Goal: Task Accomplishment & Management: Use online tool/utility

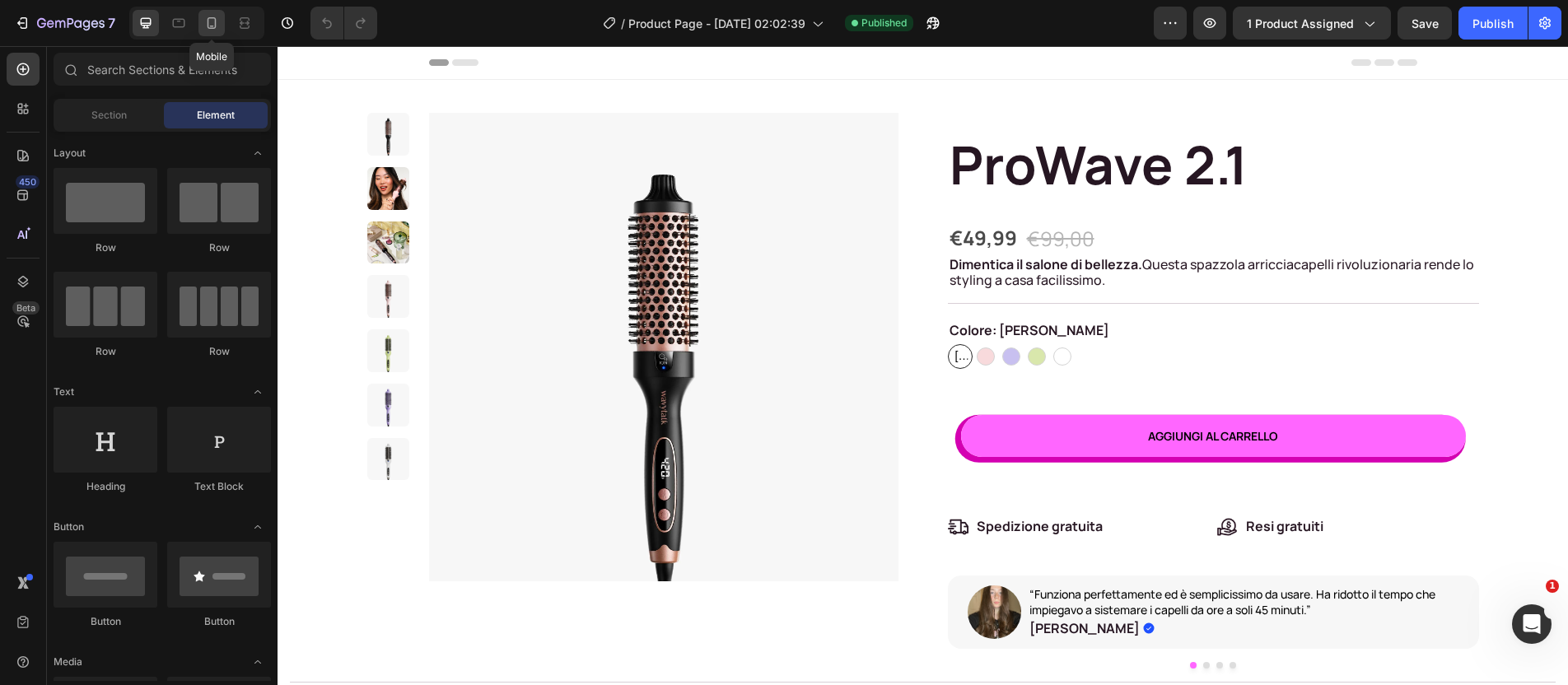
click at [210, 26] on icon at bounding box center [212, 27] width 4 height 2
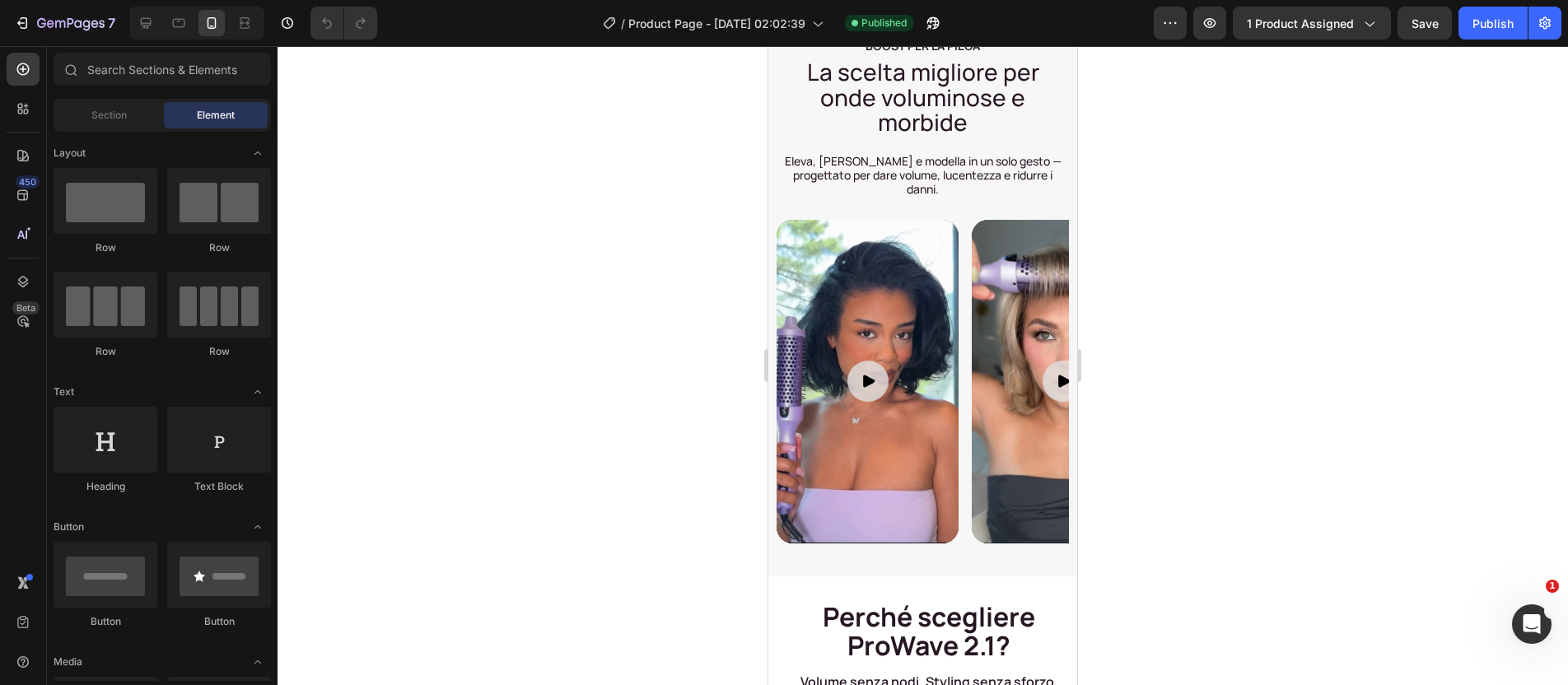
scroll to position [1536, 0]
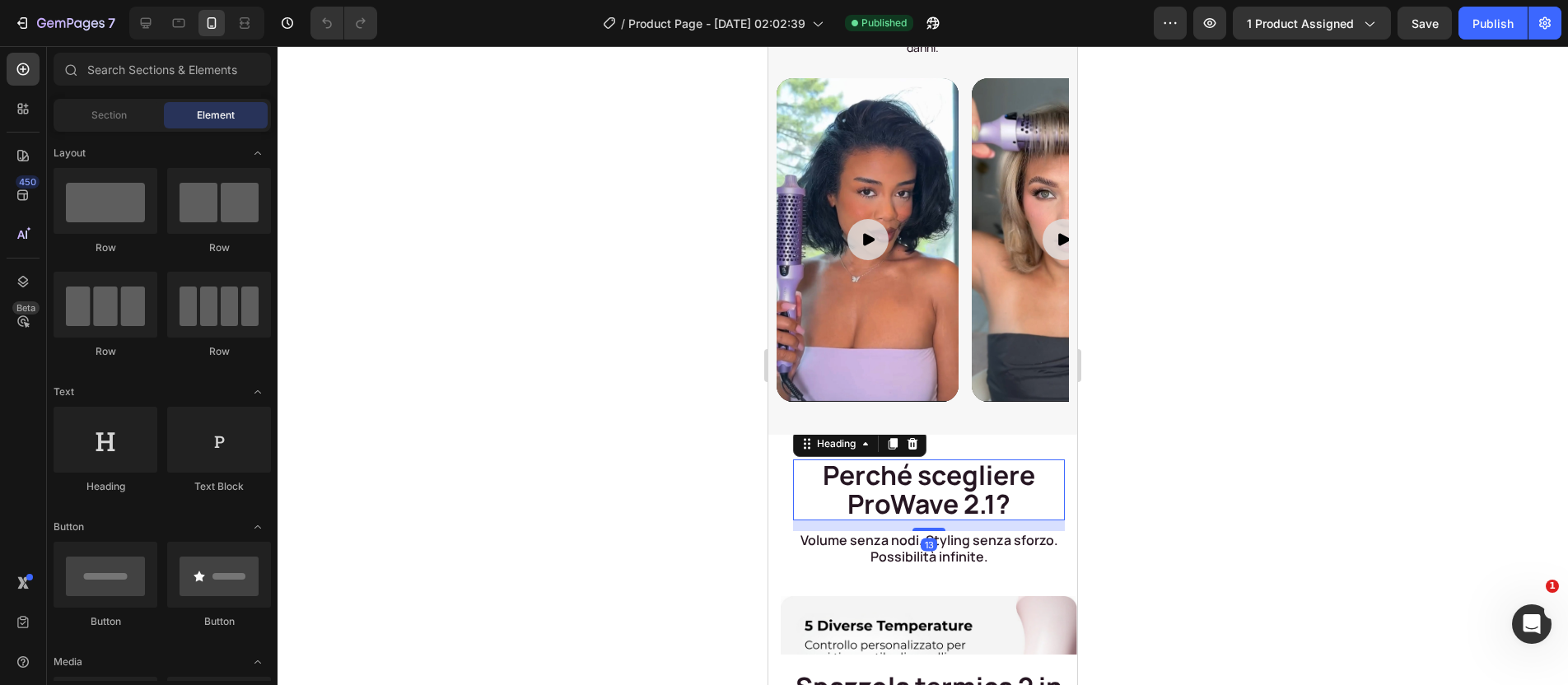
click at [939, 482] on h2 "Perché scegliere ProWave 2.1?" at bounding box center [930, 490] width 272 height 61
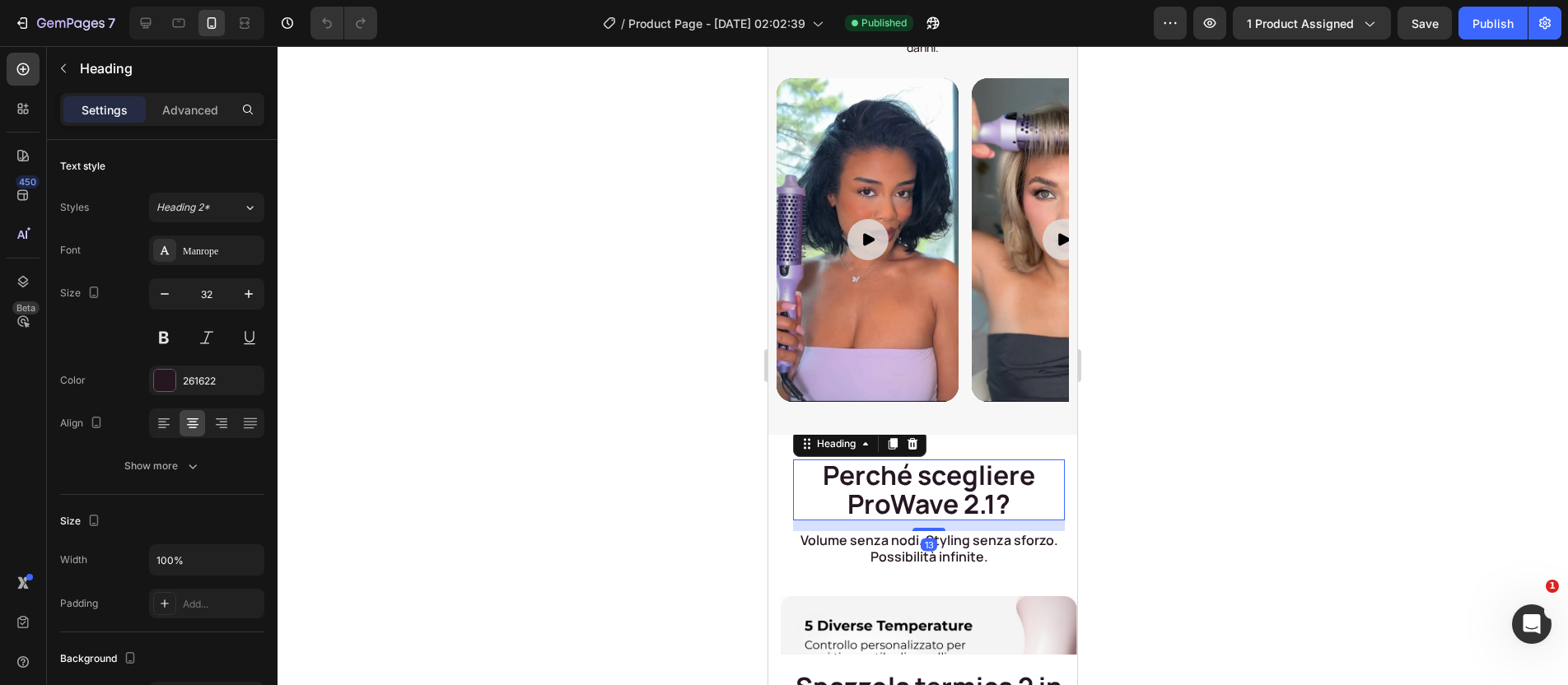
click at [939, 482] on h2 "Perché scegliere ProWave 2.1?" at bounding box center [930, 490] width 272 height 61
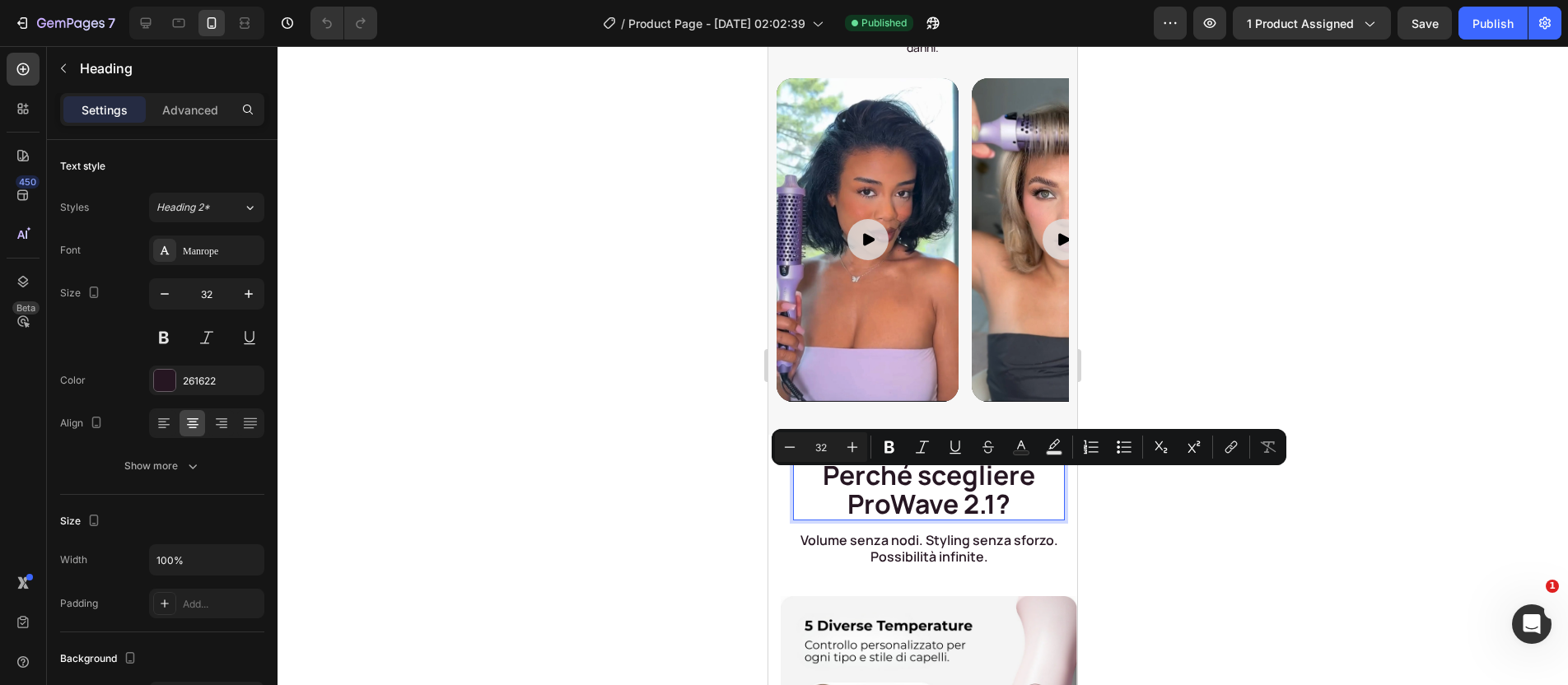
click at [980, 488] on p "Perché scegliere ProWave 2.1?" at bounding box center [930, 490] width 269 height 57
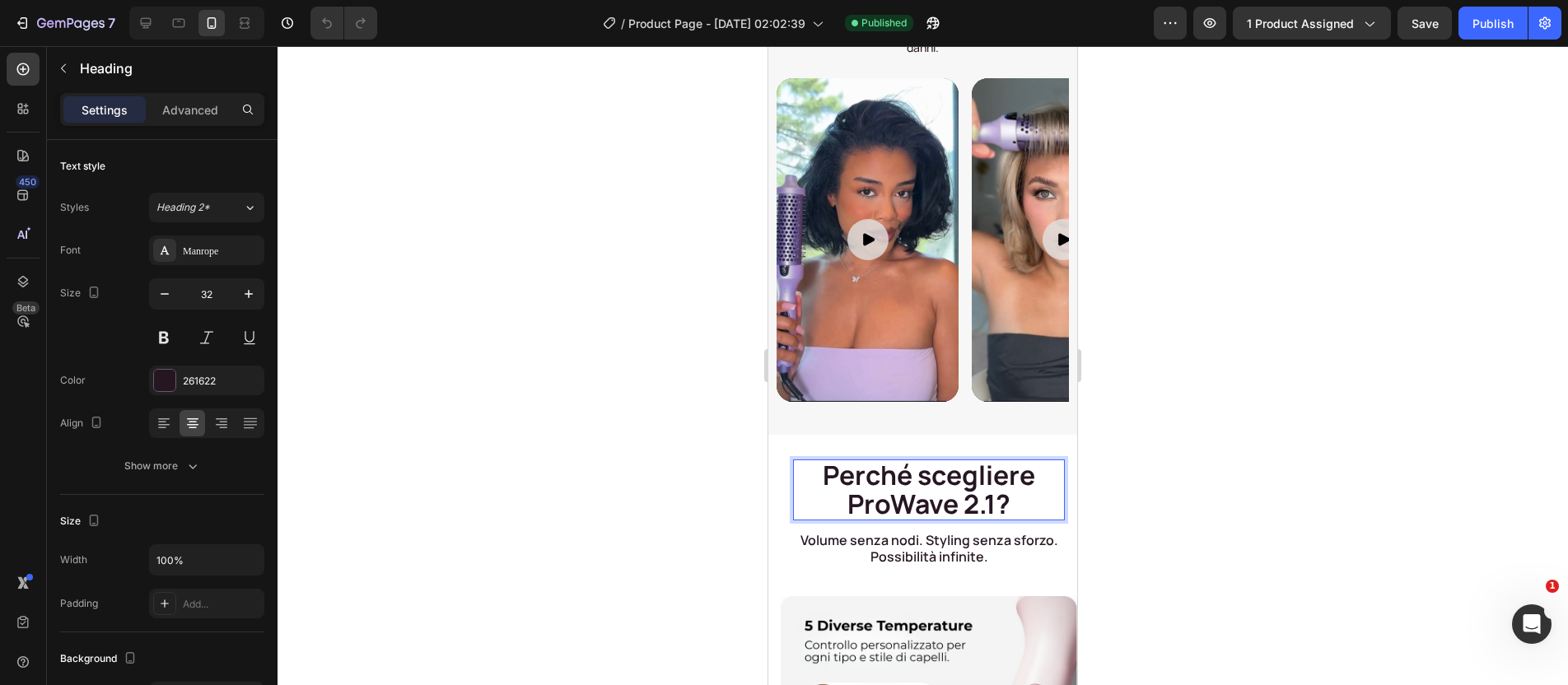
click at [985, 487] on p "Perché scegliere ProWave 2.1?" at bounding box center [930, 490] width 269 height 57
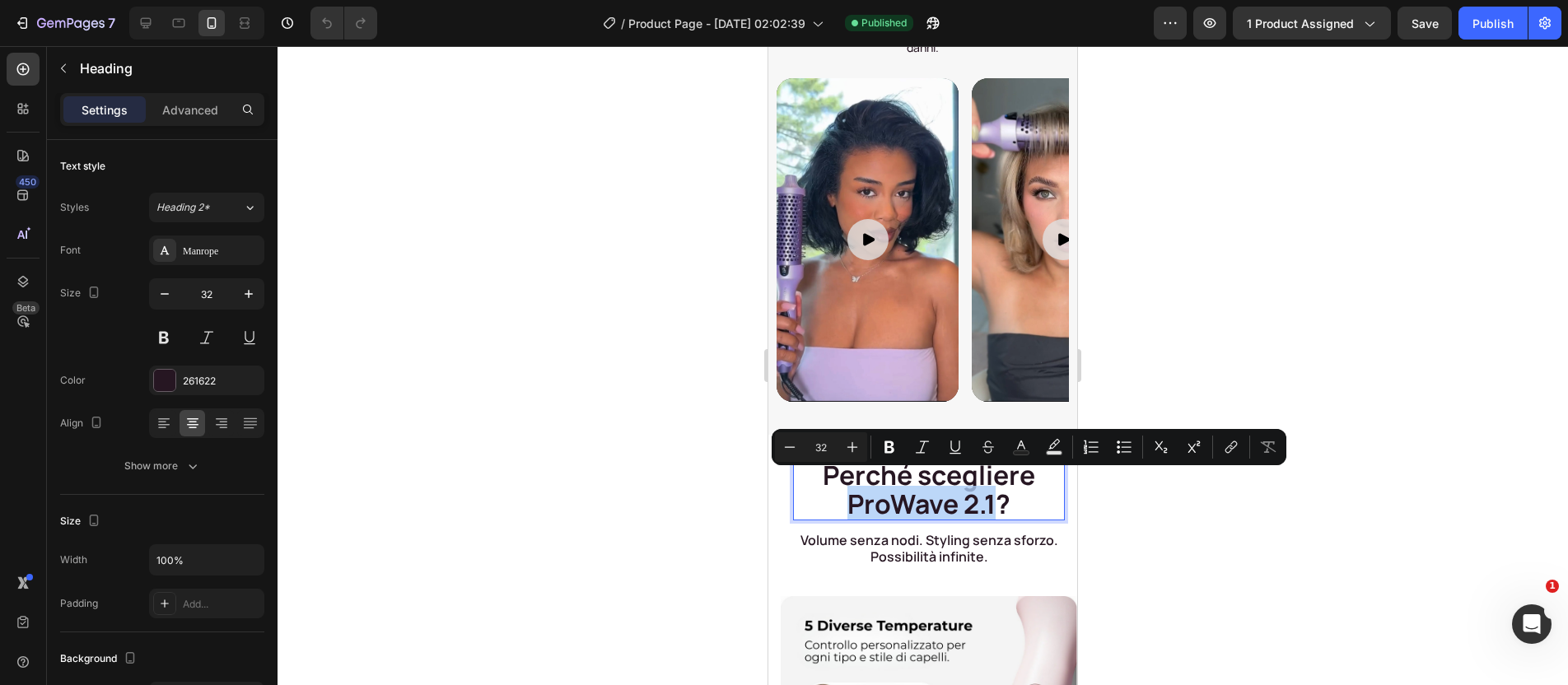
drag, startPoint x: 989, startPoint y: 492, endPoint x: 846, endPoint y: 492, distance: 143.0
click at [846, 492] on p "Perché scegliere ProWave 2.1?" at bounding box center [930, 490] width 269 height 57
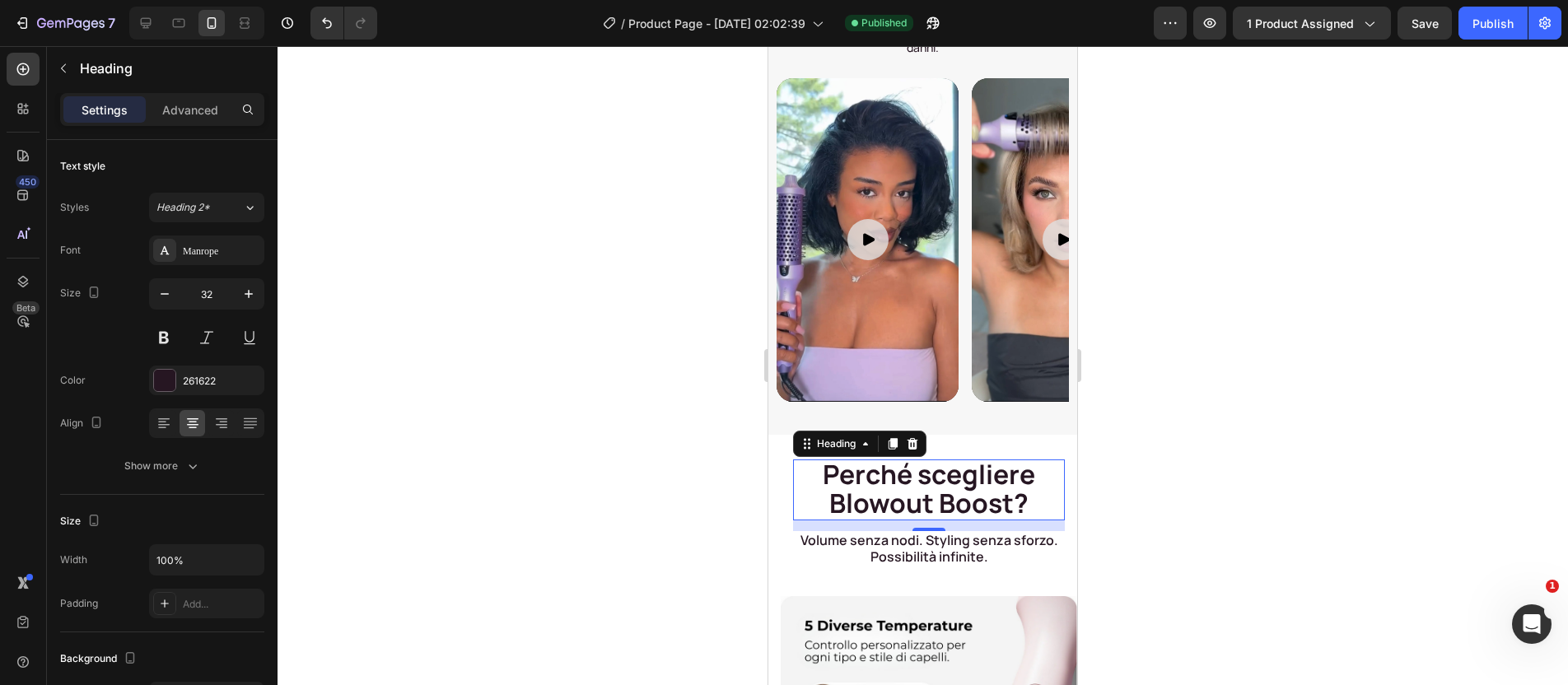
click at [1101, 496] on div at bounding box center [922, 366] width 1290 height 639
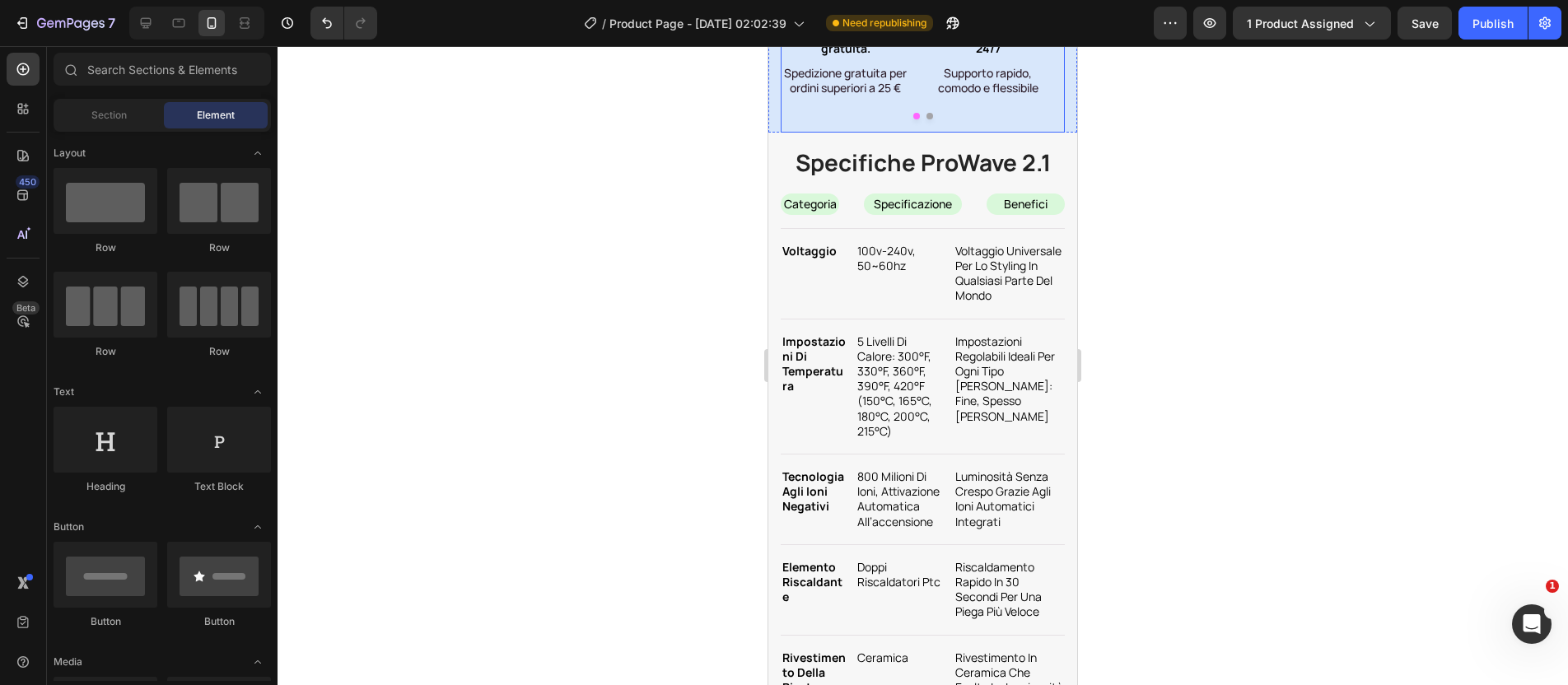
scroll to position [8206, 0]
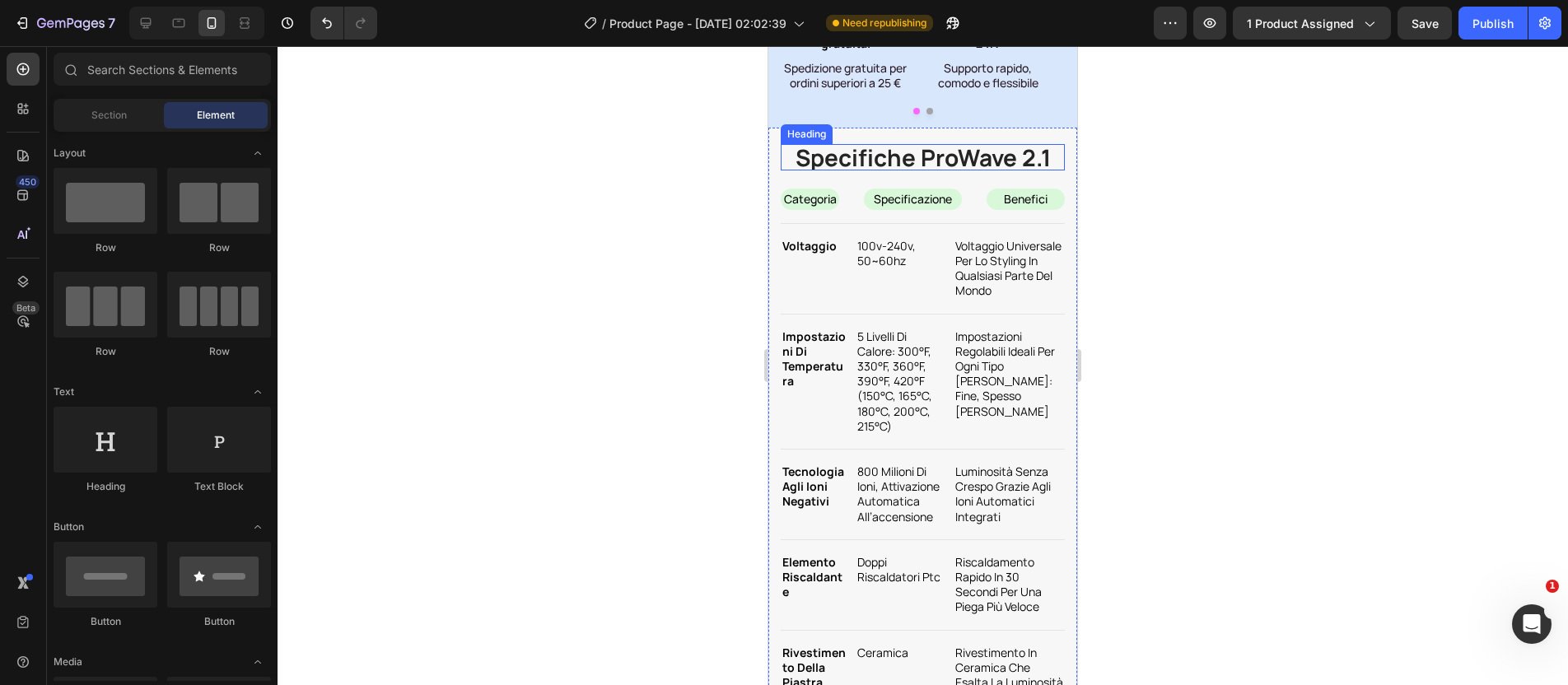
click at [966, 170] on h2 "Specifiche ProWave 2.1" at bounding box center [922, 157] width 284 height 26
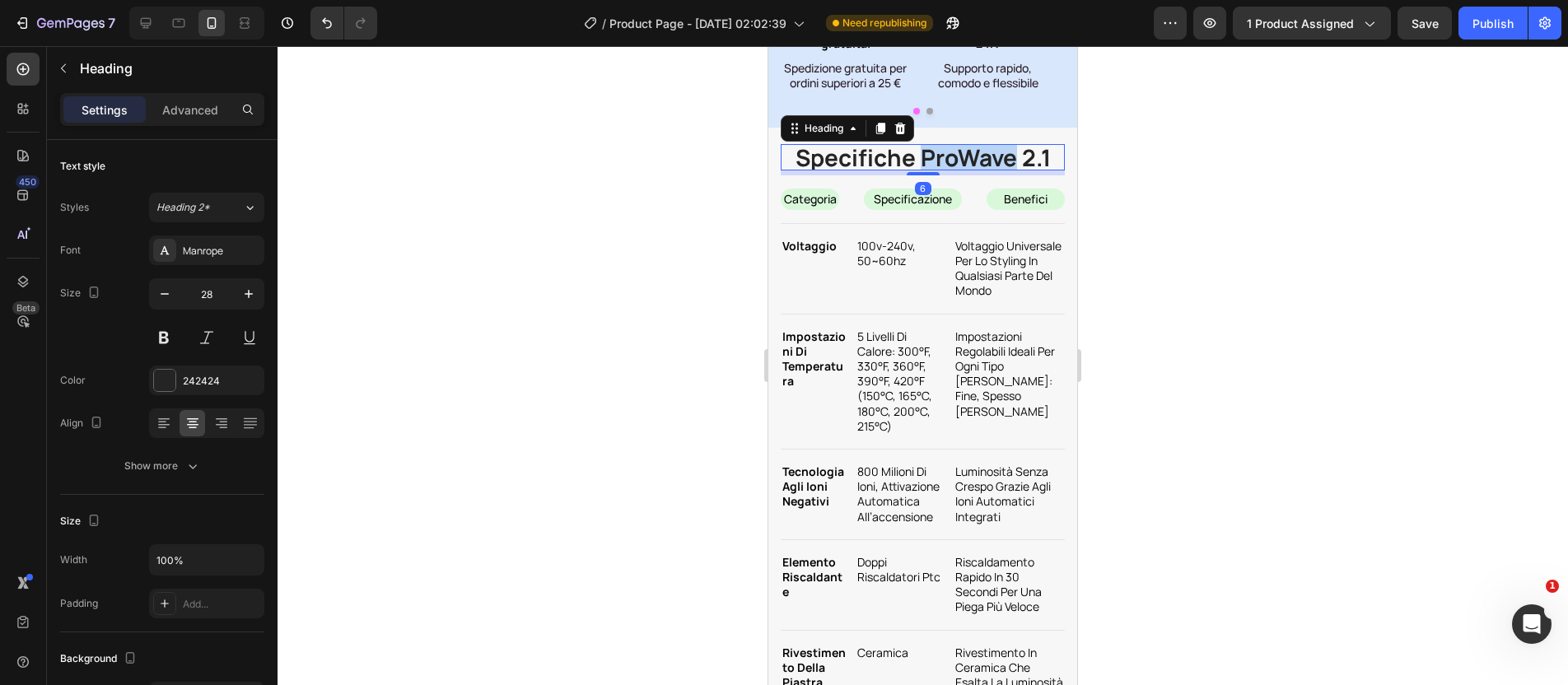
click at [966, 170] on h2 "Specifiche ProWave 2.1" at bounding box center [922, 157] width 284 height 26
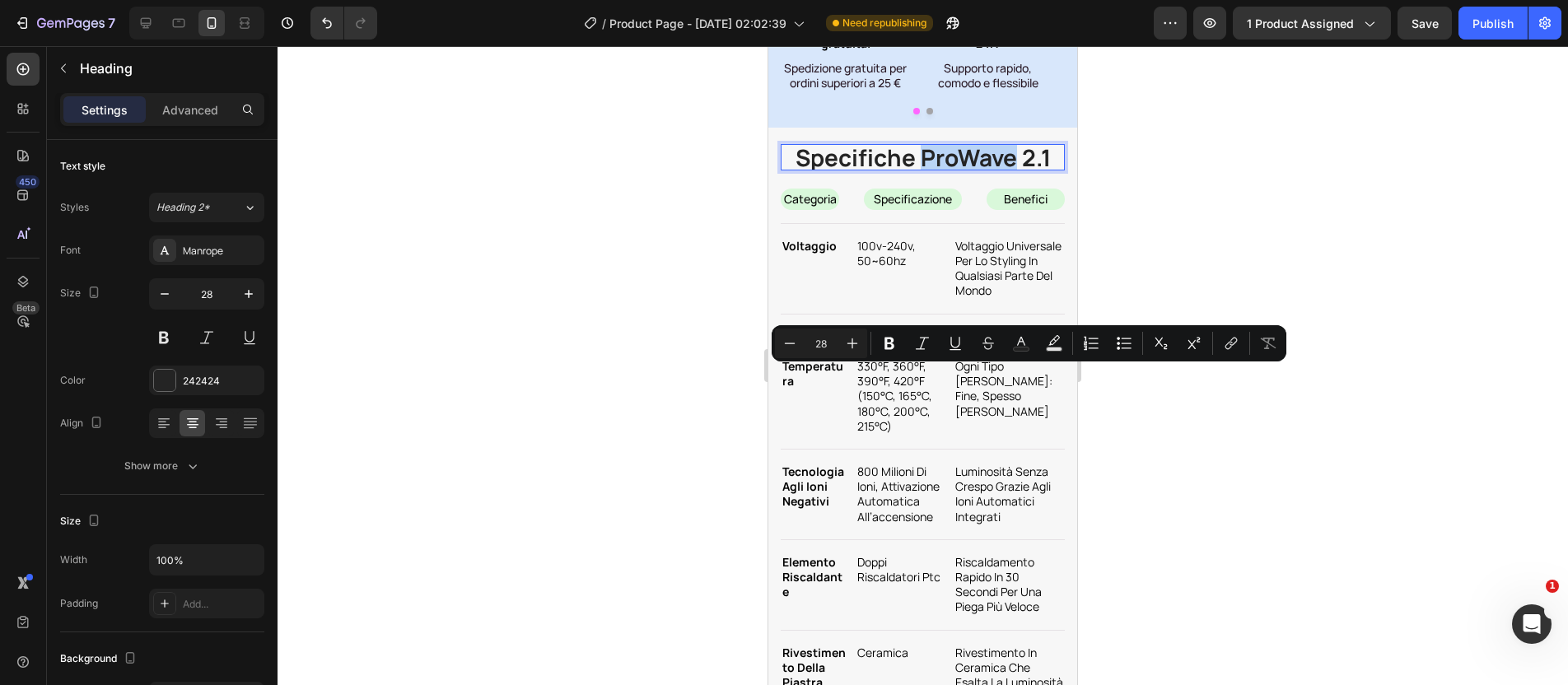
click at [949, 169] on p "Specifiche ProWave 2.1" at bounding box center [923, 158] width 281 height 23
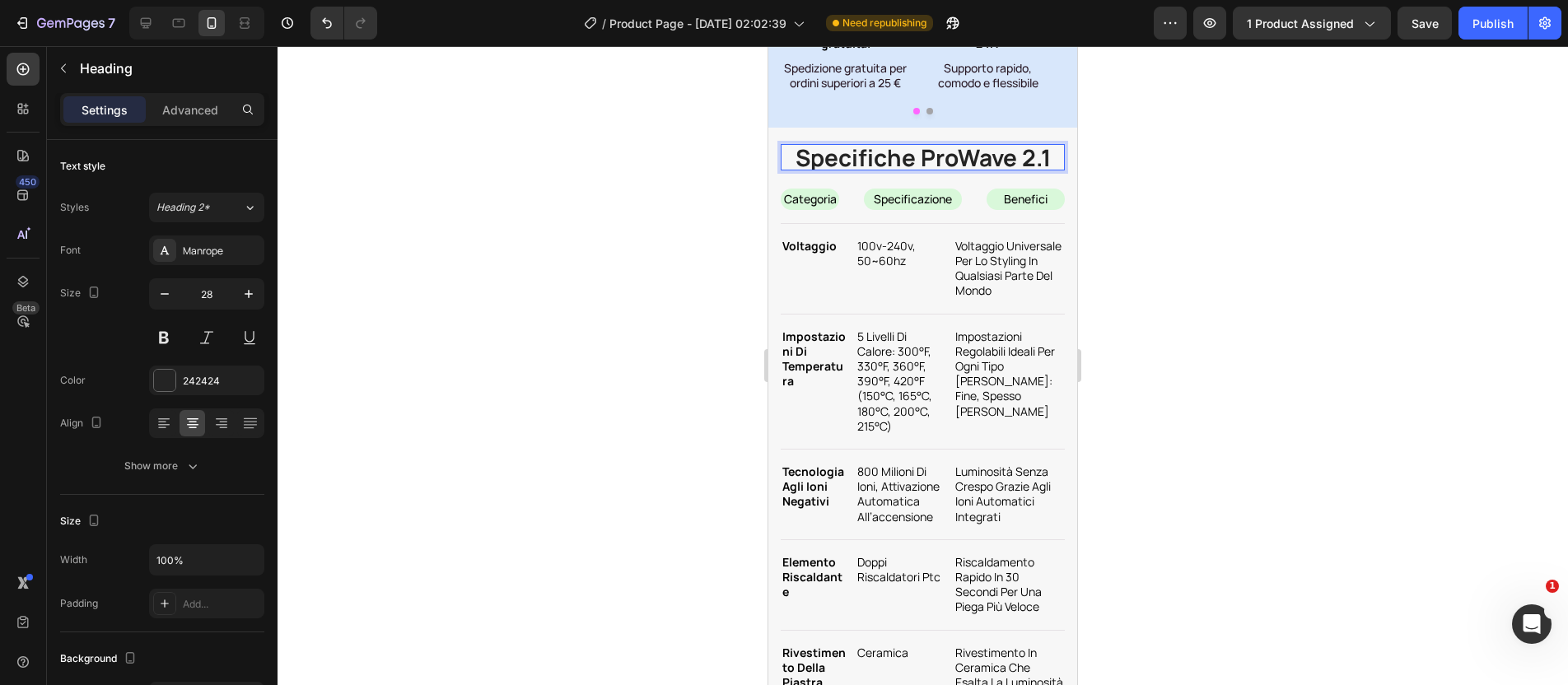
click at [910, 169] on p "Specifiche ProWave 2.1" at bounding box center [923, 158] width 281 height 23
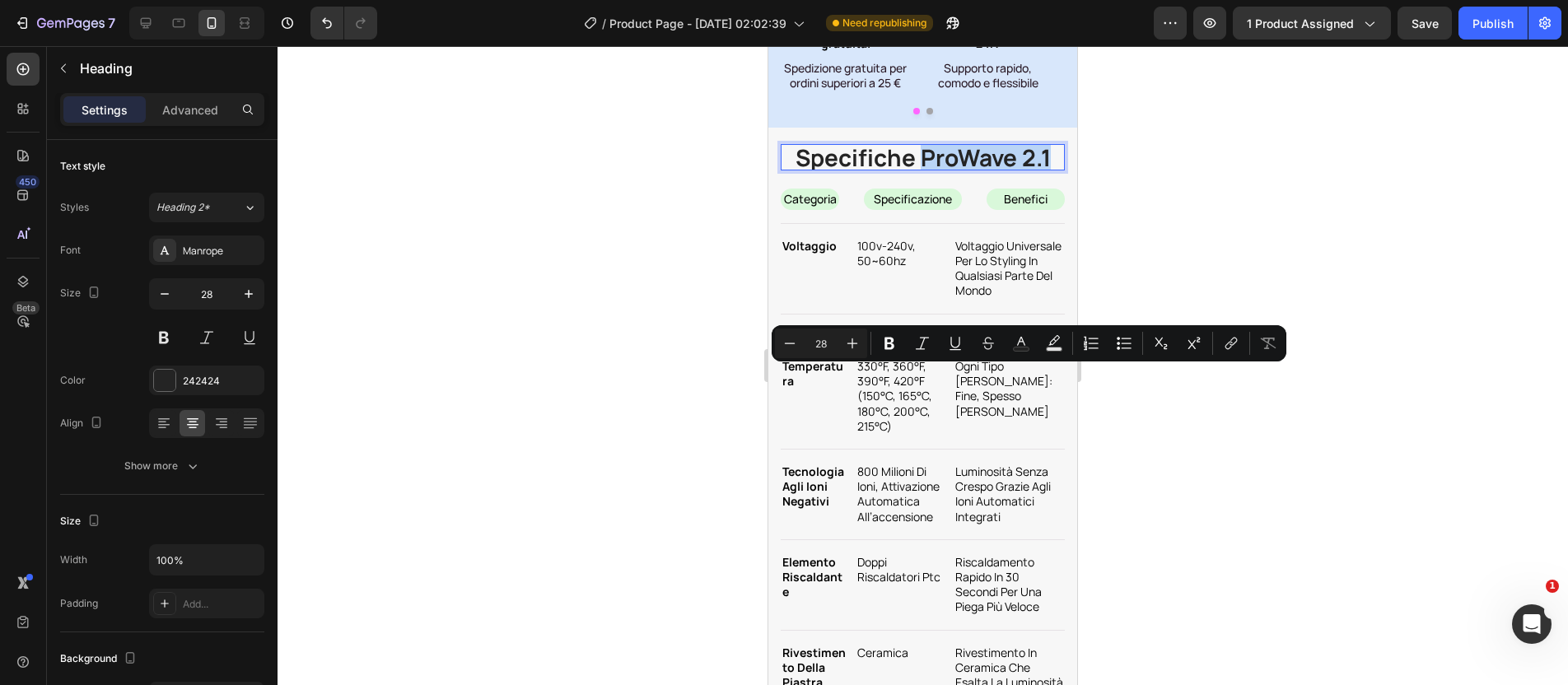
drag, startPoint x: 913, startPoint y: 383, endPoint x: 1042, endPoint y: 385, distance: 129.0
click at [1042, 169] on p "Specifiche ProWave 2.1" at bounding box center [923, 158] width 281 height 23
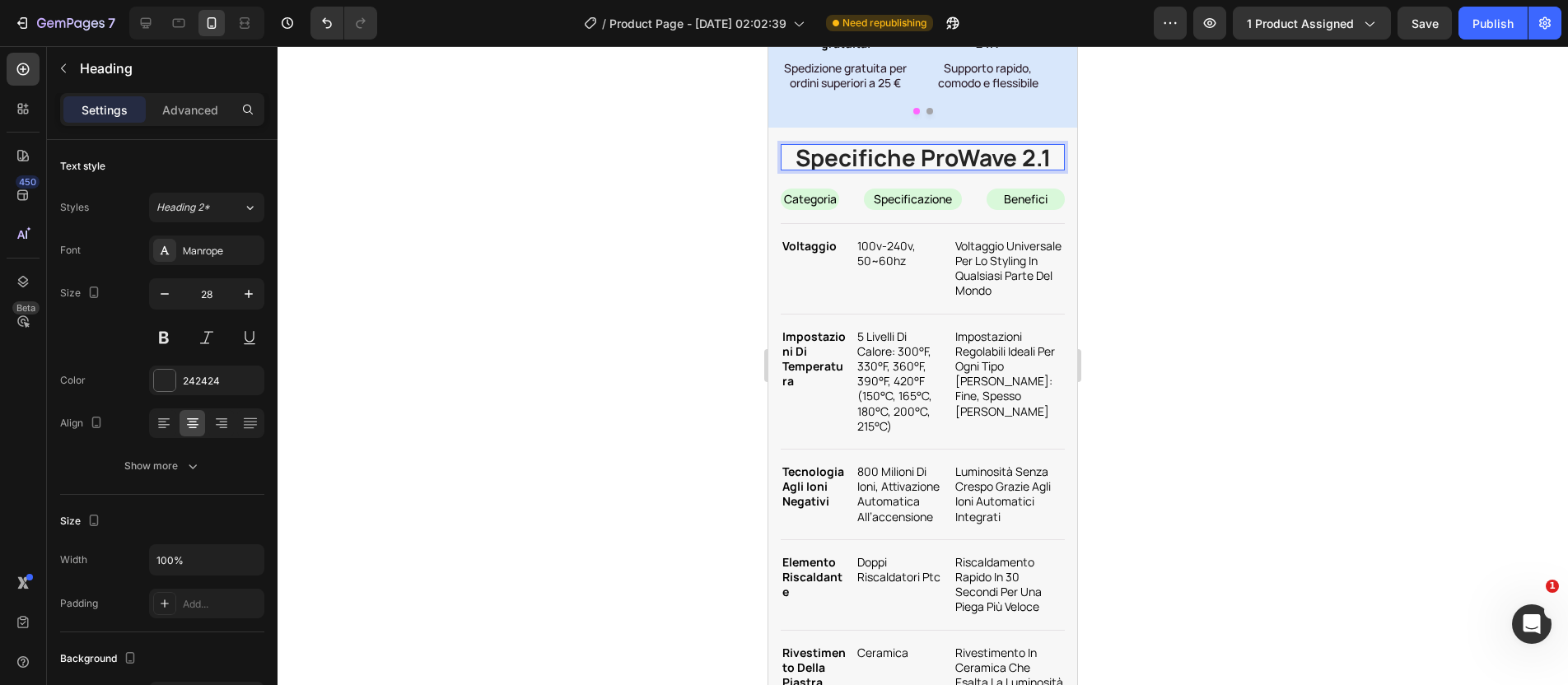
scroll to position [3, 0]
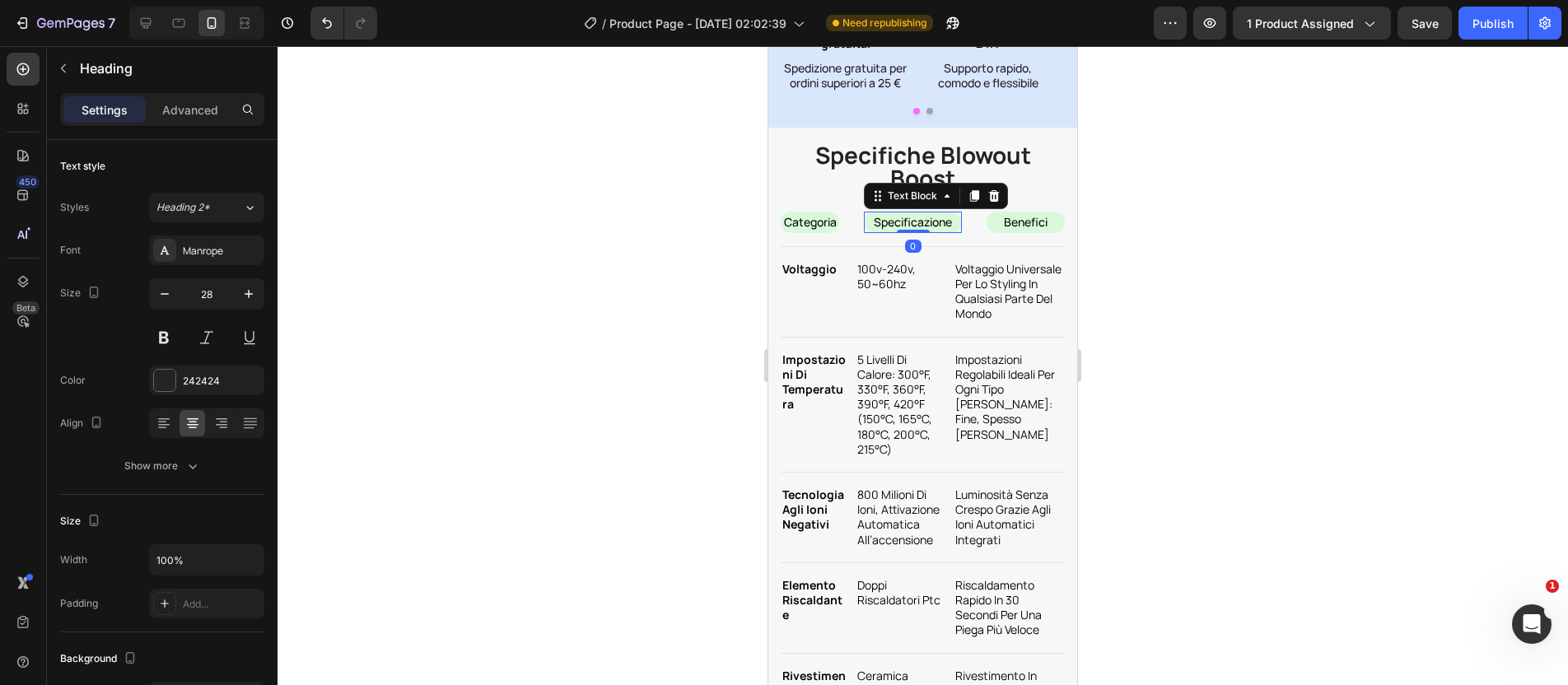
click at [941, 230] on p "specificazione" at bounding box center [913, 222] width 95 height 15
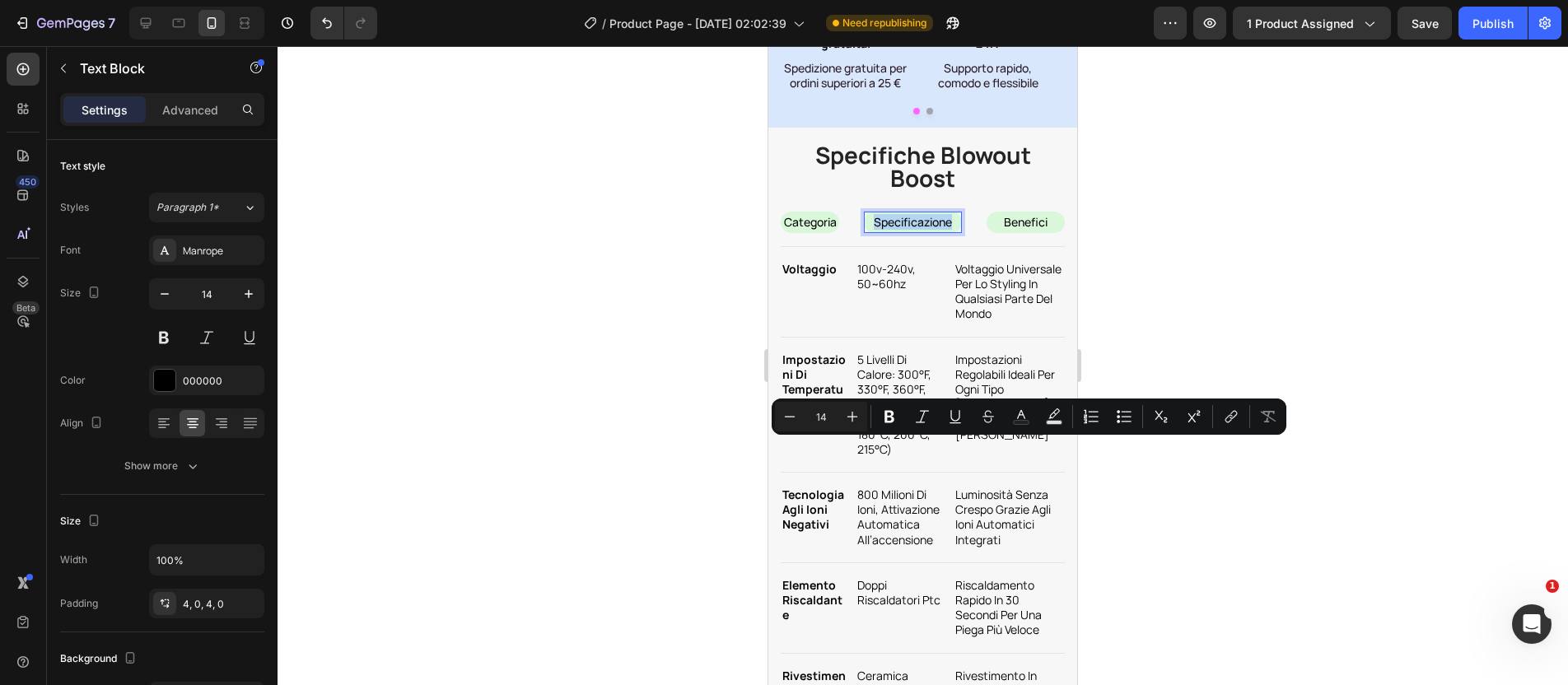
click at [922, 230] on p "specificazione" at bounding box center [913, 222] width 95 height 15
click at [920, 230] on p "specificazione" at bounding box center [913, 222] width 95 height 15
drag, startPoint x: 919, startPoint y: 451, endPoint x: 947, endPoint y: 455, distance: 28.3
click at [947, 230] on p "specificazione" at bounding box center [913, 222] width 95 height 15
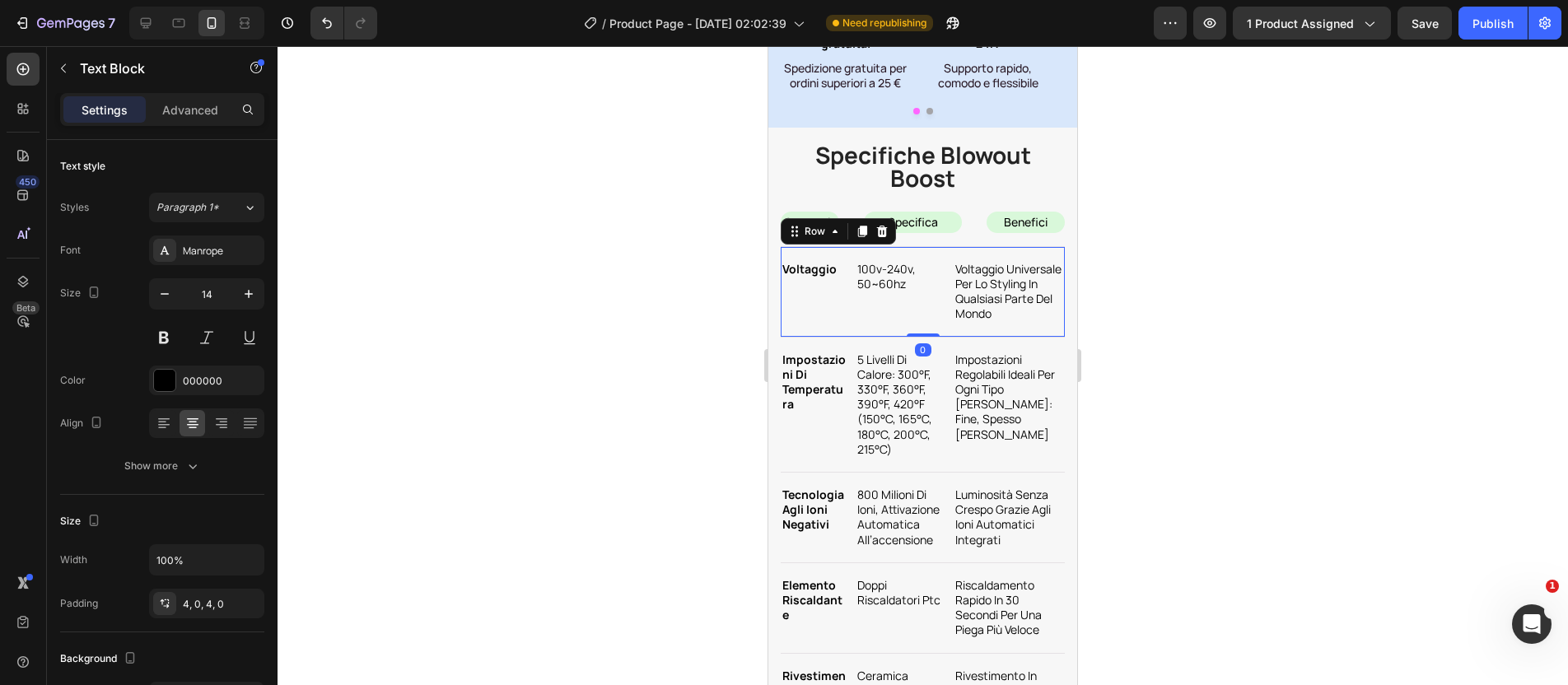
click at [981, 338] on div "voltaggio Text Block 100v-240v, 50~60hz Text Block voltaggio universale per lo …" at bounding box center [922, 292] width 284 height 90
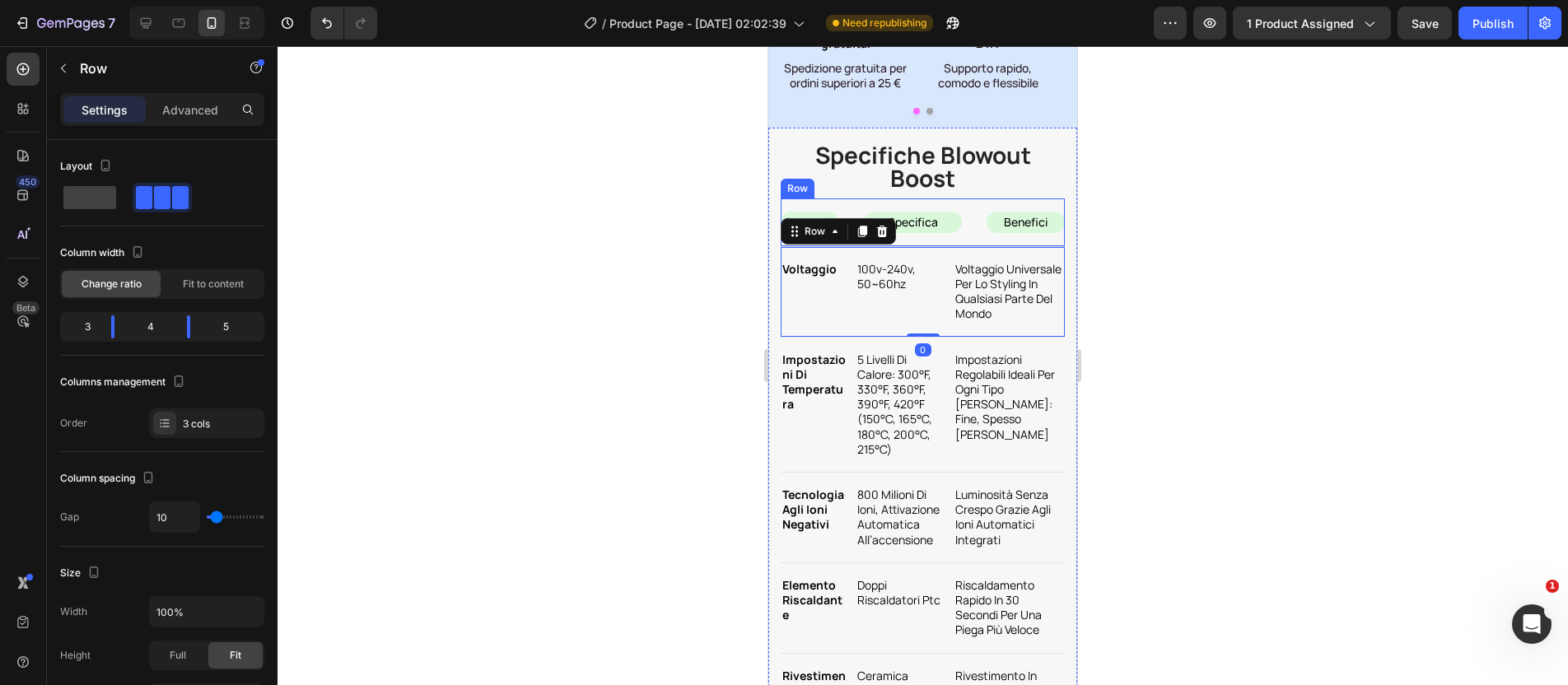
click at [853, 247] on div "categoria Text Block specifica Text Block benefici Text Block Row" at bounding box center [922, 223] width 284 height 48
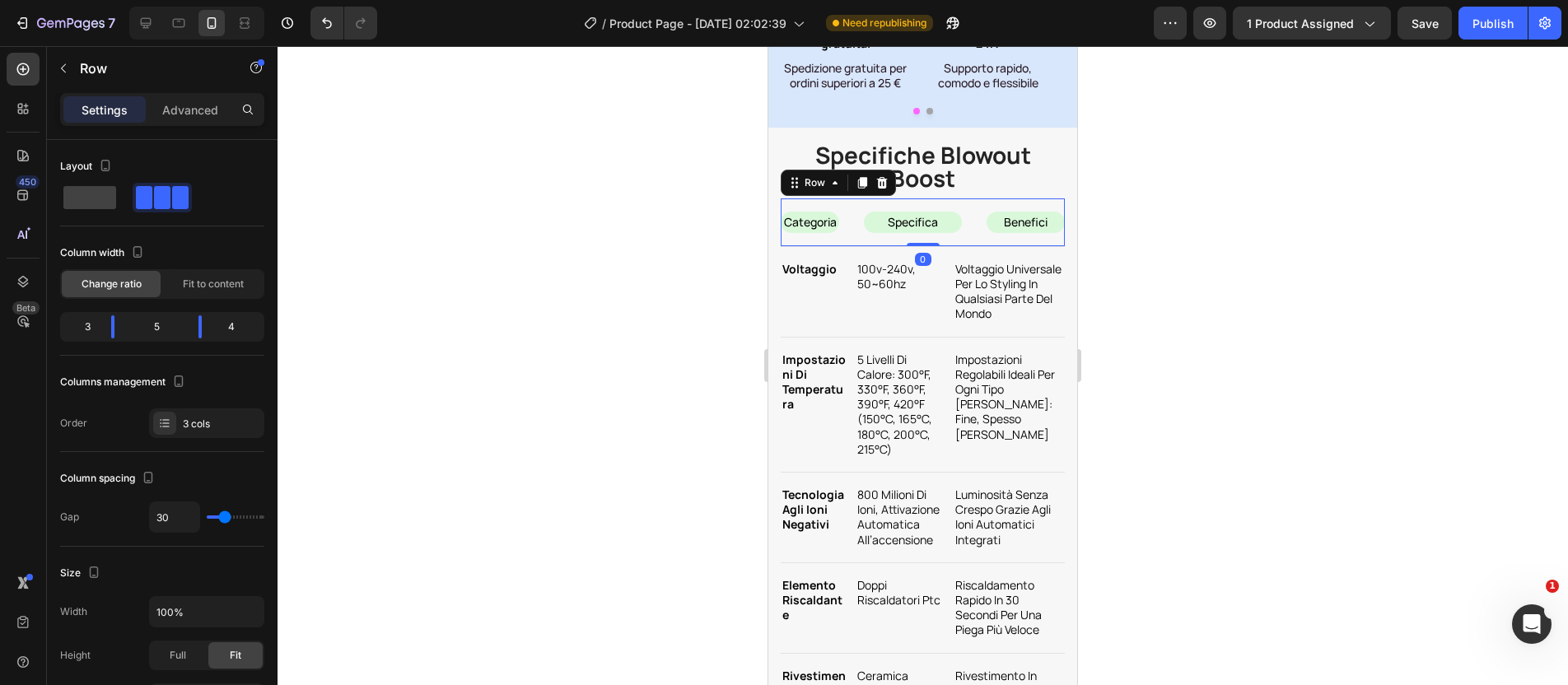
click at [844, 247] on div "categoria Text Block specifica Text Block benefici Text Block Row 0" at bounding box center [922, 223] width 284 height 48
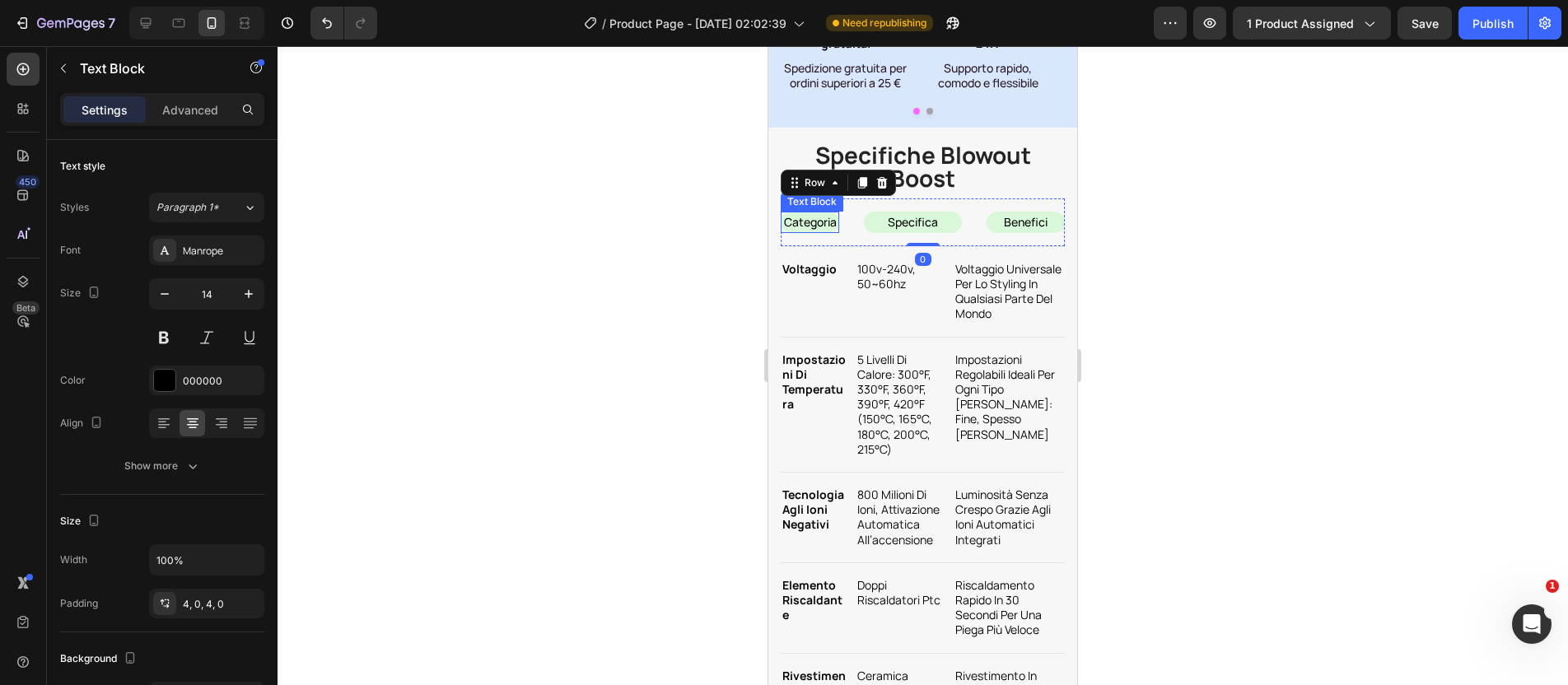
click at [826, 230] on p "categoria" at bounding box center [810, 222] width 56 height 15
click at [868, 233] on div "specifica Text Block" at bounding box center [913, 222] width 98 height 21
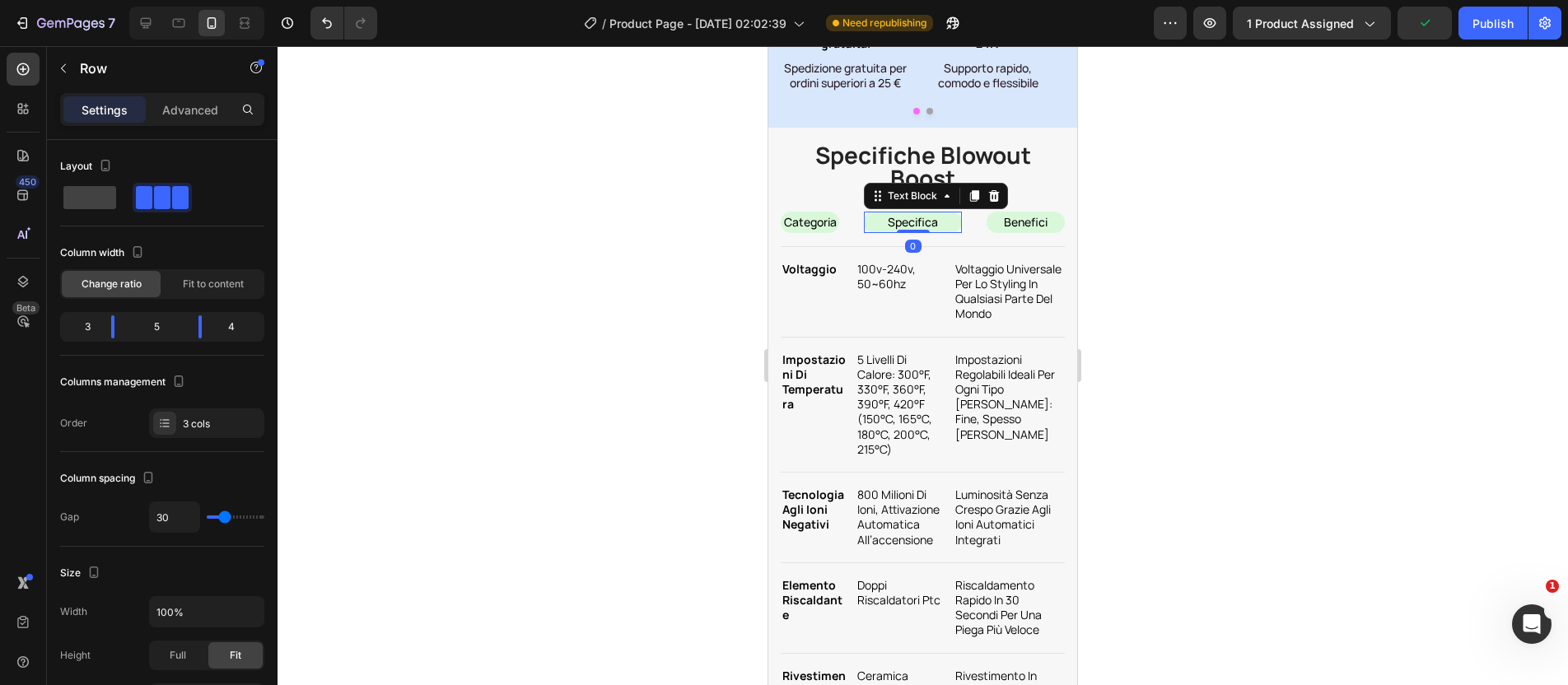
click at [892, 230] on p "specifica" at bounding box center [913, 222] width 95 height 15
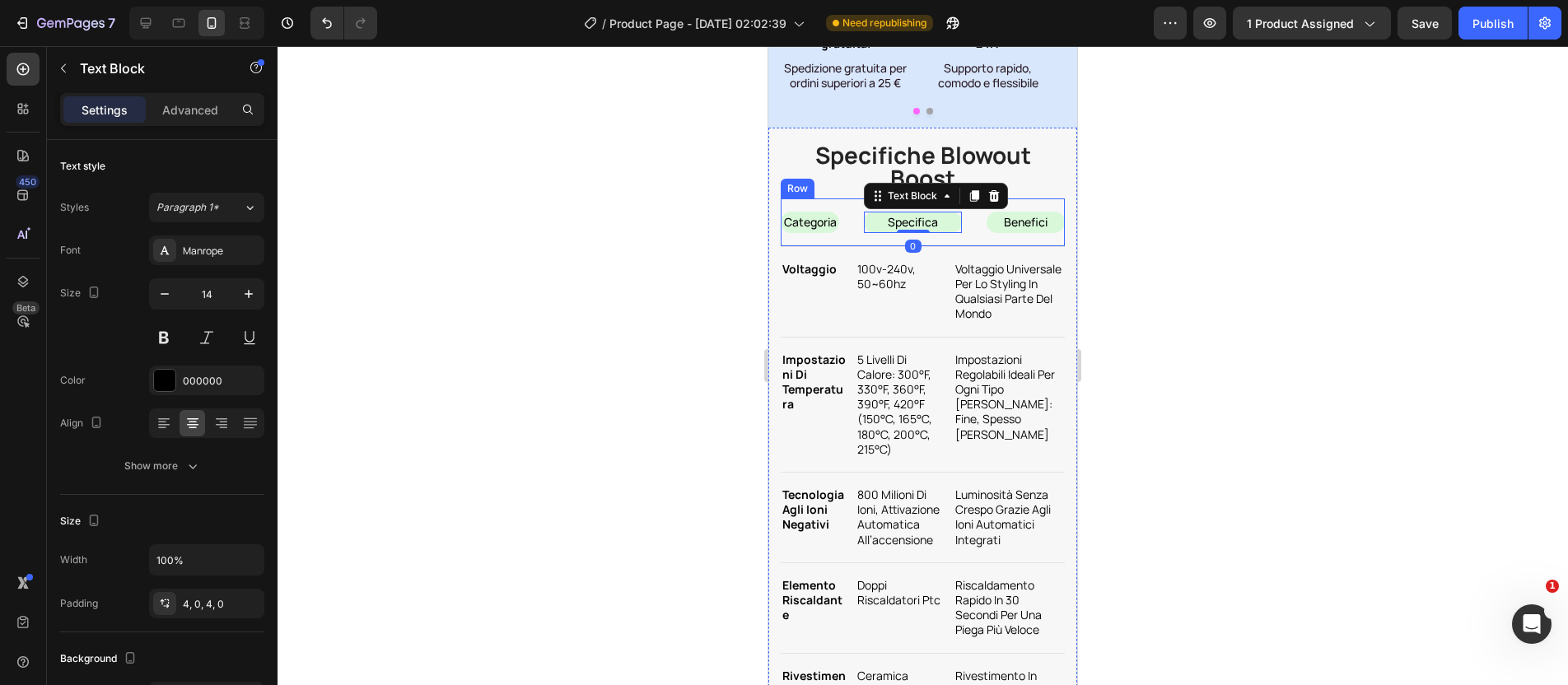
click at [888, 233] on div "specifica Text Block 0" at bounding box center [913, 222] width 98 height 21
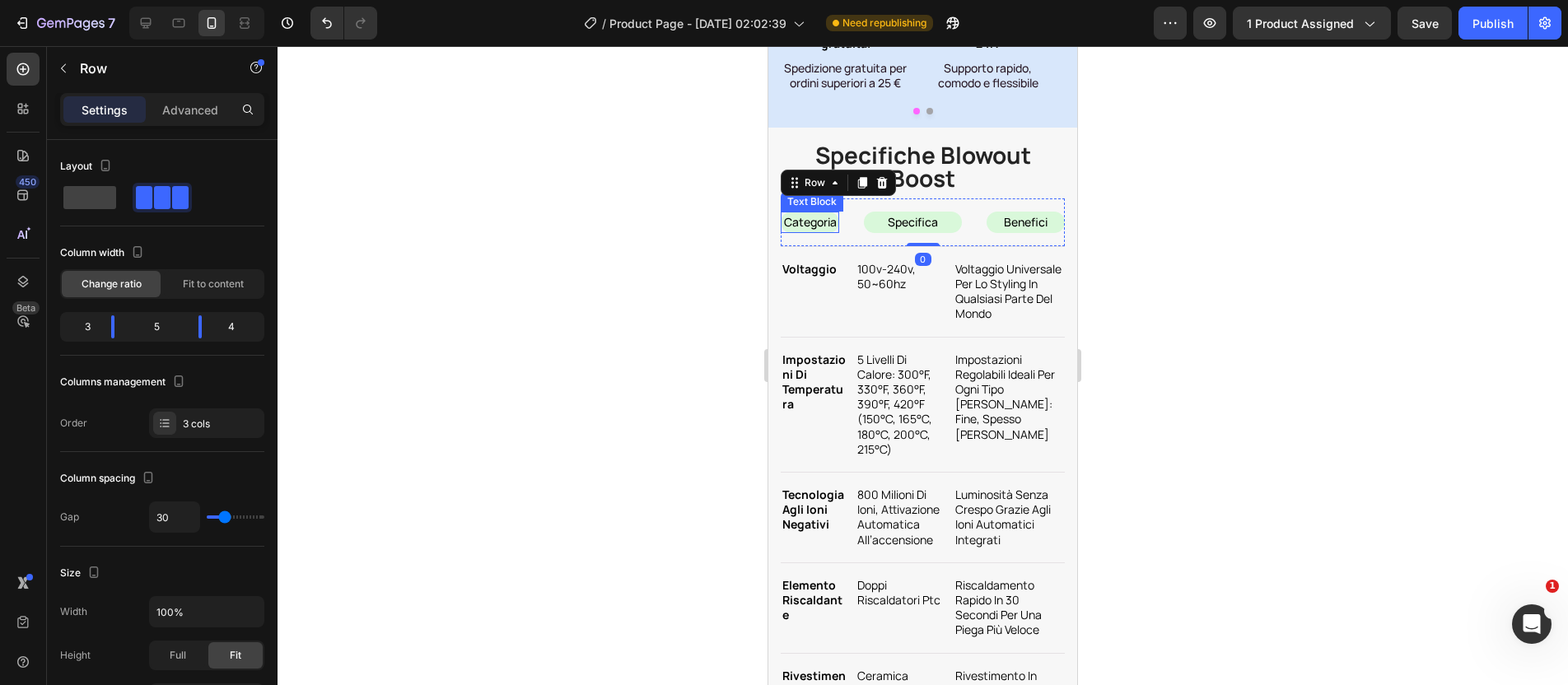
click at [830, 230] on p "categoria" at bounding box center [810, 222] width 56 height 15
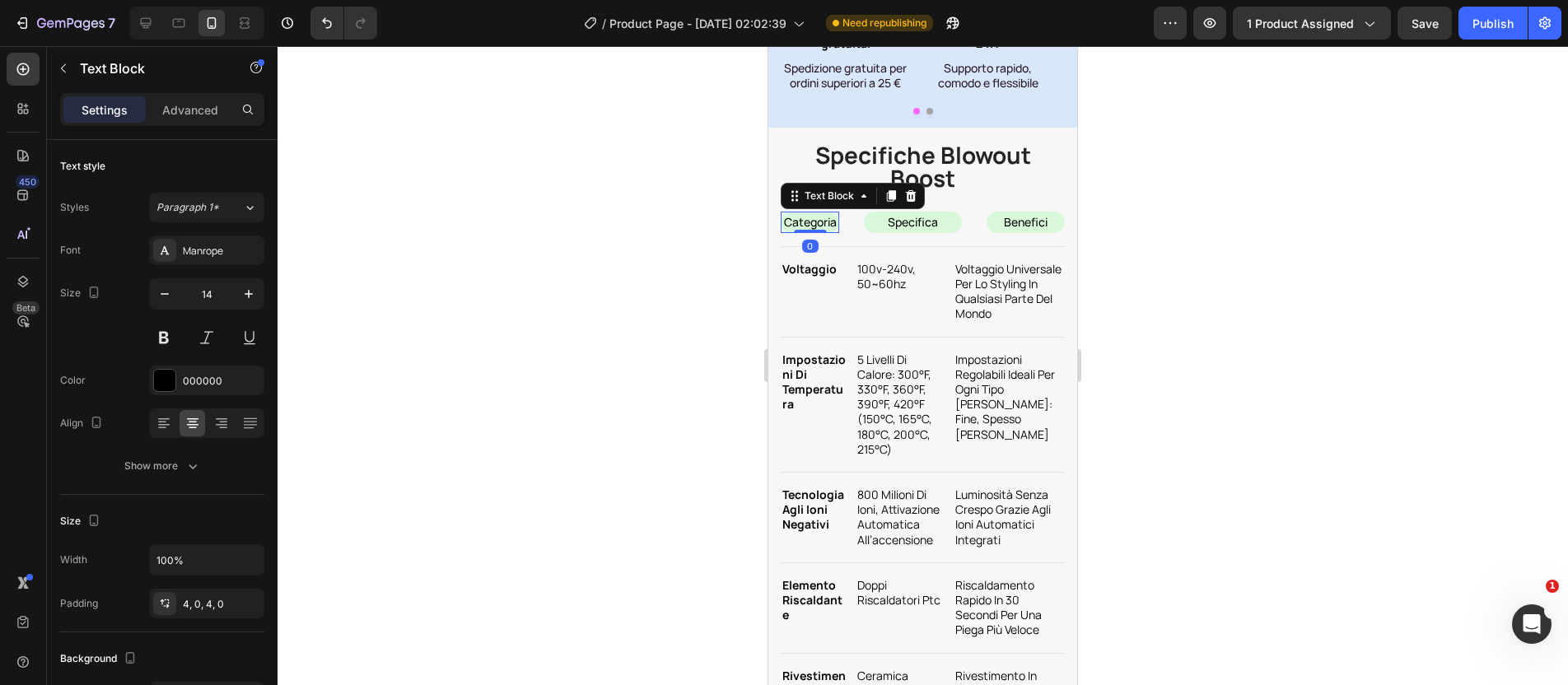
click at [815, 230] on p "categoria" at bounding box center [810, 222] width 56 height 15
click at [813, 230] on p "categoria" at bounding box center [810, 222] width 56 height 15
click at [814, 230] on p "categoria" at bounding box center [810, 222] width 56 height 15
click at [804, 230] on p "categoria" at bounding box center [810, 222] width 56 height 15
drag, startPoint x: 856, startPoint y: 466, endPoint x: 872, endPoint y: 457, distance: 18.4
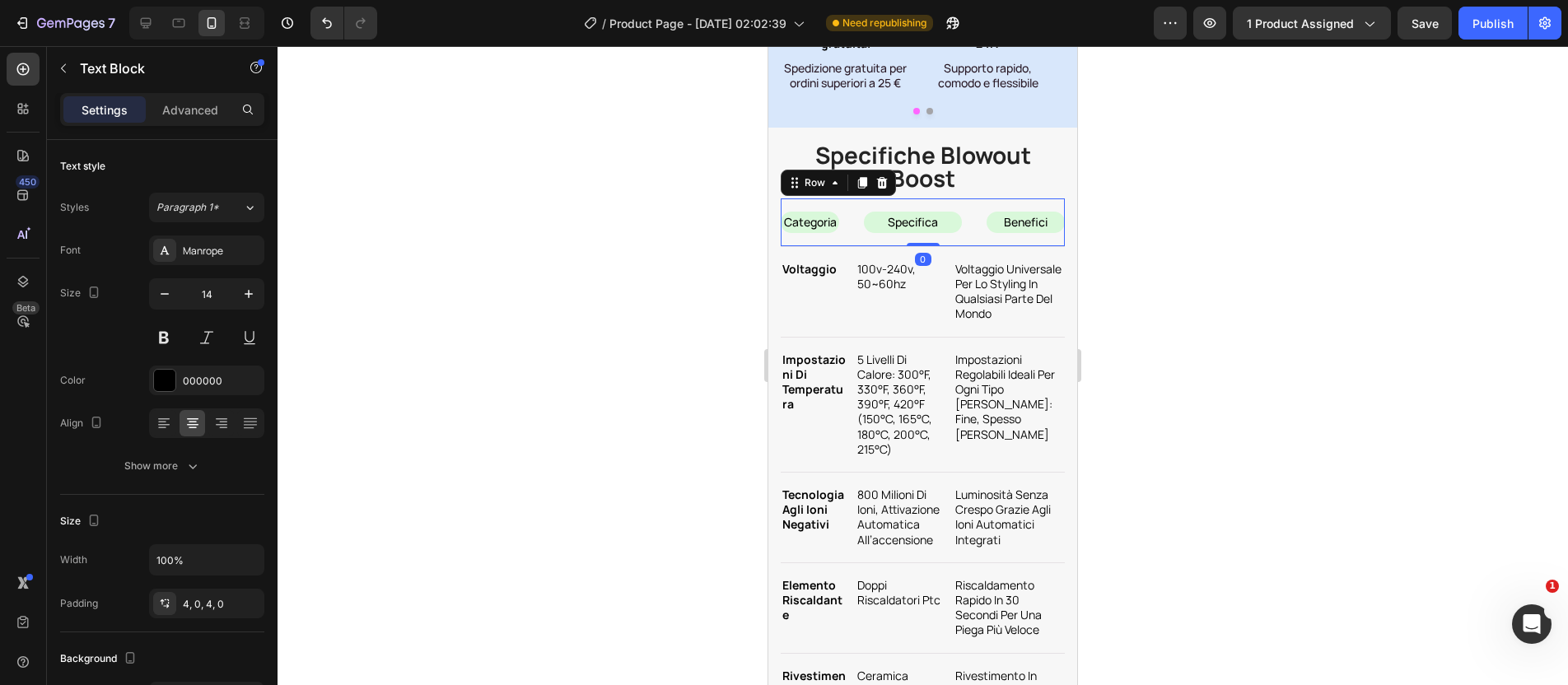
click at [857, 247] on div "categoria Text Block specifica Text Block benefici Text Block Row 0" at bounding box center [922, 223] width 284 height 48
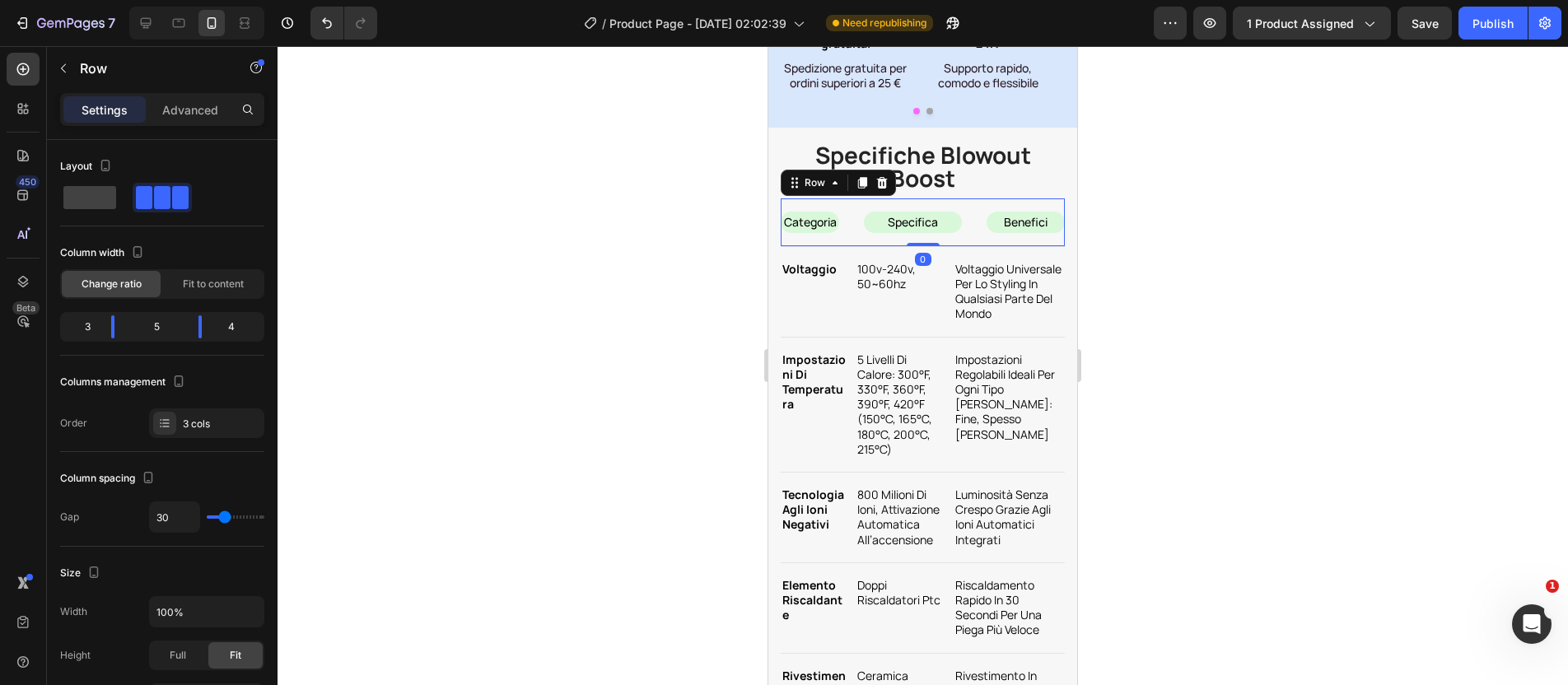
click at [854, 247] on div "categoria Text Block specifica Text Block benefici Text Block Row 0" at bounding box center [922, 223] width 284 height 48
click at [853, 247] on div "categoria Text Block specifica Text Block benefici Text Block Row 0" at bounding box center [922, 223] width 284 height 48
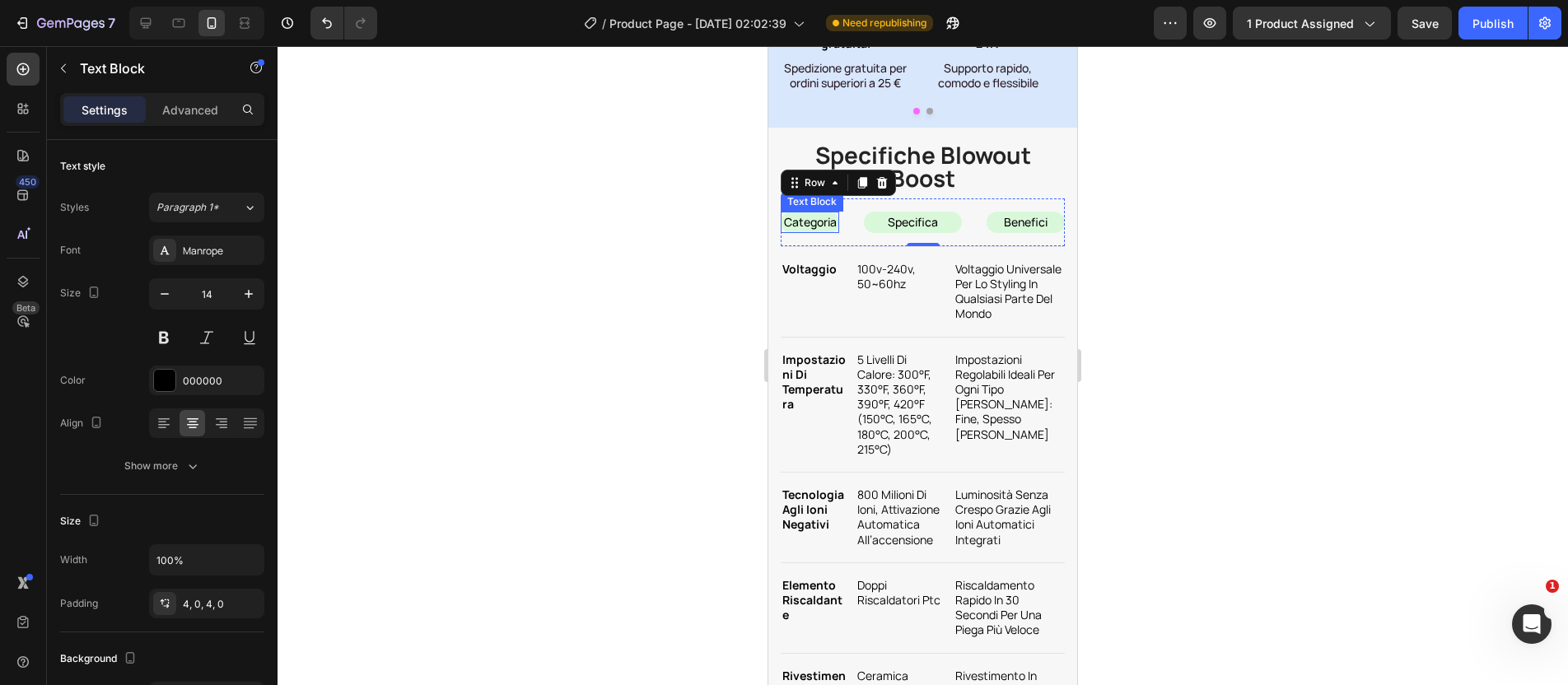
click at [835, 233] on div "categoria" at bounding box center [810, 222] width 58 height 21
click at [910, 233] on div "specifica Text Block" at bounding box center [913, 222] width 98 height 21
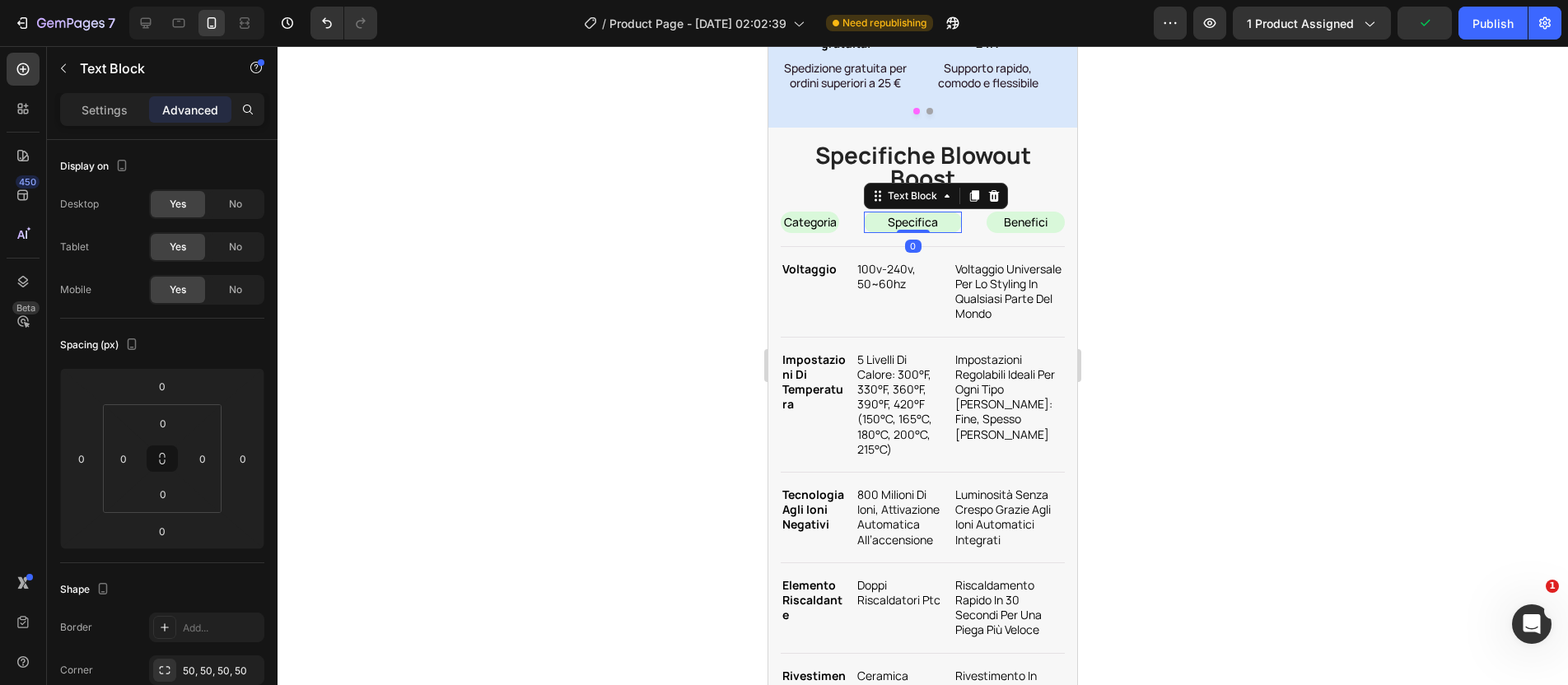
click at [912, 233] on div at bounding box center [913, 232] width 33 height 4
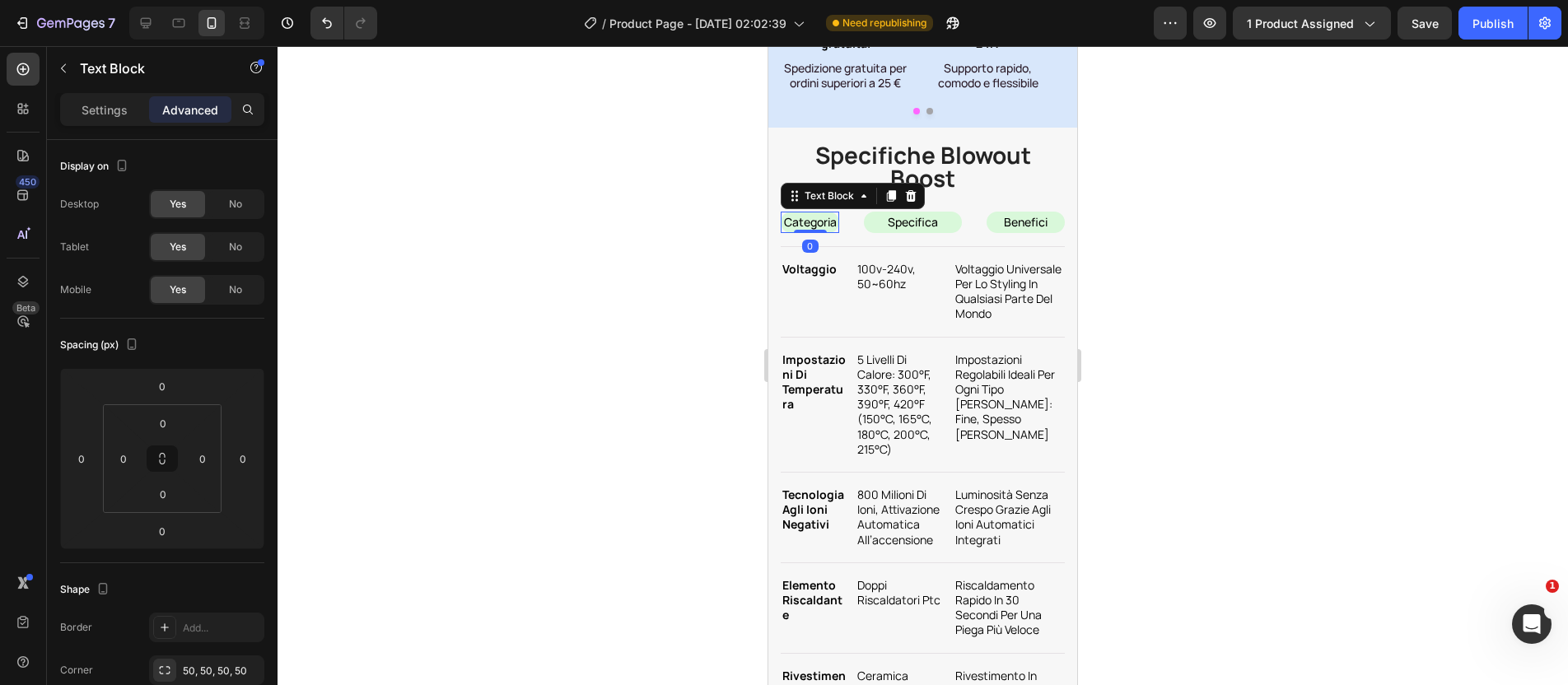
click at [827, 230] on p "categoria" at bounding box center [810, 222] width 56 height 15
click at [903, 230] on p "specifica" at bounding box center [913, 222] width 95 height 15
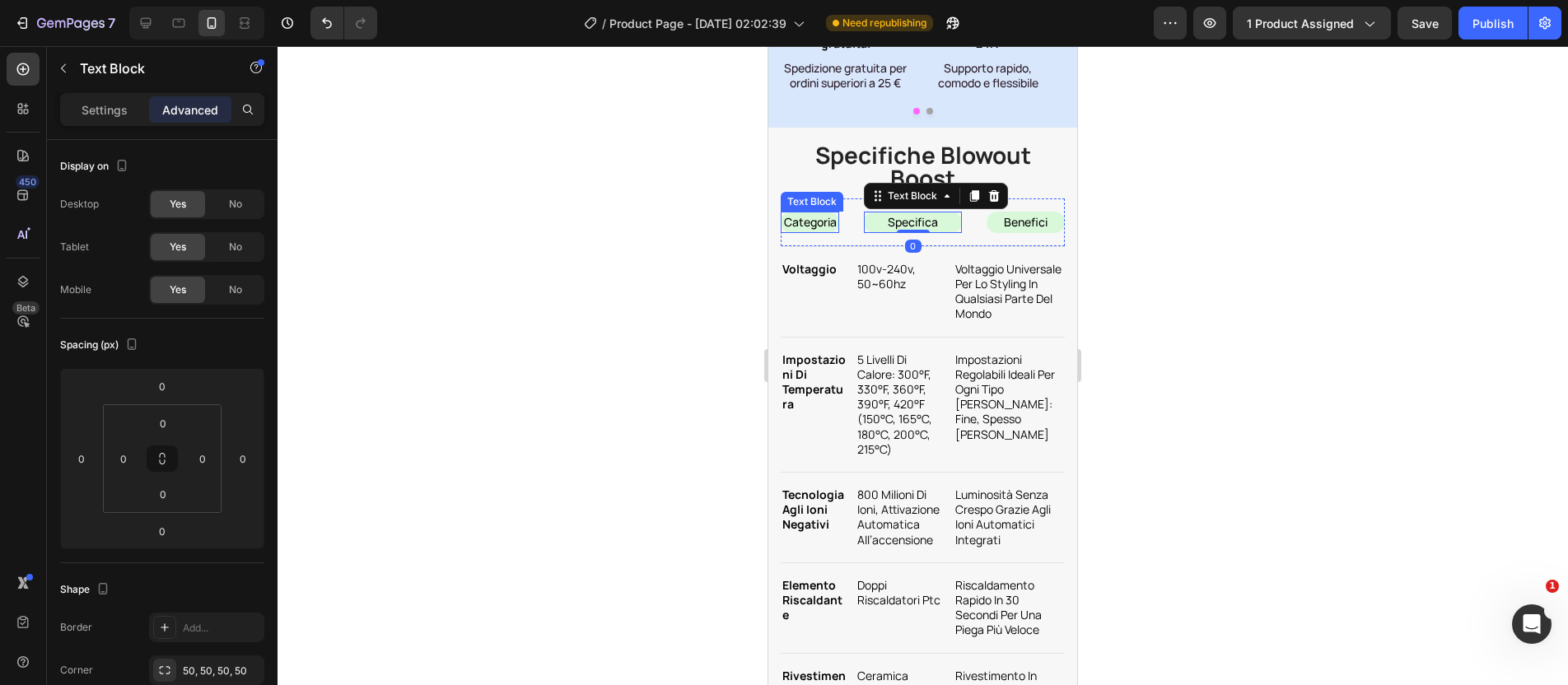
click at [816, 230] on p "categoria" at bounding box center [810, 222] width 56 height 15
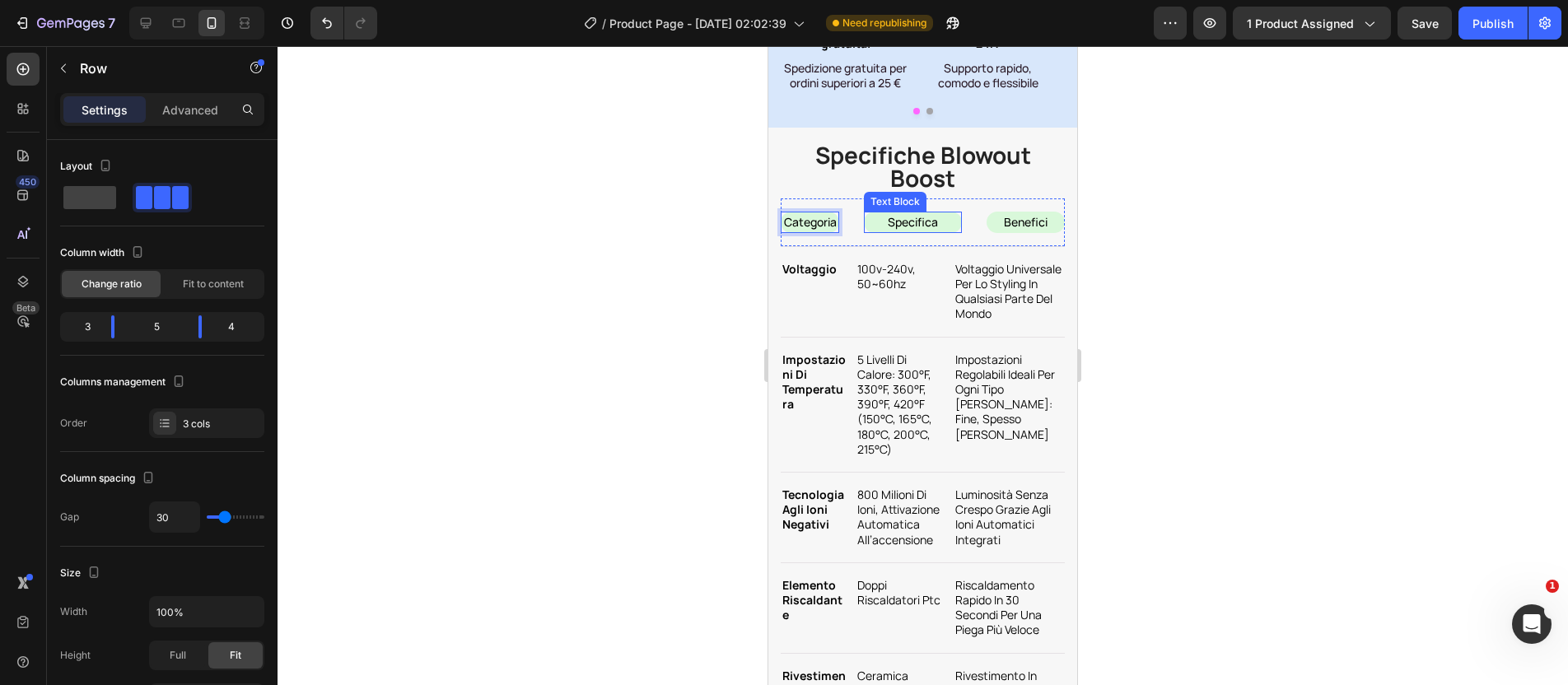
click at [880, 233] on div "specifica Text Block" at bounding box center [913, 222] width 98 height 21
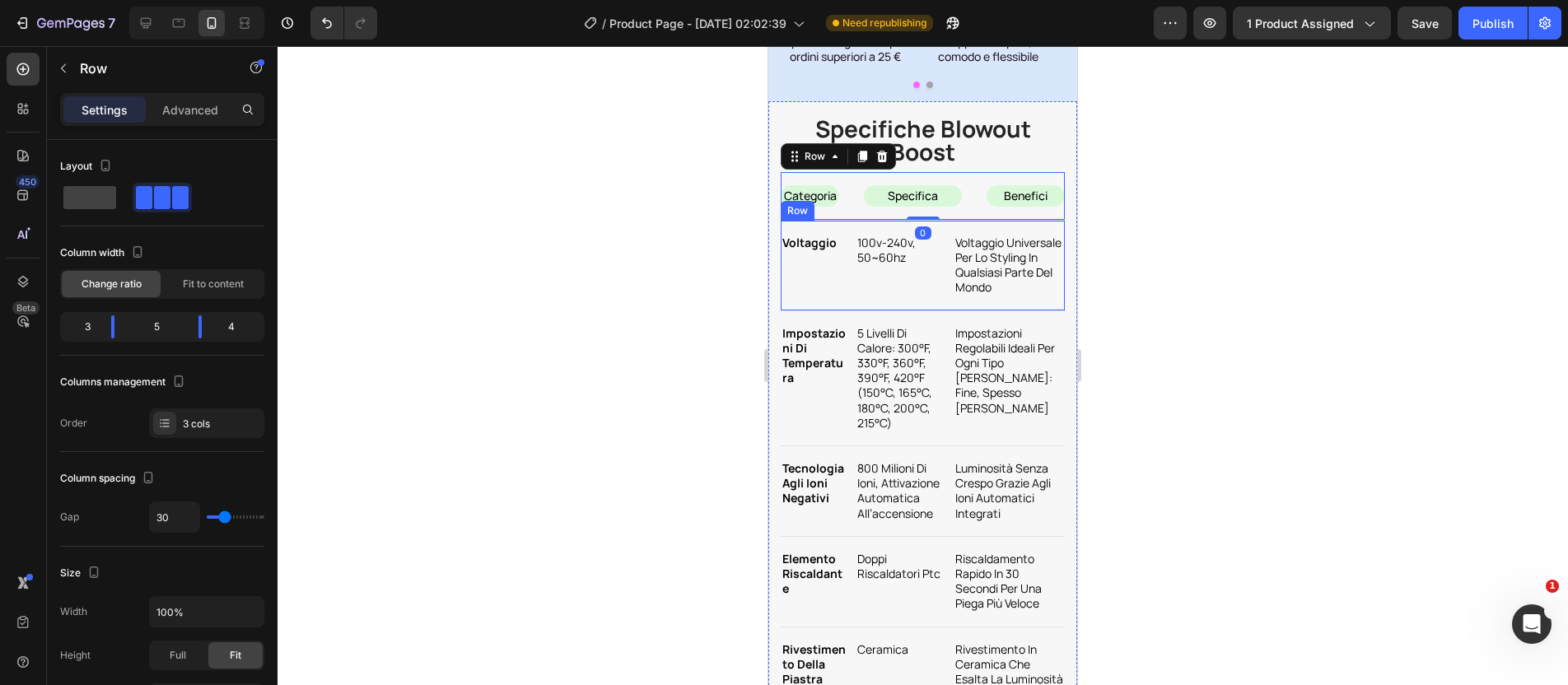
scroll to position [8233, 0]
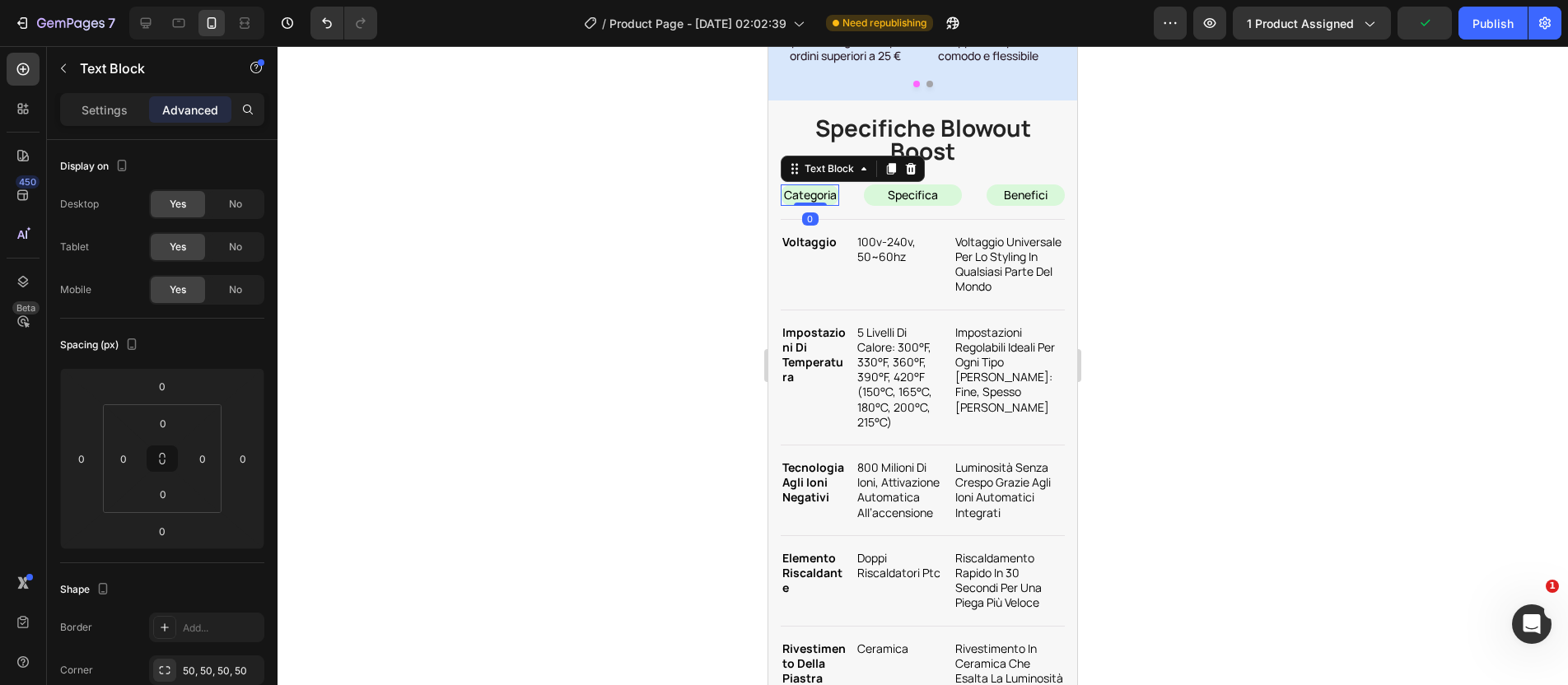
click at [822, 202] on p "categoria" at bounding box center [810, 195] width 56 height 15
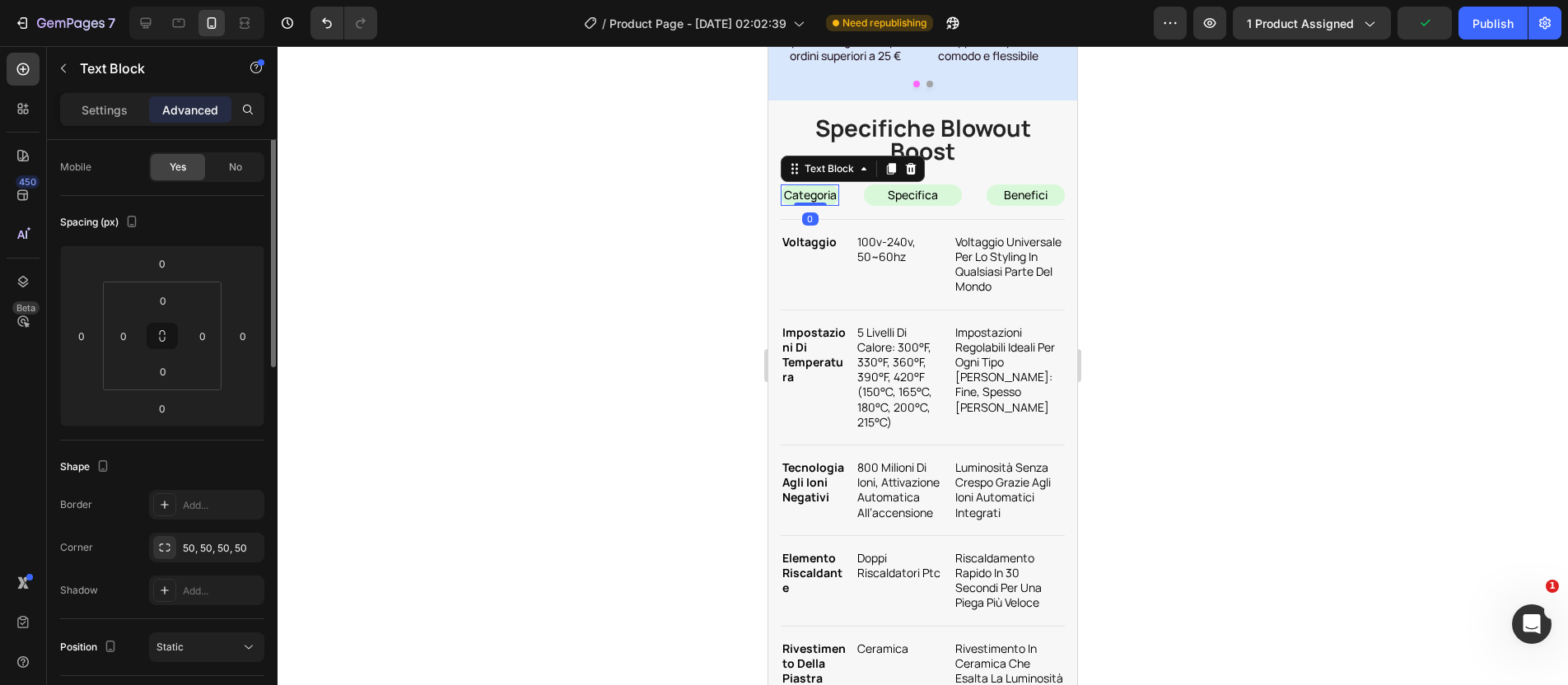
scroll to position [260, 0]
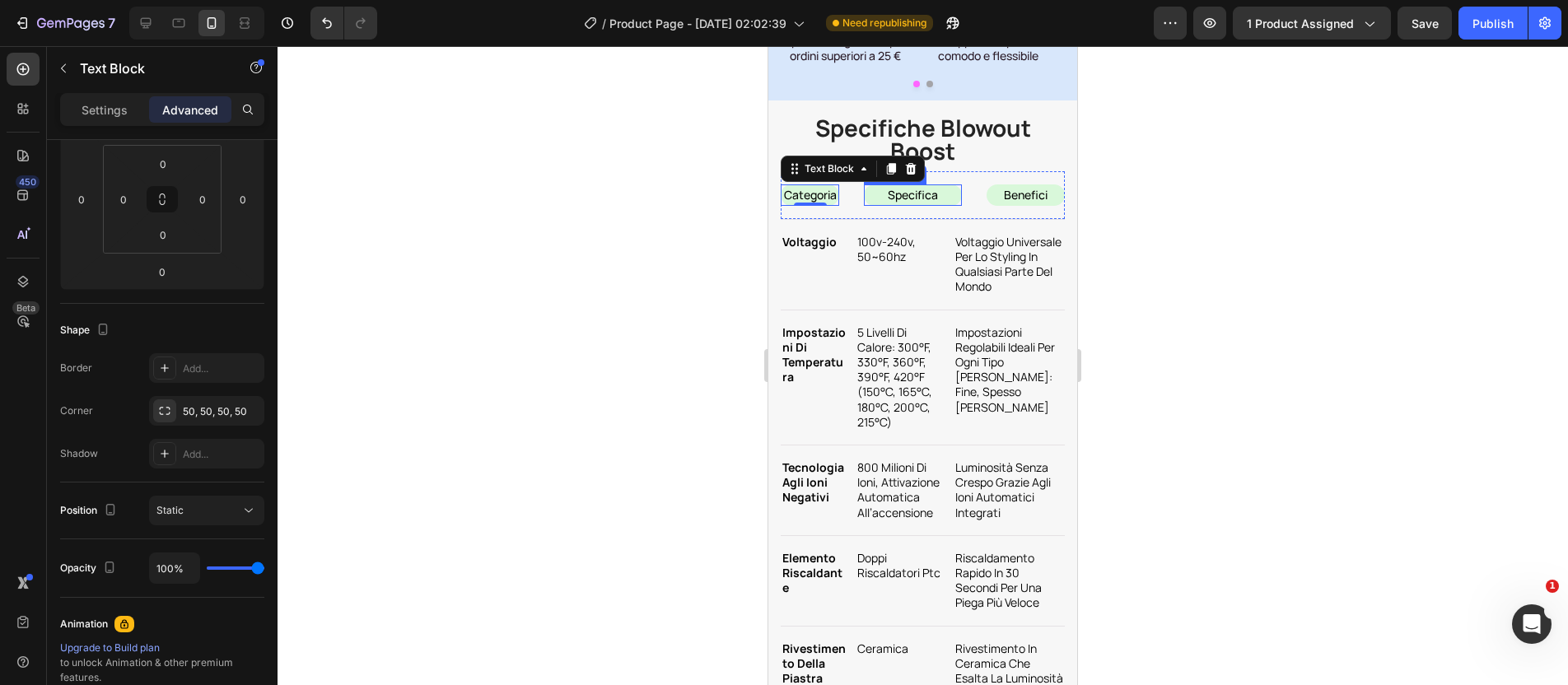
click at [895, 202] on p "specifica" at bounding box center [913, 195] width 95 height 15
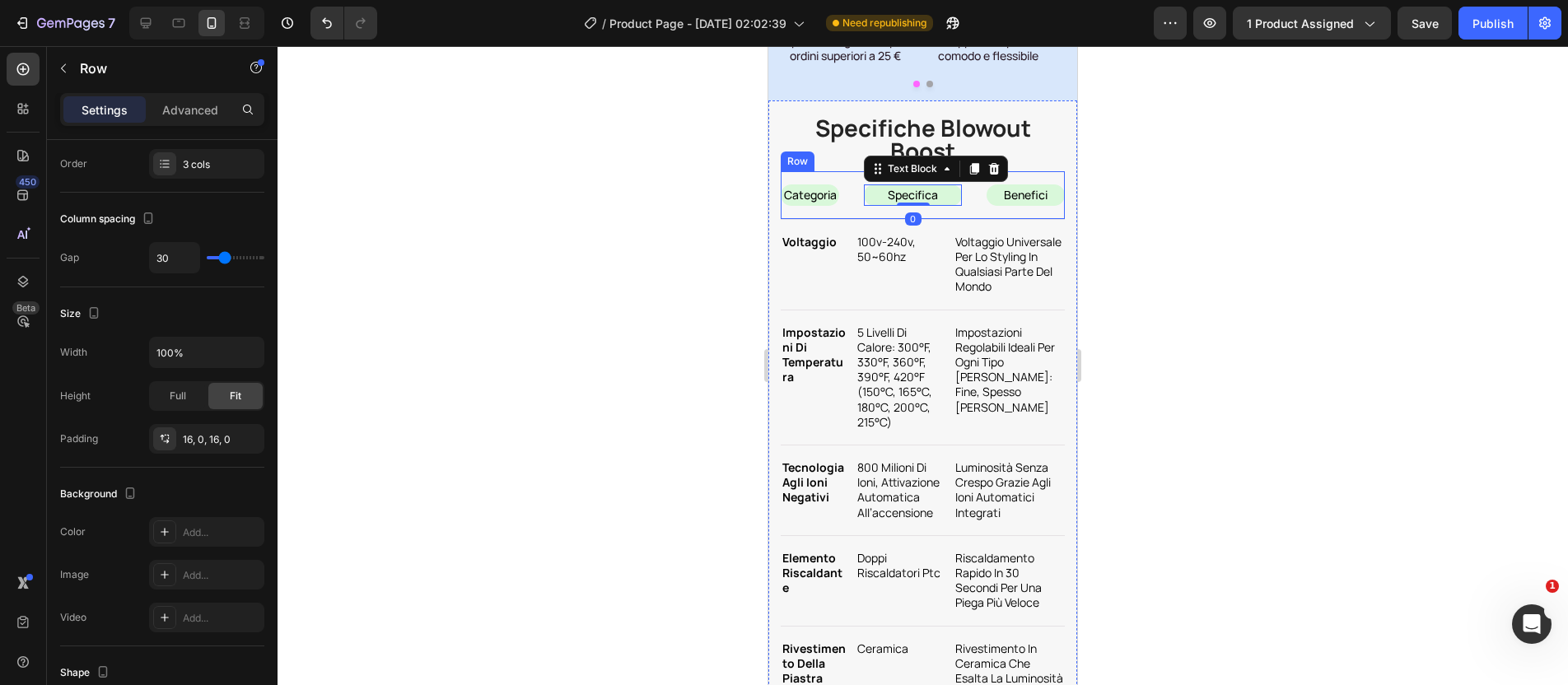
click at [837, 220] on div "categoria Text Block specifica Text Block 0 benefici Text Block Row" at bounding box center [922, 195] width 284 height 48
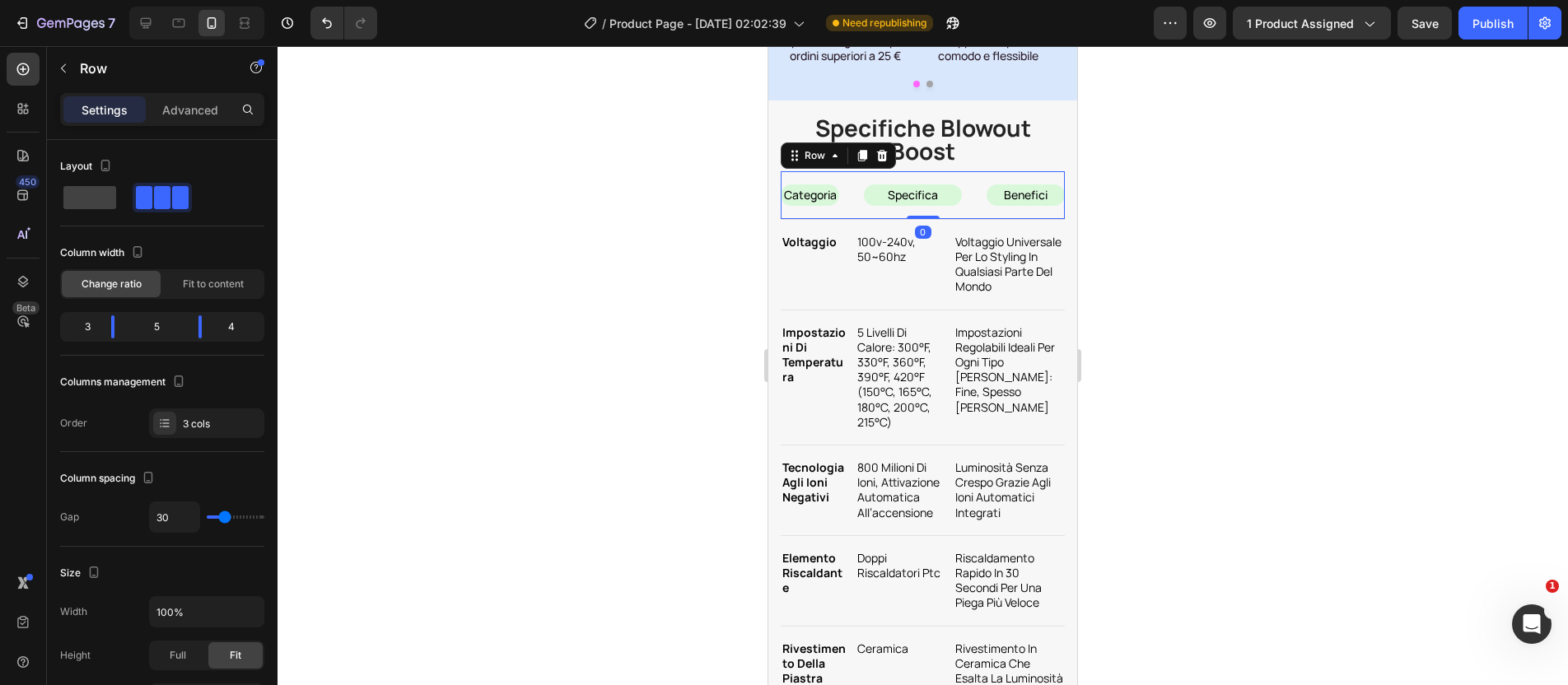
click at [841, 220] on div "categoria Text Block specifica Text Block benefici Text Block Row 0" at bounding box center [922, 195] width 284 height 48
drag, startPoint x: 98, startPoint y: 330, endPoint x: 123, endPoint y: 334, distance: 25.3
click at [123, 0] on body "7 / Product Page - Jul 4, 02:02:39 Need republishing Preview 1 product assigned…" at bounding box center [784, 0] width 1568 height 0
click at [190, 0] on body "7 / Product Page - Jul 4, 02:02:39 Need republishing Preview 1 product assigned…" at bounding box center [784, 0] width 1568 height 0
click at [1230, 457] on div at bounding box center [922, 366] width 1290 height 639
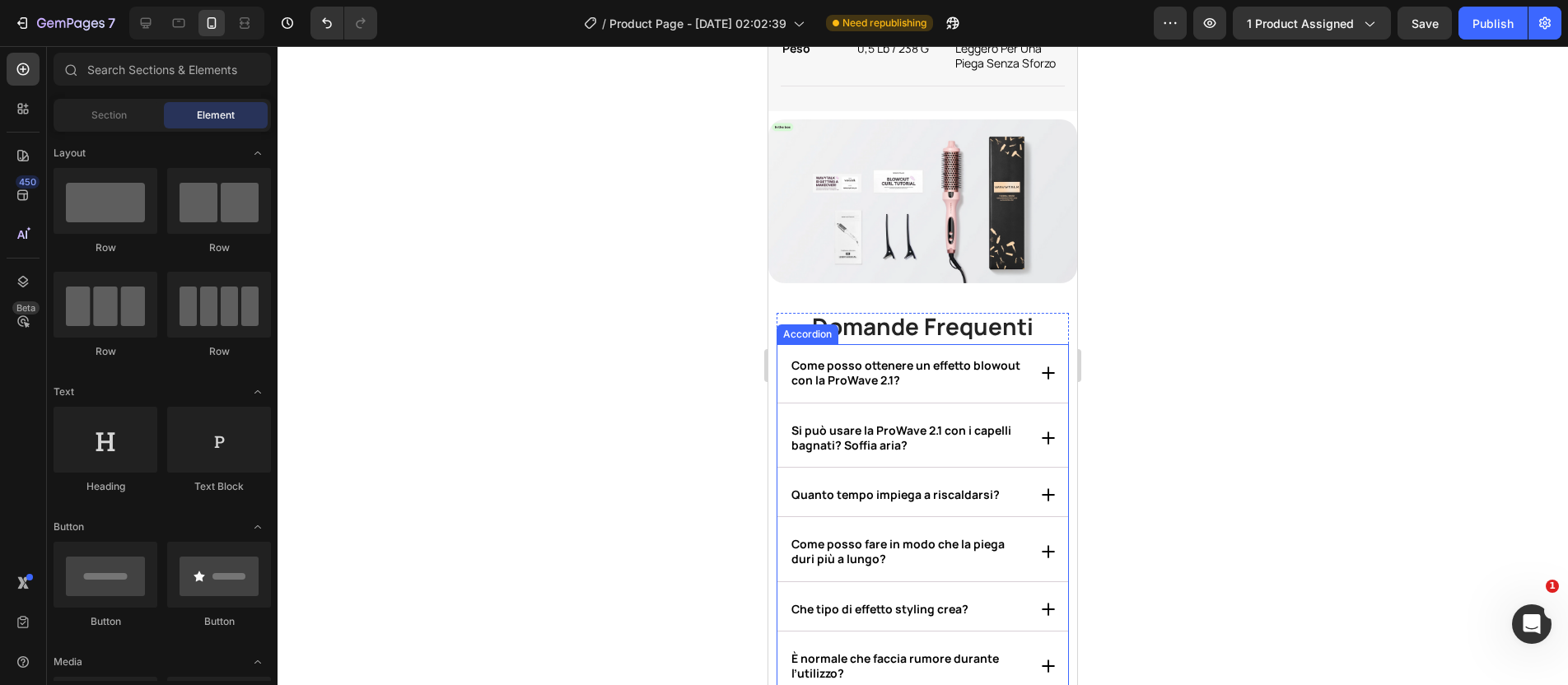
scroll to position [9733, 0]
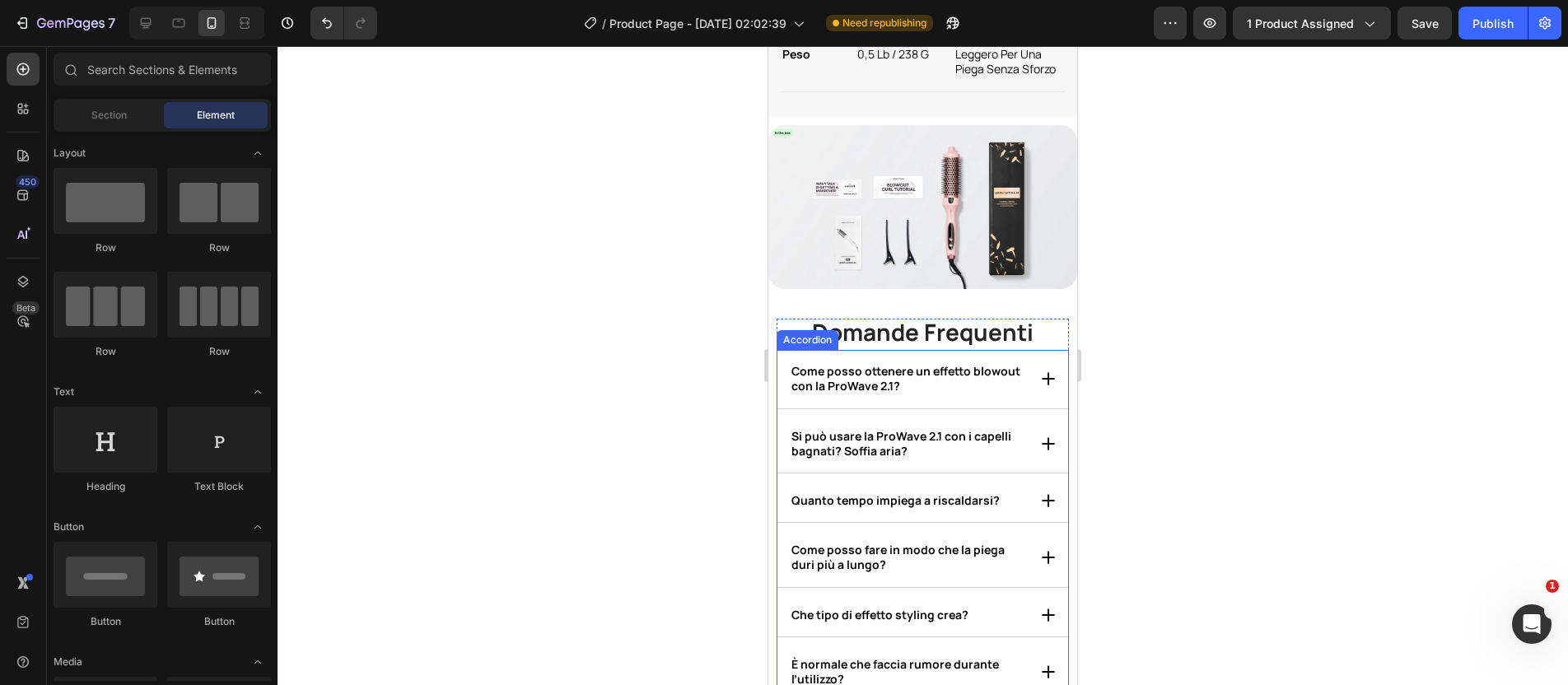
click at [898, 394] on strong "Come posso ottenere un effetto blowout con la ProWave 2.1?" at bounding box center [906, 379] width 229 height 30
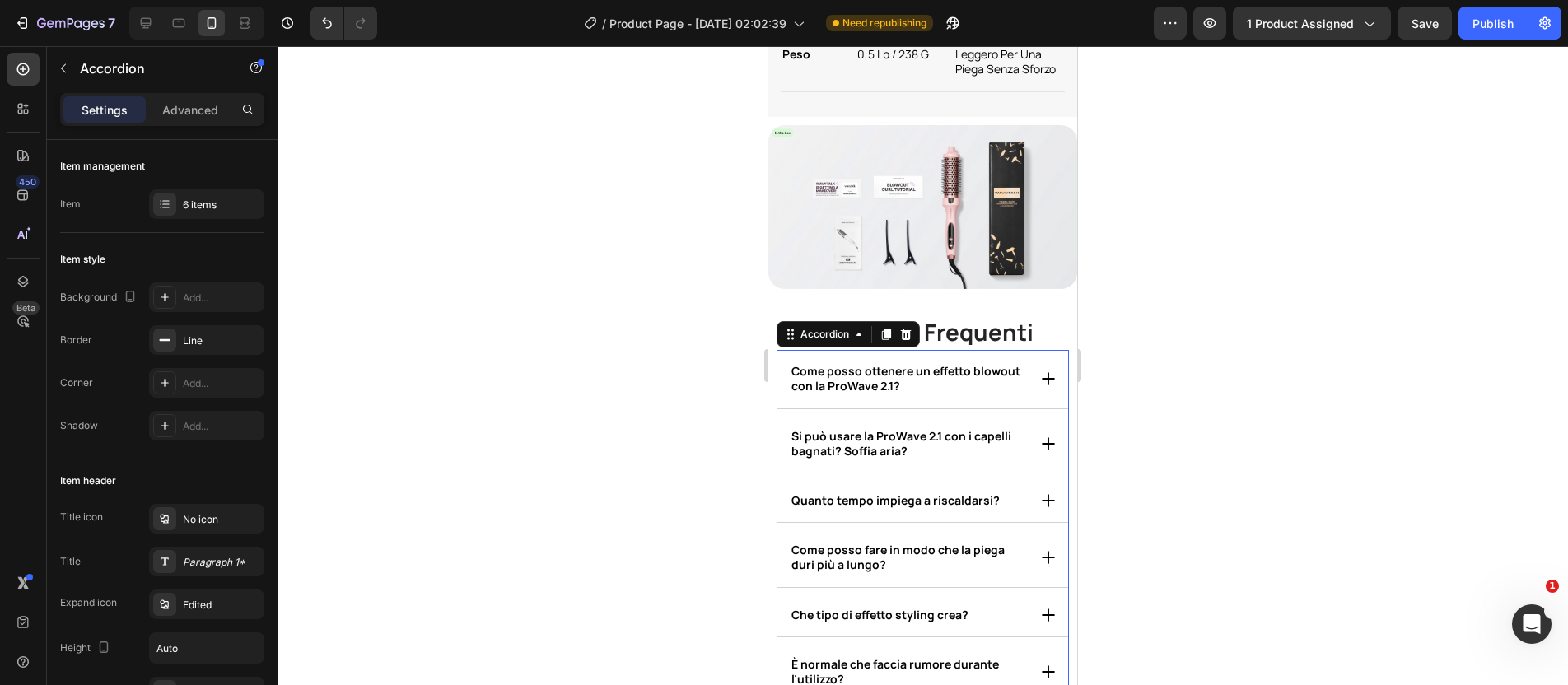
click at [898, 394] on strong "Come posso ottenere un effetto blowout con la ProWave 2.1?" at bounding box center [906, 379] width 229 height 30
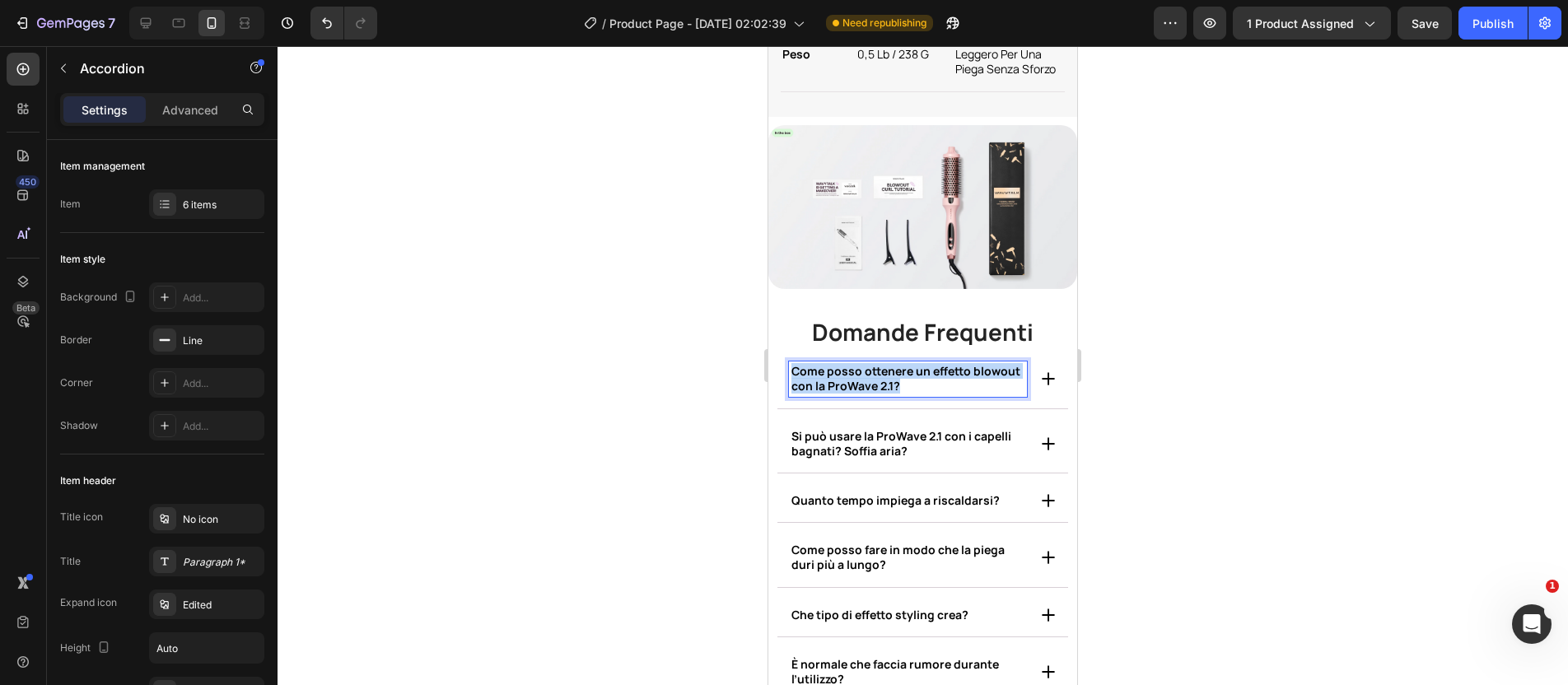
click at [898, 394] on strong "Come posso ottenere un effetto blowout con la ProWave 2.1?" at bounding box center [906, 379] width 229 height 30
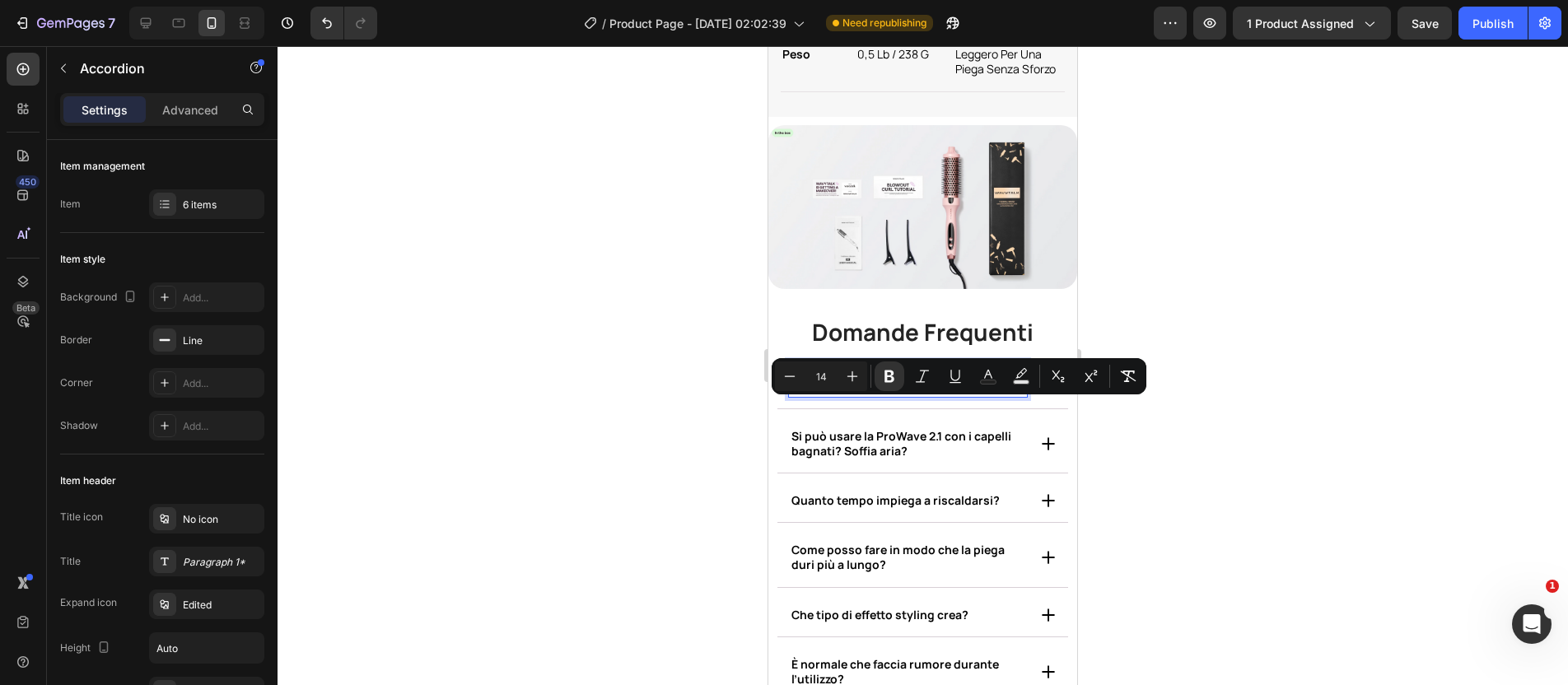
click at [920, 394] on strong "Come posso ottenere un effetto blowout con la ProWave 2.1?" at bounding box center [906, 379] width 229 height 30
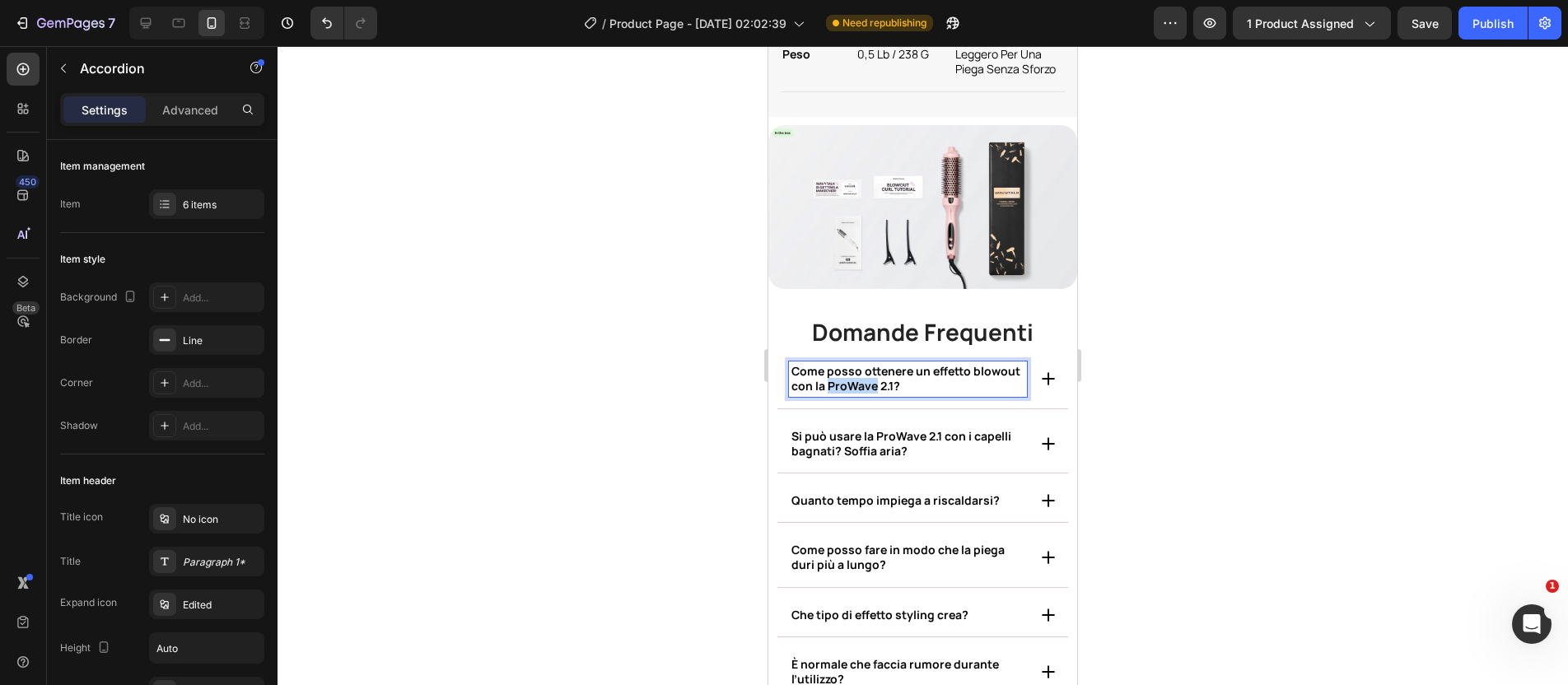
click at [920, 394] on strong "Come posso ottenere un effetto blowout con la ProWave 2.1?" at bounding box center [906, 379] width 229 height 30
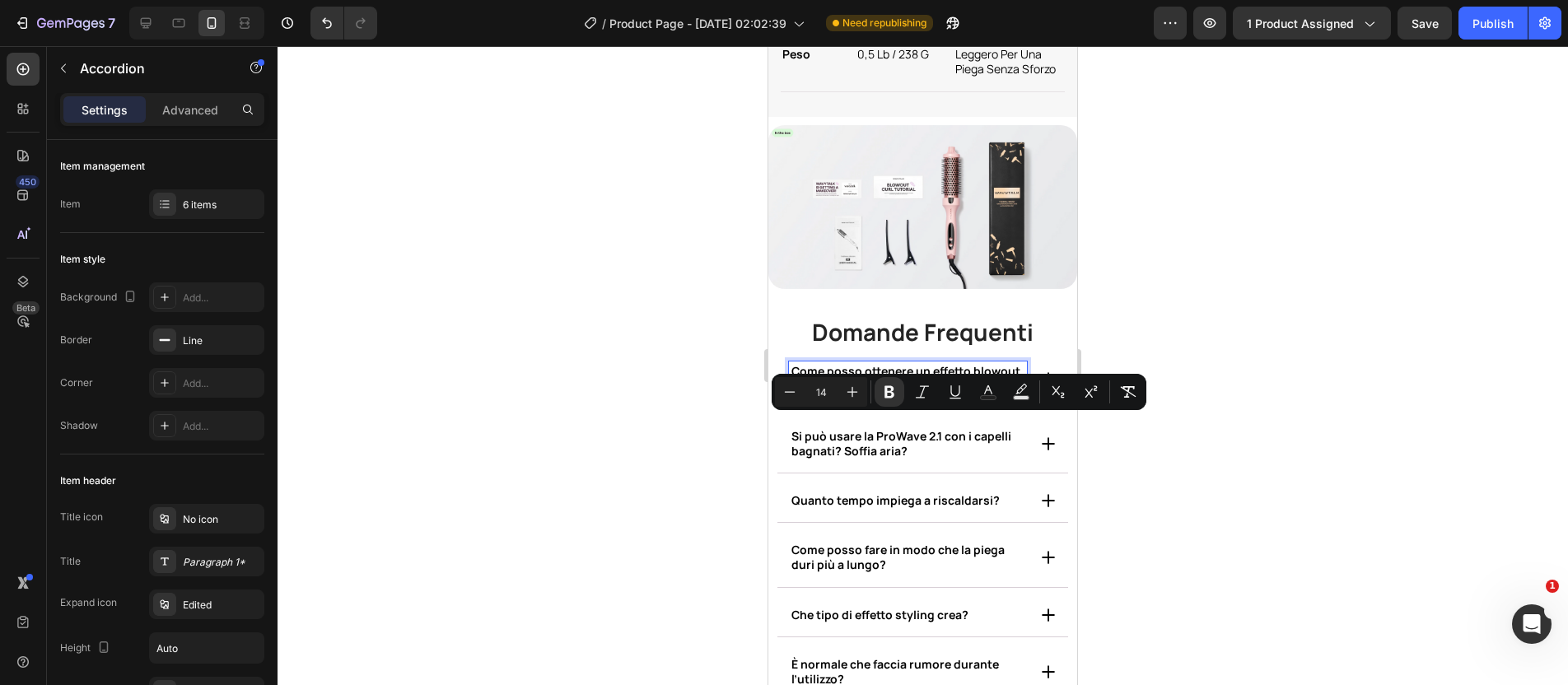
click at [933, 394] on strong "Come posso ottenere un effetto blowout con la ProWave 2.1?" at bounding box center [906, 379] width 229 height 30
drag, startPoint x: 939, startPoint y: 424, endPoint x: 842, endPoint y: 426, distance: 97.0
click at [842, 394] on strong "Come posso ottenere un effetto blowout con la ProWave 2.1?" at bounding box center [906, 379] width 229 height 30
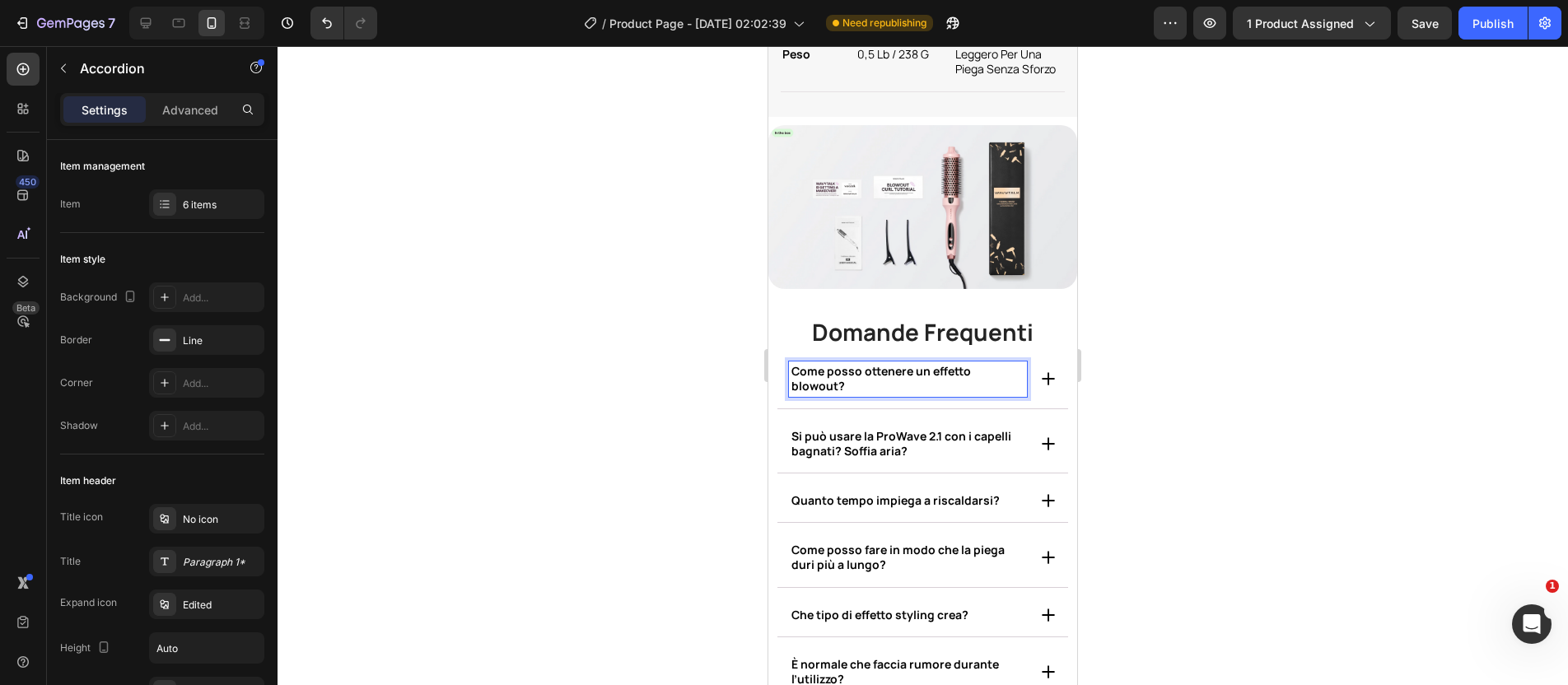
click at [1041, 452] on icon at bounding box center [1049, 444] width 16 height 16
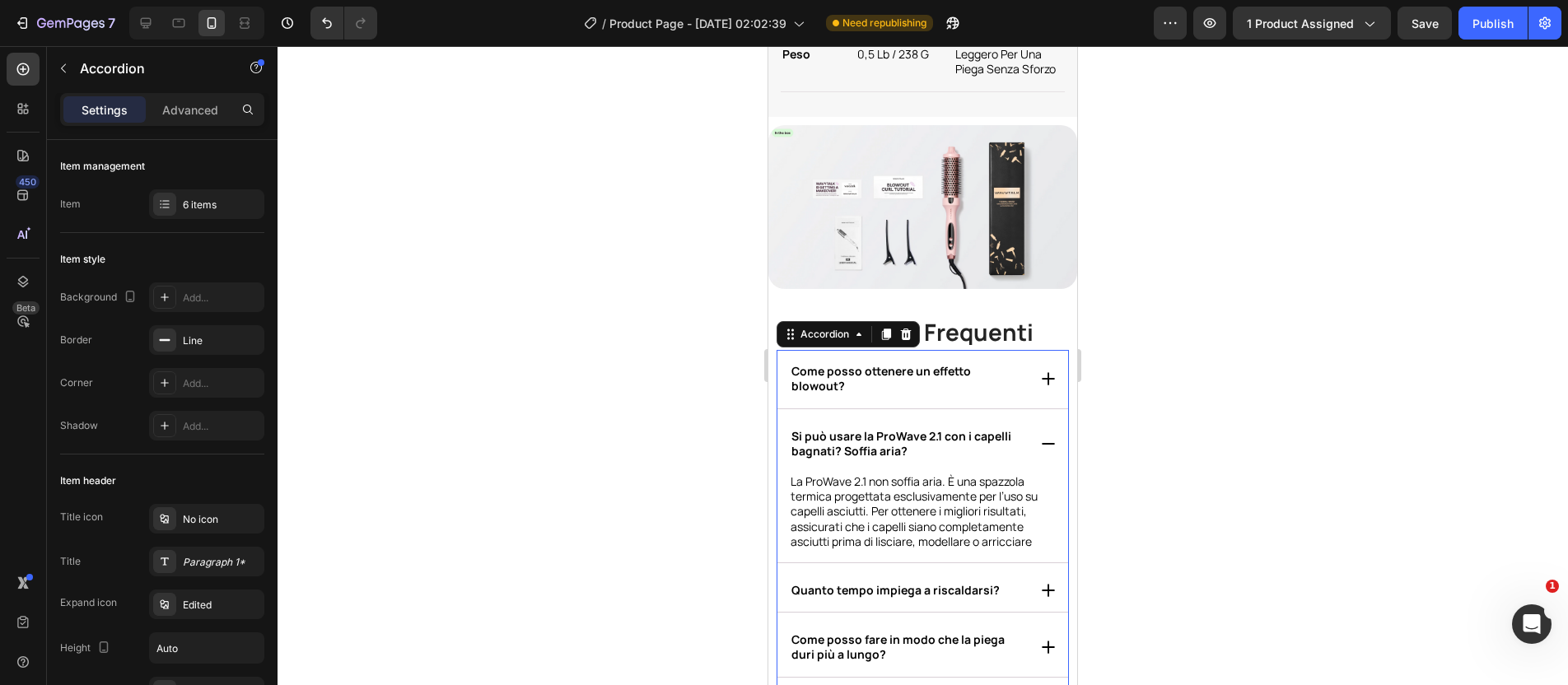
click at [879, 458] on strong "Si può usare la ProWave 2.1 con i capelli bagnati? Soffia aria?" at bounding box center [902, 443] width 220 height 30
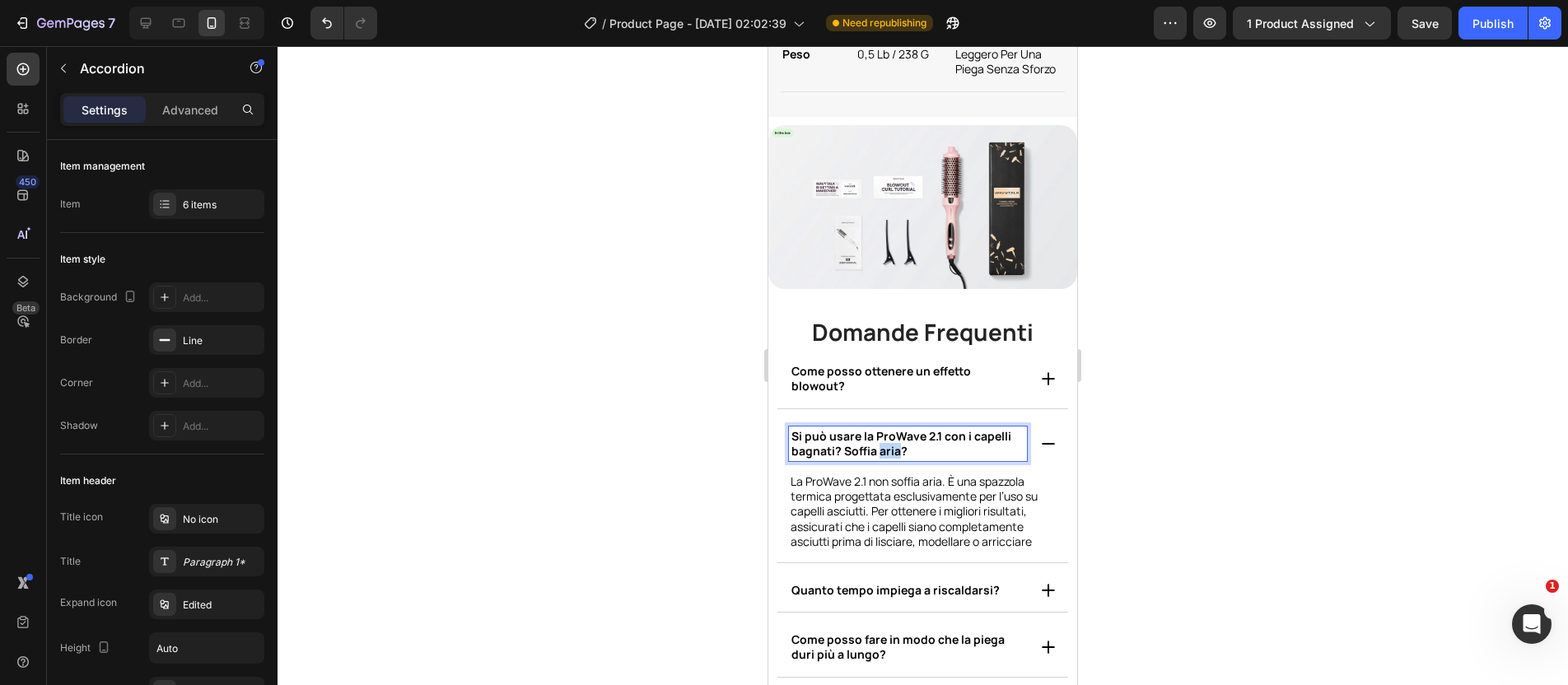
click at [879, 458] on strong "Si può usare la ProWave 2.1 con i capelli bagnati? Soffia aria?" at bounding box center [902, 443] width 220 height 30
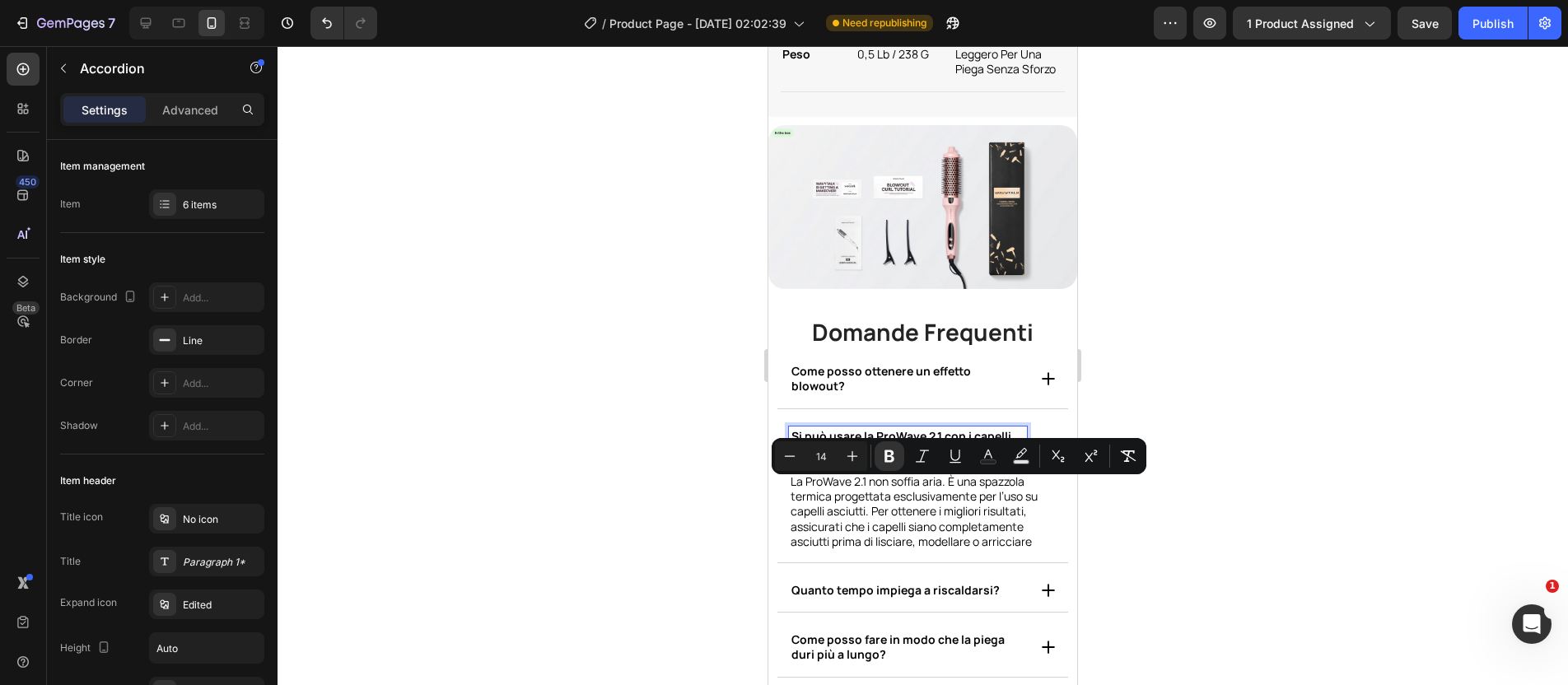
click at [899, 458] on strong "Si può usare la ProWave 2.1 con i capelli bagnati? Soffia aria?" at bounding box center [902, 443] width 220 height 30
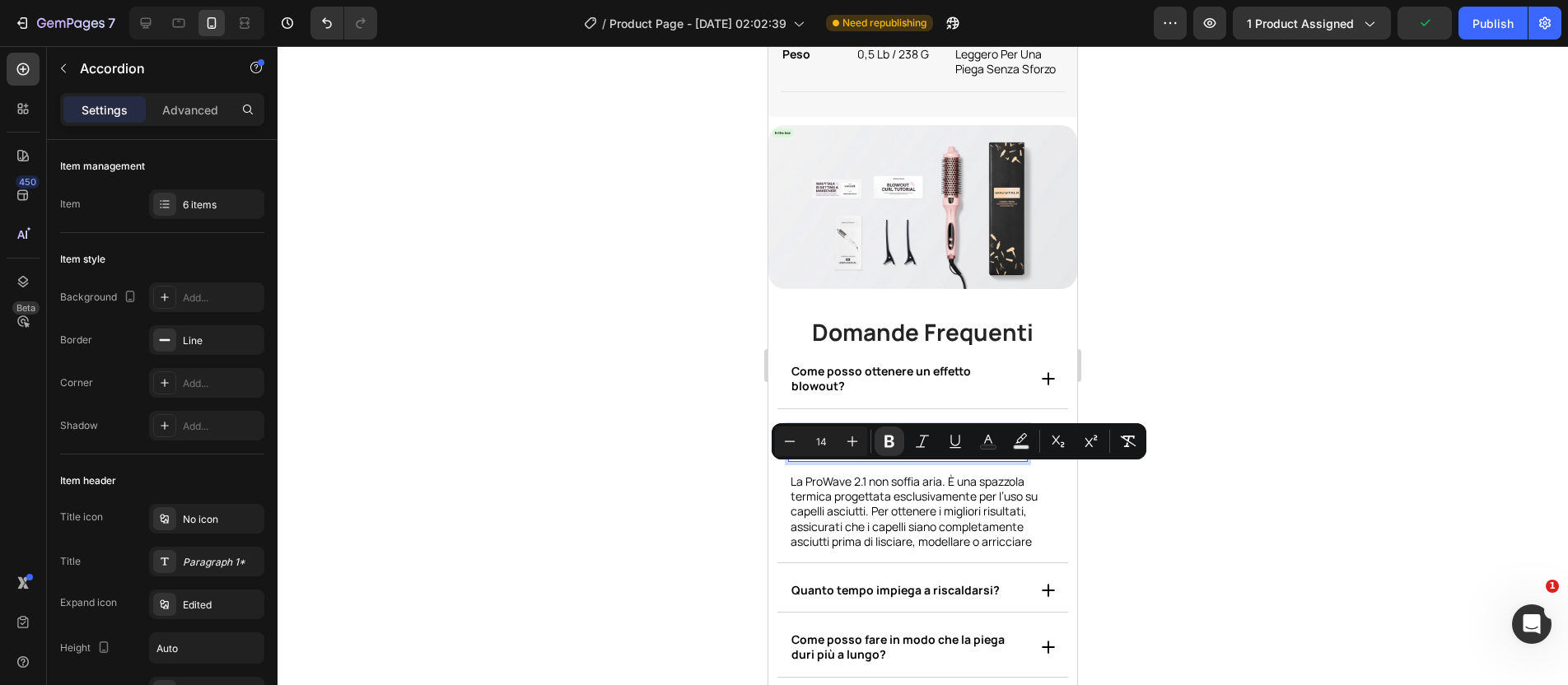
drag, startPoint x: 939, startPoint y: 476, endPoint x: 877, endPoint y: 476, distance: 62.0
click at [877, 458] on strong "Si può usare la ProWave 2.1 con i capelli bagnati? Soffia aria?" at bounding box center [902, 443] width 220 height 30
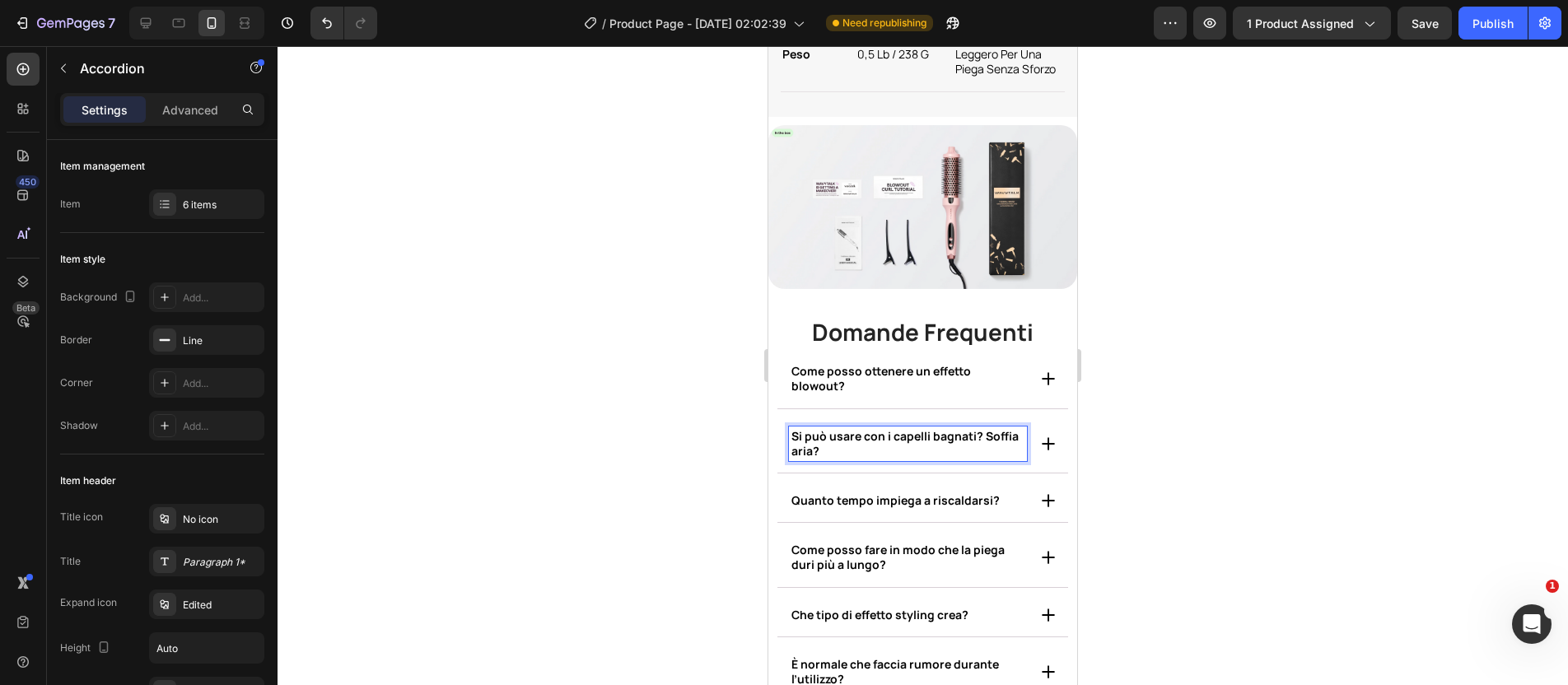
click at [920, 509] on strong "Quanto tempo impiega a riscaldarsi?" at bounding box center [895, 500] width 209 height 15
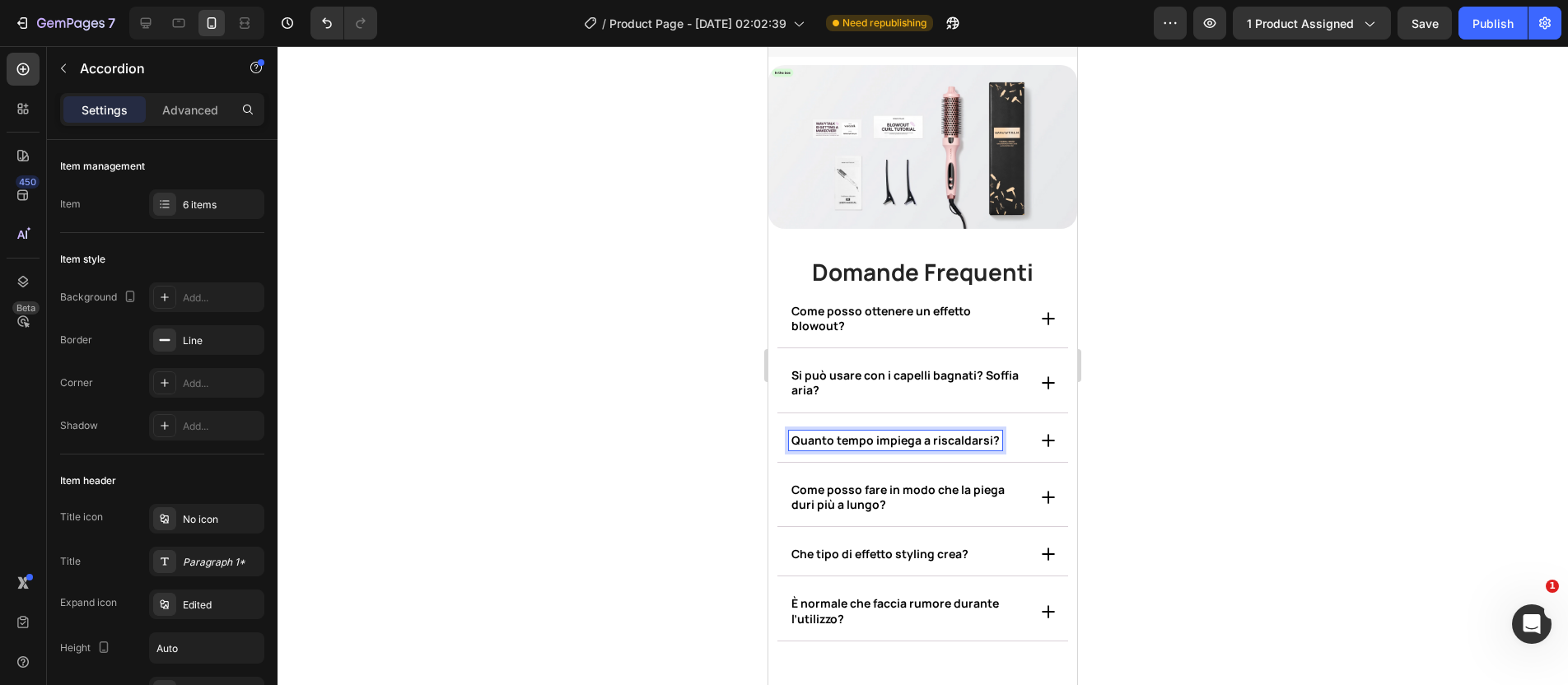
scroll to position [9864, 0]
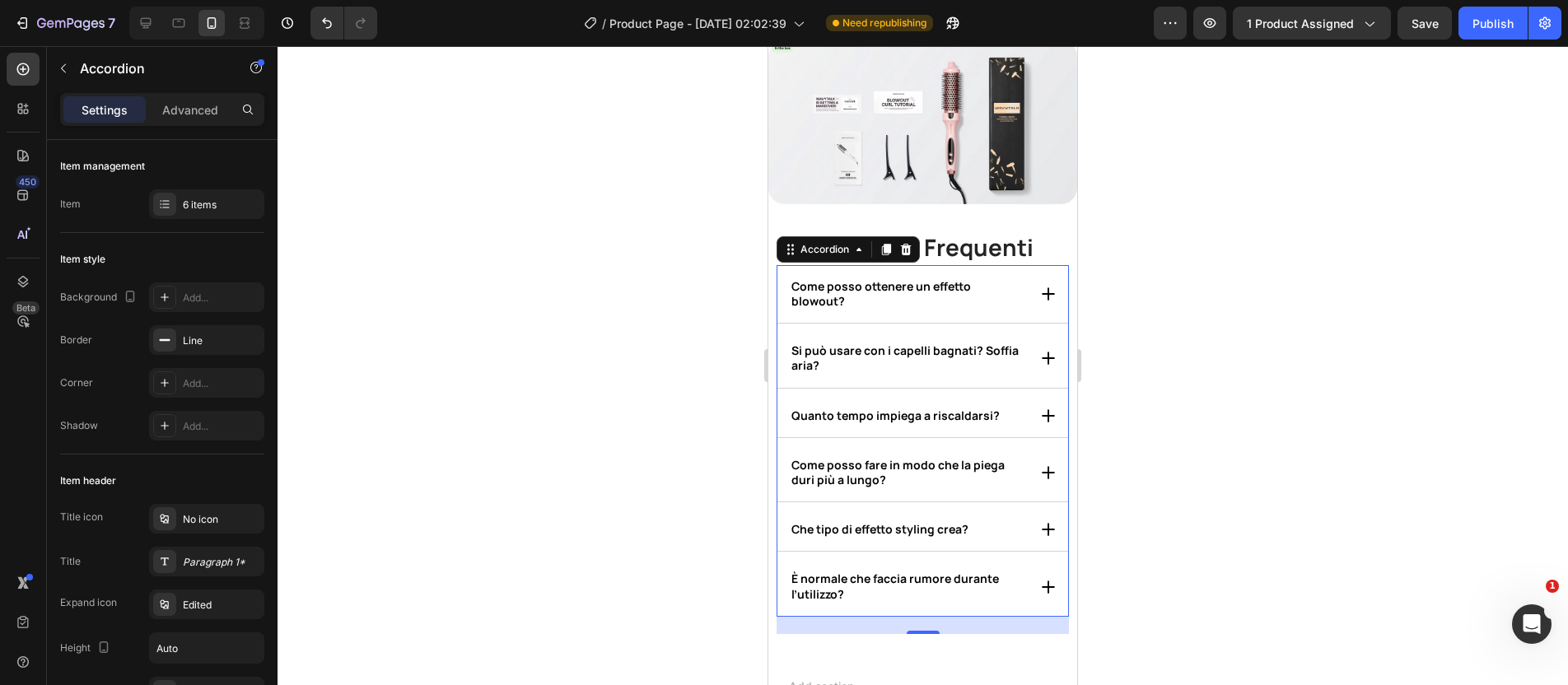
click at [1041, 581] on icon at bounding box center [1049, 587] width 16 height 16
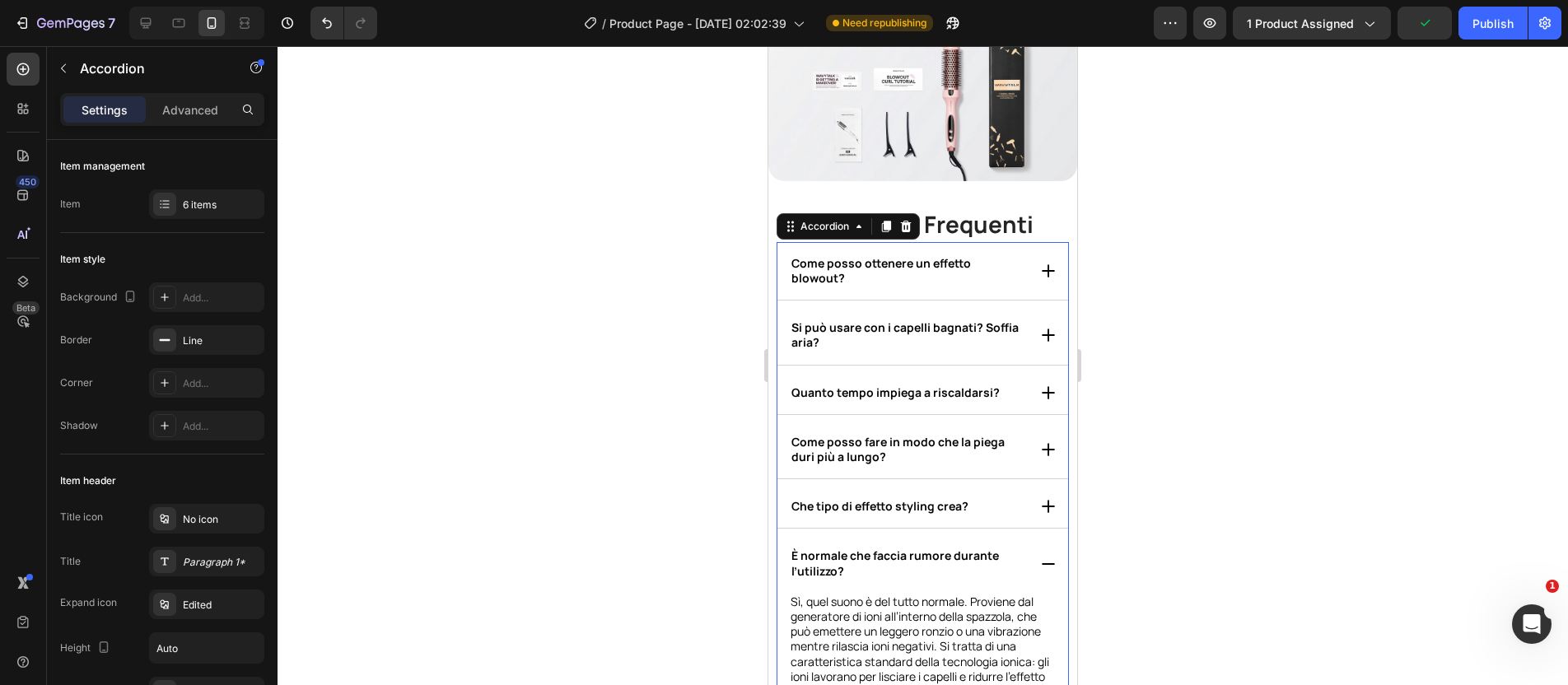
scroll to position [9903, 0]
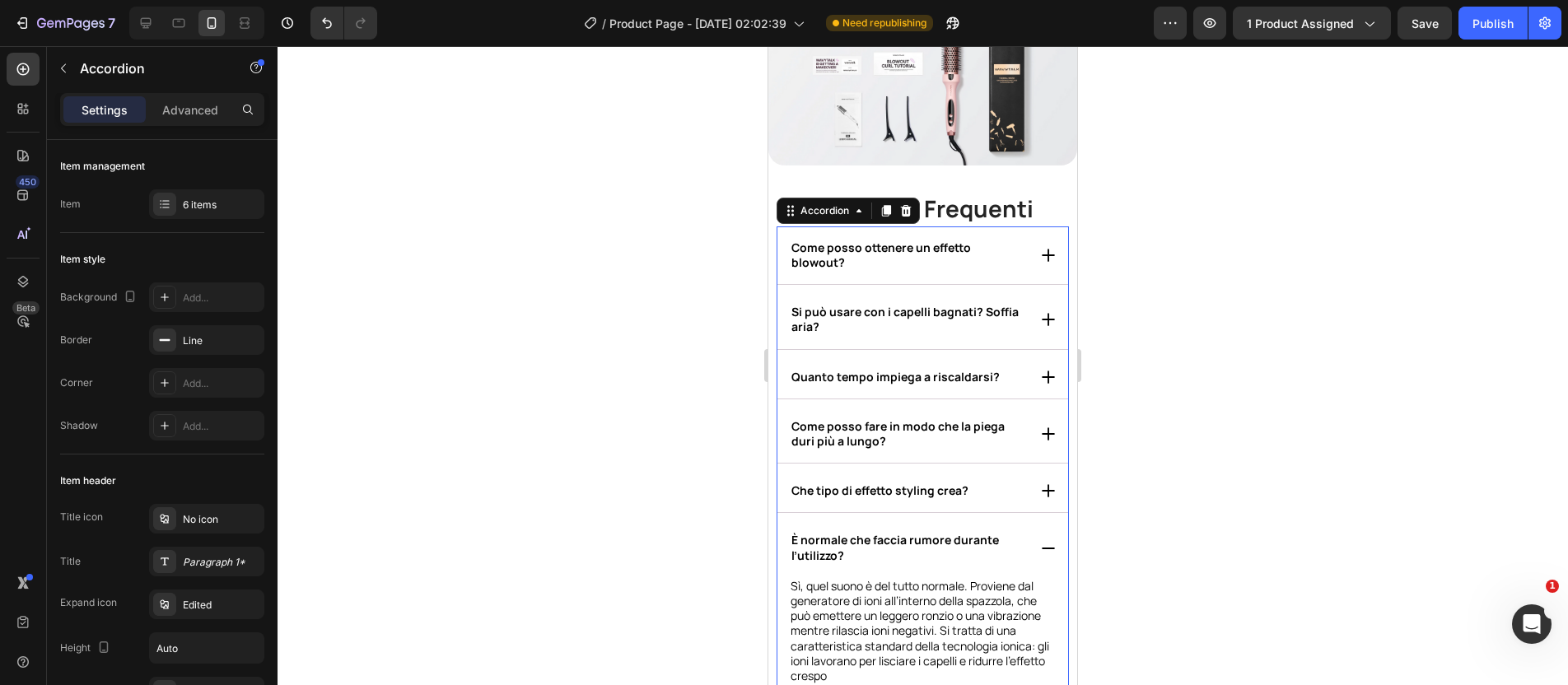
click at [1041, 543] on icon at bounding box center [1049, 548] width 16 height 16
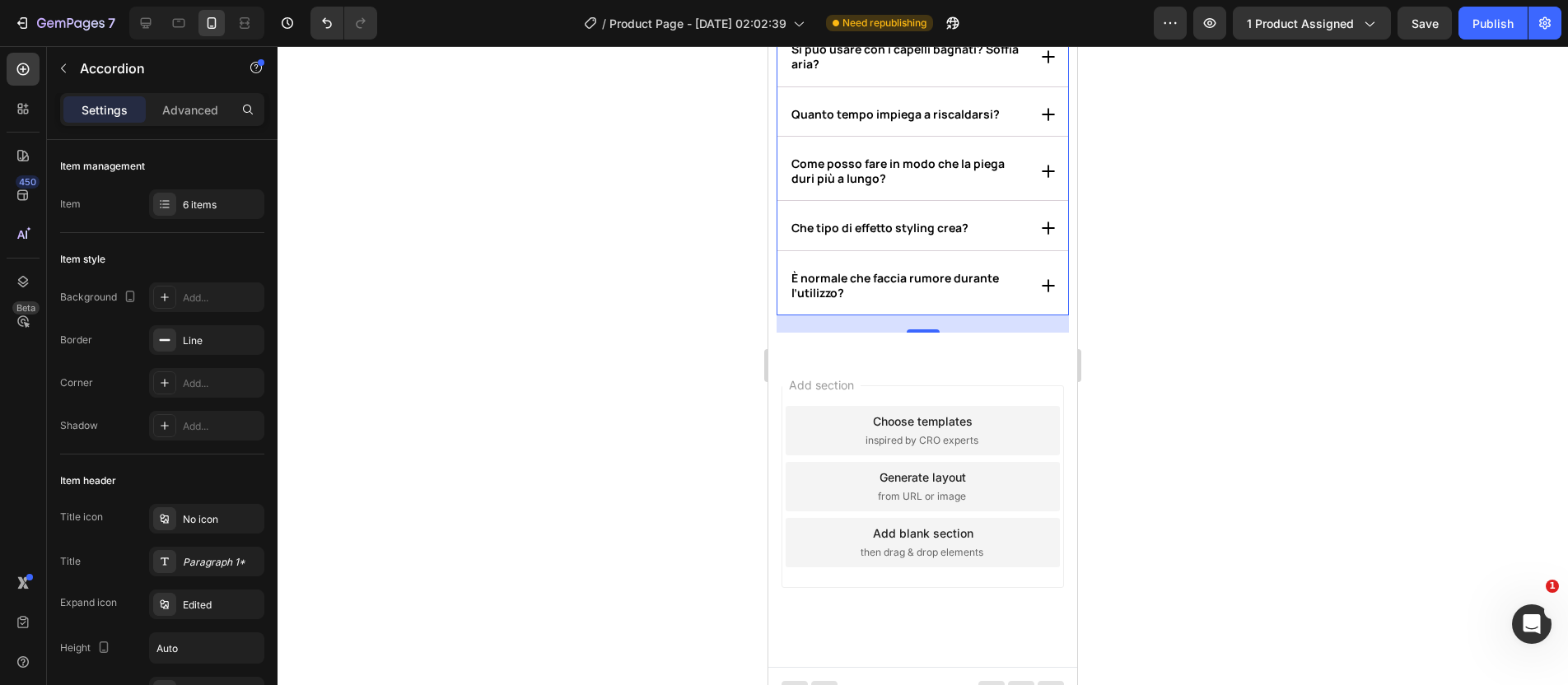
scroll to position [10175, 0]
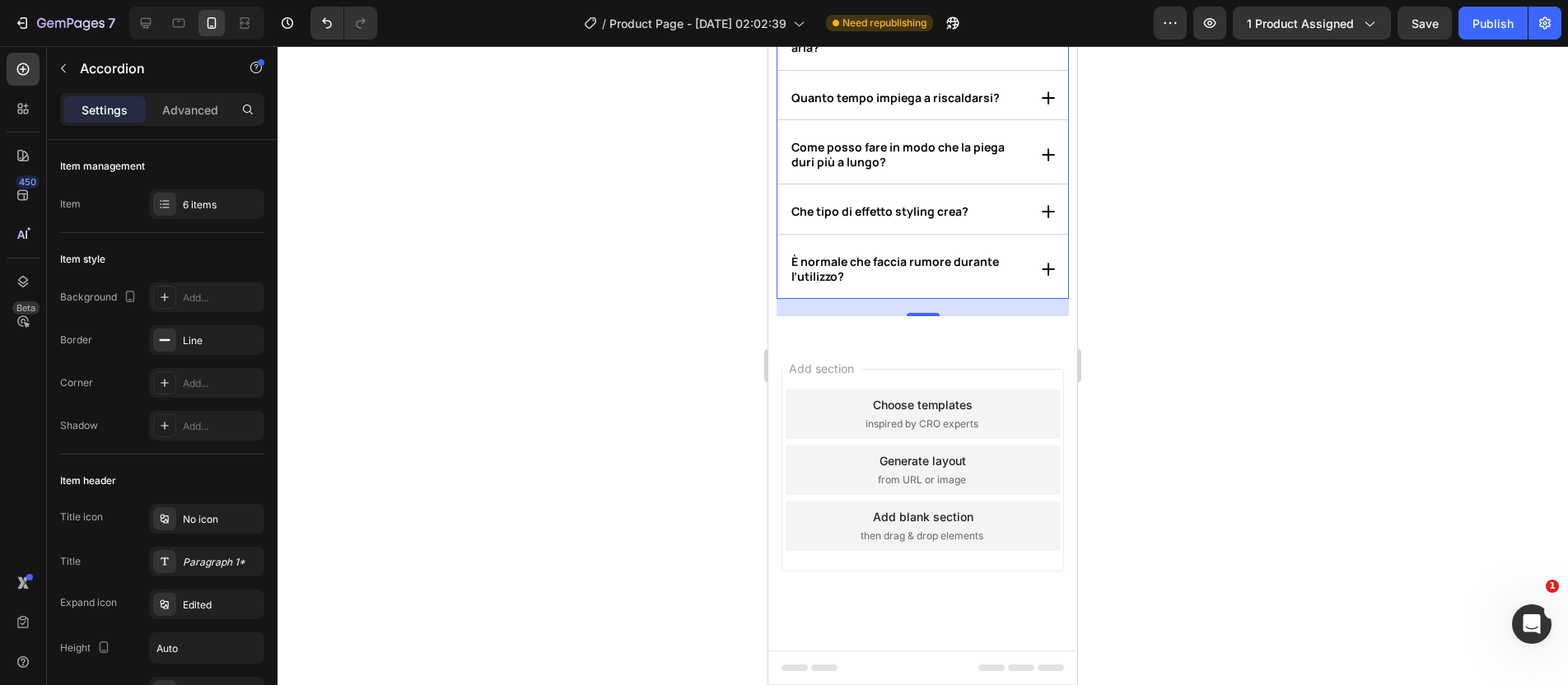
click at [940, 357] on div "Add section Choose templates inspired by CRO experts Generate layout from URL o…" at bounding box center [922, 492] width 309 height 314
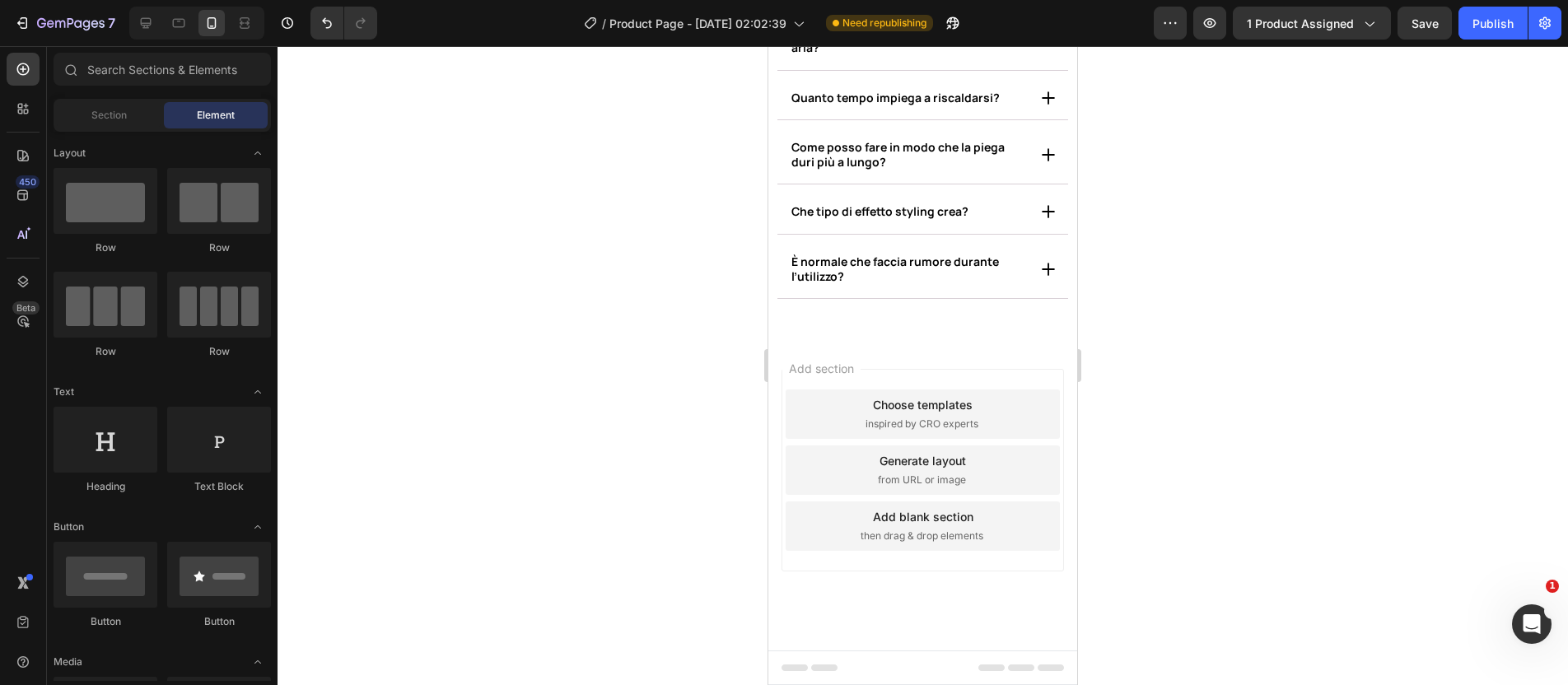
click at [878, 338] on div "Add section Choose templates inspired by CRO experts Generate layout from URL o…" at bounding box center [922, 492] width 309 height 314
click at [839, 372] on span "Add section" at bounding box center [821, 368] width 78 height 17
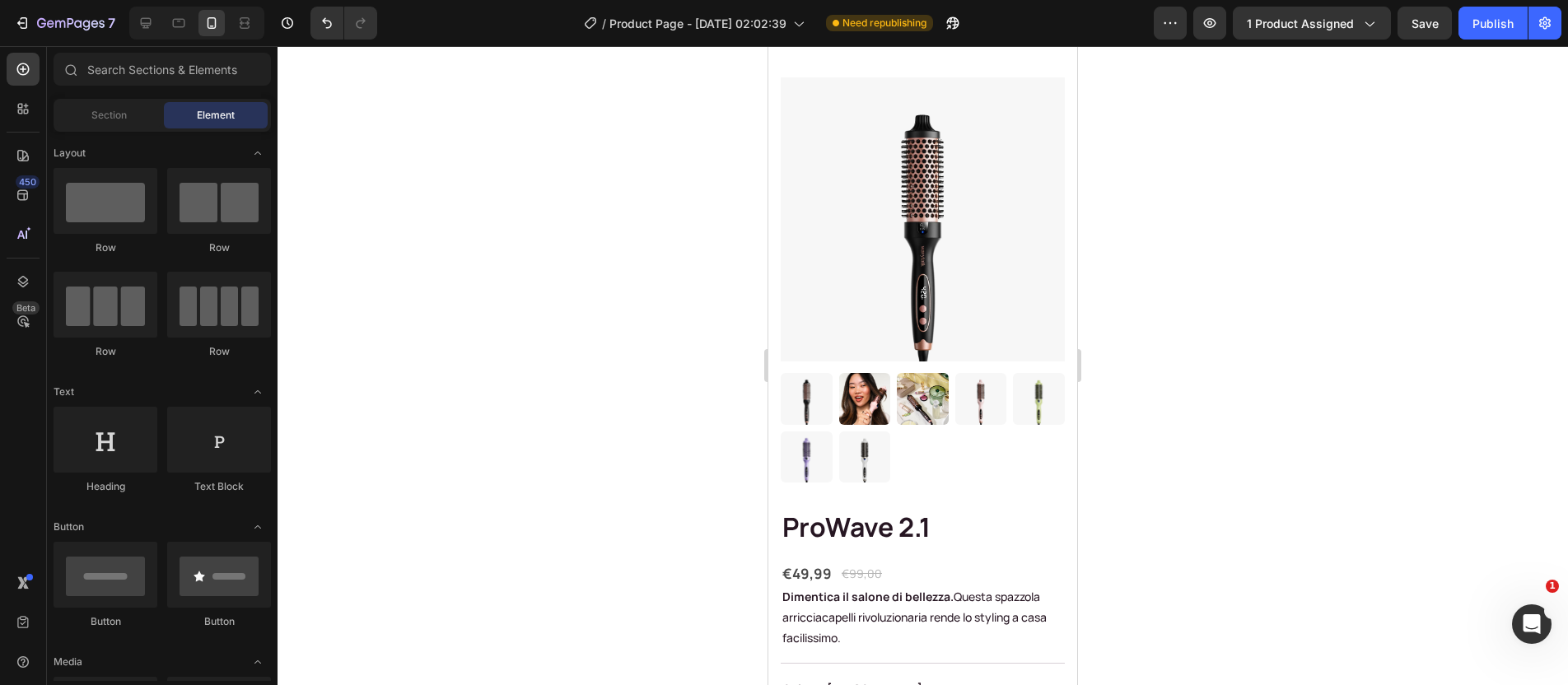
scroll to position [0, 0]
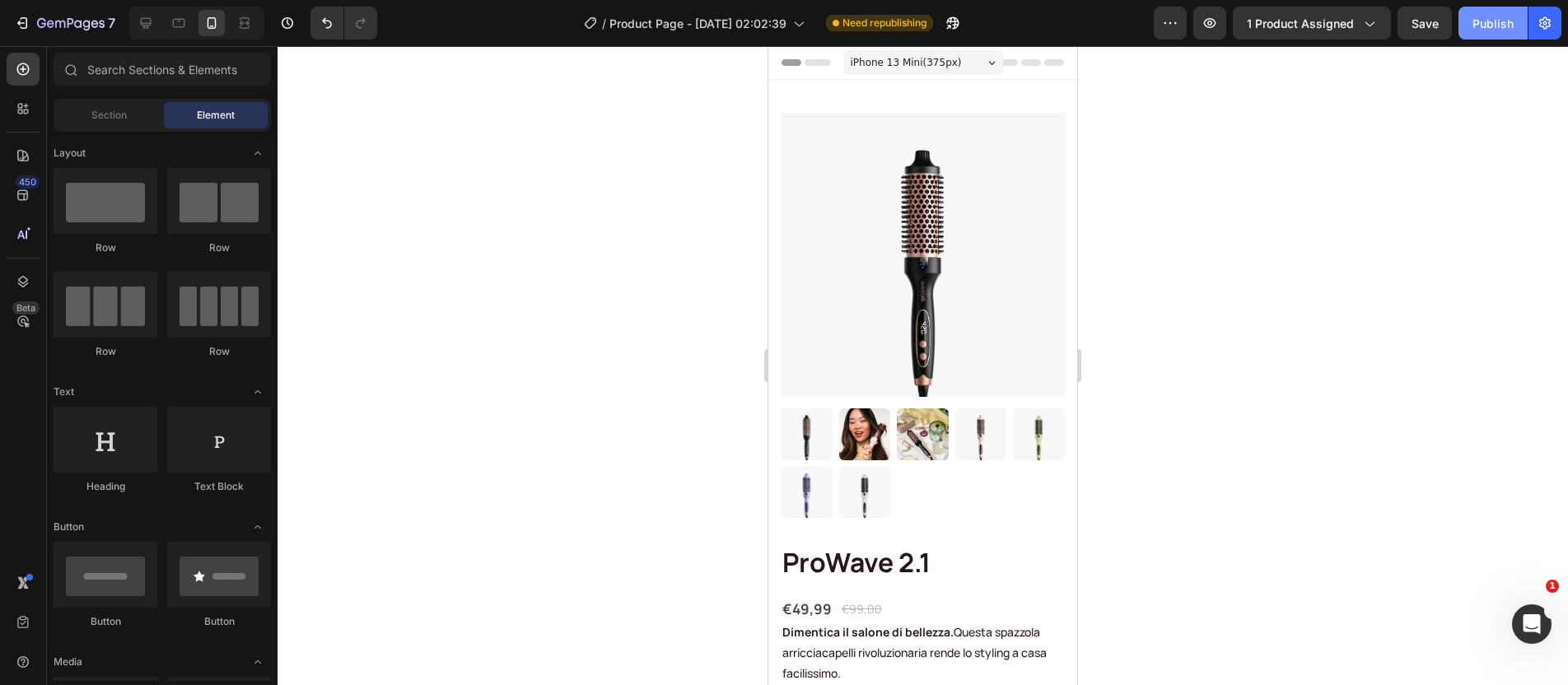
click at [1493, 30] on div "Publish" at bounding box center [1494, 23] width 41 height 17
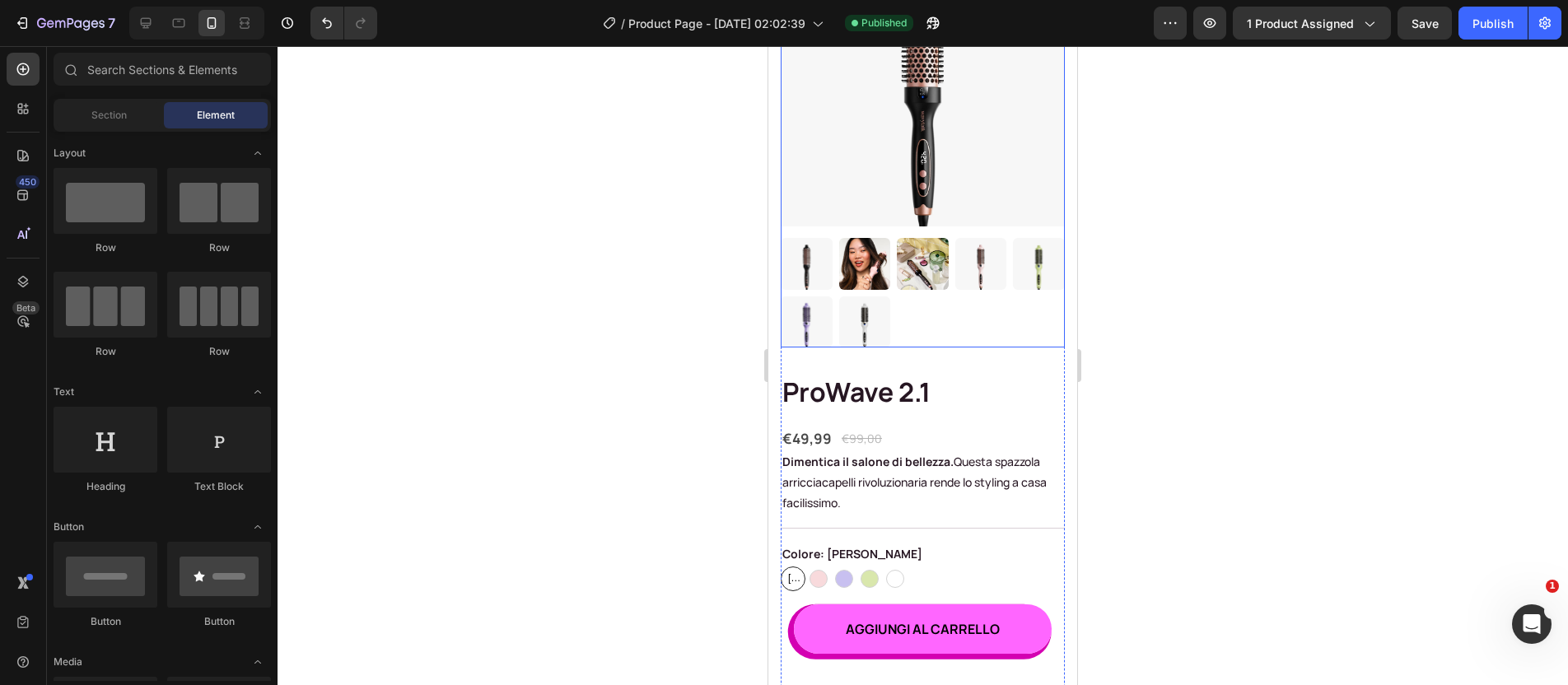
scroll to position [201, 0]
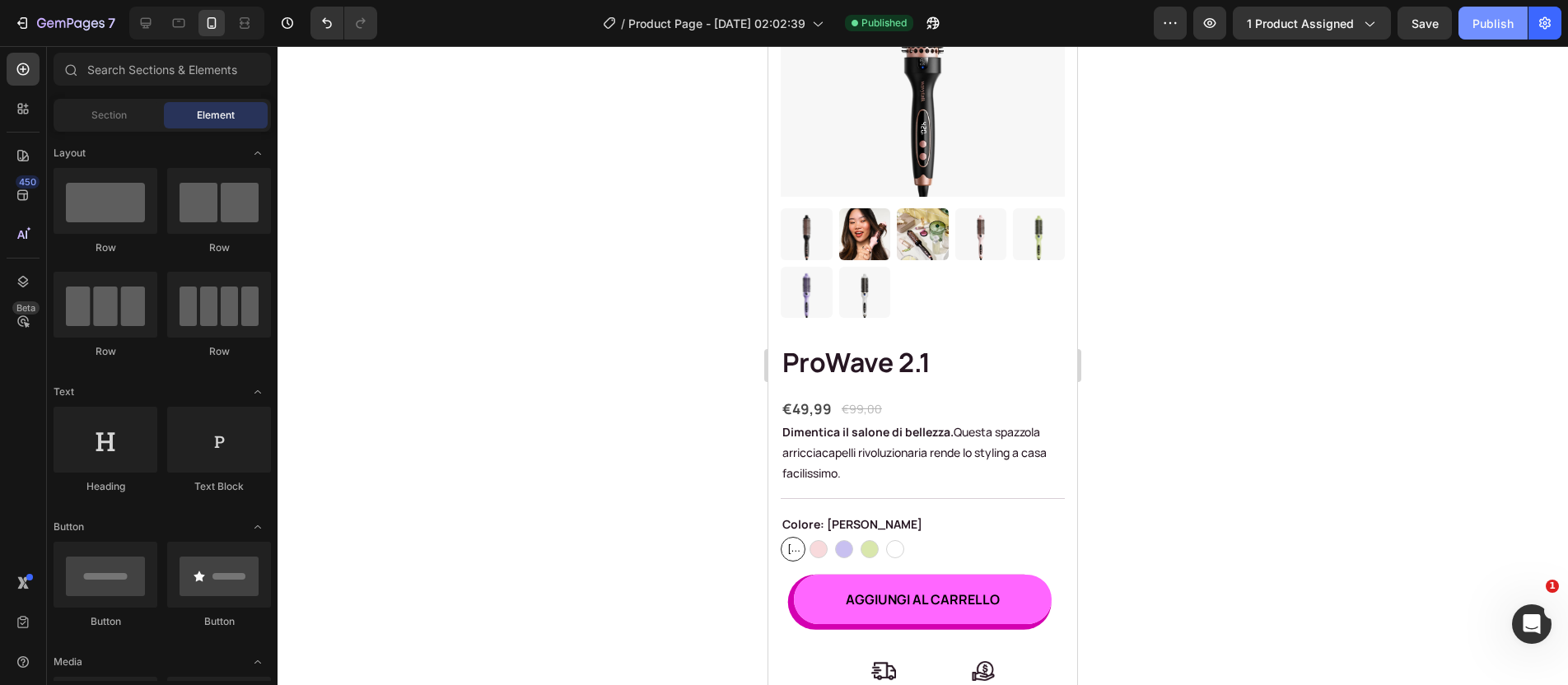
click at [1492, 34] on button "Publish" at bounding box center [1493, 22] width 69 height 33
click at [881, 348] on h1 "ProWave 2.1" at bounding box center [922, 363] width 284 height 38
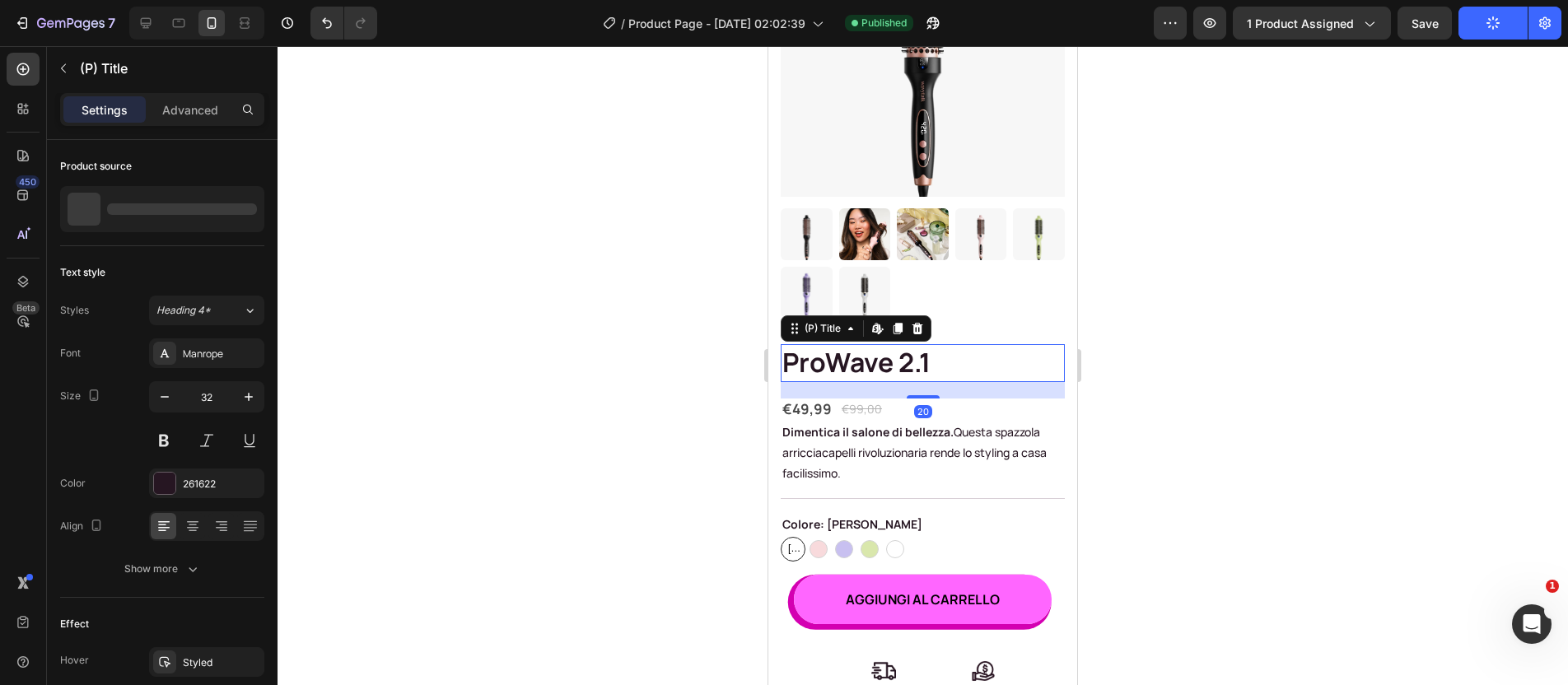
click at [881, 348] on h1 "ProWave 2.1" at bounding box center [922, 363] width 284 height 38
click at [878, 345] on h1 "ProWave 2.1" at bounding box center [922, 363] width 284 height 38
click at [919, 344] on h1 "ProWave 2.1" at bounding box center [922, 363] width 284 height 38
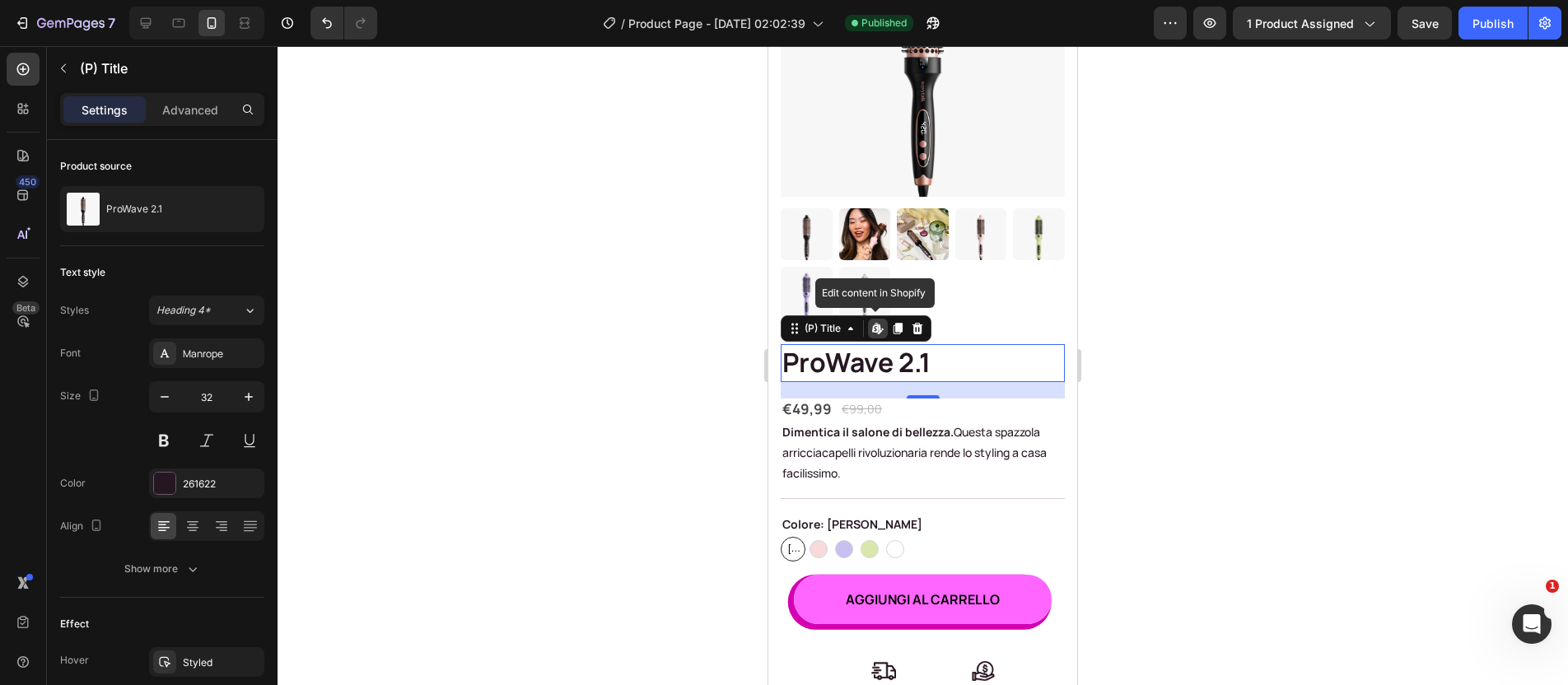
click at [841, 344] on h1 "ProWave 2.1" at bounding box center [922, 363] width 284 height 38
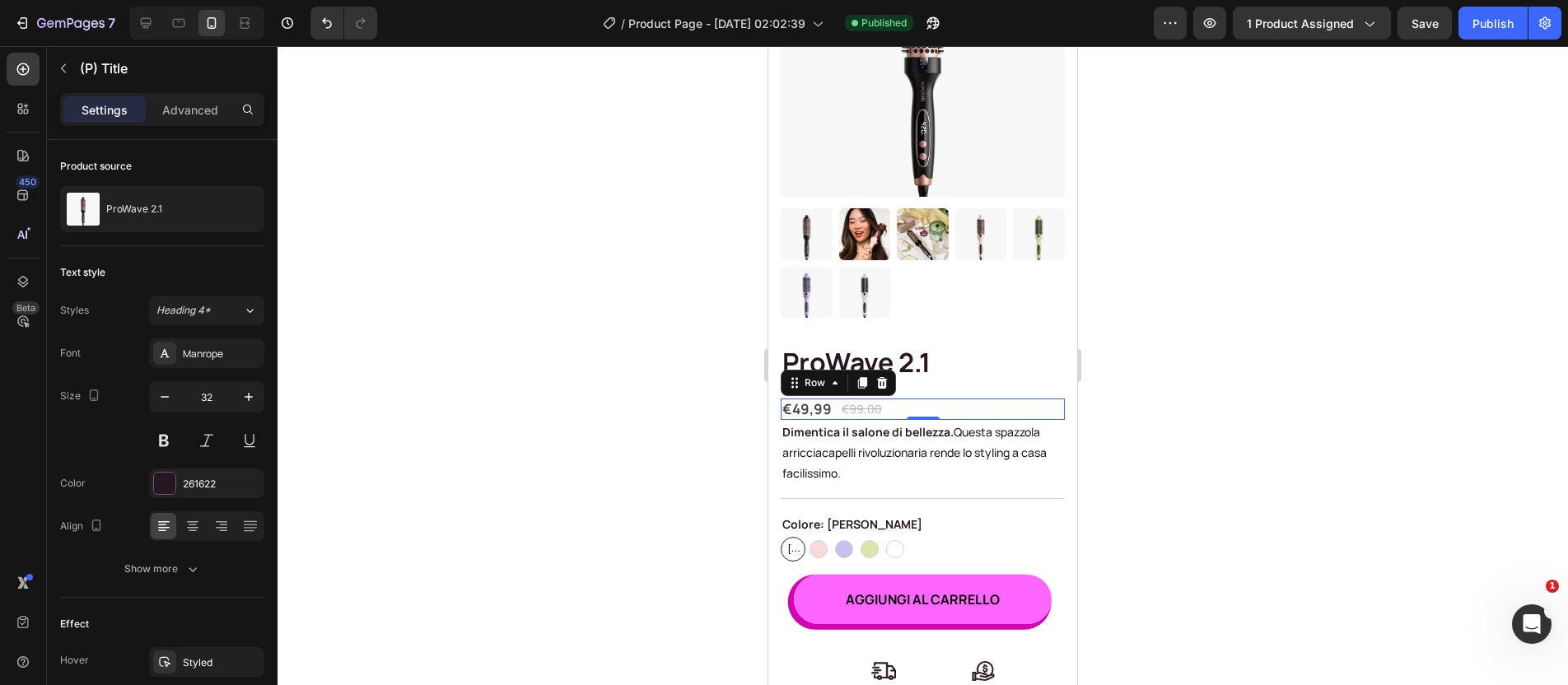
click at [940, 398] on div "€49,99 (P) Price (P) Price €99,00 (P) Price (P) Price Row 0" at bounding box center [922, 409] width 284 height 21
click at [812, 398] on div "€49,99" at bounding box center [807, 409] width 53 height 21
click at [973, 252] on div at bounding box center [922, 263] width 284 height 109
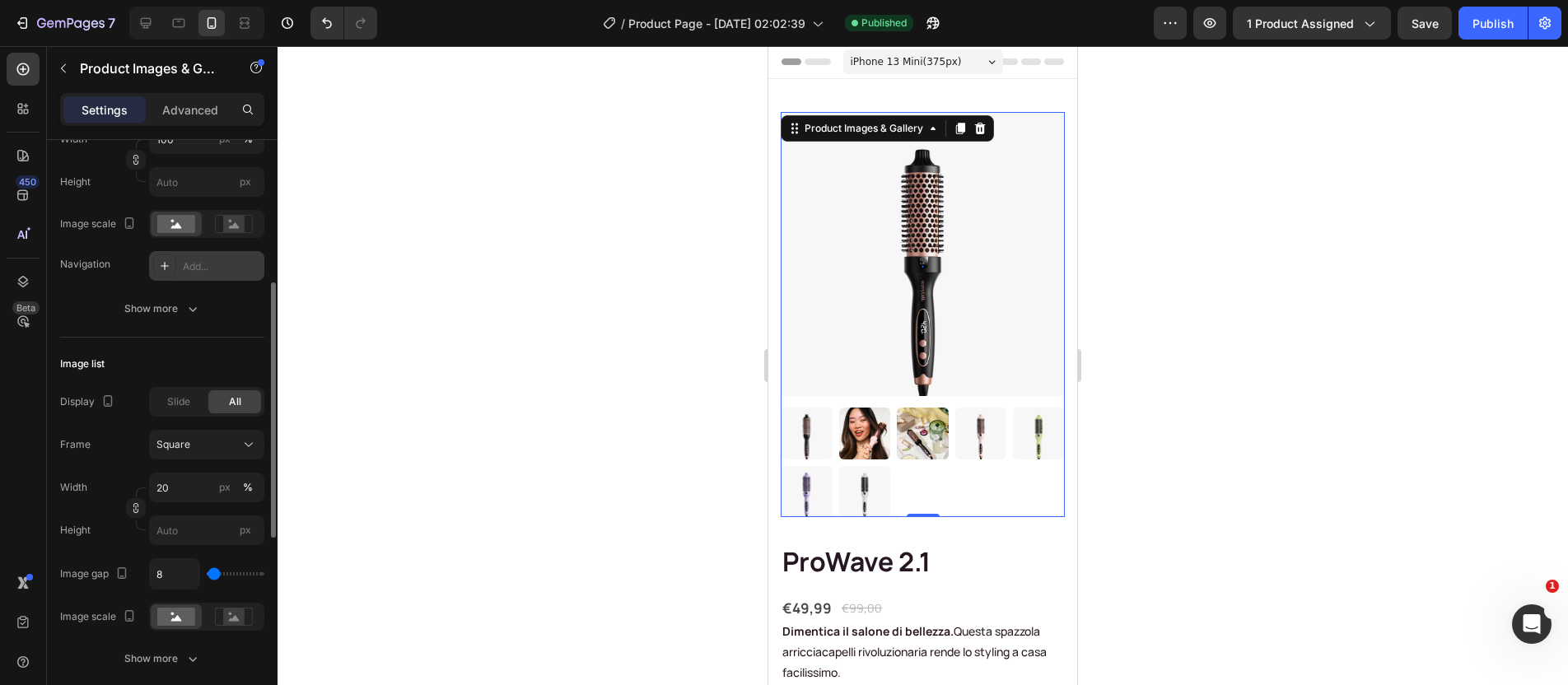
scroll to position [347, 0]
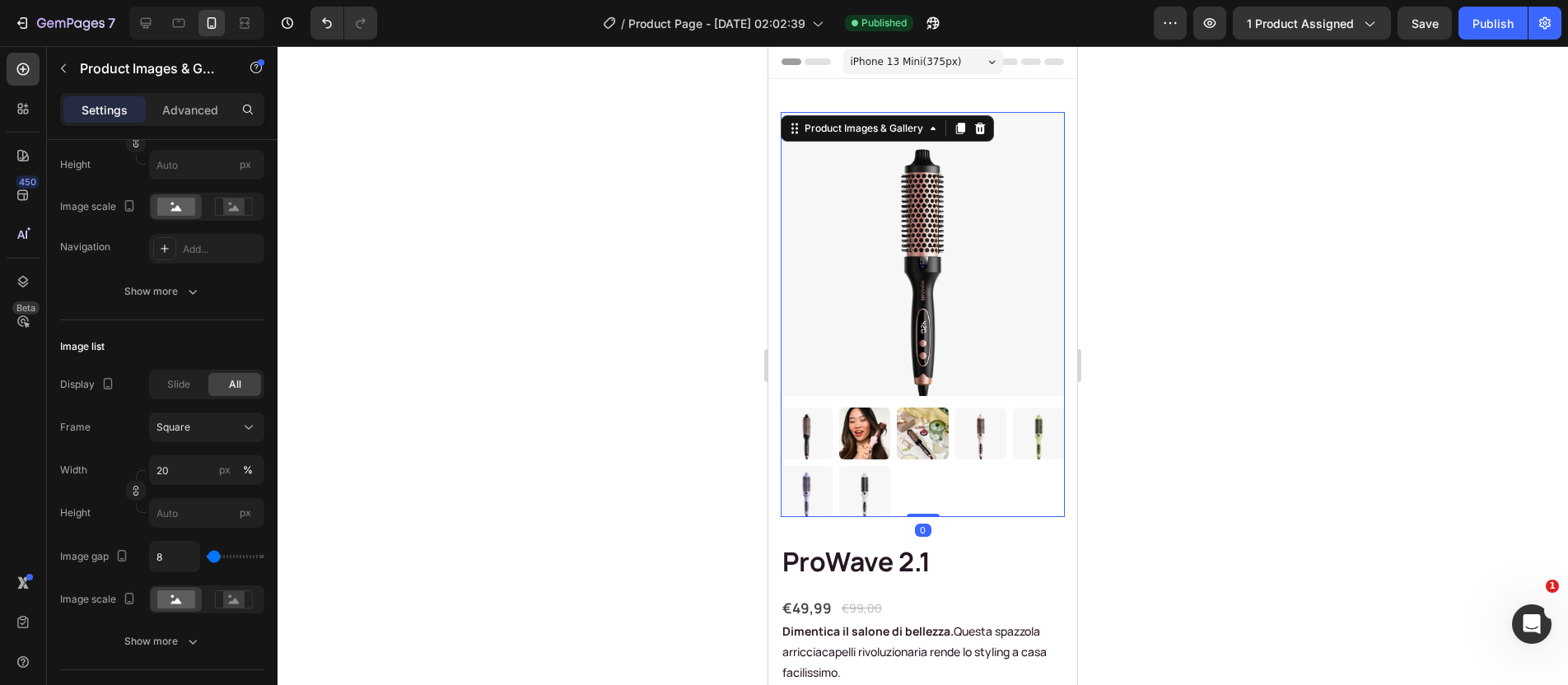
drag, startPoint x: 913, startPoint y: 497, endPoint x: 929, endPoint y: 459, distance: 41.2
click at [928, 461] on div "Product Images & Gallery 0" at bounding box center [922, 314] width 284 height 406
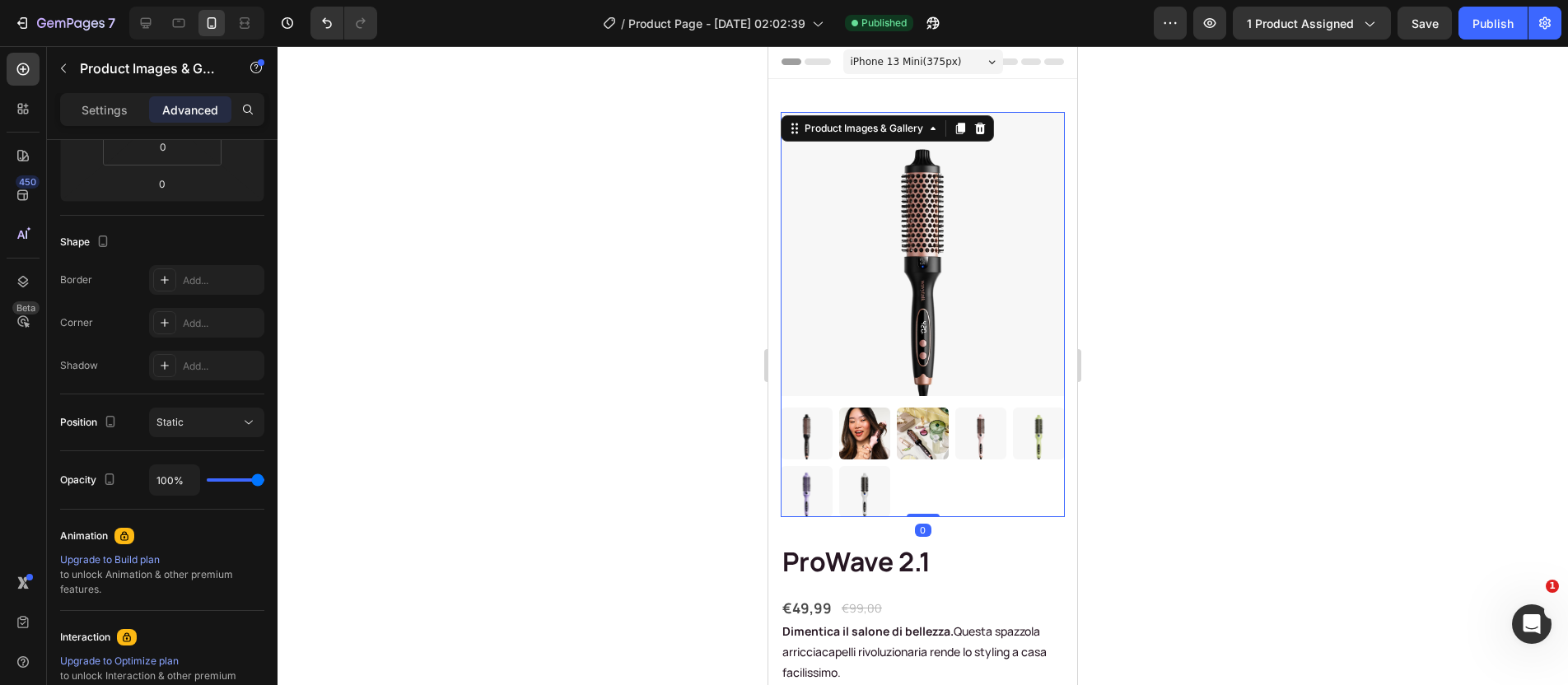
click at [921, 475] on div at bounding box center [922, 462] width 284 height 109
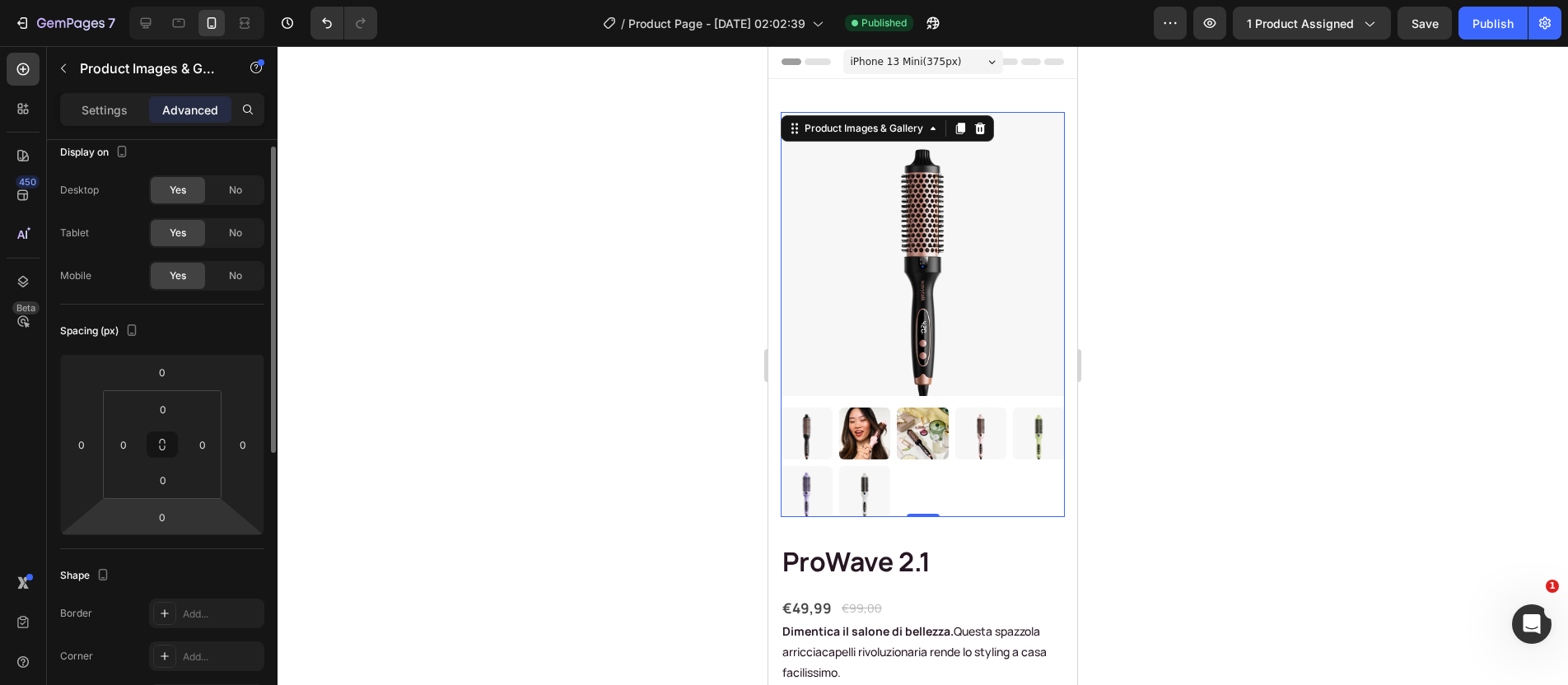
scroll to position [0, 0]
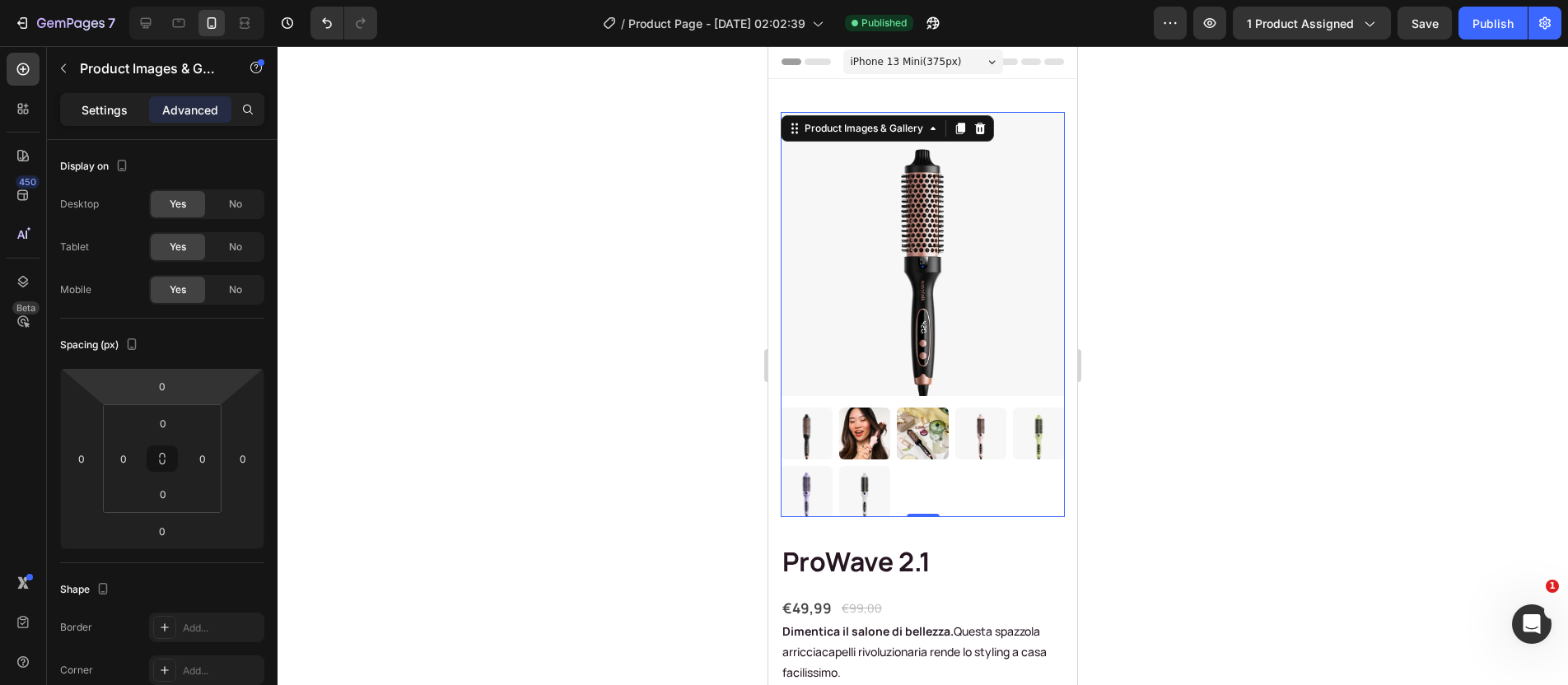
click at [120, 103] on p "Settings" at bounding box center [105, 109] width 47 height 17
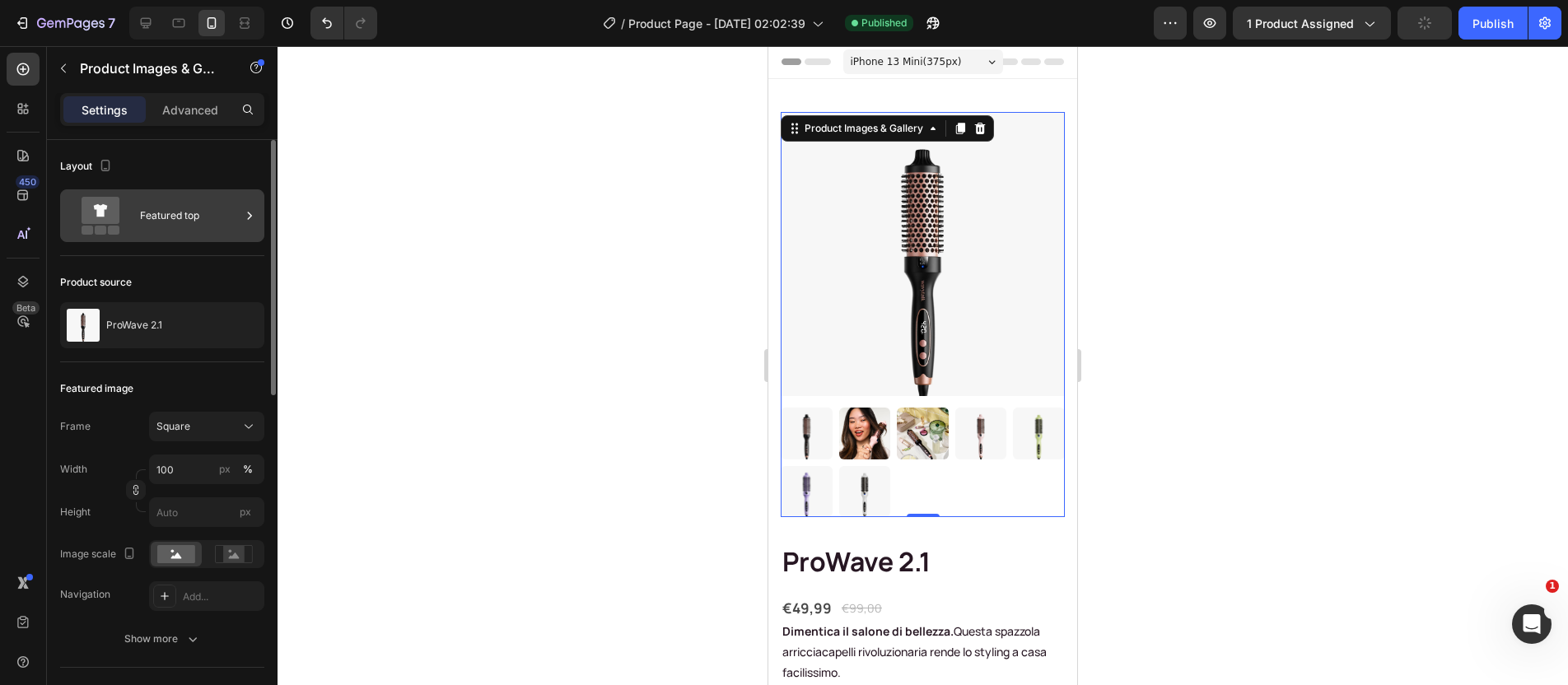
click at [176, 214] on div "Featured top" at bounding box center [190, 216] width 100 height 38
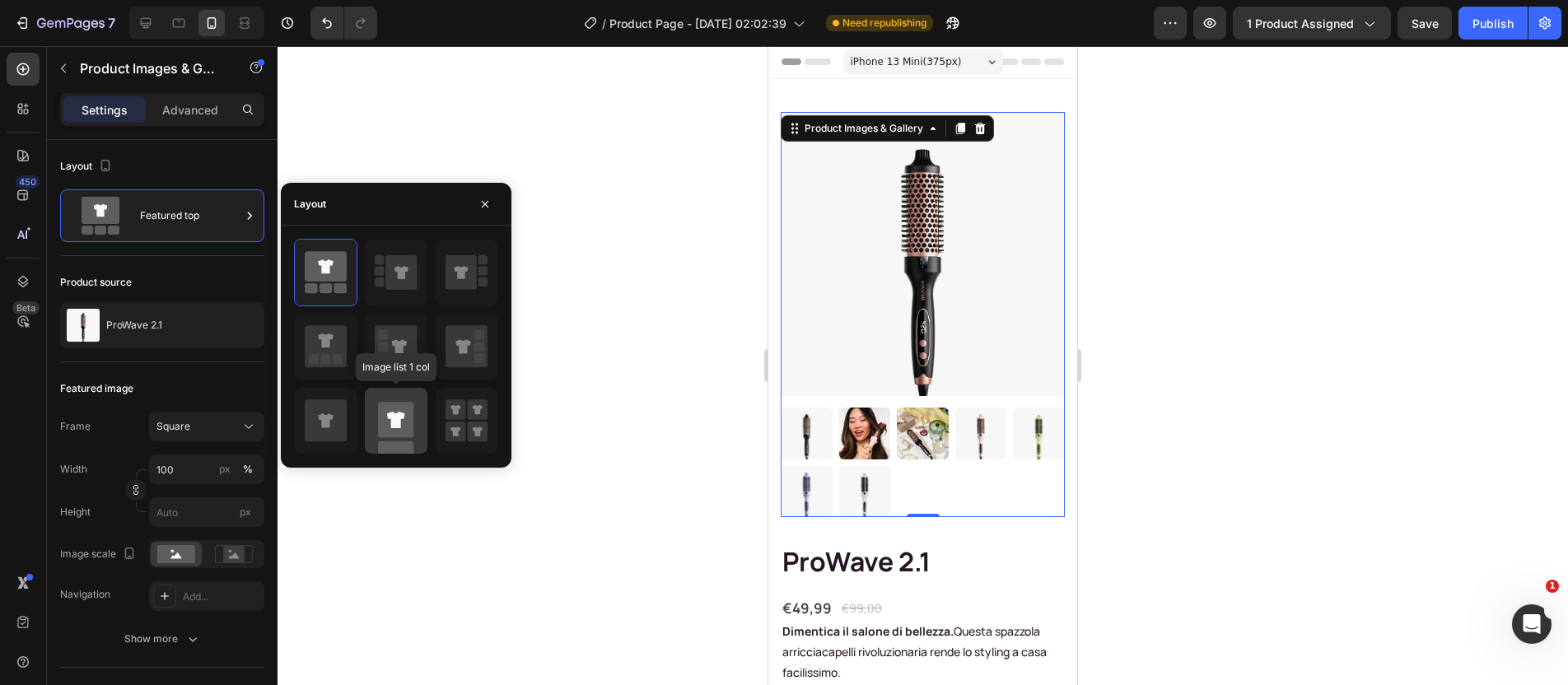
click at [396, 415] on icon at bounding box center [396, 420] width 18 height 16
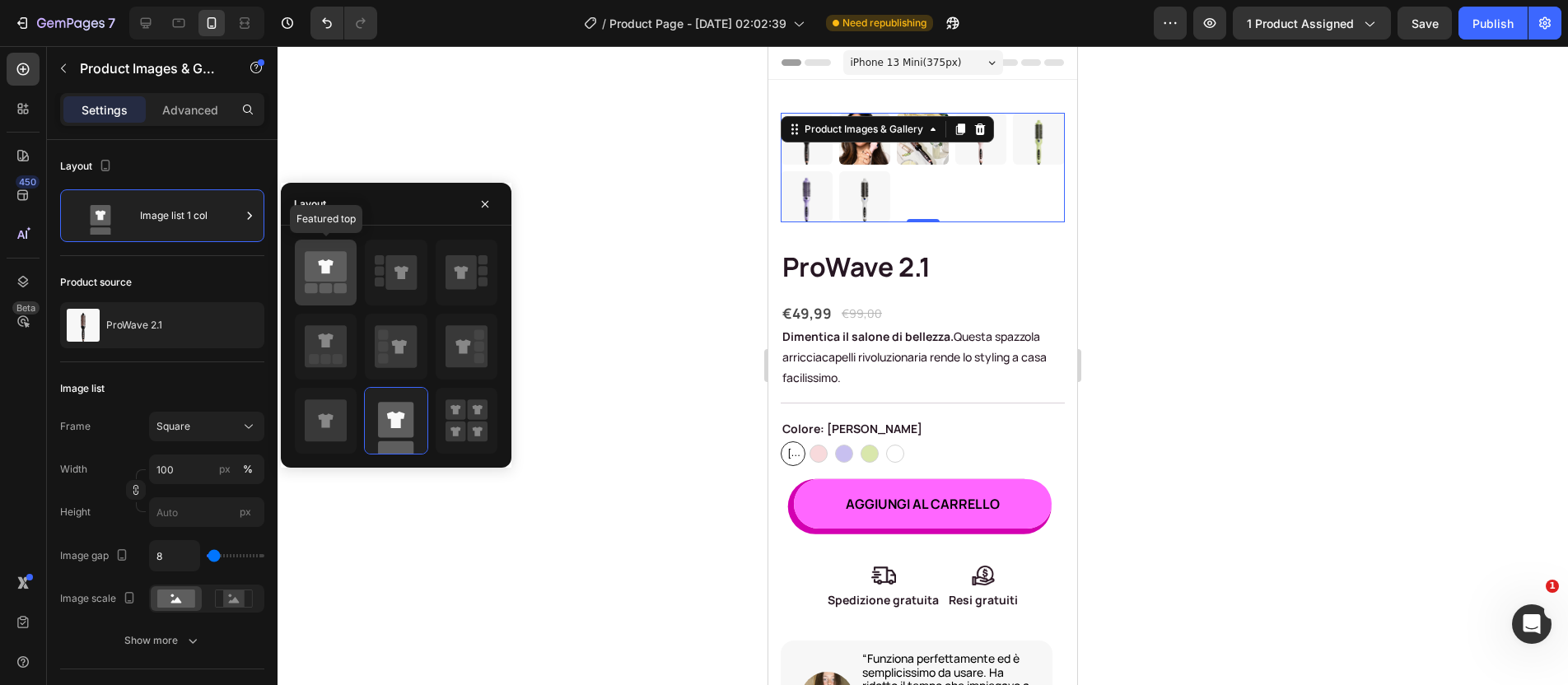
click at [332, 271] on icon at bounding box center [325, 267] width 42 height 30
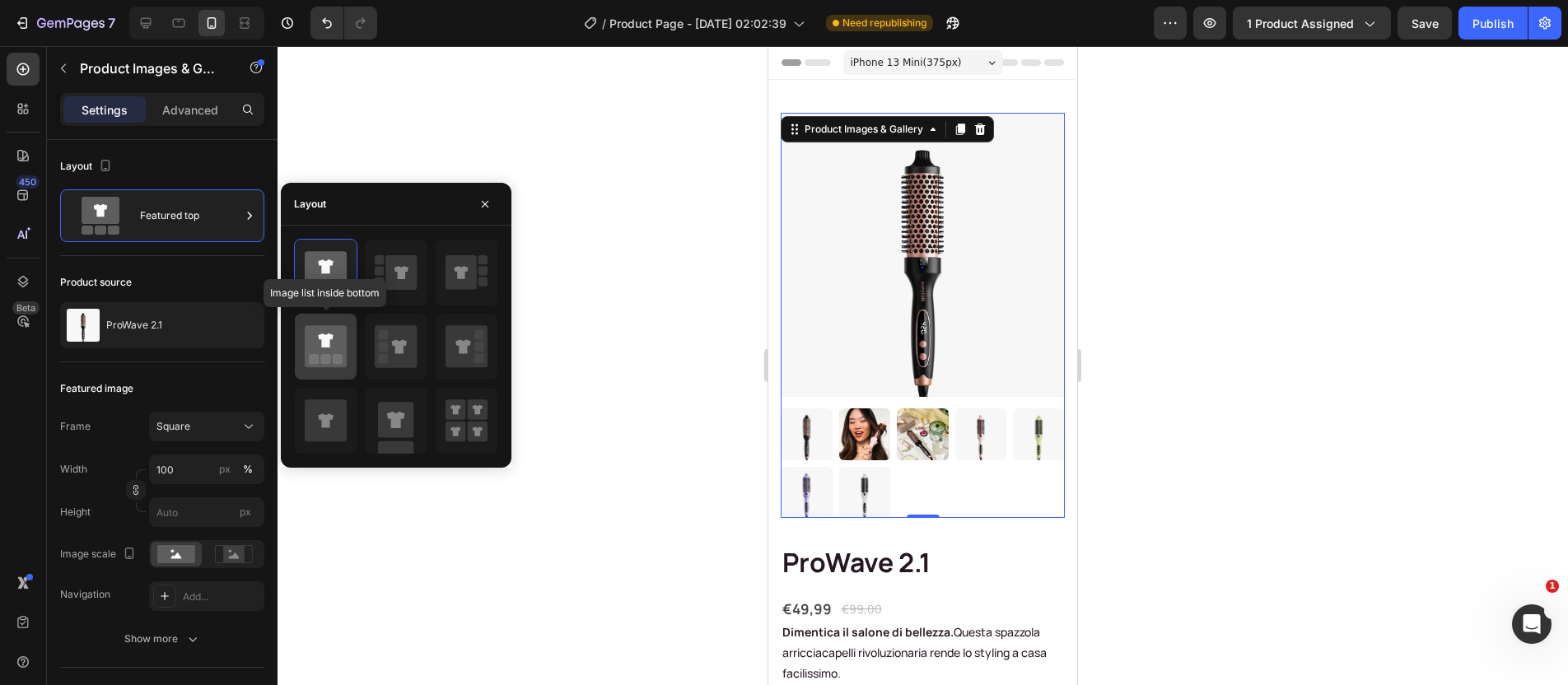
click at [326, 348] on icon at bounding box center [325, 346] width 42 height 42
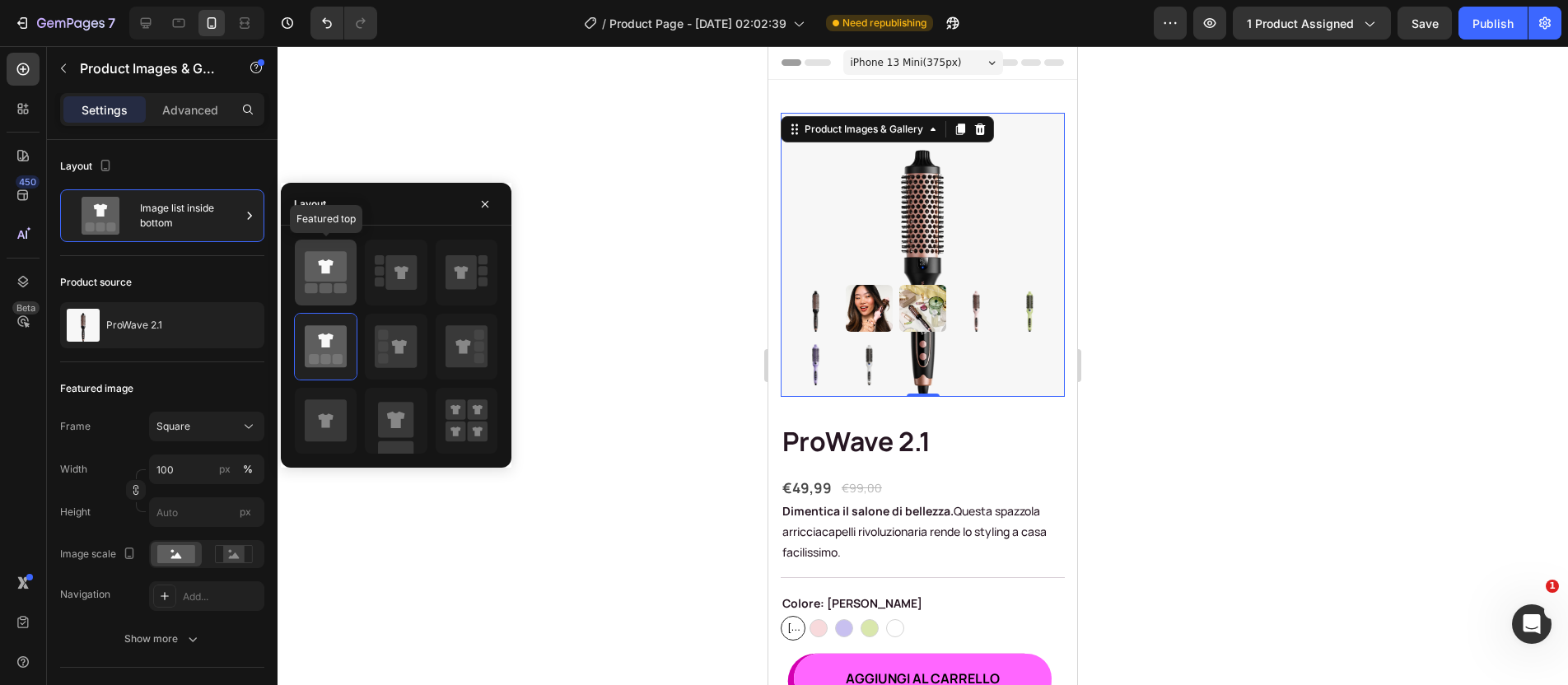
click at [331, 278] on icon at bounding box center [325, 267] width 42 height 30
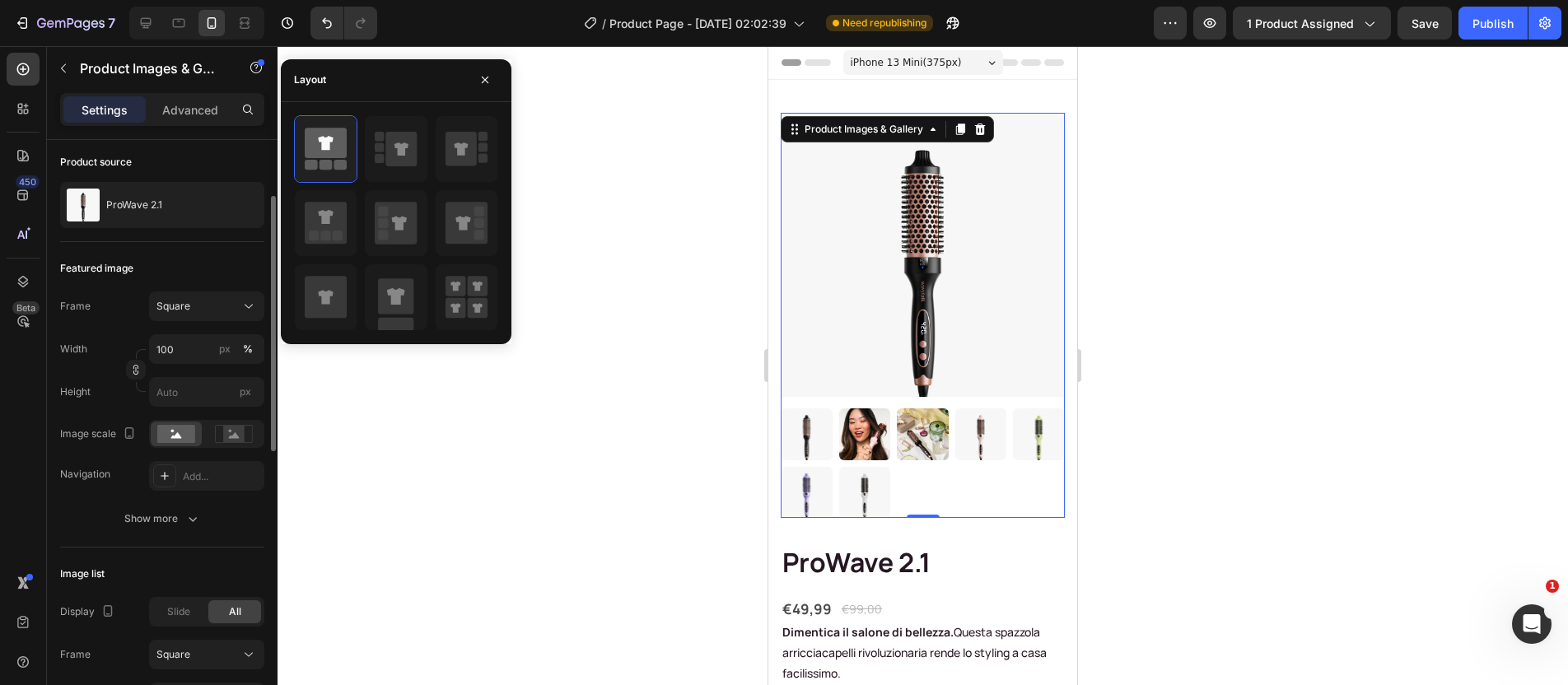
scroll to position [130, 0]
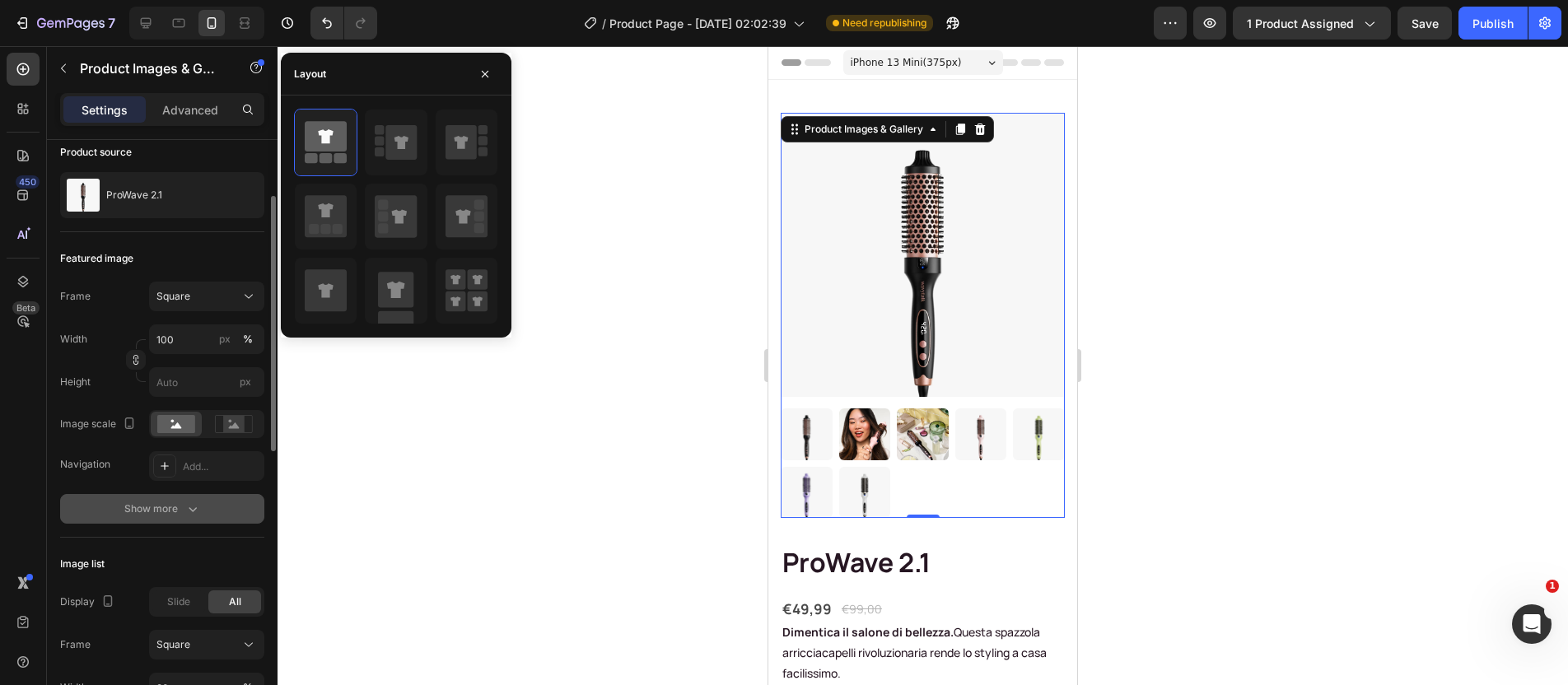
click at [195, 512] on icon "button" at bounding box center [193, 509] width 16 height 16
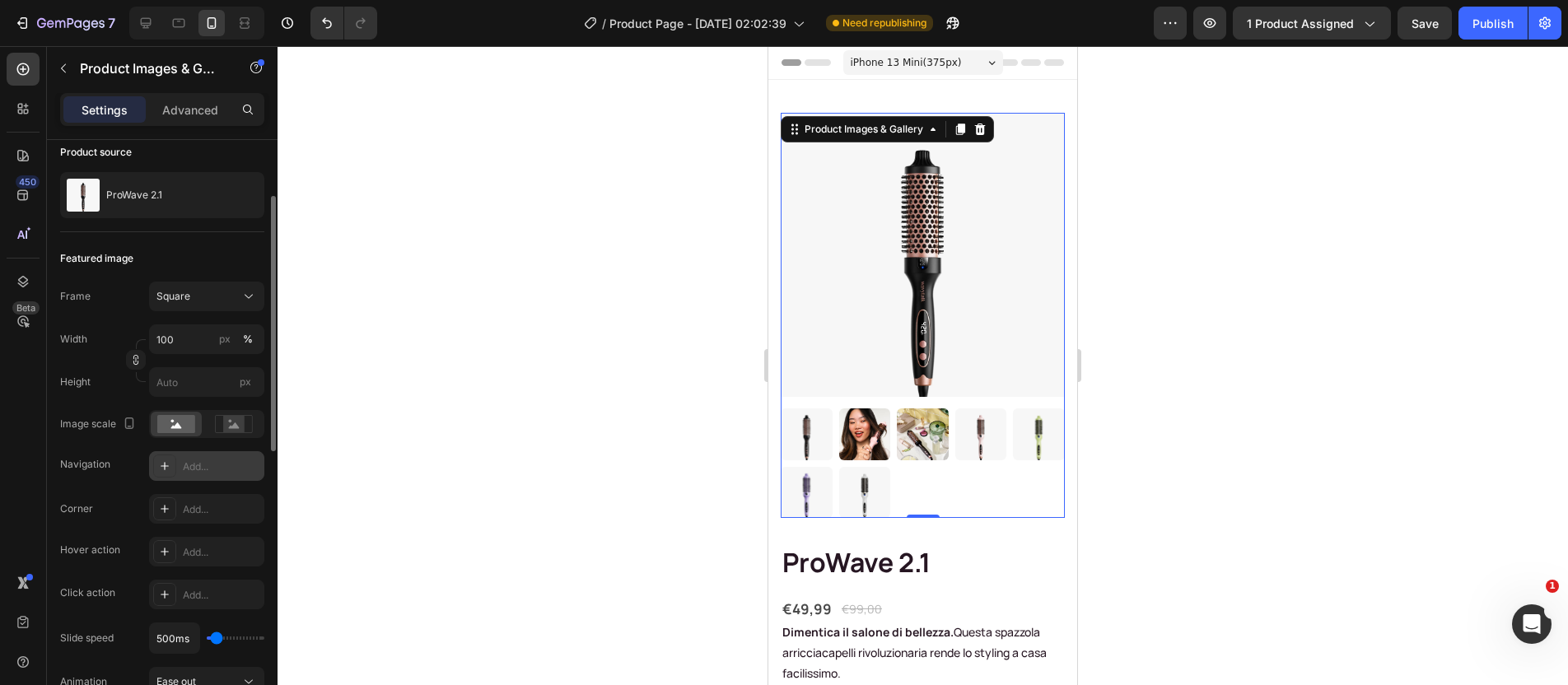
click at [189, 475] on div "Add..." at bounding box center [206, 466] width 116 height 30
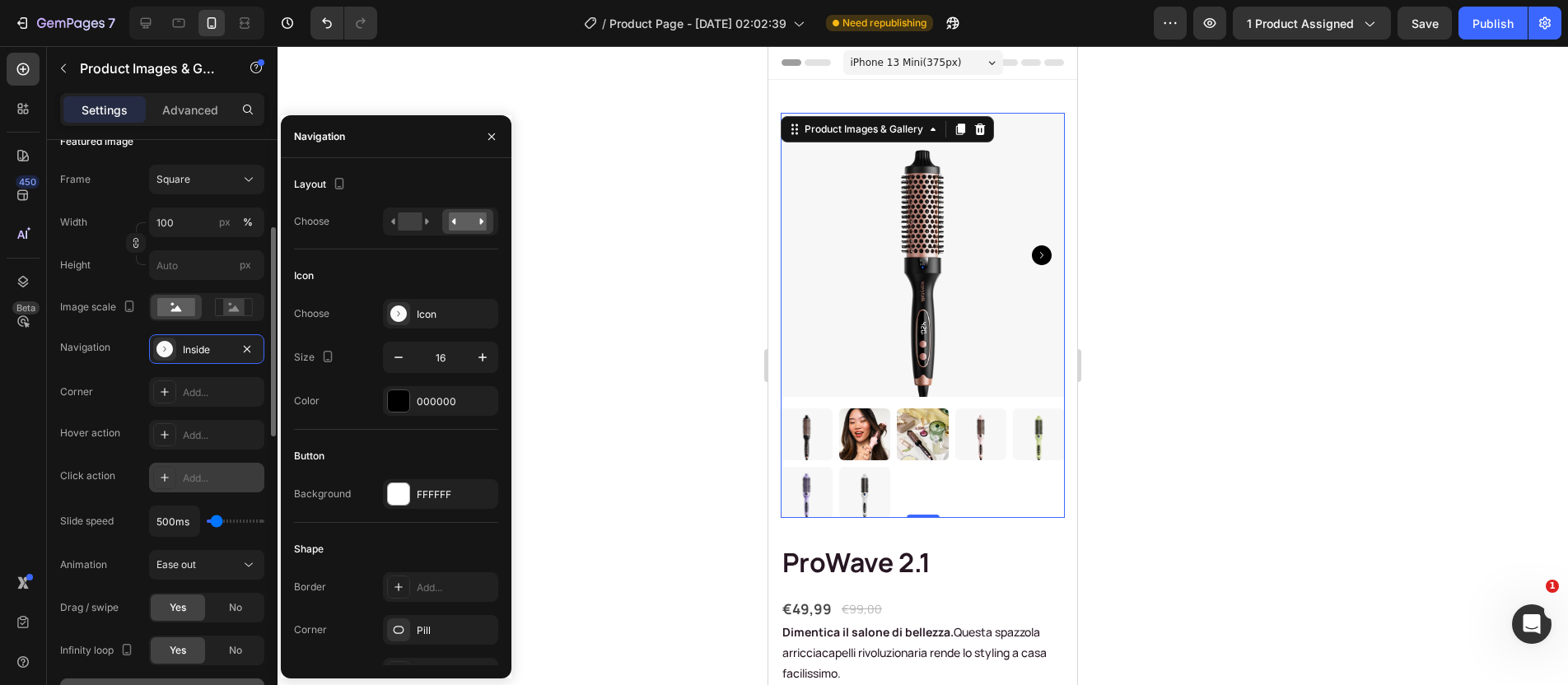
scroll to position [251, 0]
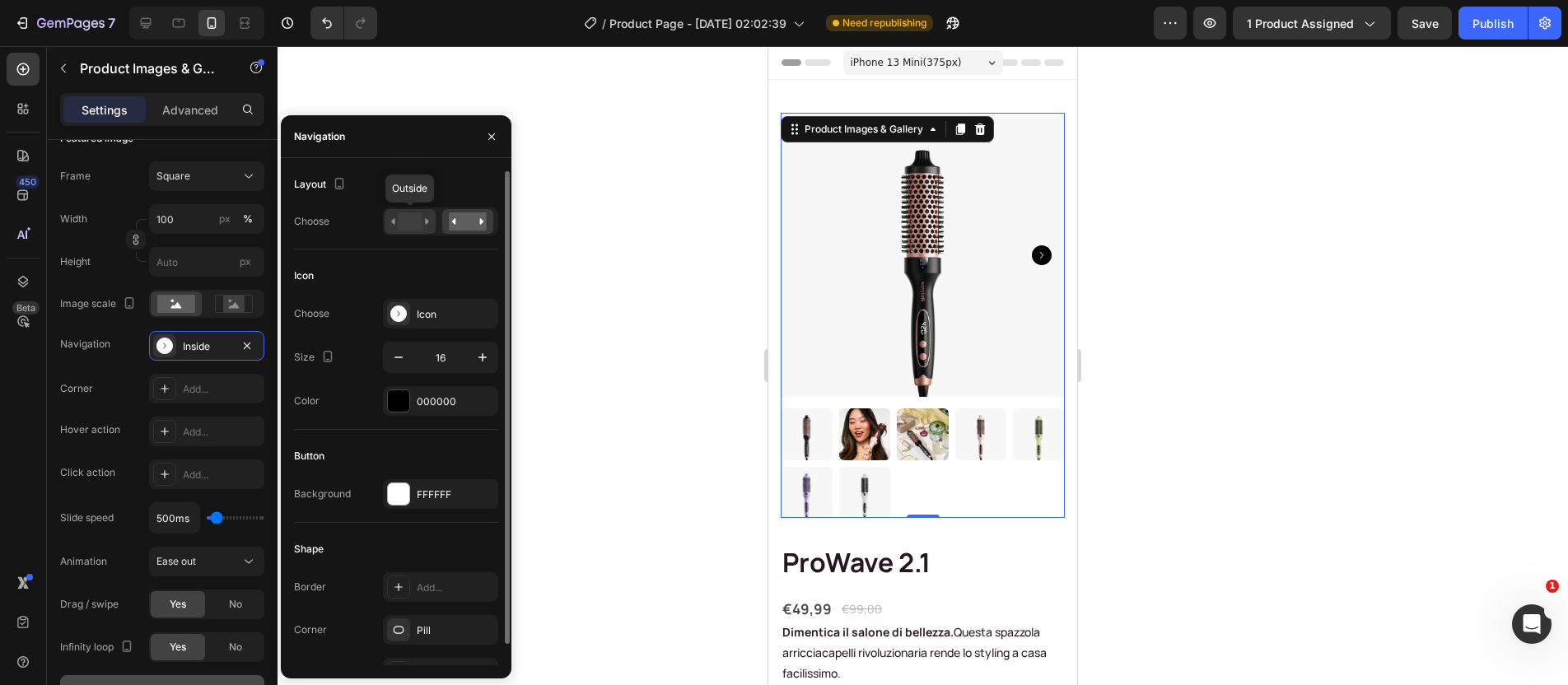
click at [411, 223] on rect at bounding box center [409, 221] width 24 height 18
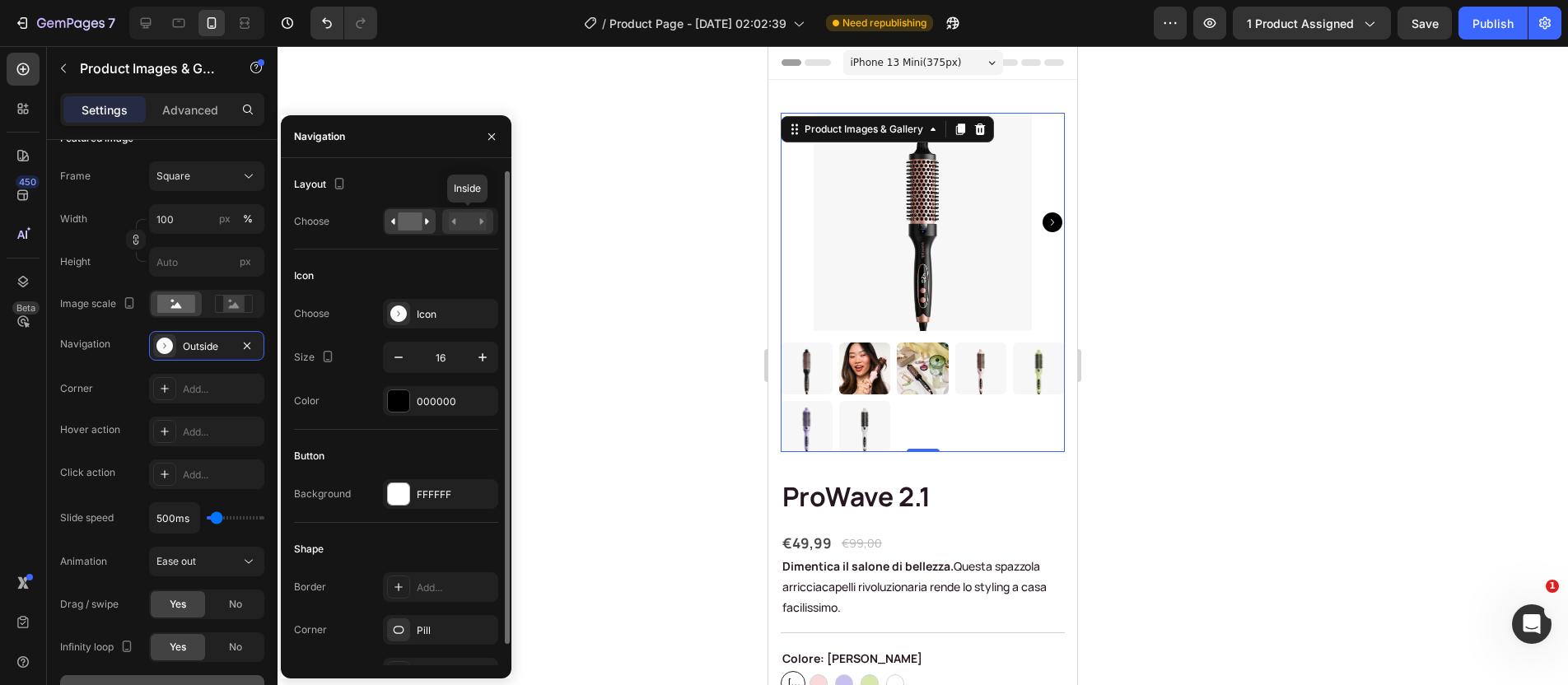
click at [480, 221] on icon at bounding box center [482, 221] width 4 height 5
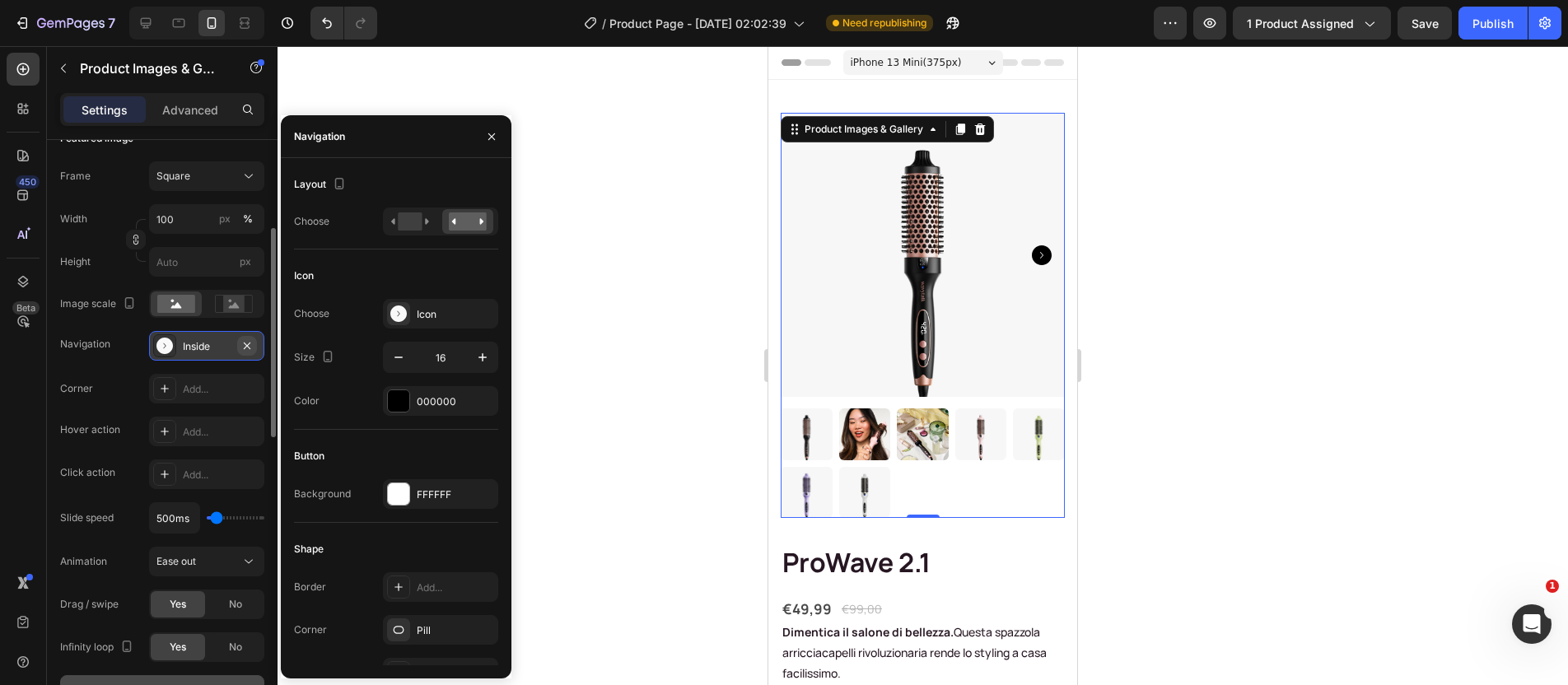
click at [249, 342] on icon "button" at bounding box center [247, 346] width 13 height 13
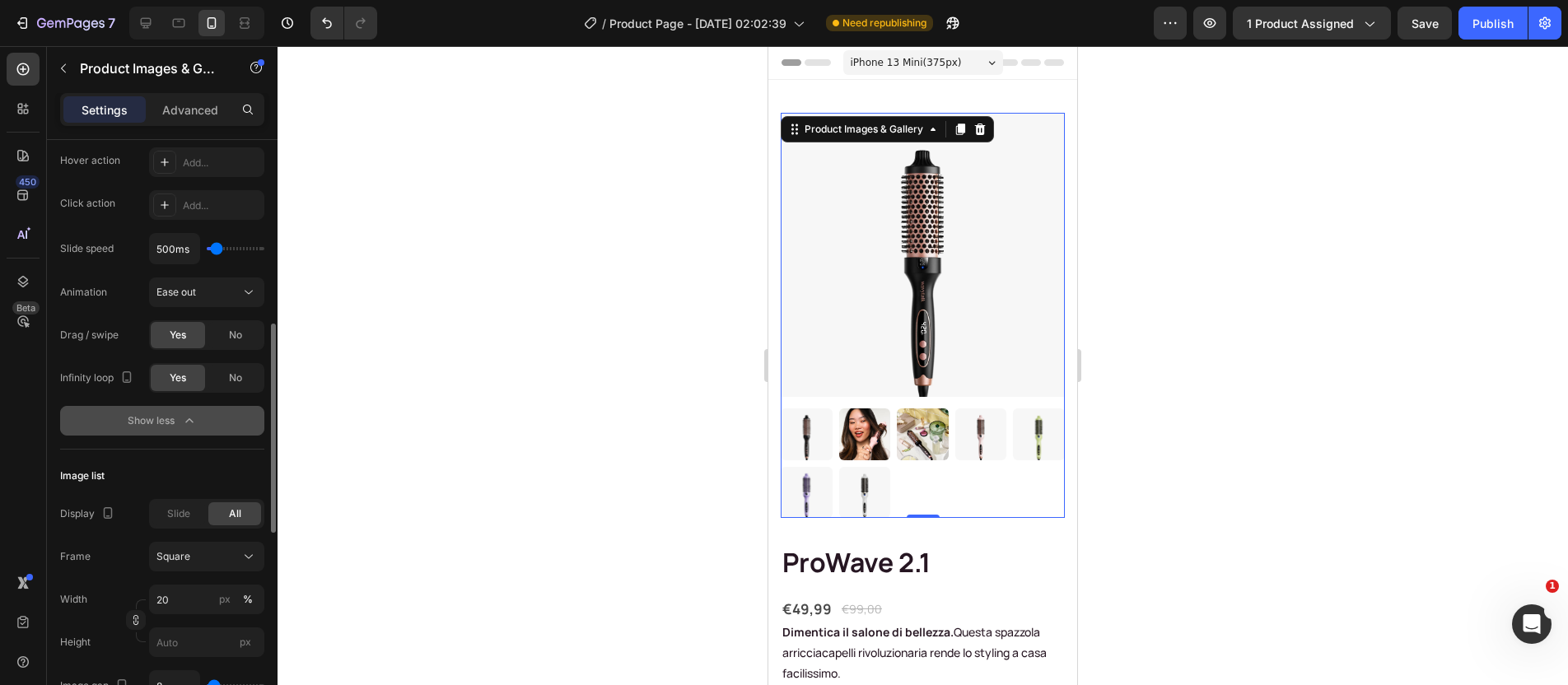
scroll to position [523, 0]
click at [196, 509] on div "Slide" at bounding box center [178, 510] width 53 height 23
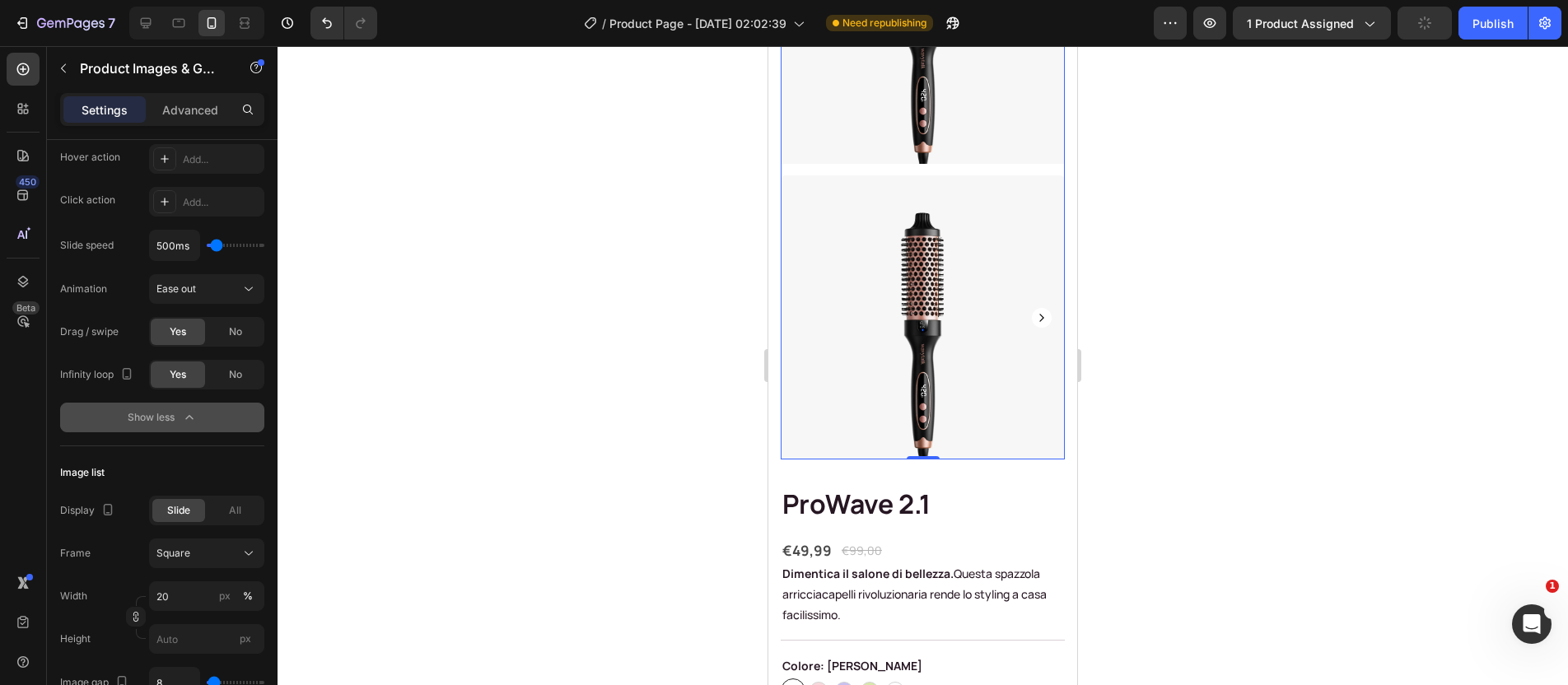
scroll to position [264, 0]
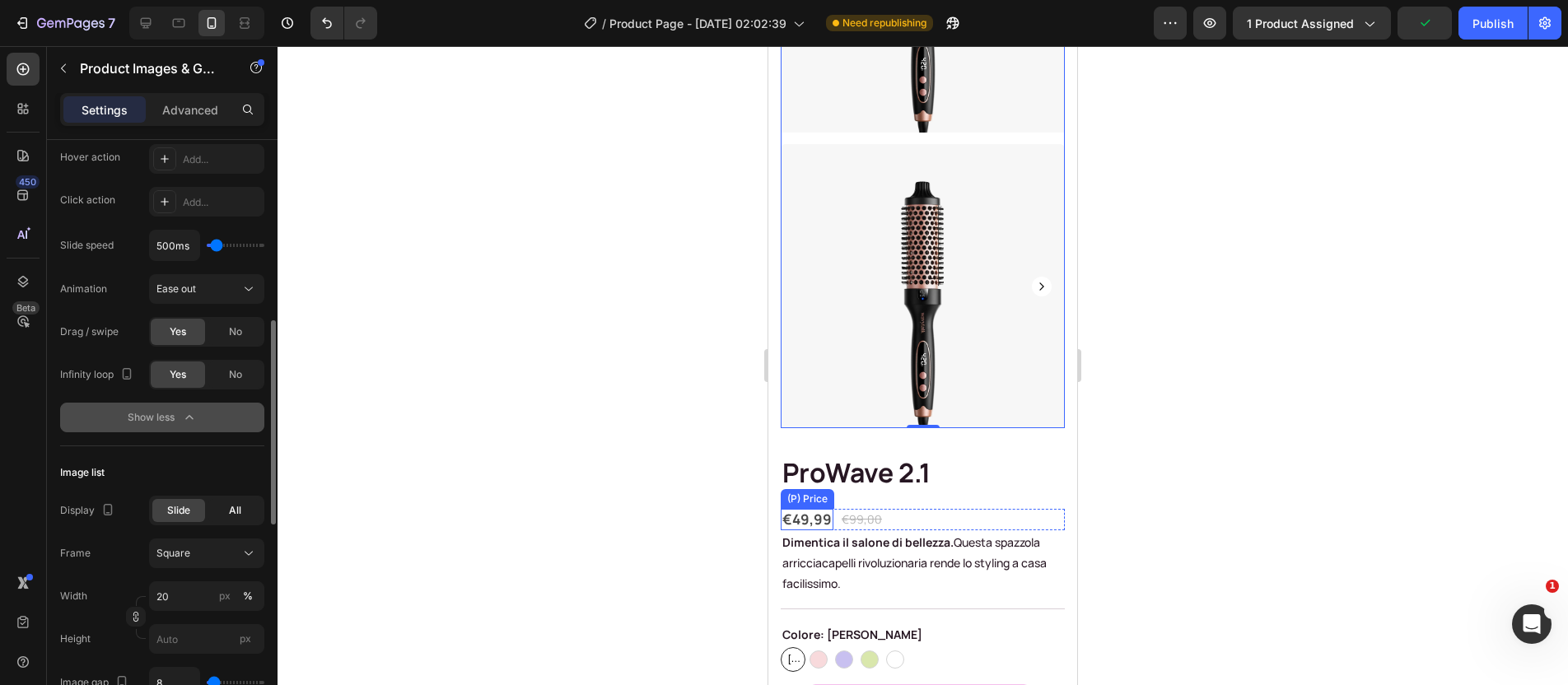
click at [241, 508] on div "All" at bounding box center [235, 510] width 53 height 23
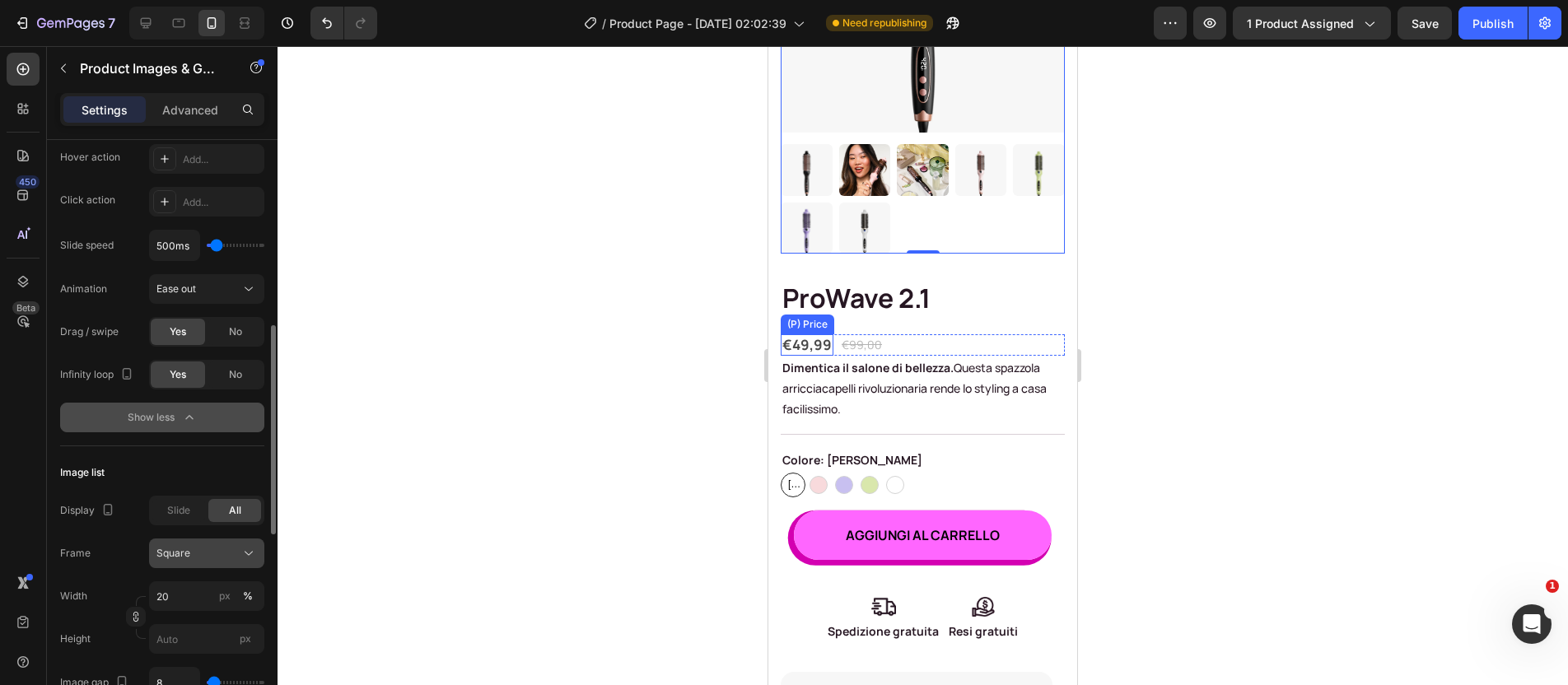
click at [211, 545] on div "Square" at bounding box center [207, 553] width 100 height 16
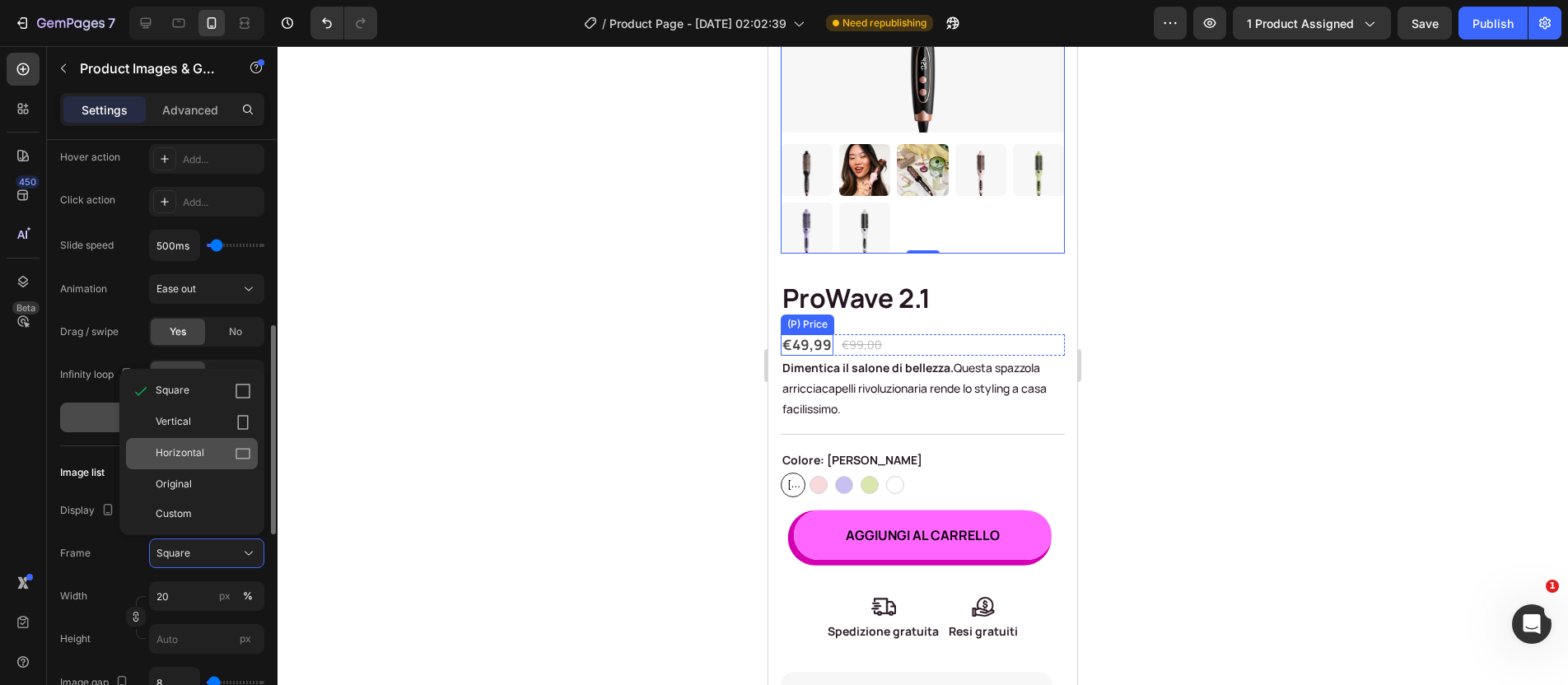
click at [231, 457] on div "Horizontal" at bounding box center [203, 454] width 96 height 16
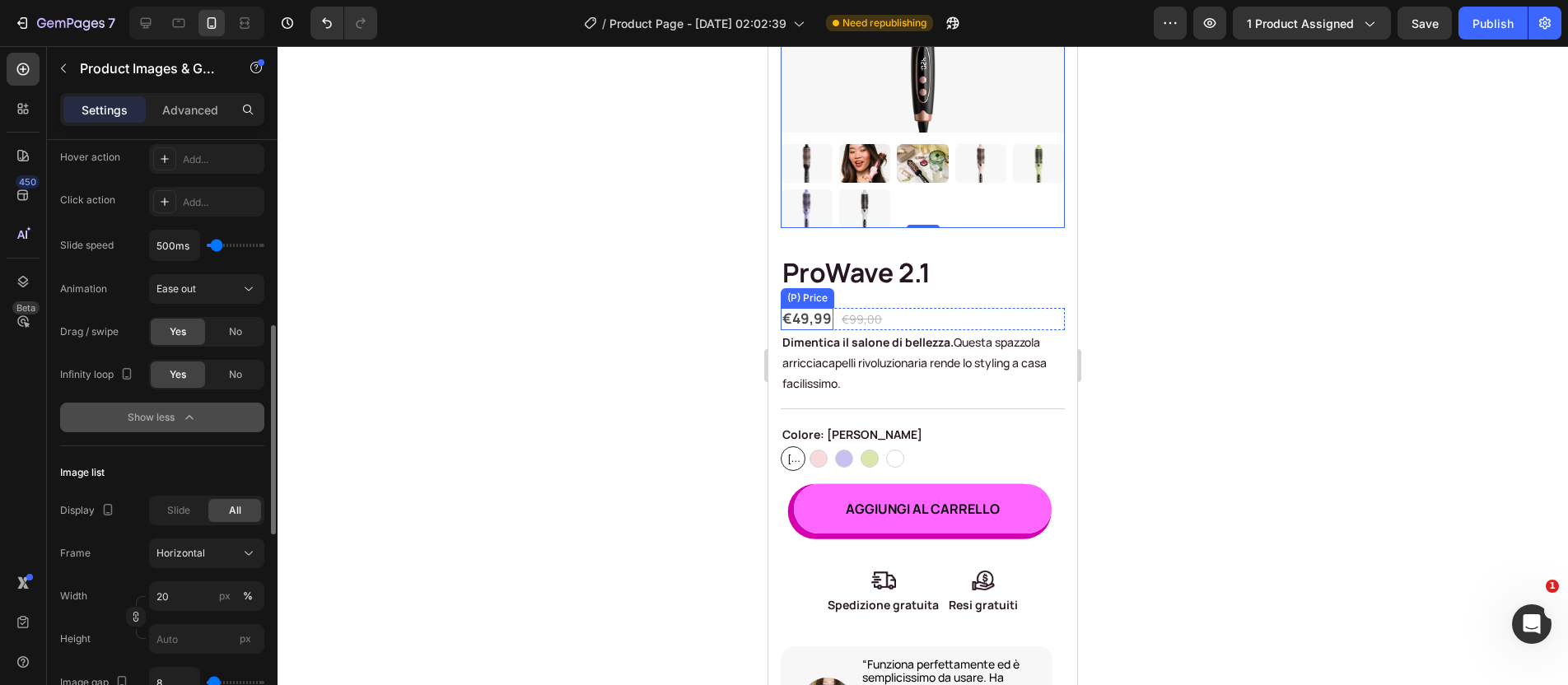
click at [210, 544] on button "Horizontal" at bounding box center [206, 553] width 116 height 30
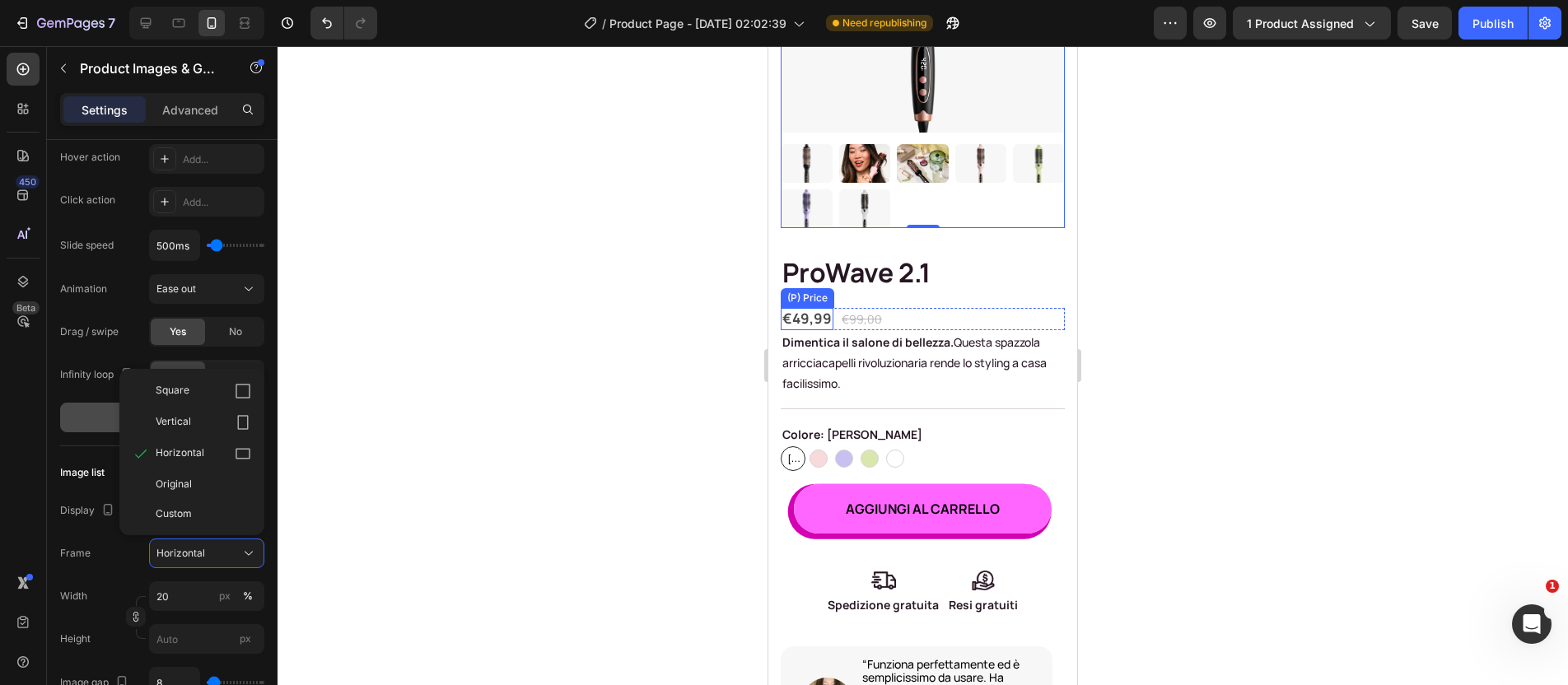
click at [210, 401] on div "Square" at bounding box center [192, 390] width 132 height 31
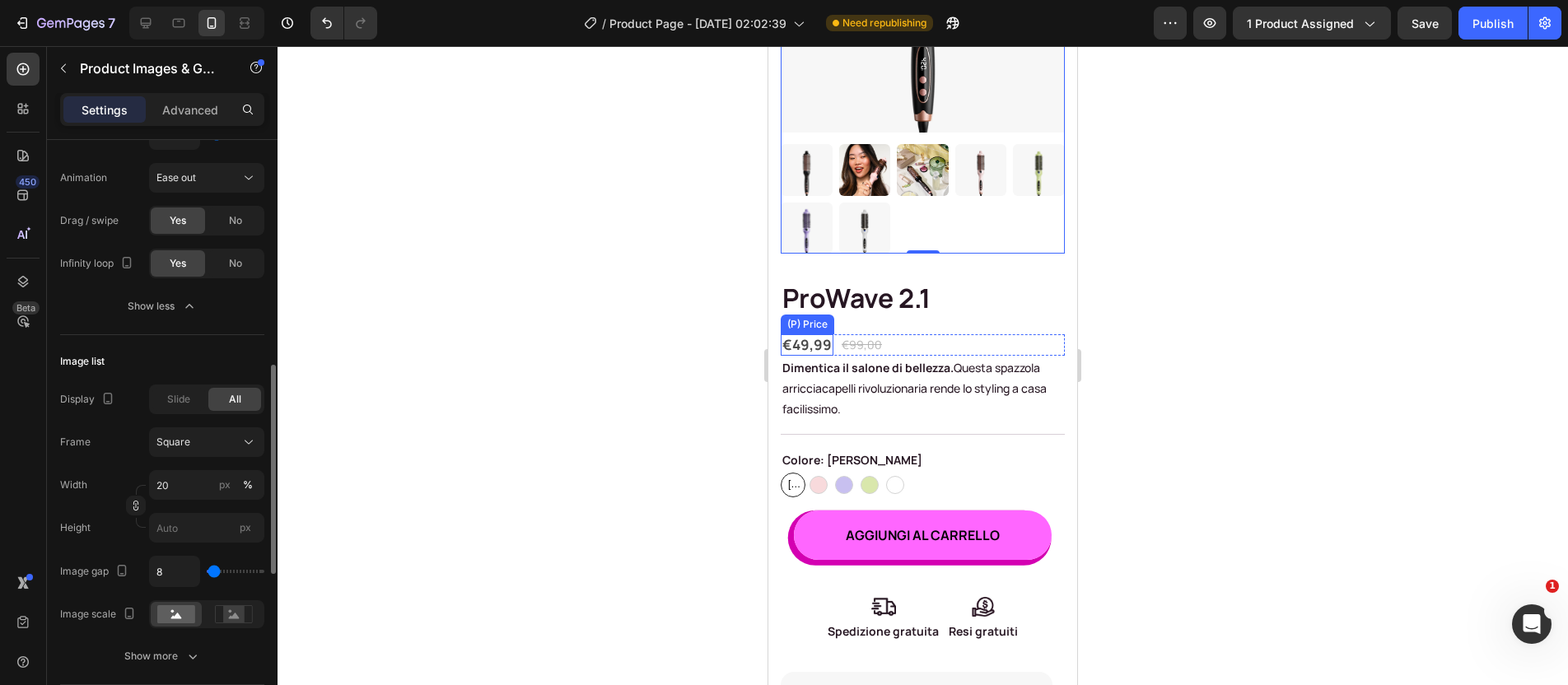
scroll to position [663, 0]
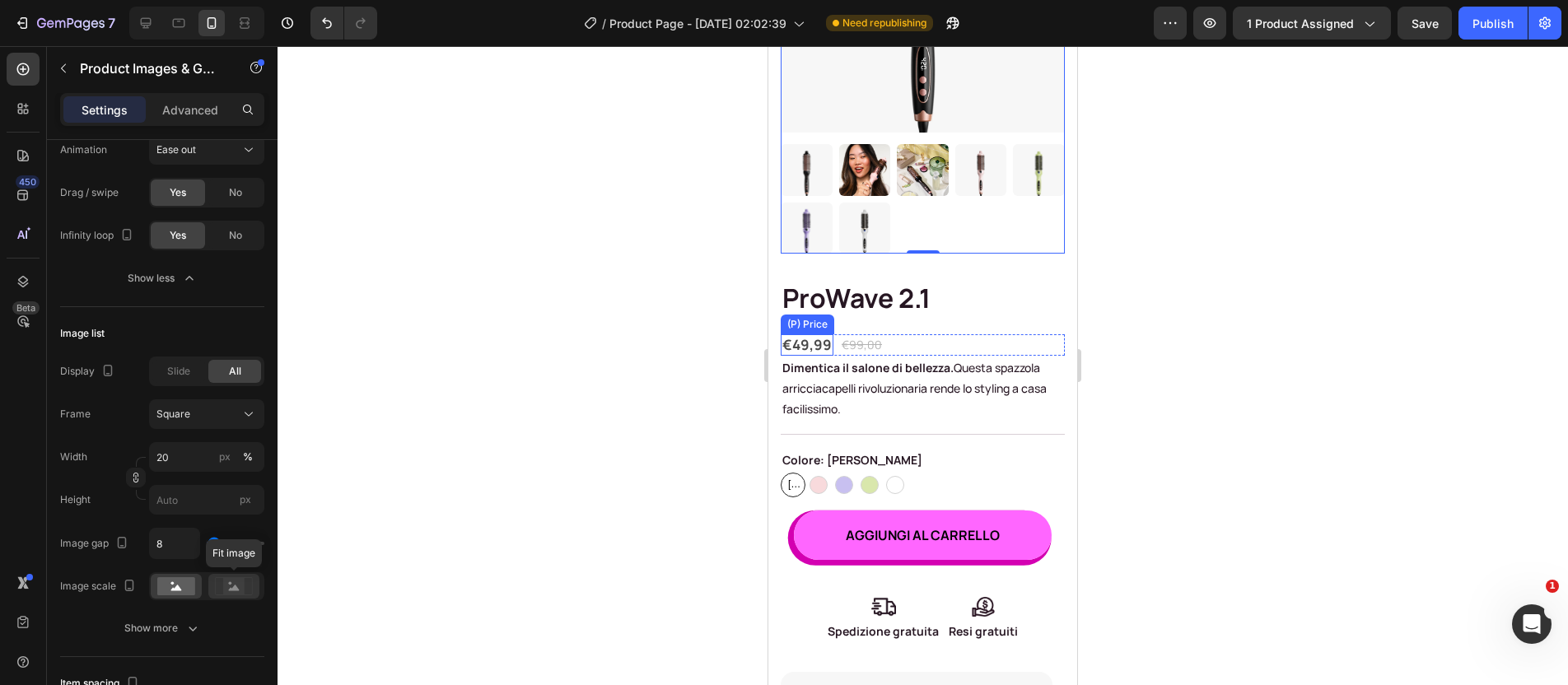
click at [232, 589] on icon at bounding box center [235, 587] width 11 height 5
click at [196, 587] on div at bounding box center [176, 587] width 51 height 25
click at [190, 626] on icon "button" at bounding box center [193, 629] width 16 height 16
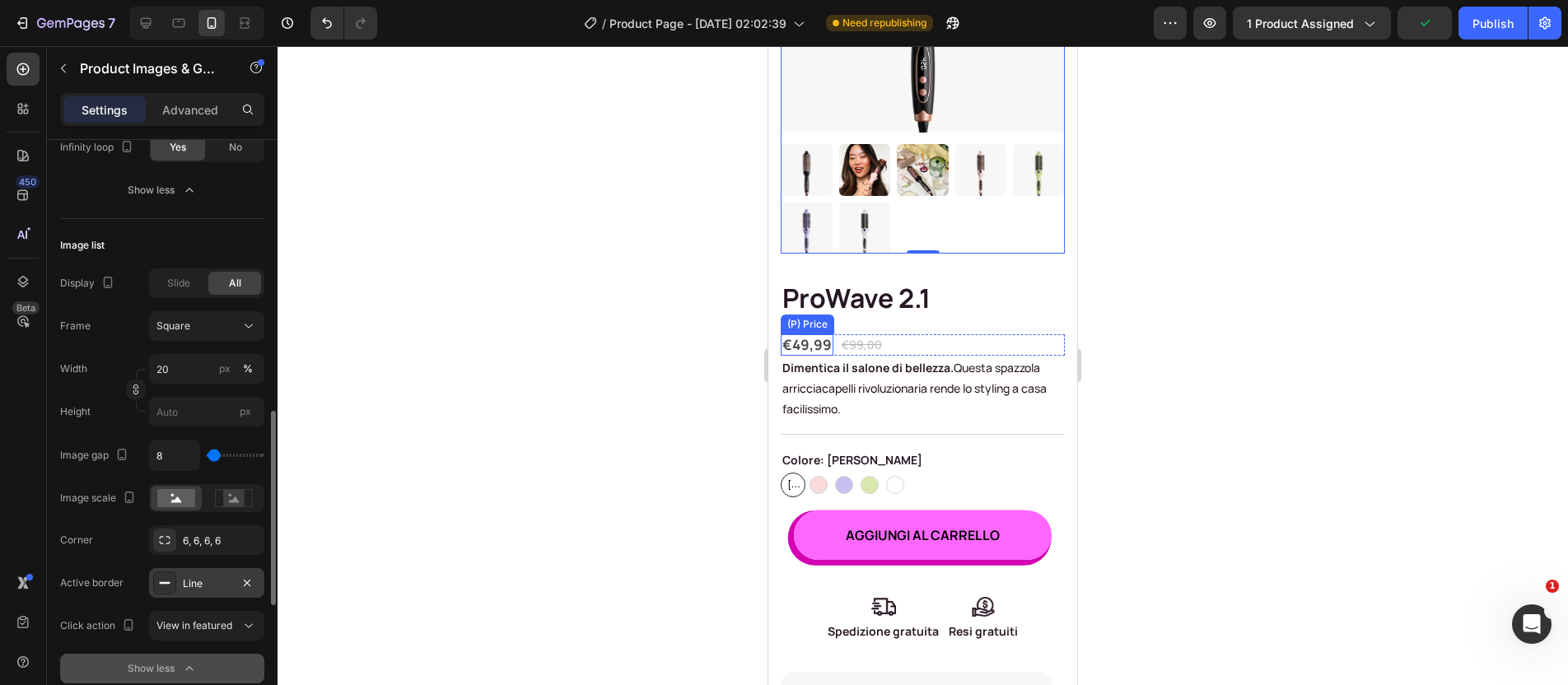
scroll to position [768, 0]
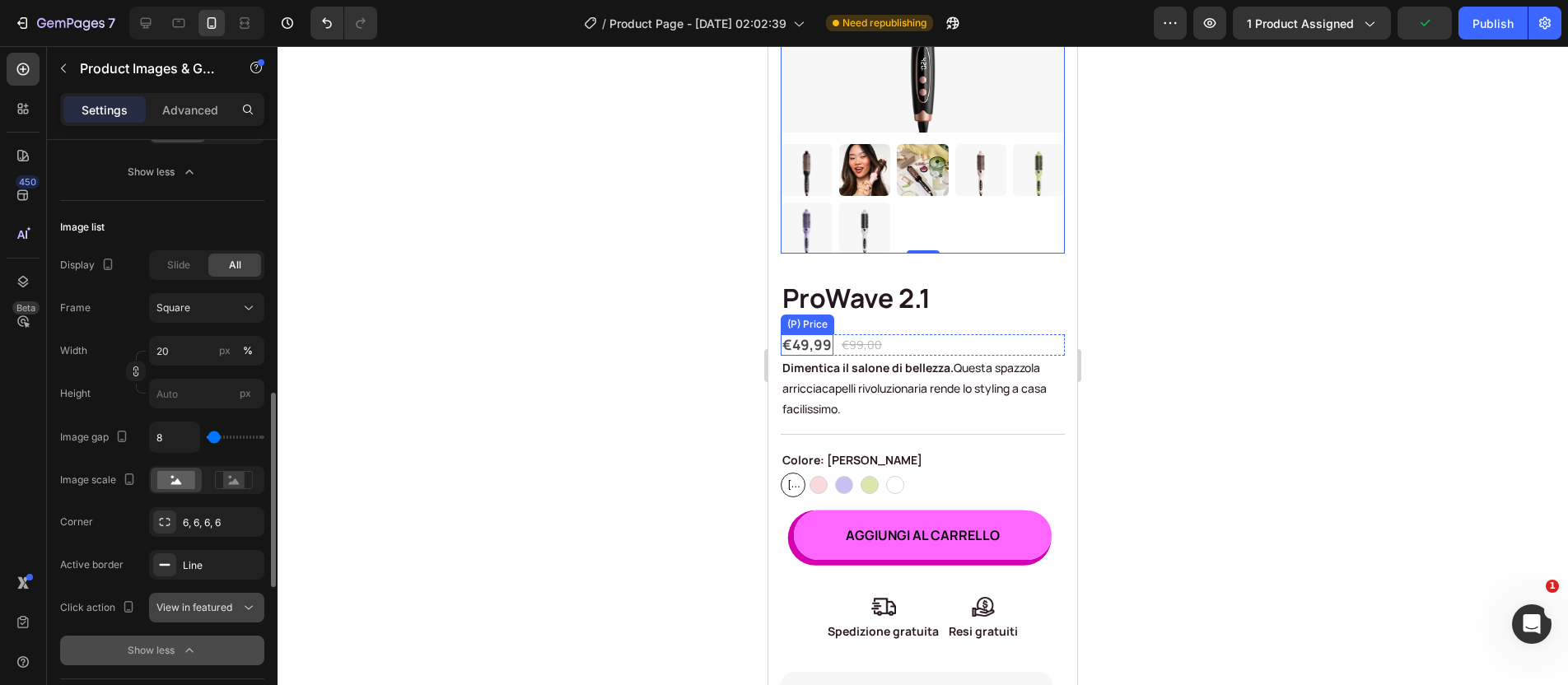
click at [202, 606] on span "View in featured" at bounding box center [194, 607] width 76 height 13
click at [205, 606] on span "View in featured" at bounding box center [194, 607] width 76 height 13
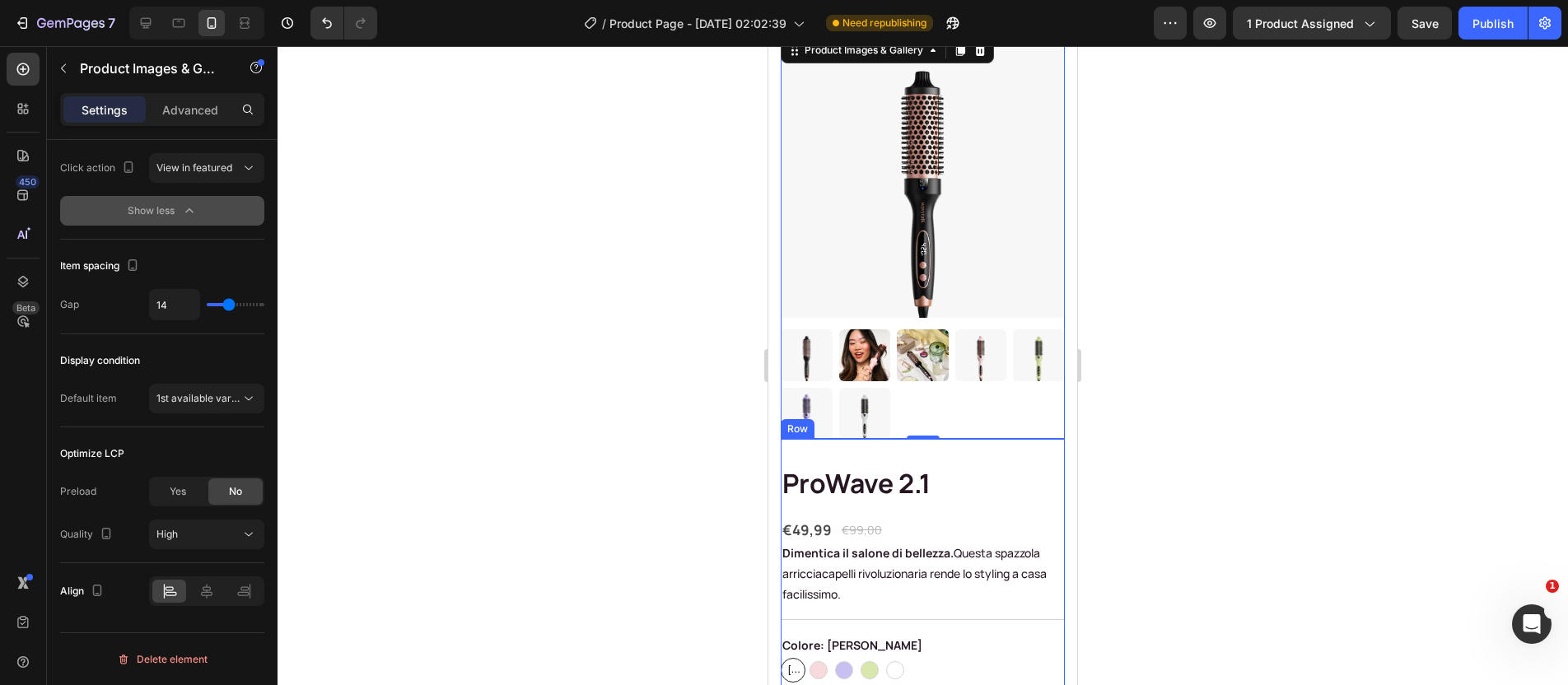
scroll to position [93, 0]
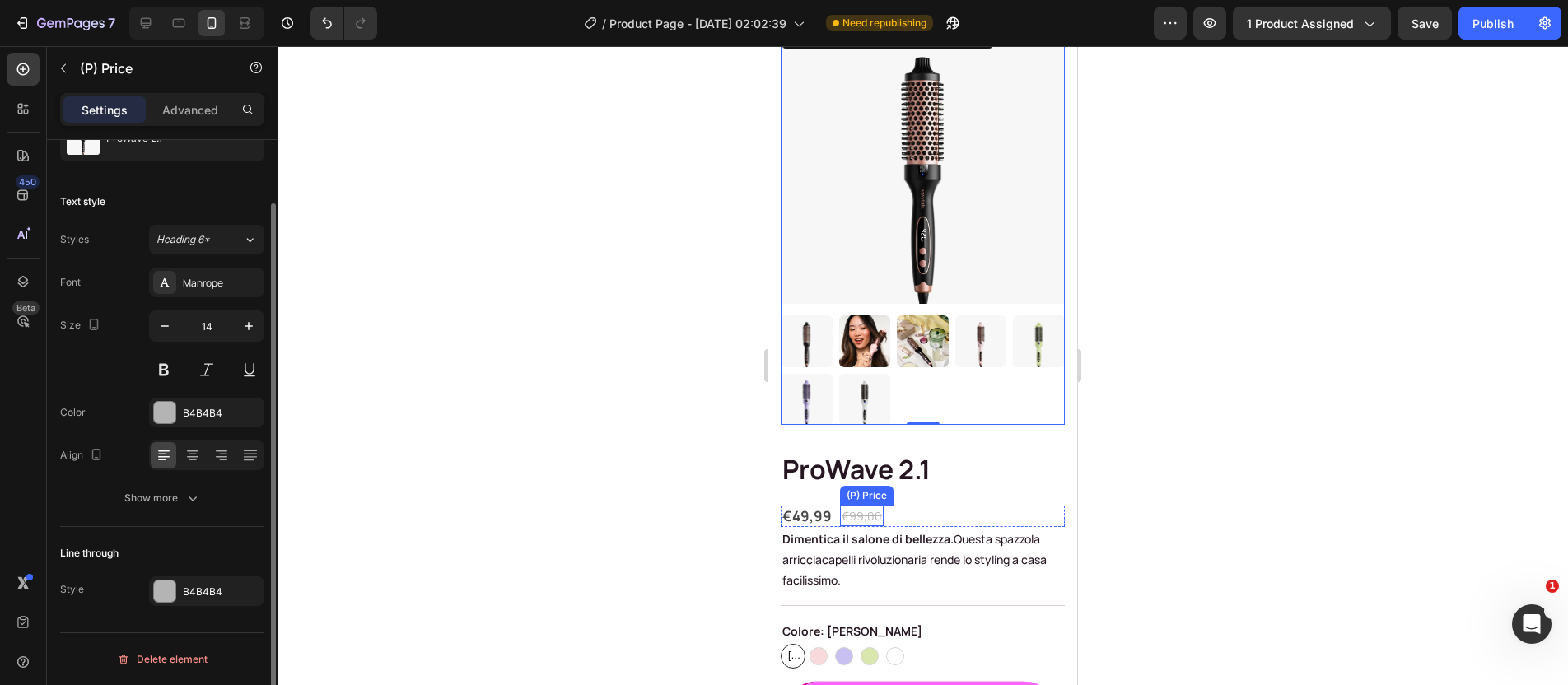
click at [844, 506] on div "€99,00" at bounding box center [861, 516] width 44 height 21
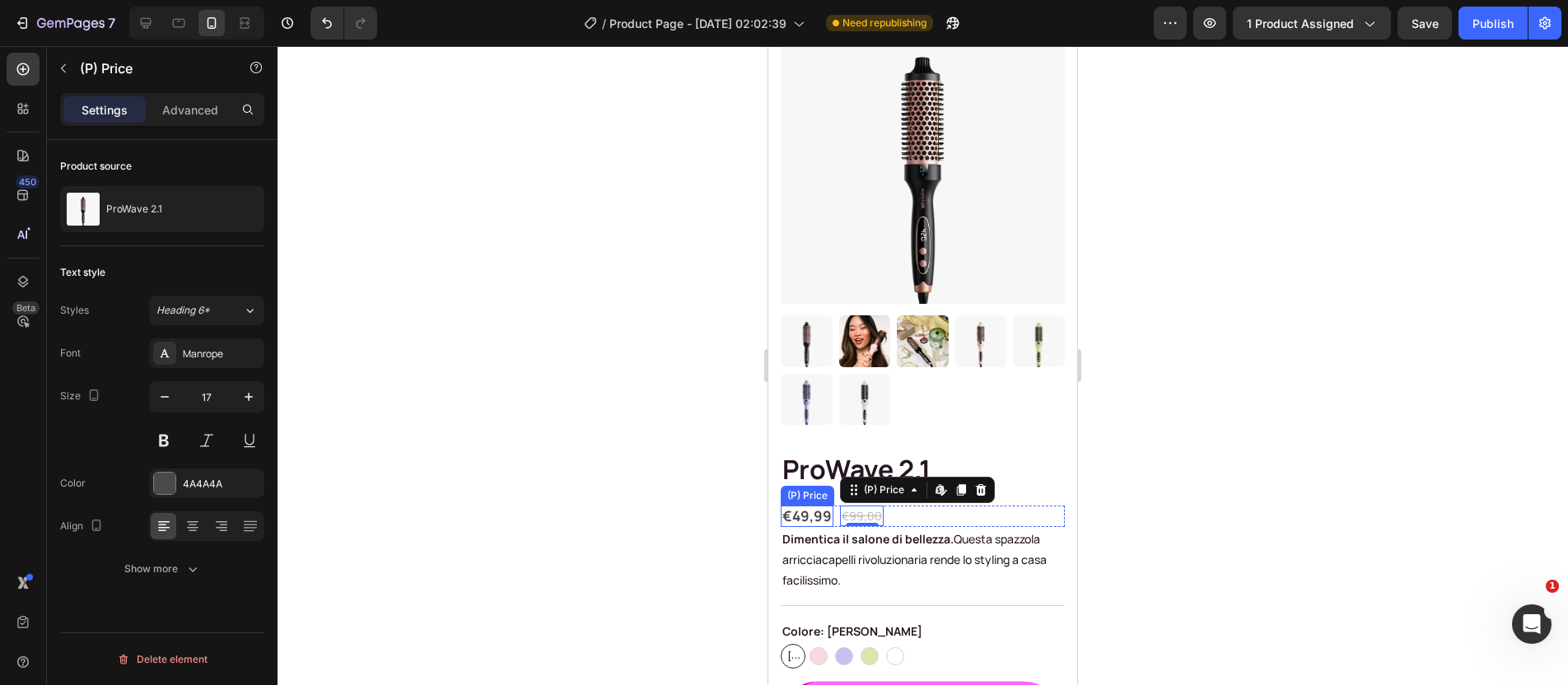
click at [803, 506] on div "€49,99" at bounding box center [807, 517] width 53 height 21
click at [862, 506] on div "€99,00 (P) Price Edit content in Shopify 0 (P) Price Edit content in Shopify 0" at bounding box center [861, 516] width 44 height 21
click at [858, 506] on div "€99,00" at bounding box center [861, 516] width 44 height 21
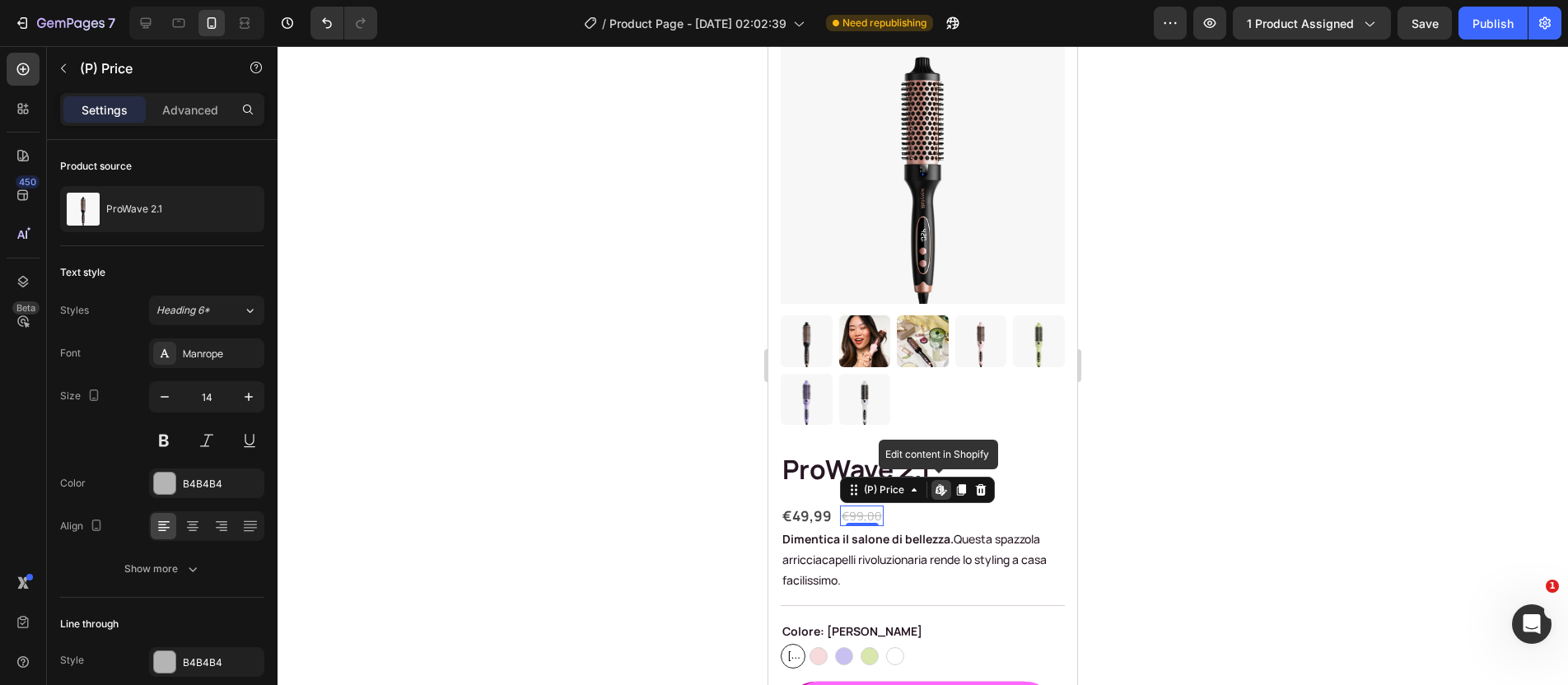
click at [858, 506] on div "€99,00" at bounding box center [861, 516] width 44 height 21
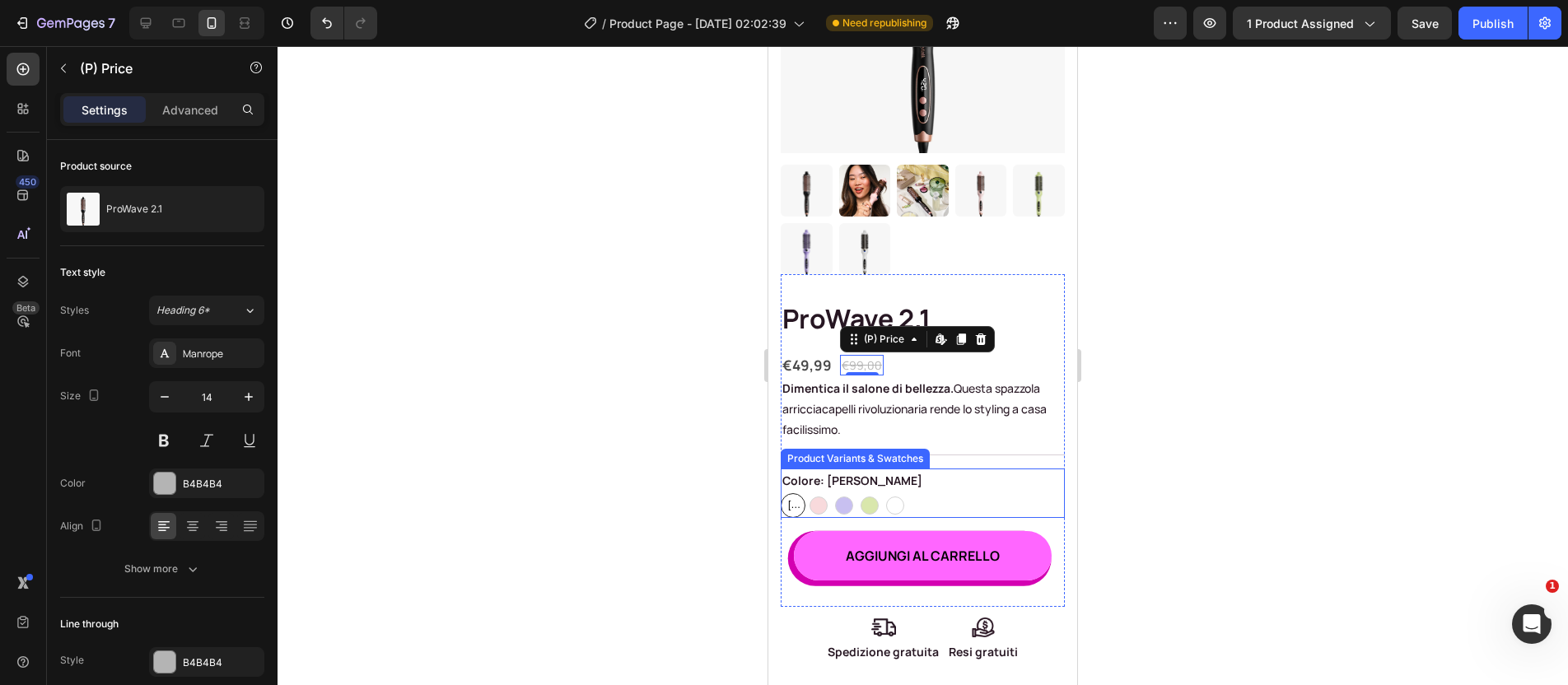
scroll to position [263, 0]
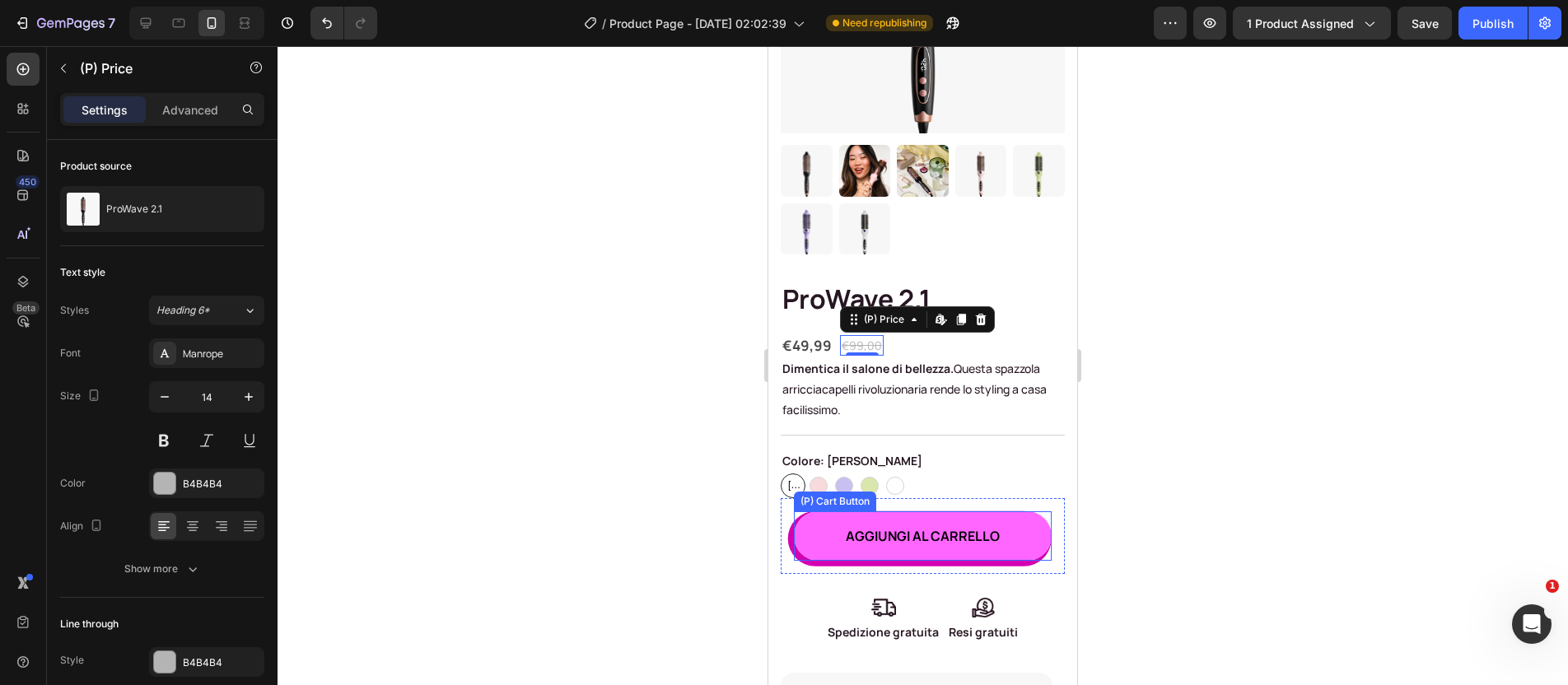
click at [1026, 529] on button "AGGIUNGI AL CARRELLO" at bounding box center [923, 535] width 258 height 49
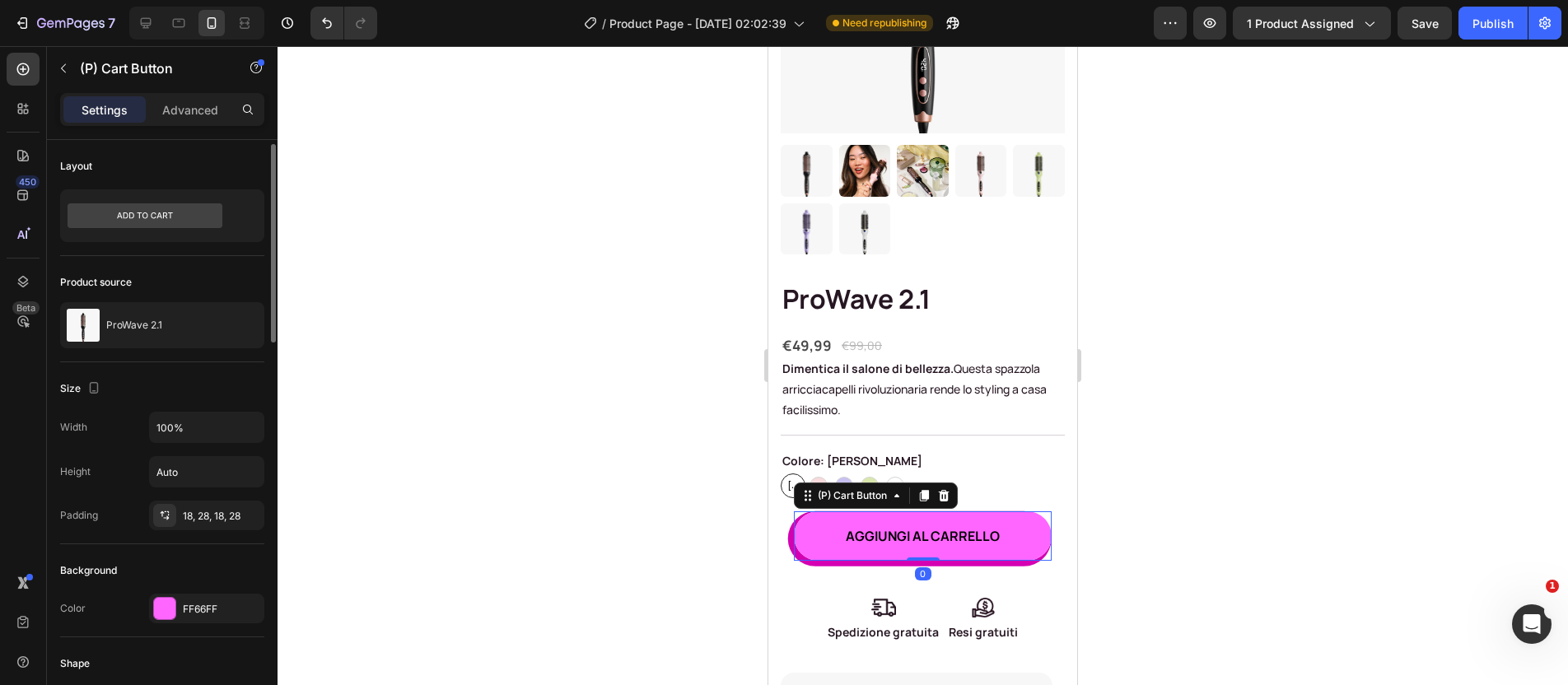
scroll to position [26, 0]
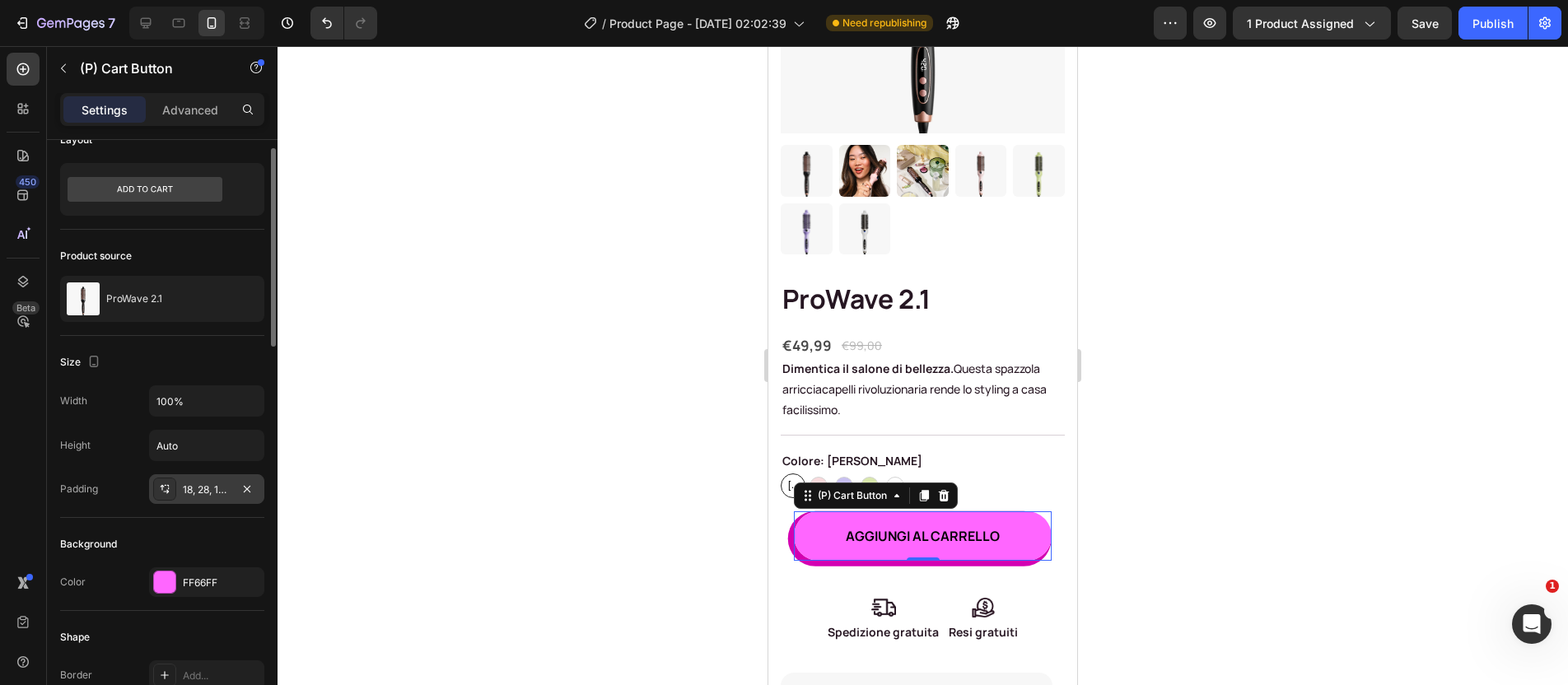
click at [168, 484] on icon at bounding box center [165, 489] width 13 height 13
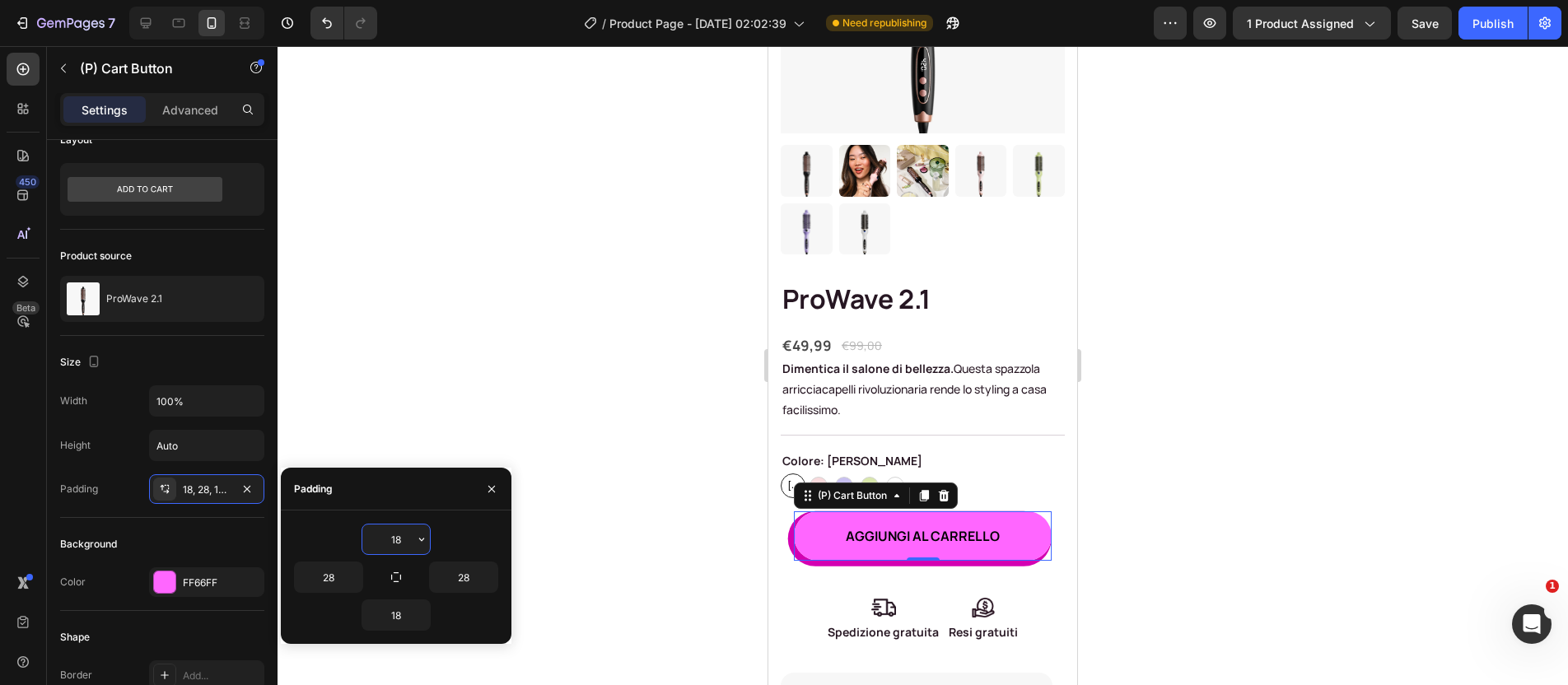
click at [405, 544] on input "18" at bounding box center [396, 539] width 67 height 30
type input "15"
click at [404, 614] on input "18" at bounding box center [396, 615] width 67 height 30
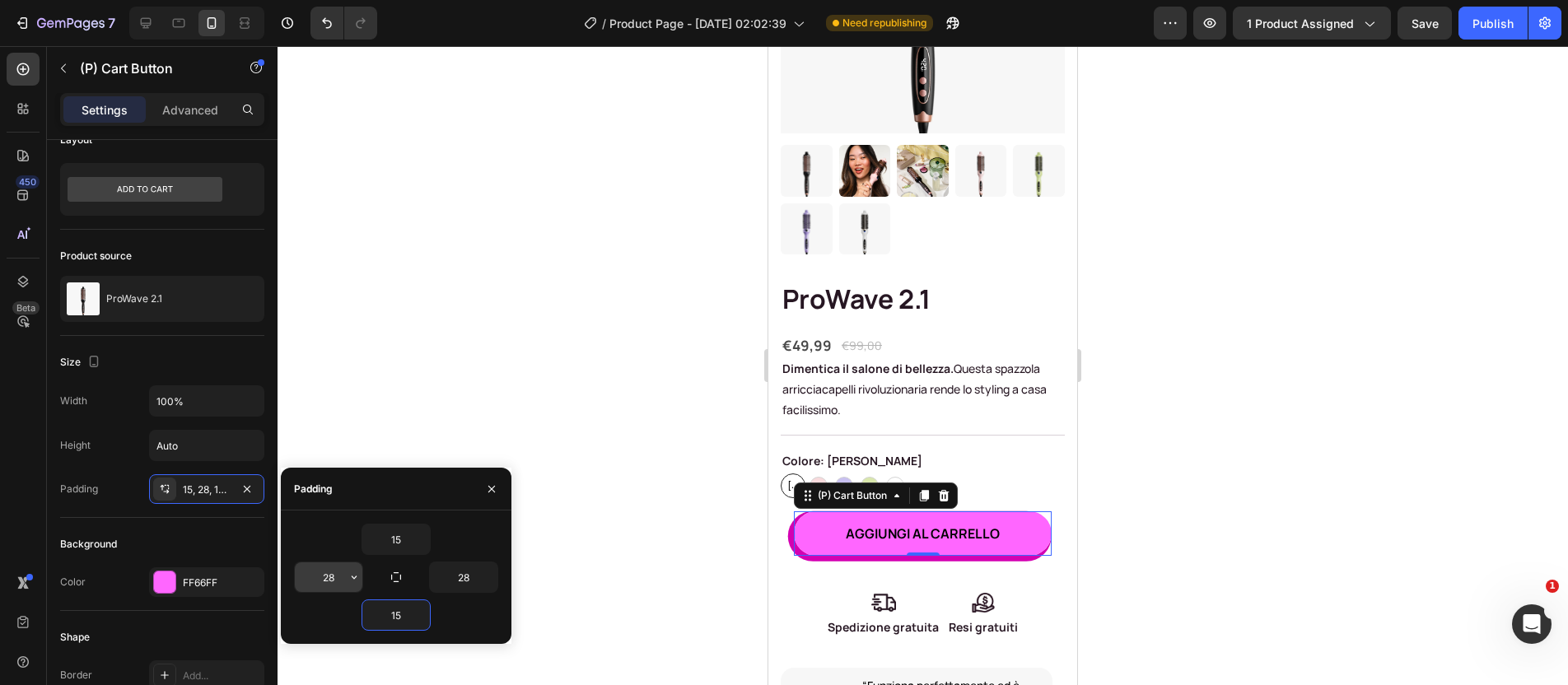
type input "15"
click at [328, 577] on input "28" at bounding box center [328, 577] width 67 height 30
click at [332, 578] on input "28" at bounding box center [328, 577] width 67 height 30
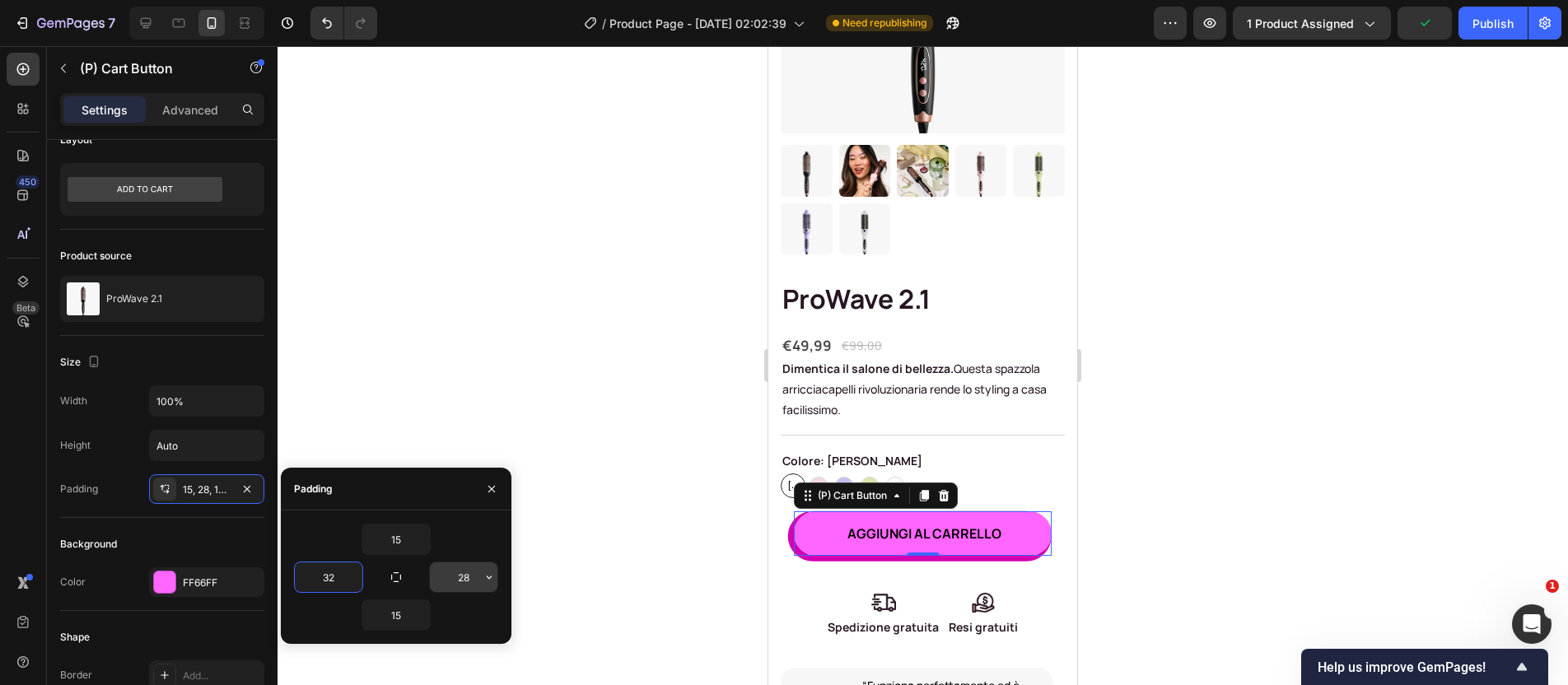
type input "32"
click at [464, 578] on input "28" at bounding box center [463, 577] width 67 height 30
type input "32"
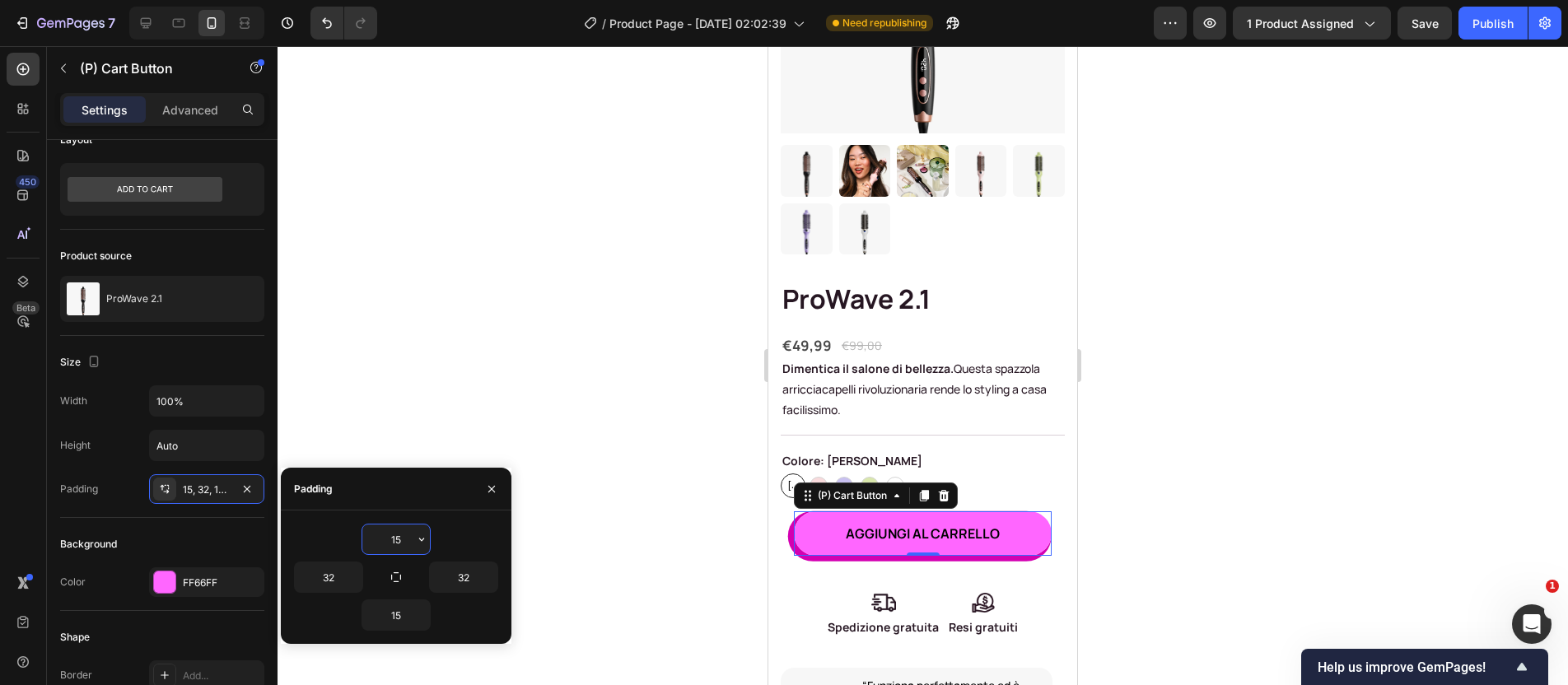
click at [406, 536] on input "15" at bounding box center [396, 539] width 67 height 30
type input "14"
click at [402, 621] on input "15" at bounding box center [396, 615] width 67 height 30
type input "14"
click at [342, 580] on input "32" at bounding box center [328, 577] width 67 height 30
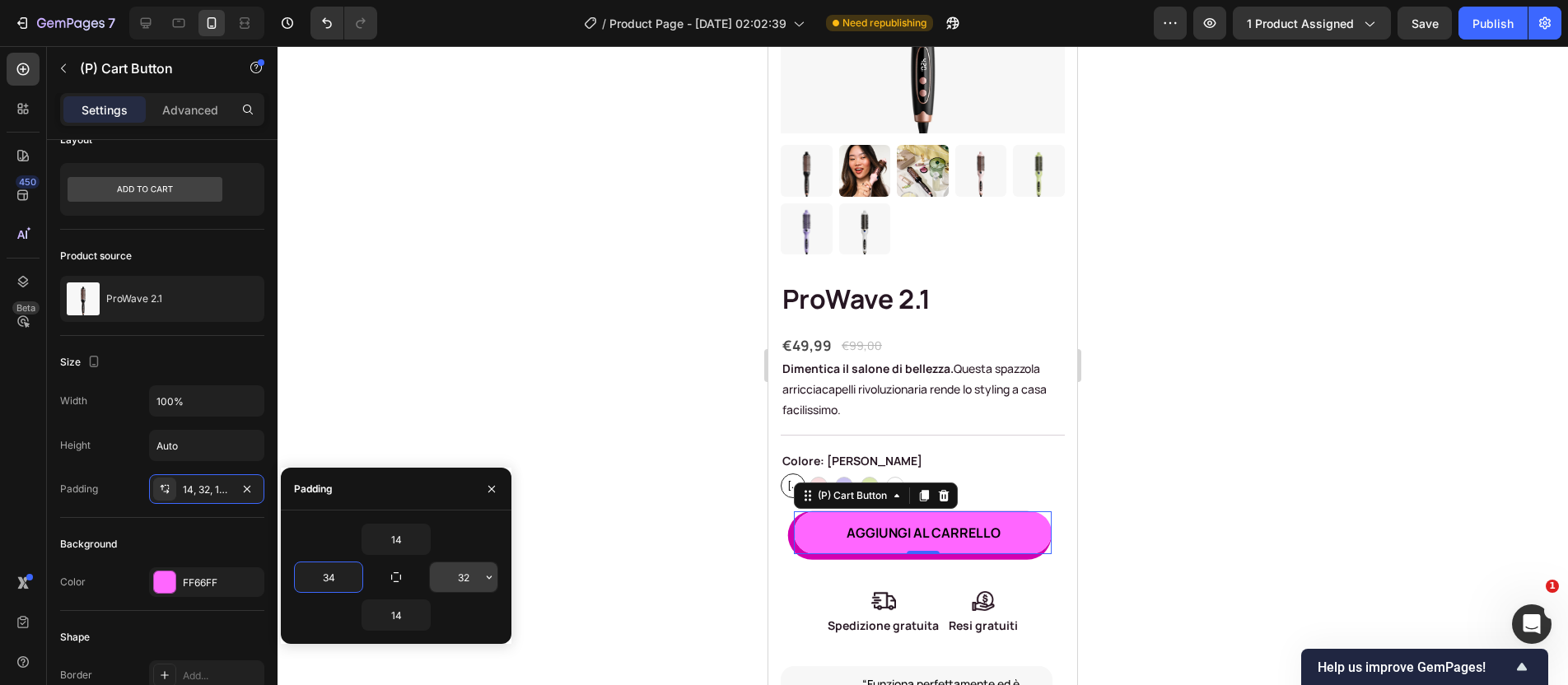
type input "34"
drag, startPoint x: 462, startPoint y: 578, endPoint x: 447, endPoint y: 572, distance: 16.2
click at [447, 573] on input "32" at bounding box center [463, 577] width 67 height 30
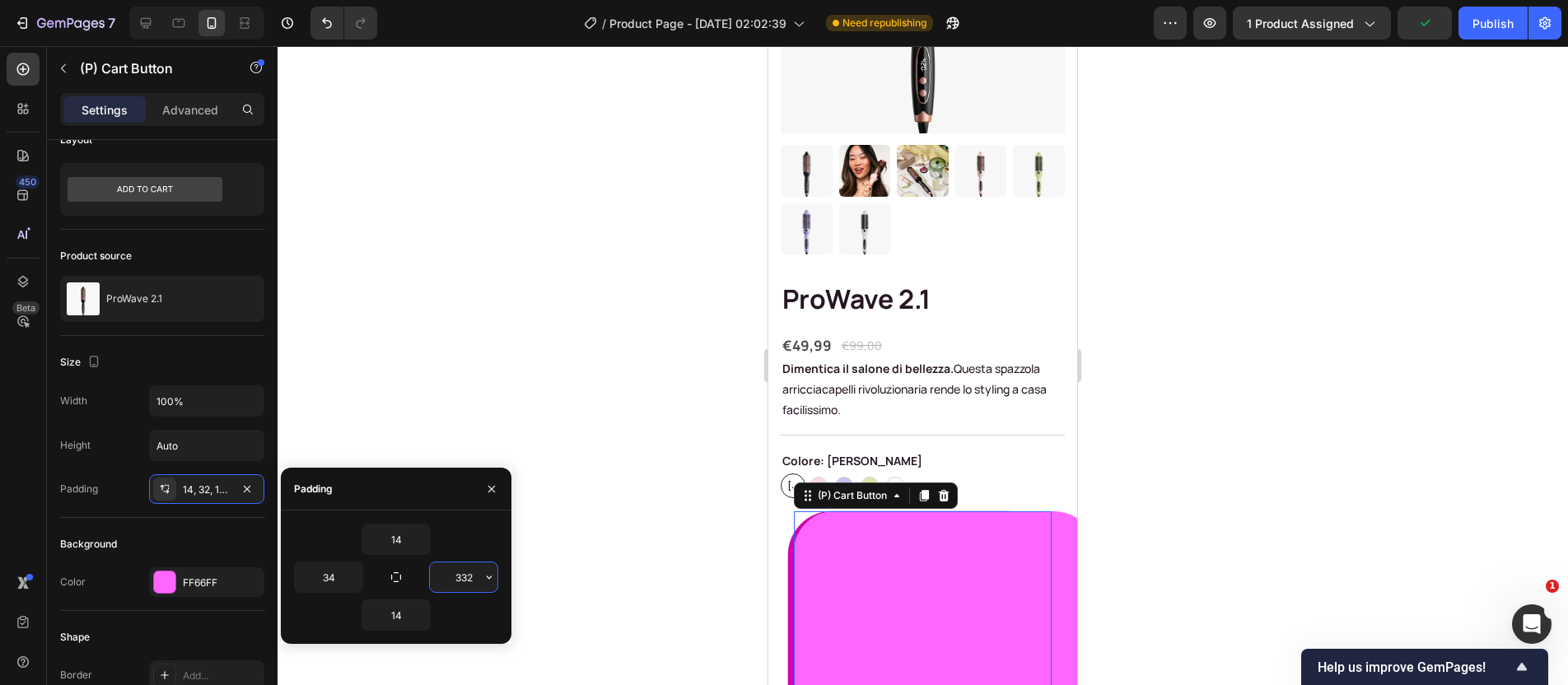
drag, startPoint x: 476, startPoint y: 582, endPoint x: 460, endPoint y: 578, distance: 16.5
click at [460, 578] on input "332" at bounding box center [463, 577] width 67 height 30
type input "34"
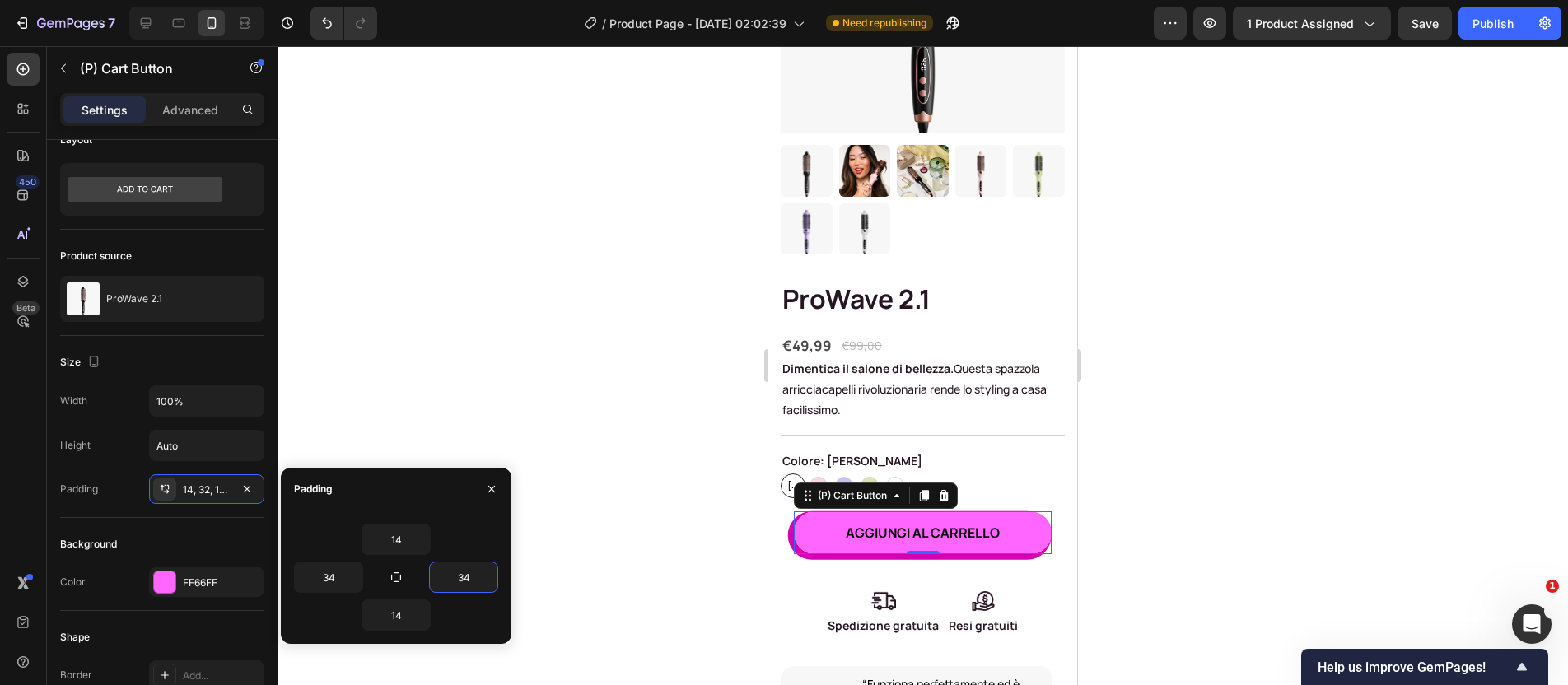
click at [1197, 501] on div at bounding box center [922, 366] width 1290 height 639
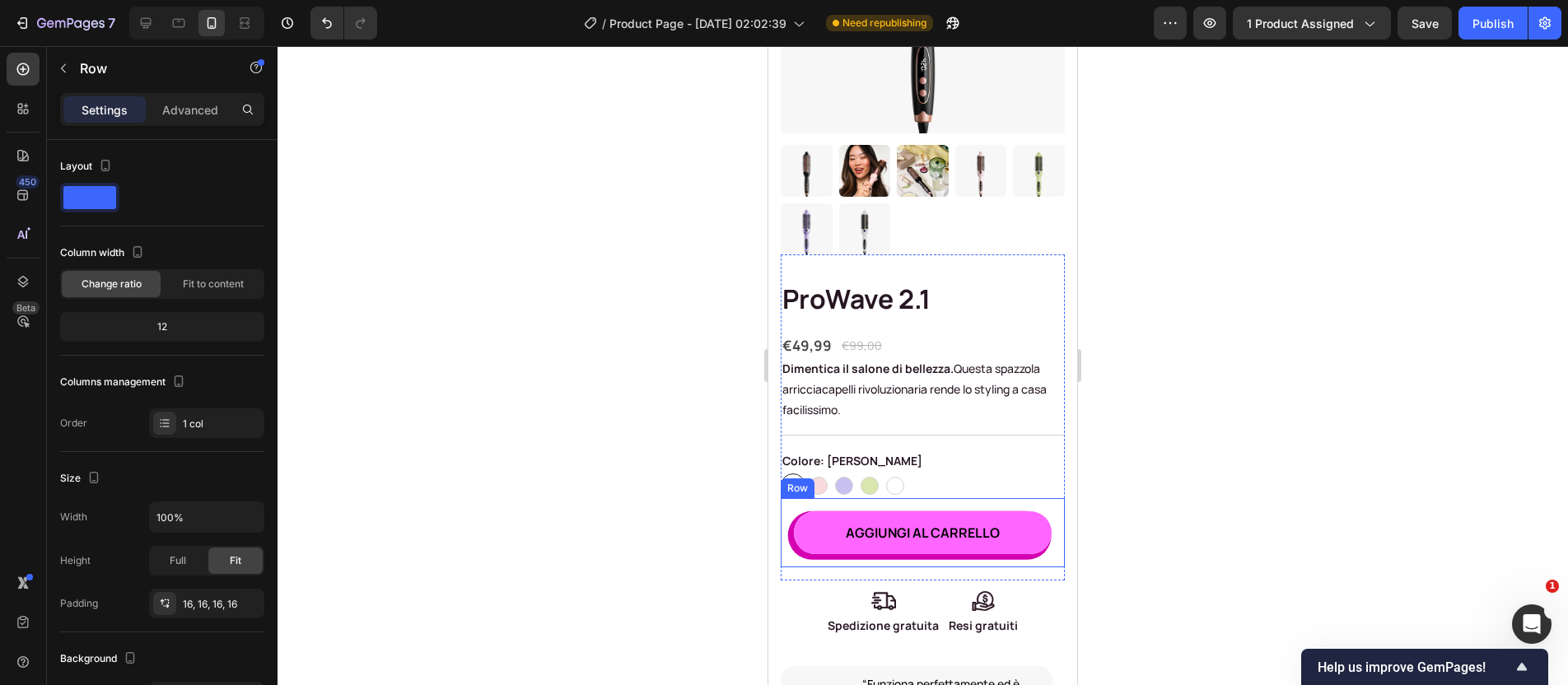
click at [791, 516] on div "AGGIUNGI AL CARRELLO (P) Cart Button Row" at bounding box center [922, 532] width 284 height 69
click at [810, 524] on button "AGGIUNGI AL CARRELLO" at bounding box center [923, 533] width 258 height 43
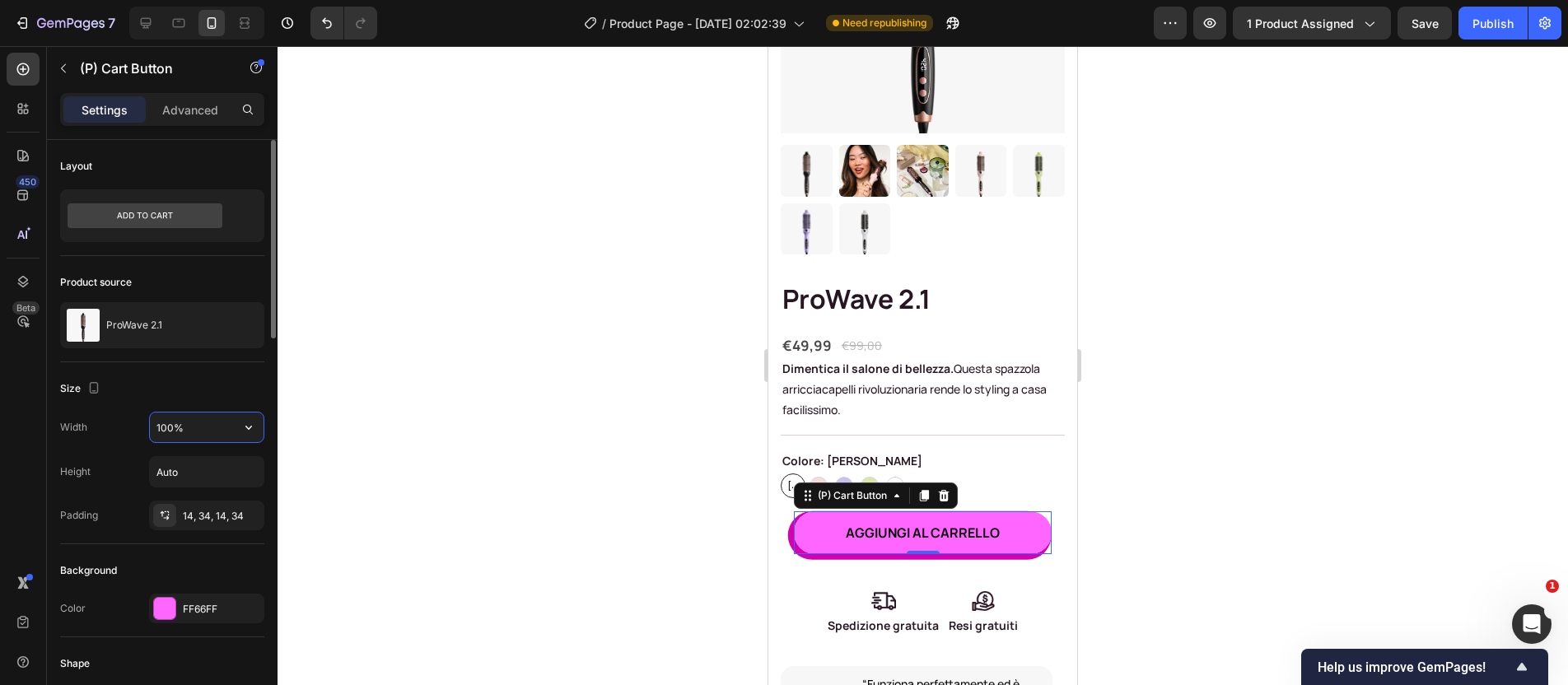
click at [189, 435] on input "100%" at bounding box center [206, 427] width 114 height 30
drag, startPoint x: 231, startPoint y: 437, endPoint x: 247, endPoint y: 436, distance: 16.0
click at [231, 437] on input "100%" at bounding box center [206, 427] width 114 height 30
click at [253, 434] on icon "button" at bounding box center [249, 427] width 16 height 16
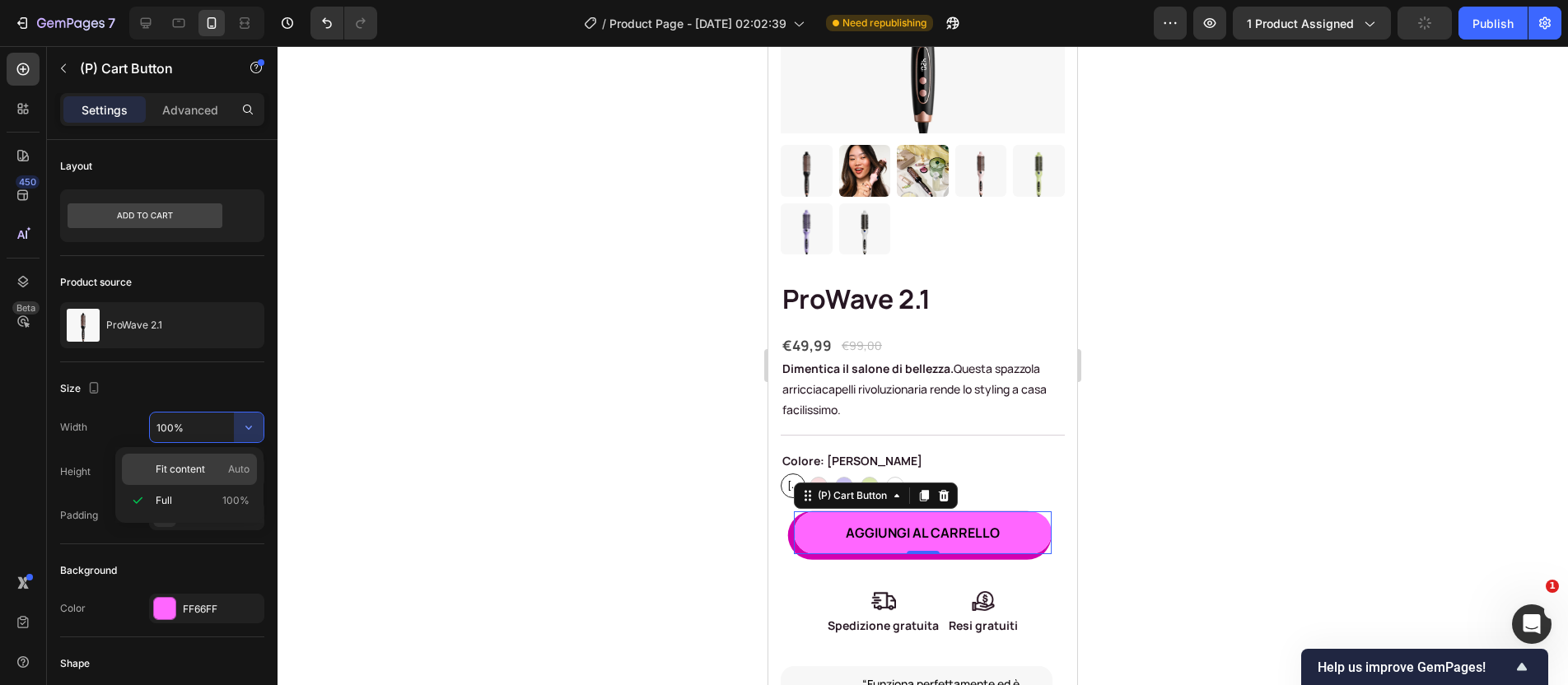
click at [237, 466] on span "Auto" at bounding box center [239, 469] width 21 height 15
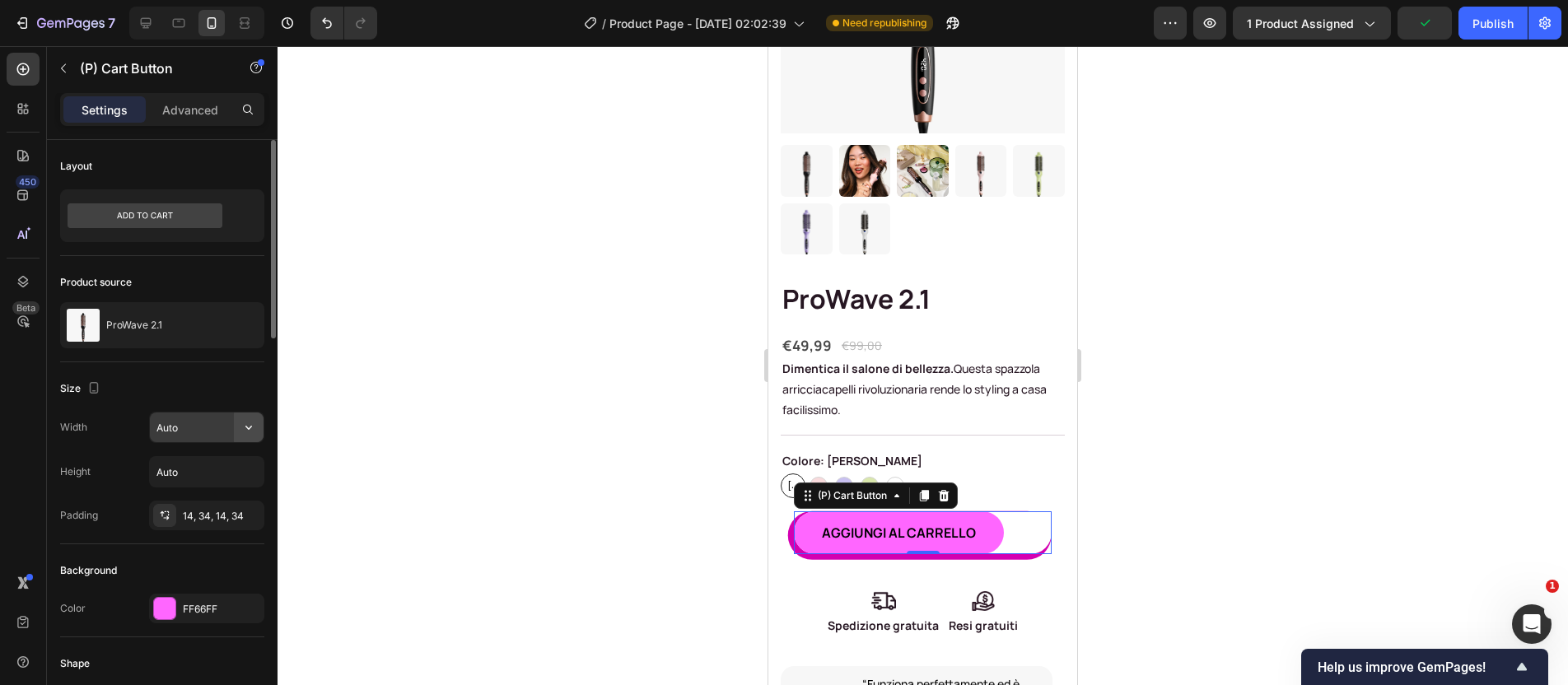
click at [252, 432] on icon "button" at bounding box center [249, 427] width 16 height 16
click at [220, 498] on p "Full 100%" at bounding box center [202, 501] width 94 height 15
type input "100%"
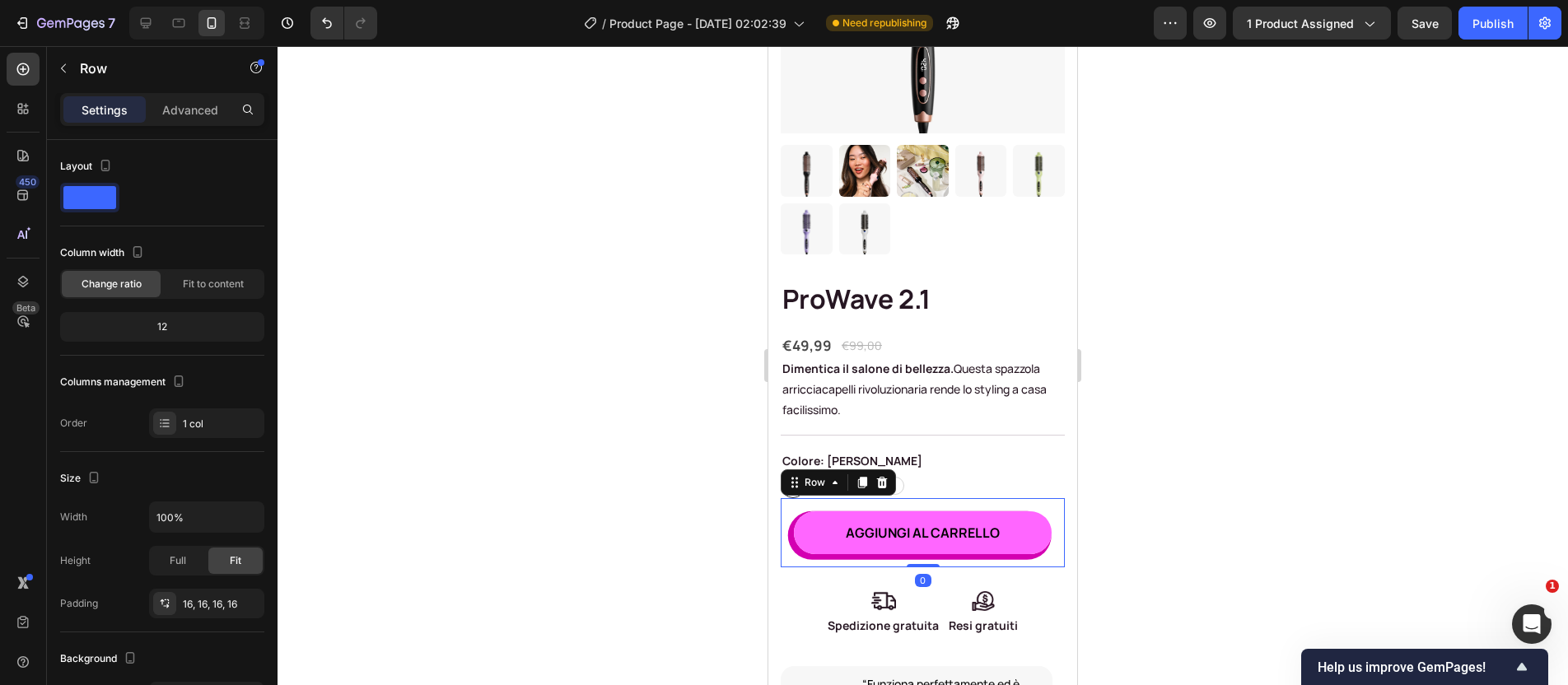
click at [816, 543] on div "AGGIUNGI AL CARRELLO (P) Cart Button Row 0" at bounding box center [922, 532] width 284 height 69
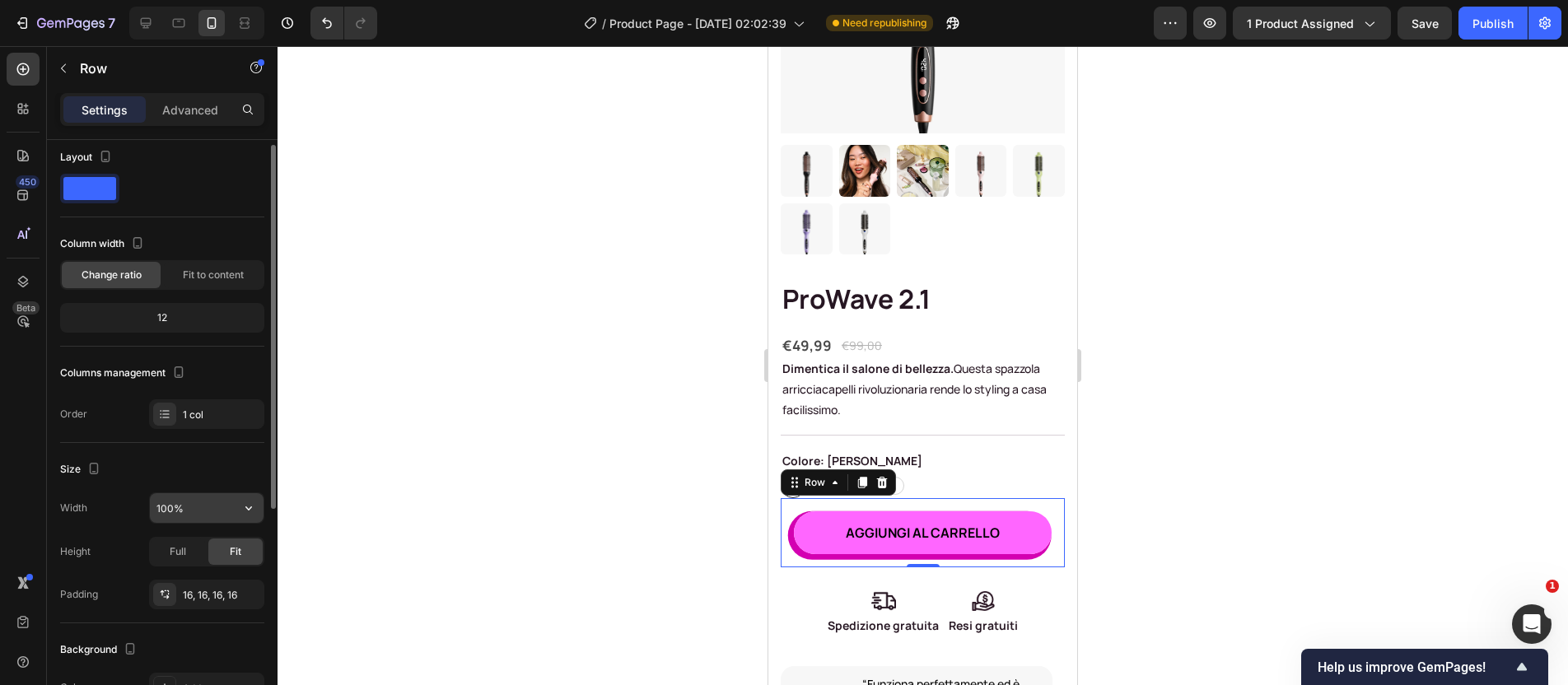
scroll to position [13, 0]
click at [191, 544] on div "Full" at bounding box center [177, 548] width 55 height 26
click at [223, 547] on div "Fit" at bounding box center [236, 548] width 55 height 26
click at [170, 588] on icon at bounding box center [165, 591] width 13 height 13
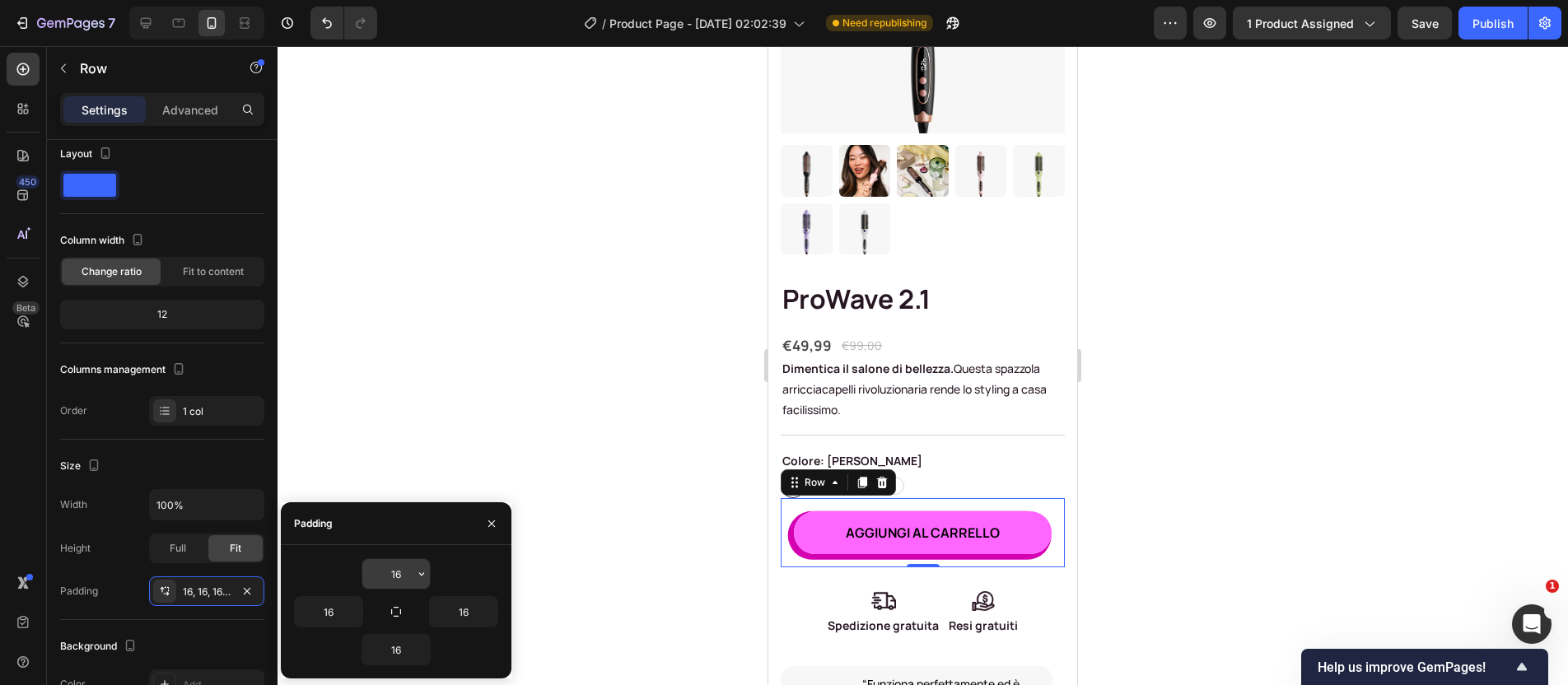
click at [403, 578] on input "16" at bounding box center [396, 574] width 67 height 30
click at [404, 578] on input "16" at bounding box center [396, 574] width 67 height 30
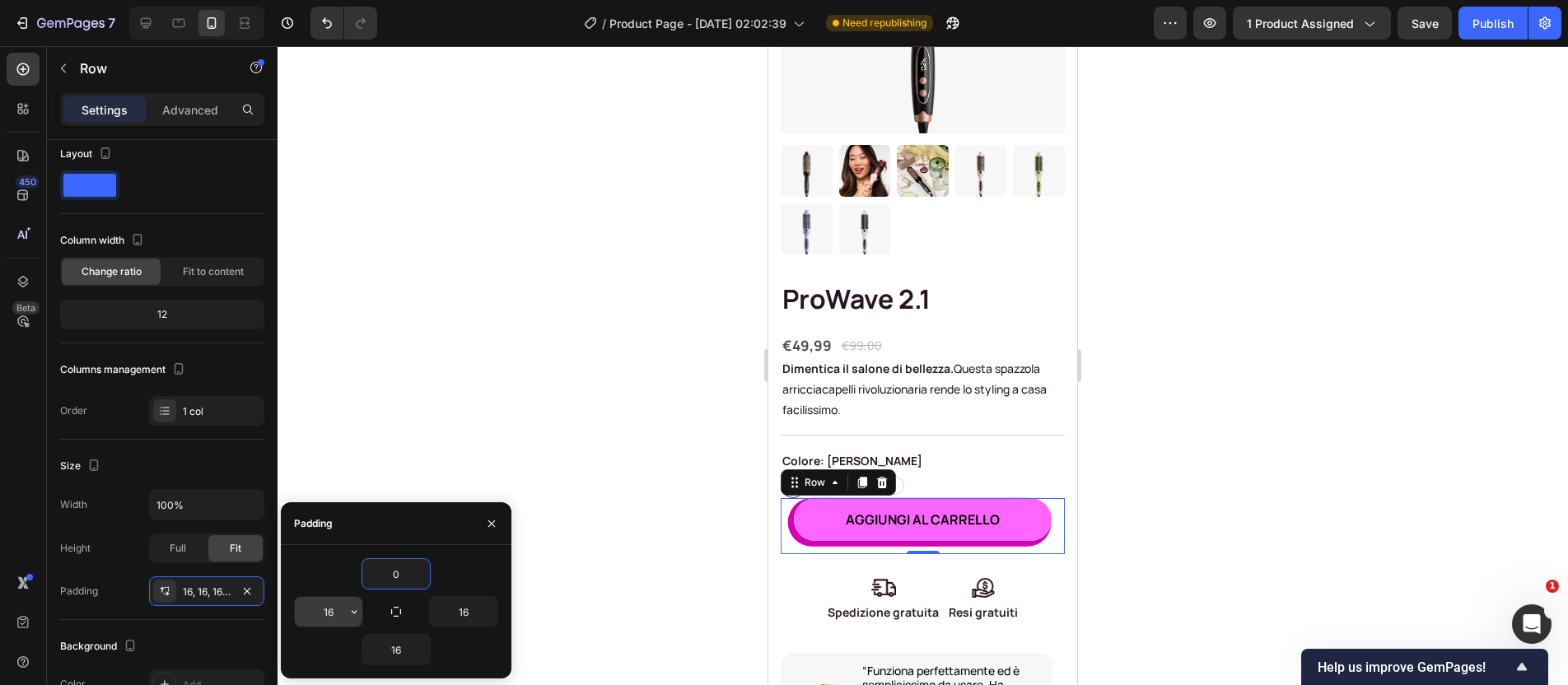
type input "0"
click at [335, 606] on input "16" at bounding box center [328, 612] width 67 height 30
type input "0"
click at [457, 609] on input "16" at bounding box center [463, 612] width 67 height 30
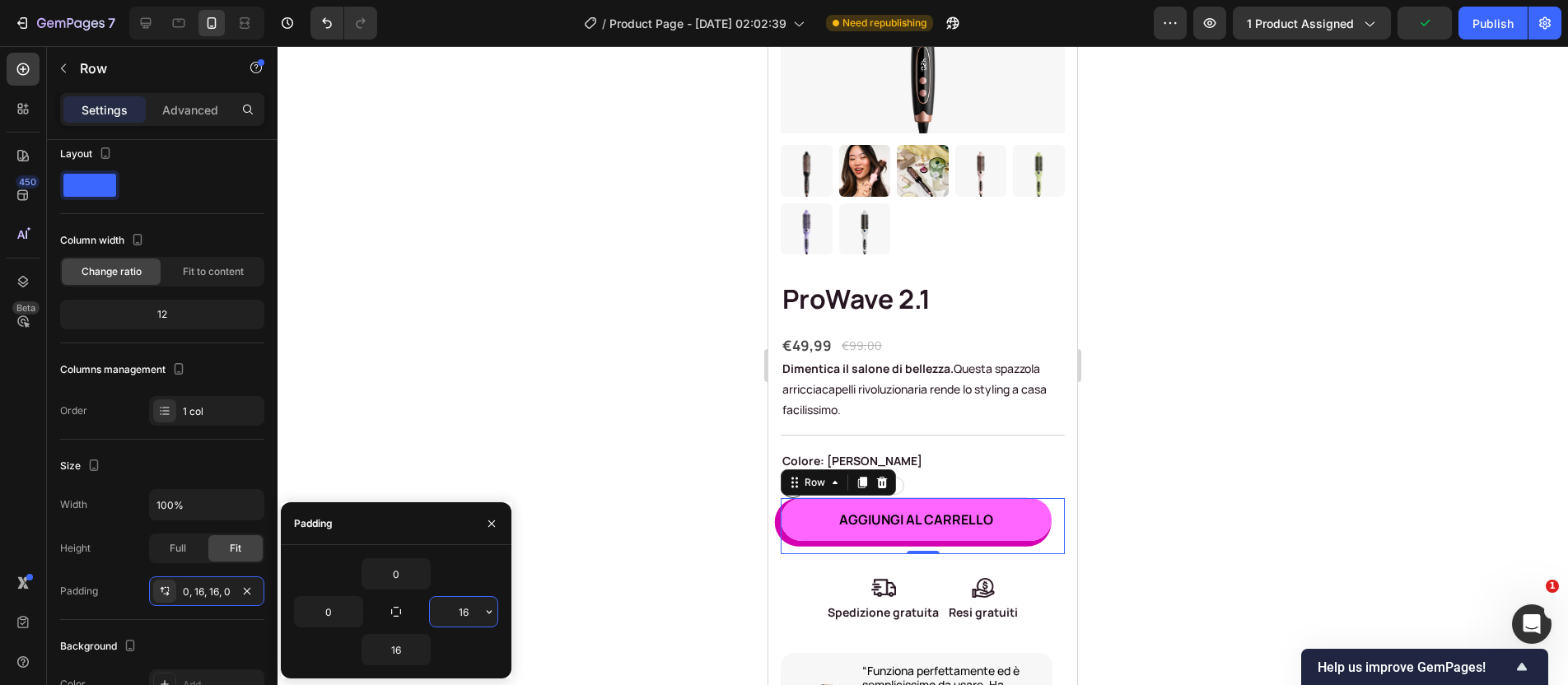
click at [454, 610] on input "16" at bounding box center [463, 612] width 67 height 30
click at [461, 615] on input "16" at bounding box center [463, 612] width 67 height 30
click at [462, 615] on input "16" at bounding box center [463, 612] width 67 height 30
type input "0"
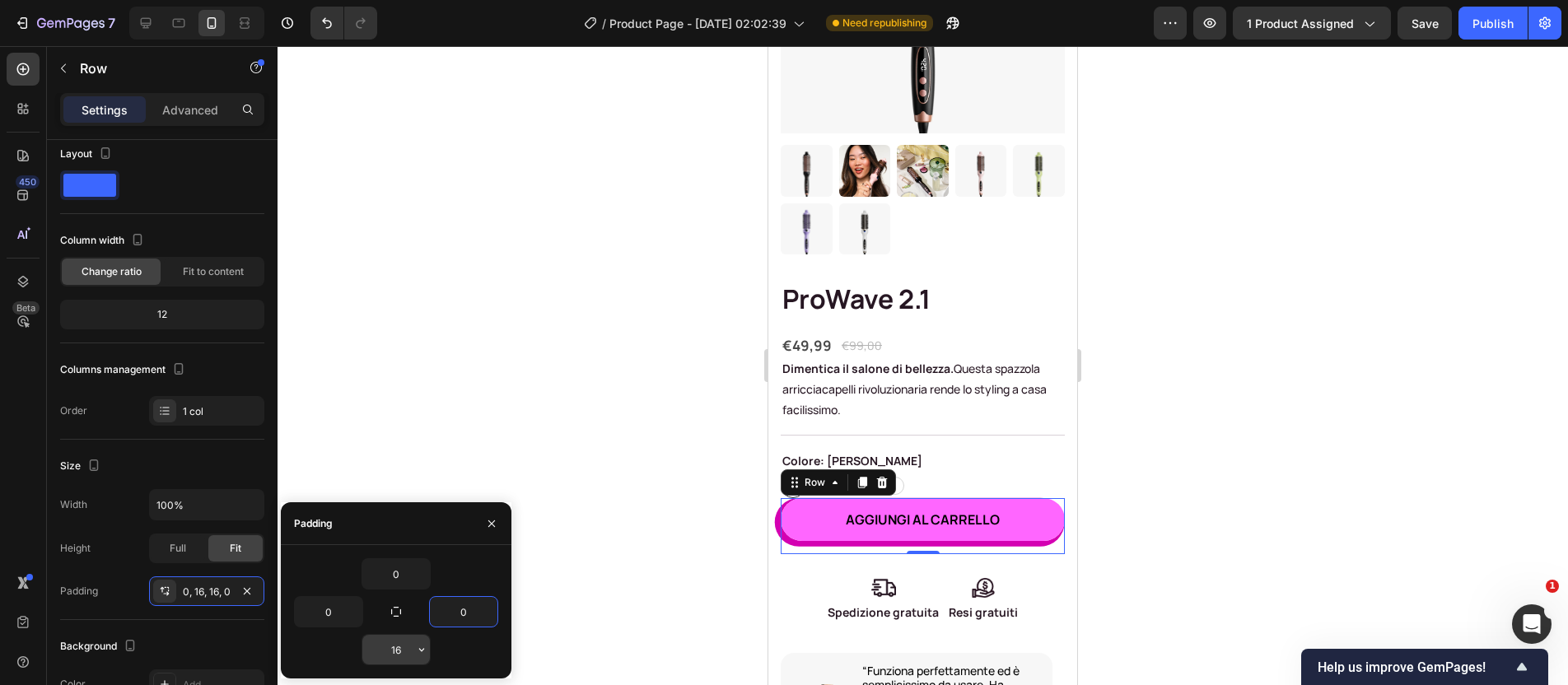
click at [395, 650] on input "16" at bounding box center [396, 649] width 67 height 30
click at [396, 650] on input "16" at bounding box center [396, 649] width 67 height 30
type input "0"
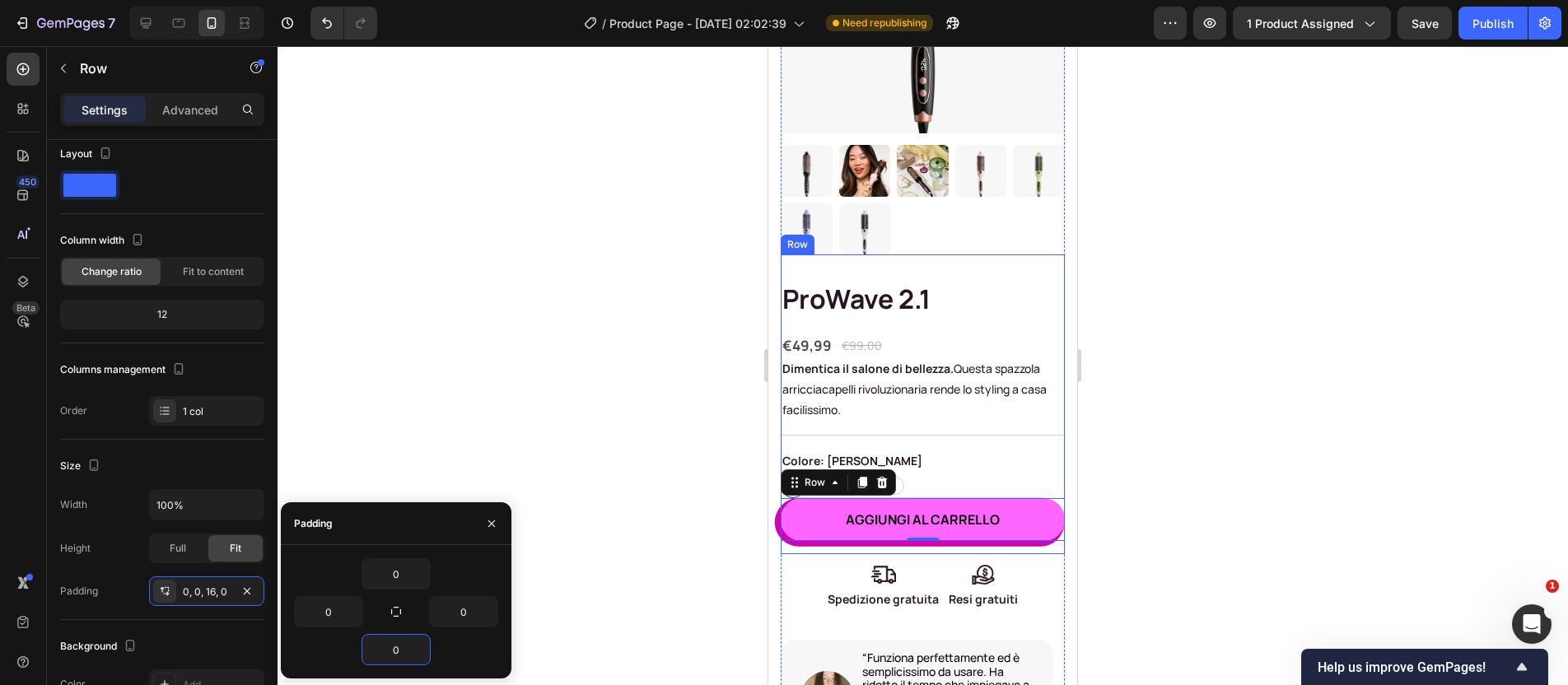
click at [1135, 489] on div at bounding box center [922, 366] width 1290 height 639
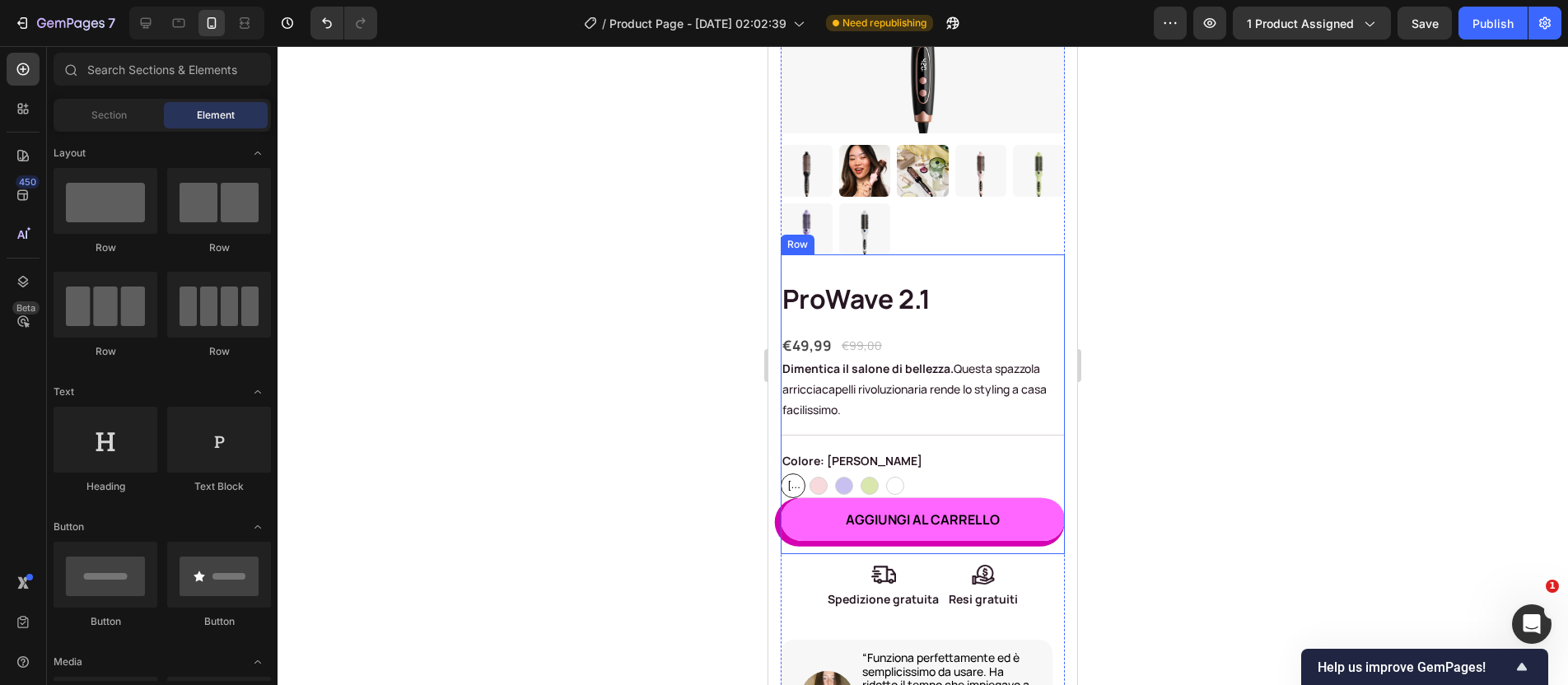
click at [1120, 497] on div at bounding box center [922, 366] width 1290 height 639
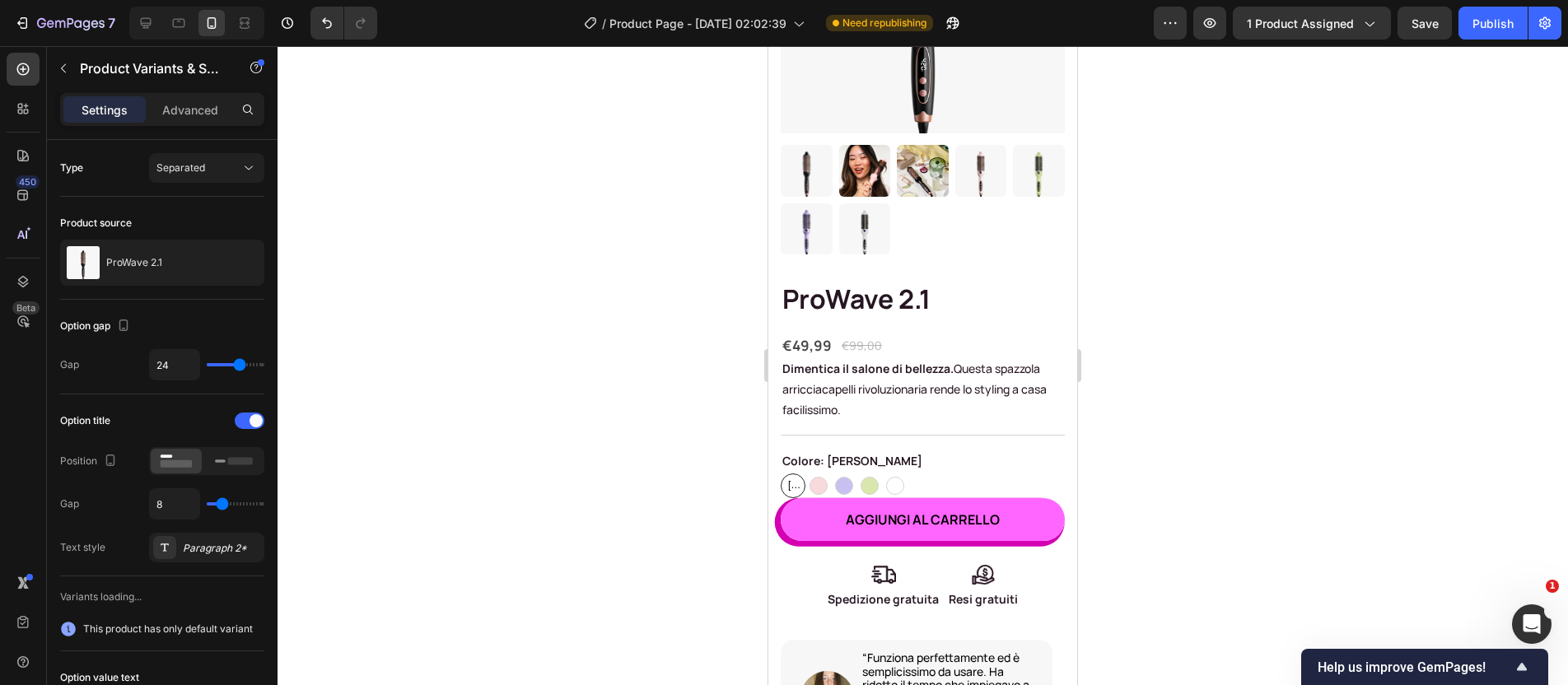
click at [1041, 474] on div "Rosa dorato Rosa dorato Rosa dorato Rosa Rosa Viola Viola Verde Verde Bianco Bi…" at bounding box center [922, 486] width 284 height 25
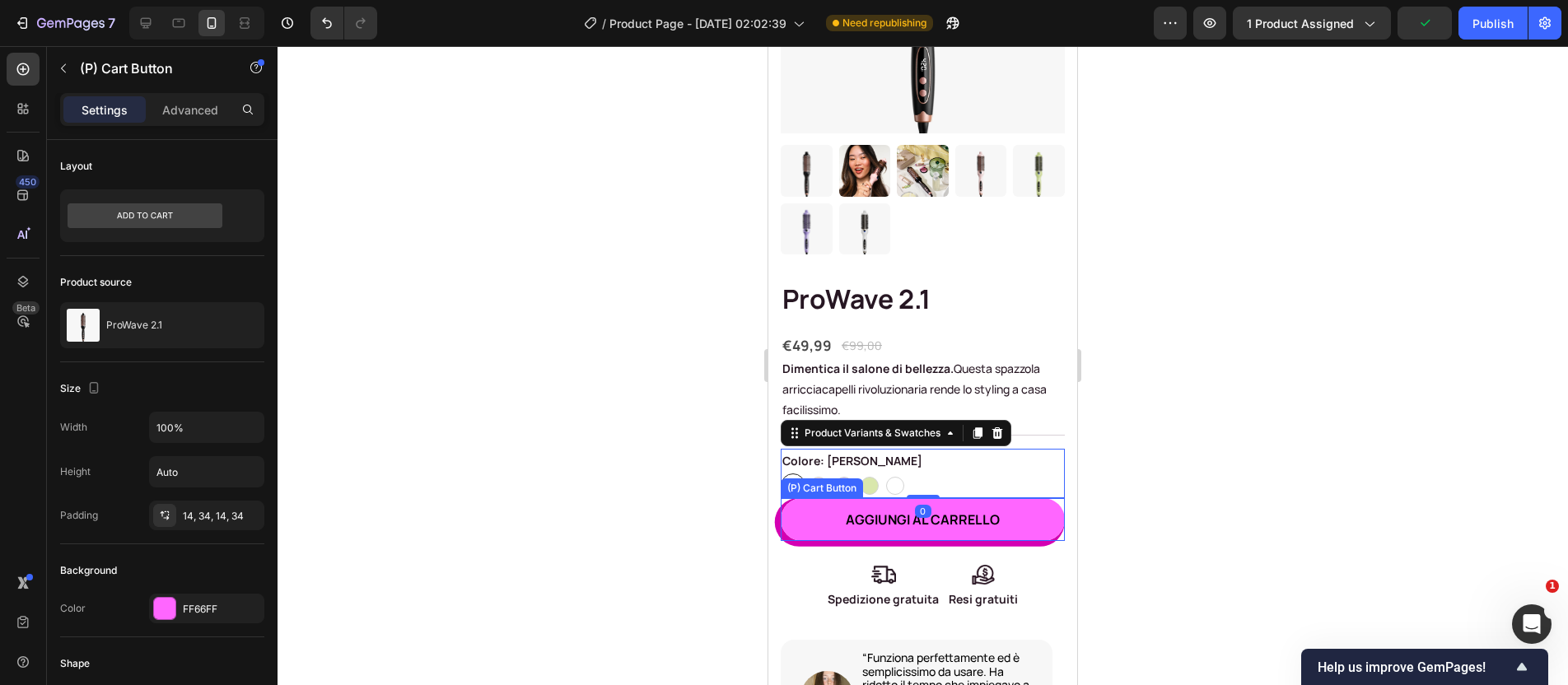
click at [1028, 502] on button "AGGIUNGI AL CARRELLO" at bounding box center [922, 519] width 284 height 43
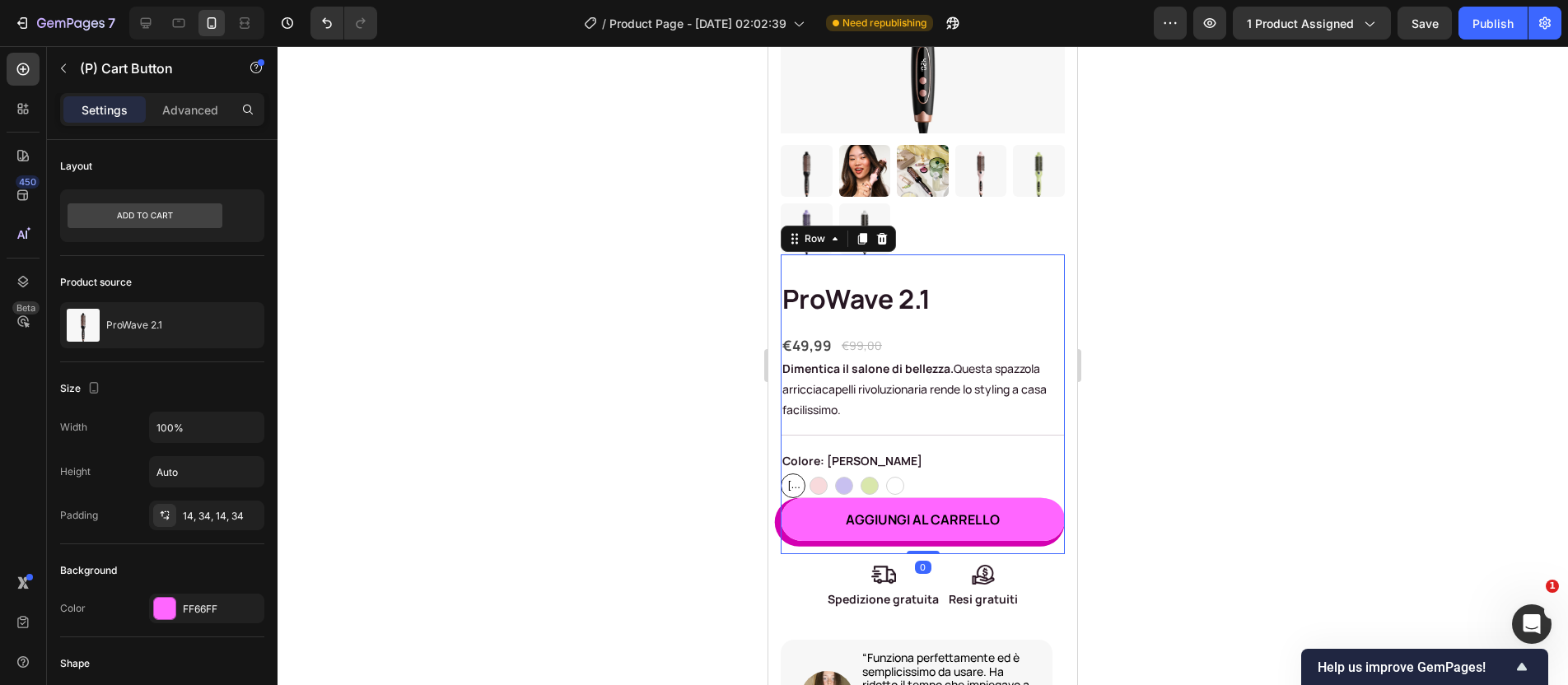
click at [786, 530] on div "ProWave 2.1 (P) Title €49,99 (P) Price (P) Price €99,00 (P) Price (P) Price Row…" at bounding box center [922, 404] width 284 height 300
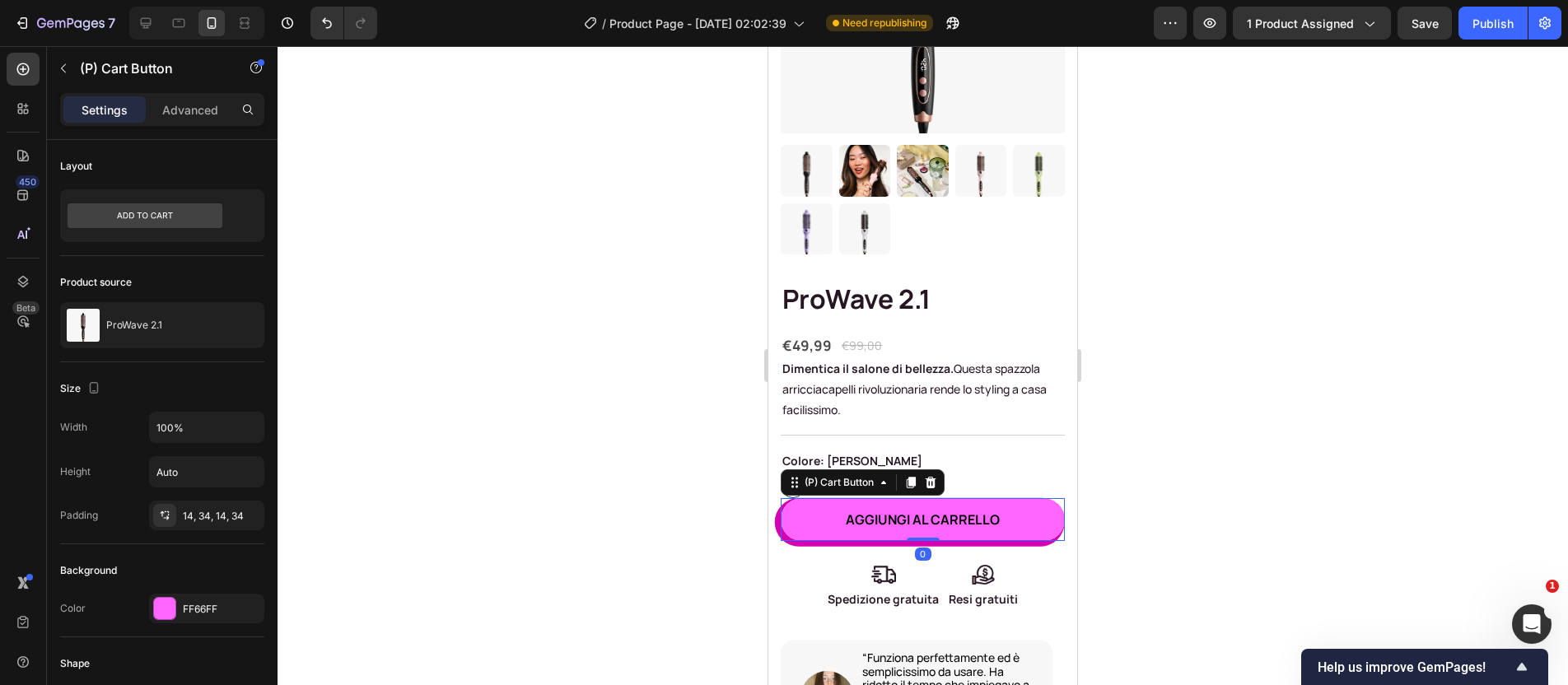
click at [789, 518] on button "AGGIUNGI AL CARRELLO" at bounding box center [922, 519] width 284 height 43
click at [319, 26] on icon "Undo/Redo" at bounding box center [327, 23] width 16 height 16
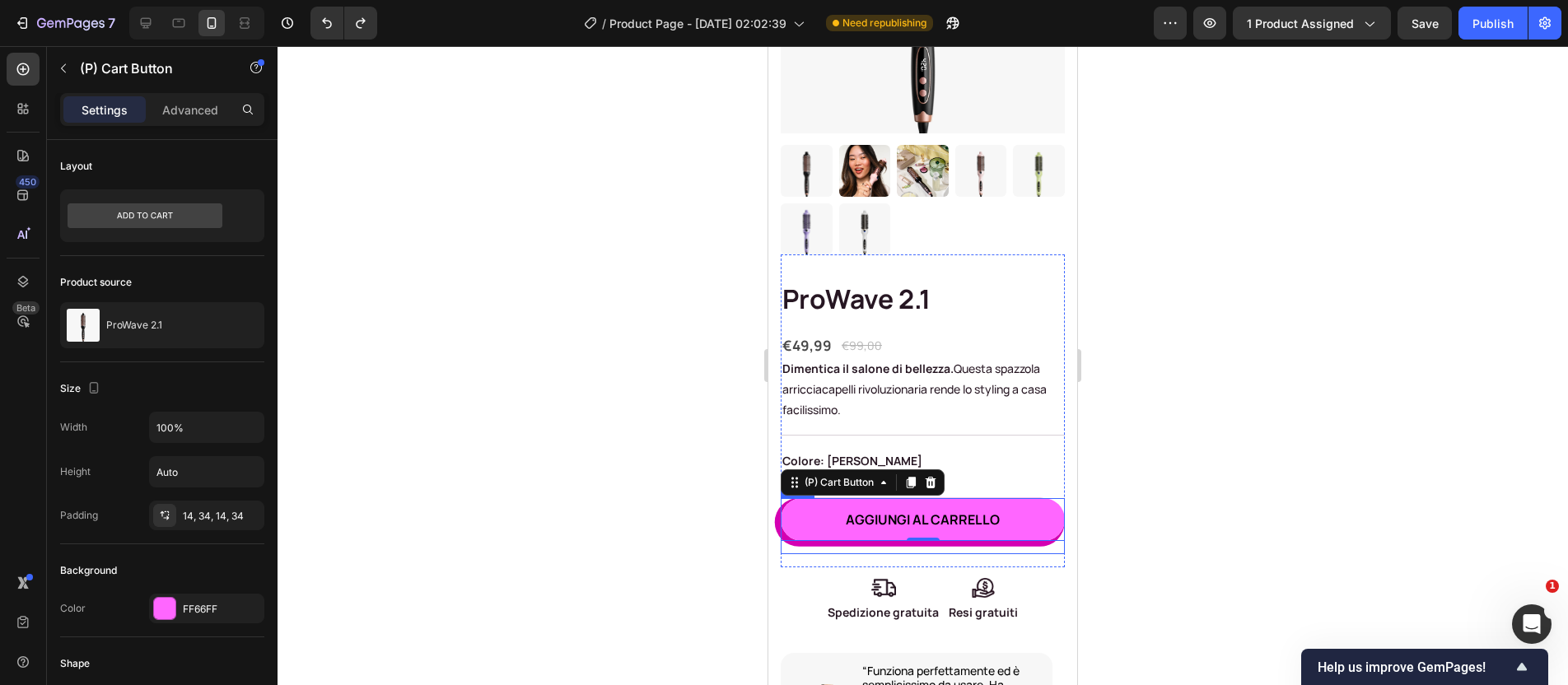
click at [852, 532] on div "AGGIUNGI AL CARRELLO (P) Cart Button 0 Row" at bounding box center [922, 526] width 284 height 56
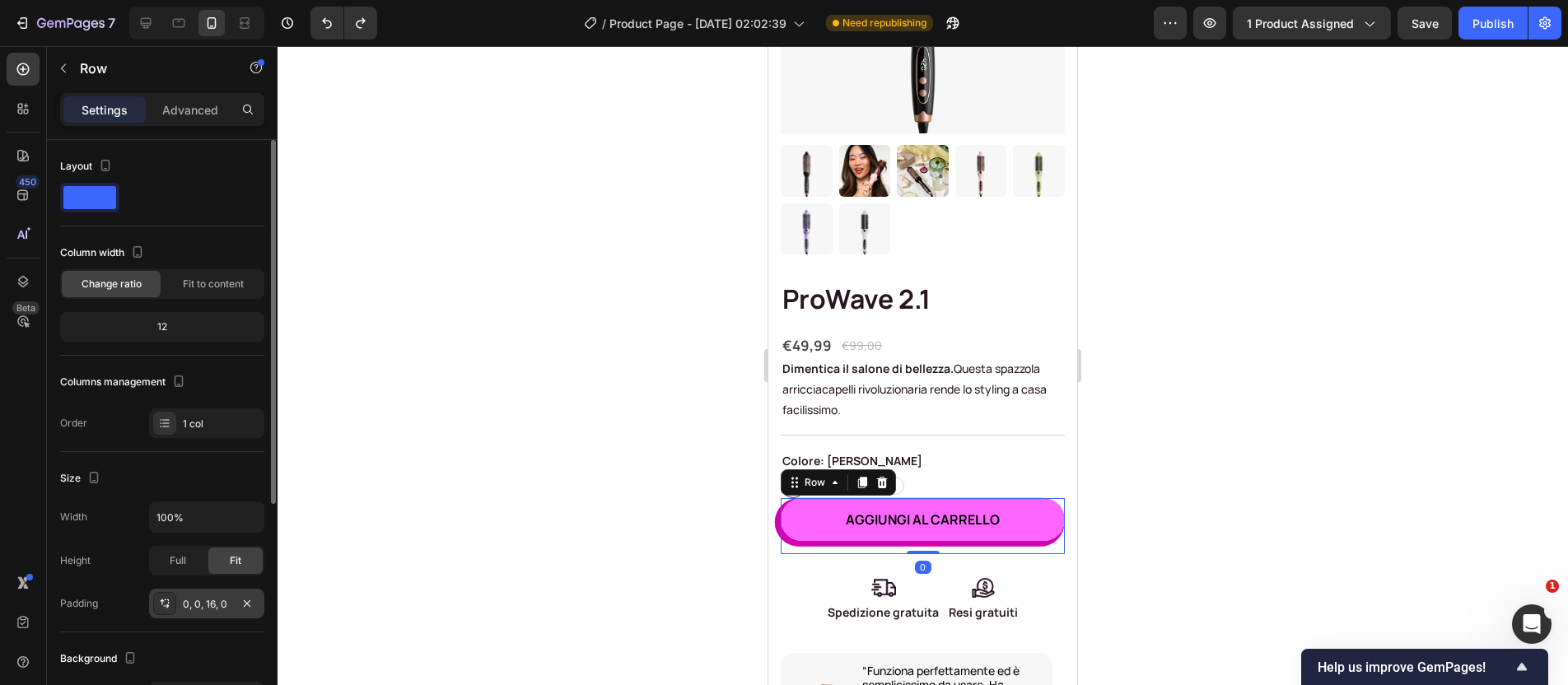
click at [193, 612] on div "0, 0, 16, 0" at bounding box center [206, 604] width 116 height 30
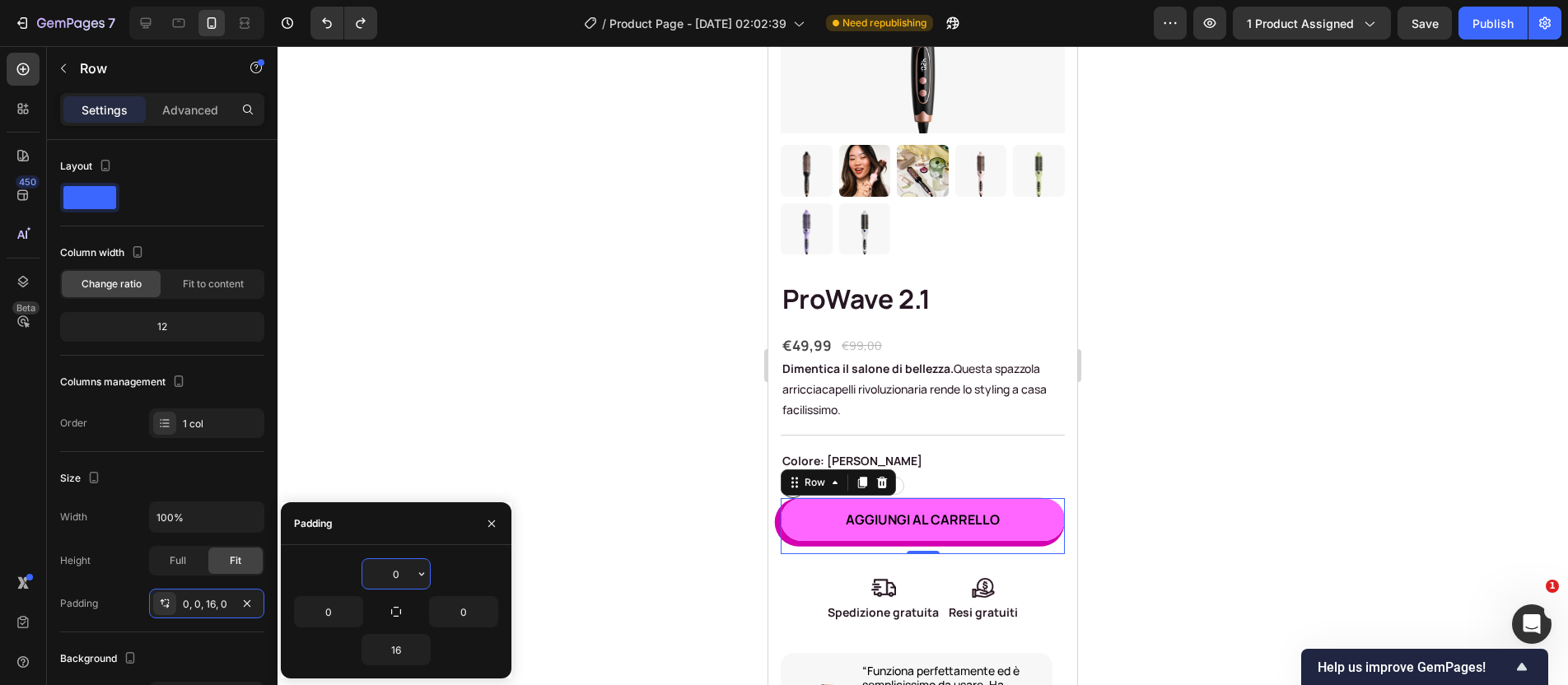
click at [406, 580] on input "0" at bounding box center [396, 574] width 67 height 30
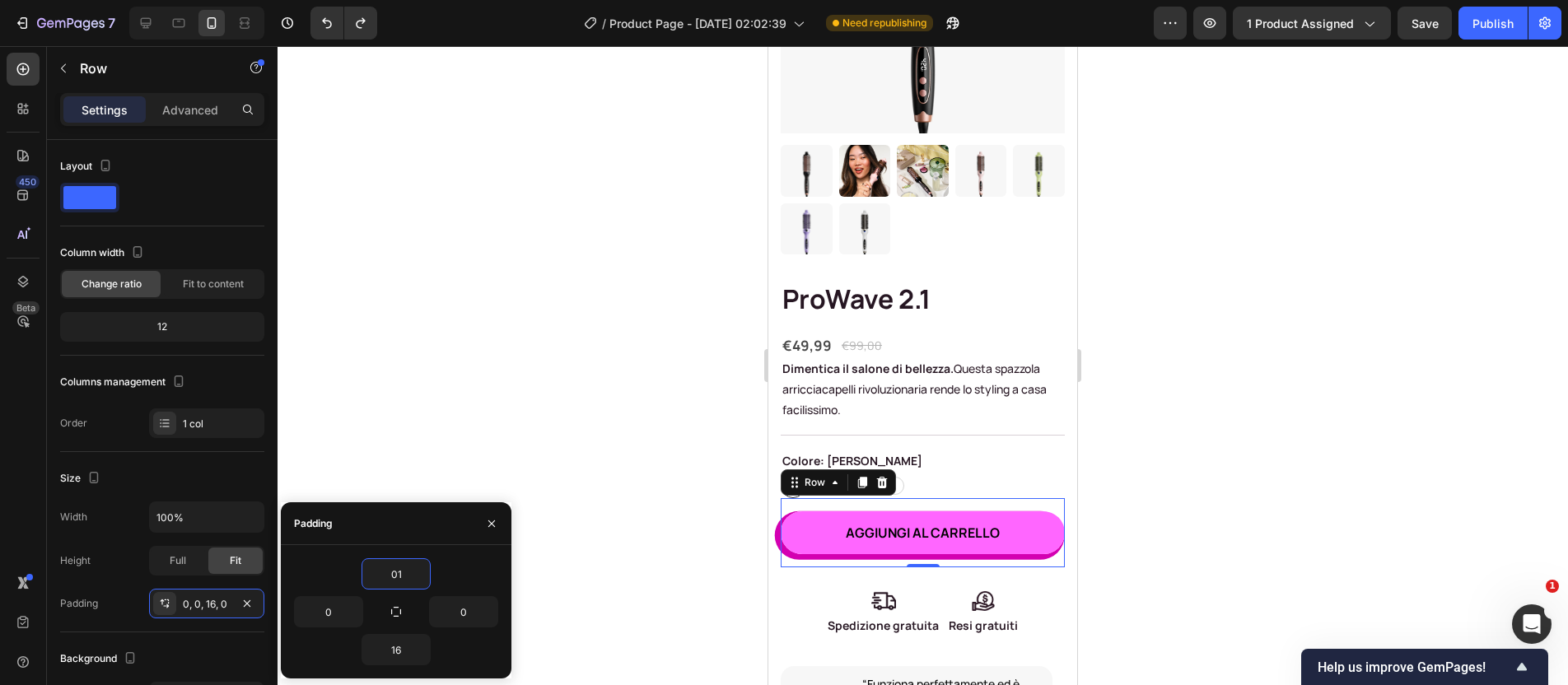
type input "0"
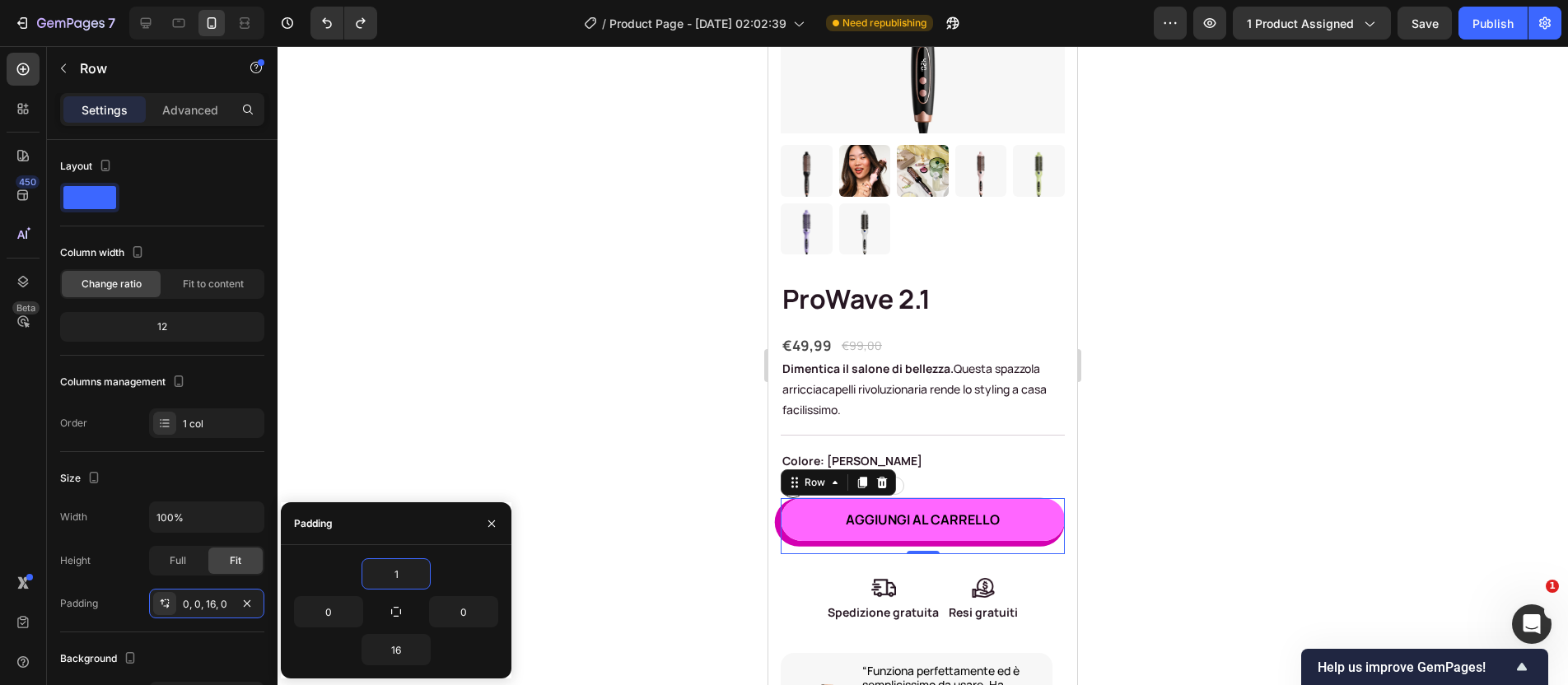
type input "16"
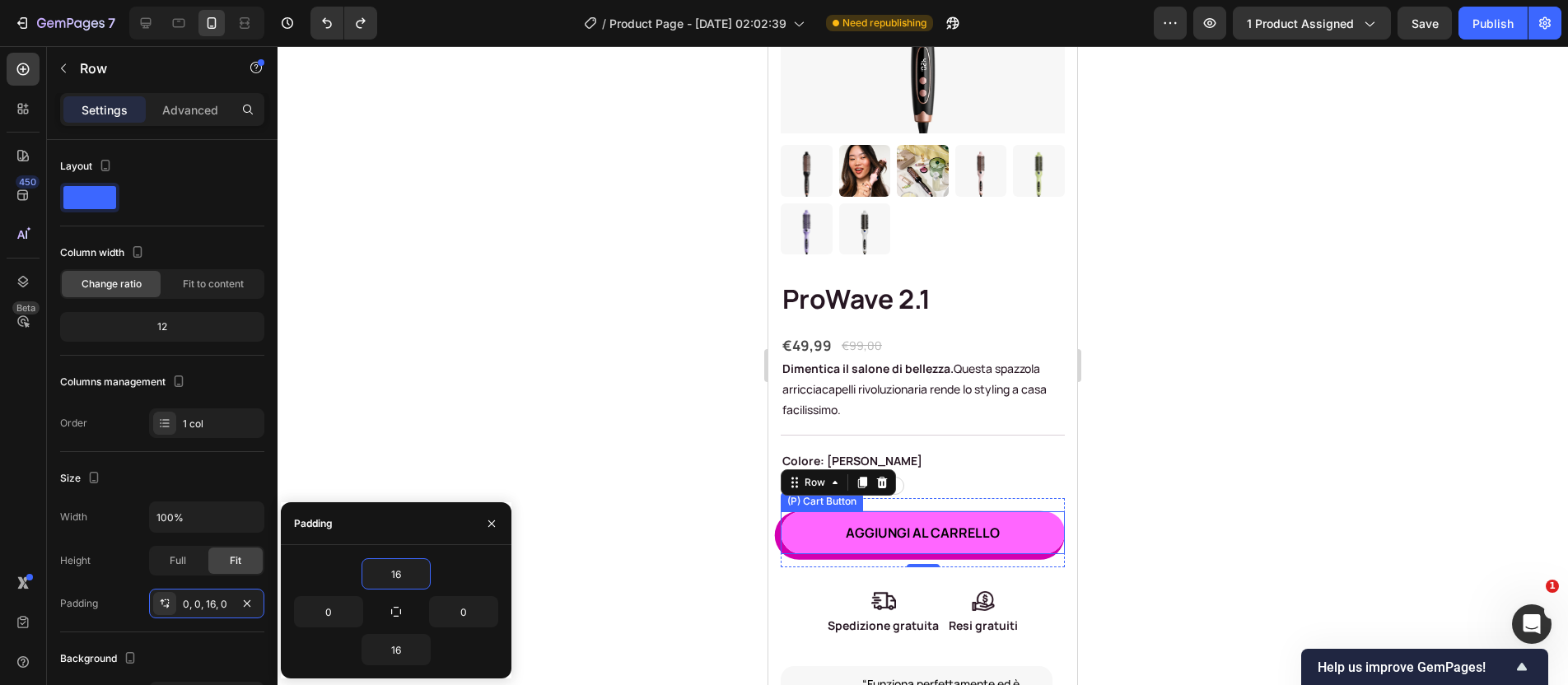
click at [981, 527] on button "AGGIUNGI AL CARRELLO" at bounding box center [922, 533] width 284 height 43
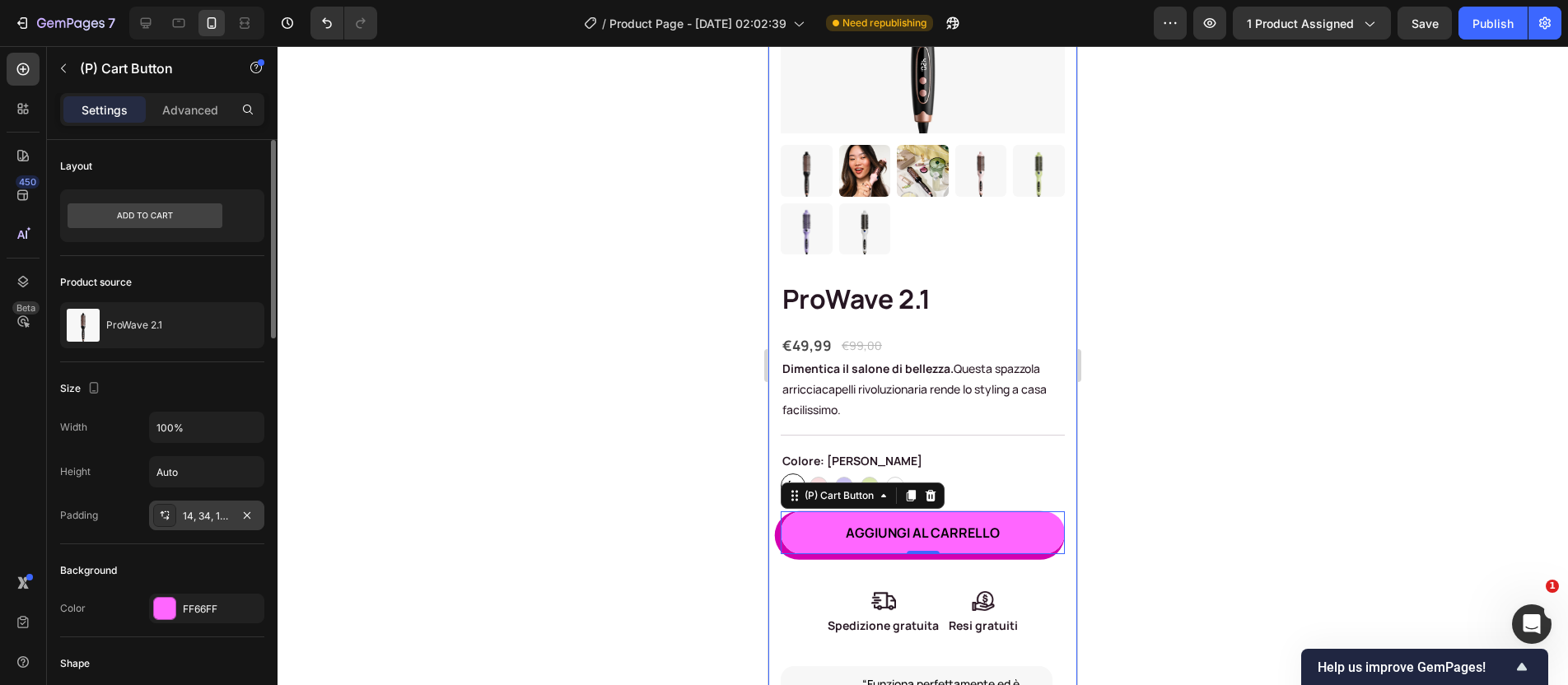
click at [197, 518] on div "14, 34, 14, 34" at bounding box center [206, 516] width 47 height 15
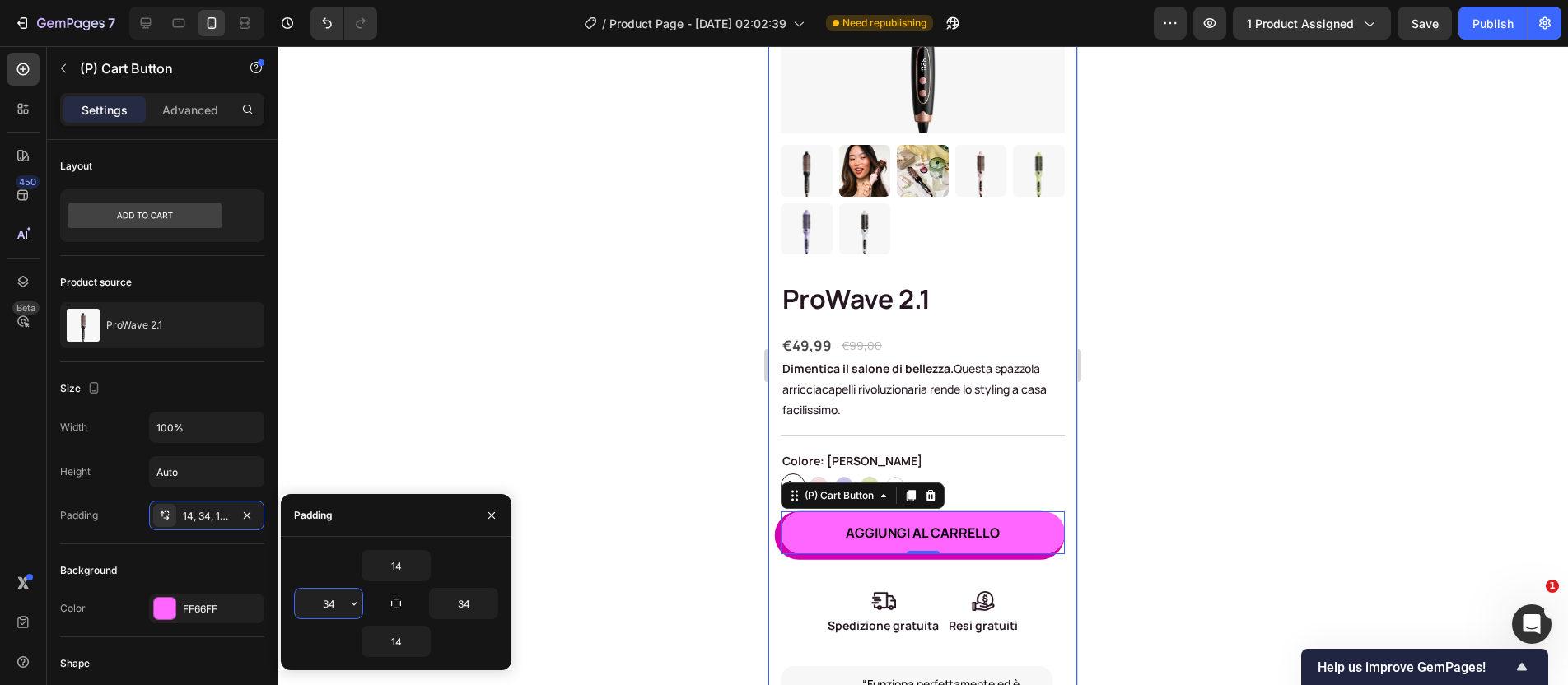
click at [337, 605] on input "34" at bounding box center [328, 604] width 67 height 30
type input "34"
click at [1257, 493] on div at bounding box center [922, 366] width 1290 height 639
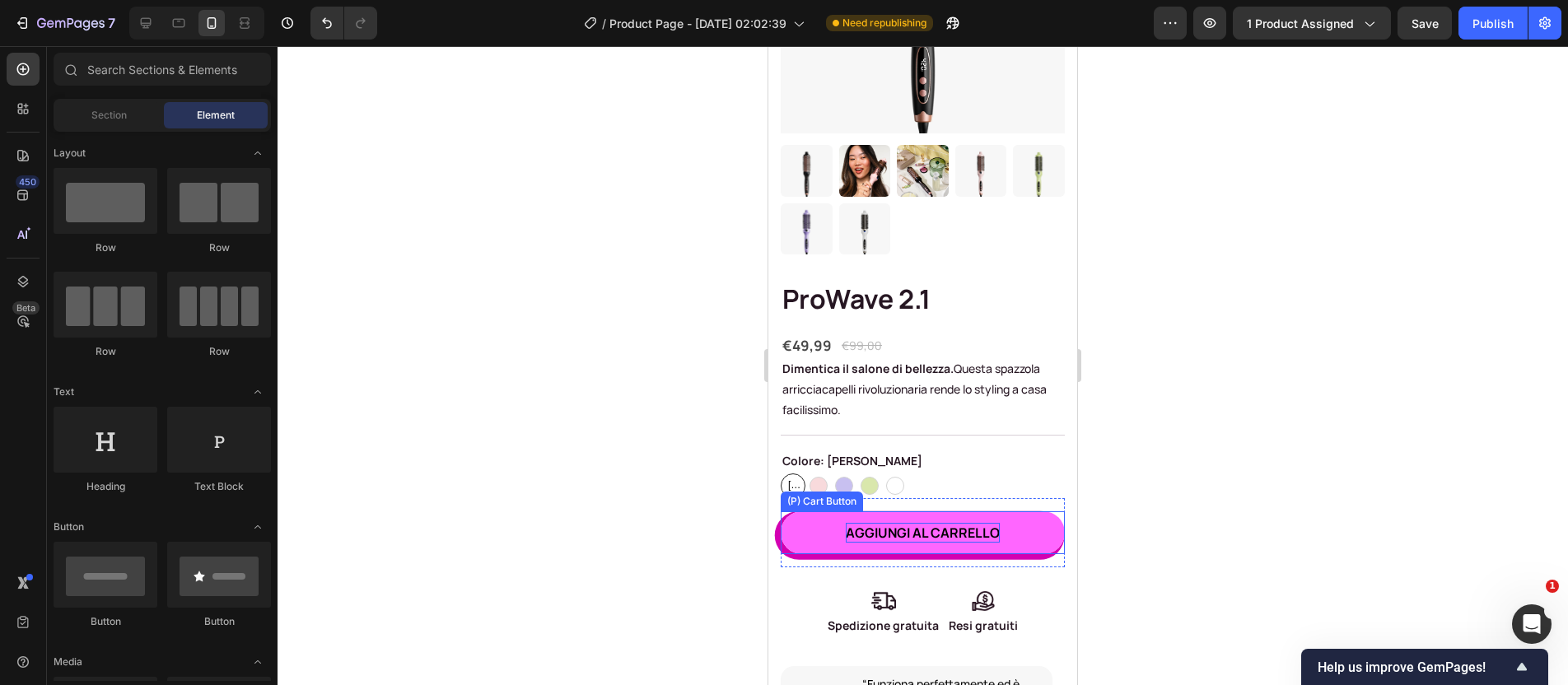
click at [945, 523] on div "AGGIUNGI AL CARRELLO" at bounding box center [923, 533] width 154 height 20
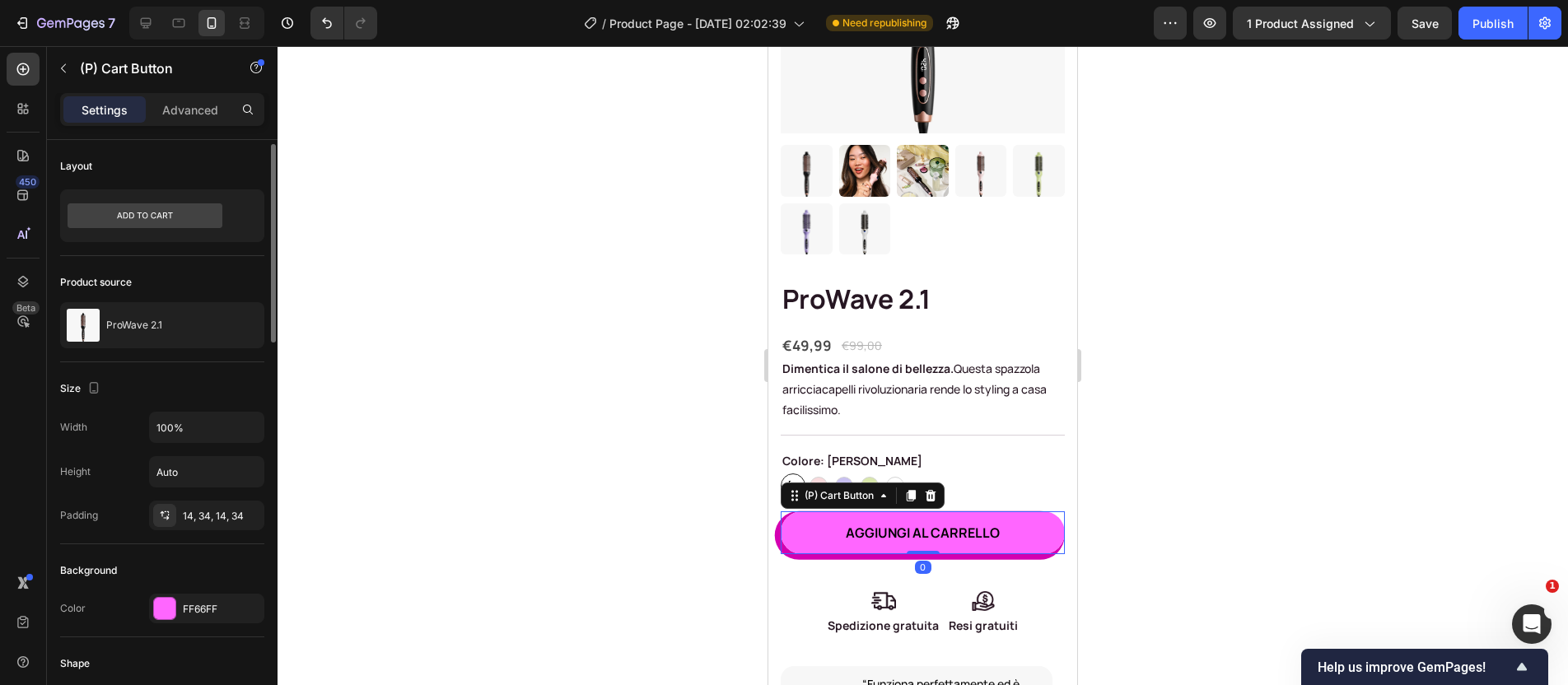
scroll to position [124, 0]
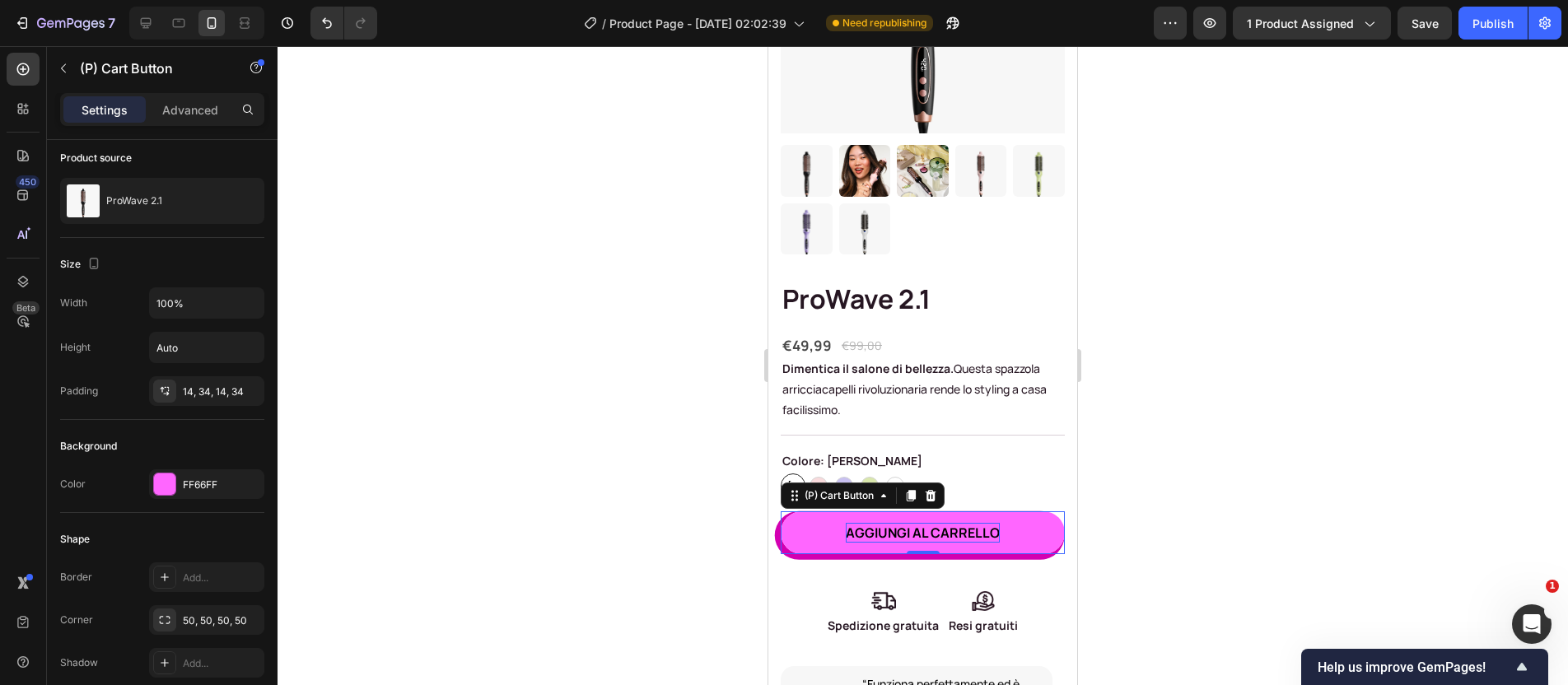
click at [899, 523] on div "AGGIUNGI AL CARRELLO" at bounding box center [923, 533] width 154 height 20
click at [903, 523] on p "AGGIUNGI AL CARRELLO" at bounding box center [923, 533] width 154 height 20
click at [904, 523] on p "AGGIUNGI AL CARRELLO" at bounding box center [923, 533] width 154 height 20
click at [904, 523] on p "AGGIUNGI AL CARRELLO" at bounding box center [923, 533] width 154 height 20
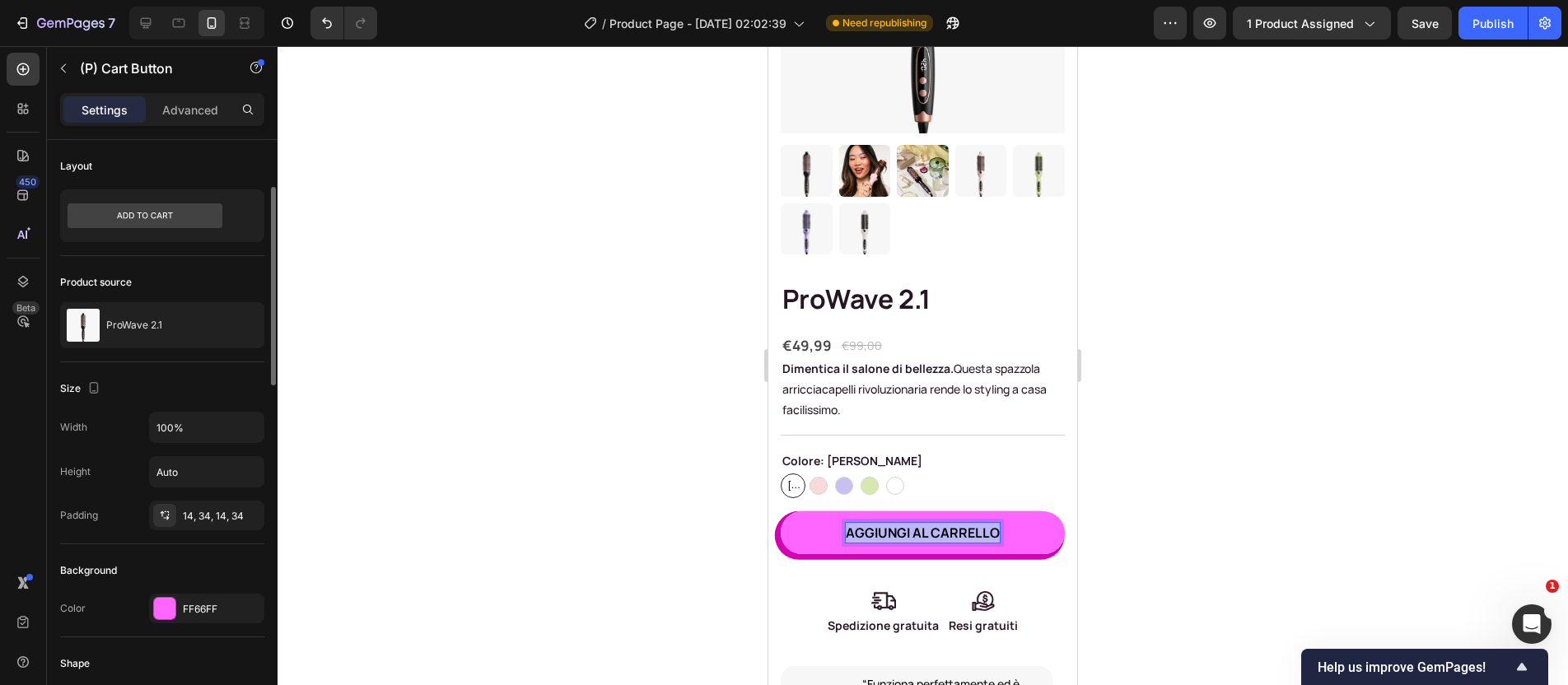
scroll to position [782, 0]
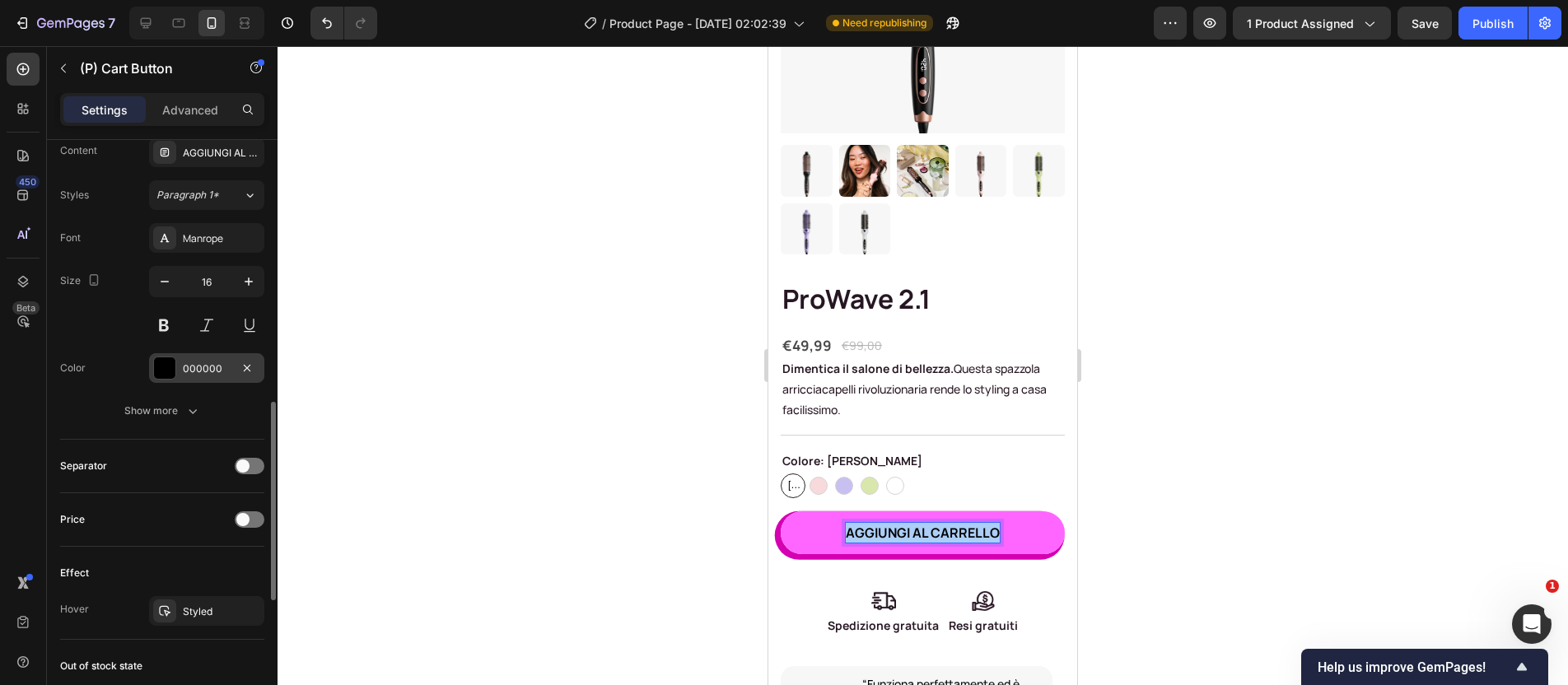
click at [218, 367] on div "000000" at bounding box center [206, 369] width 47 height 15
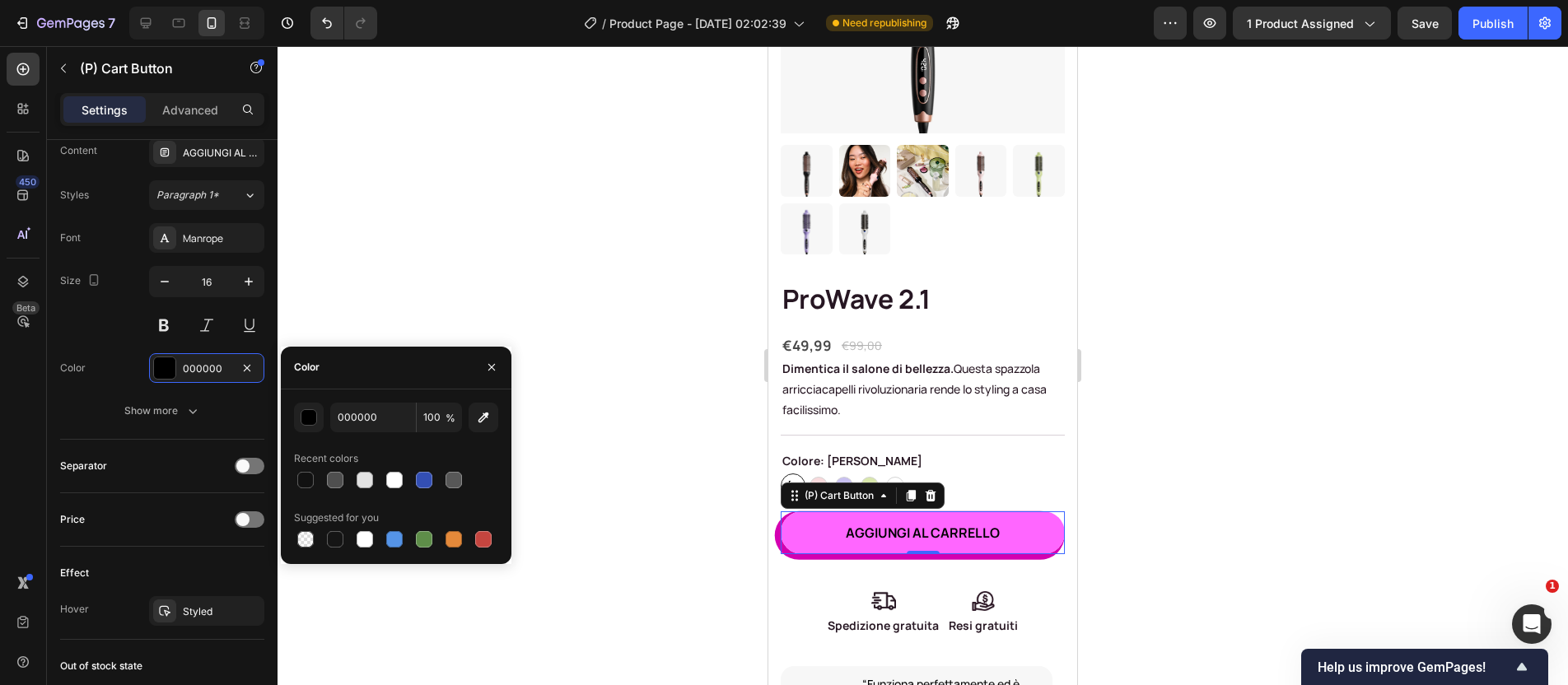
click at [373, 483] on div at bounding box center [364, 480] width 16 height 16
click at [368, 419] on input "E2E2E2" at bounding box center [373, 417] width 86 height 30
click at [366, 540] on div at bounding box center [364, 539] width 16 height 16
type input "FFFFFF"
click at [1172, 506] on div at bounding box center [922, 366] width 1290 height 639
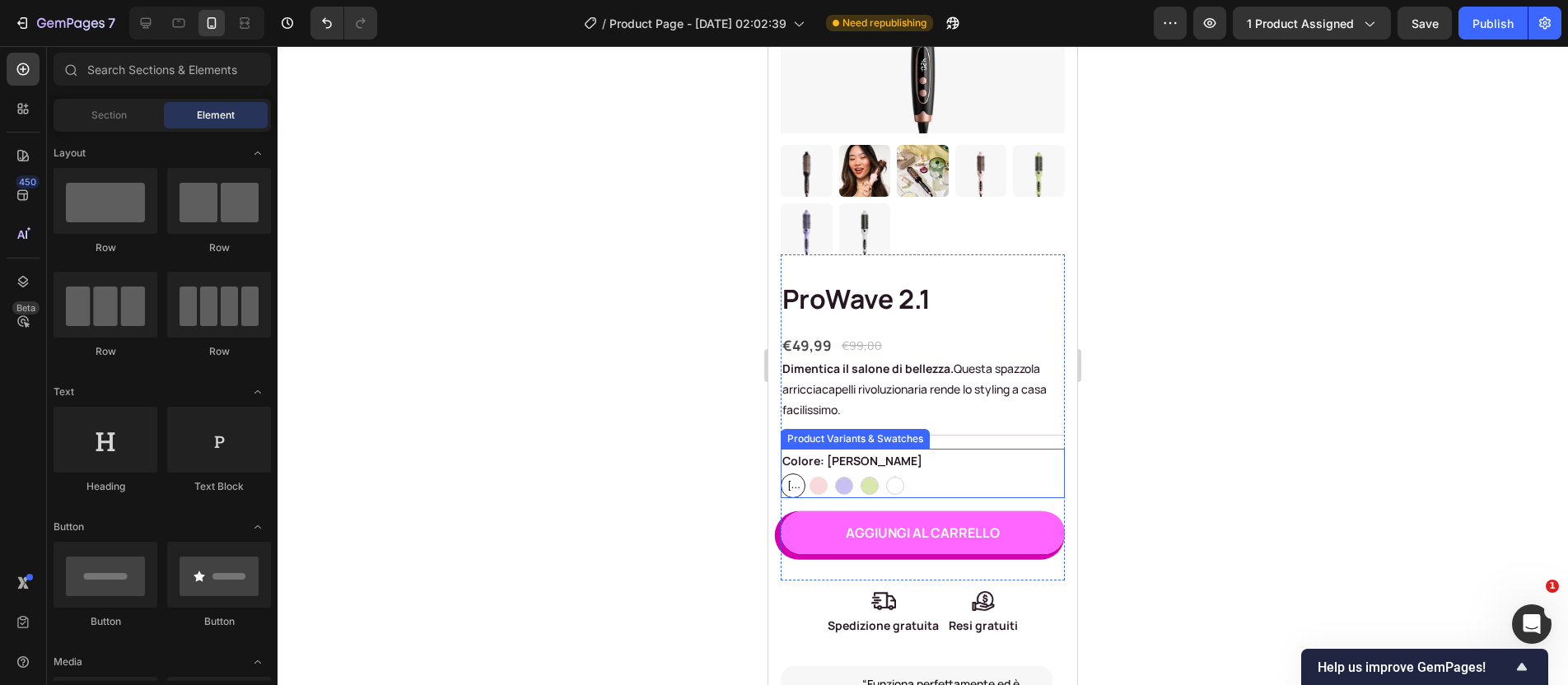
click at [821, 477] on div at bounding box center [818, 486] width 18 height 18
click at [807, 473] on input "Rosa Rosa" at bounding box center [806, 473] width 1 height 1
radio input "true"
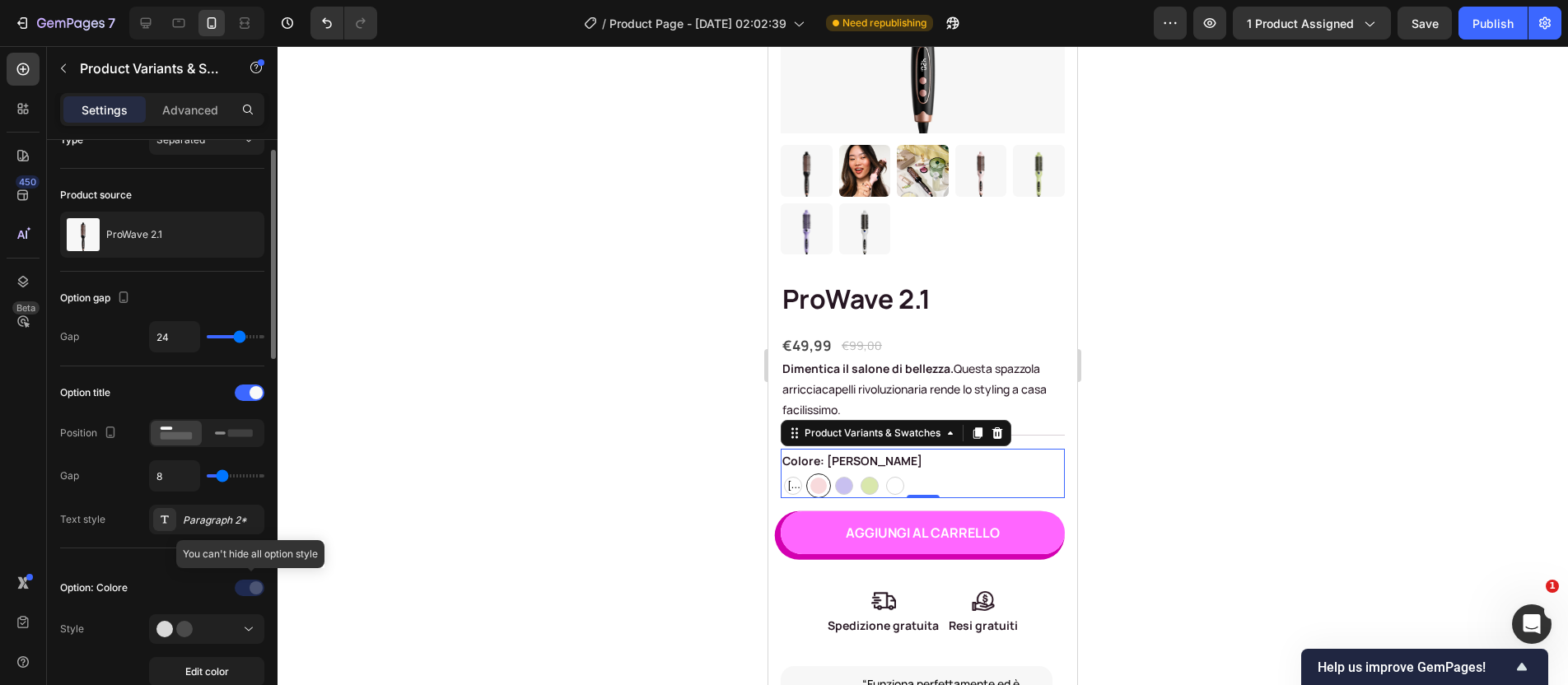
scroll to position [192, 0]
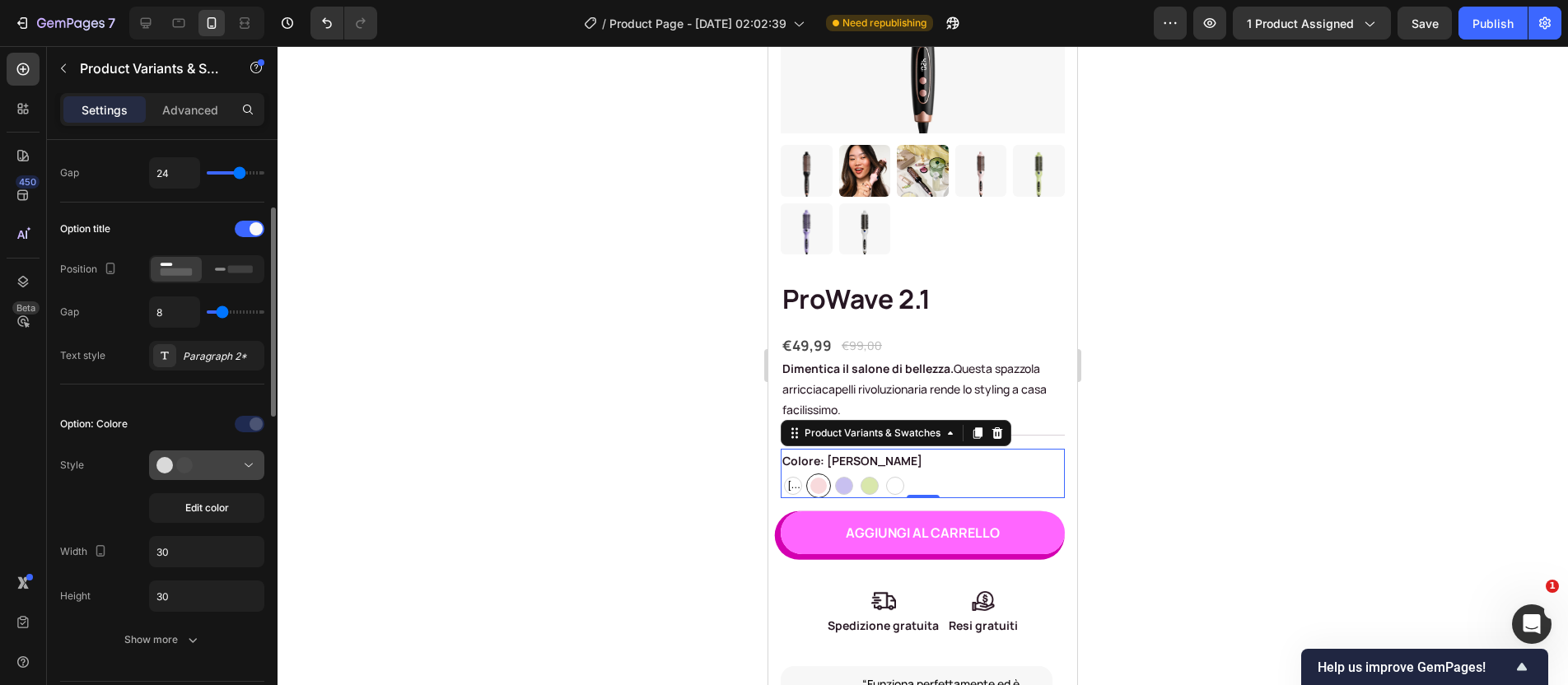
click at [214, 475] on button at bounding box center [206, 465] width 116 height 30
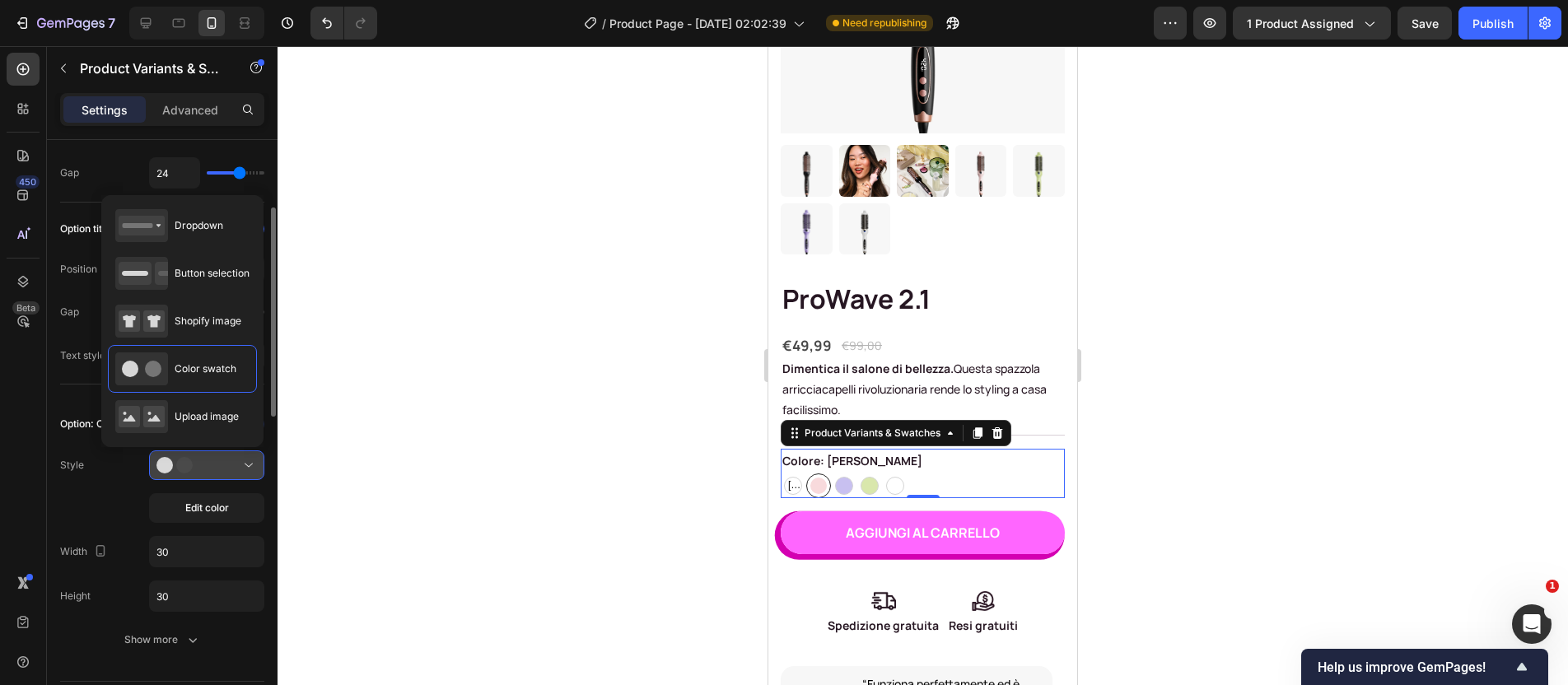
click at [214, 475] on button at bounding box center [206, 465] width 116 height 30
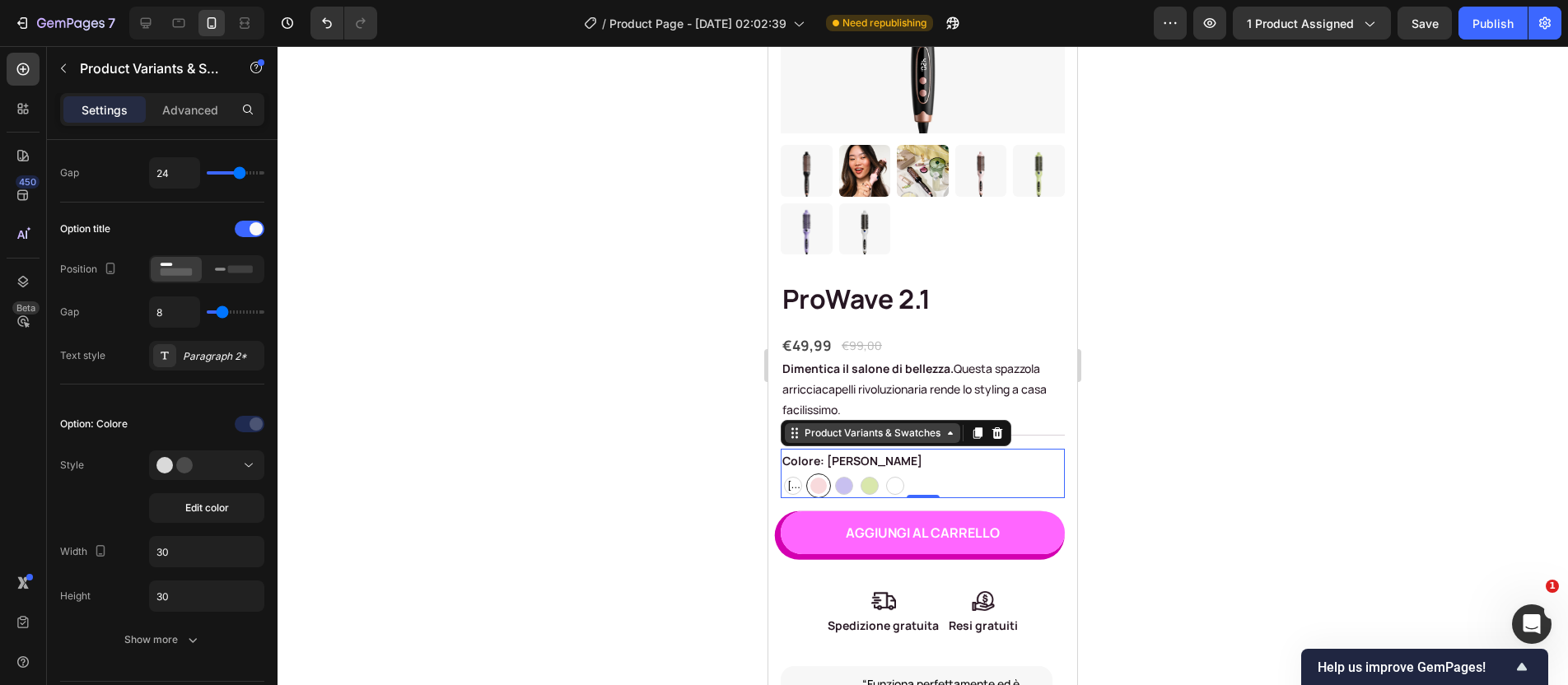
click at [893, 426] on div "Product Variants & Swatches" at bounding box center [872, 433] width 142 height 15
click at [864, 426] on div "Product Variants & Swatches" at bounding box center [872, 433] width 142 height 15
click at [841, 477] on div at bounding box center [844, 486] width 18 height 18
click at [832, 473] on input "Viola Viola" at bounding box center [831, 473] width 1 height 1
radio input "true"
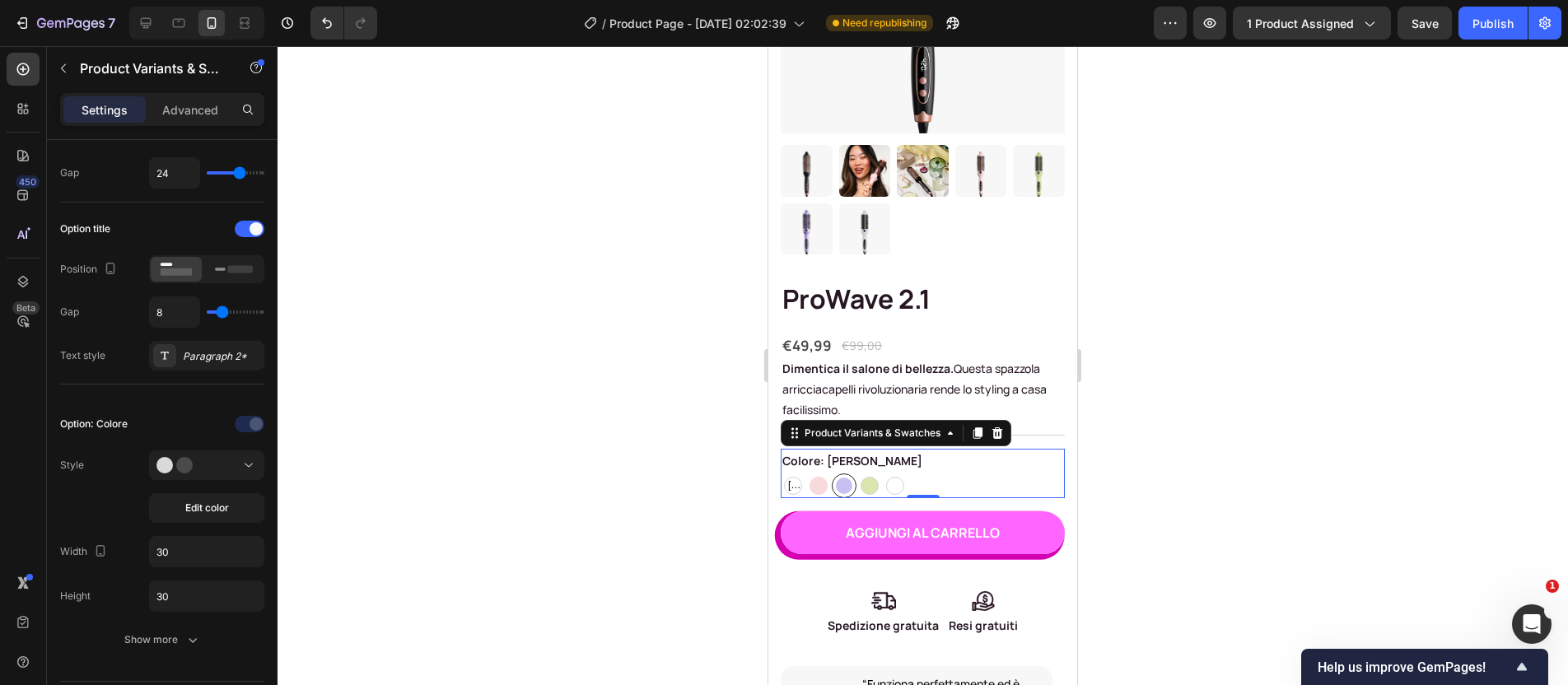
click at [824, 477] on div at bounding box center [818, 486] width 18 height 18
click at [807, 473] on input "Rosa Rosa" at bounding box center [806, 473] width 1 height 1
radio input "true"
click at [795, 477] on span "[PERSON_NAME]" at bounding box center [793, 486] width 18 height 18
click at [781, 473] on input "Rosa dorato Rosa dorato Rosa dorato" at bounding box center [780, 473] width 1 height 1
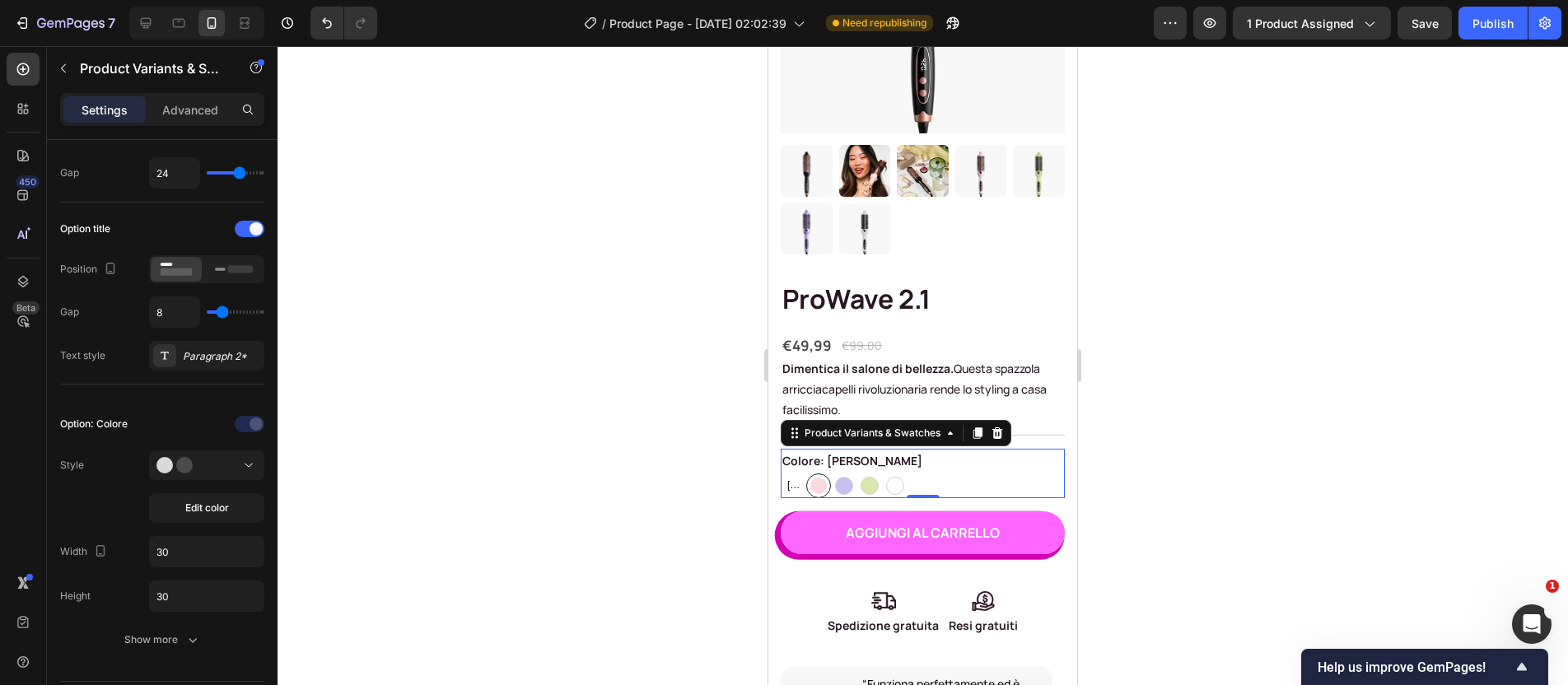
radio input "true"
click at [821, 477] on div at bounding box center [818, 486] width 18 height 18
click at [807, 473] on input "Rosa Rosa" at bounding box center [806, 473] width 1 height 1
radio input "true"
click at [178, 498] on button "Edit color" at bounding box center [206, 508] width 116 height 30
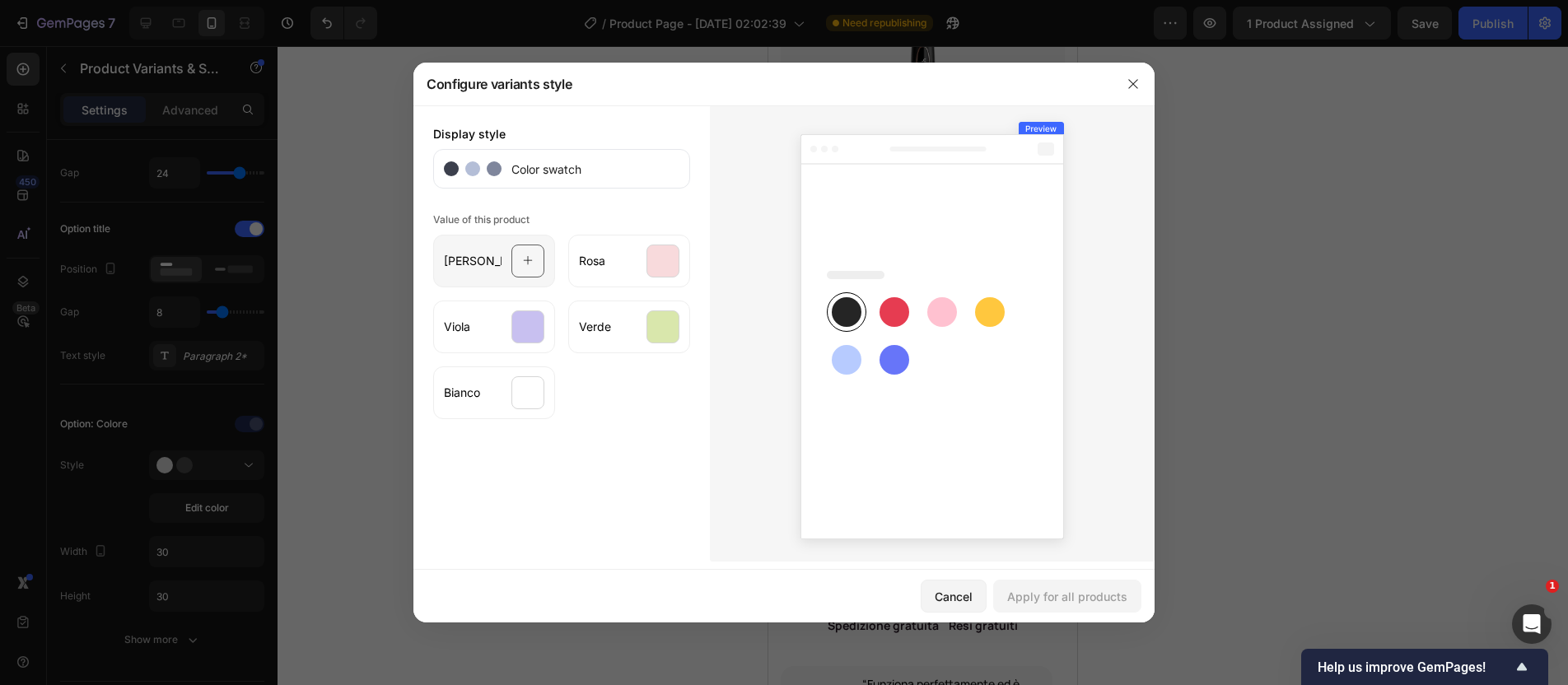
click at [536, 261] on div at bounding box center [527, 261] width 33 height 33
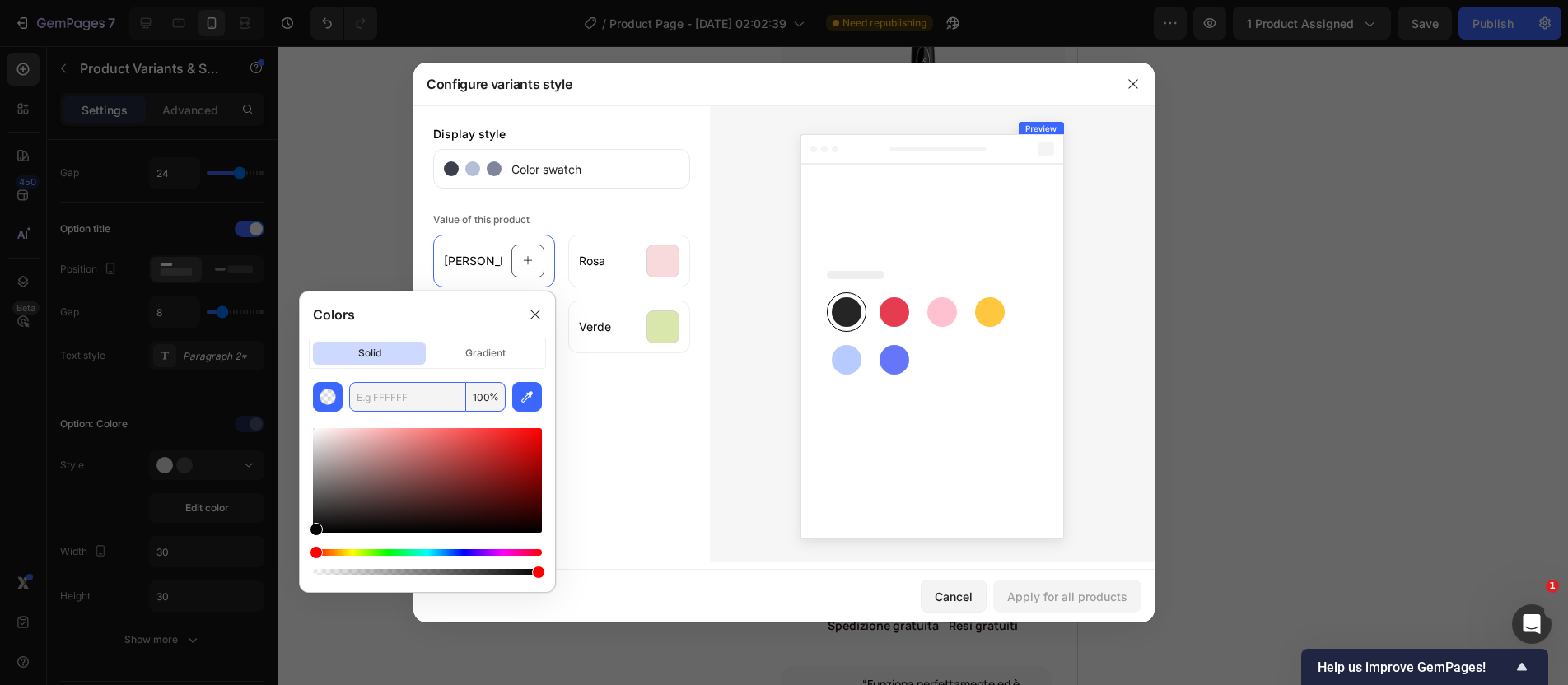
click at [406, 392] on input "text" at bounding box center [407, 397] width 117 height 30
paste input "#CB9E9E"
type input "CB9E9E"
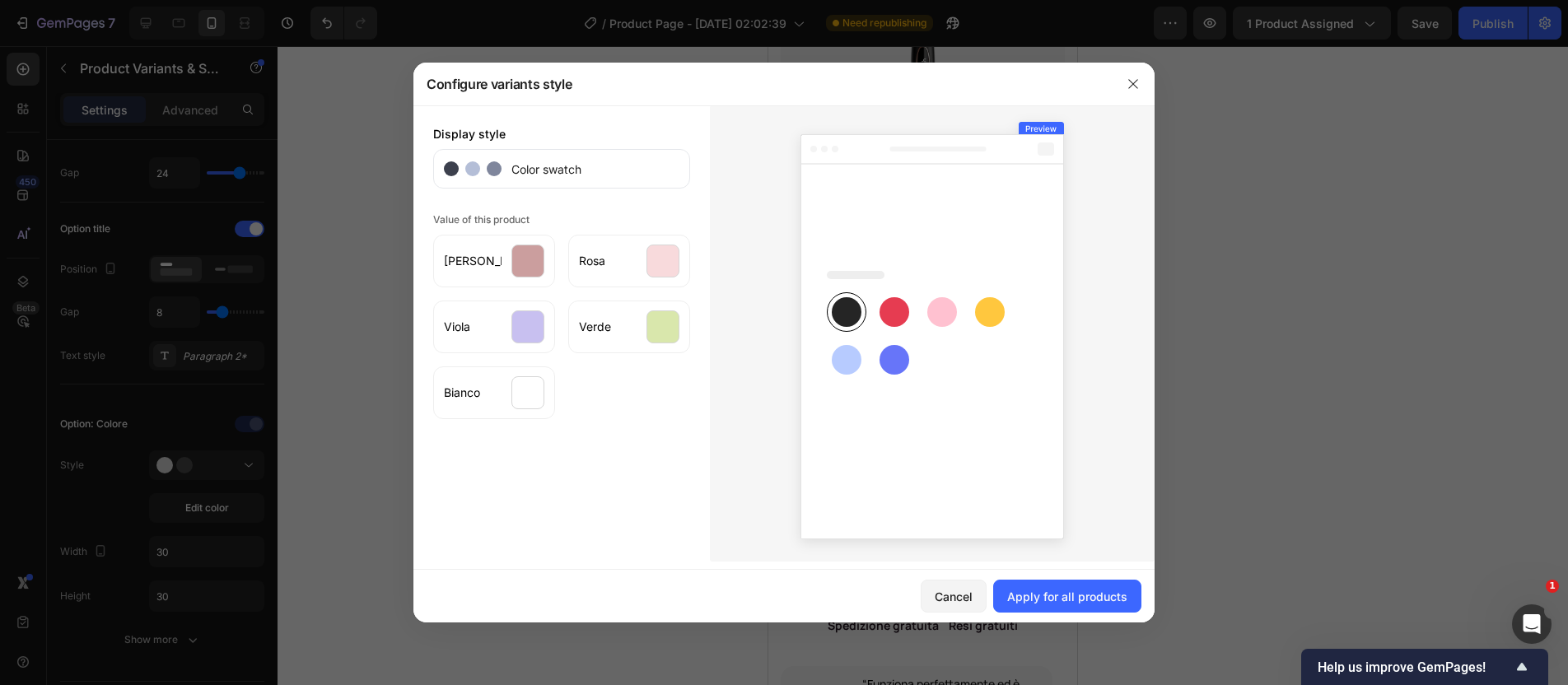
click at [677, 466] on div "Display style Color swatch Value of this product Rosa dorato Rosa Viola Verde B…" at bounding box center [561, 334] width 296 height 457
click at [1042, 595] on div "Apply for all products" at bounding box center [1067, 596] width 120 height 17
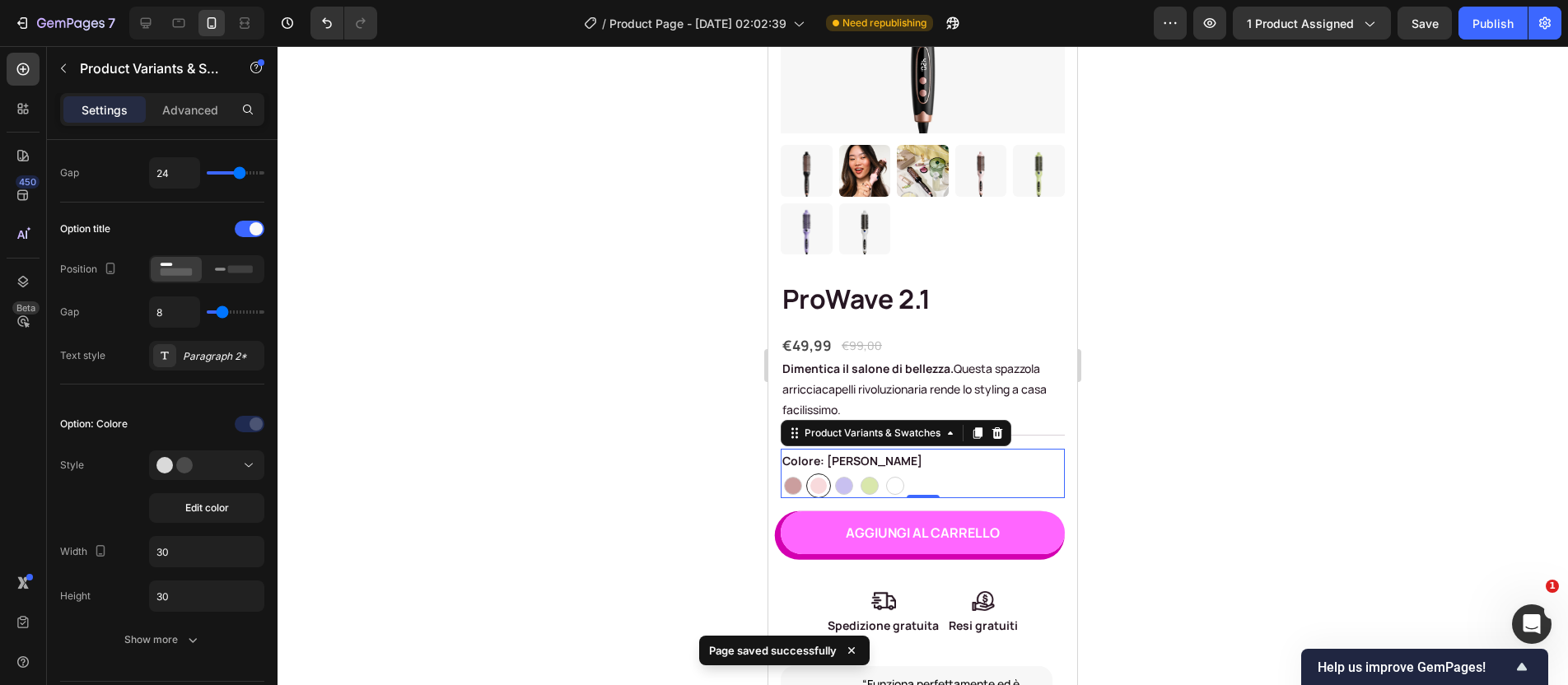
click at [932, 474] on div "Rosa dorato Rosa dorato Rosa Rosa Viola Viola Verde Verde Bianco Bianco" at bounding box center [922, 486] width 284 height 25
click at [794, 477] on div at bounding box center [793, 486] width 18 height 18
click at [781, 473] on input "Rosa dorato Rosa dorato" at bounding box center [780, 473] width 1 height 1
radio input "true"
click at [887, 449] on legend "Colore: [PERSON_NAME]" at bounding box center [853, 460] width 143 height 24
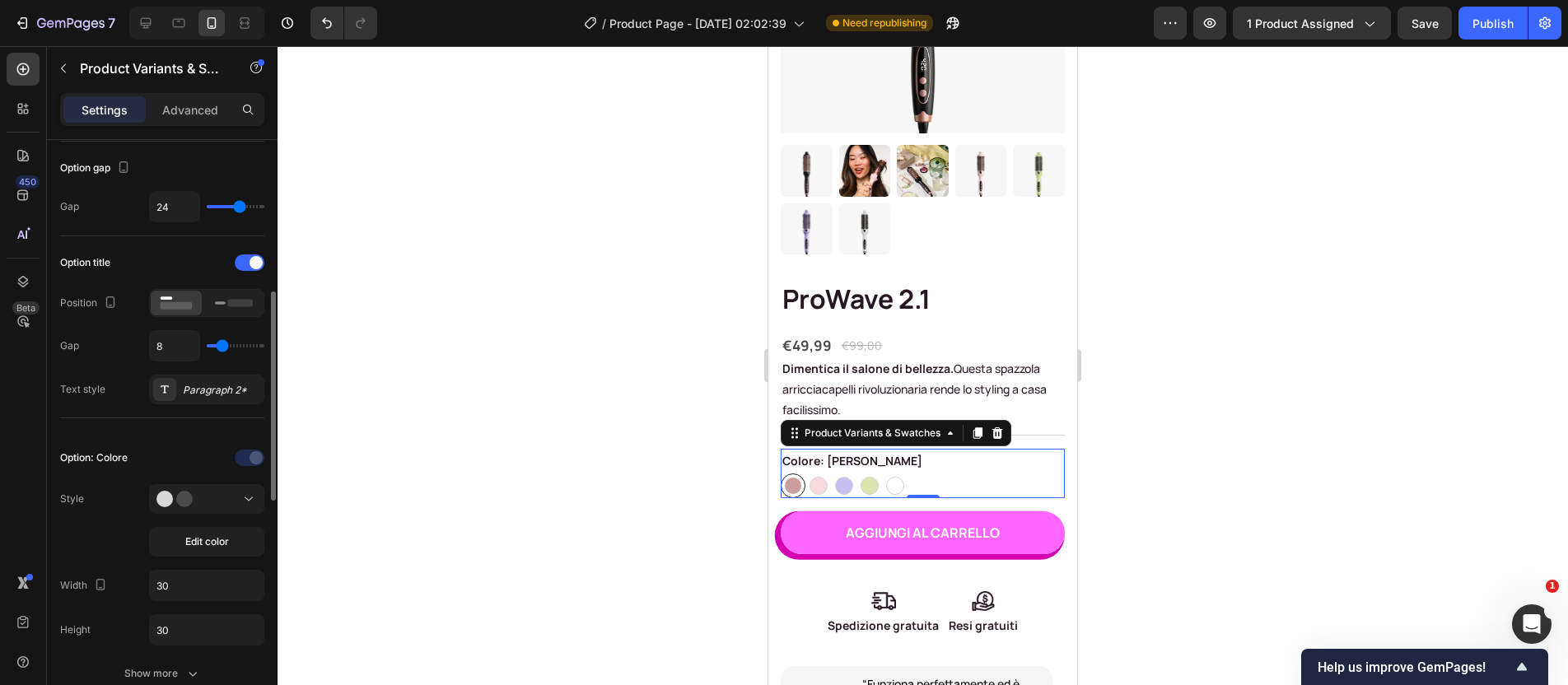
scroll to position [229, 0]
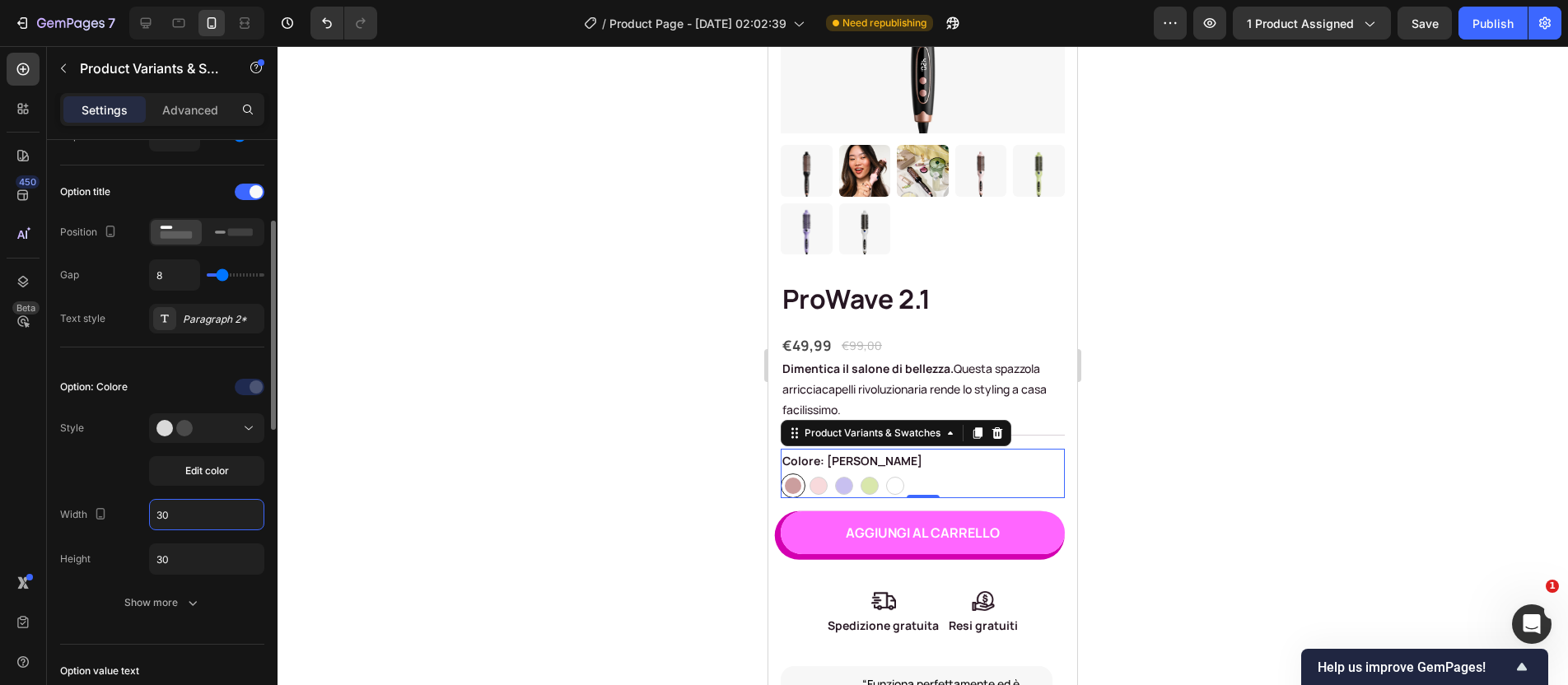
drag, startPoint x: 180, startPoint y: 517, endPoint x: 152, endPoint y: 515, distance: 28.1
click at [152, 515] on input "30" at bounding box center [206, 514] width 114 height 30
type input "40"
drag, startPoint x: 176, startPoint y: 570, endPoint x: 150, endPoint y: 558, distance: 28.6
click at [150, 558] on input "30" at bounding box center [206, 559] width 114 height 30
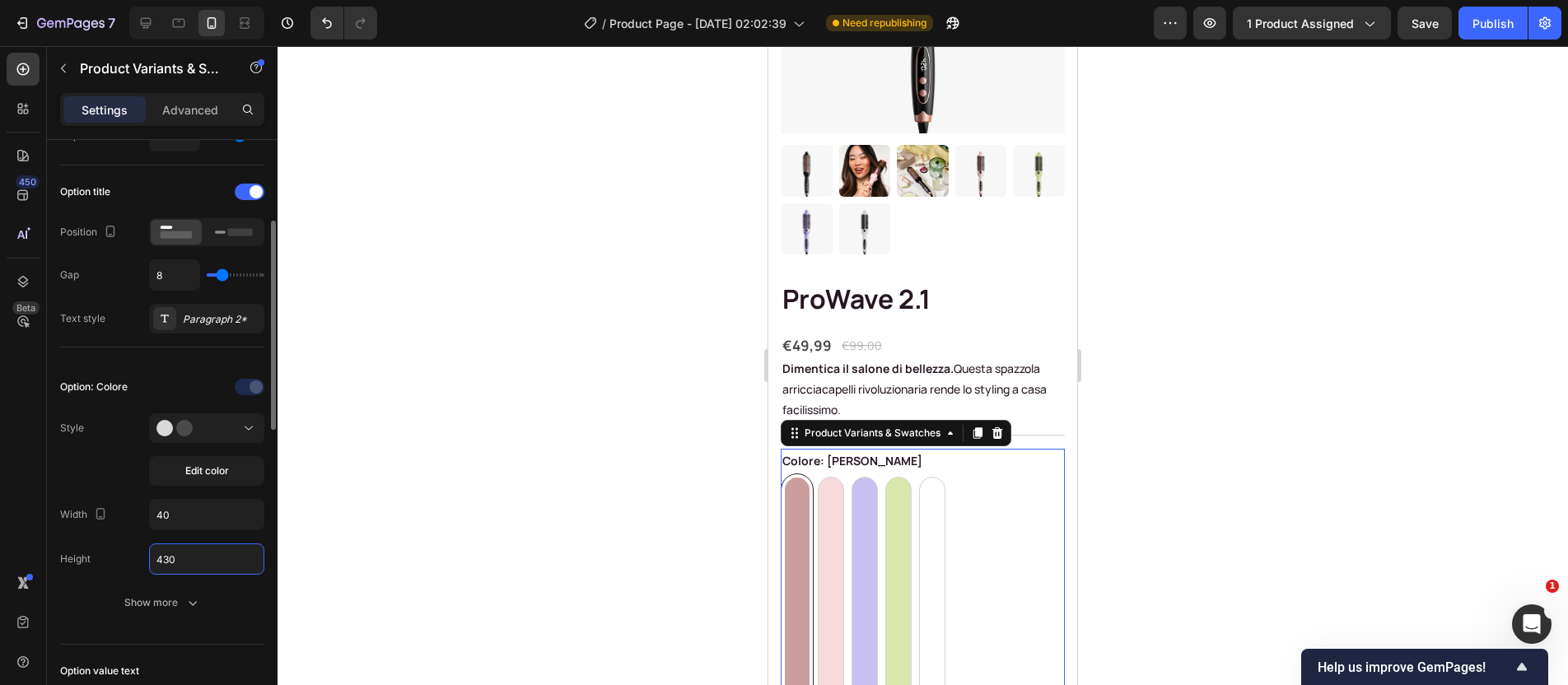
click at [167, 562] on input "430" at bounding box center [206, 559] width 114 height 30
click at [167, 561] on input "430" at bounding box center [206, 559] width 114 height 30
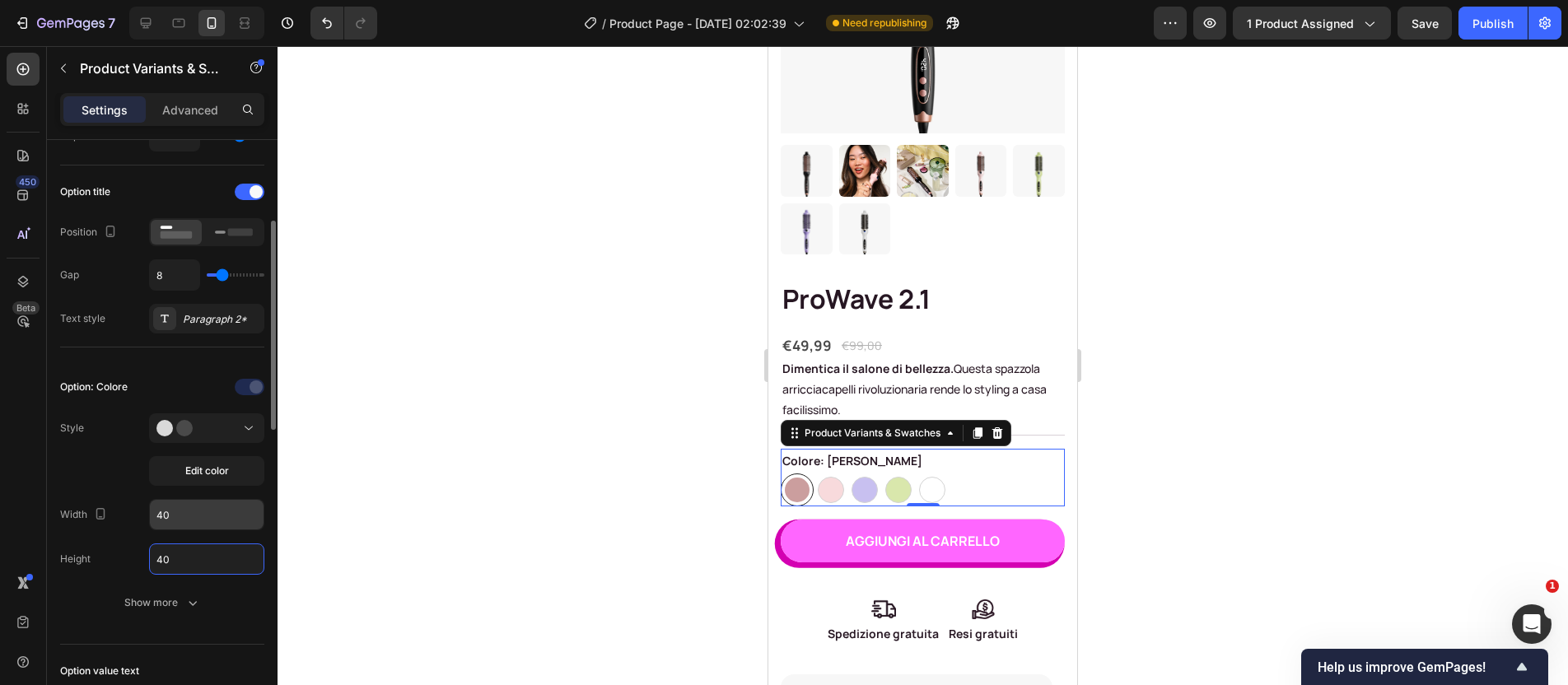
type input "40"
drag, startPoint x: 166, startPoint y: 515, endPoint x: 184, endPoint y: 520, distance: 18.7
click at [184, 520] on input "40" at bounding box center [206, 514] width 114 height 30
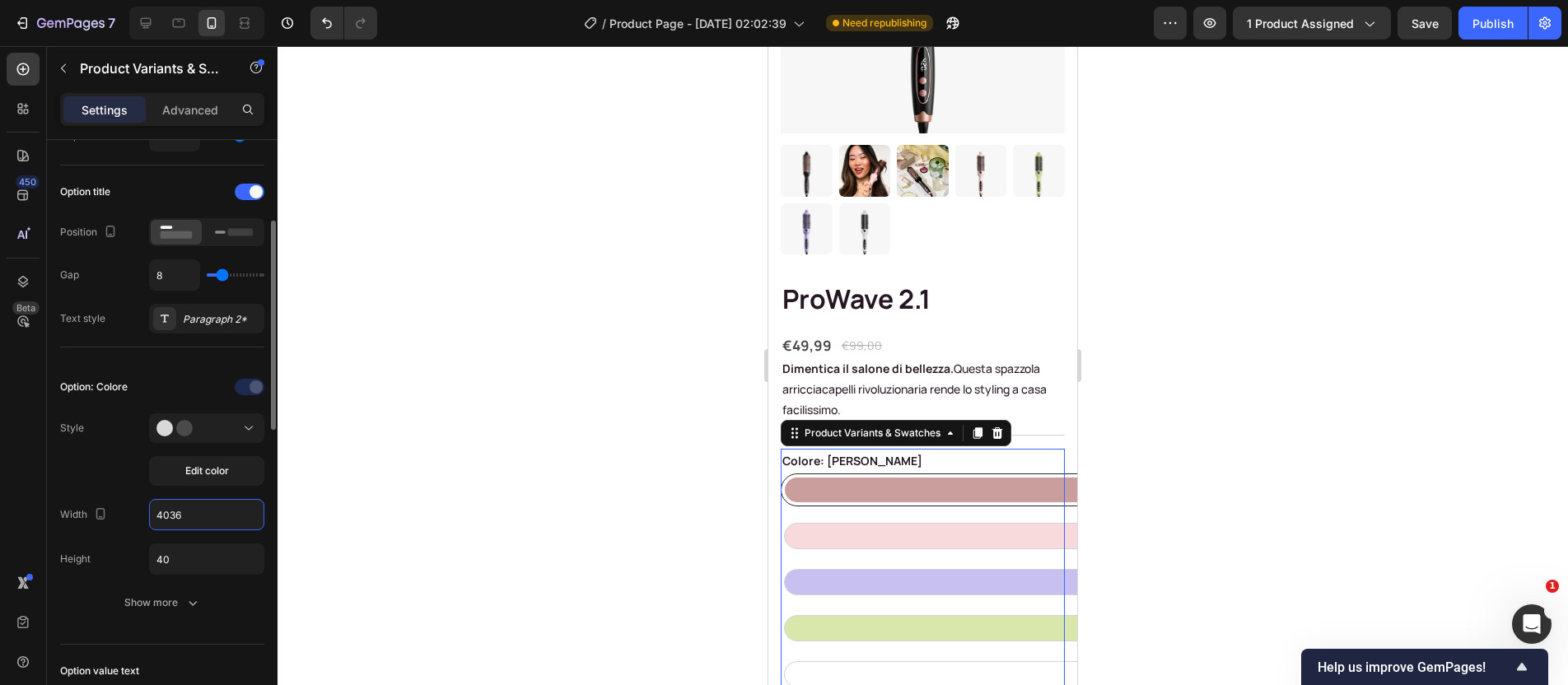
drag, startPoint x: 189, startPoint y: 525, endPoint x: 152, endPoint y: 509, distance: 40.3
click at [152, 509] on input "4036" at bounding box center [206, 514] width 114 height 30
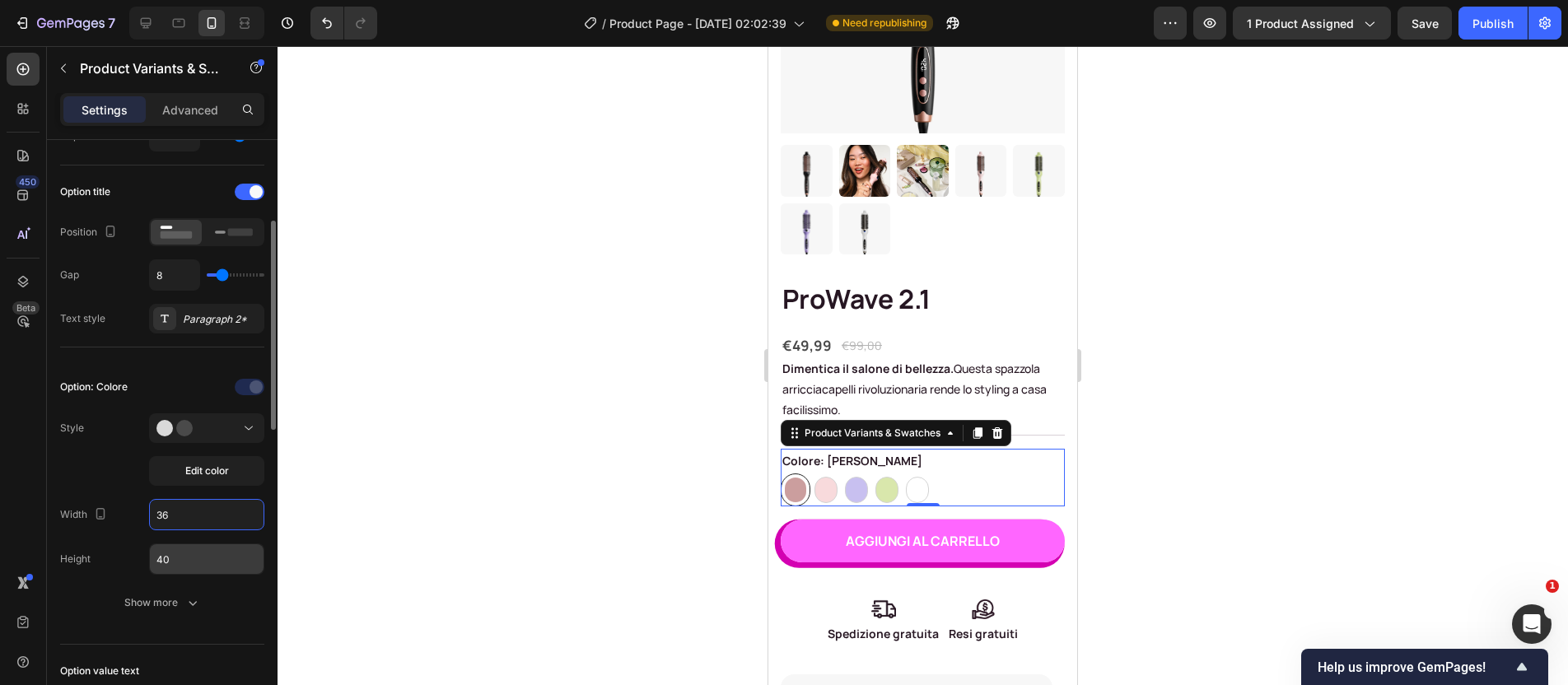
type input "36"
drag, startPoint x: 178, startPoint y: 554, endPoint x: 126, endPoint y: 544, distance: 53.0
click at [126, 544] on div "Height 40" at bounding box center [162, 559] width 204 height 31
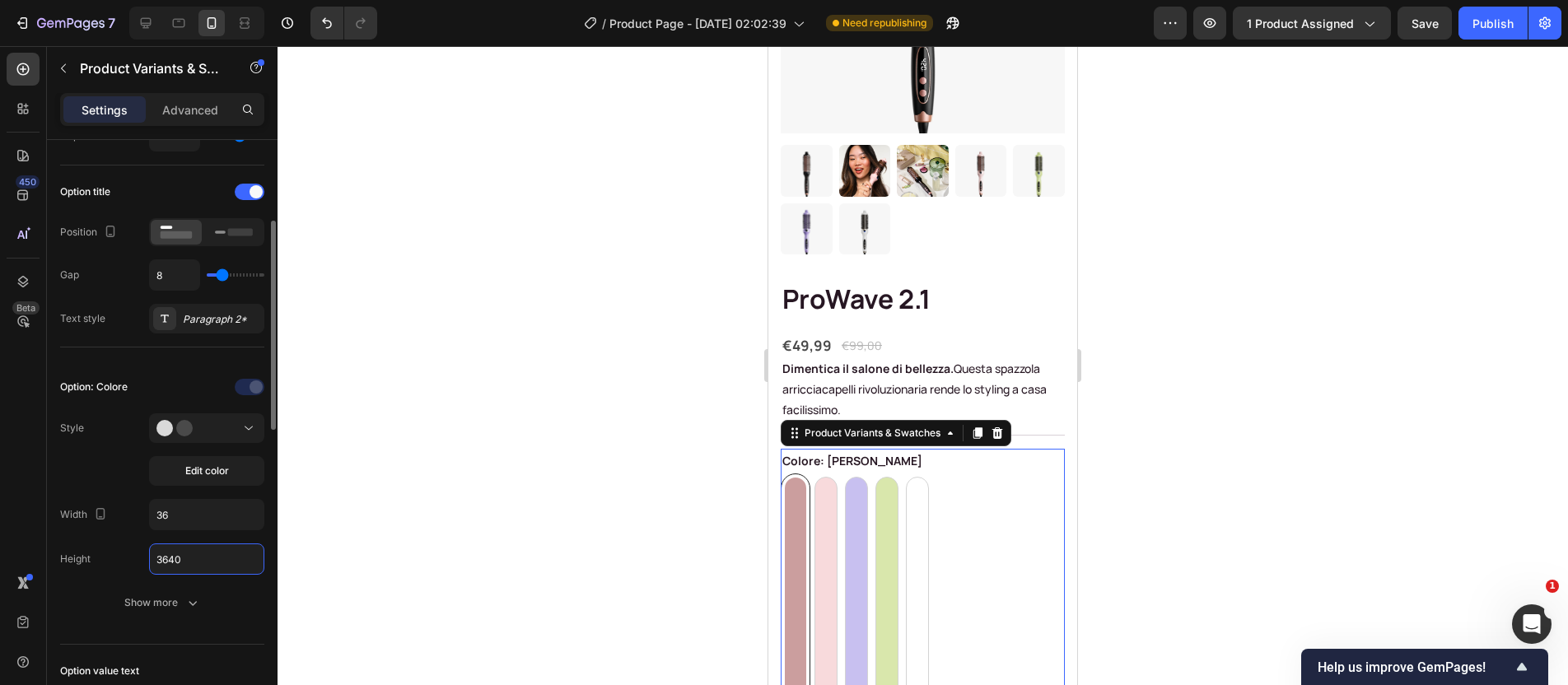
drag, startPoint x: 175, startPoint y: 570, endPoint x: 151, endPoint y: 564, distance: 24.7
click at [151, 564] on input "3640" at bounding box center [206, 559] width 114 height 30
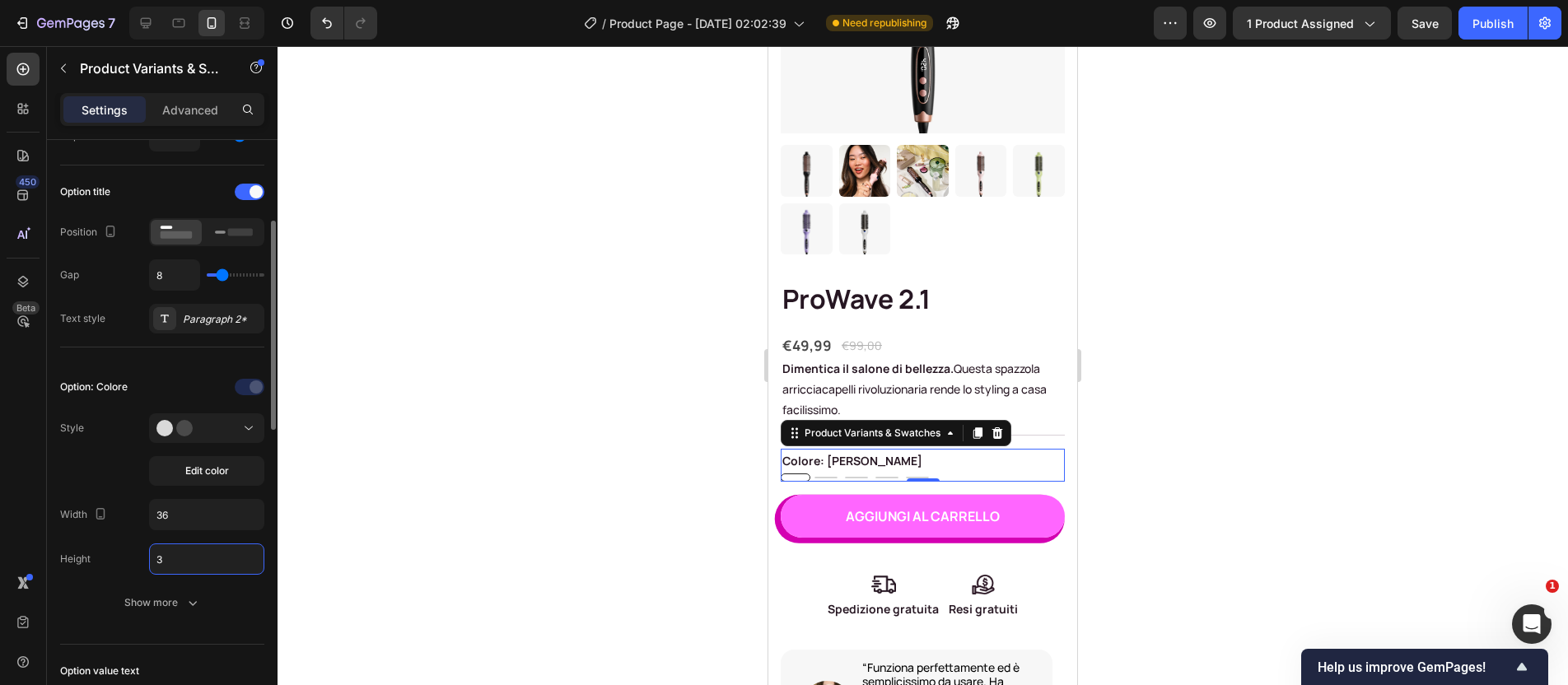
type input "36"
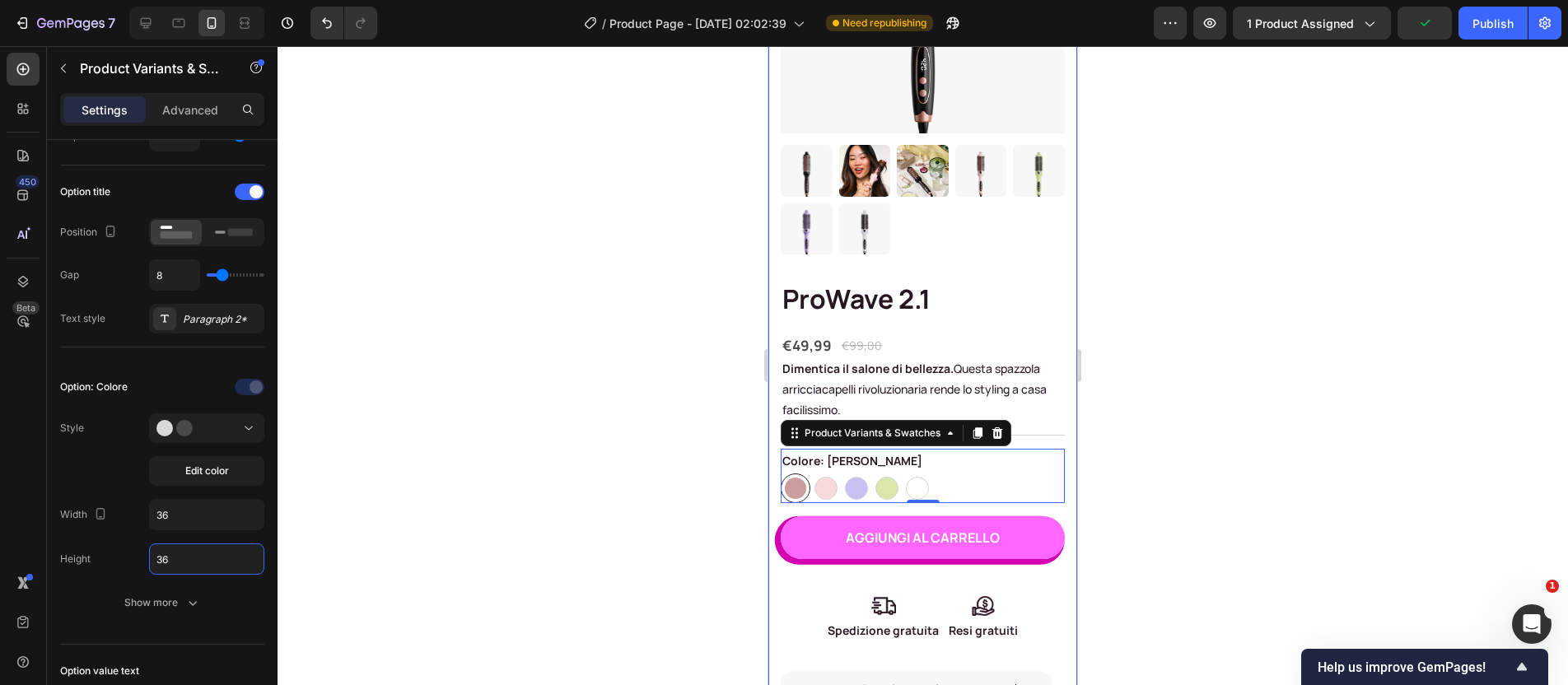
click at [1126, 425] on div at bounding box center [922, 366] width 1290 height 639
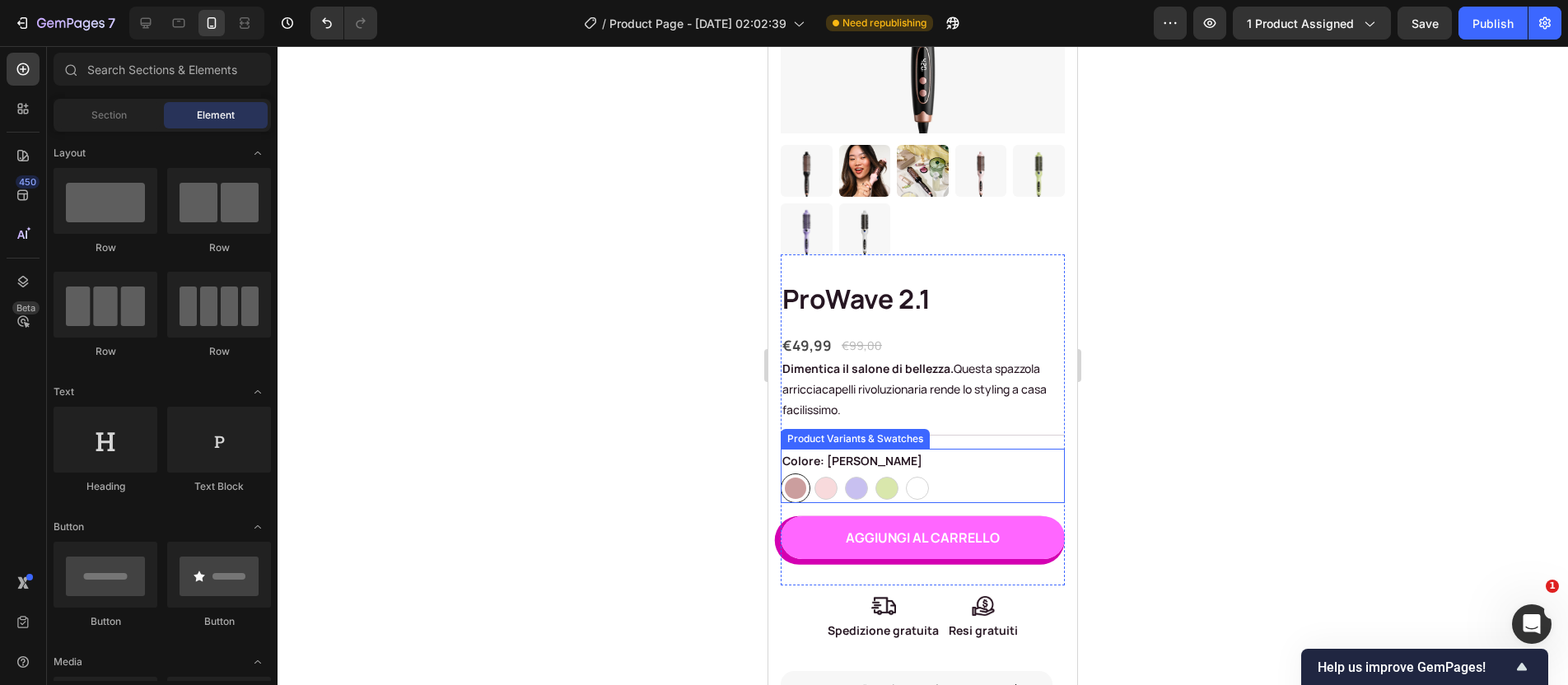
click at [950, 474] on div "Rosa dorato Rosa dorato Rosa Rosa Viola Viola Verde Verde Bianco Bianco" at bounding box center [922, 488] width 284 height 30
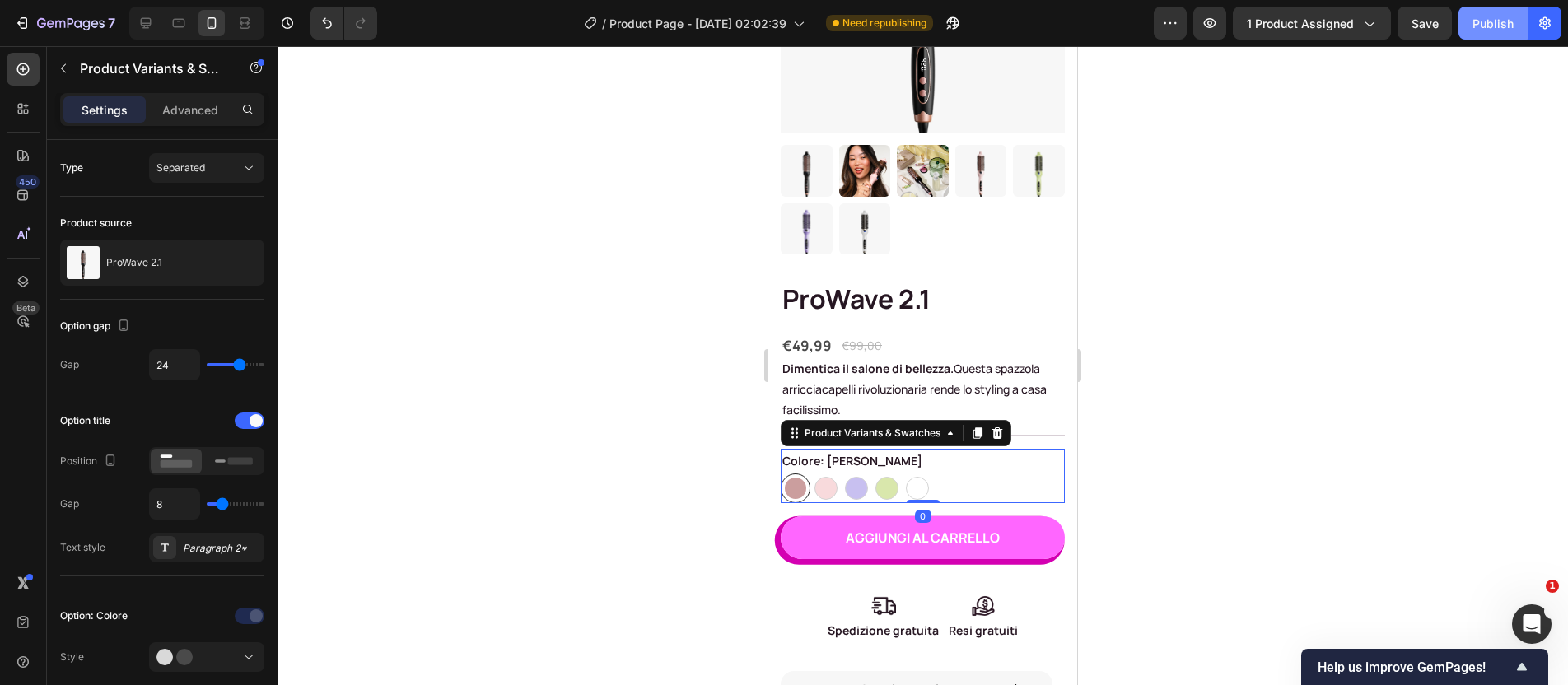
click at [1486, 26] on div "Publish" at bounding box center [1494, 23] width 41 height 17
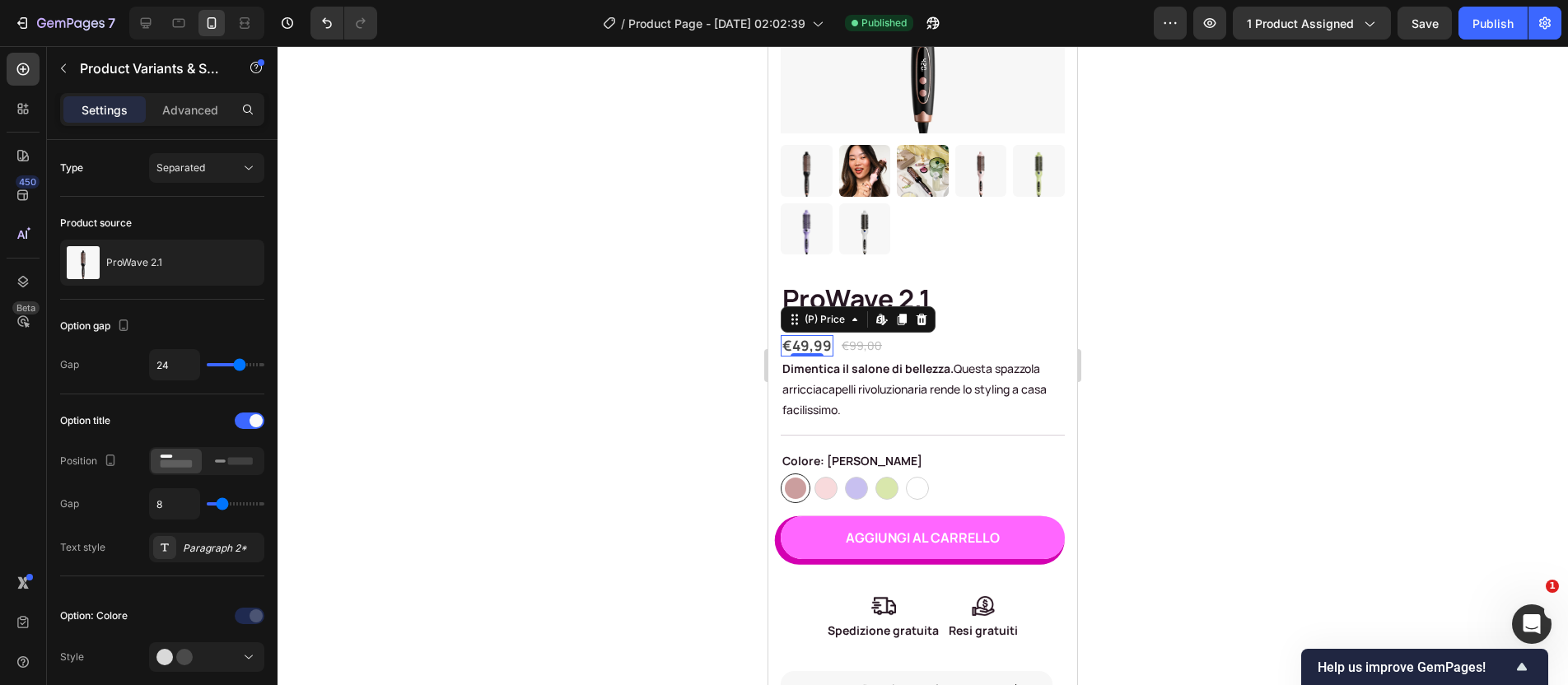
click at [817, 335] on div "€49,99" at bounding box center [807, 346] width 53 height 21
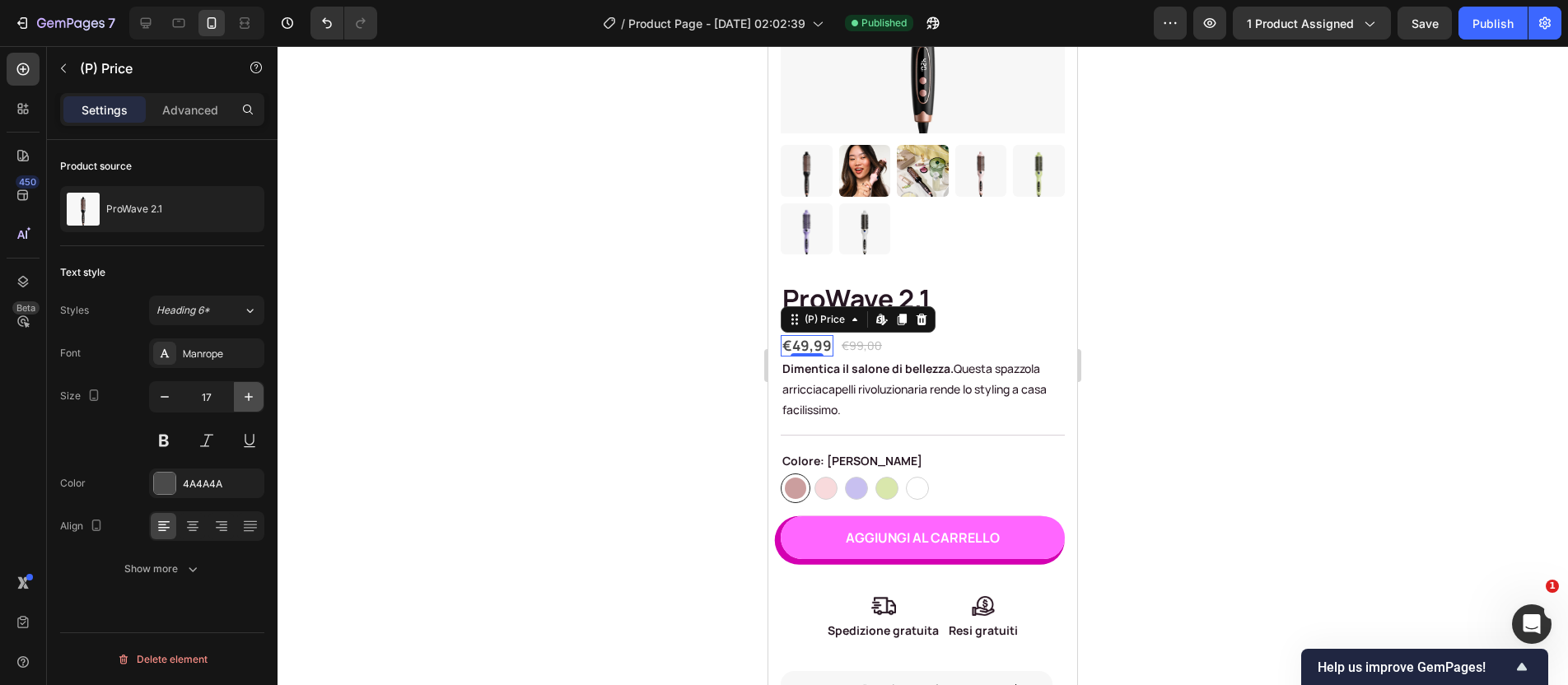
click at [253, 393] on icon "button" at bounding box center [249, 397] width 16 height 16
click at [252, 394] on icon "button" at bounding box center [249, 397] width 16 height 16
click at [250, 395] on icon "button" at bounding box center [249, 397] width 16 height 16
type input "20"
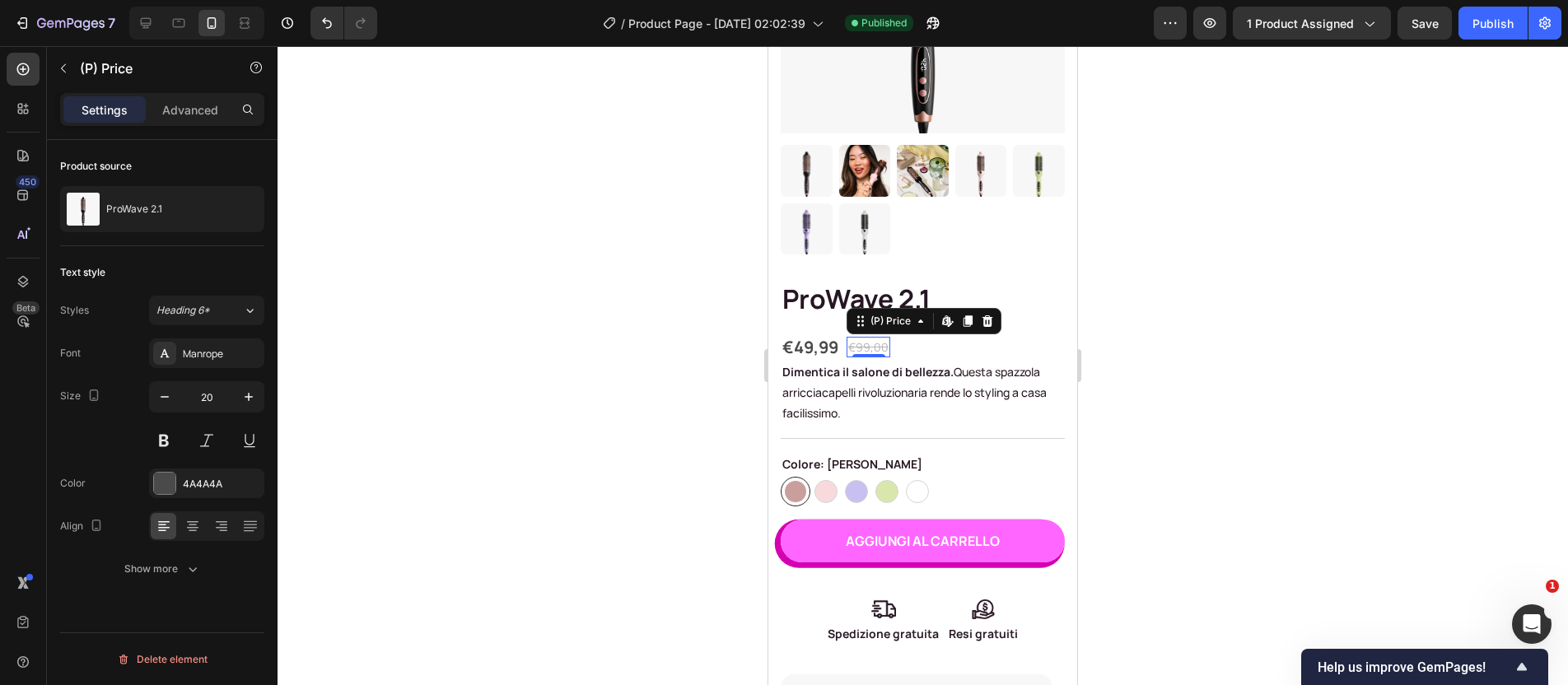
click at [865, 337] on div "€99,00" at bounding box center [869, 347] width 44 height 21
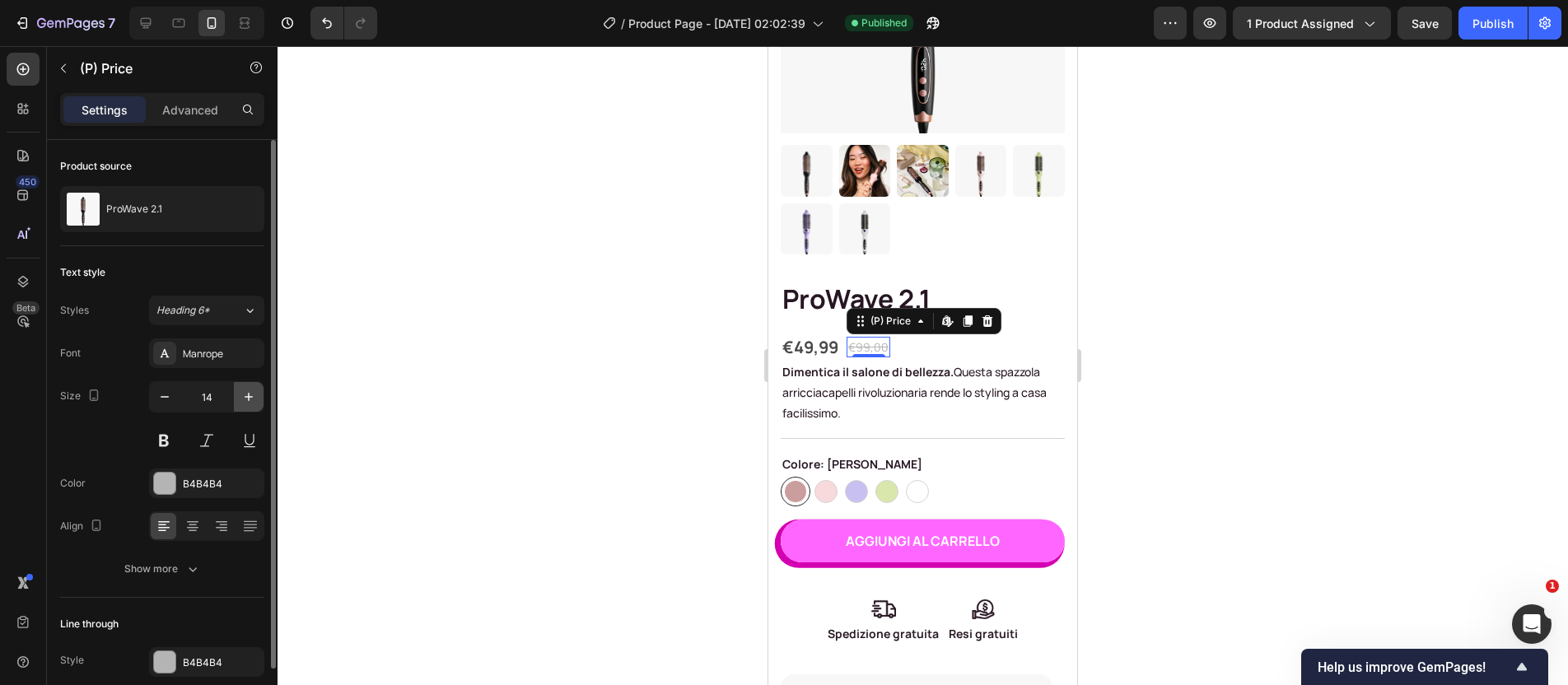
click at [244, 395] on icon "button" at bounding box center [249, 397] width 16 height 16
type input "16"
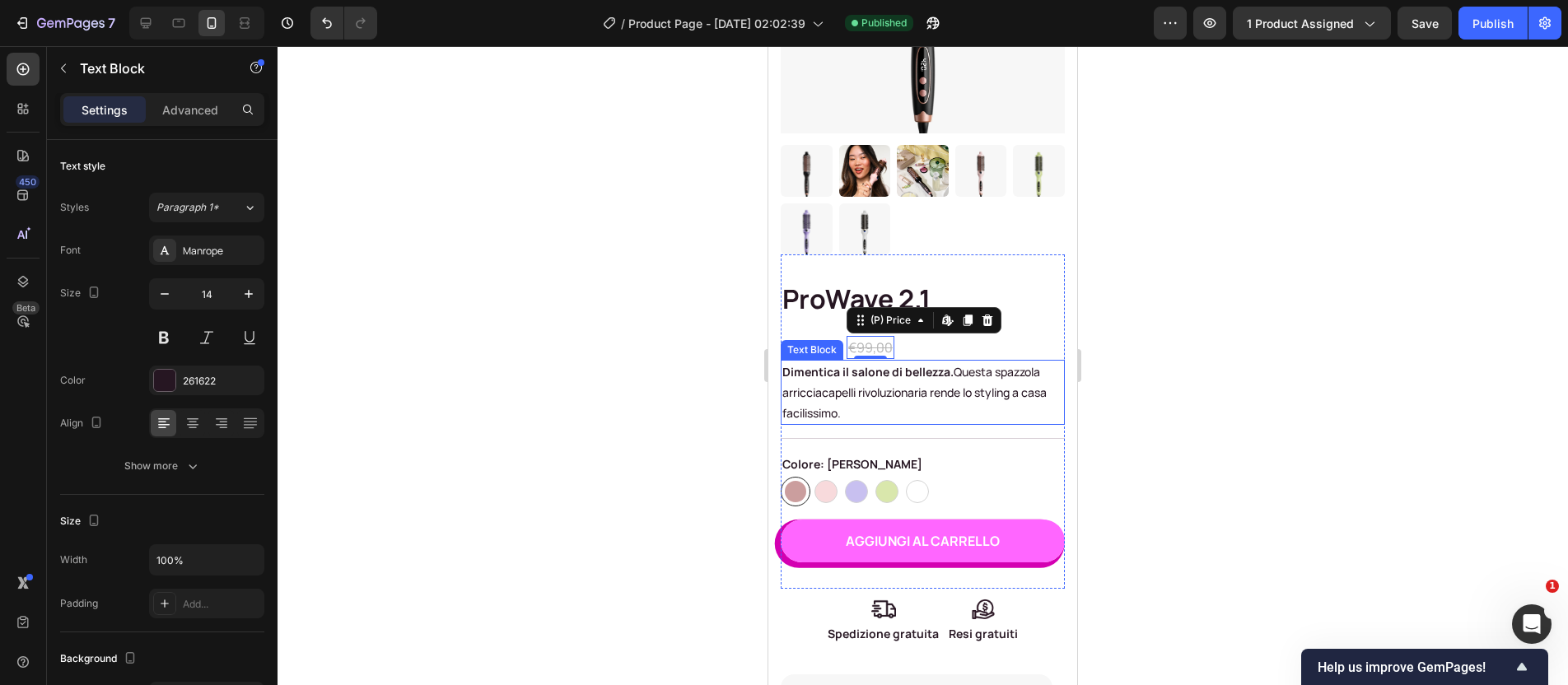
click at [932, 369] on p "Dimentica il salone di bellezza. Questa spazzola arricciacapelli rivoluzionaria…" at bounding box center [923, 393] width 281 height 63
click at [963, 335] on div "€49,99 (P) Price (P) Price €99,00 (P) Price (P) Price Row 0" at bounding box center [922, 347] width 284 height 25
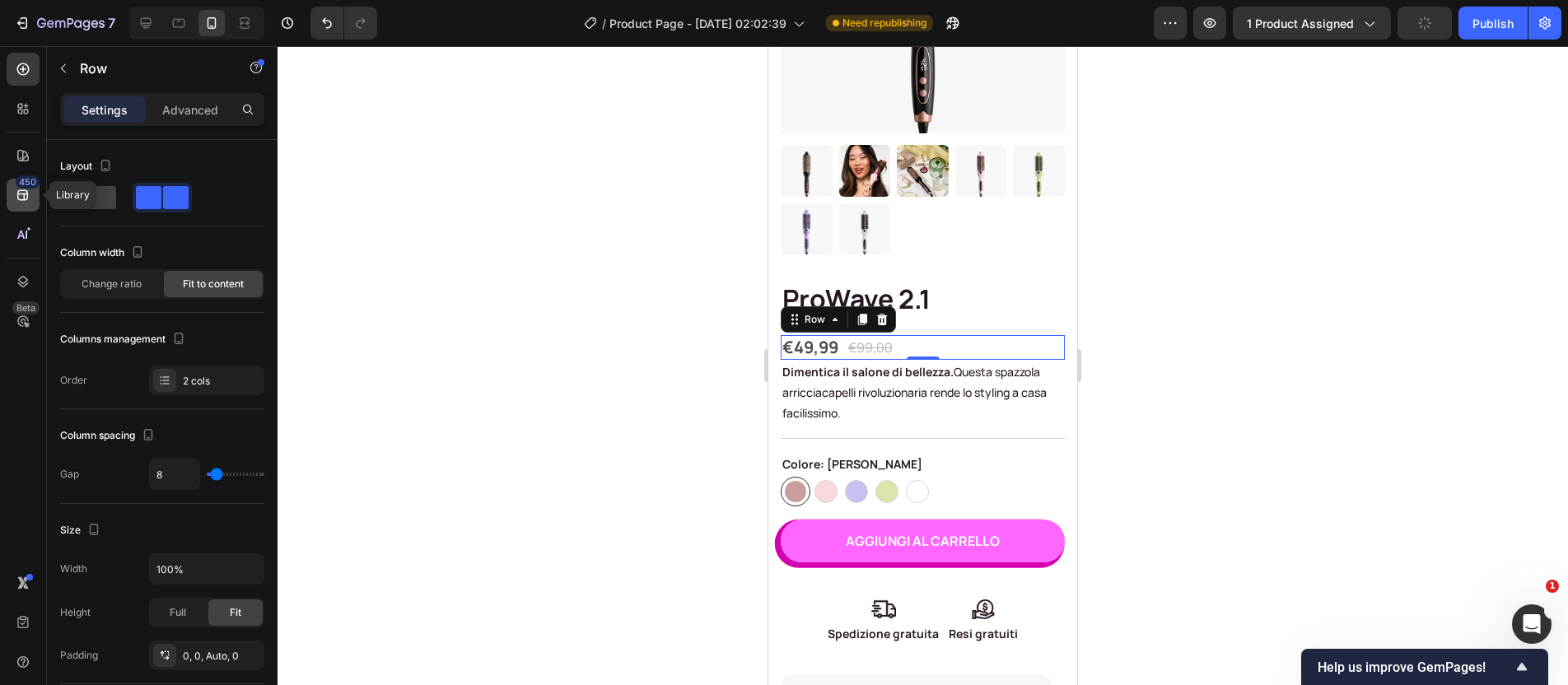
click at [16, 206] on div "450" at bounding box center [22, 195] width 33 height 33
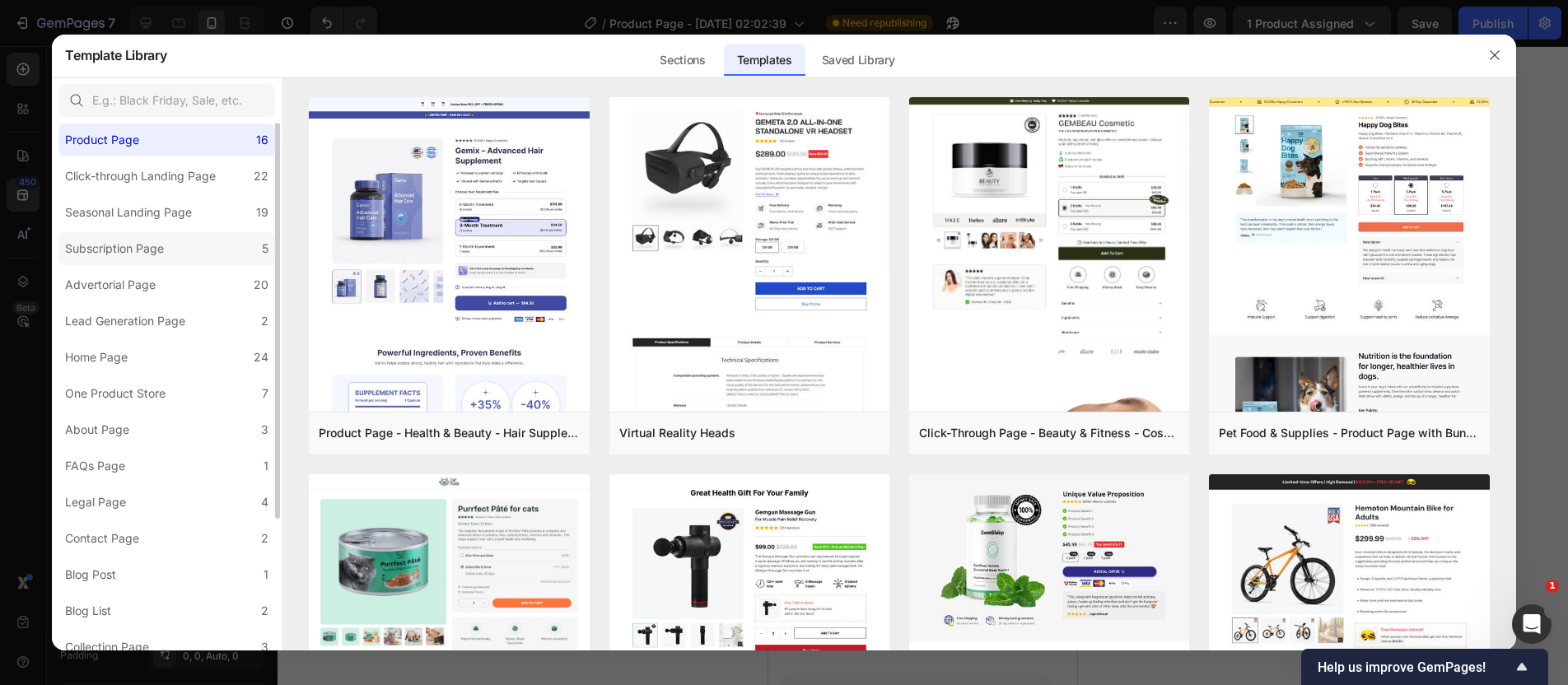
scroll to position [0, 0]
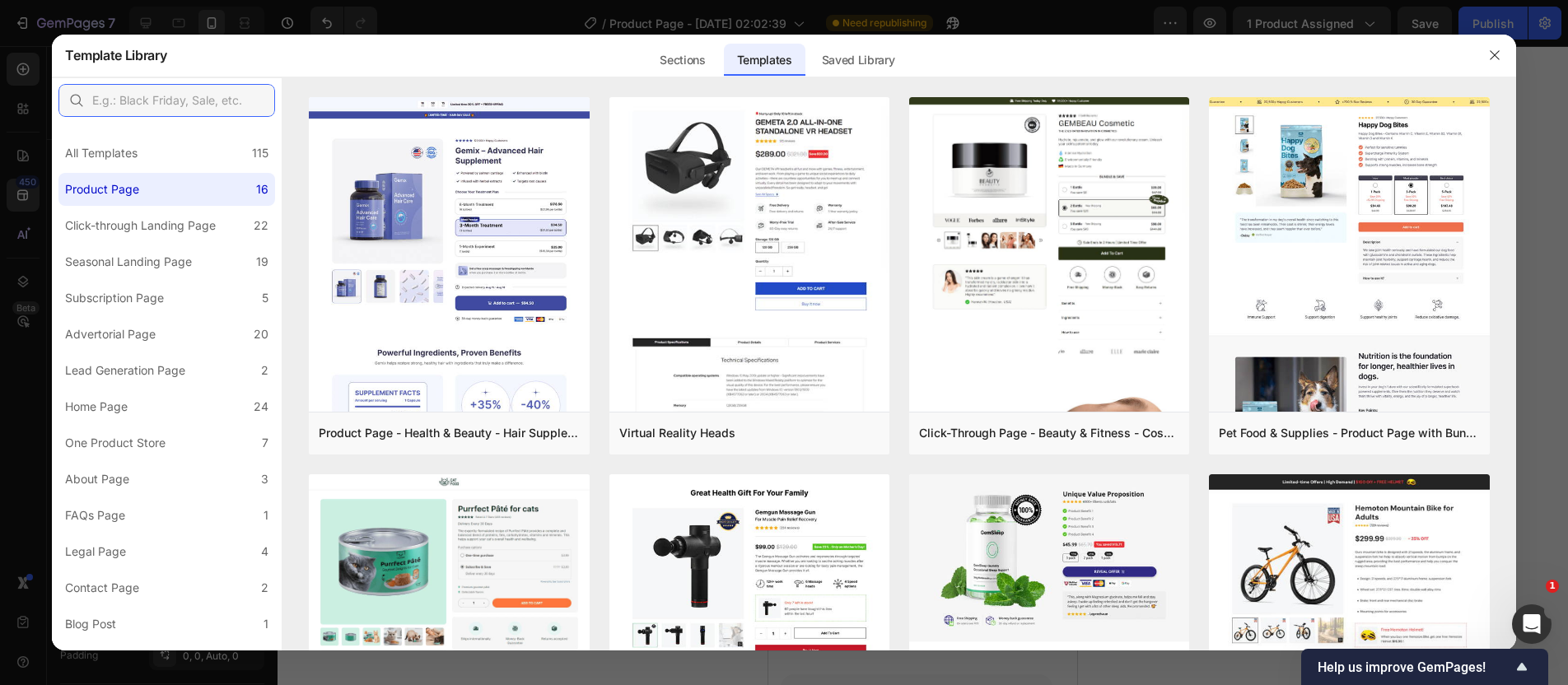
click at [198, 107] on input "text" at bounding box center [167, 100] width 217 height 33
click at [698, 64] on div "Sections" at bounding box center [682, 60] width 72 height 33
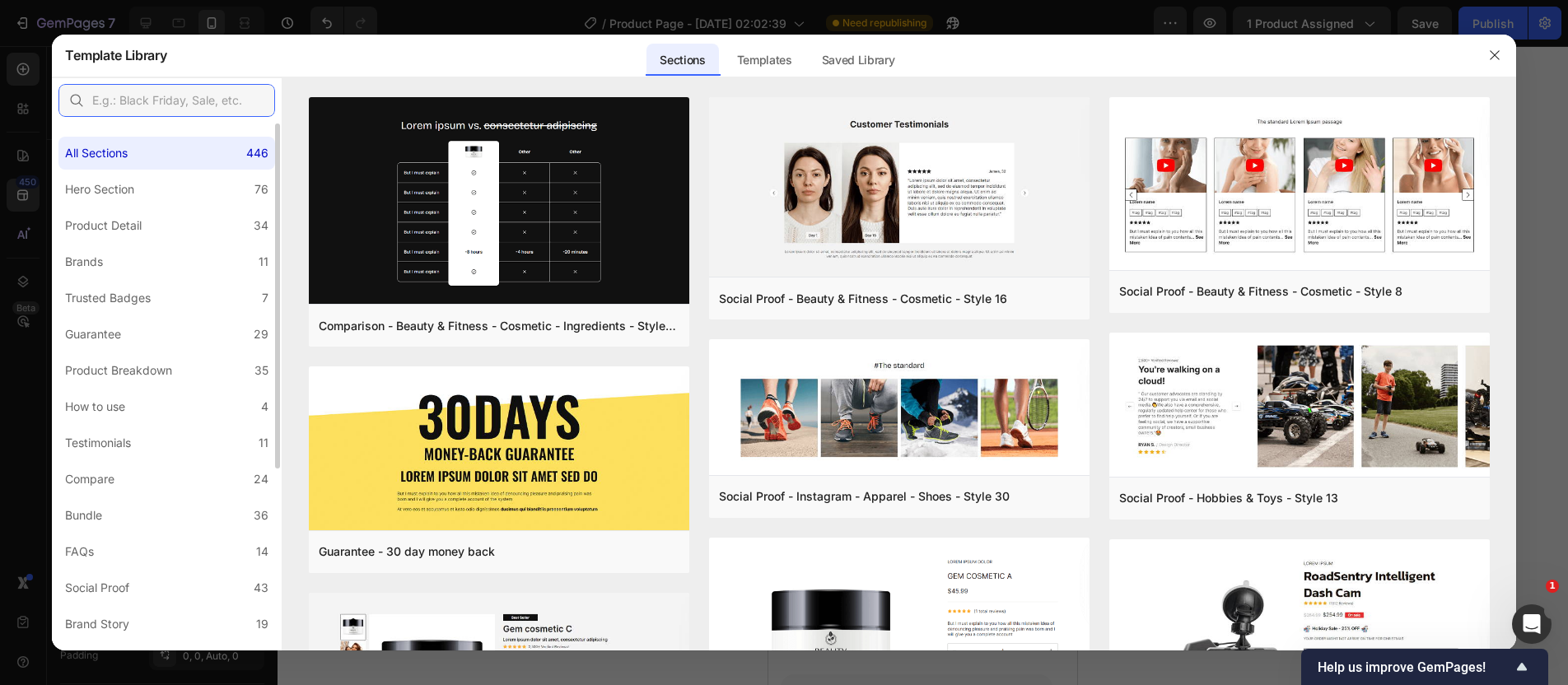
click at [229, 99] on input "text" at bounding box center [167, 100] width 217 height 33
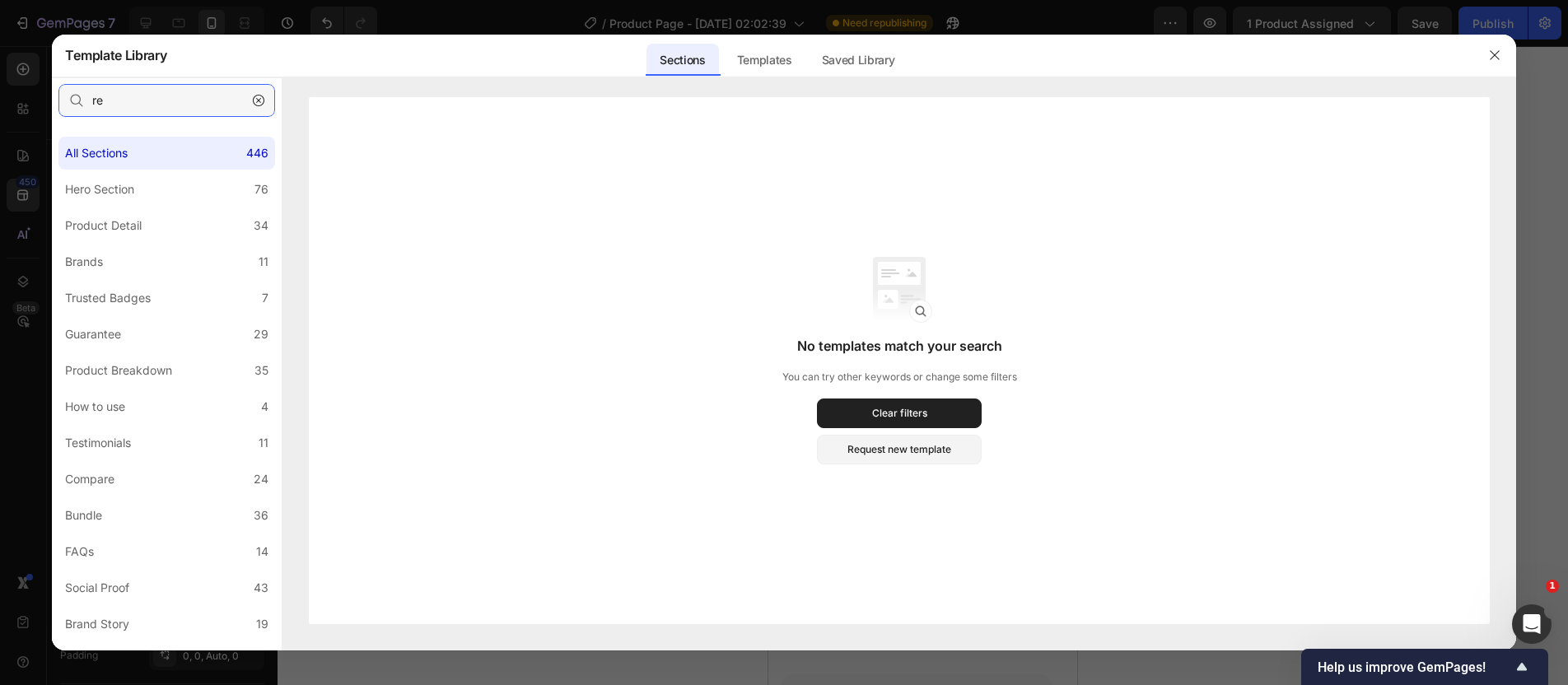
type input "r"
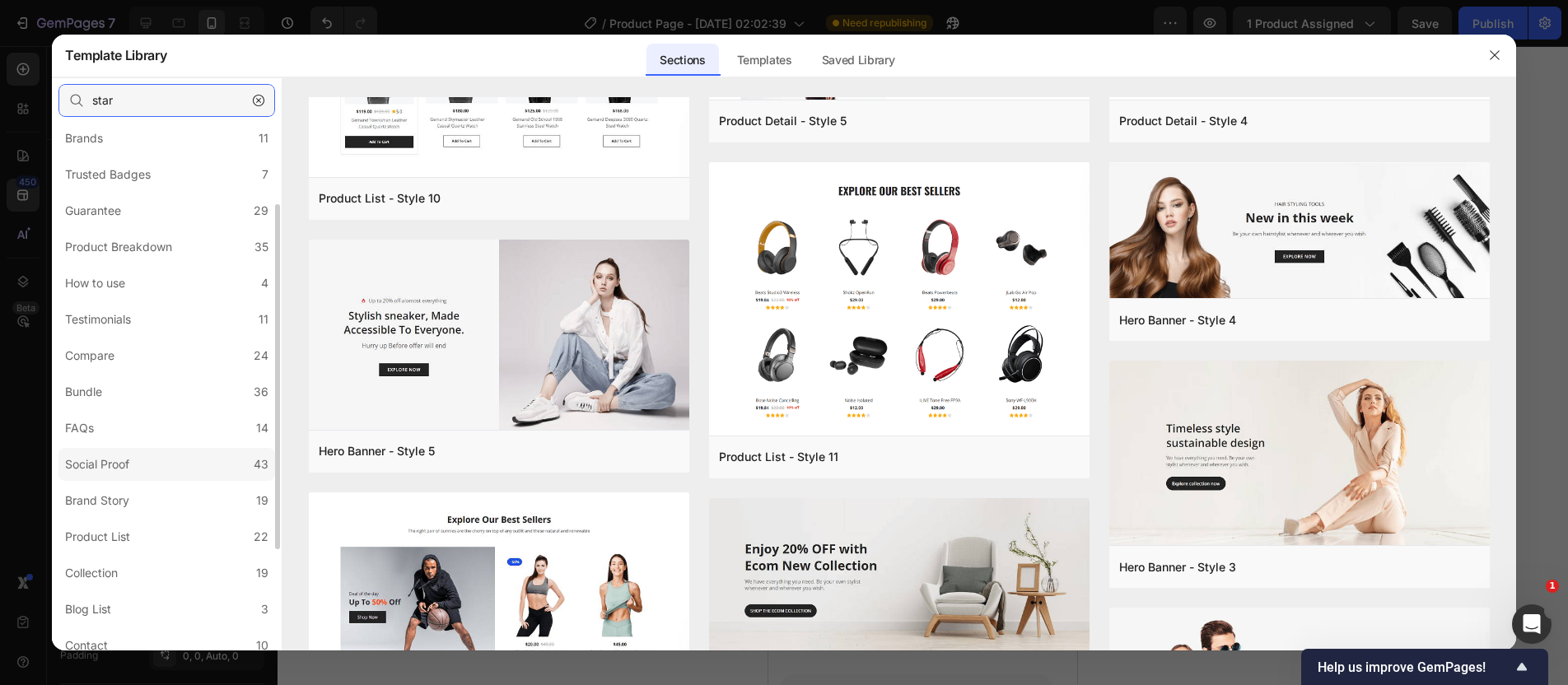
scroll to position [127, 0]
type input "star"
click at [172, 467] on label "Social Proof 43" at bounding box center [167, 461] width 217 height 33
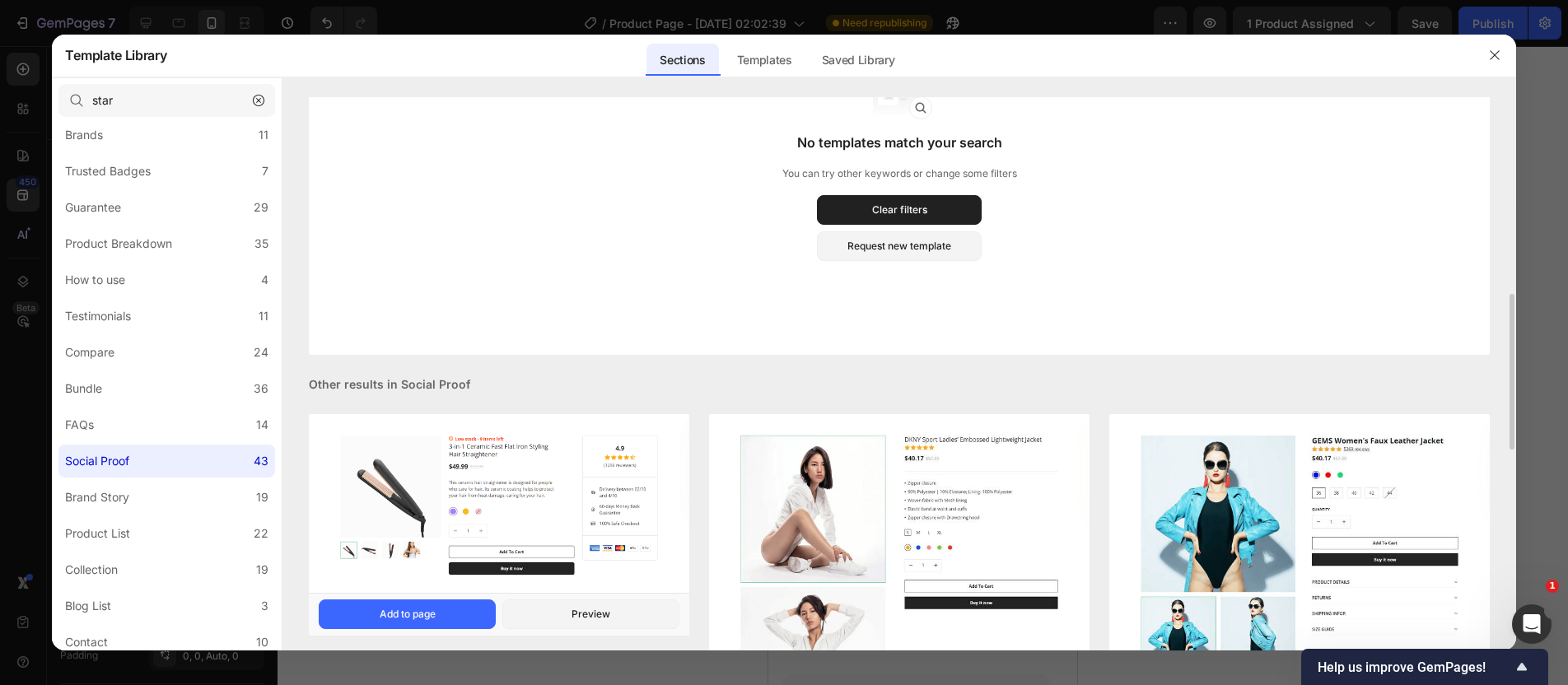
scroll to position [261, 0]
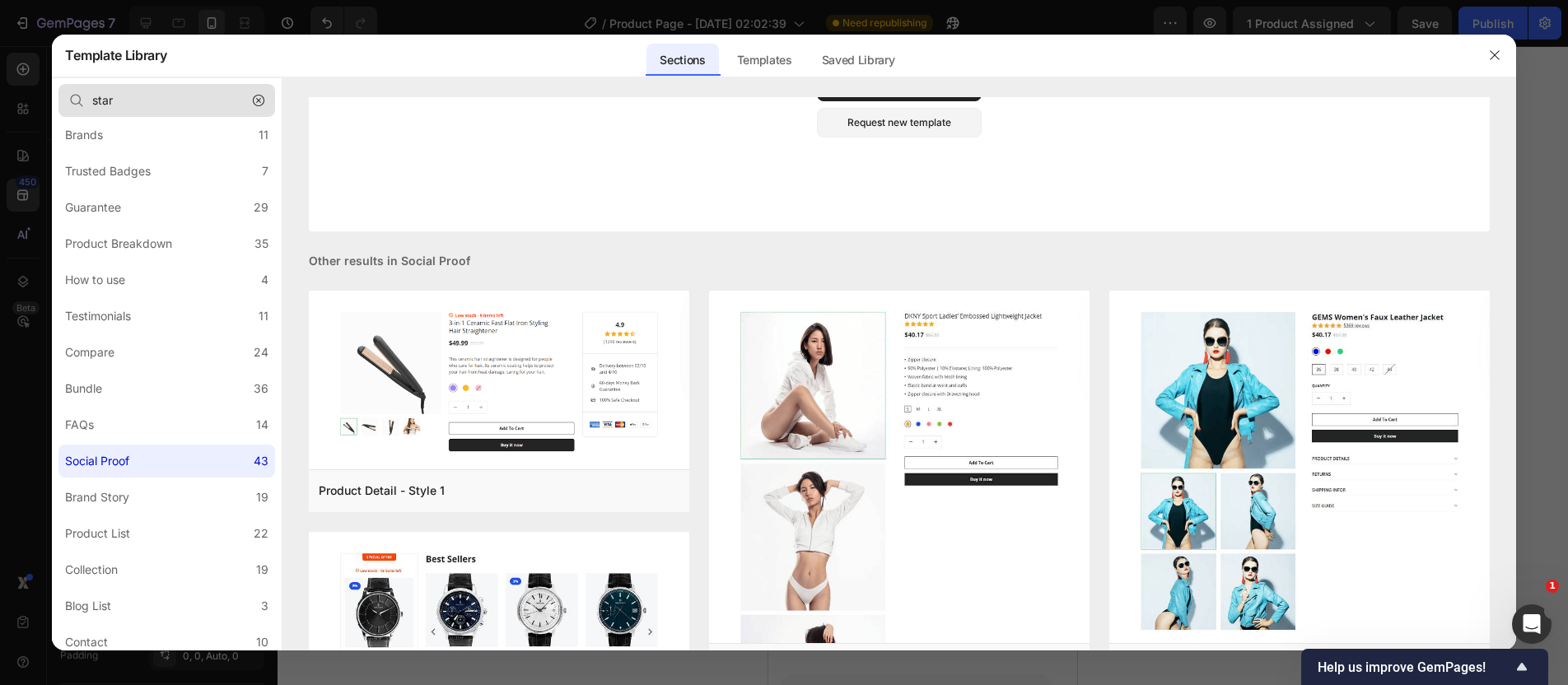
click at [267, 104] on button "button" at bounding box center [258, 100] width 26 height 26
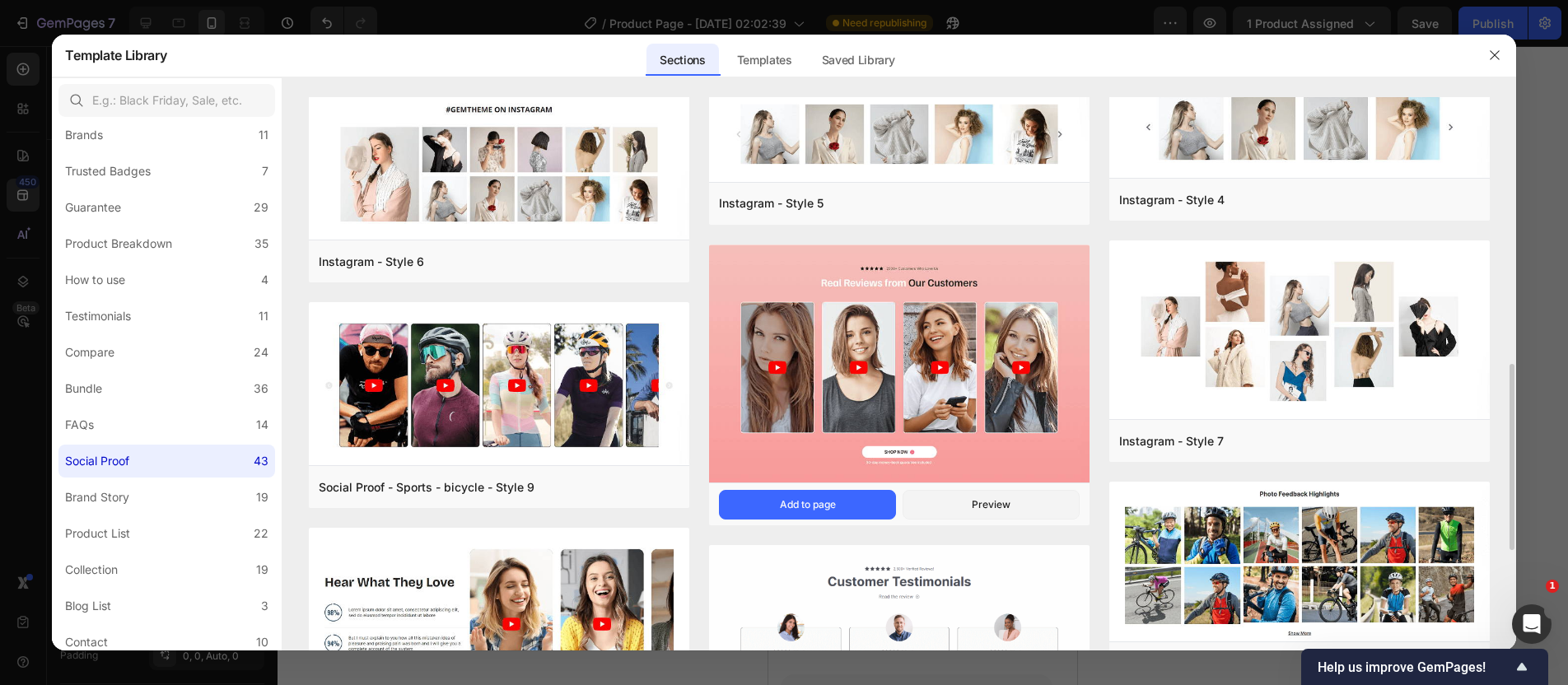
scroll to position [826, 0]
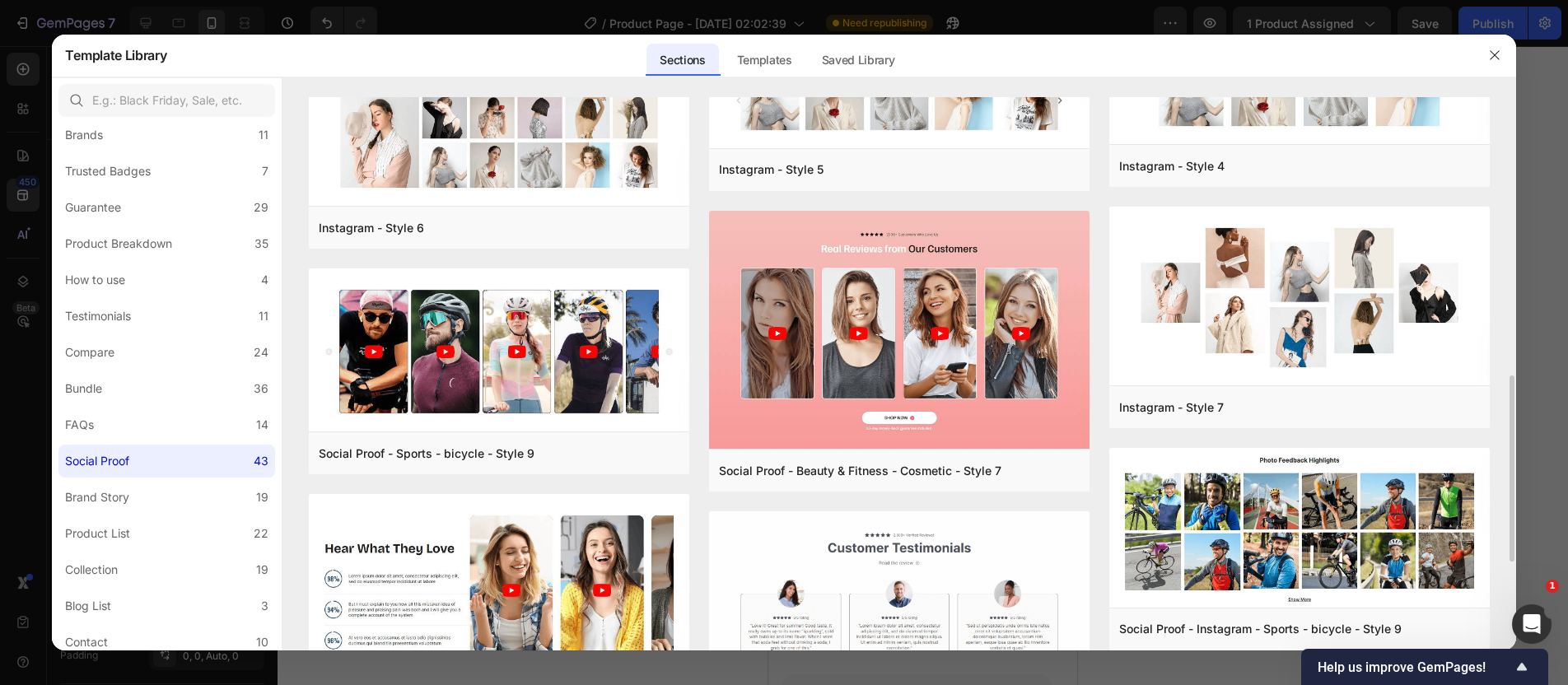
click at [930, 539] on img at bounding box center [899, 612] width 381 height 201
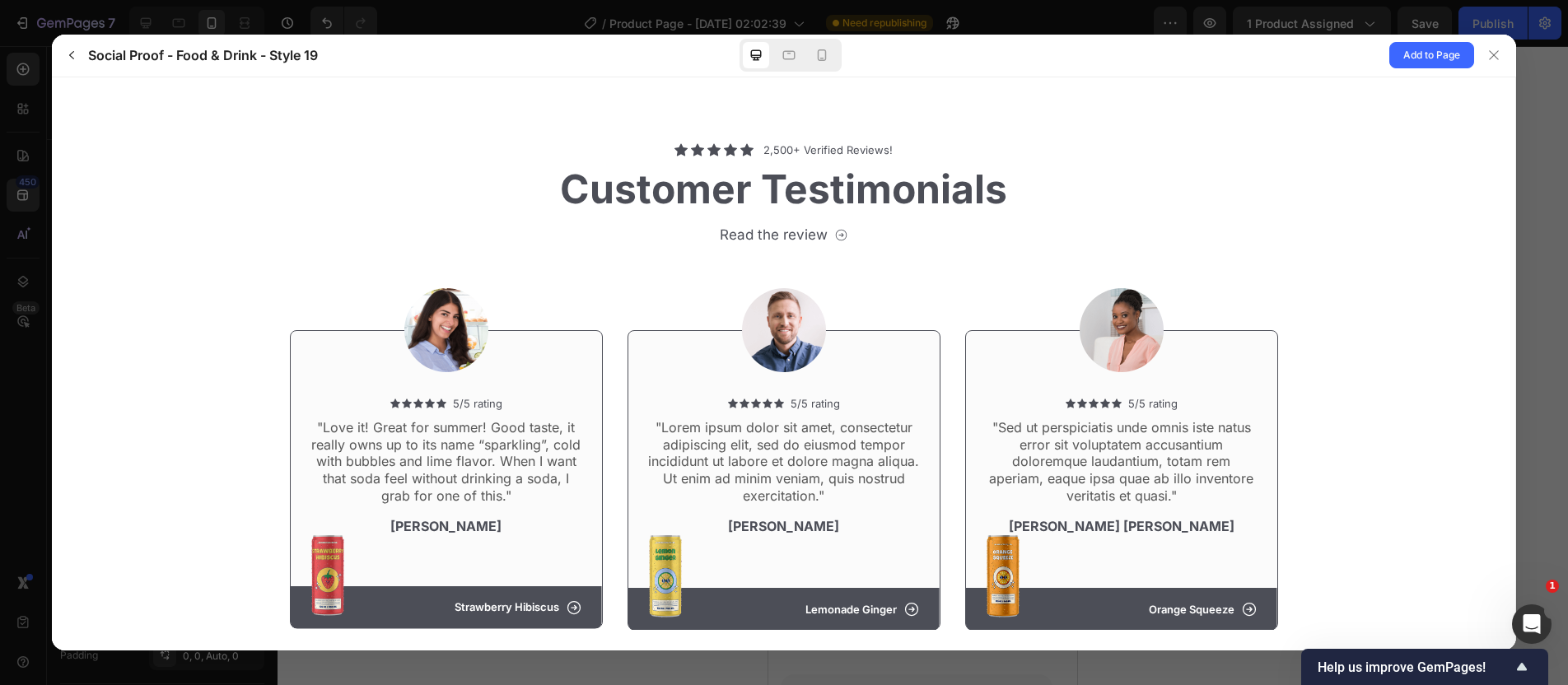
scroll to position [0, 0]
click at [816, 146] on p "2,500+ Verified Reviews!" at bounding box center [828, 149] width 129 height 13
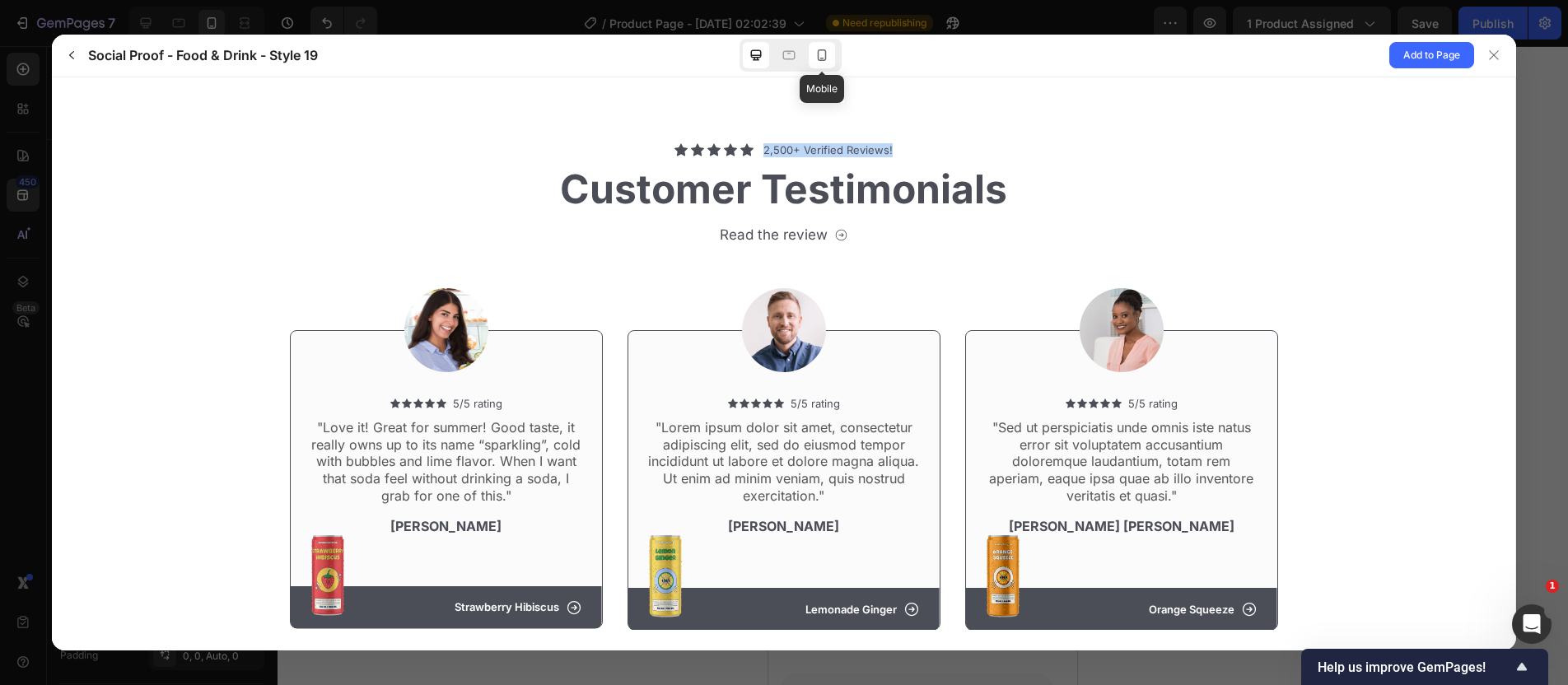
click at [820, 60] on icon at bounding box center [822, 55] width 9 height 12
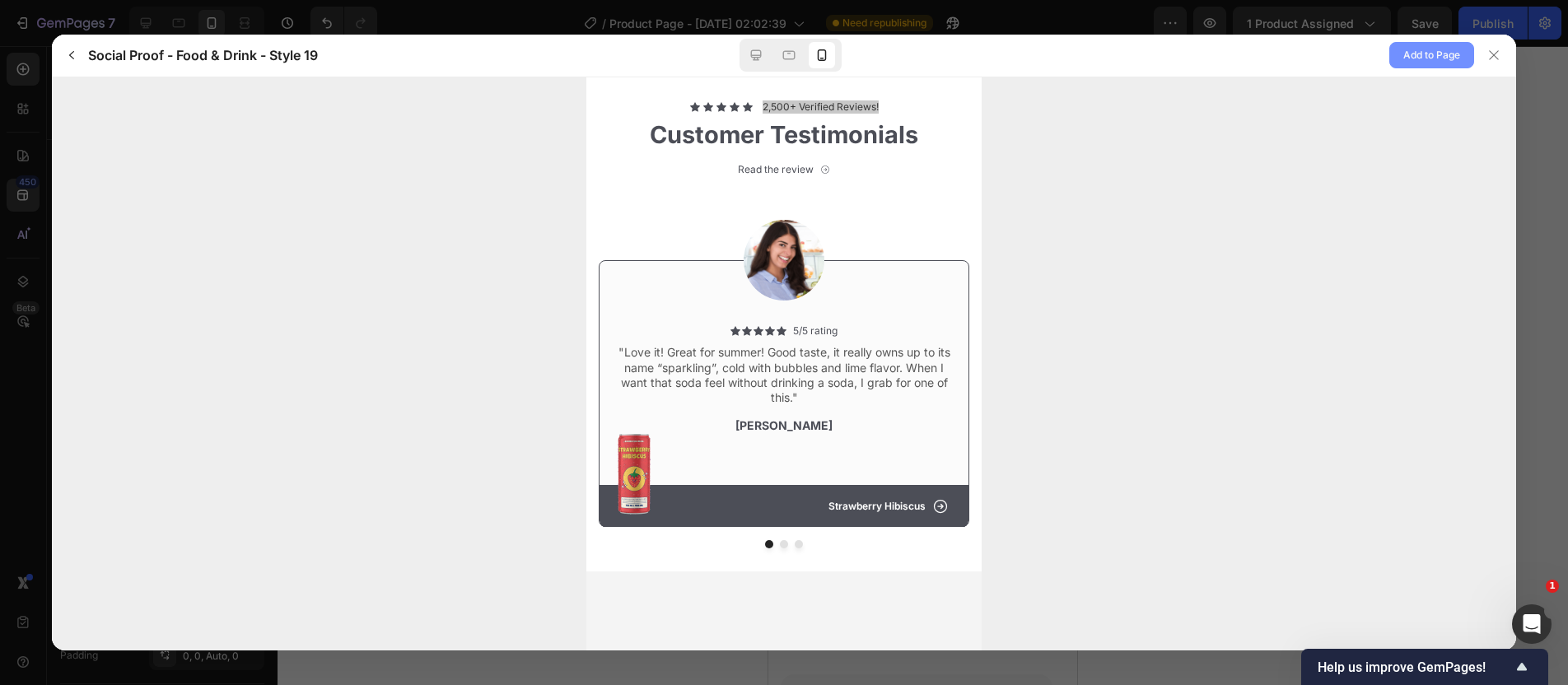
drag, startPoint x: 1432, startPoint y: 56, endPoint x: 1416, endPoint y: 64, distance: 17.9
click at [1432, 56] on span "Add to Page" at bounding box center [1431, 56] width 56 height 20
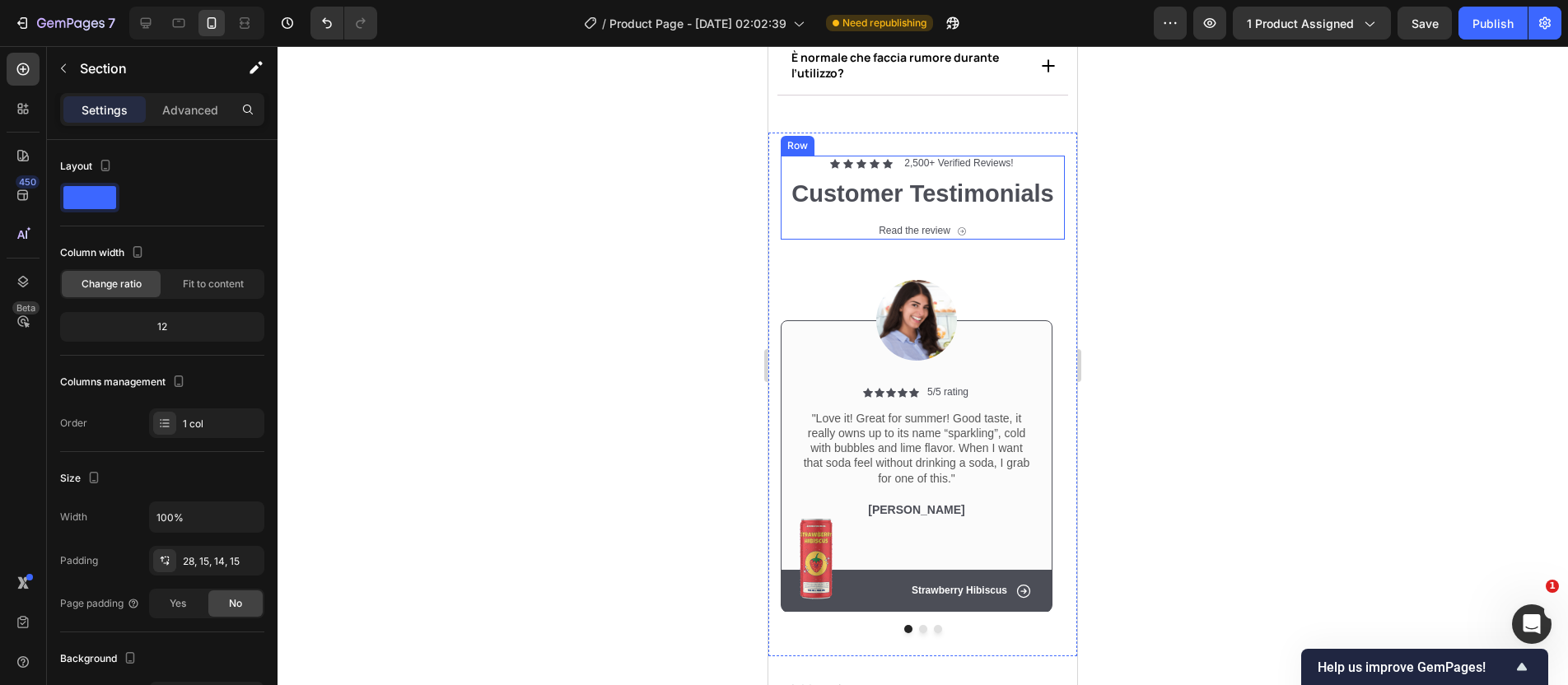
scroll to position [10380, 0]
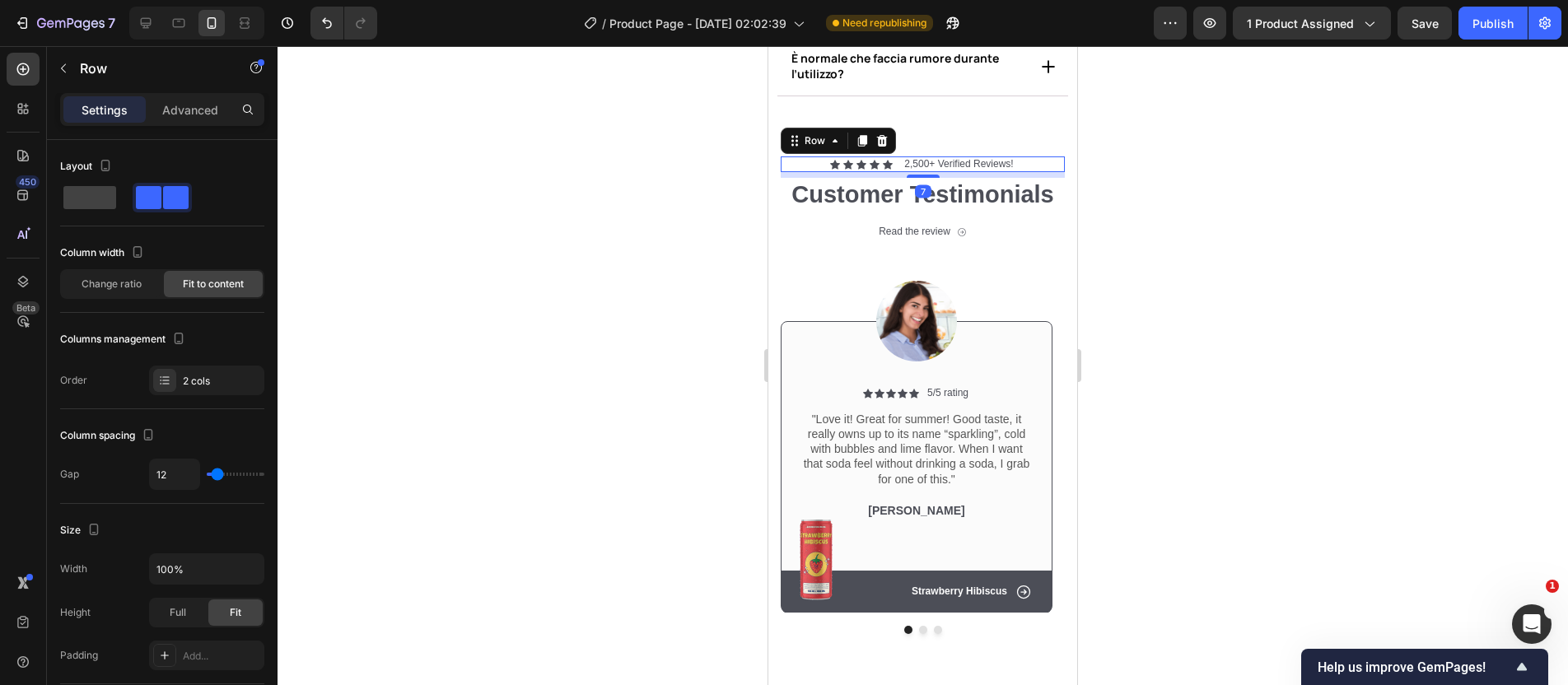
click at [1028, 162] on div "Icon Icon Icon Icon Icon Icon List 2,500+ Verified Reviews! Text Block Row 7" at bounding box center [922, 165] width 284 height 16
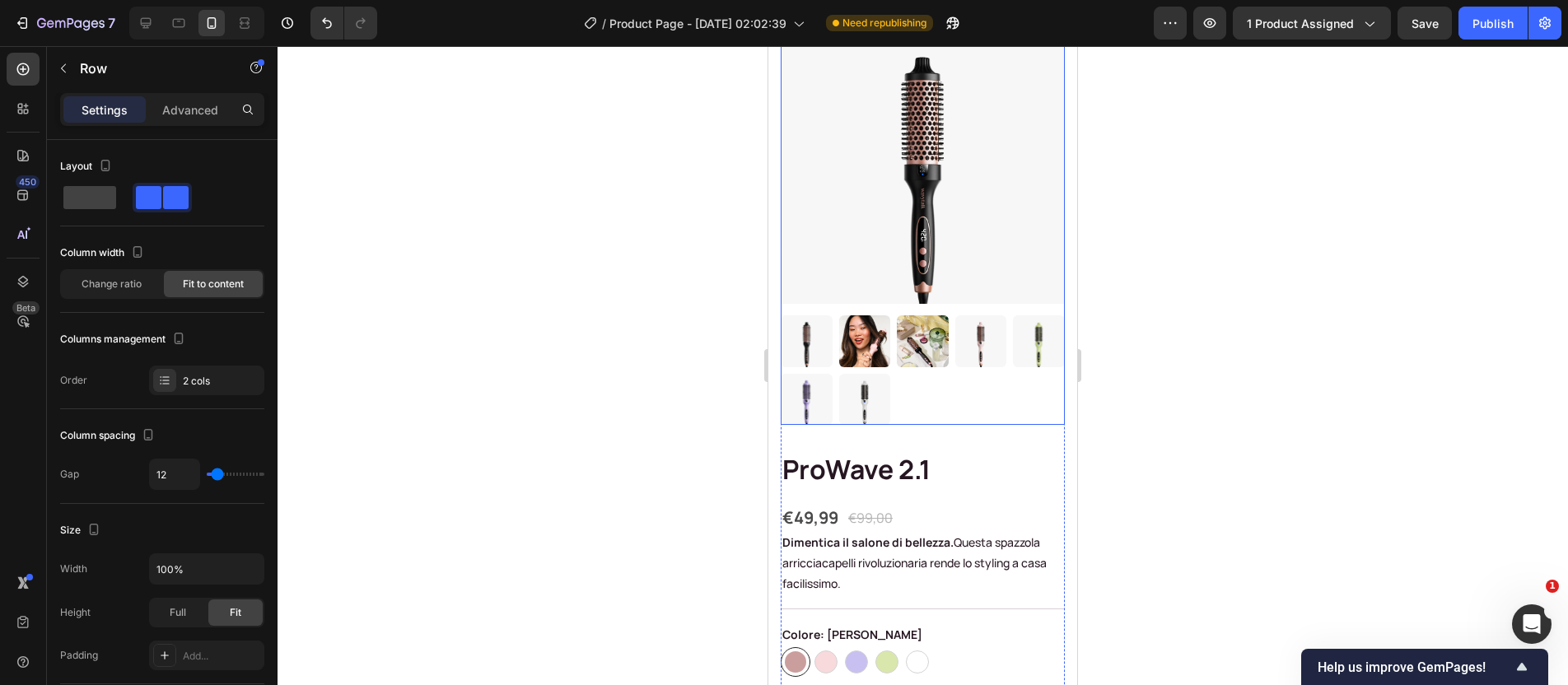
scroll to position [161, 0]
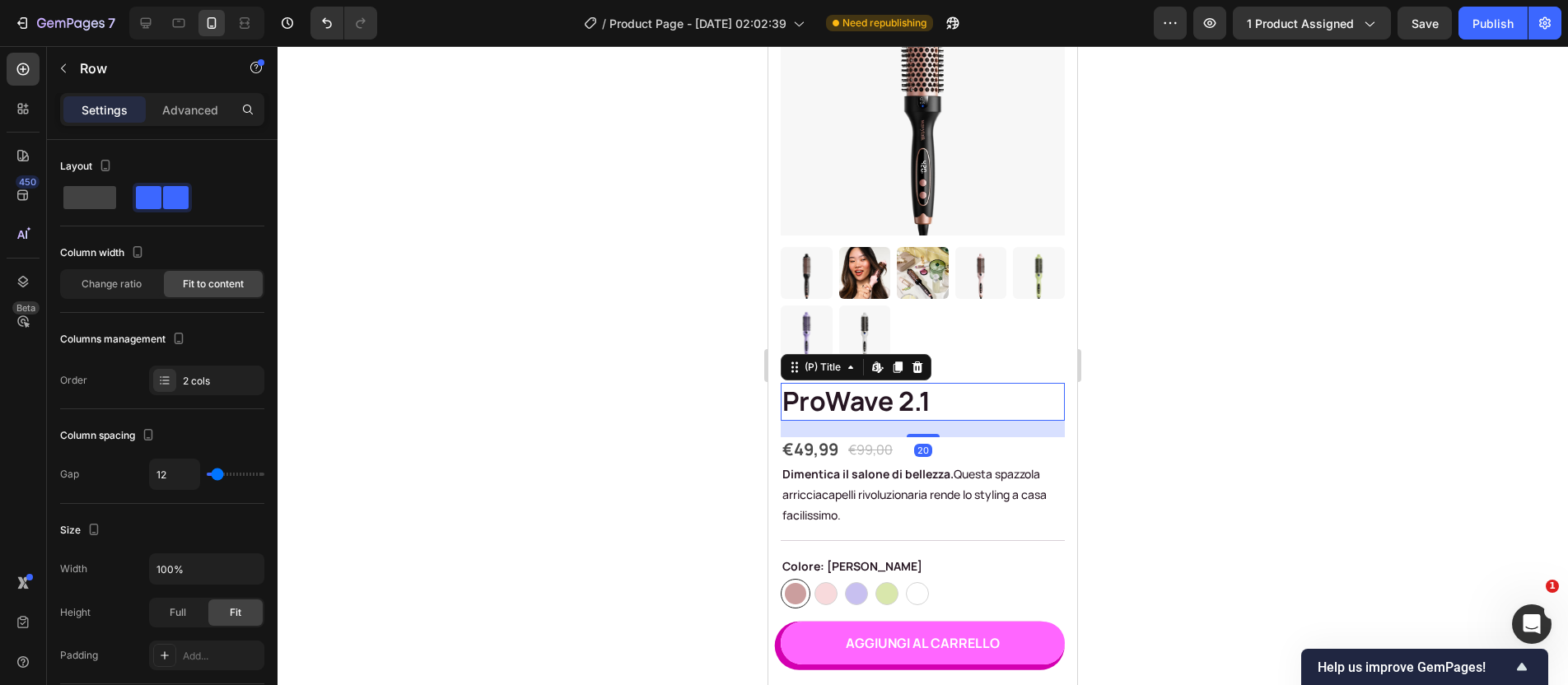
click at [899, 400] on h1 "ProWave 2.1" at bounding box center [922, 402] width 284 height 38
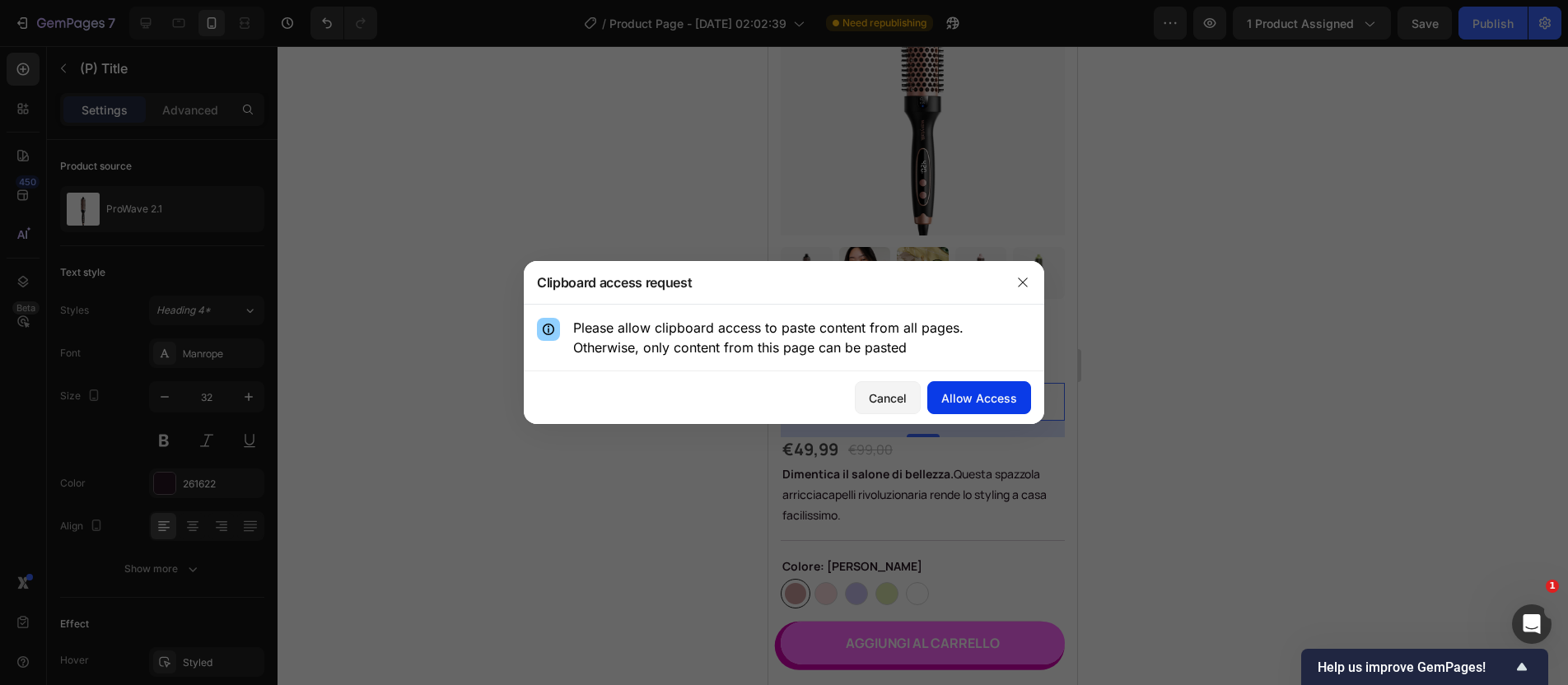
click at [961, 402] on div "Allow Access" at bounding box center [979, 398] width 76 height 17
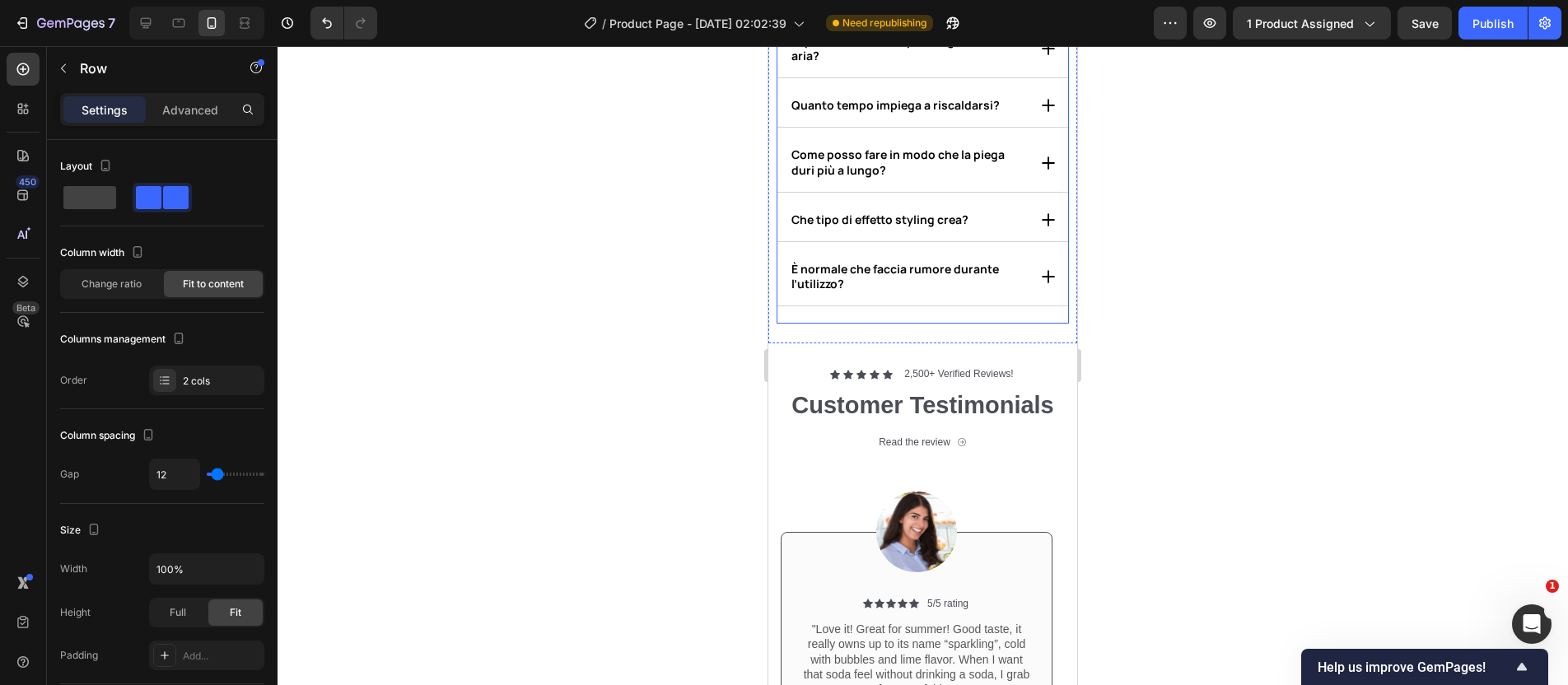
scroll to position [10277, 0]
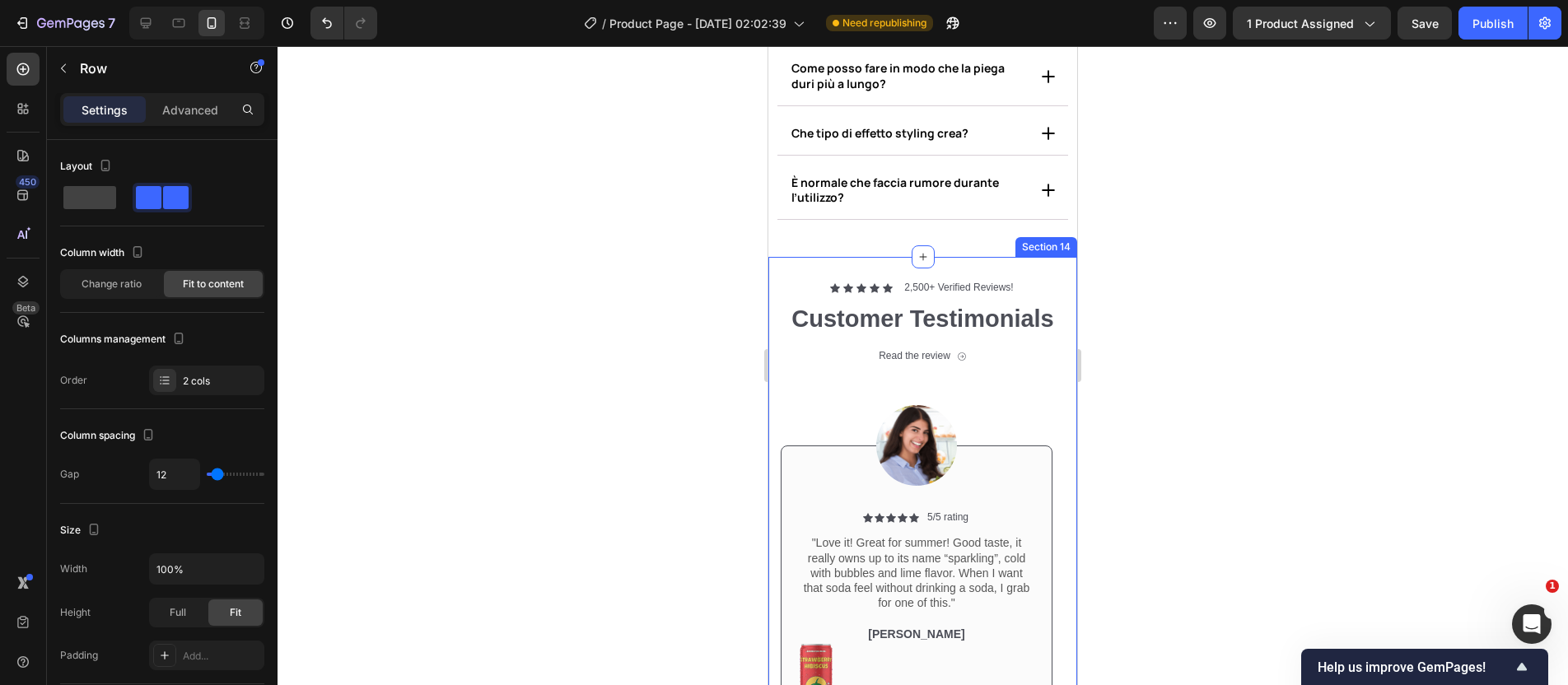
click at [964, 266] on div "Icon Icon Icon Icon Icon Icon List 2,500+ Verified Reviews! Text Block Row Cust…" at bounding box center [922, 520] width 309 height 527
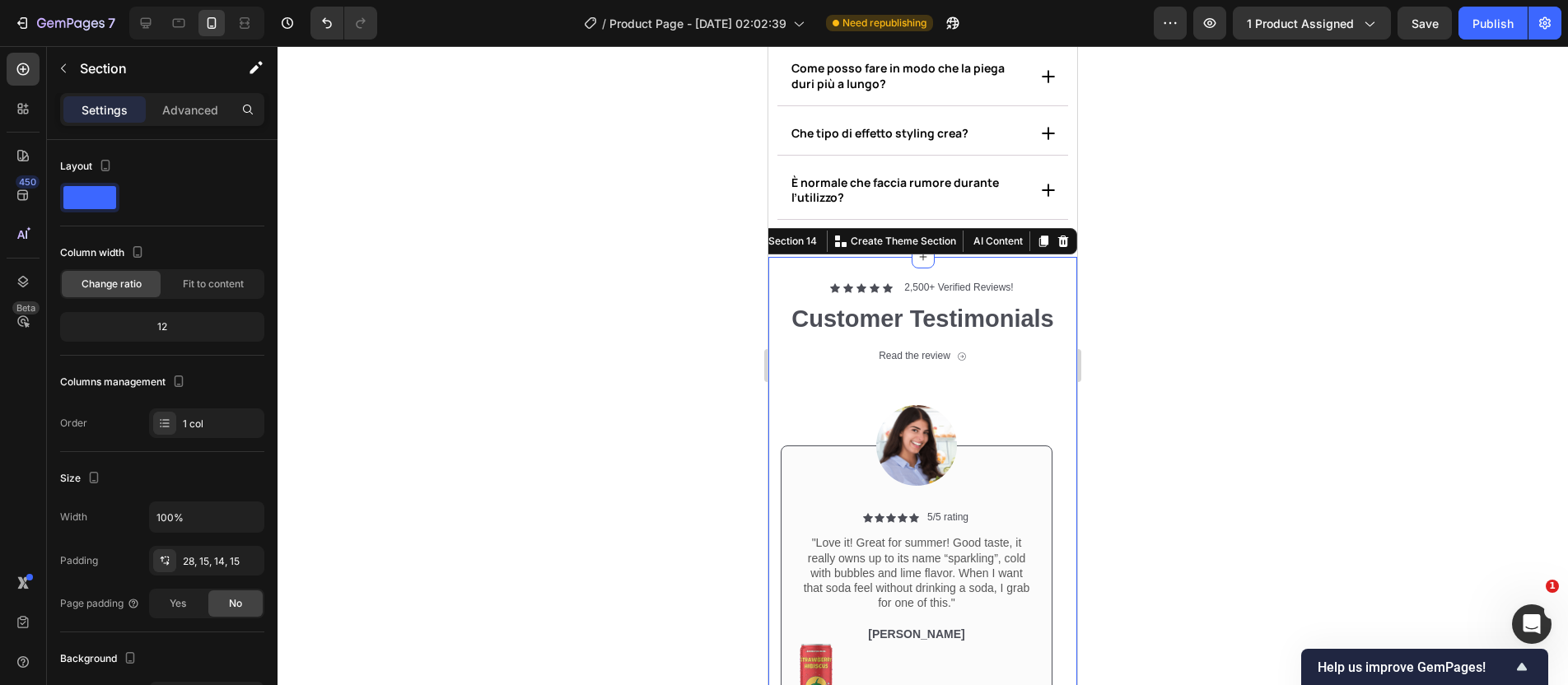
click at [1058, 242] on icon at bounding box center [1064, 241] width 11 height 12
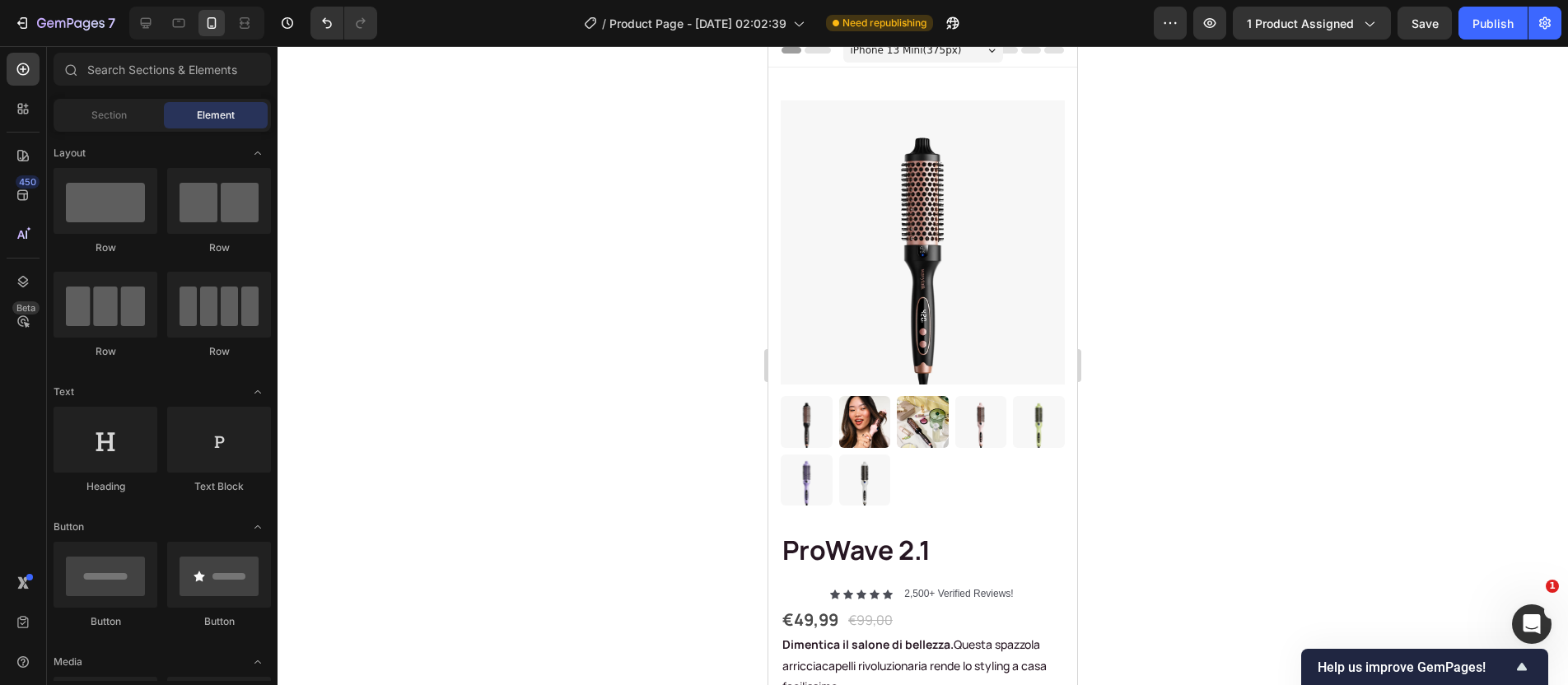
scroll to position [12, 0]
click at [887, 591] on div "Icon" at bounding box center [887, 595] width 10 height 10
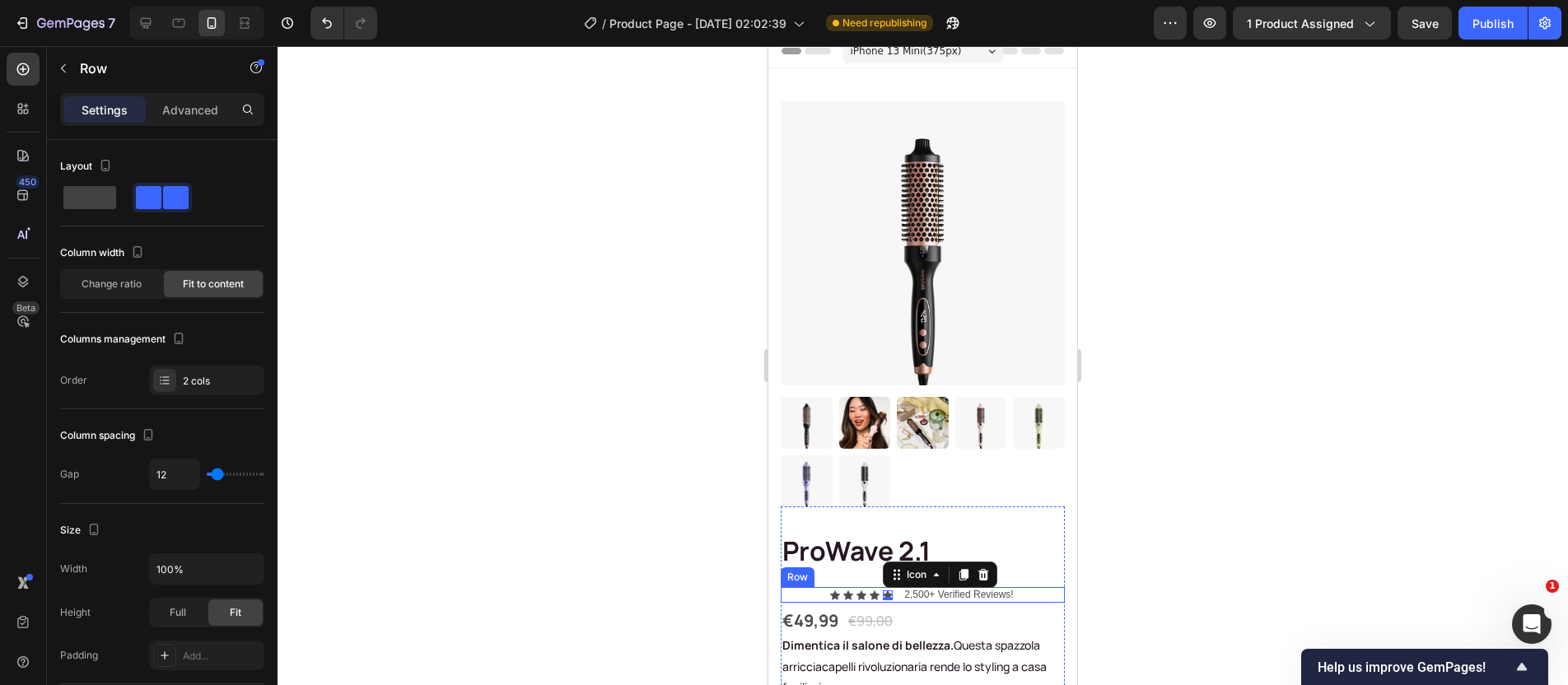
click at [892, 587] on div "Icon Icon Icon Icon Icon 0 Icon List 2,500+ Verified Reviews! Text Block Row" at bounding box center [922, 595] width 284 height 16
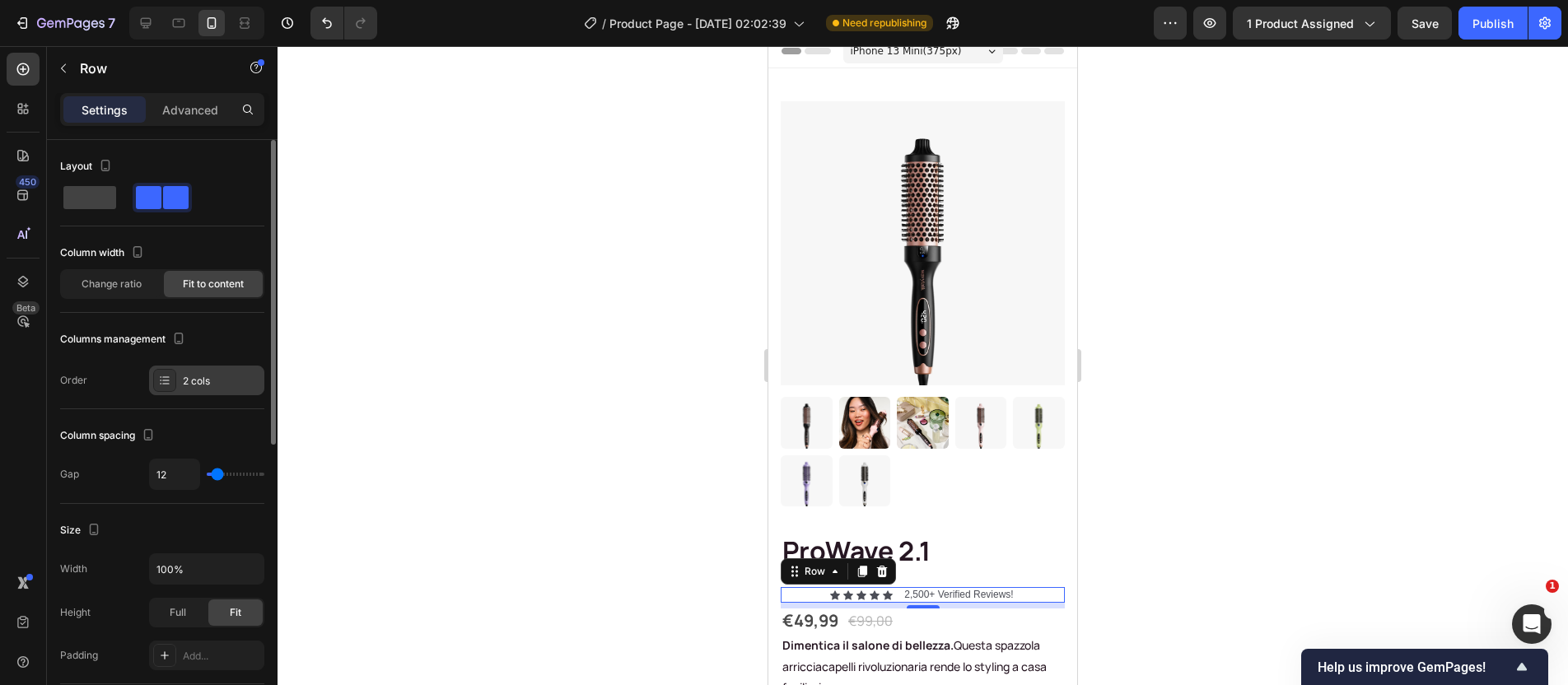
click at [201, 387] on div "2 cols" at bounding box center [221, 381] width 77 height 15
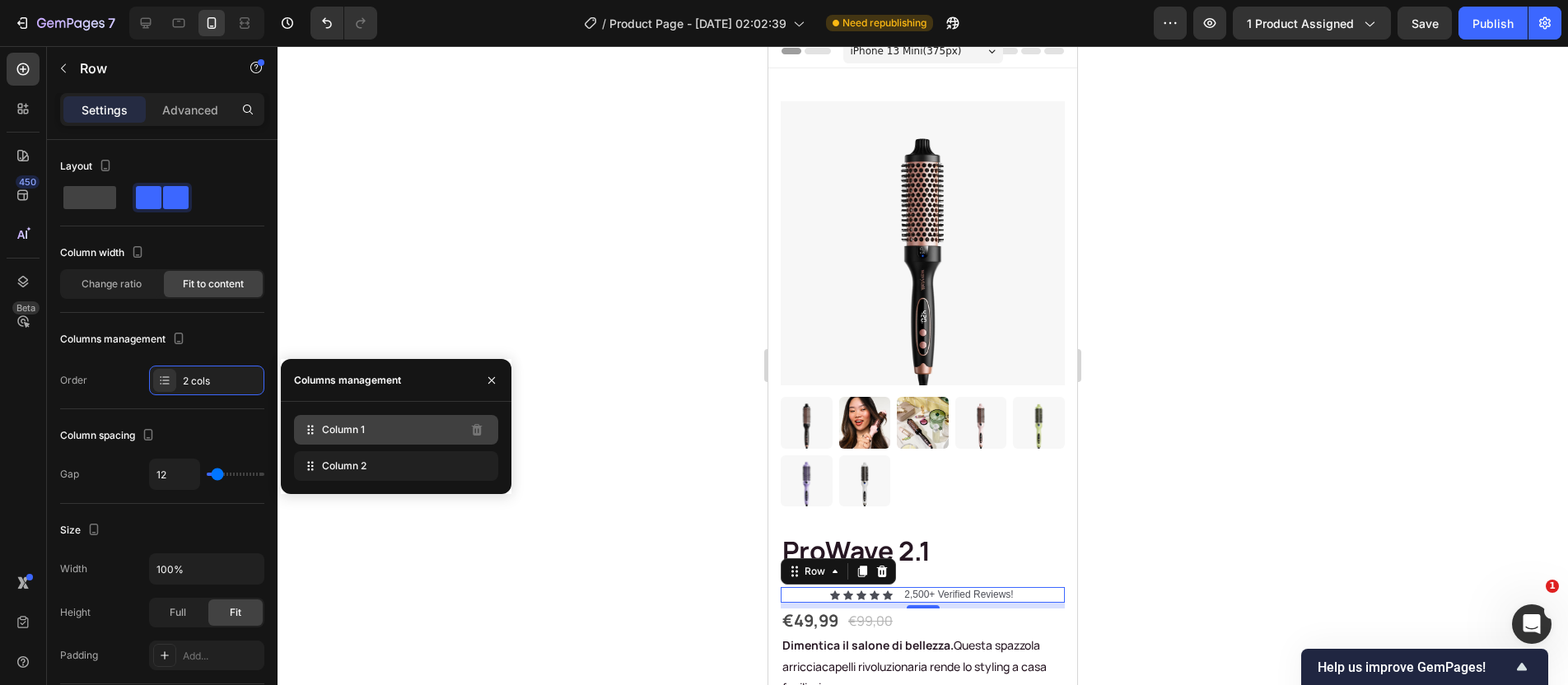
click at [395, 433] on div "Column 1" at bounding box center [396, 430] width 204 height 30
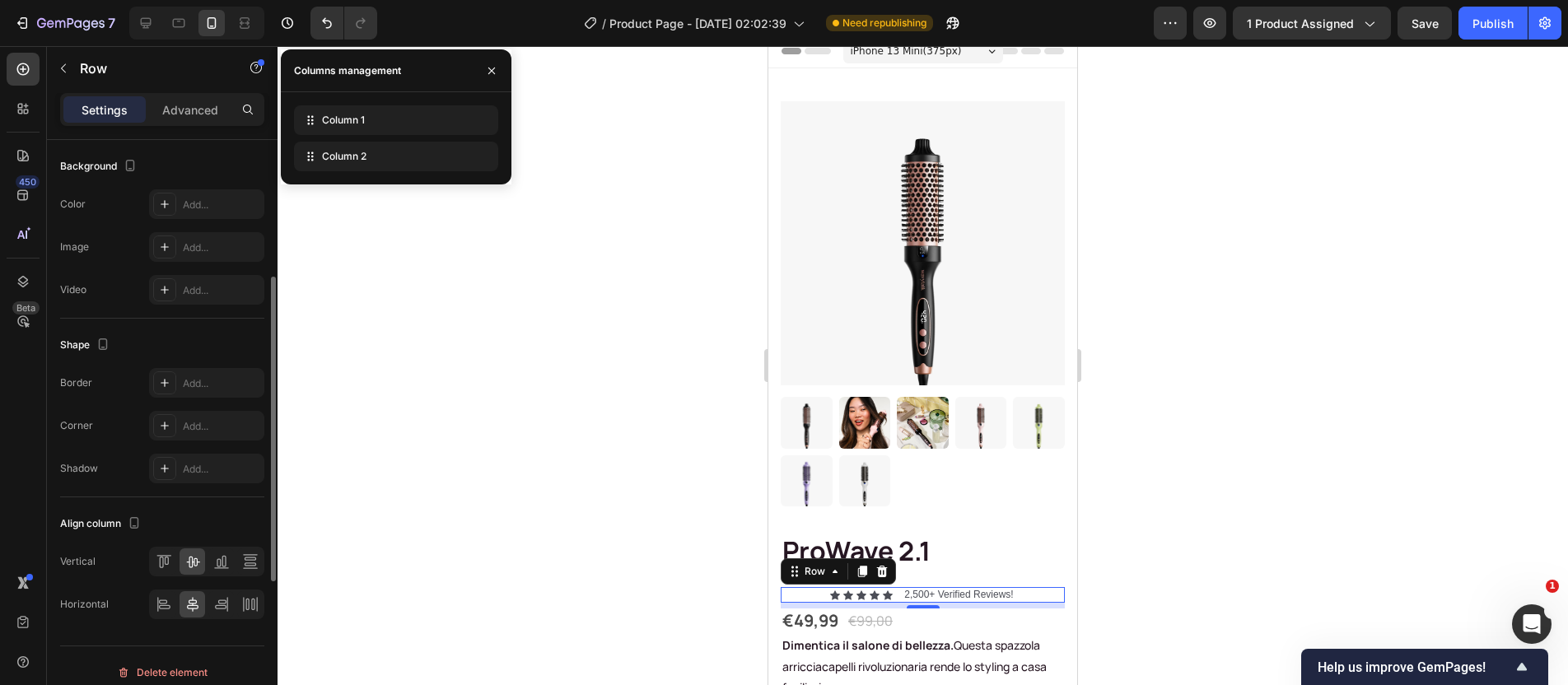
scroll to position [558, 0]
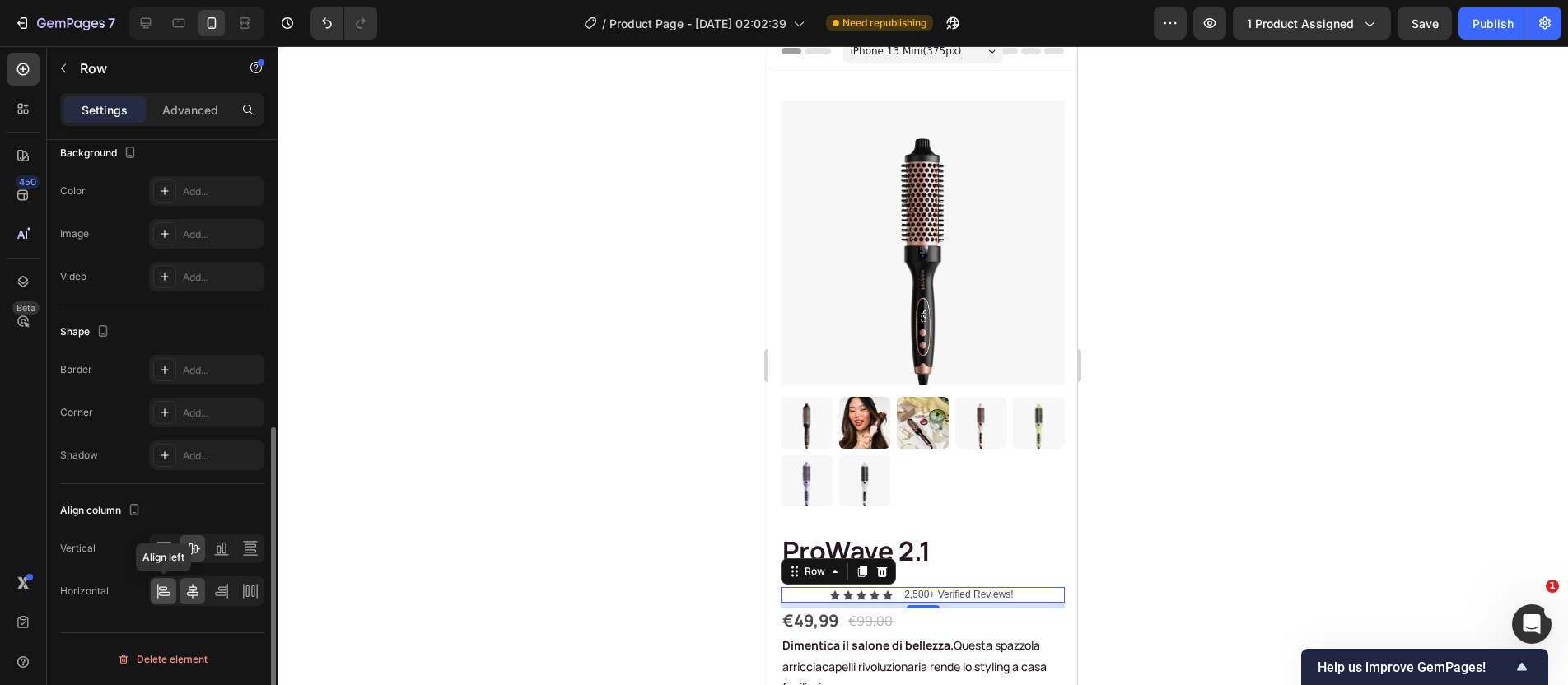
click at [159, 586] on icon at bounding box center [164, 591] width 16 height 16
click at [1137, 530] on div at bounding box center [922, 366] width 1290 height 639
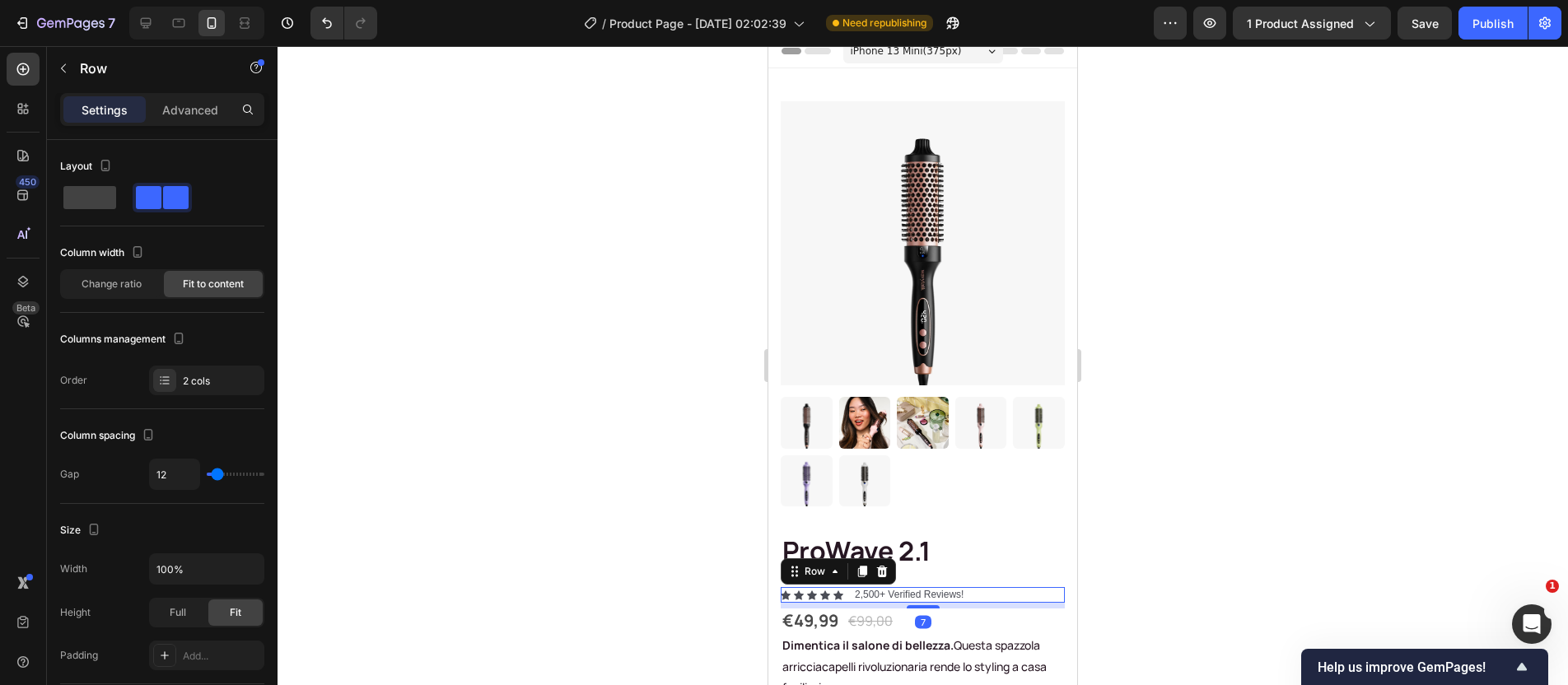
click at [848, 587] on div "Icon Icon Icon Icon Icon Icon List 2,500+ Verified Reviews! Text Block Row 7" at bounding box center [922, 595] width 284 height 16
click at [1217, 541] on div at bounding box center [922, 366] width 1290 height 639
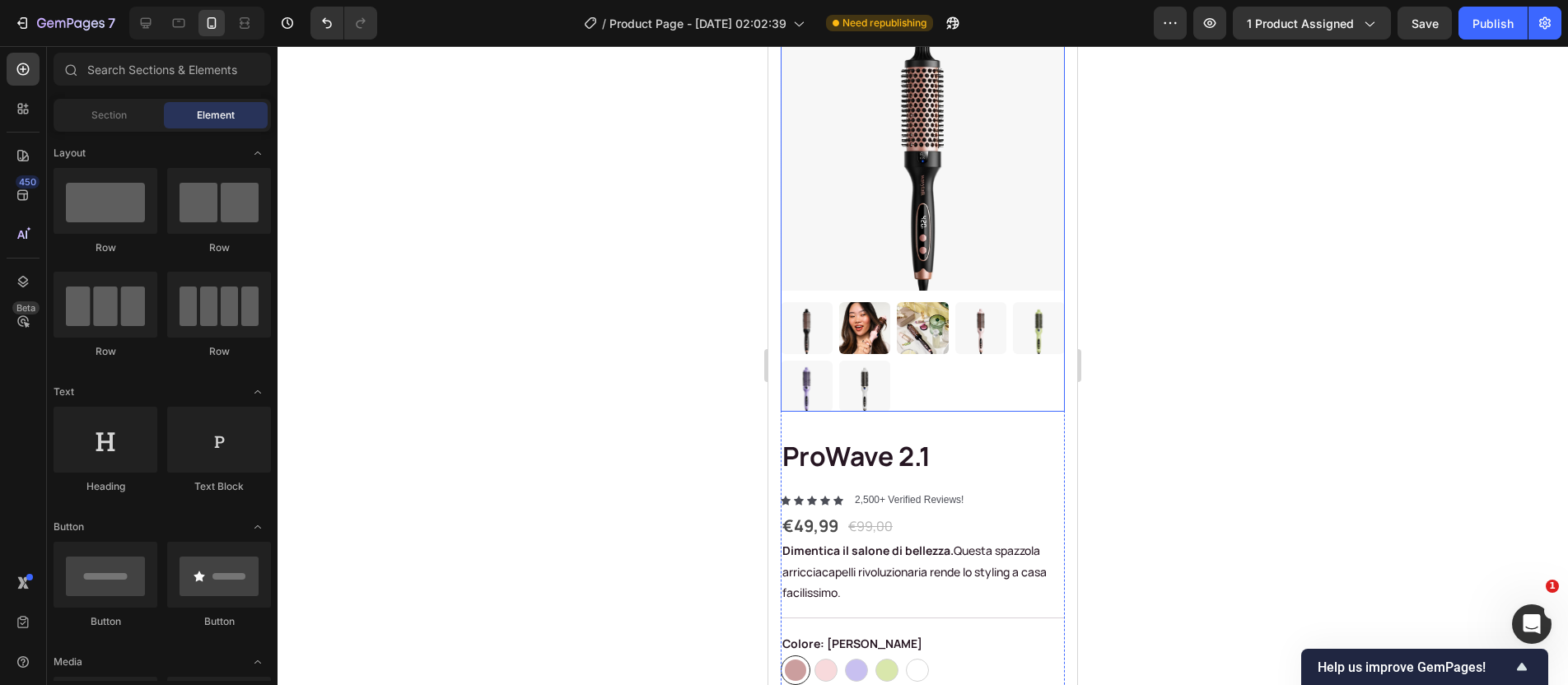
scroll to position [122, 0]
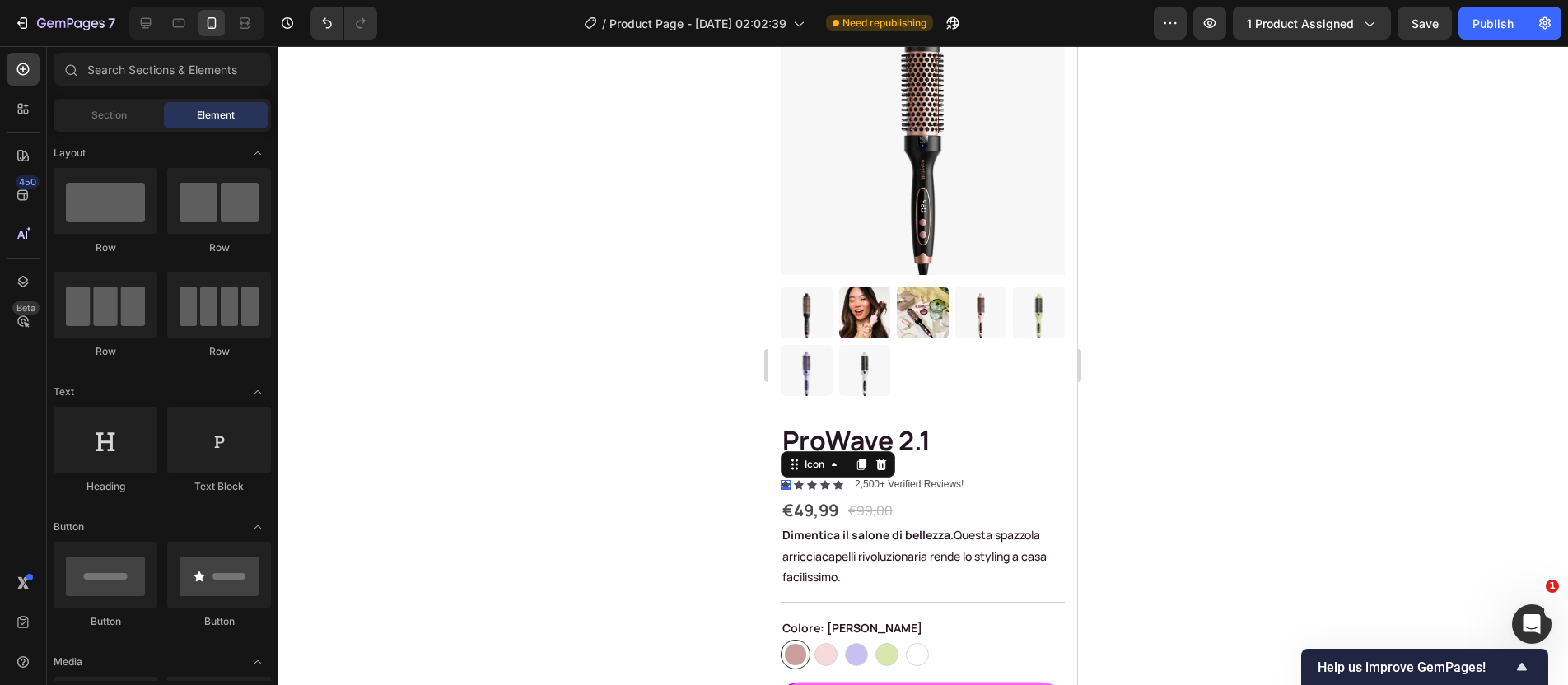
click at [785, 480] on div "Icon 0" at bounding box center [785, 484] width 10 height 10
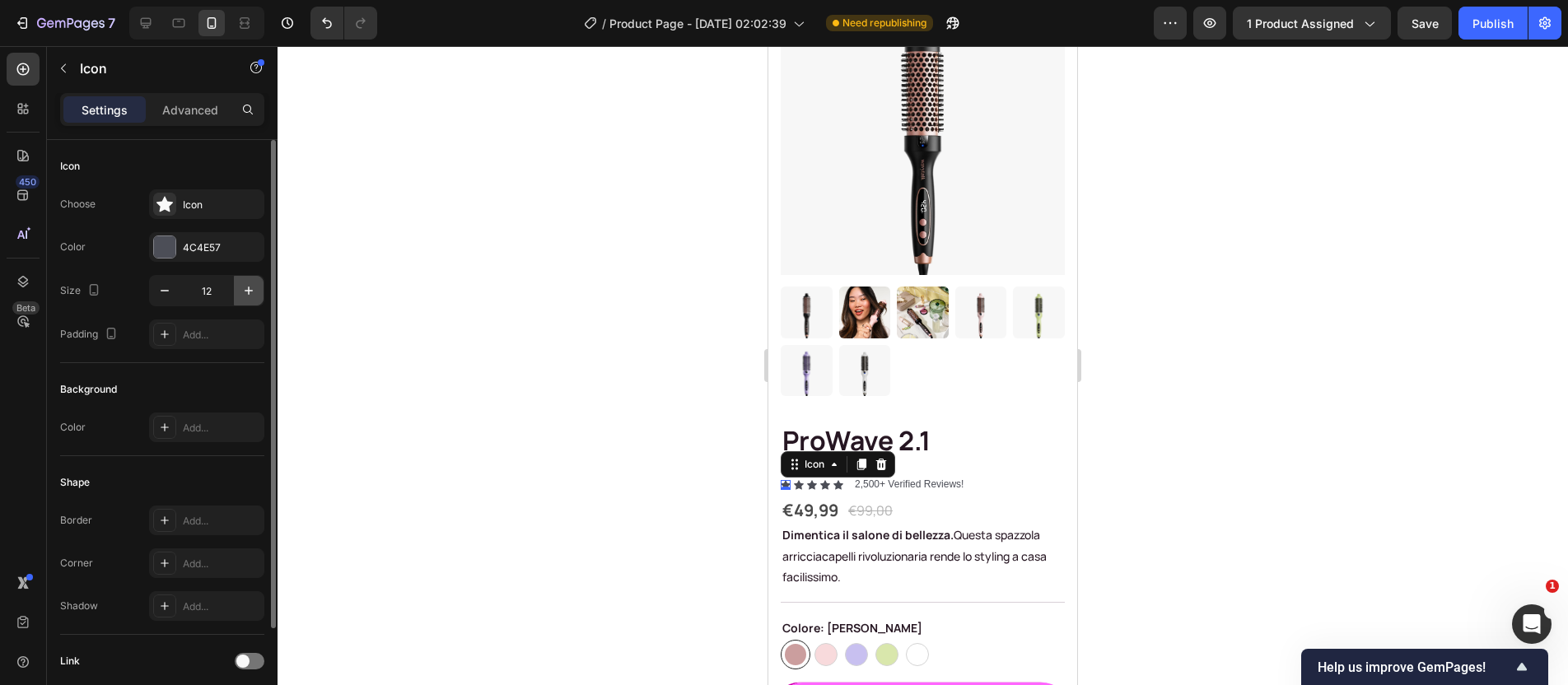
click at [243, 291] on icon "button" at bounding box center [249, 290] width 16 height 16
type input "16"
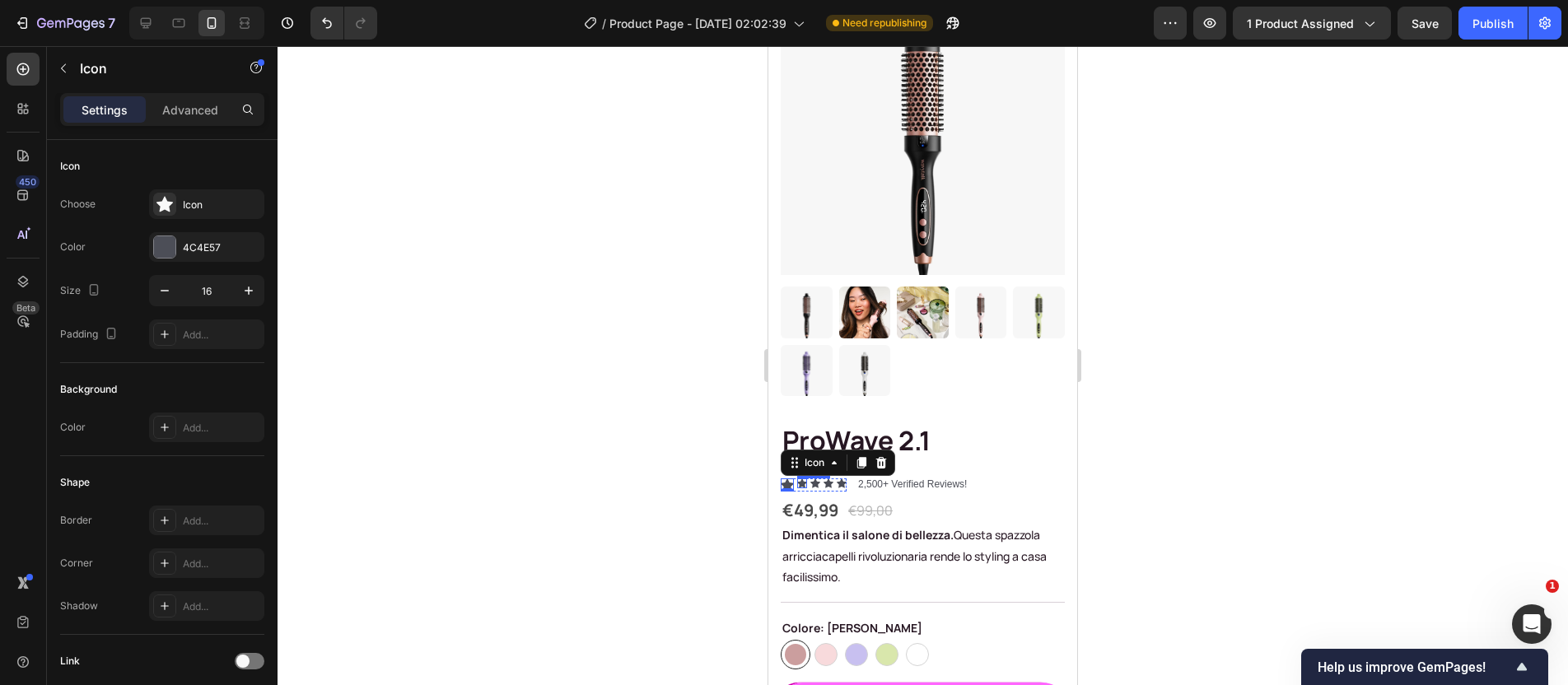
scroll to position [125, 0]
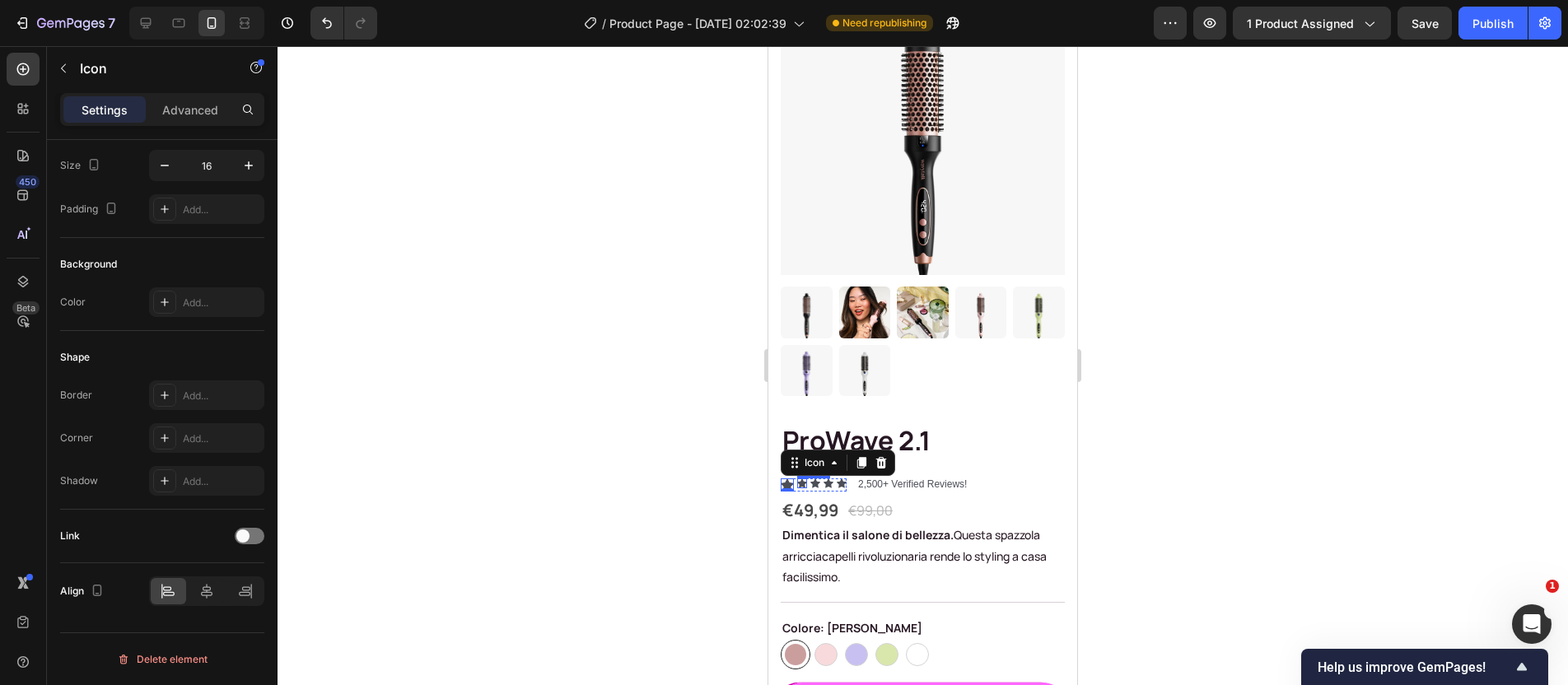
click at [801, 478] on div "Icon" at bounding box center [801, 483] width 10 height 10
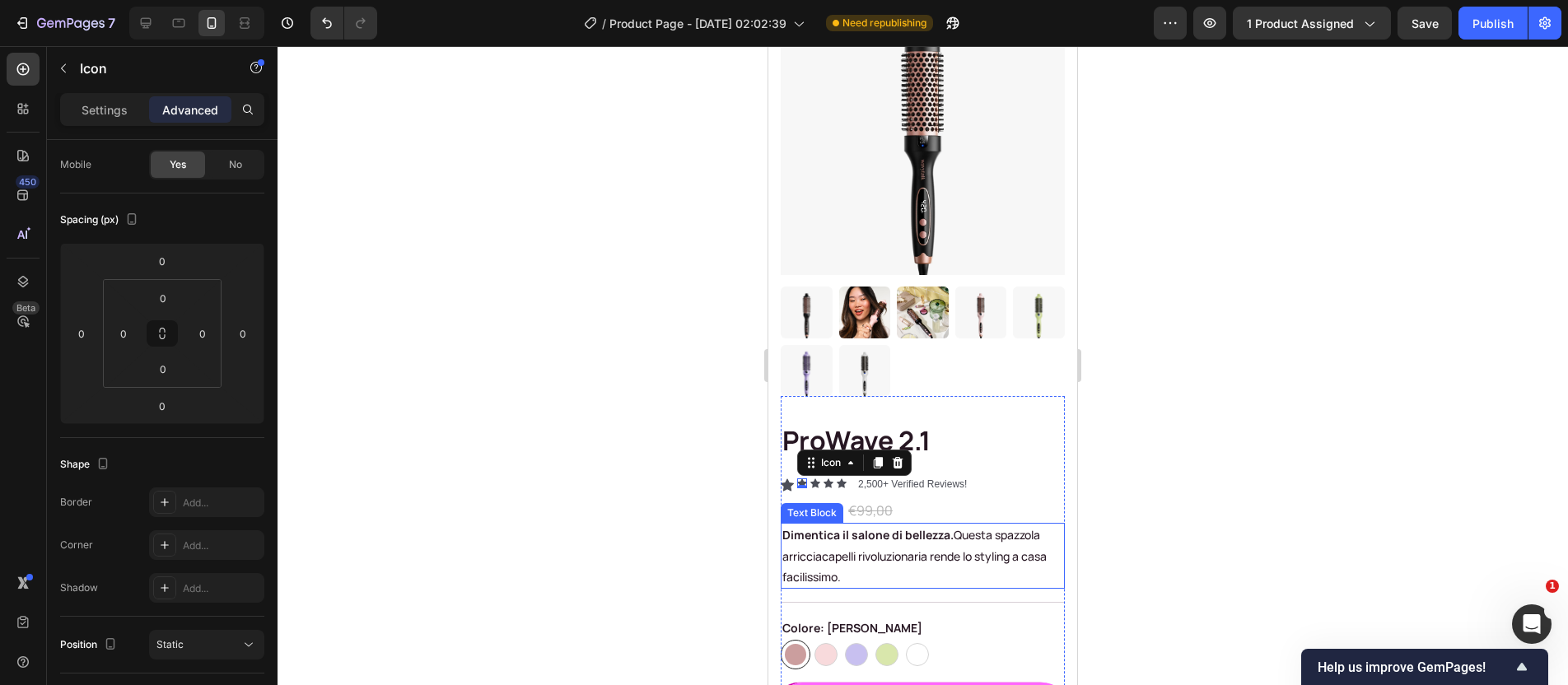
click at [872, 527] on strong "Dimentica il salone di bellezza." at bounding box center [868, 535] width 171 height 15
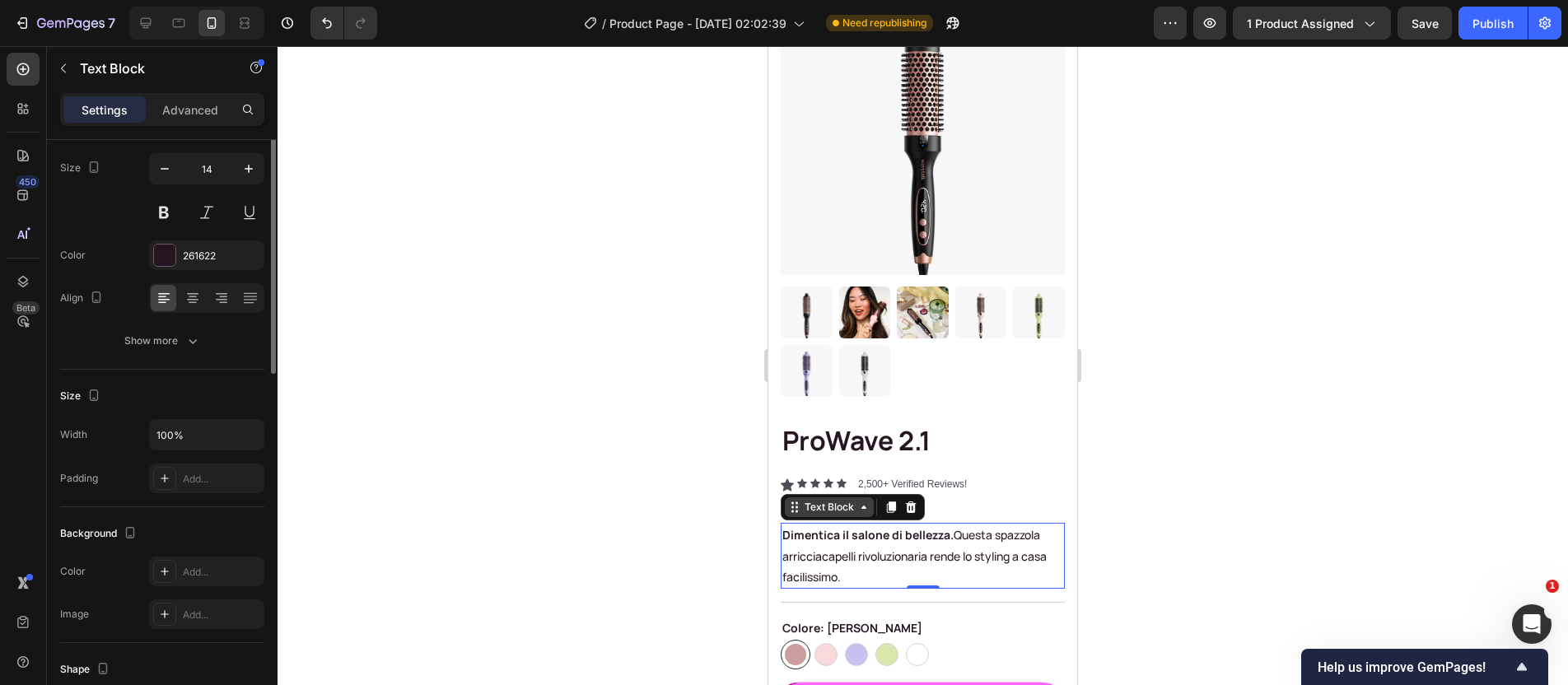
scroll to position [0, 0]
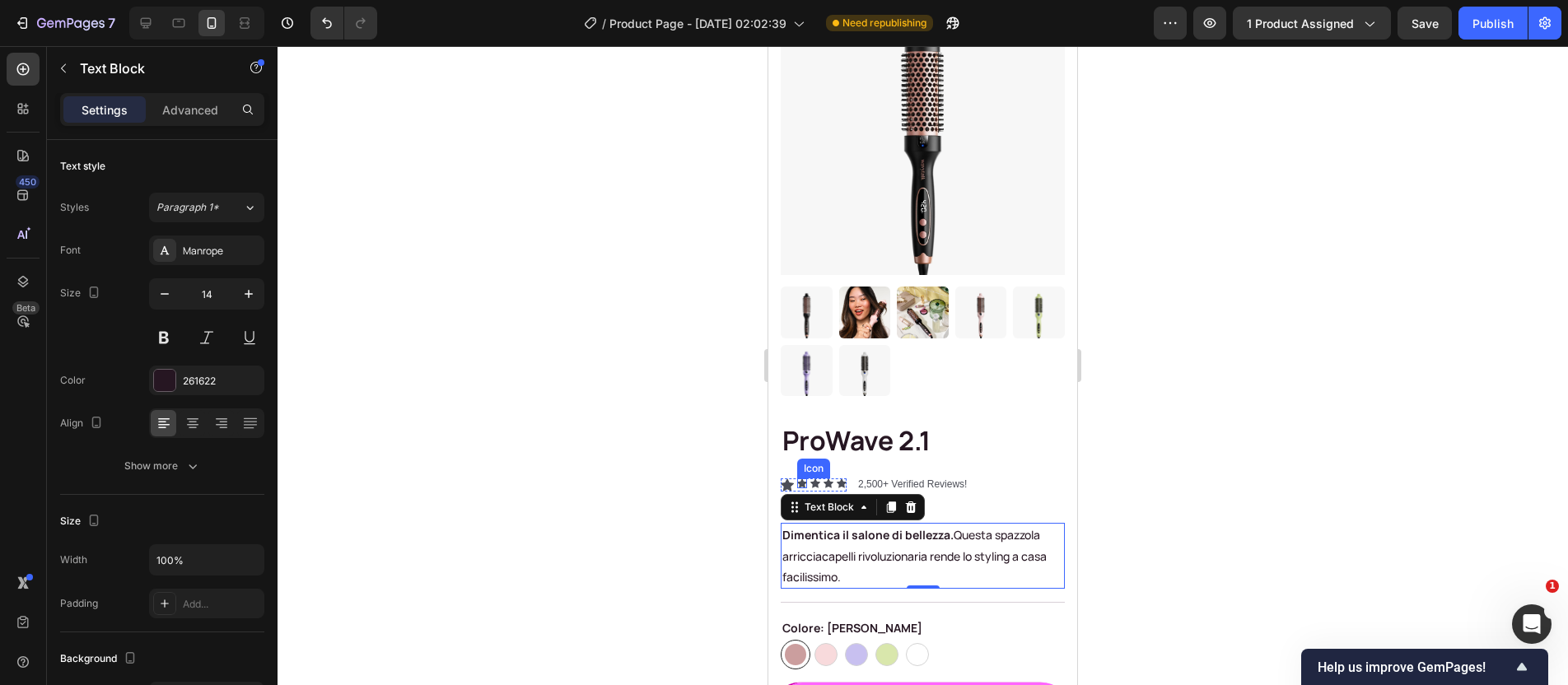
click at [804, 478] on icon at bounding box center [801, 483] width 10 height 9
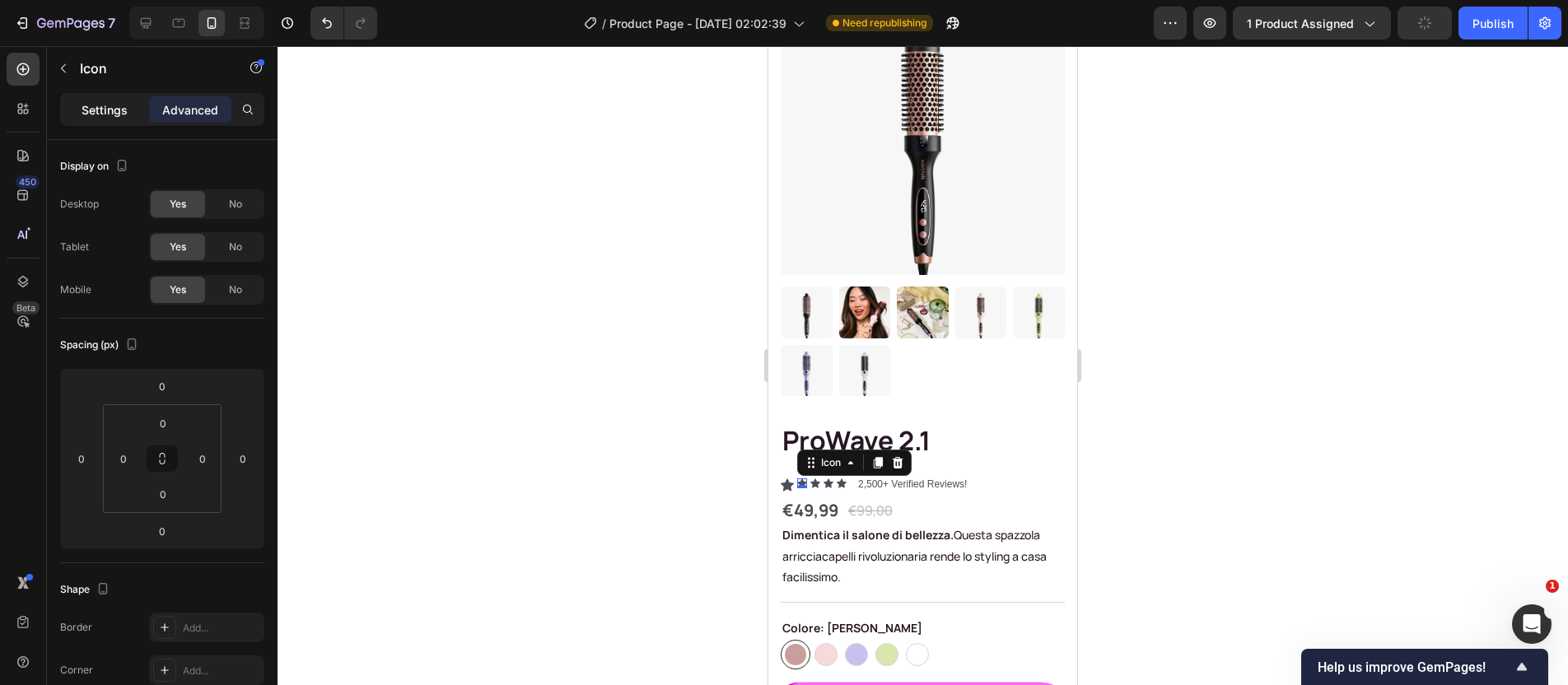
click at [107, 107] on p "Settings" at bounding box center [105, 109] width 47 height 17
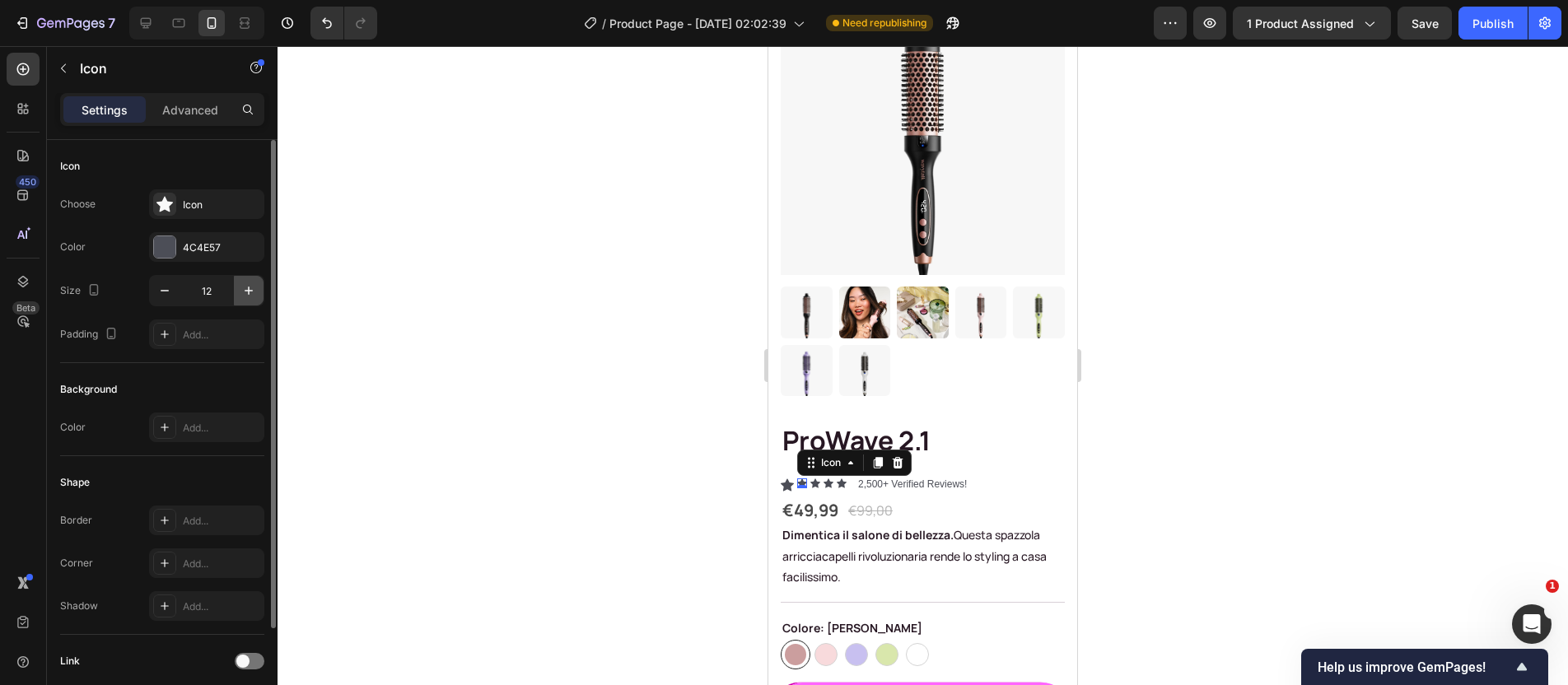
click at [244, 287] on icon "button" at bounding box center [249, 290] width 16 height 16
type input "16"
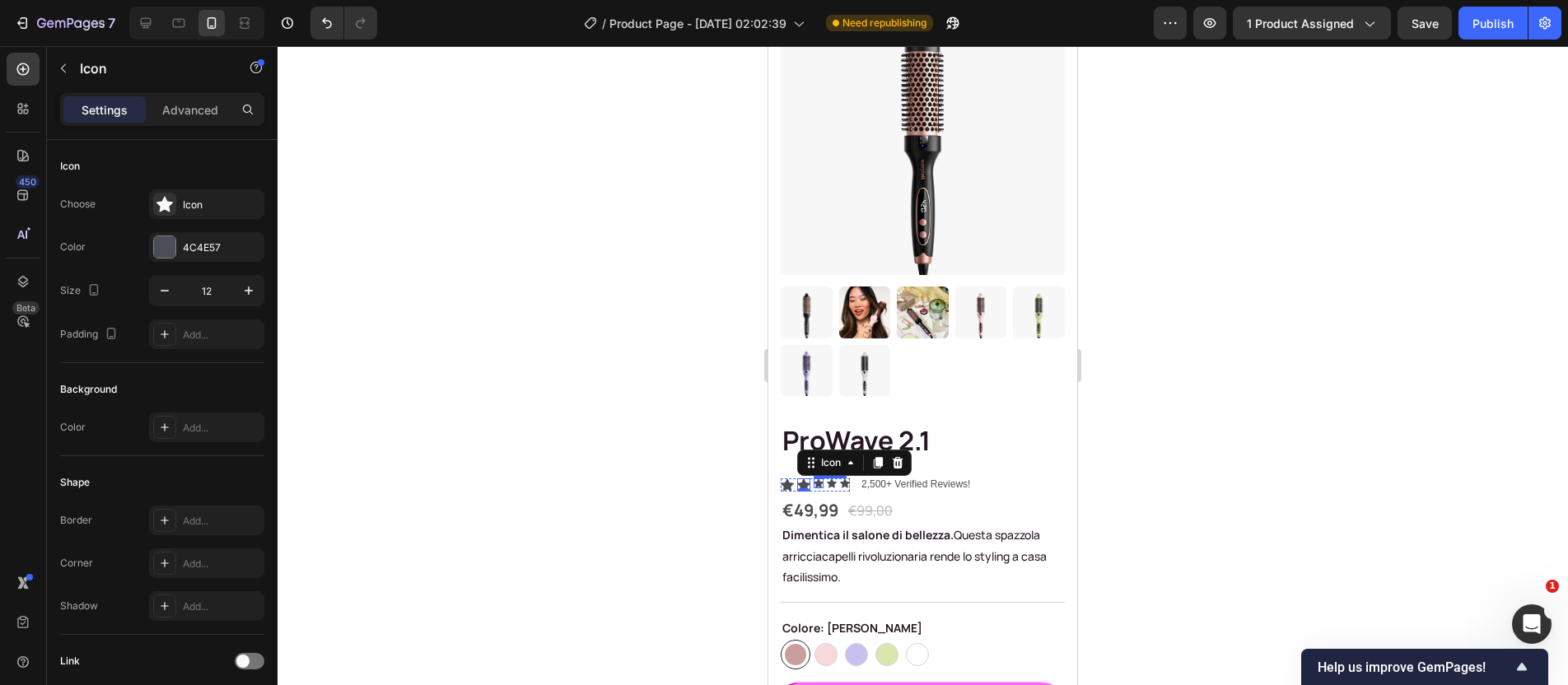
click at [820, 478] on div "Icon" at bounding box center [818, 483] width 10 height 10
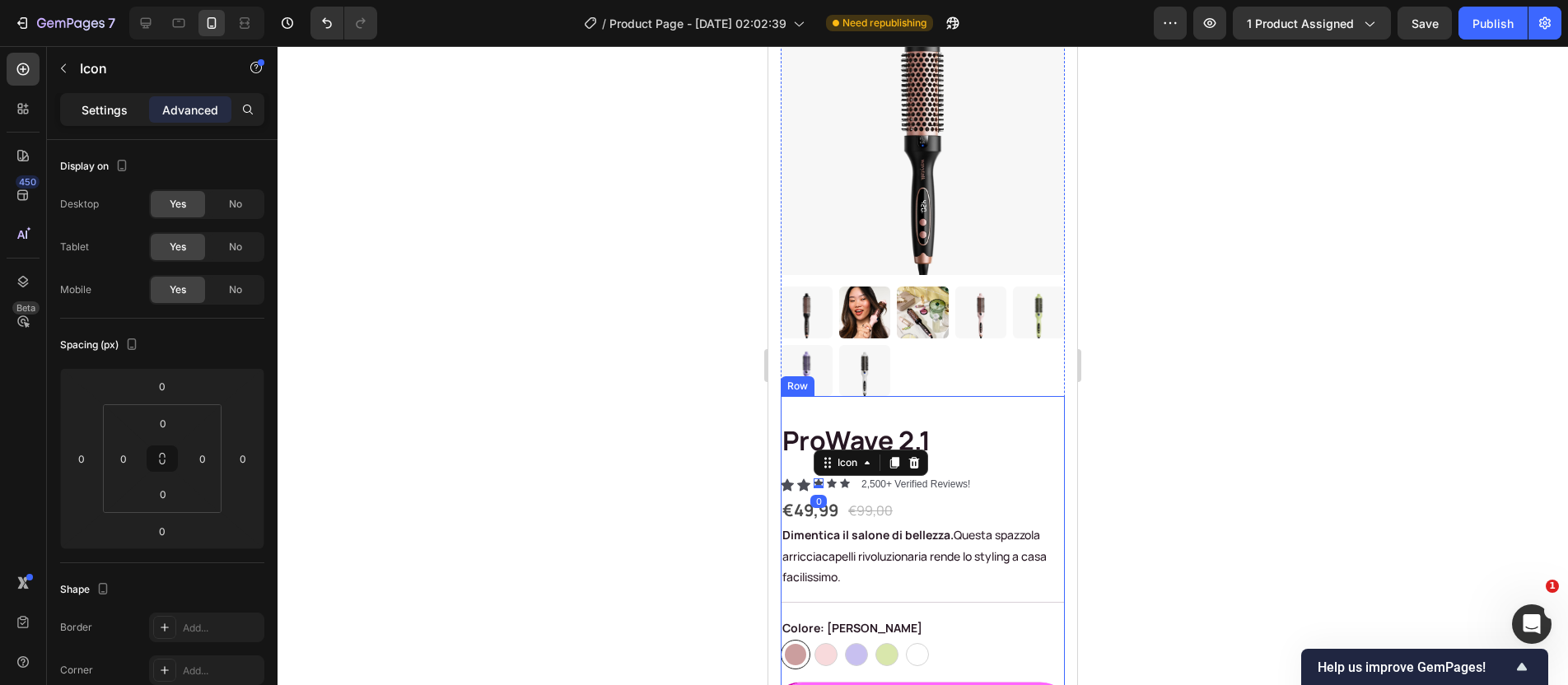
click at [106, 116] on p "Settings" at bounding box center [105, 109] width 47 height 17
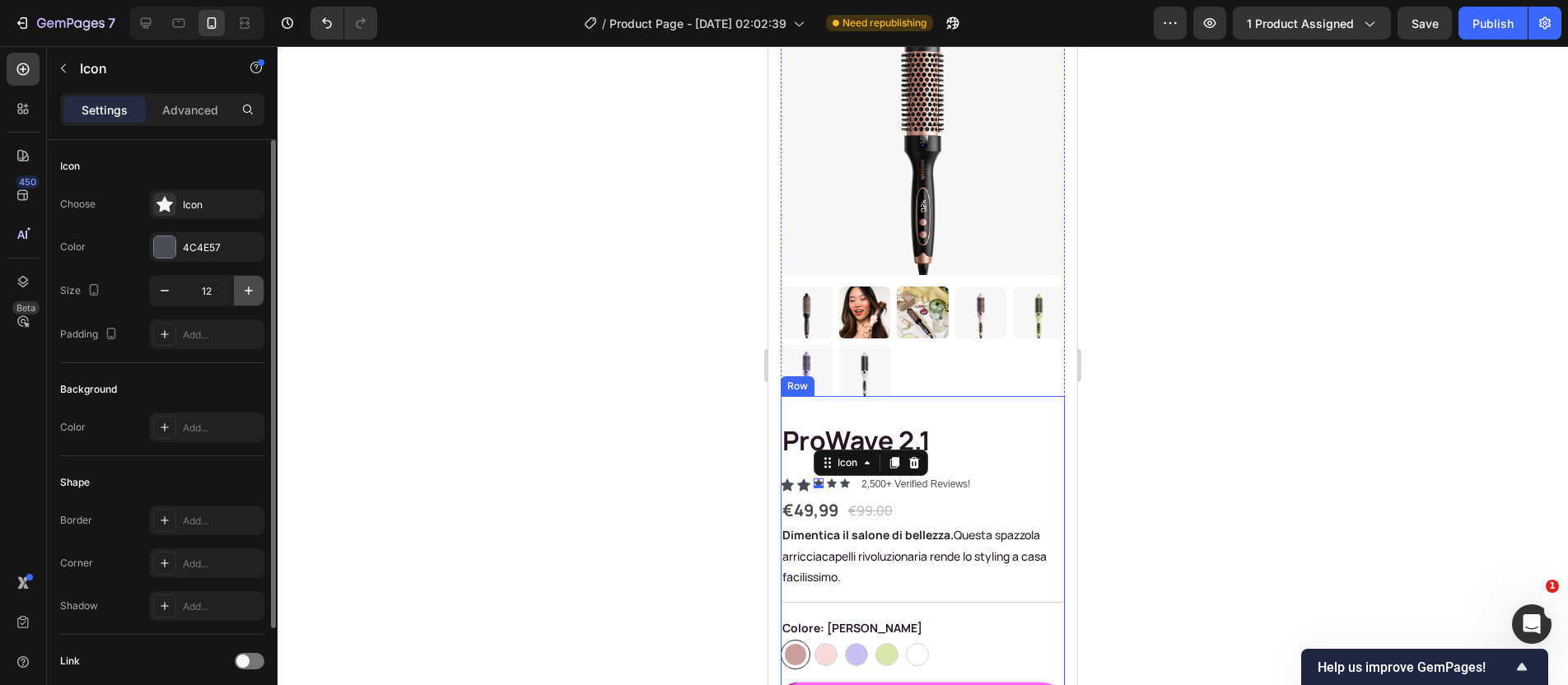
click at [257, 297] on button "button" at bounding box center [248, 290] width 30 height 30
click at [256, 296] on icon "button" at bounding box center [249, 290] width 16 height 16
click at [255, 295] on icon "button" at bounding box center [249, 290] width 16 height 16
type input "16"
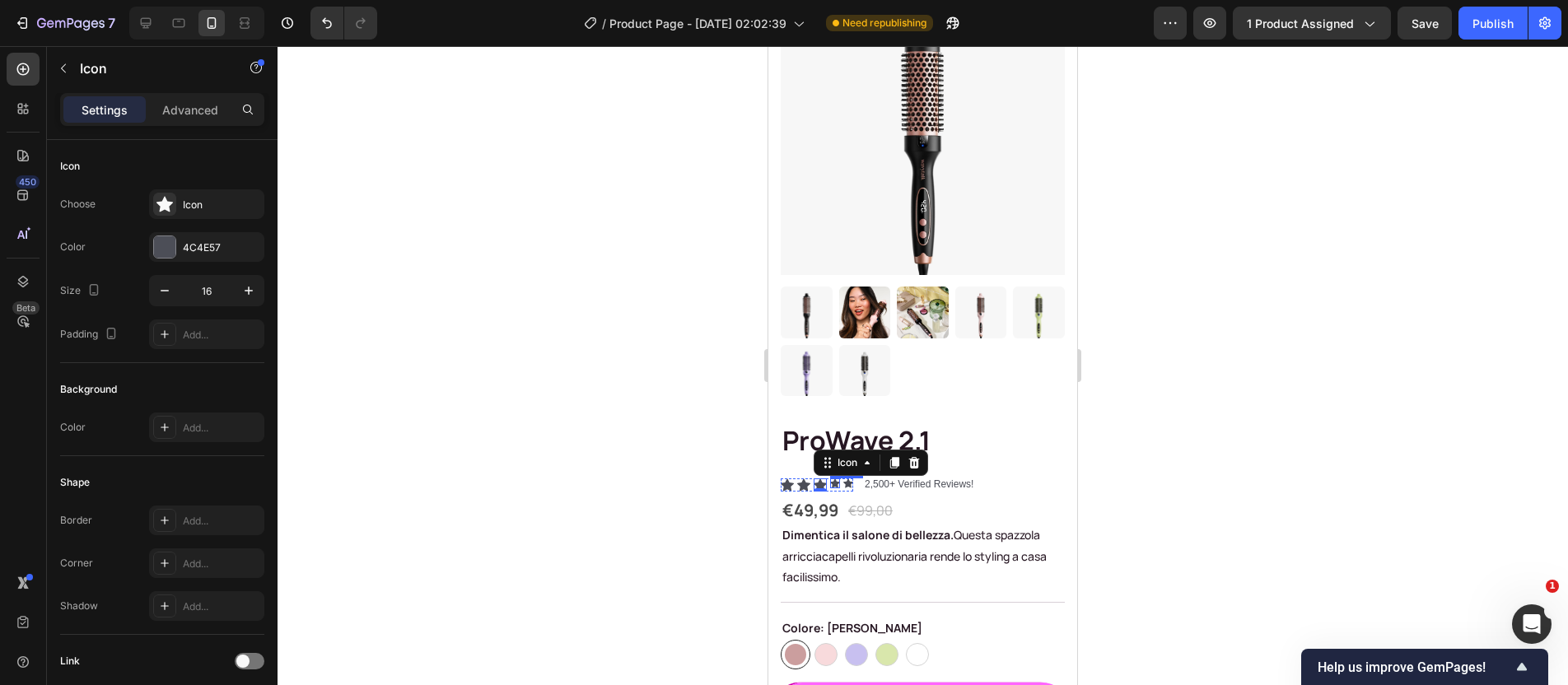
click at [835, 478] on div "Icon" at bounding box center [835, 483] width 10 height 10
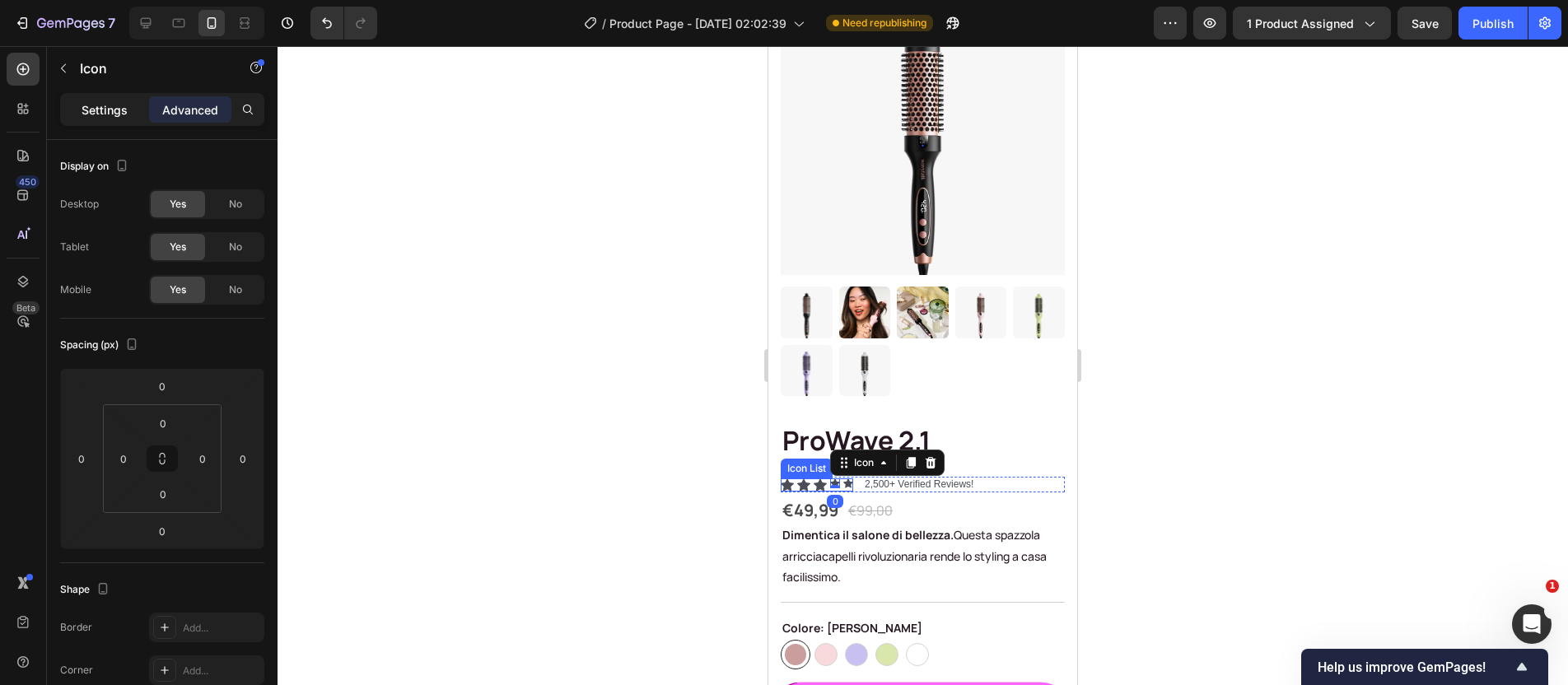
click at [98, 103] on p "Settings" at bounding box center [105, 109] width 47 height 17
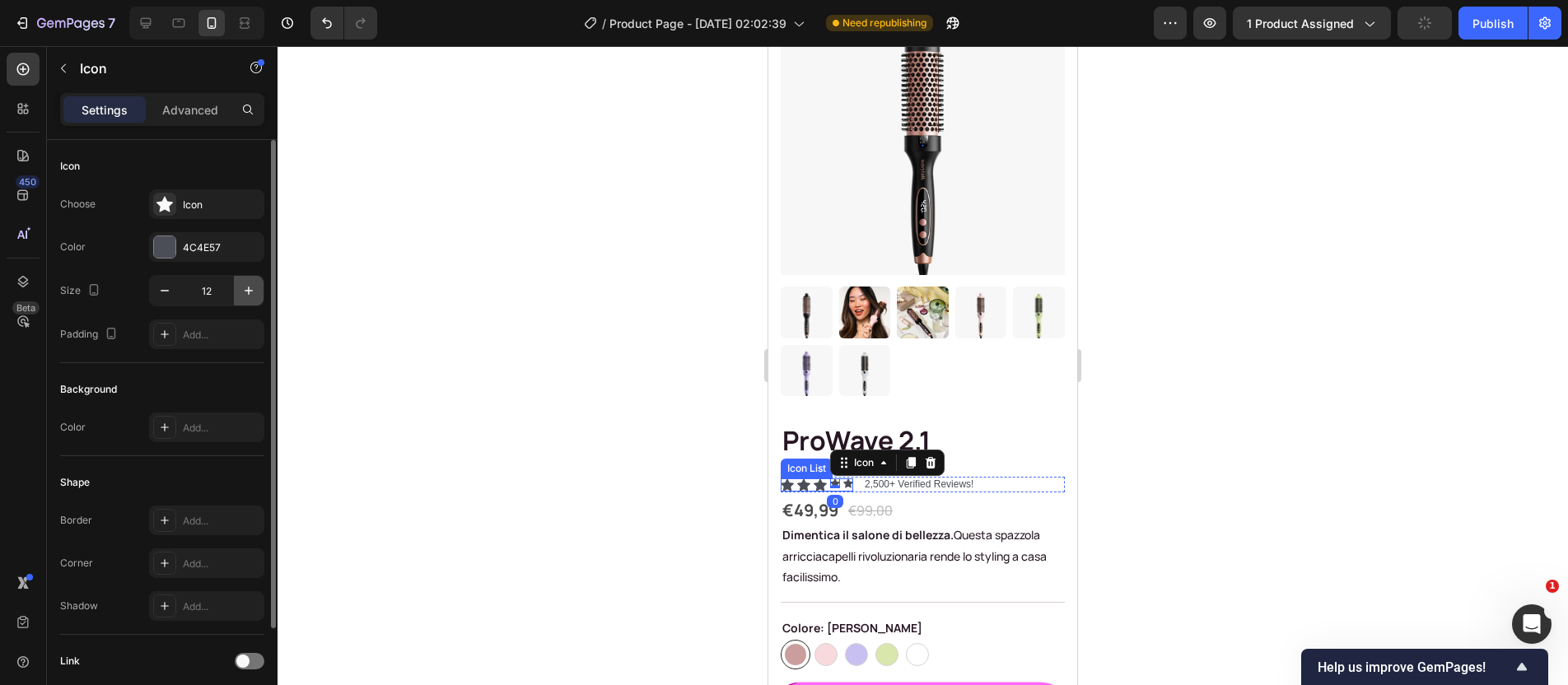
click at [253, 295] on icon "button" at bounding box center [249, 290] width 16 height 16
type input "16"
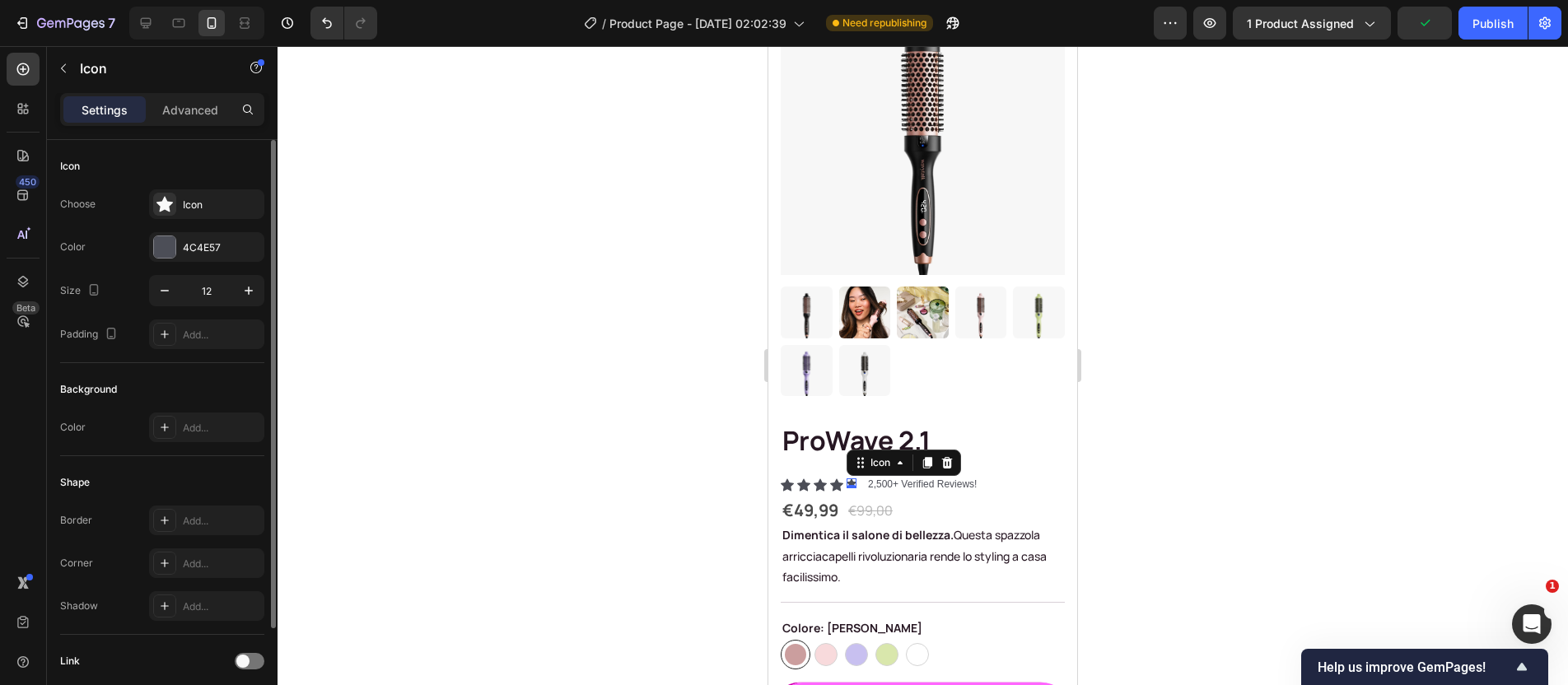
click at [849, 478] on div "Icon 0" at bounding box center [852, 483] width 10 height 10
click at [244, 285] on icon "button" at bounding box center [249, 290] width 16 height 16
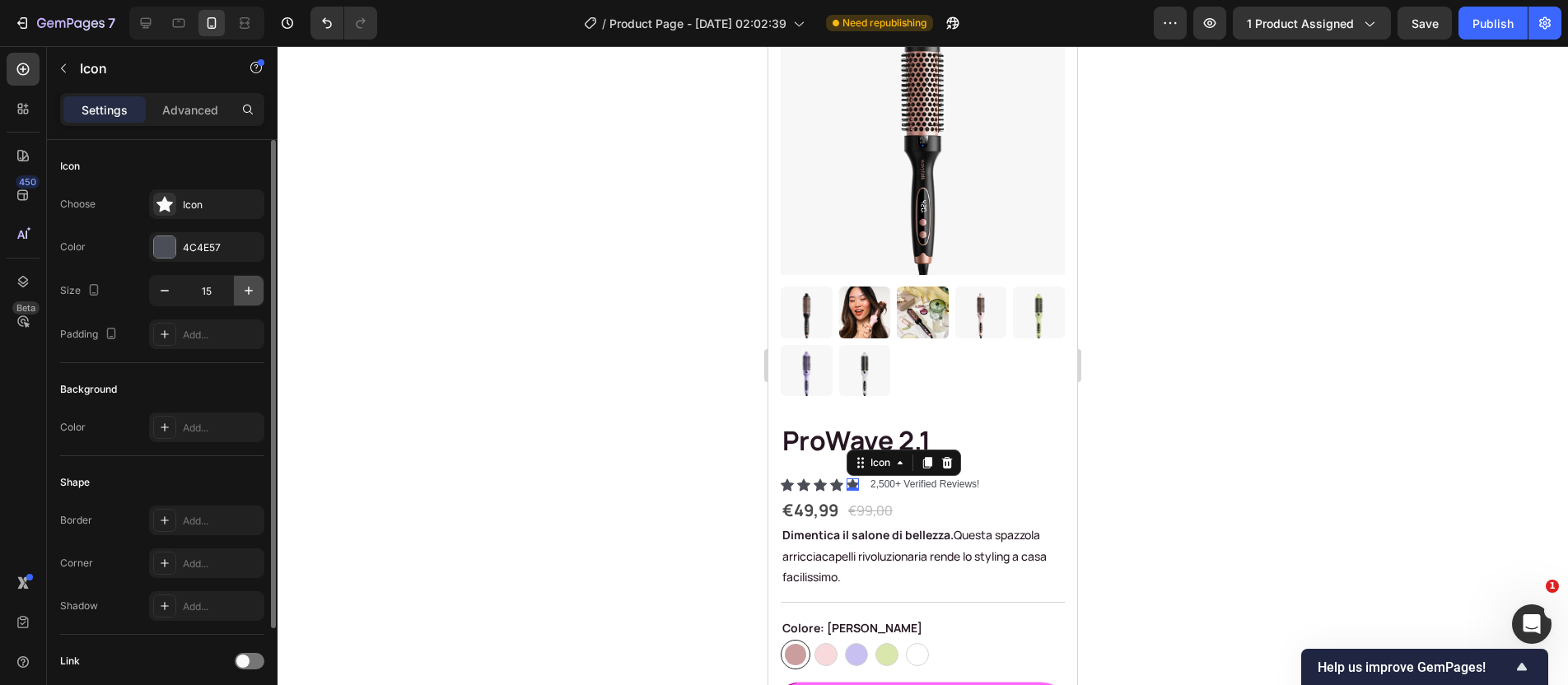
type input "16"
click at [907, 478] on p "2,500+ Verified Reviews!" at bounding box center [925, 484] width 108 height 13
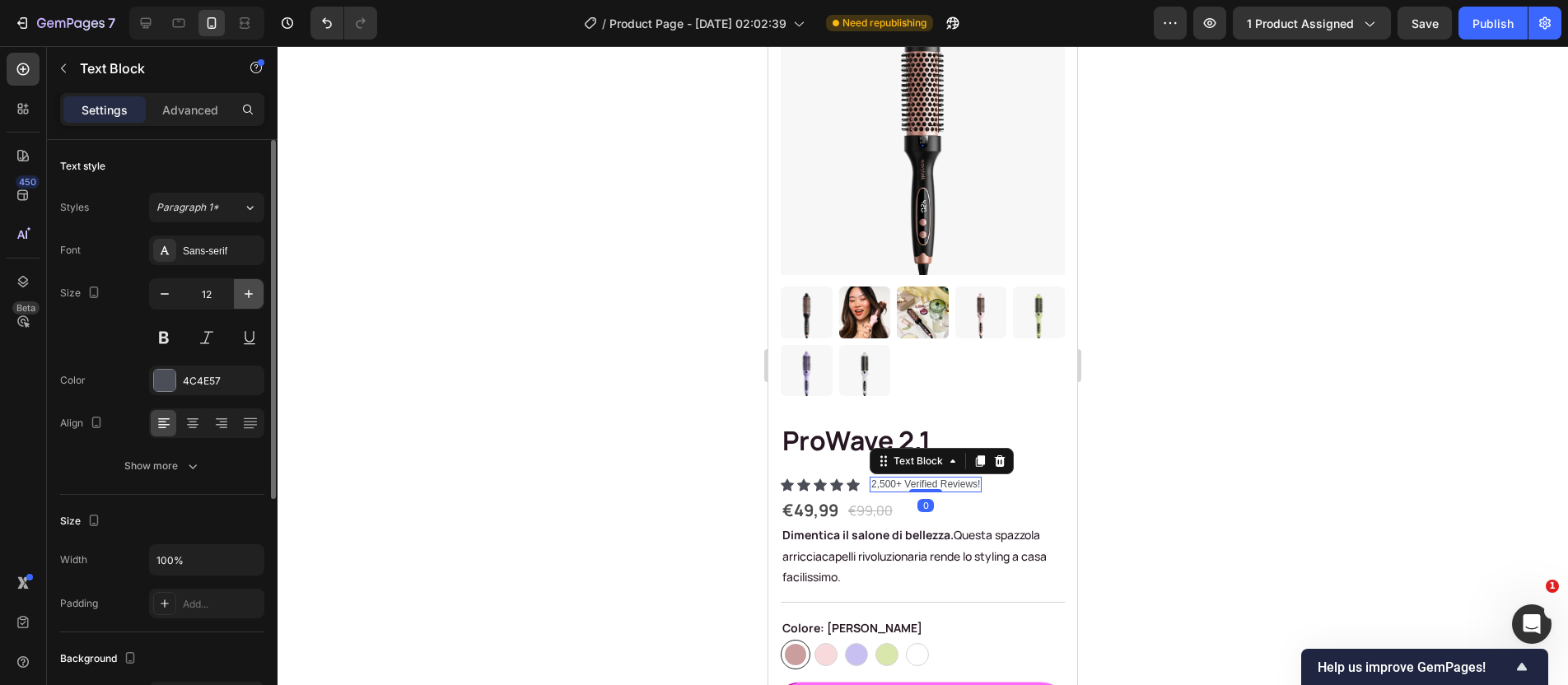
click at [256, 300] on icon "button" at bounding box center [249, 294] width 16 height 16
type input "16"
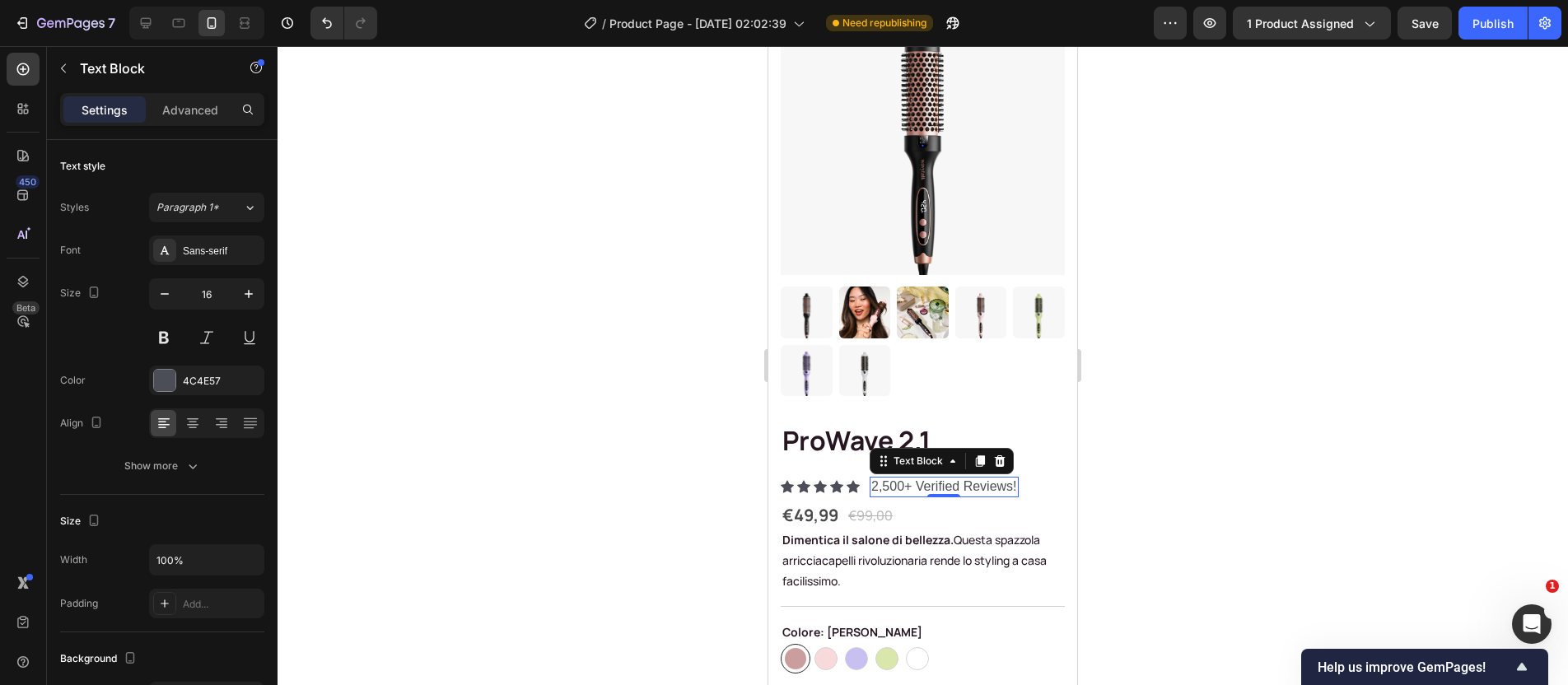
click at [1129, 474] on div at bounding box center [922, 366] width 1290 height 639
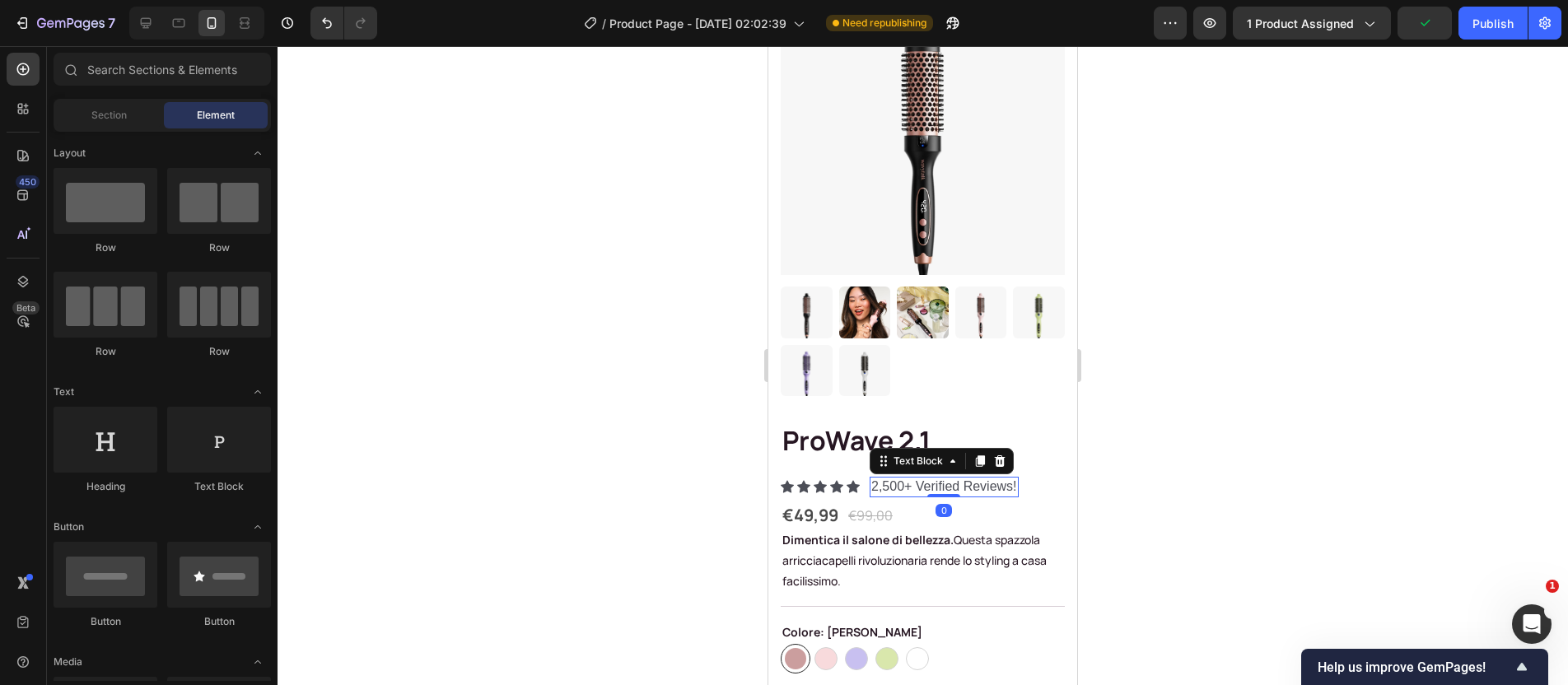
click at [997, 478] on p "2,500+ Verified Reviews!" at bounding box center [944, 486] width 146 height 17
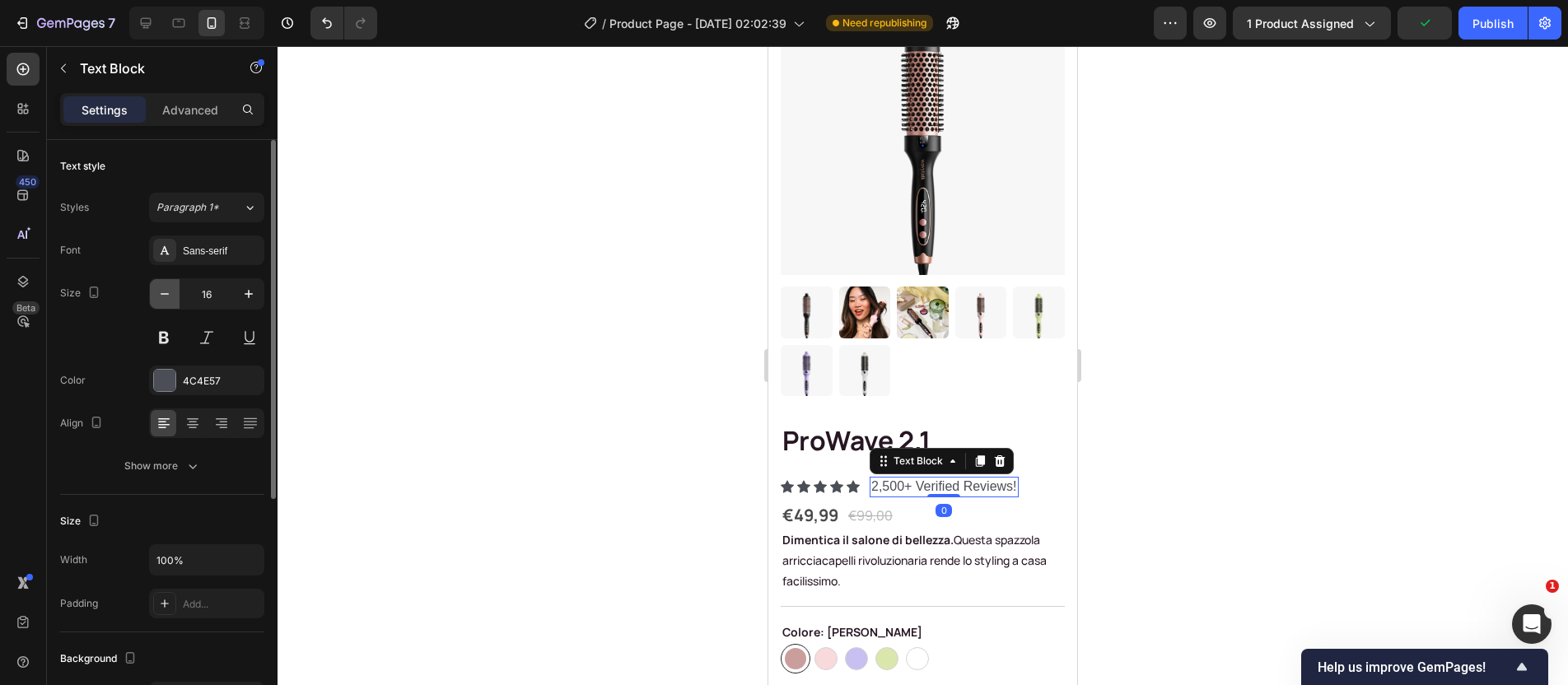
click at [163, 295] on icon "button" at bounding box center [165, 294] width 16 height 16
type input "14"
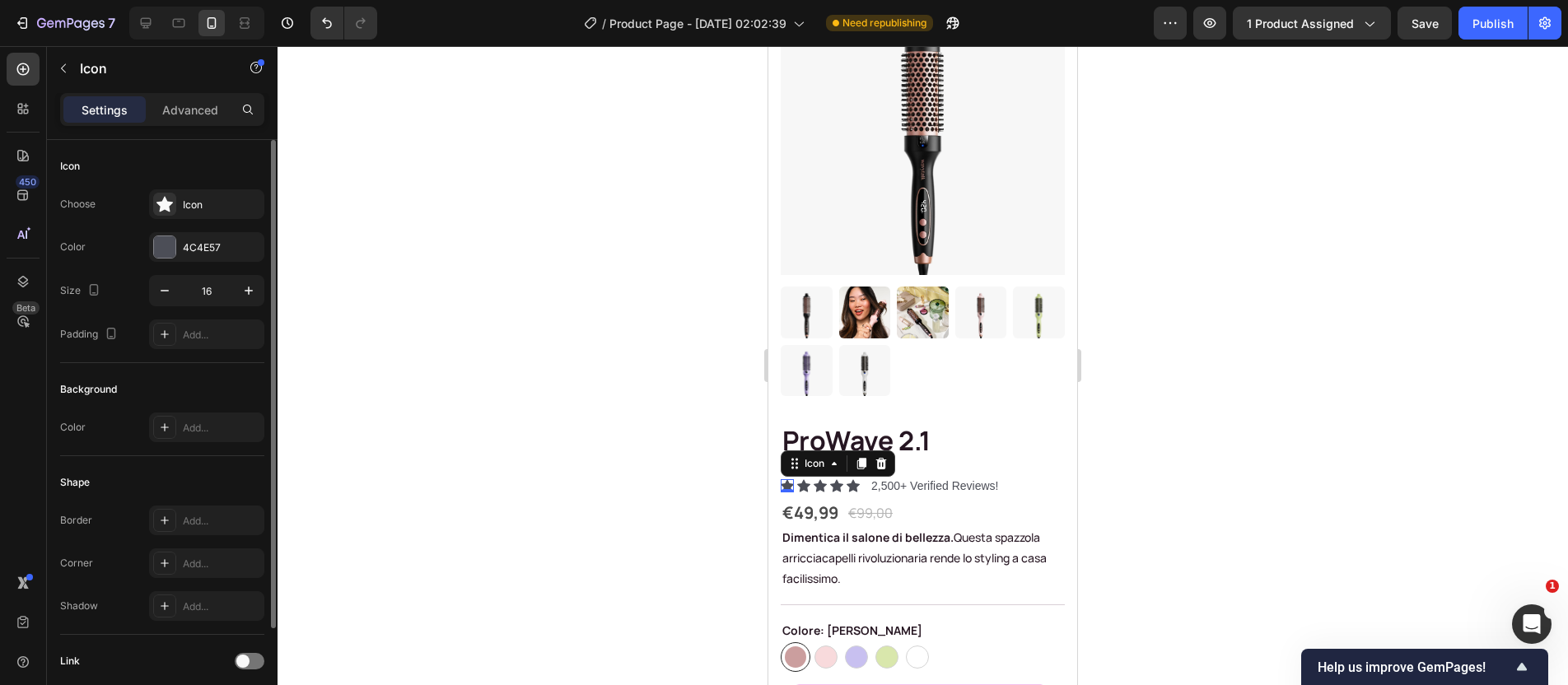
click at [793, 479] on div "Icon 0" at bounding box center [787, 485] width 13 height 13
click at [1231, 499] on div at bounding box center [922, 366] width 1290 height 639
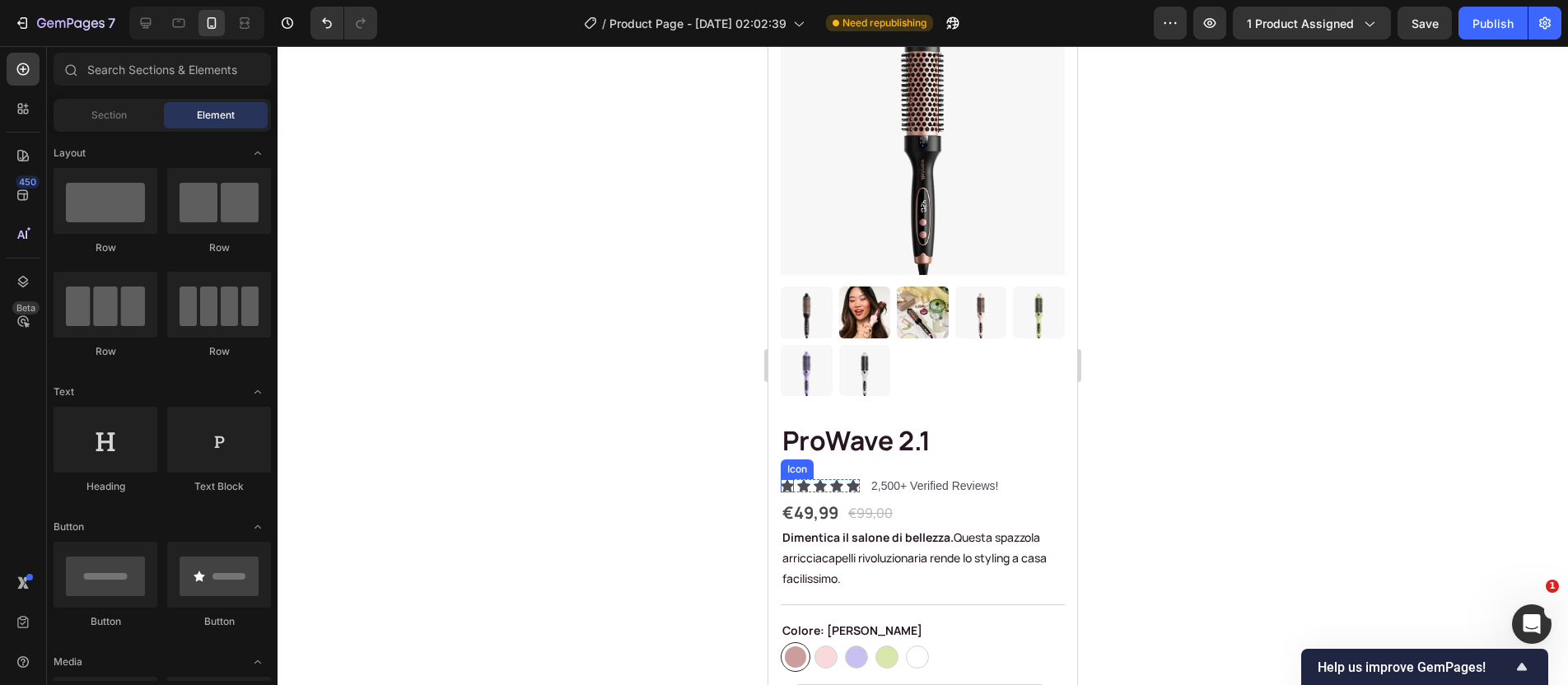
click at [789, 479] on div "Icon" at bounding box center [787, 485] width 13 height 13
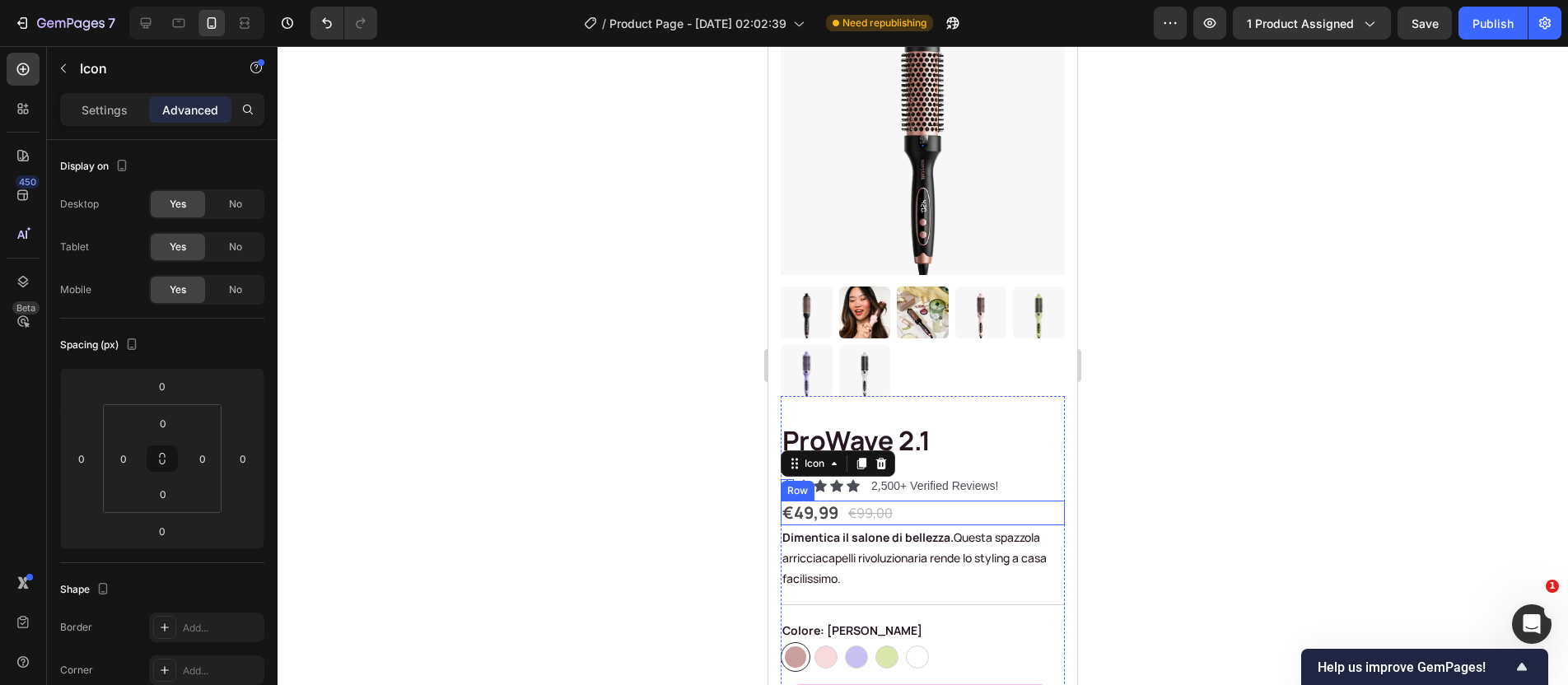
click at [1236, 446] on div at bounding box center [922, 366] width 1290 height 639
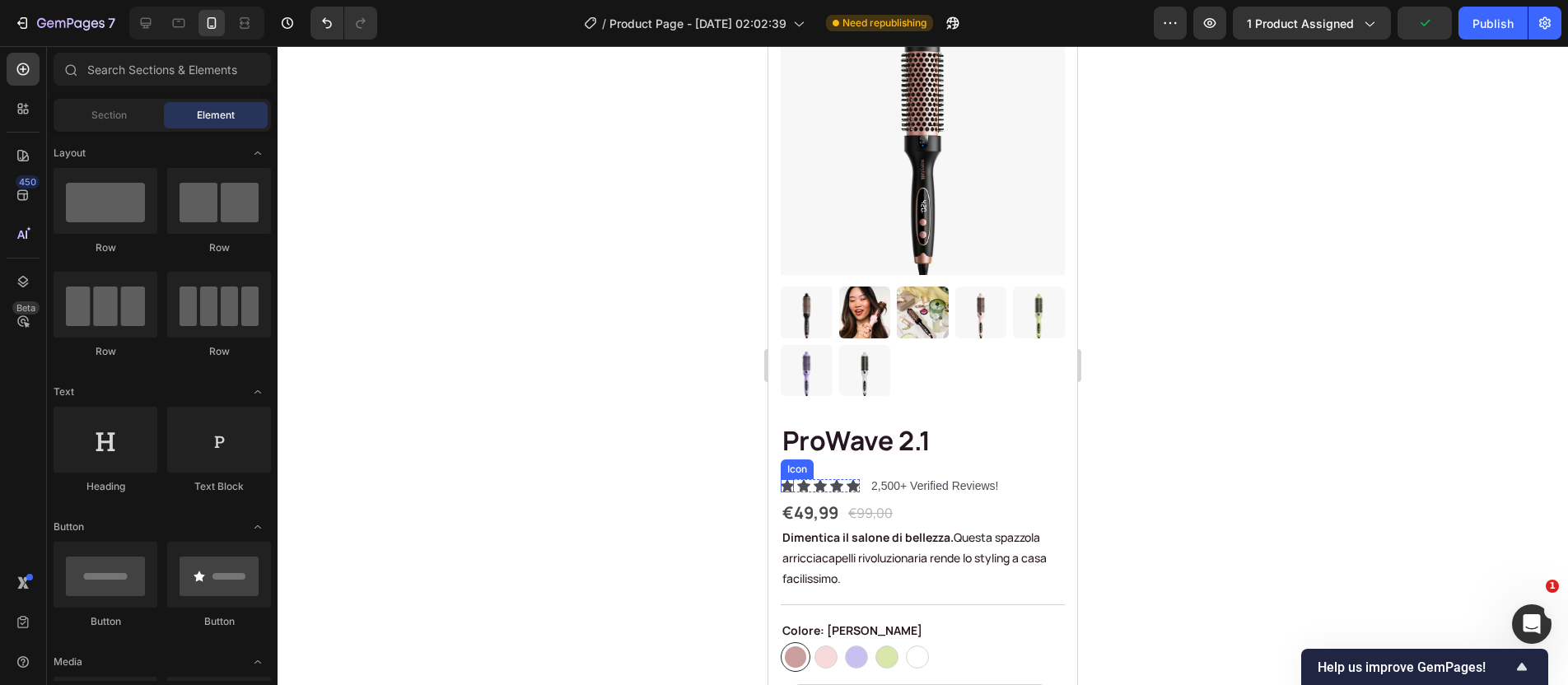
click at [787, 479] on icon at bounding box center [787, 485] width 13 height 13
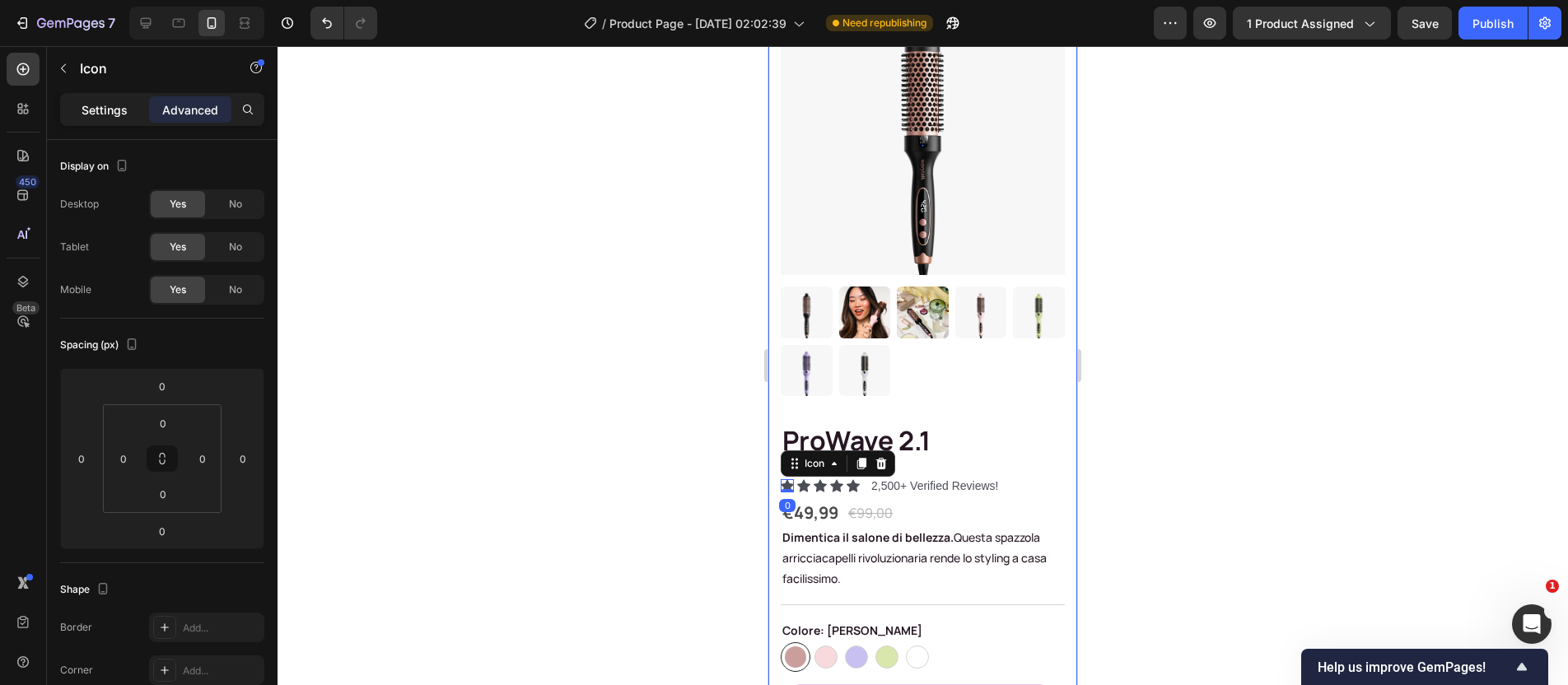
click at [103, 104] on p "Settings" at bounding box center [105, 109] width 47 height 17
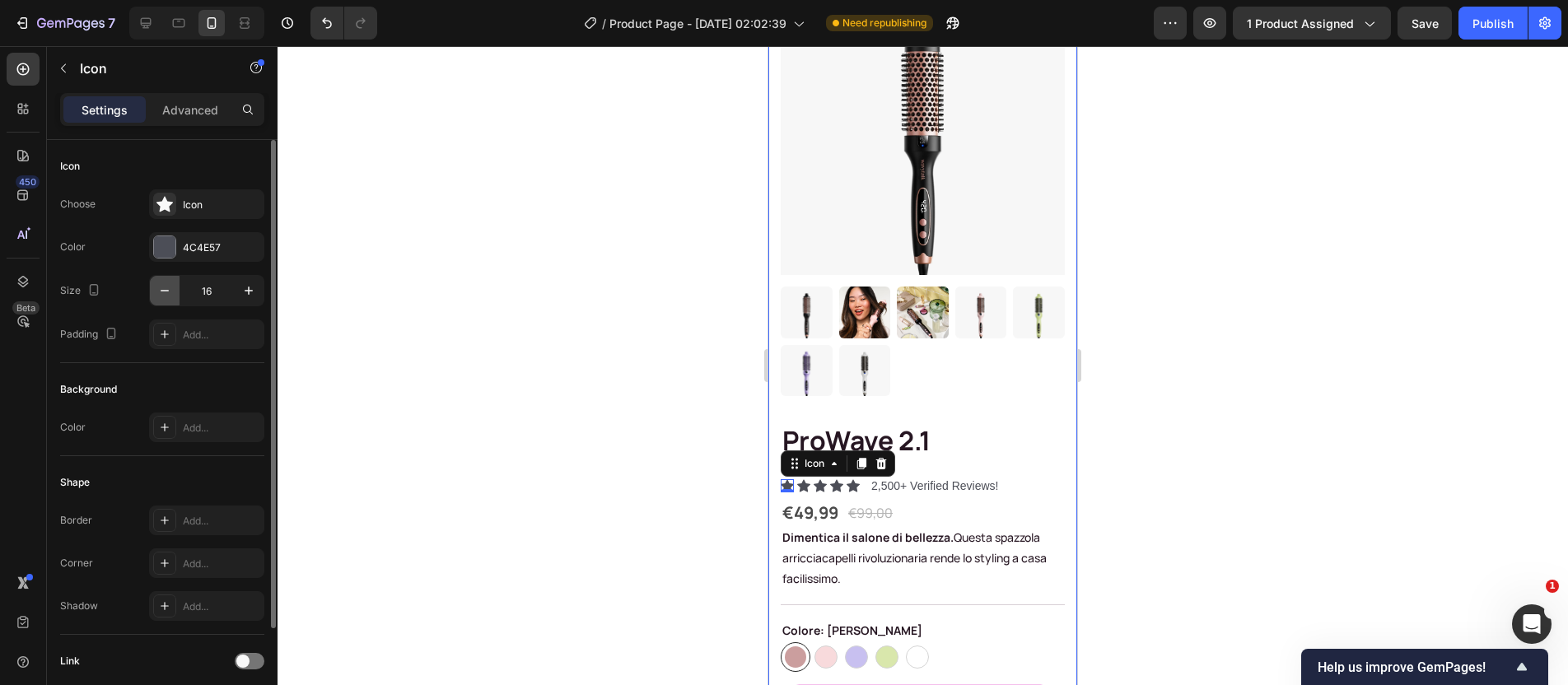
click at [159, 296] on icon "button" at bounding box center [165, 290] width 16 height 16
type input "14"
click at [804, 479] on div "Icon 0" at bounding box center [802, 485] width 13 height 13
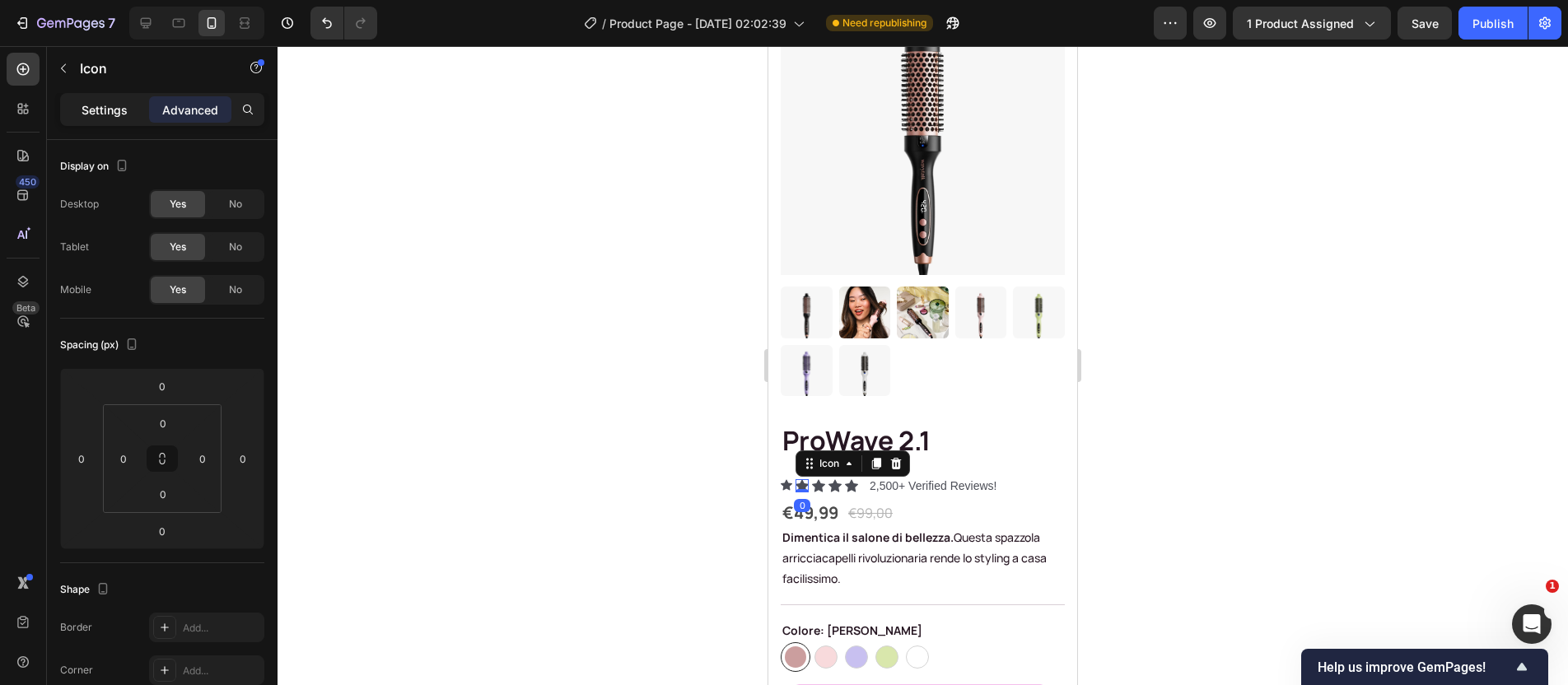
click at [113, 115] on p "Settings" at bounding box center [105, 109] width 47 height 17
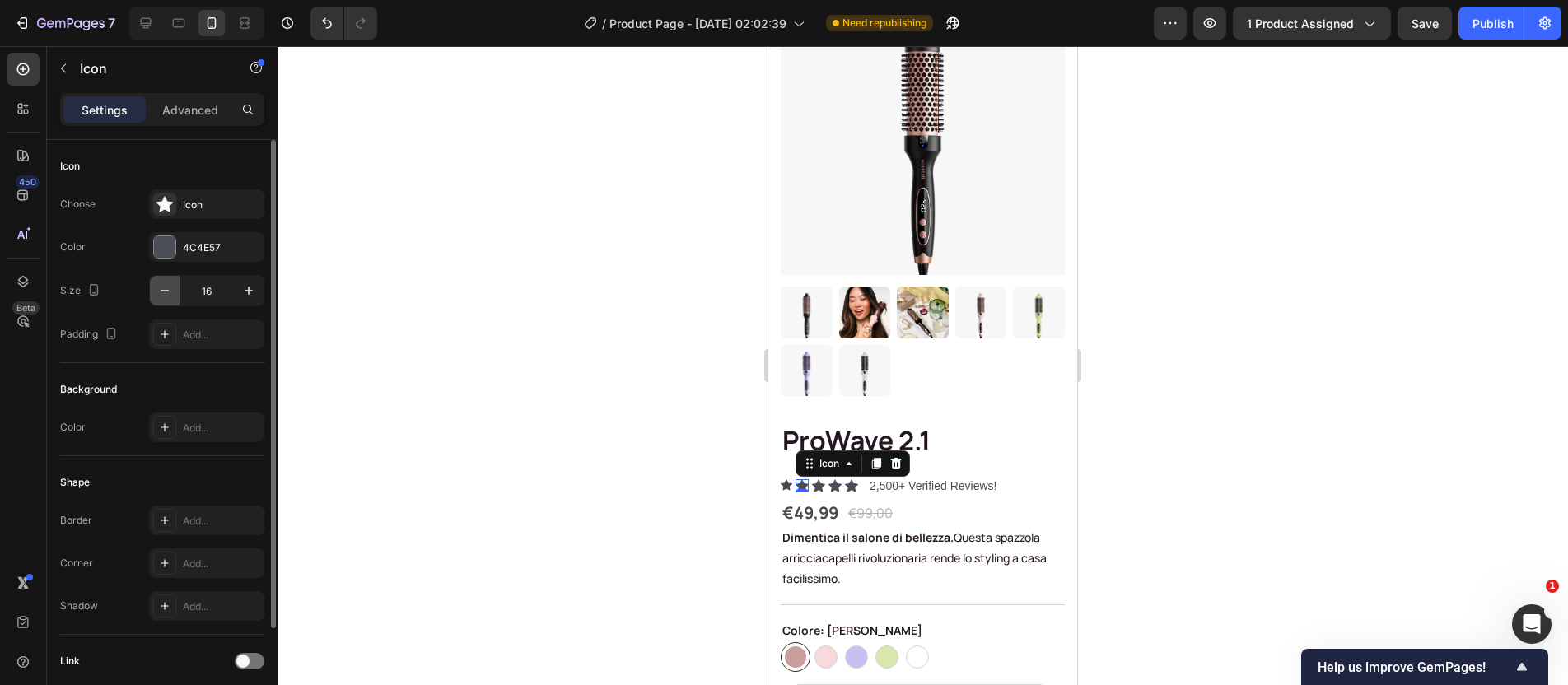
click at [159, 294] on icon "button" at bounding box center [165, 290] width 16 height 16
type input "14"
click at [818, 479] on div "Icon" at bounding box center [817, 485] width 13 height 13
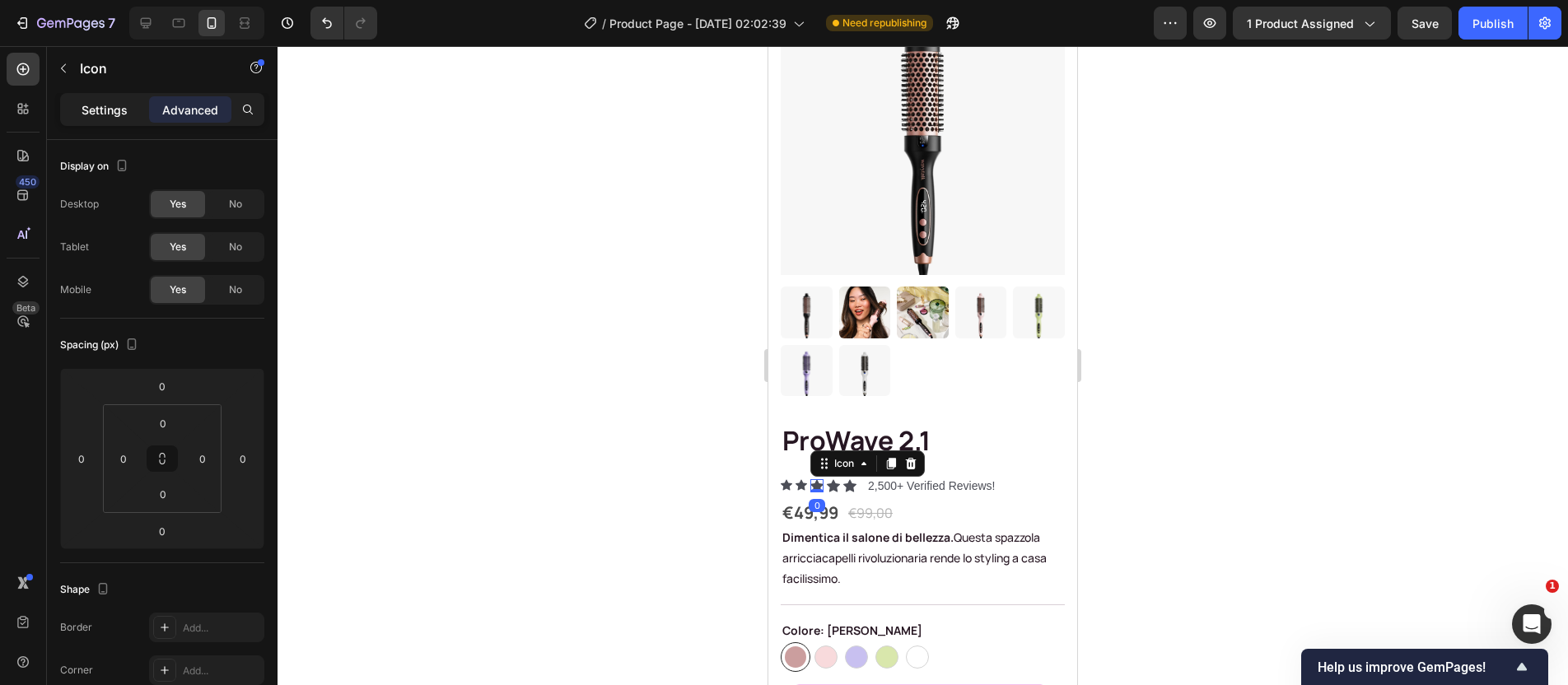
click at [109, 111] on p "Settings" at bounding box center [105, 109] width 47 height 17
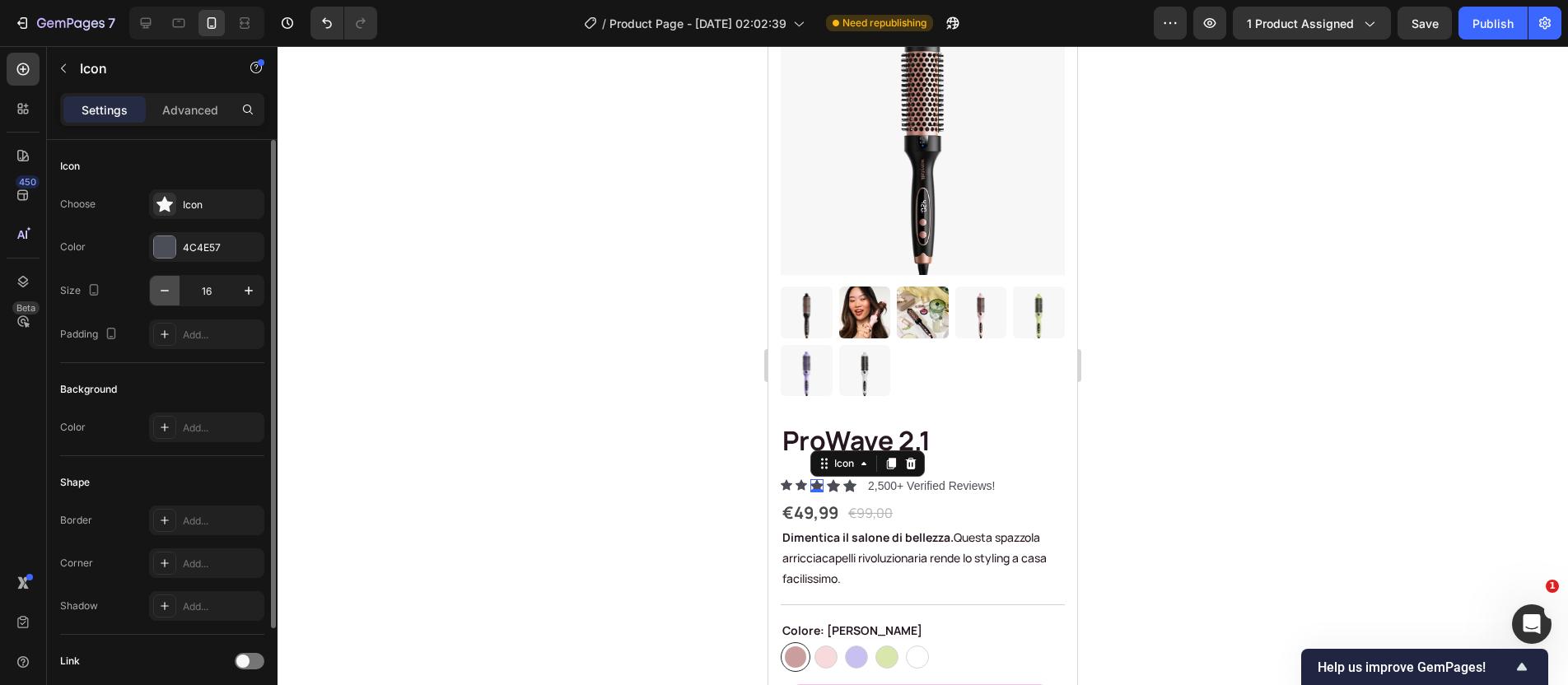
click at [164, 295] on icon "button" at bounding box center [165, 290] width 16 height 16
type input "14"
click at [835, 479] on div "Icon" at bounding box center [832, 485] width 13 height 13
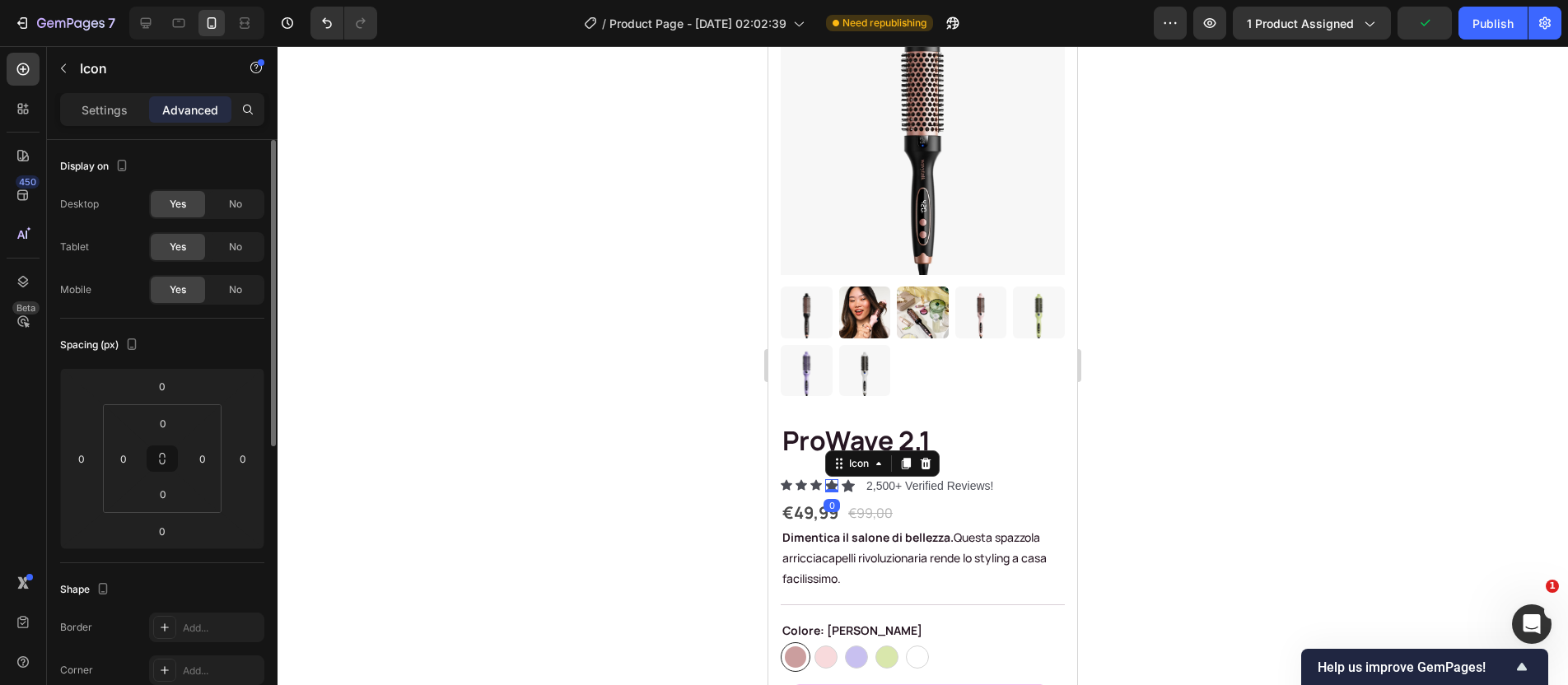
drag, startPoint x: 114, startPoint y: 116, endPoint x: 116, endPoint y: 124, distance: 8.2
click at [114, 116] on p "Settings" at bounding box center [105, 109] width 47 height 17
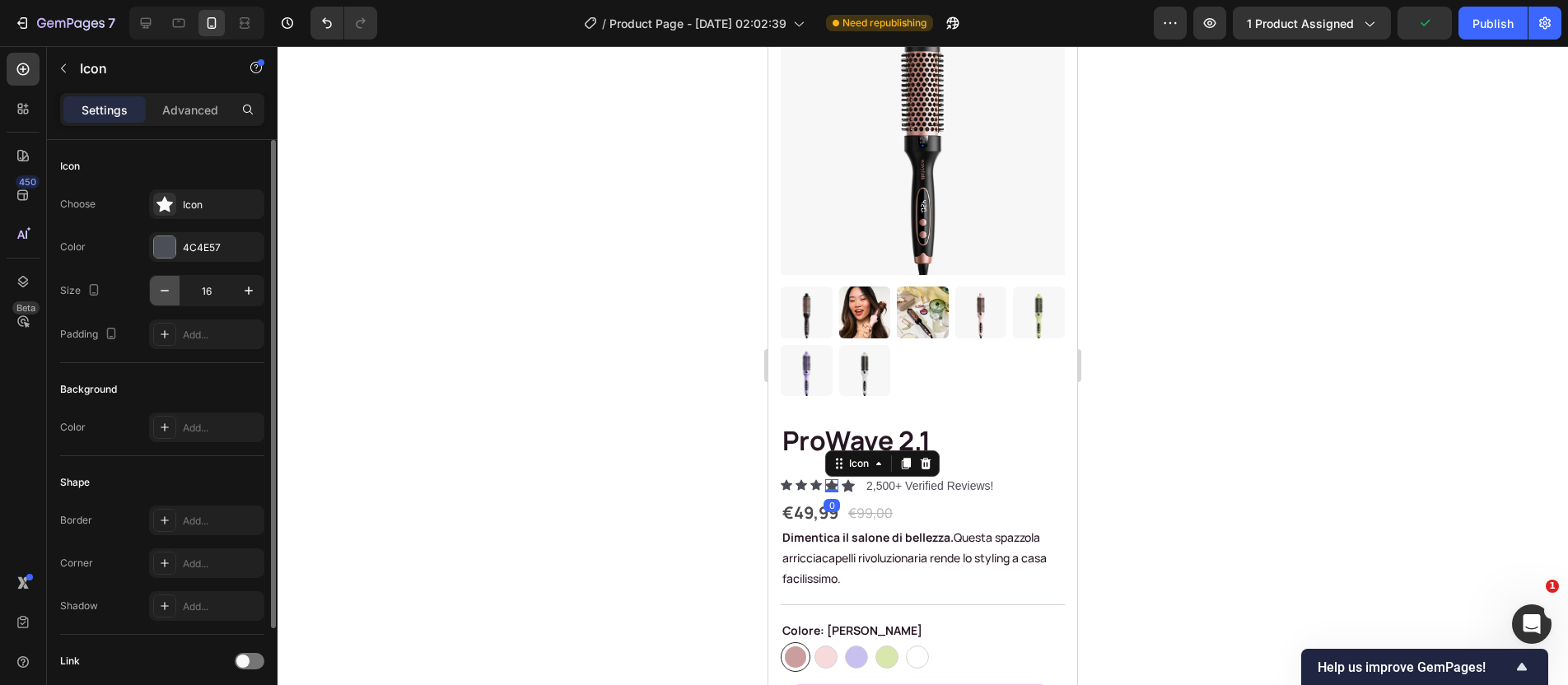
click at [167, 290] on icon "button" at bounding box center [164, 291] width 8 height 2
type input "14"
click at [844, 479] on icon at bounding box center [846, 485] width 13 height 13
click at [166, 288] on icon "button" at bounding box center [165, 290] width 16 height 16
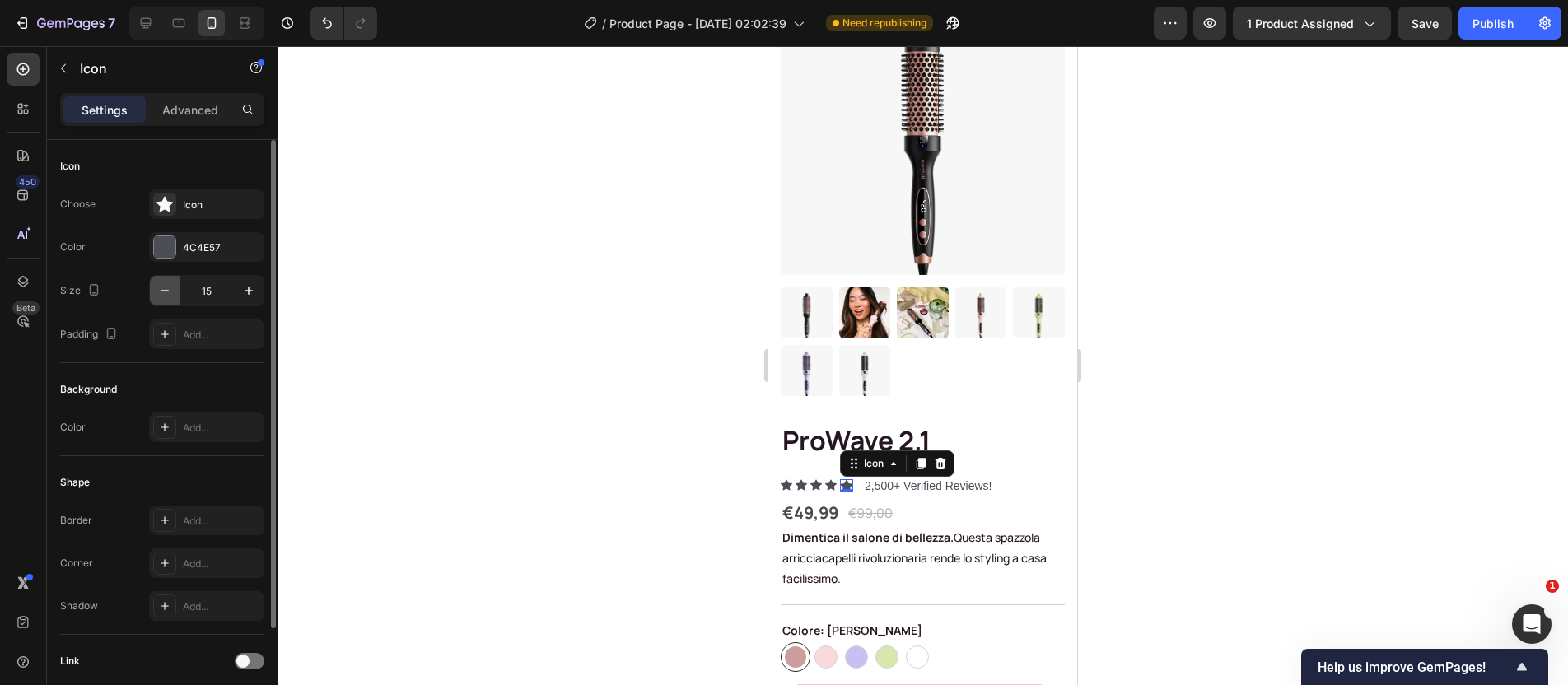
click at [166, 288] on icon "button" at bounding box center [165, 290] width 16 height 16
type input "14"
click at [1171, 423] on div at bounding box center [922, 366] width 1290 height 639
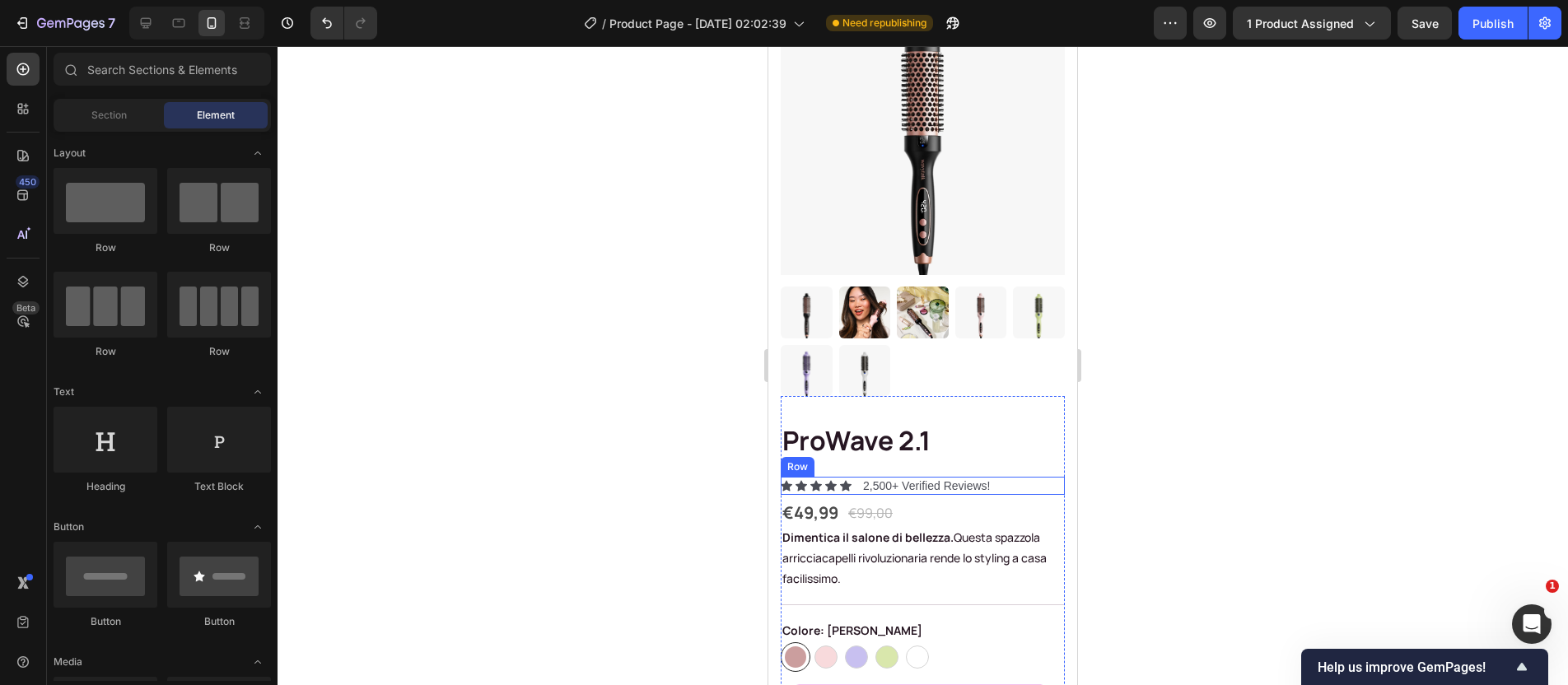
click at [1002, 477] on div "Icon Icon Icon Icon Icon Icon List 2,500+ Verified Reviews! Text Block Row" at bounding box center [922, 486] width 284 height 18
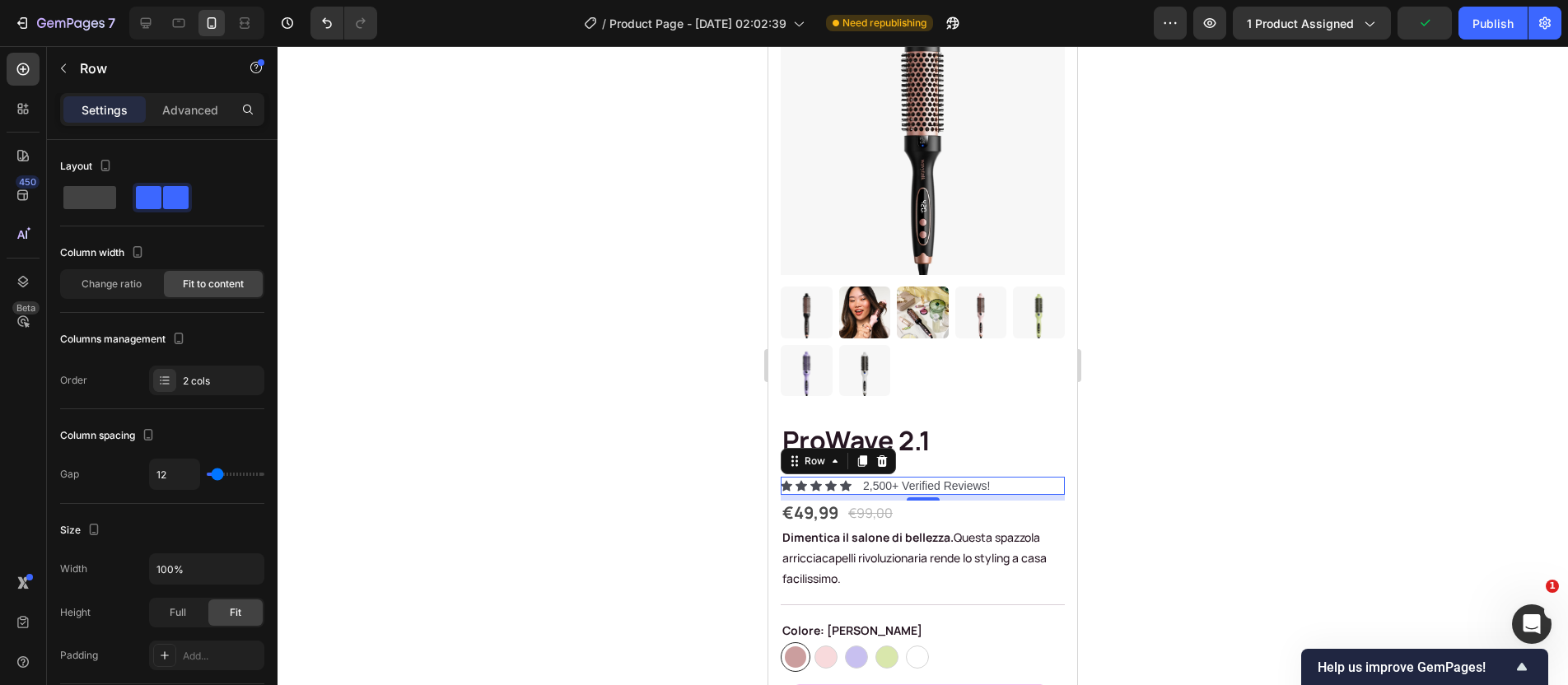
drag, startPoint x: 1281, startPoint y: 457, endPoint x: 1269, endPoint y: 454, distance: 12.4
click at [1279, 456] on div at bounding box center [922, 366] width 1290 height 639
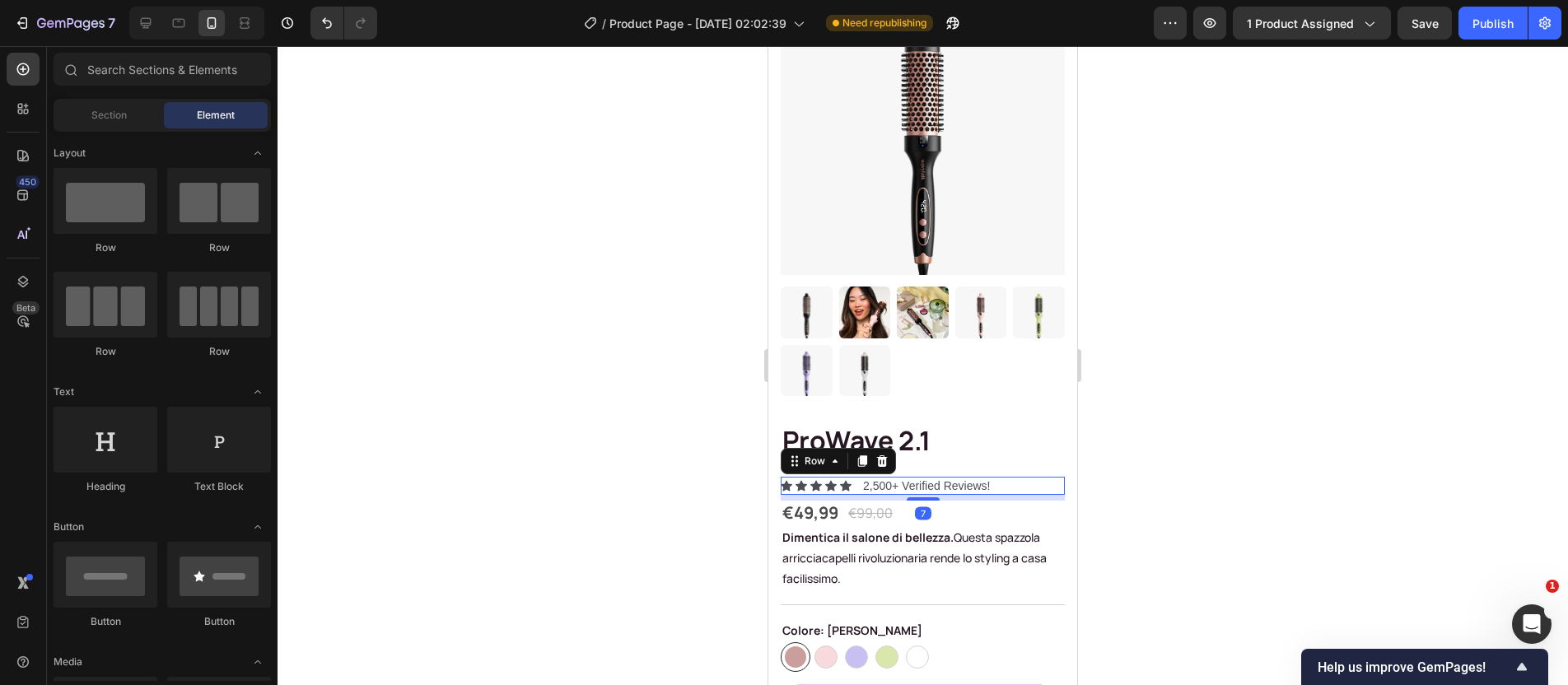
click at [1015, 477] on div "Icon Icon Icon Icon Icon Icon List 2,500+ Verified Reviews! Text Block Row 7" at bounding box center [922, 486] width 284 height 18
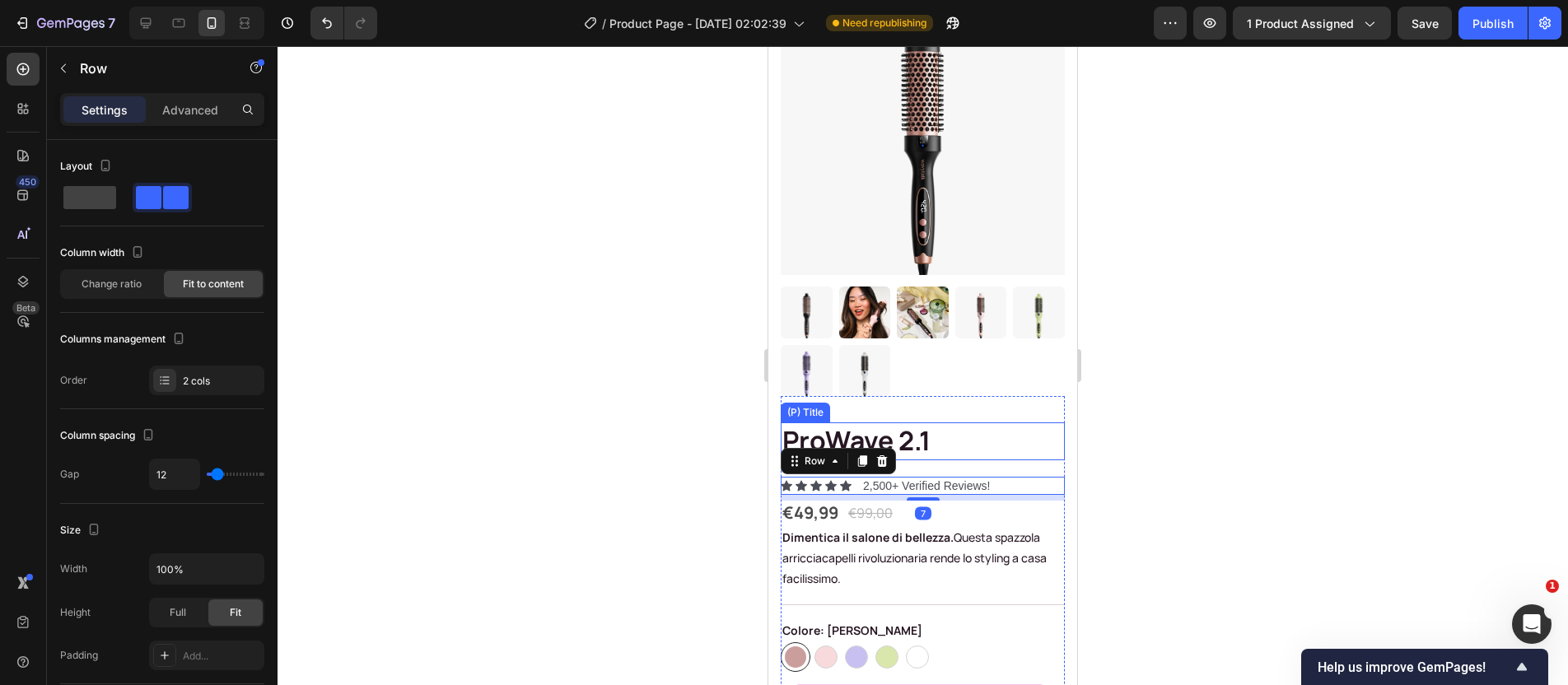
click at [941, 431] on h1 "ProWave 2.1" at bounding box center [922, 441] width 284 height 38
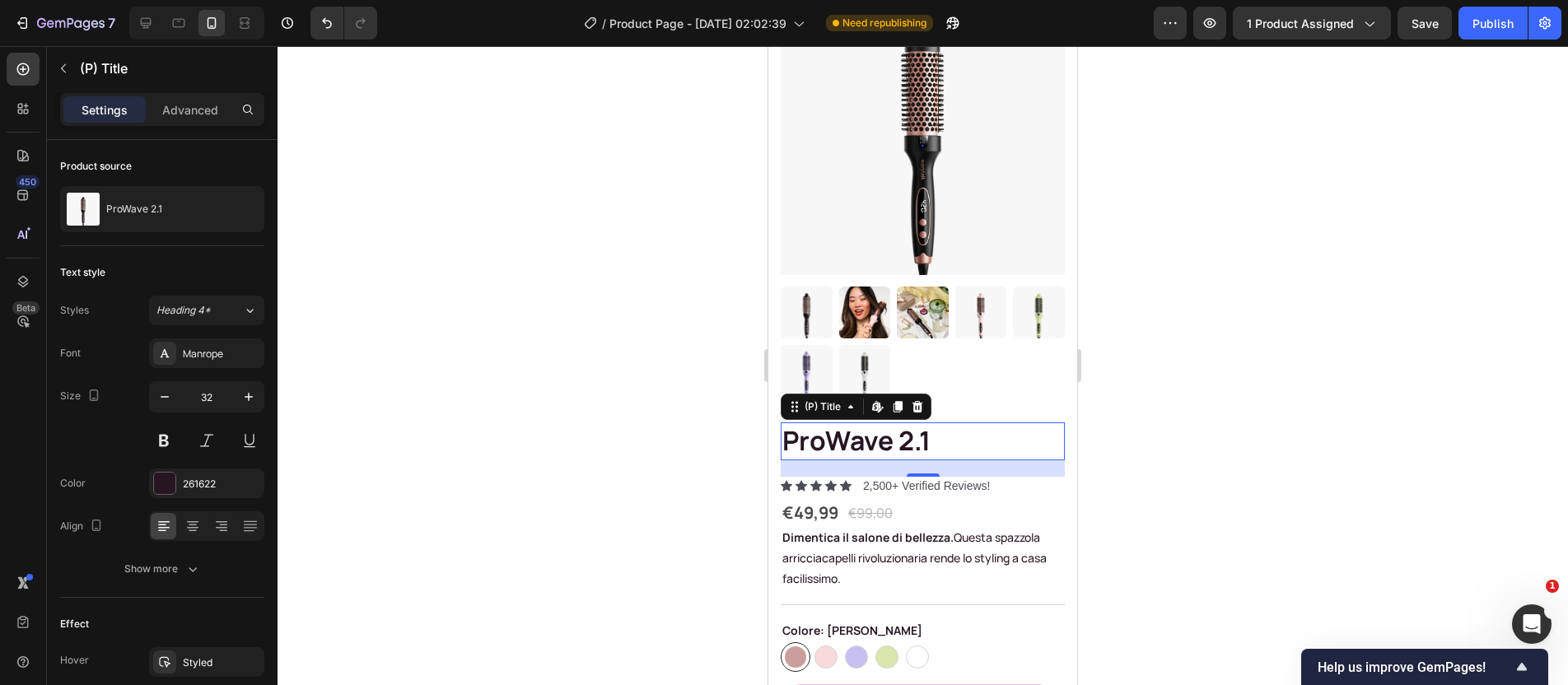
click at [877, 424] on h1 "ProWave 2.1" at bounding box center [922, 441] width 284 height 38
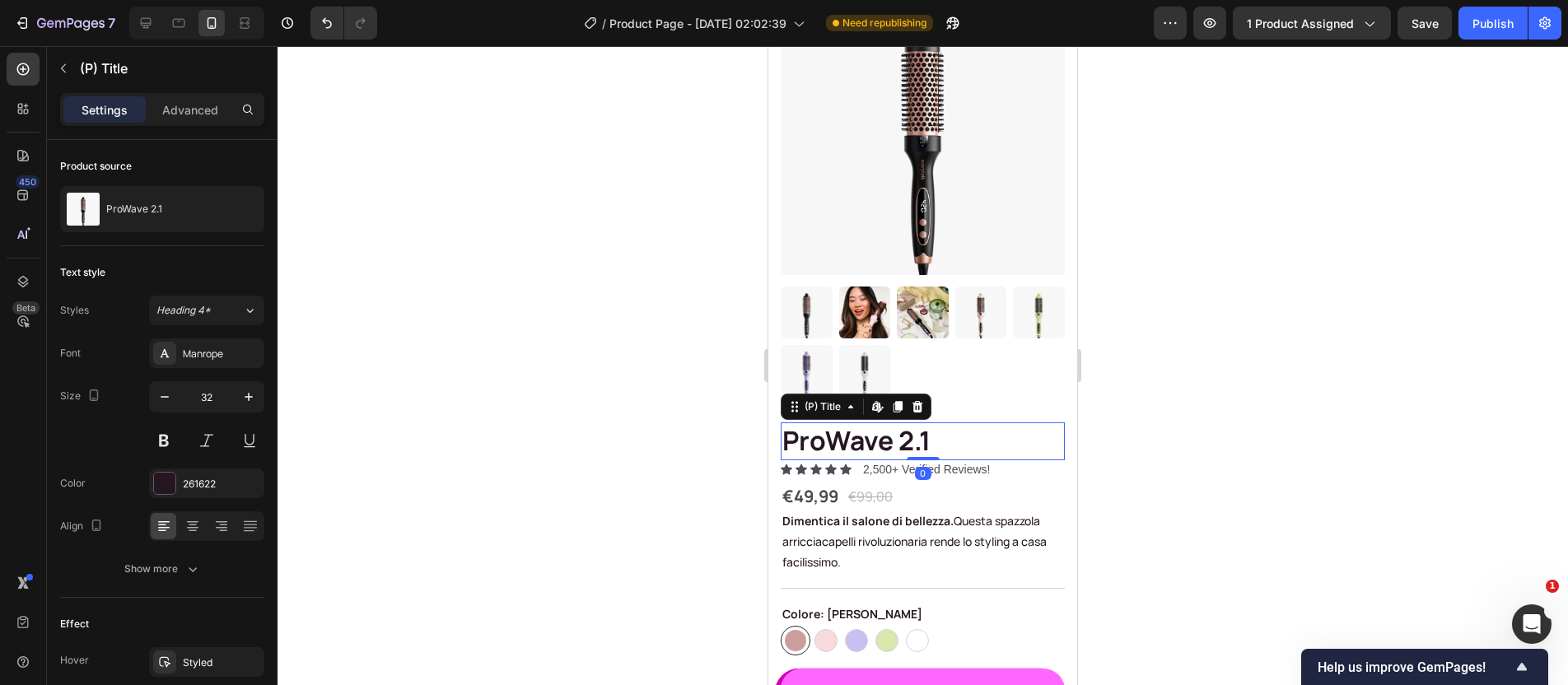
drag, startPoint x: 914, startPoint y: 457, endPoint x: 973, endPoint y: 435, distance: 63.0
click at [911, 431] on div "ProWave 2.1 (P) Title Edit content in Shopify 0" at bounding box center [922, 441] width 284 height 38
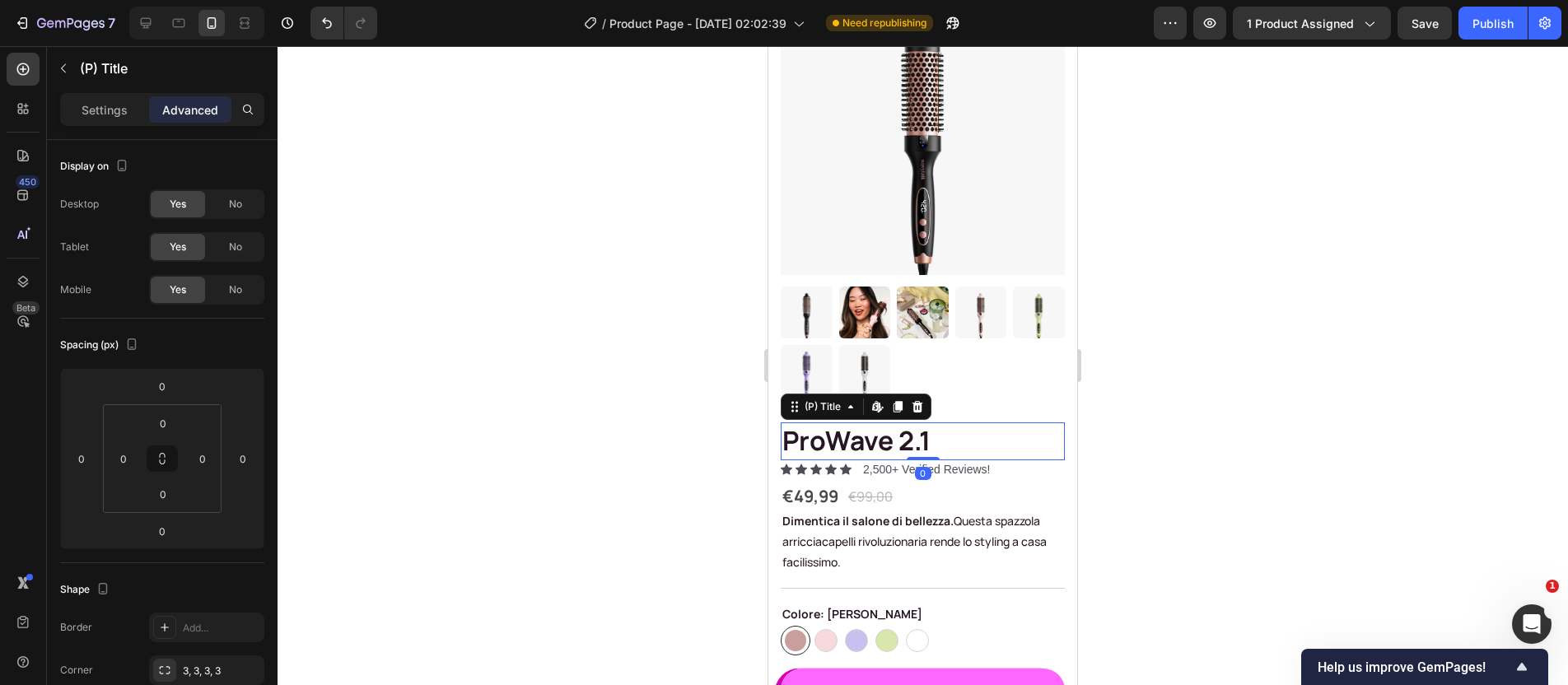
click at [1219, 453] on div at bounding box center [922, 366] width 1290 height 639
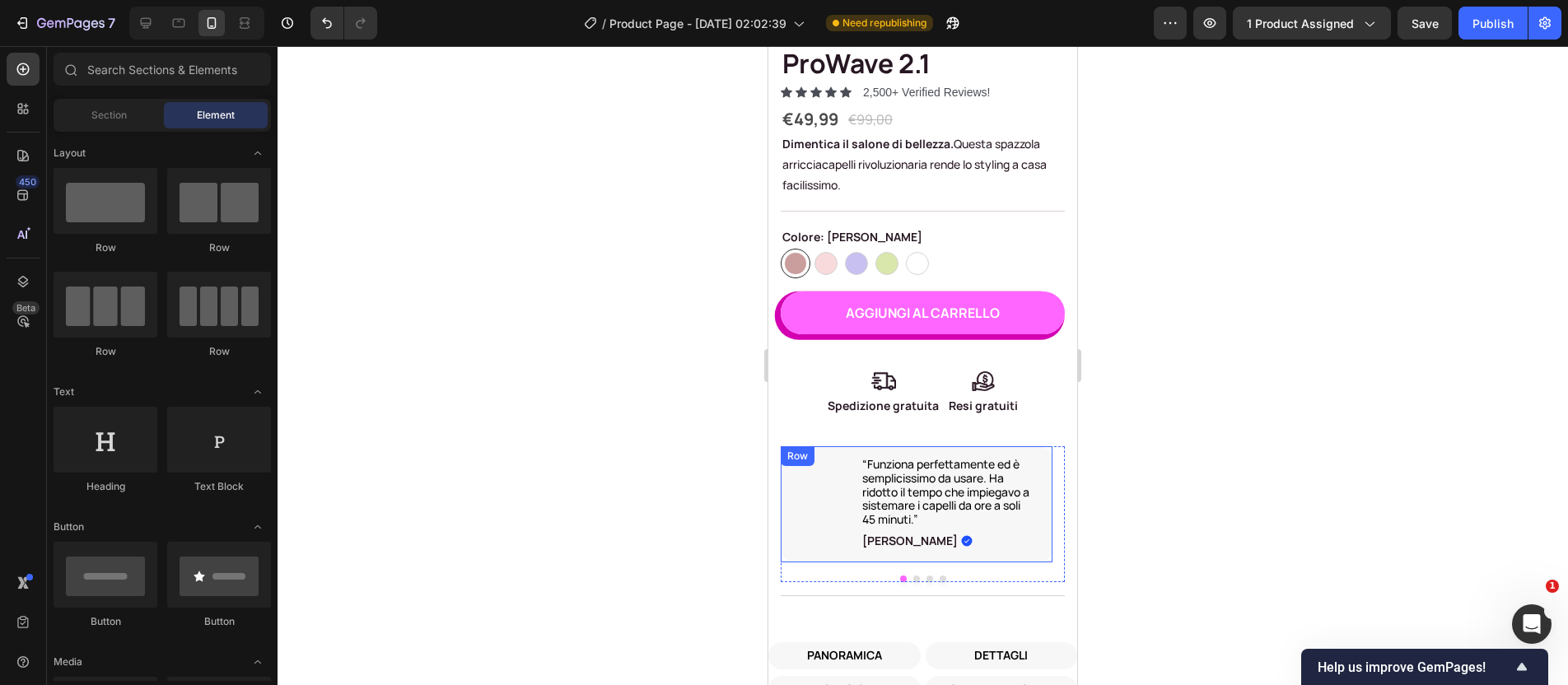
scroll to position [498, 0]
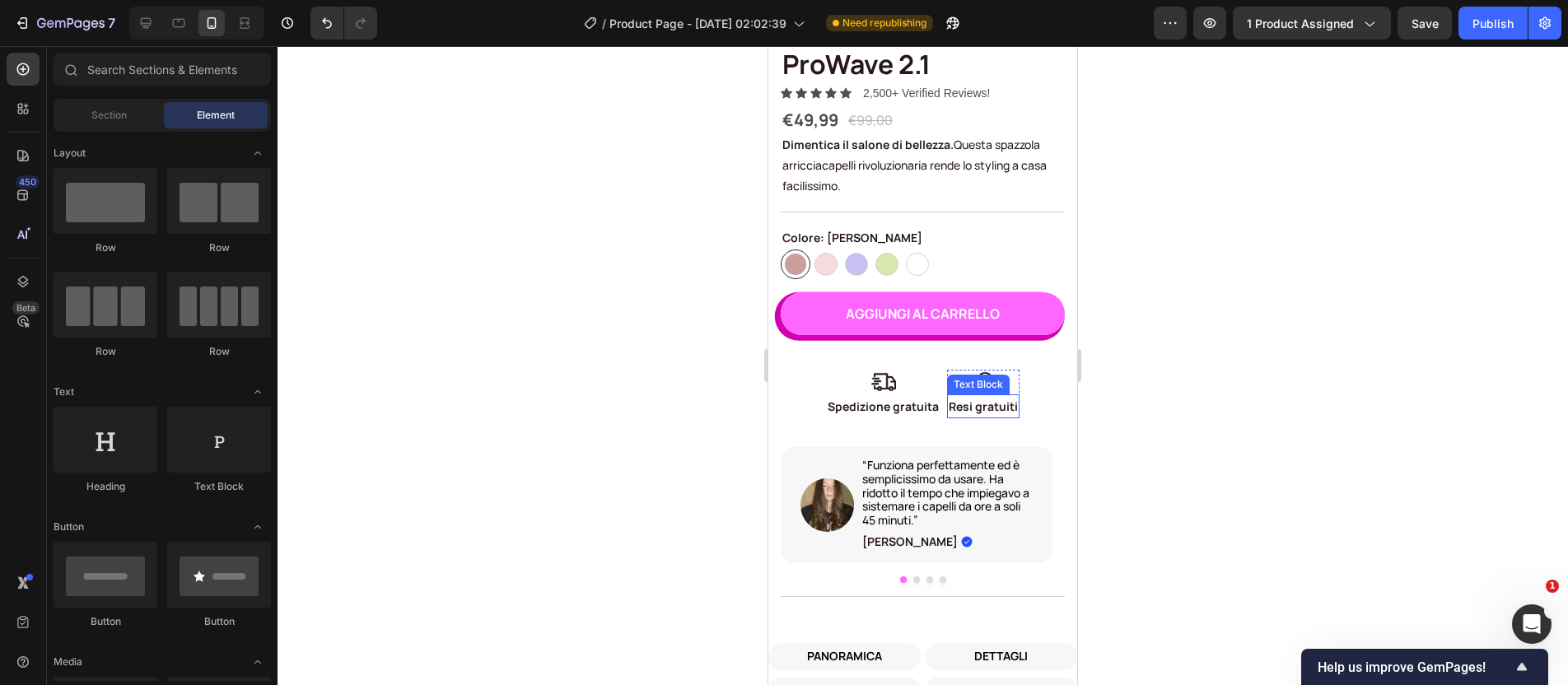
click at [980, 396] on p "Resi gratuiti" at bounding box center [983, 406] width 69 height 21
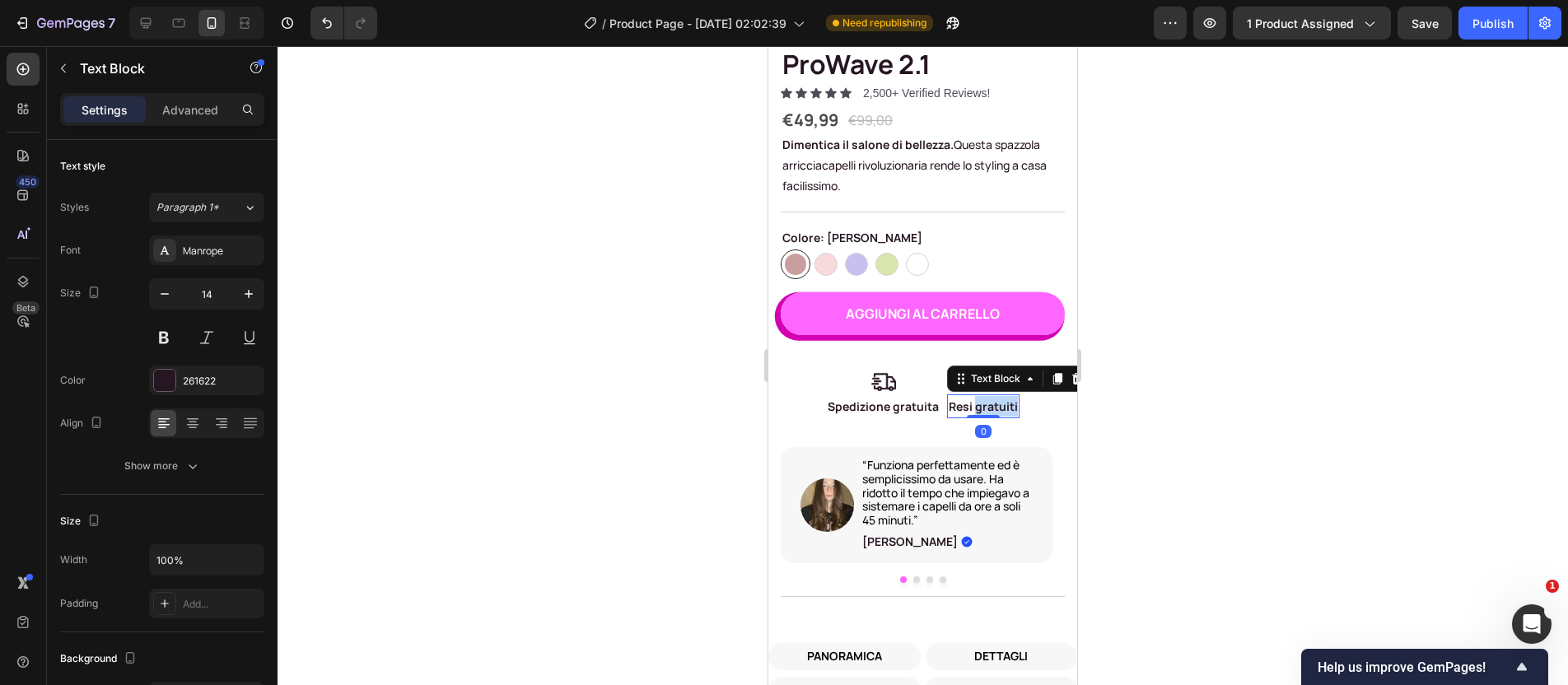
click at [981, 396] on p "Resi gratuiti" at bounding box center [983, 406] width 69 height 21
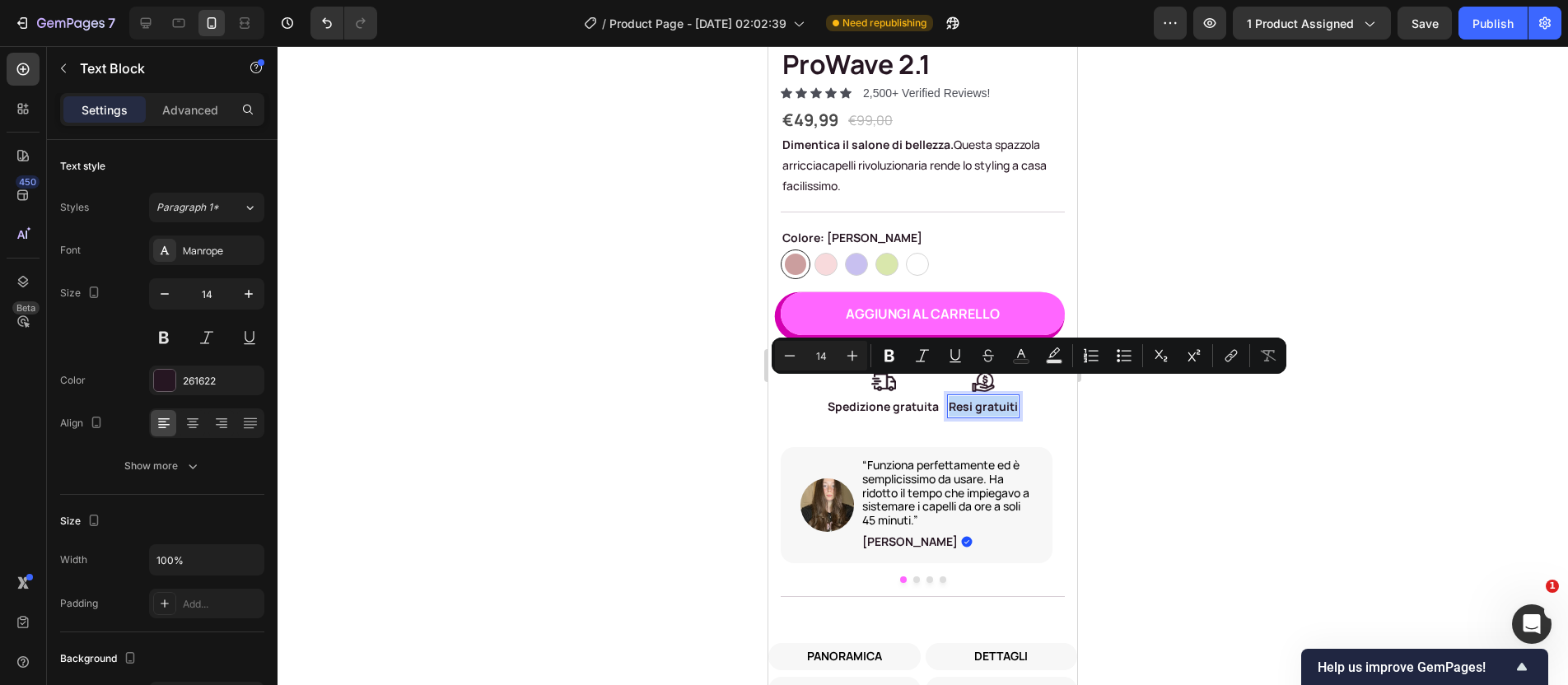
click at [988, 396] on p "Resi gratuiti" at bounding box center [983, 406] width 69 height 21
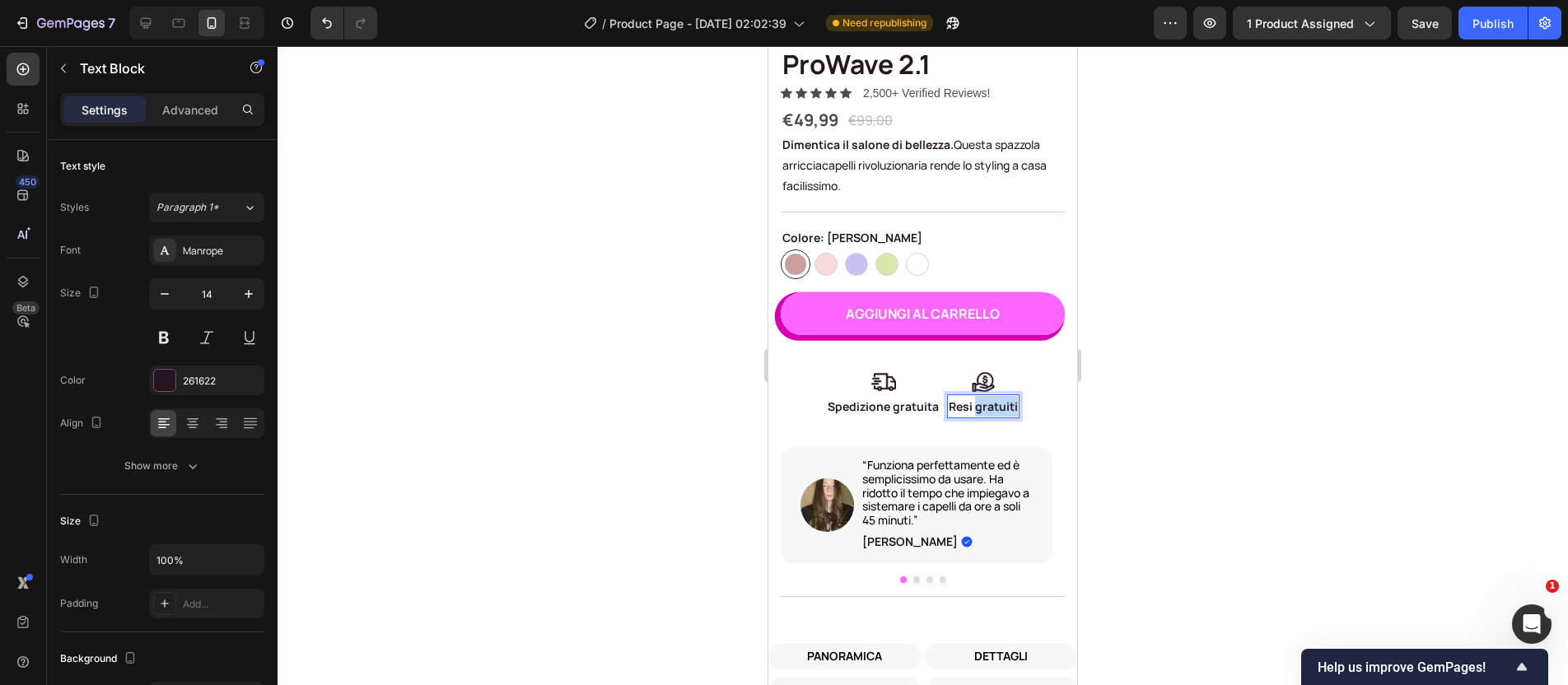
click at [988, 396] on p "Resi gratuiti" at bounding box center [983, 406] width 69 height 21
click at [1140, 379] on div at bounding box center [922, 366] width 1290 height 639
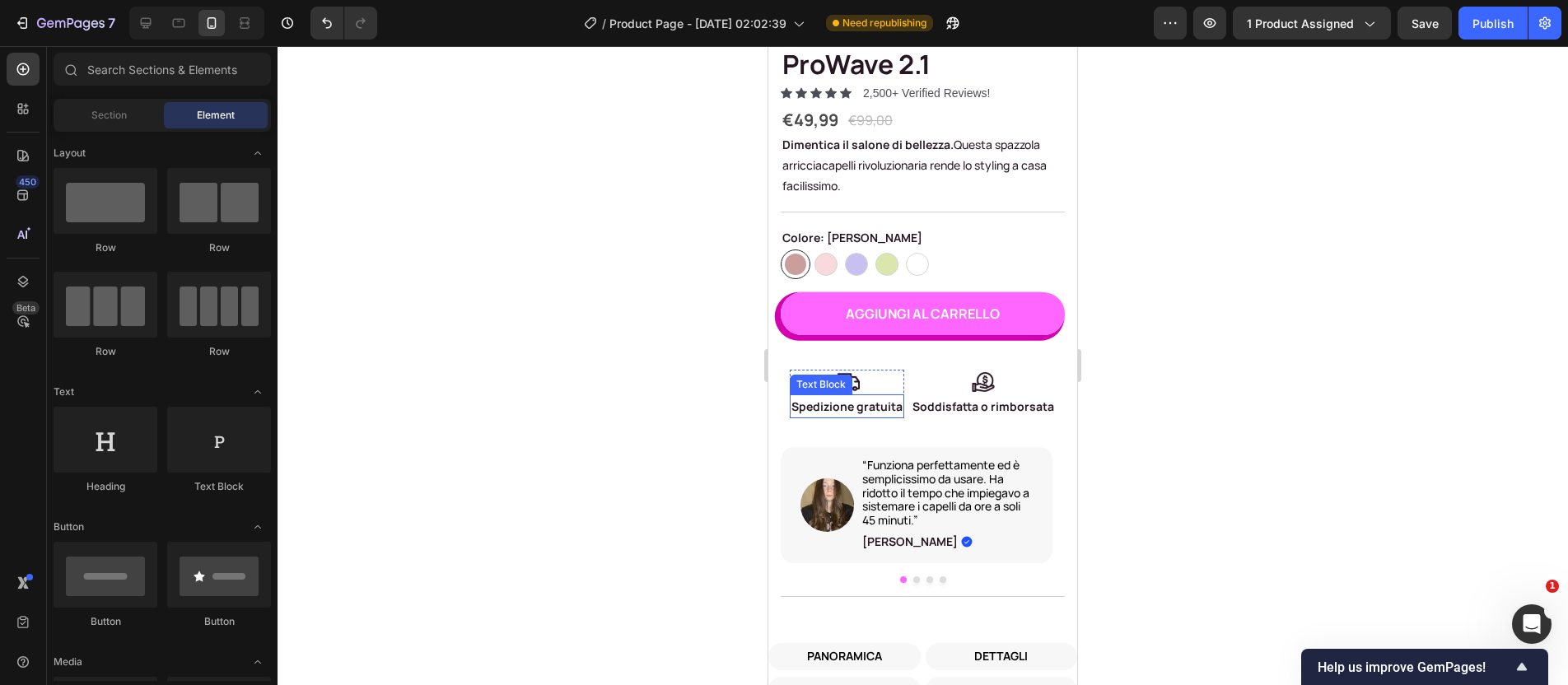
click at [877, 396] on p "Spedizione gratuita" at bounding box center [847, 406] width 111 height 21
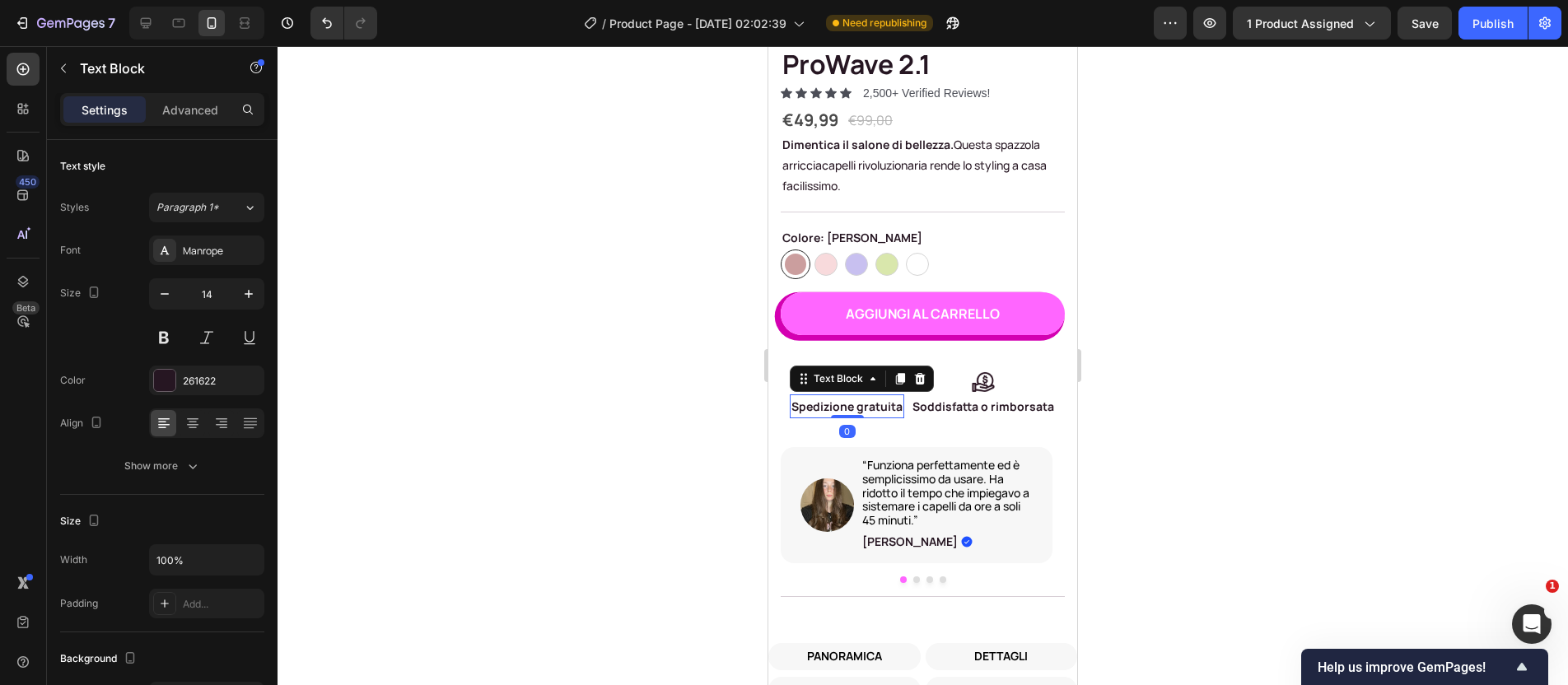
click at [877, 396] on p "Spedizione gratuita" at bounding box center [847, 406] width 111 height 21
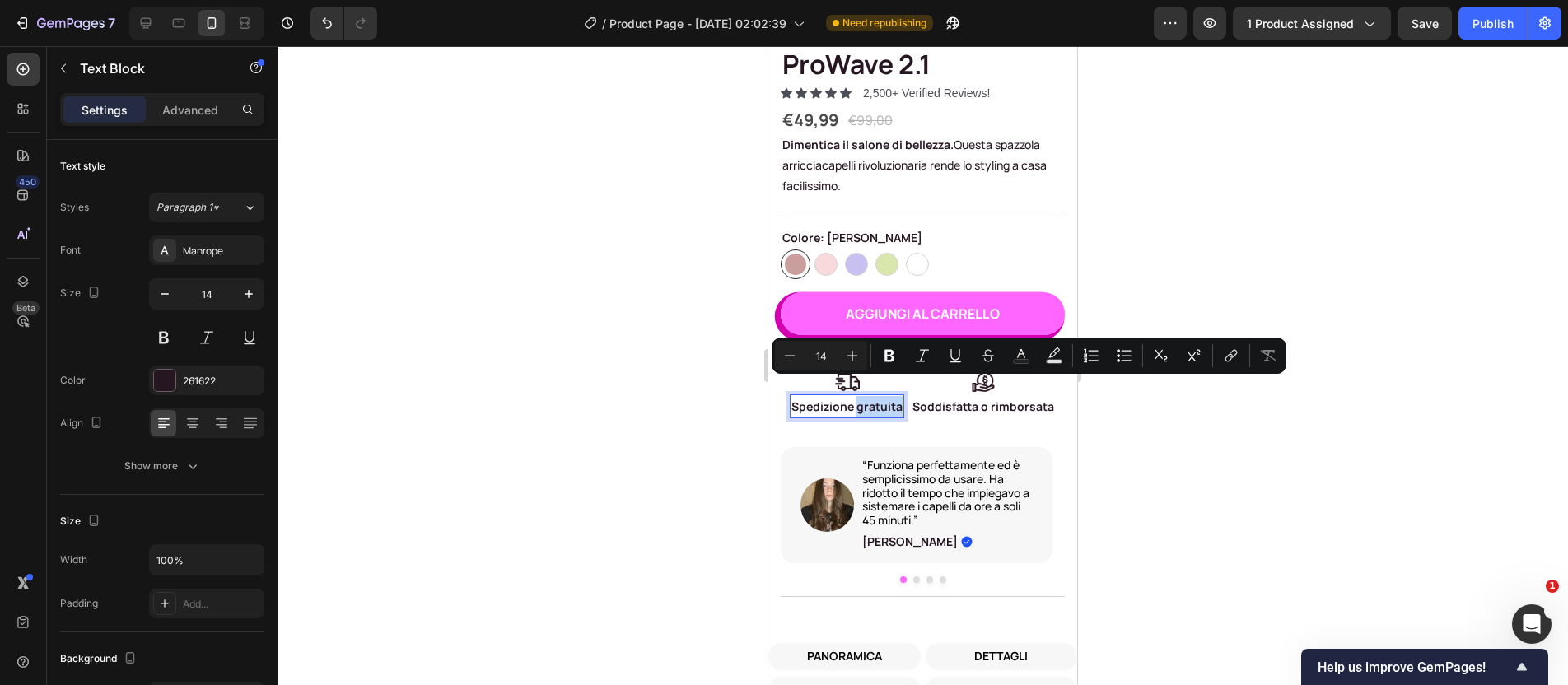
click at [861, 396] on p "Spedizione gratuita" at bounding box center [847, 406] width 111 height 21
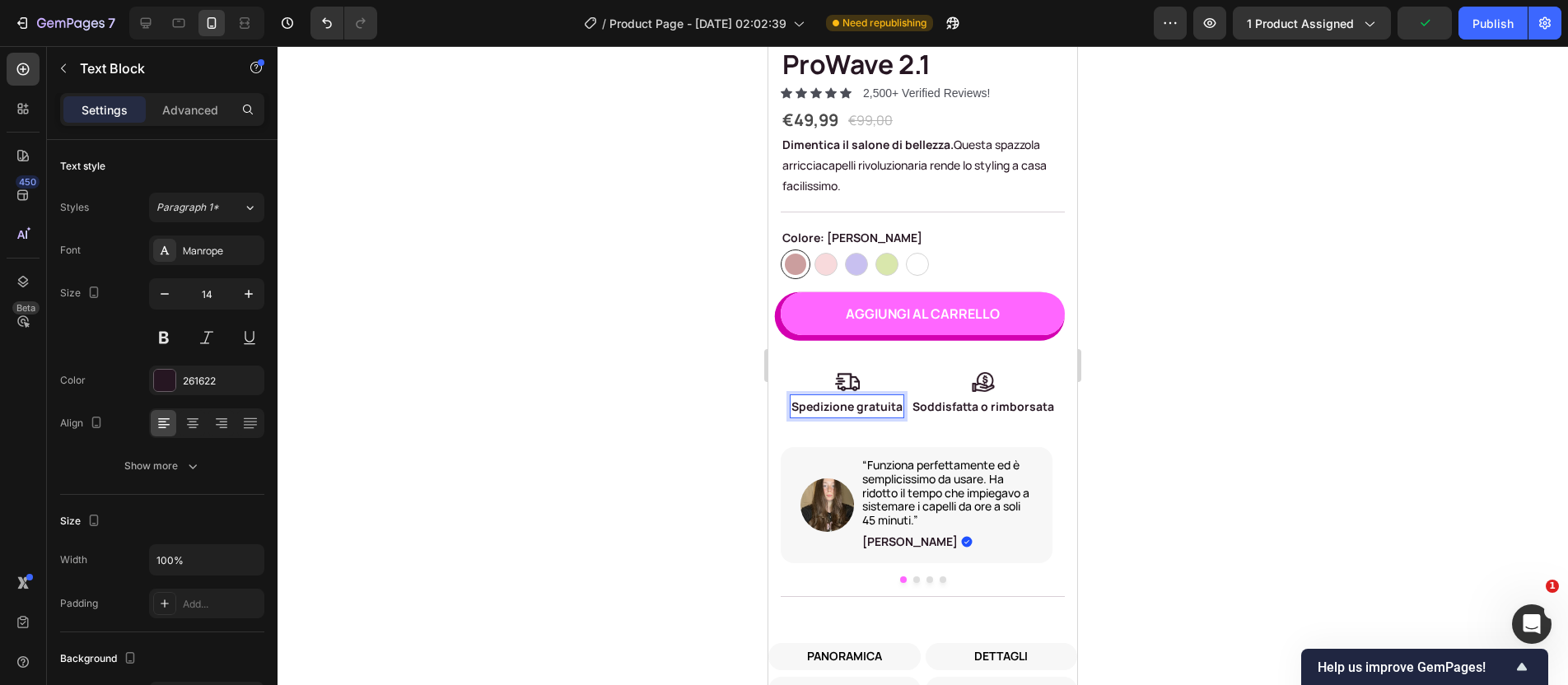
click at [853, 396] on p "Spedizione gratuita" at bounding box center [847, 406] width 111 height 21
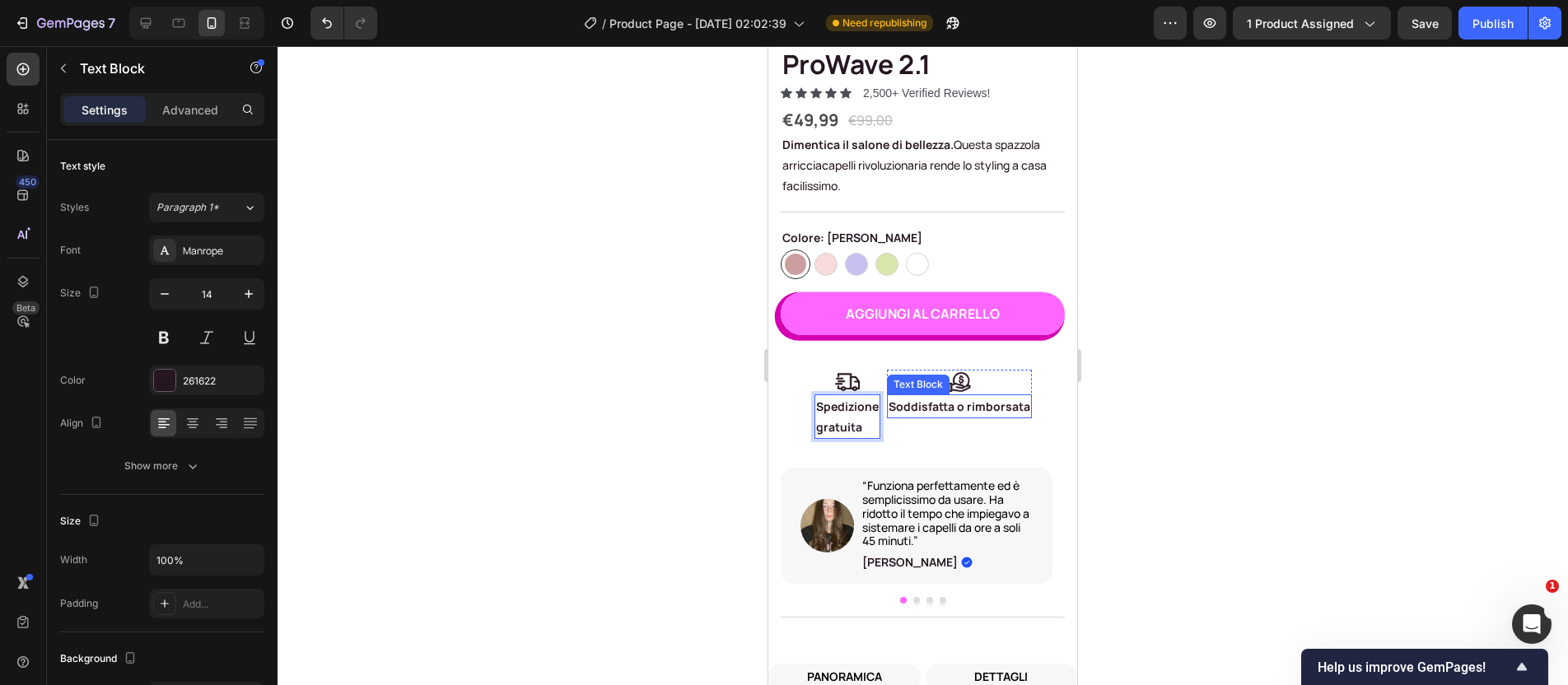
click at [971, 396] on p "Soddisfatta o rimborsata" at bounding box center [959, 406] width 141 height 21
click at [835, 416] on p "gratuita" at bounding box center [848, 426] width 63 height 21
click at [817, 416] on p "gratuita" at bounding box center [848, 426] width 63 height 21
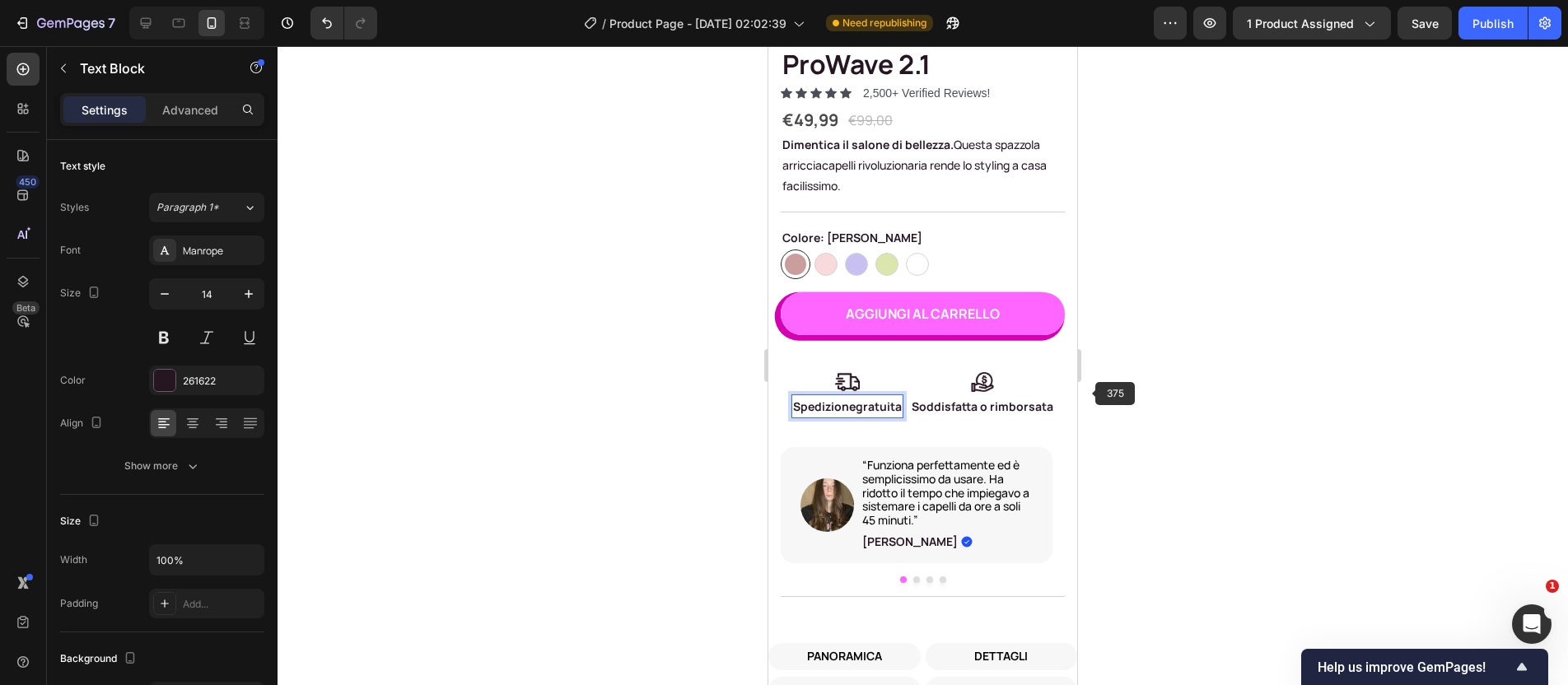
click at [1093, 391] on div at bounding box center [922, 366] width 1290 height 639
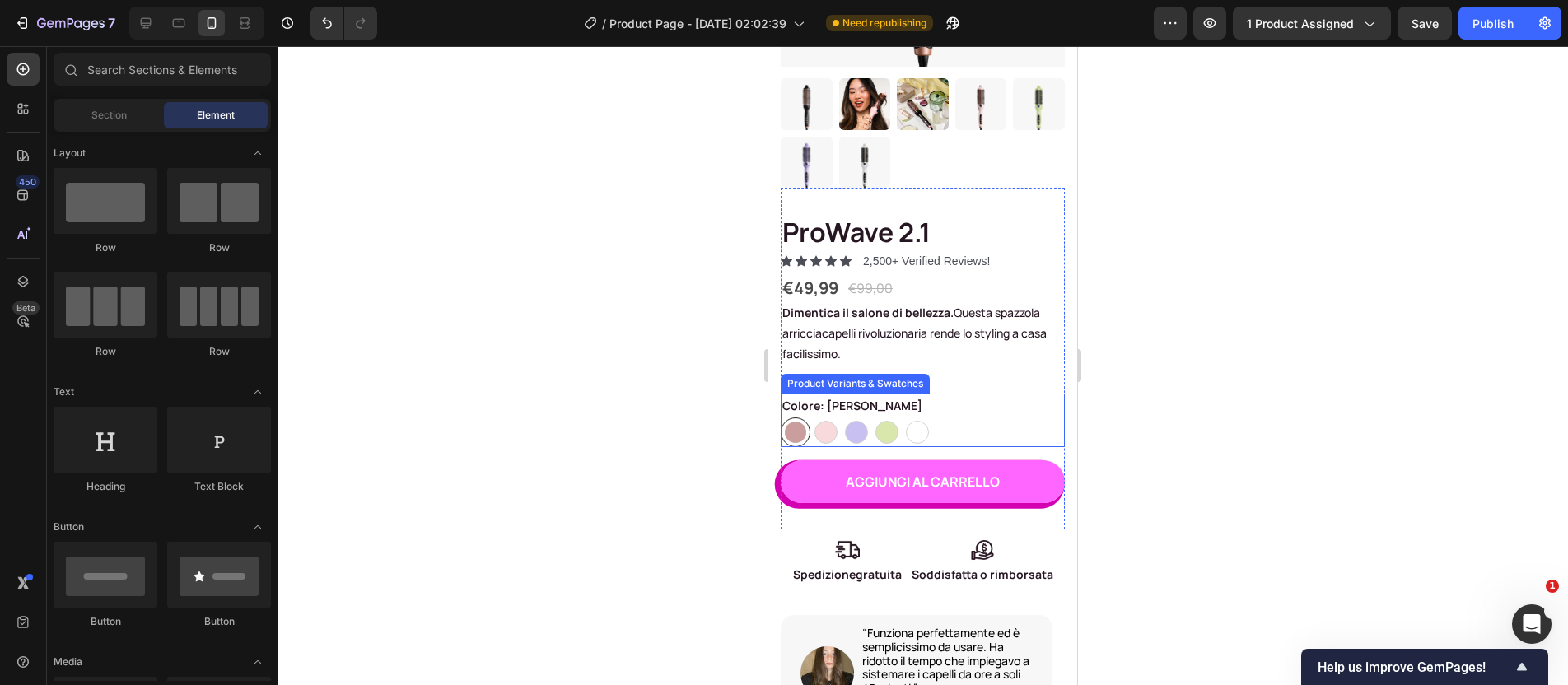
scroll to position [329, 0]
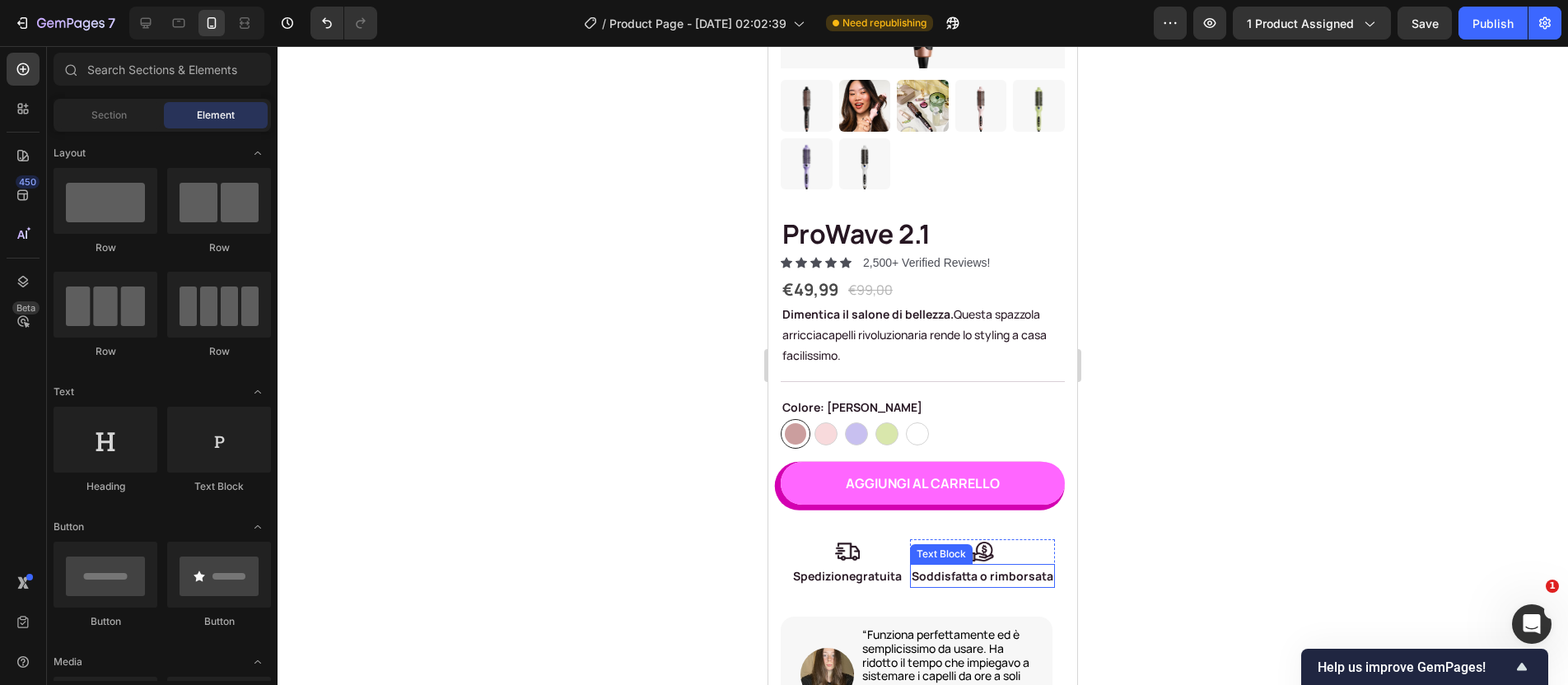
click at [1007, 566] on p "Soddisfatta o rimborsata" at bounding box center [982, 576] width 141 height 21
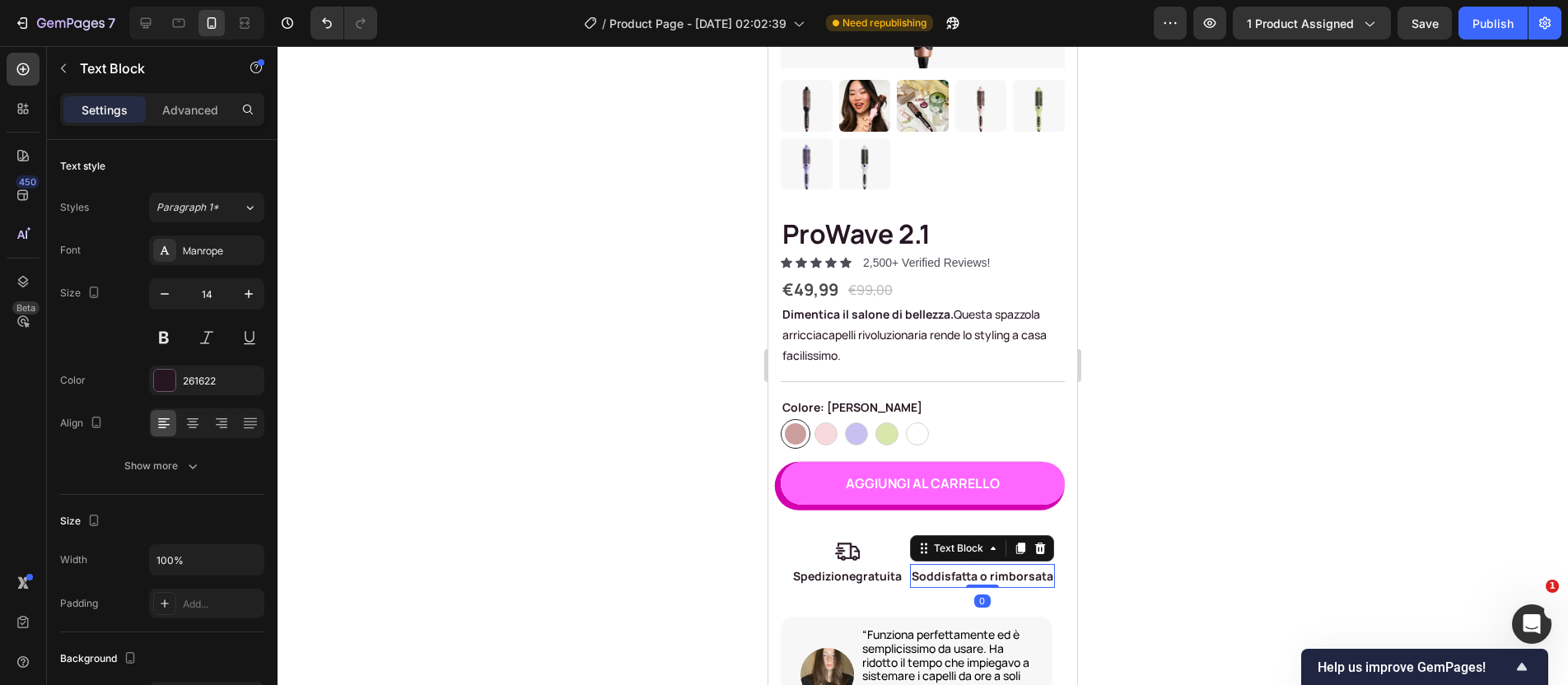
click at [1008, 566] on p "Soddisfatta o rimborsata" at bounding box center [982, 576] width 141 height 21
click at [1142, 554] on div at bounding box center [922, 366] width 1290 height 639
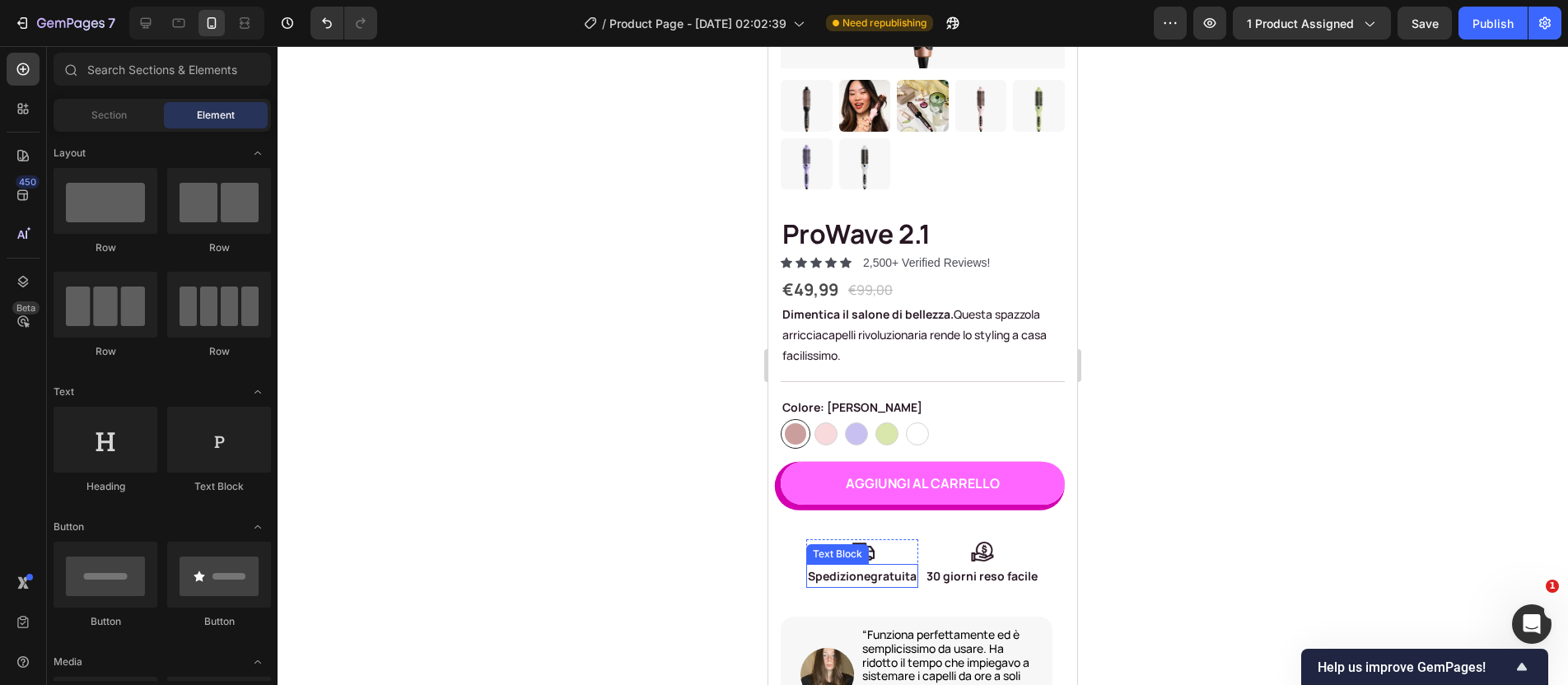
click at [878, 566] on p "Spedizionegratuita" at bounding box center [861, 576] width 108 height 21
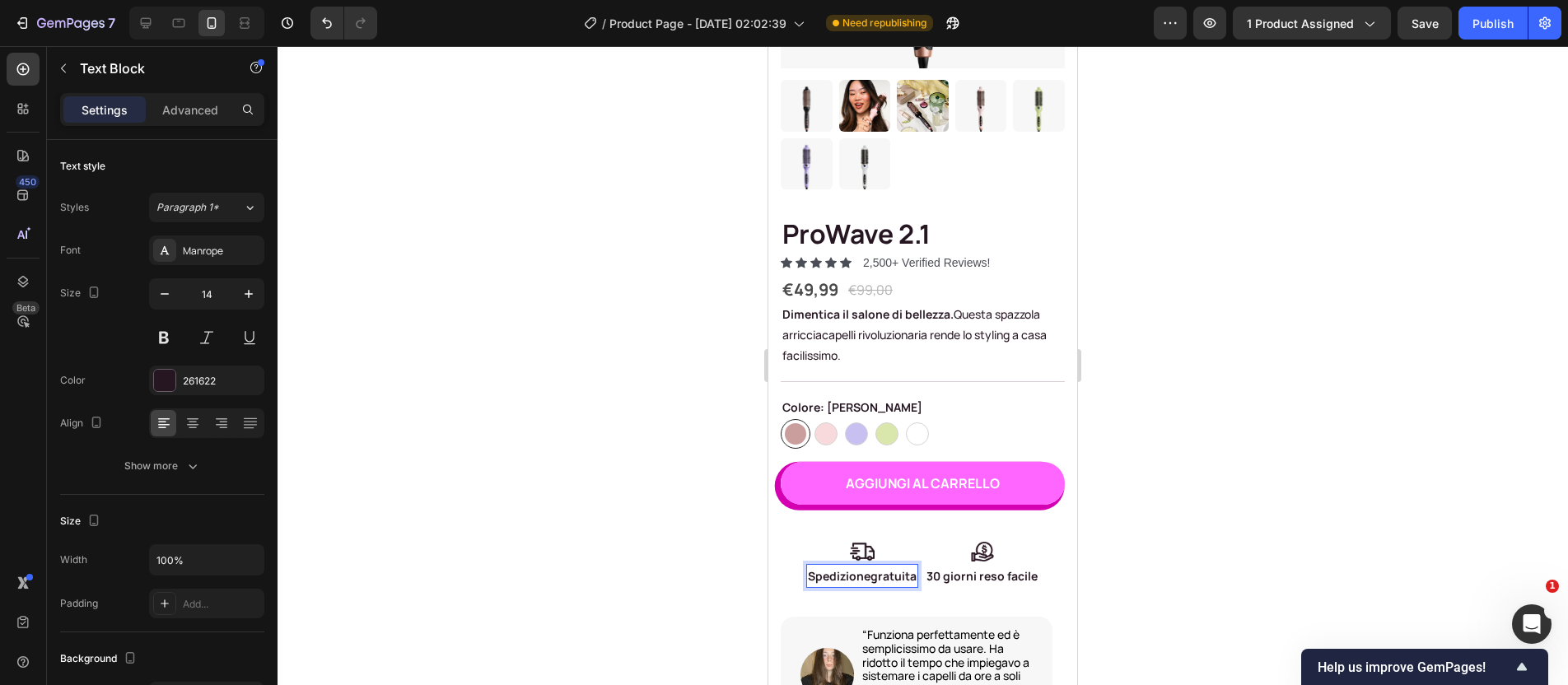
click at [870, 566] on p "Spedizionegratuita" at bounding box center [861, 576] width 108 height 21
click at [1189, 524] on div at bounding box center [922, 366] width 1290 height 639
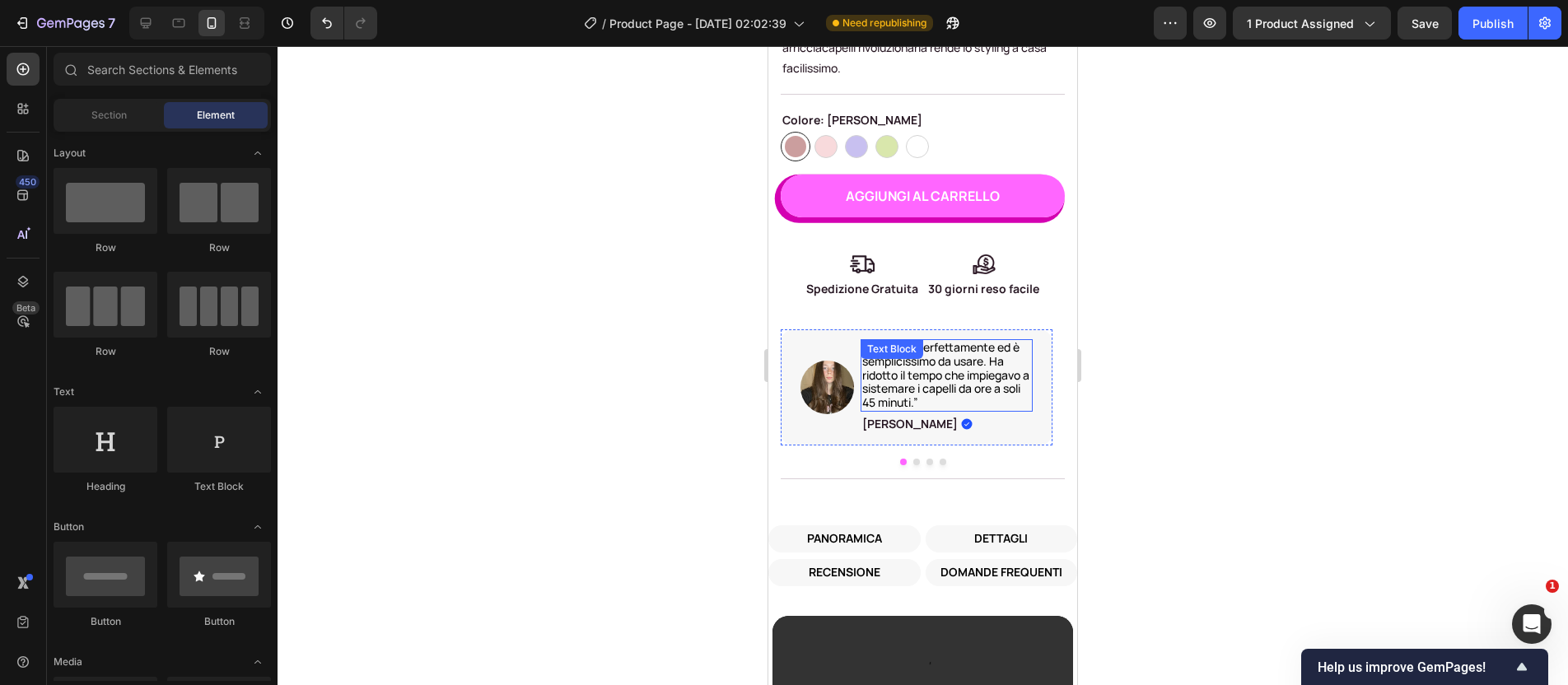
scroll to position [628, 0]
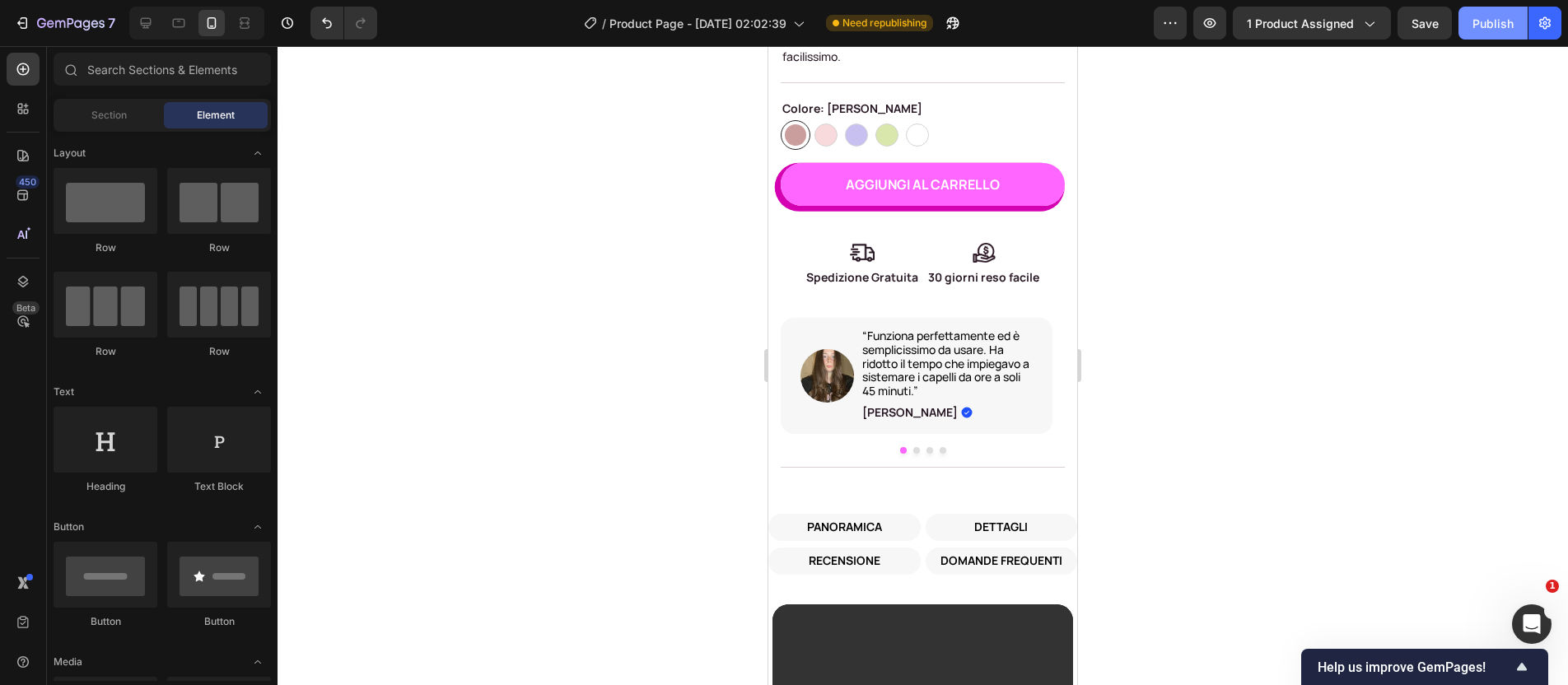
drag, startPoint x: 1495, startPoint y: 16, endPoint x: 1471, endPoint y: 29, distance: 27.3
click at [1495, 16] on div "Publish" at bounding box center [1494, 23] width 41 height 17
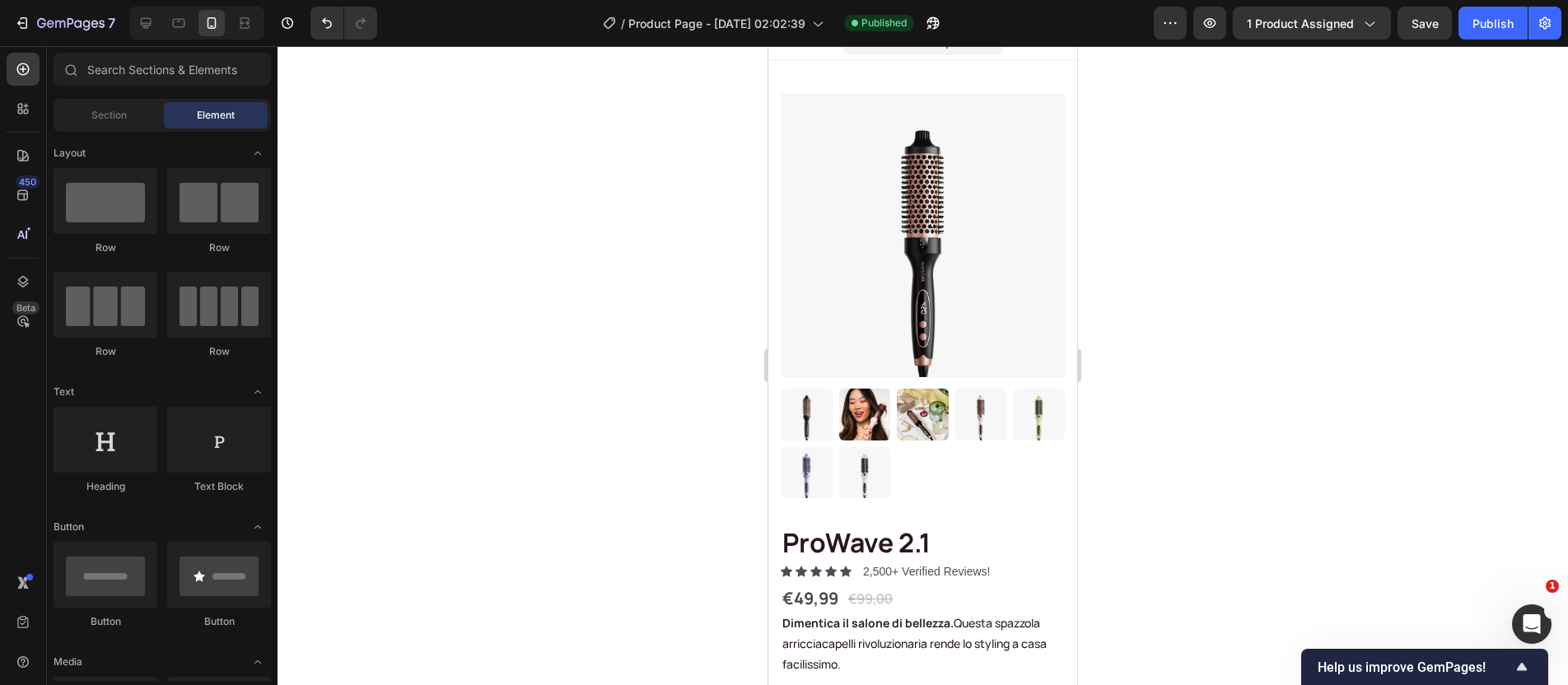
scroll to position [0, 0]
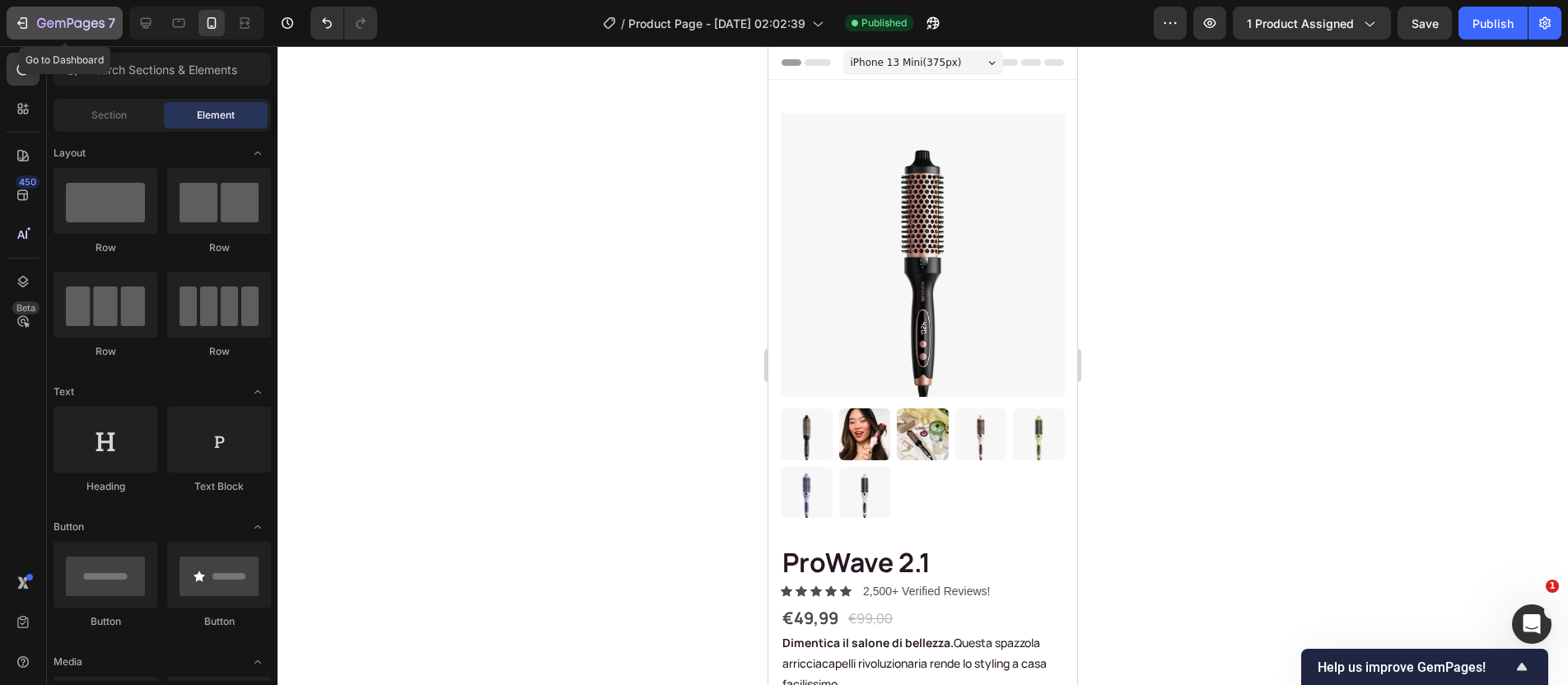
click at [44, 25] on icon "button" at bounding box center [70, 24] width 67 height 14
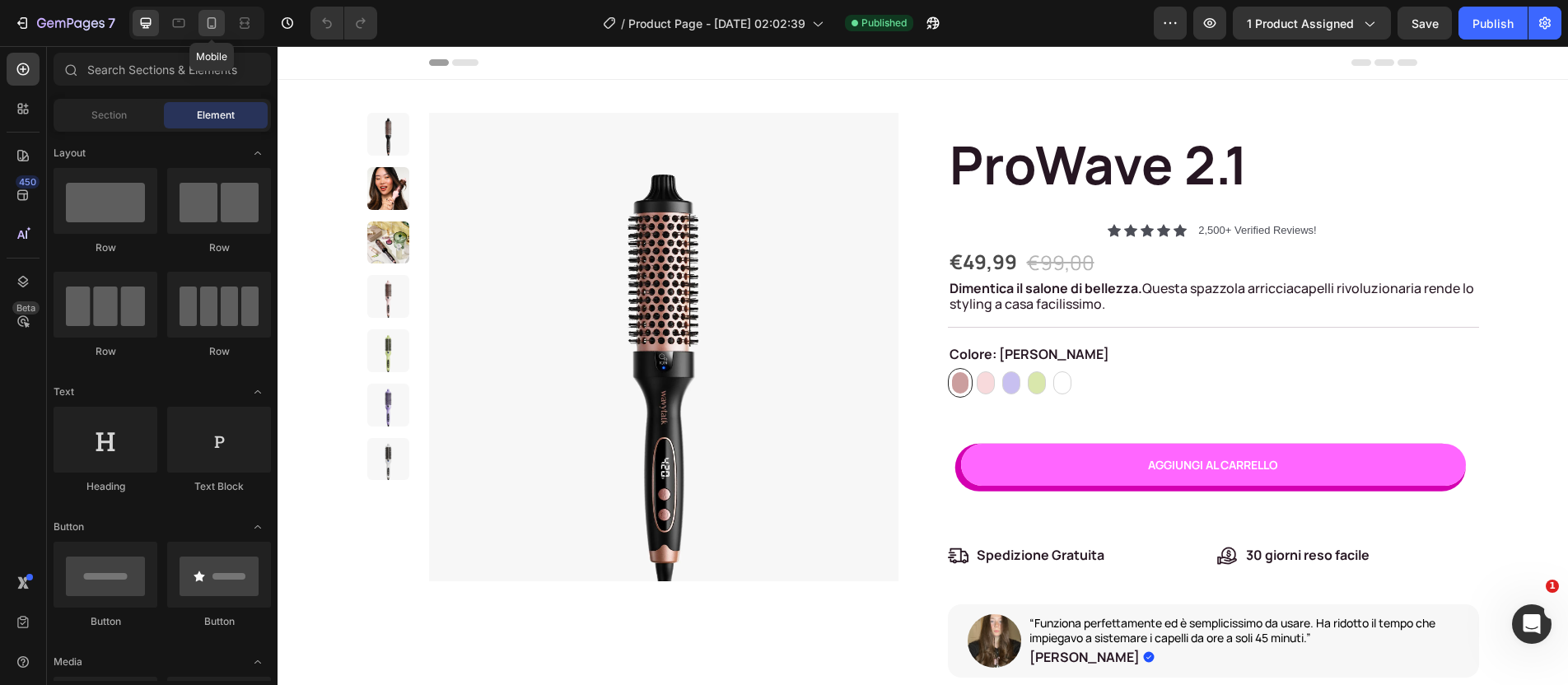
click at [221, 18] on div at bounding box center [211, 22] width 26 height 26
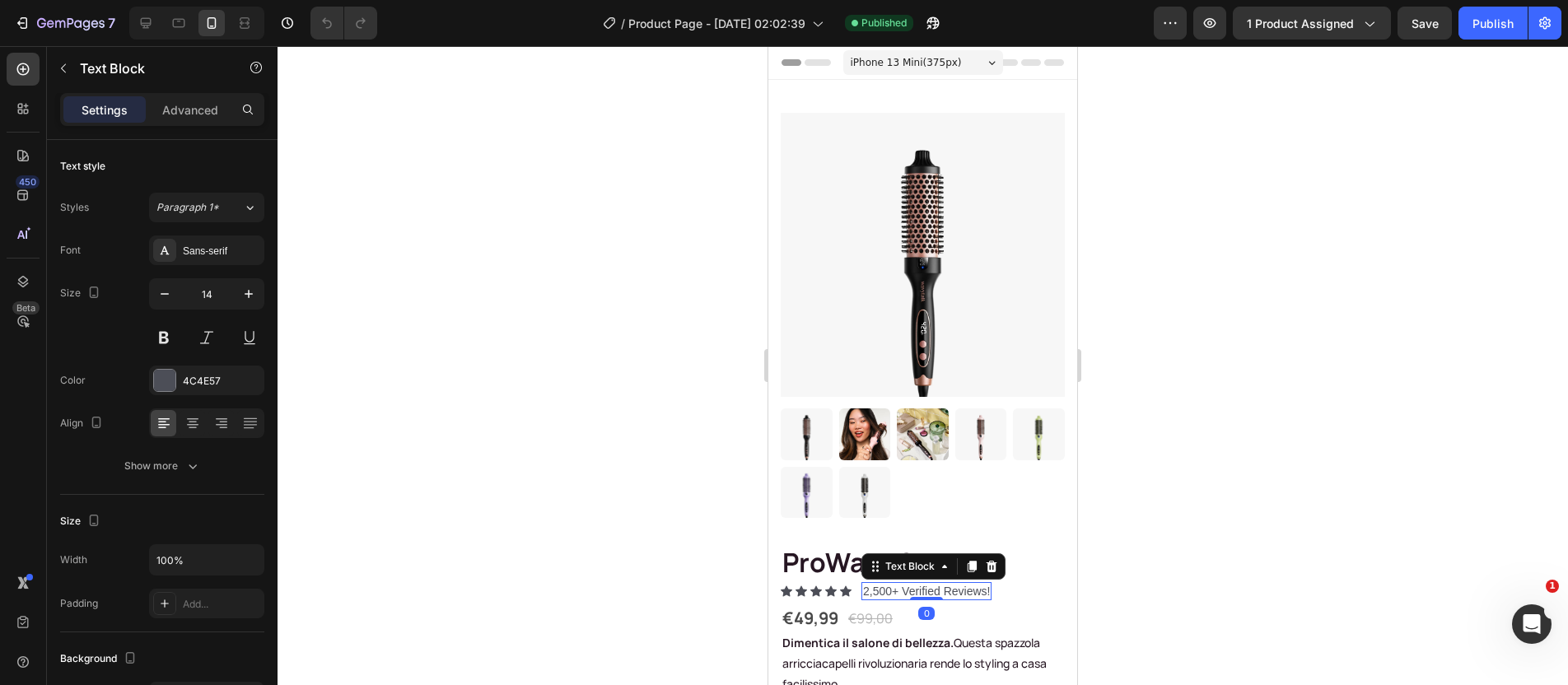
click at [878, 584] on p "2,500+ Verified Reviews!" at bounding box center [927, 591] width 127 height 15
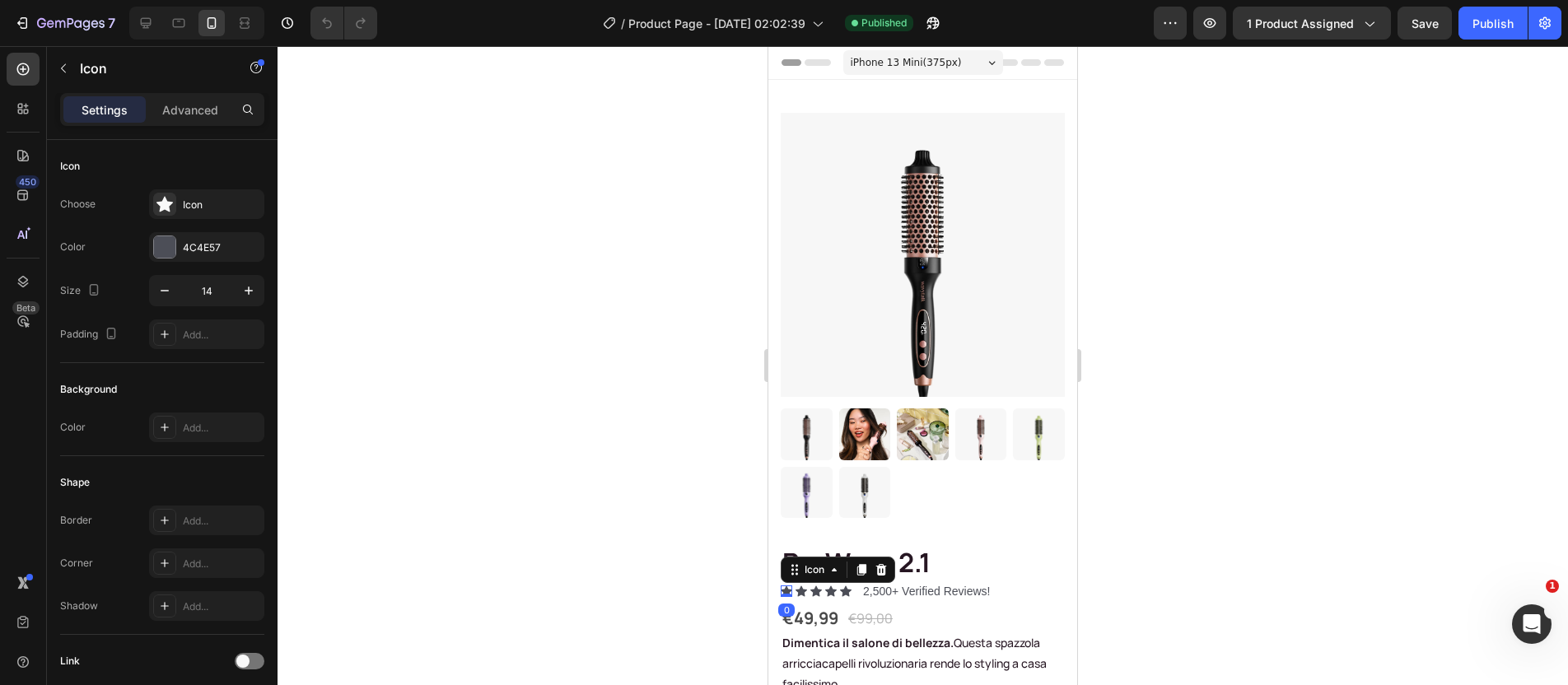
click at [784, 586] on icon at bounding box center [786, 591] width 12 height 11
click at [199, 258] on div "4C4E57" at bounding box center [206, 246] width 116 height 30
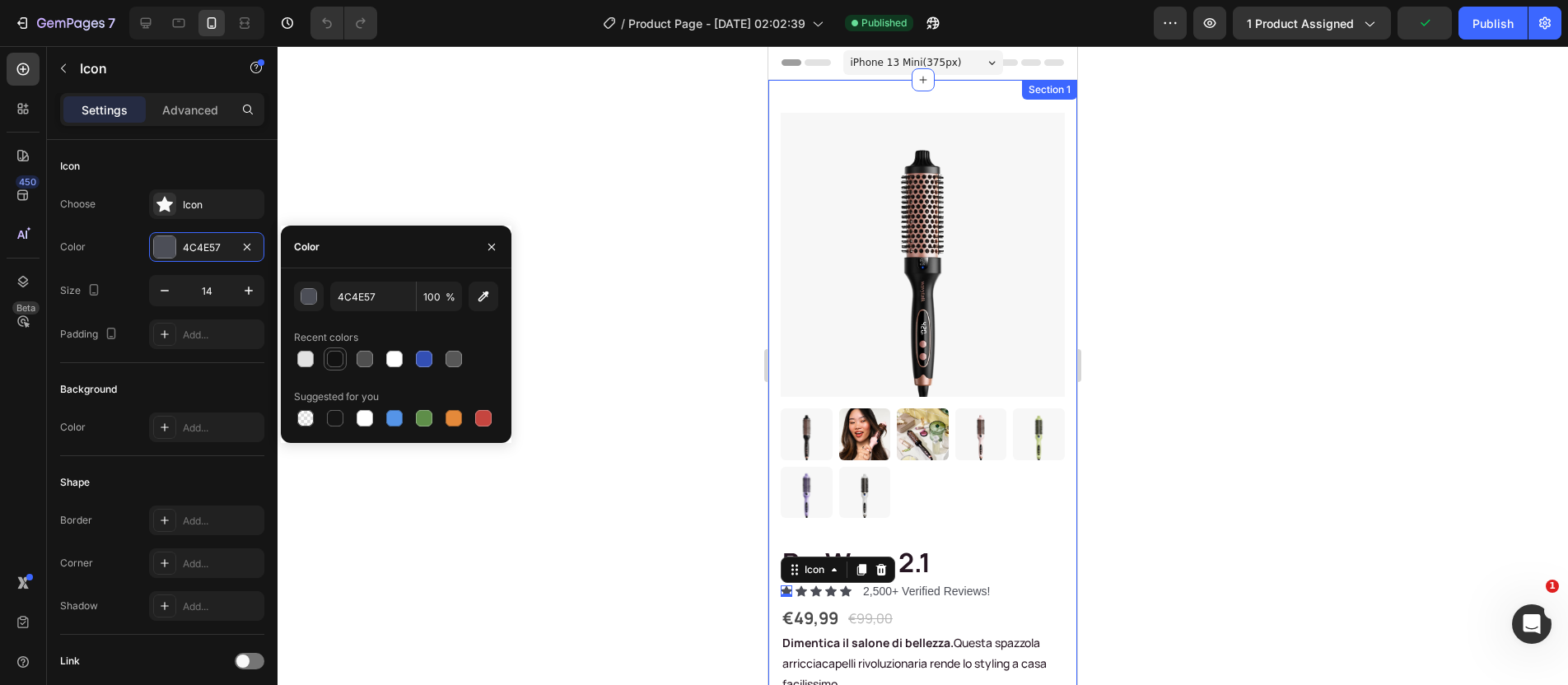
click at [340, 363] on div at bounding box center [335, 359] width 16 height 16
type input "121212"
click at [802, 586] on icon at bounding box center [801, 591] width 12 height 11
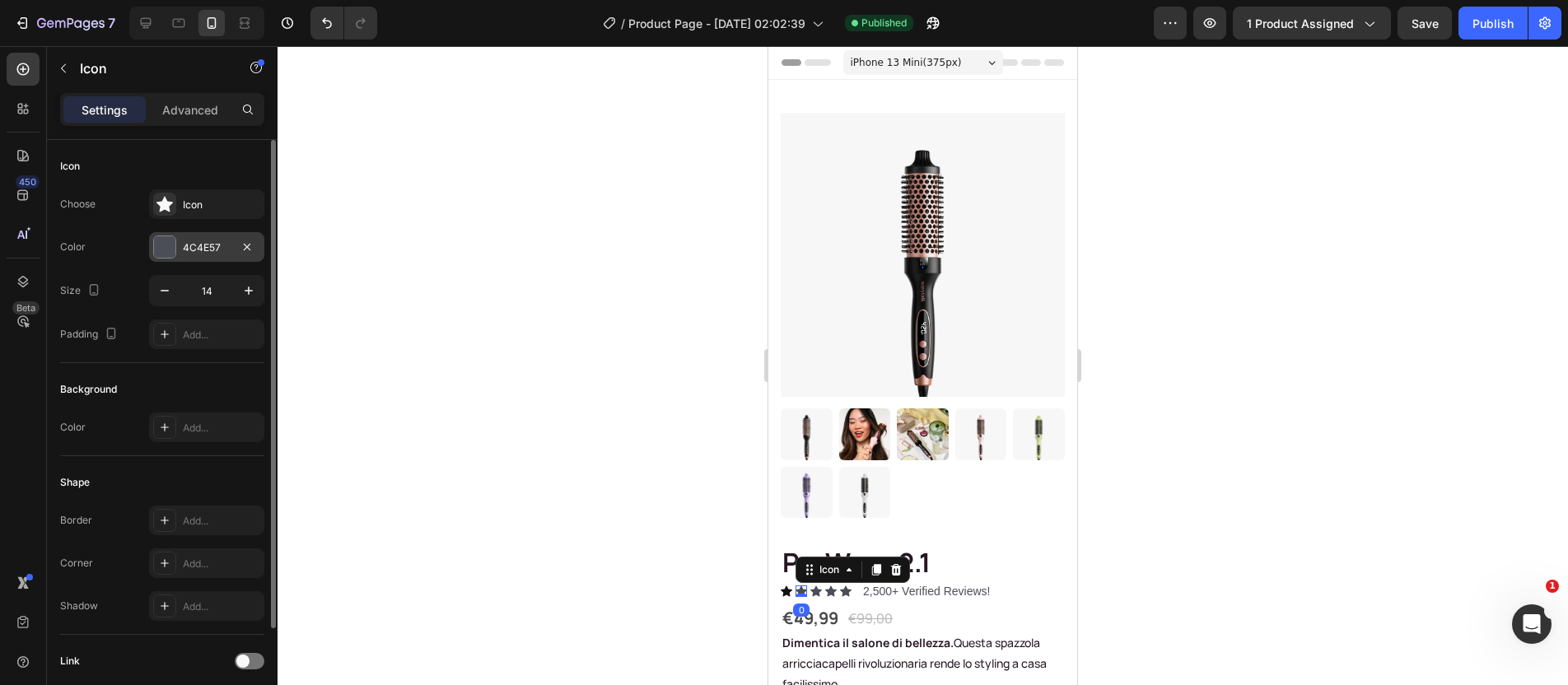
click at [197, 245] on div "4C4E57" at bounding box center [206, 248] width 47 height 15
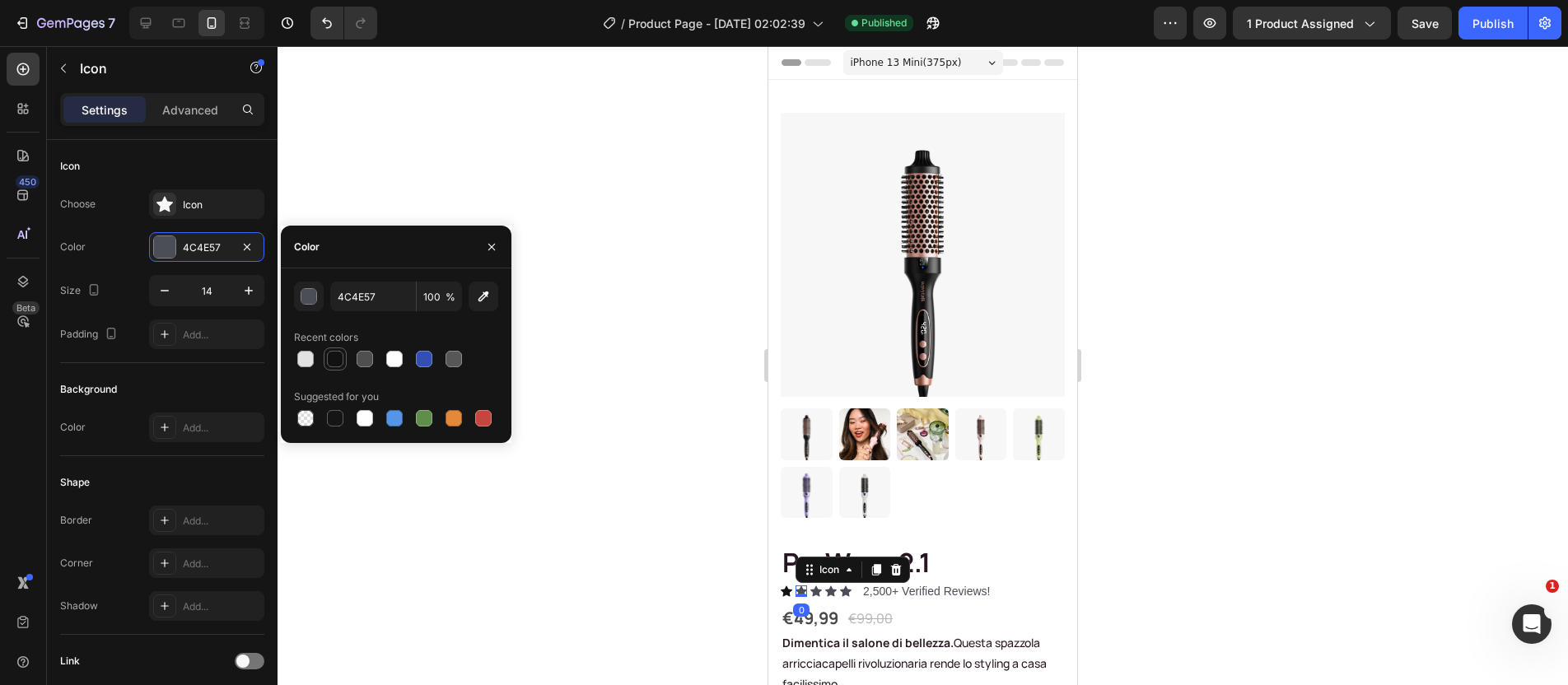
click at [337, 364] on div at bounding box center [335, 359] width 16 height 16
type input "121212"
click at [816, 586] on icon at bounding box center [816, 591] width 12 height 11
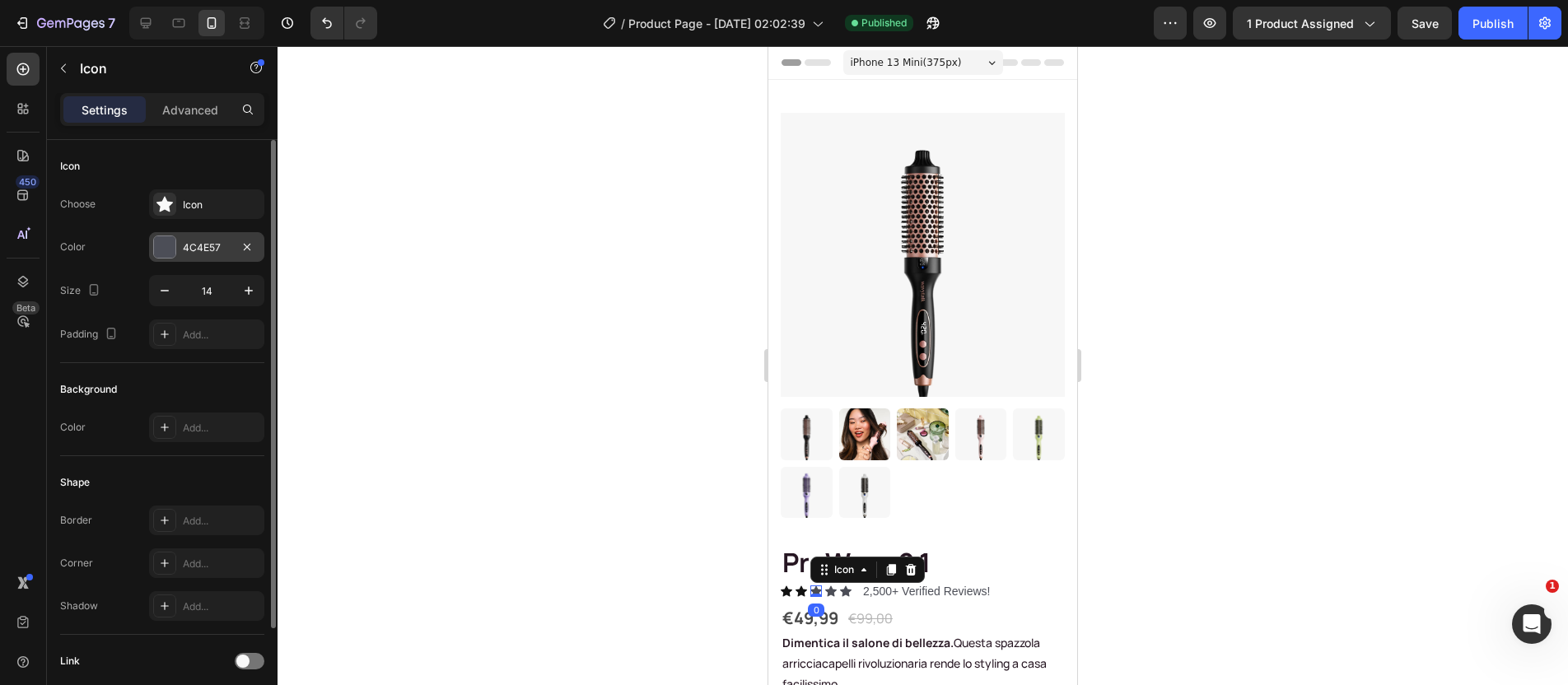
click at [200, 245] on div "4C4E57" at bounding box center [206, 248] width 47 height 15
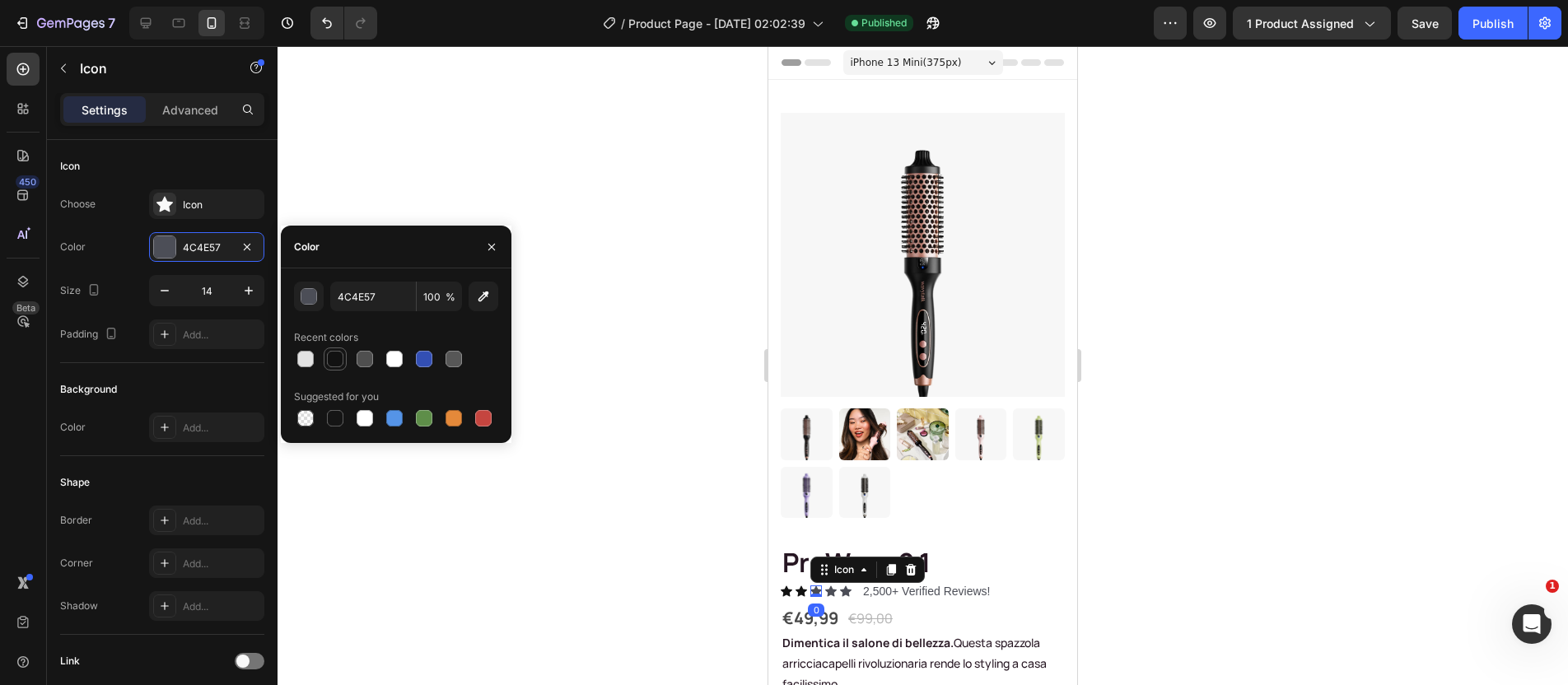
click at [334, 360] on div at bounding box center [335, 359] width 16 height 16
type input "121212"
click at [834, 586] on div "Icon" at bounding box center [831, 591] width 12 height 12
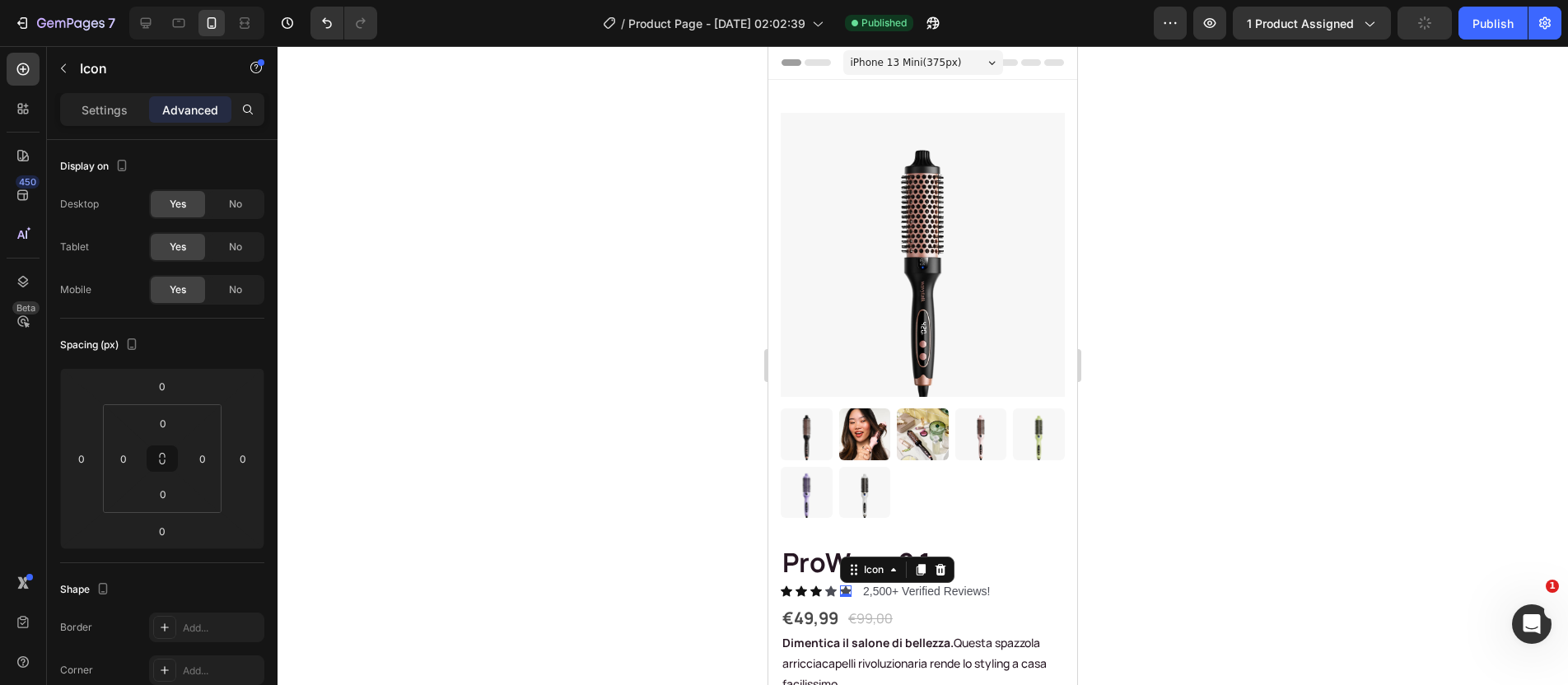
drag, startPoint x: 844, startPoint y: 574, endPoint x: 835, endPoint y: 578, distance: 9.8
click at [844, 586] on div "Icon 0" at bounding box center [845, 591] width 12 height 12
click at [828, 586] on div "Icon 0" at bounding box center [831, 591] width 12 height 12
click at [835, 586] on icon at bounding box center [831, 591] width 12 height 11
click at [112, 101] on p "Settings" at bounding box center [105, 109] width 47 height 17
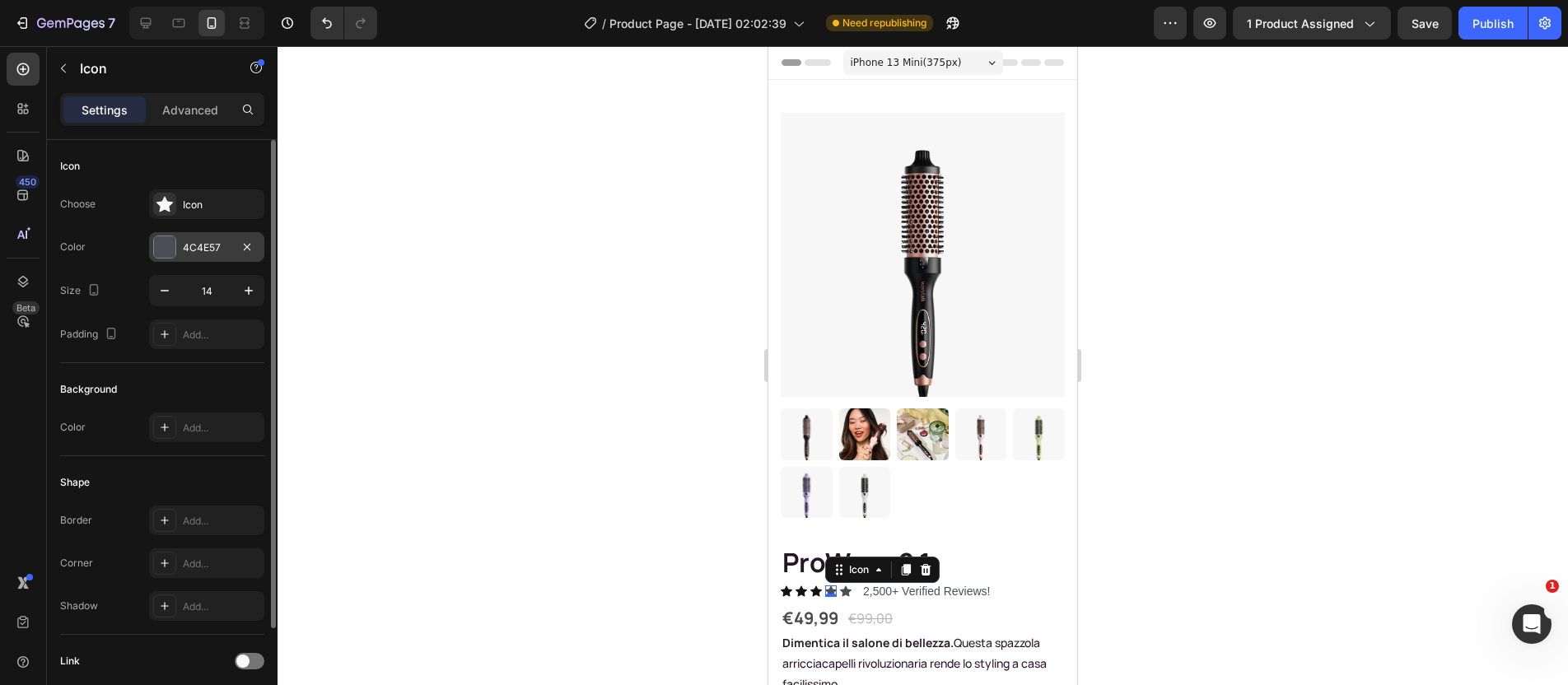
click at [210, 257] on div "4C4E57" at bounding box center [206, 246] width 116 height 30
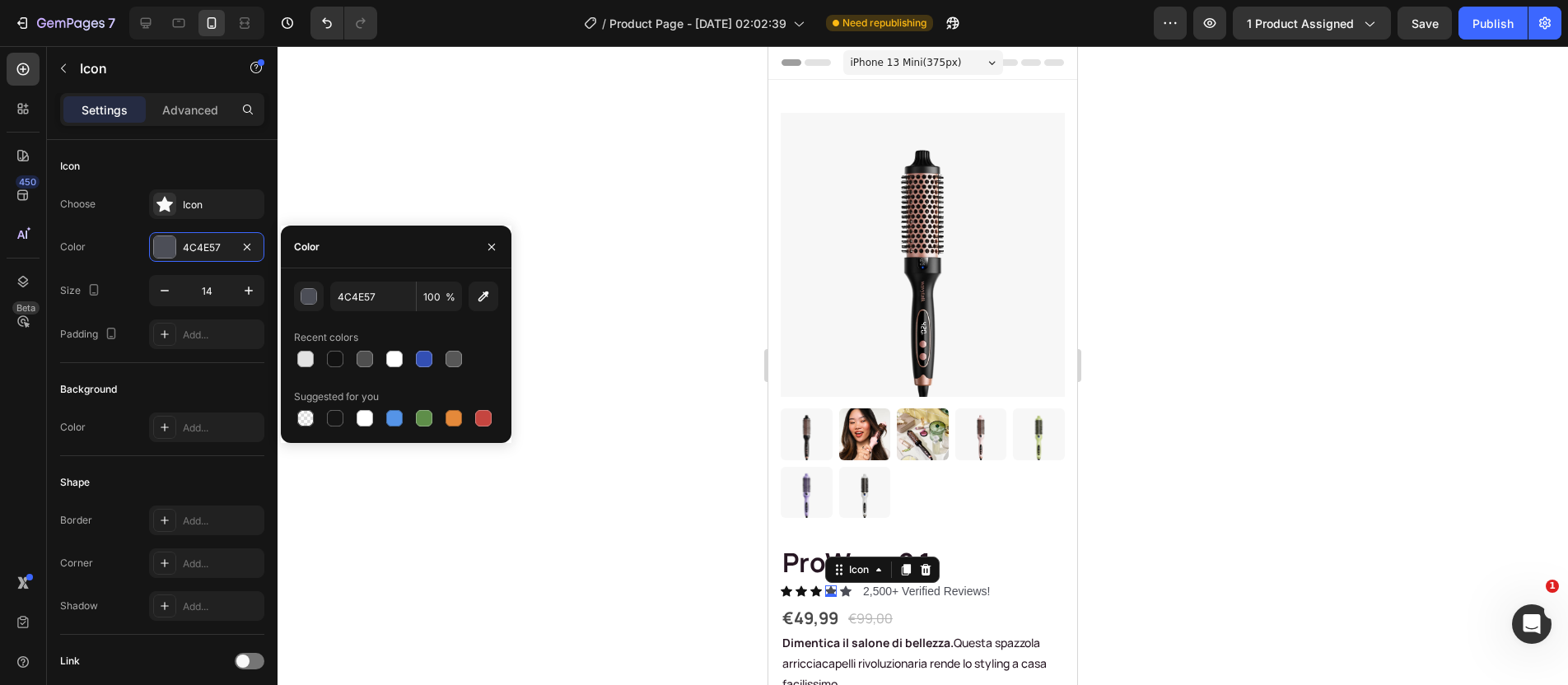
drag, startPoint x: 334, startPoint y: 356, endPoint x: 427, endPoint y: 388, distance: 98.4
click at [334, 357] on div at bounding box center [335, 359] width 16 height 16
type input "121212"
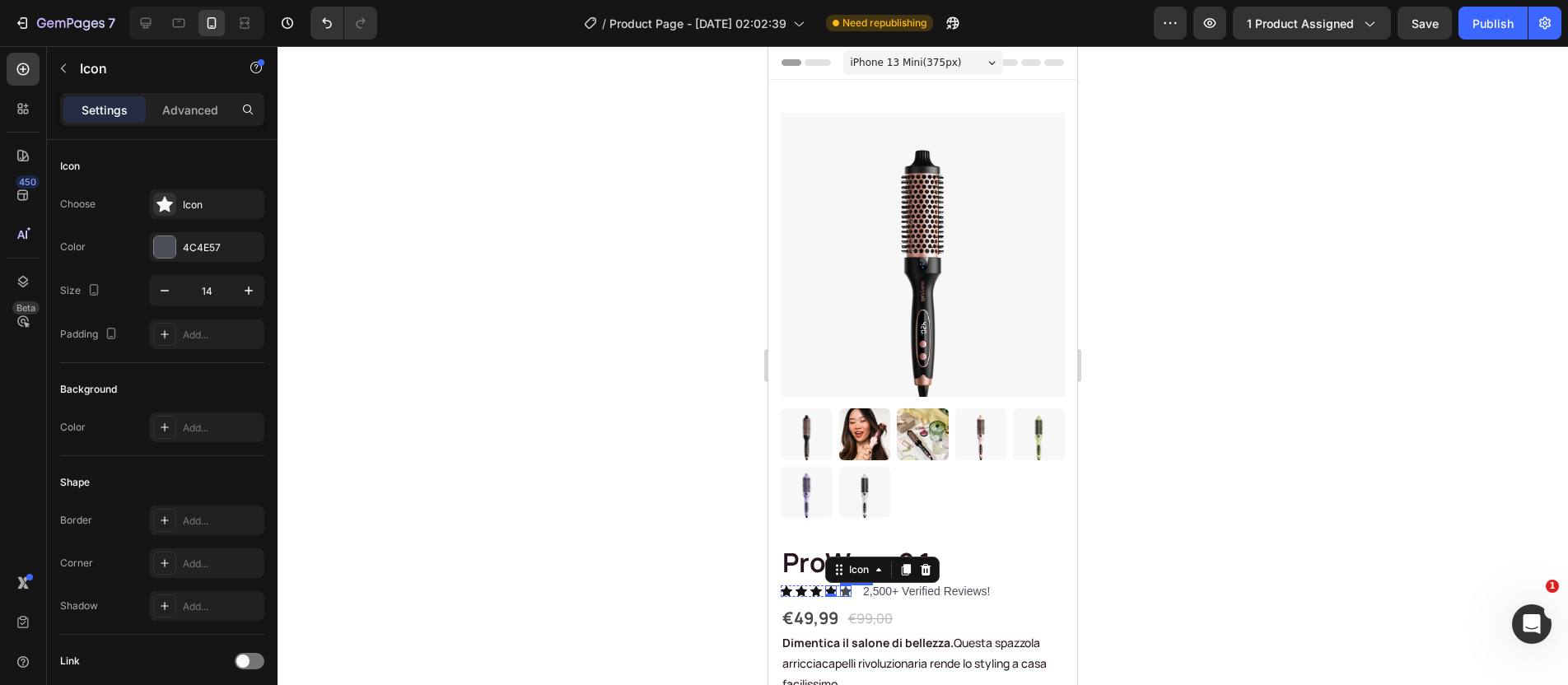
click at [847, 586] on div "Icon" at bounding box center [845, 591] width 12 height 12
click at [201, 241] on div "4C4E57" at bounding box center [206, 248] width 47 height 15
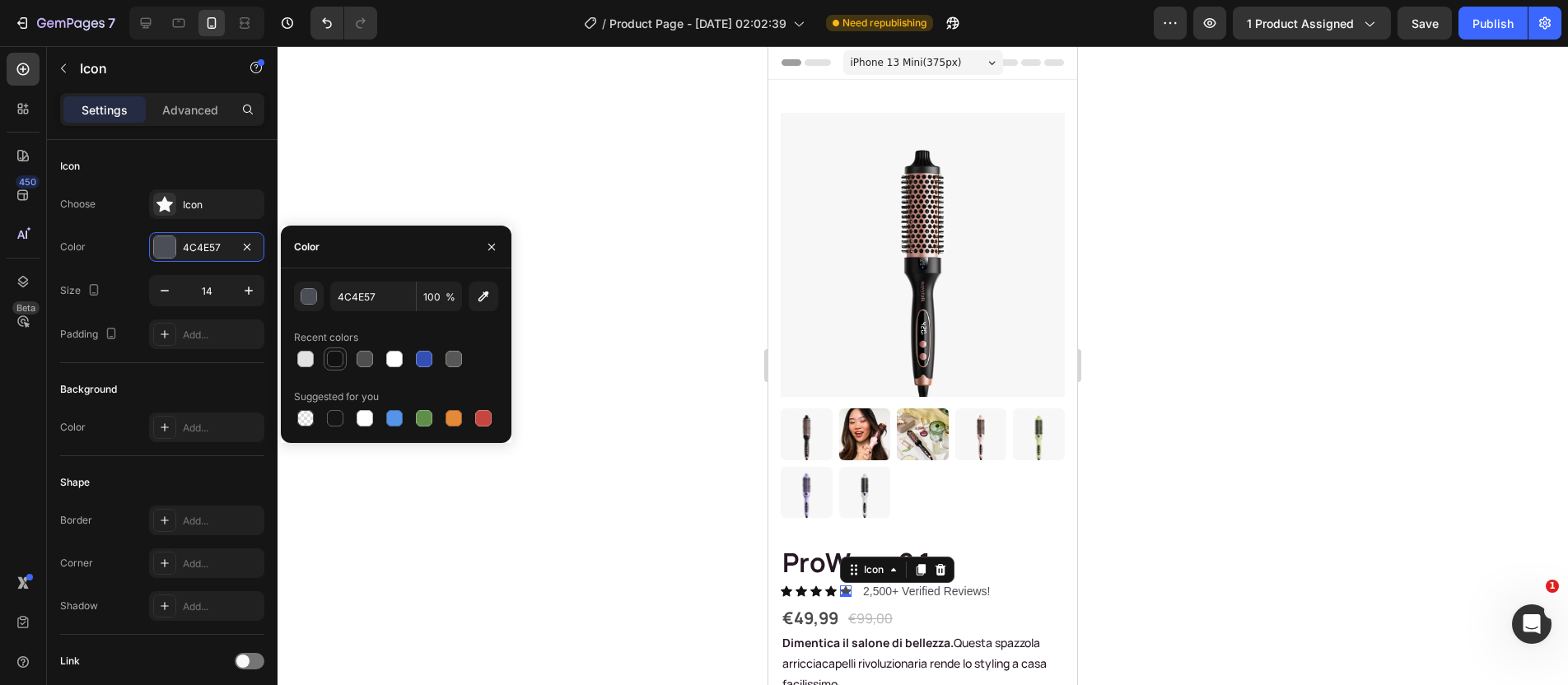
click at [337, 358] on div at bounding box center [335, 359] width 16 height 16
type input "121212"
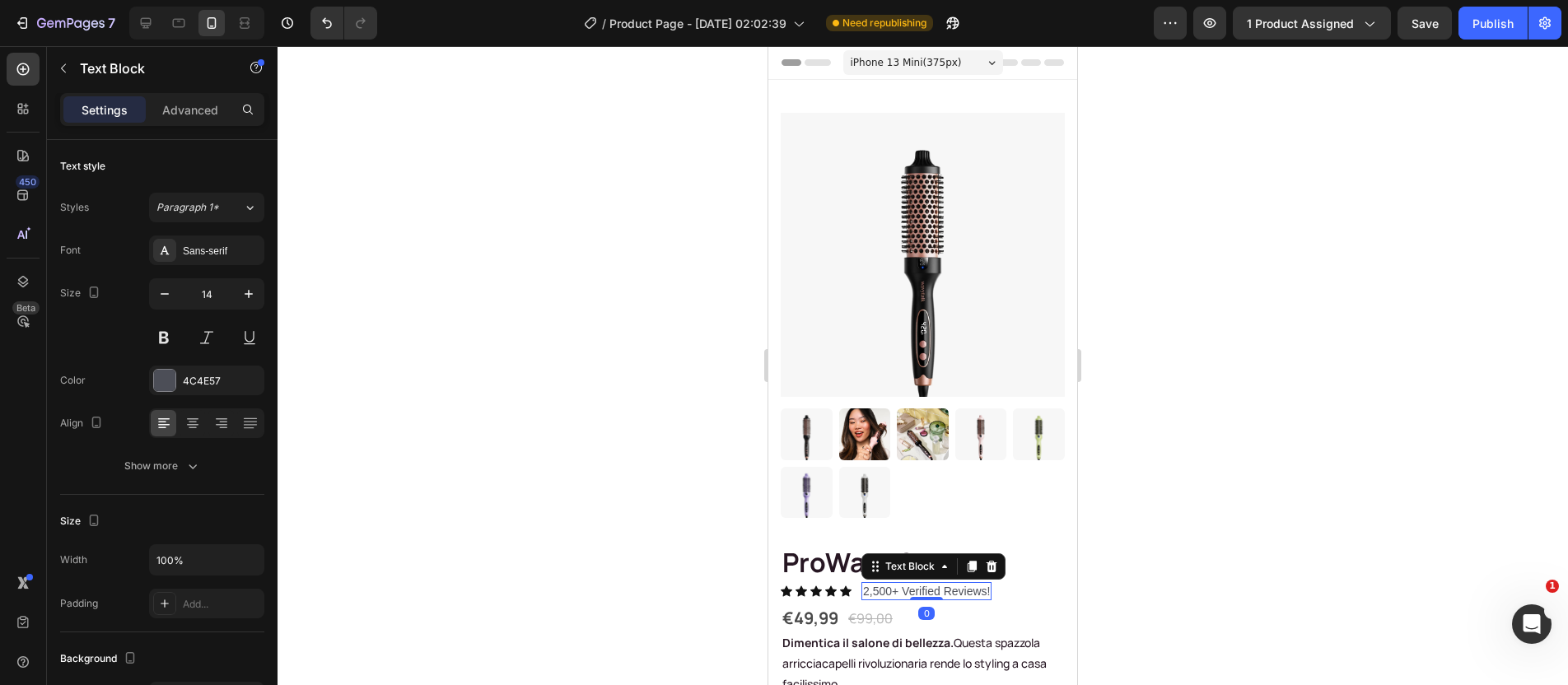
click at [919, 584] on p "2,500+ Verified Reviews!" at bounding box center [927, 591] width 127 height 15
click at [890, 584] on p "2,500+ Verified Reviews!" at bounding box center [927, 591] width 127 height 15
click at [889, 584] on p "2,500+ Verified Reviews!" at bounding box center [927, 591] width 127 height 15
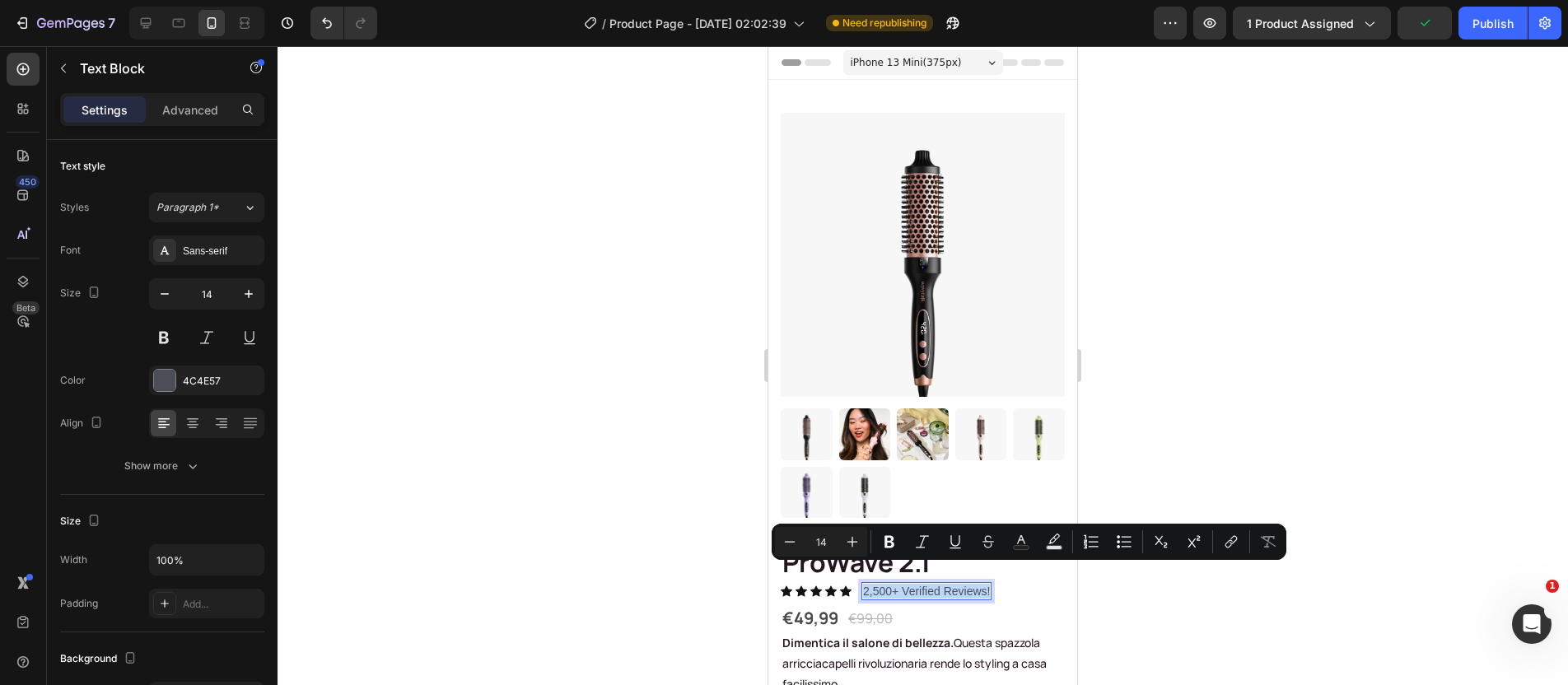
click at [913, 584] on p "2,500+ Verified Reviews!" at bounding box center [927, 591] width 127 height 15
drag, startPoint x: 904, startPoint y: 575, endPoint x: 986, endPoint y: 579, distance: 82.1
click at [986, 584] on p "2,500+ Verified Reviews!" at bounding box center [927, 591] width 127 height 15
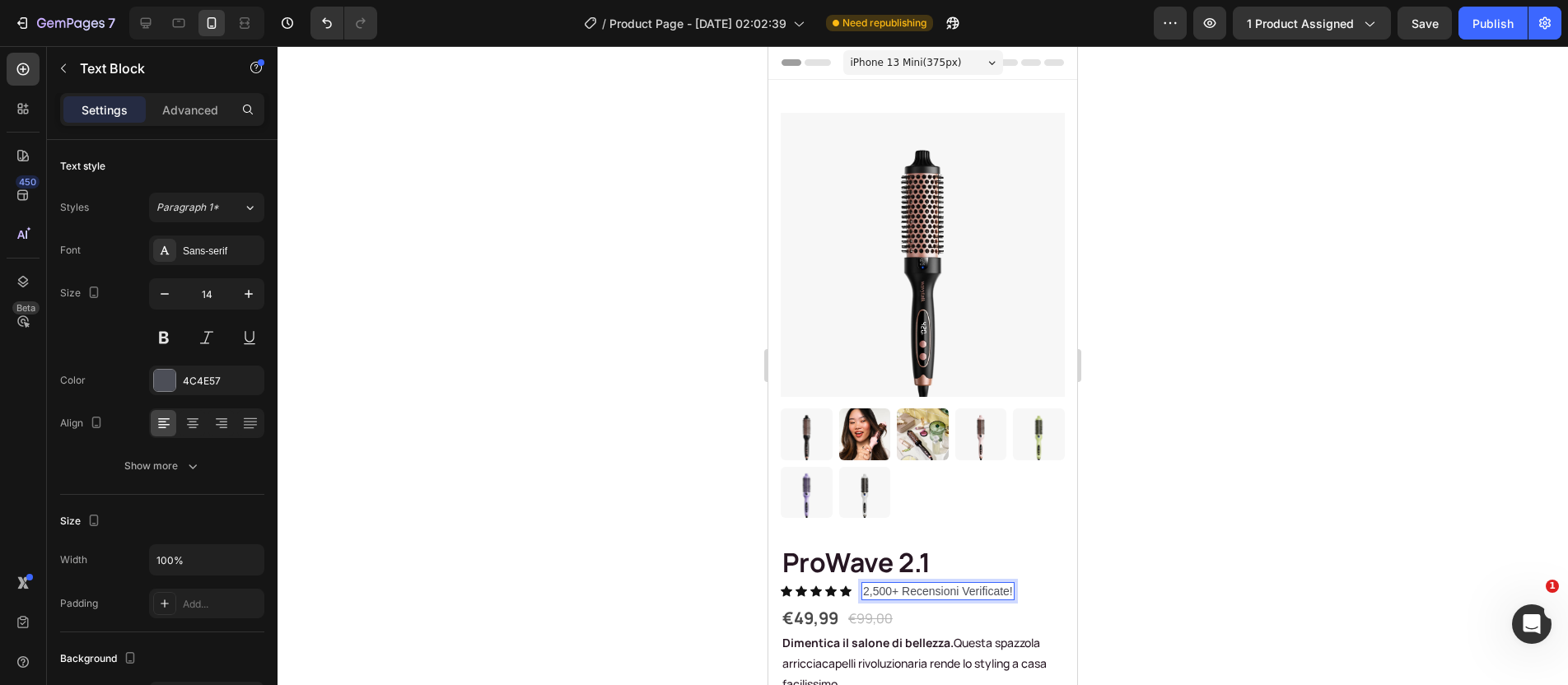
click at [1290, 534] on div at bounding box center [922, 366] width 1290 height 639
click at [910, 584] on p "2,500+ Recensioni Verificate!" at bounding box center [938, 591] width 150 height 15
click at [906, 584] on p "2,500+ Recensioni Verificate!" at bounding box center [938, 591] width 150 height 15
click at [967, 584] on p "2,500+ recensioni Verificate!" at bounding box center [936, 591] width 145 height 15
click at [1139, 527] on div at bounding box center [922, 366] width 1290 height 639
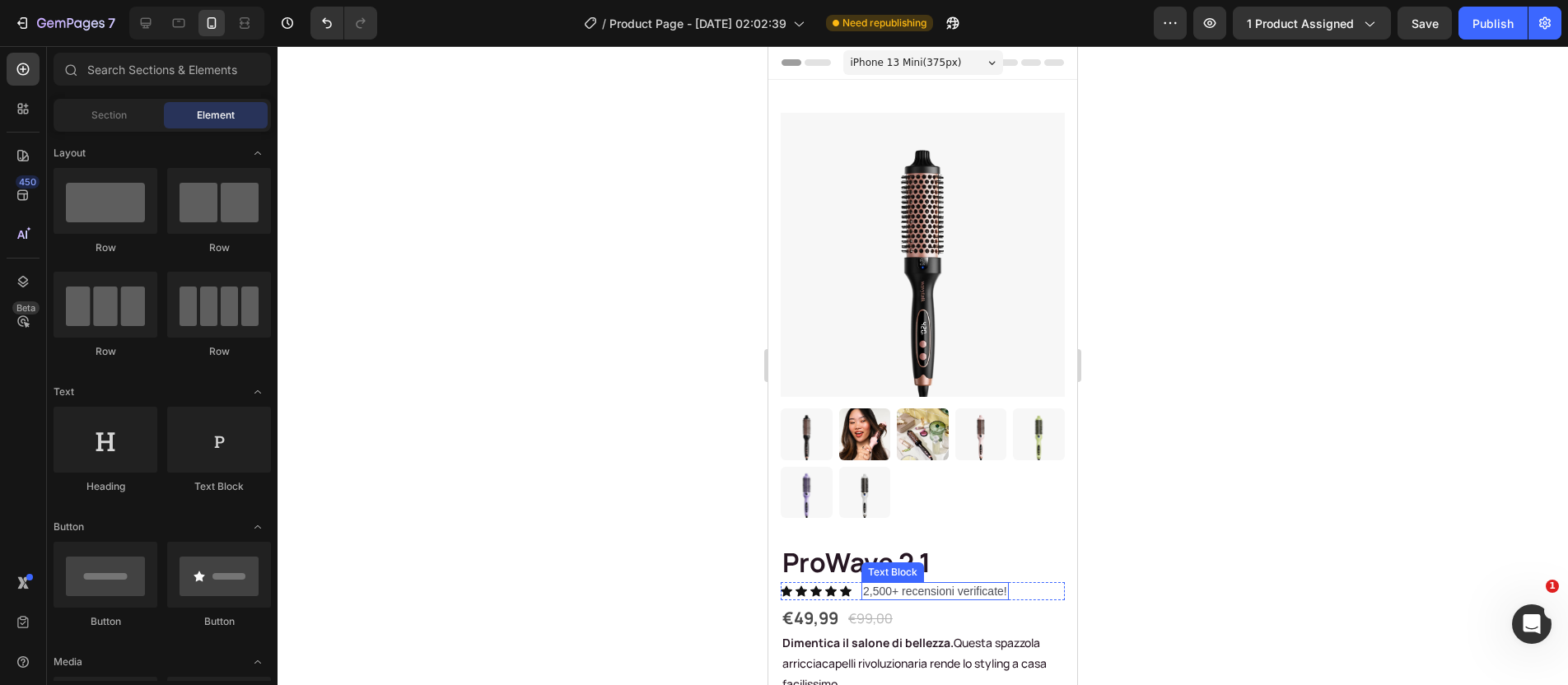
click at [998, 584] on p "2,500+ recensioni verificate!" at bounding box center [935, 591] width 144 height 15
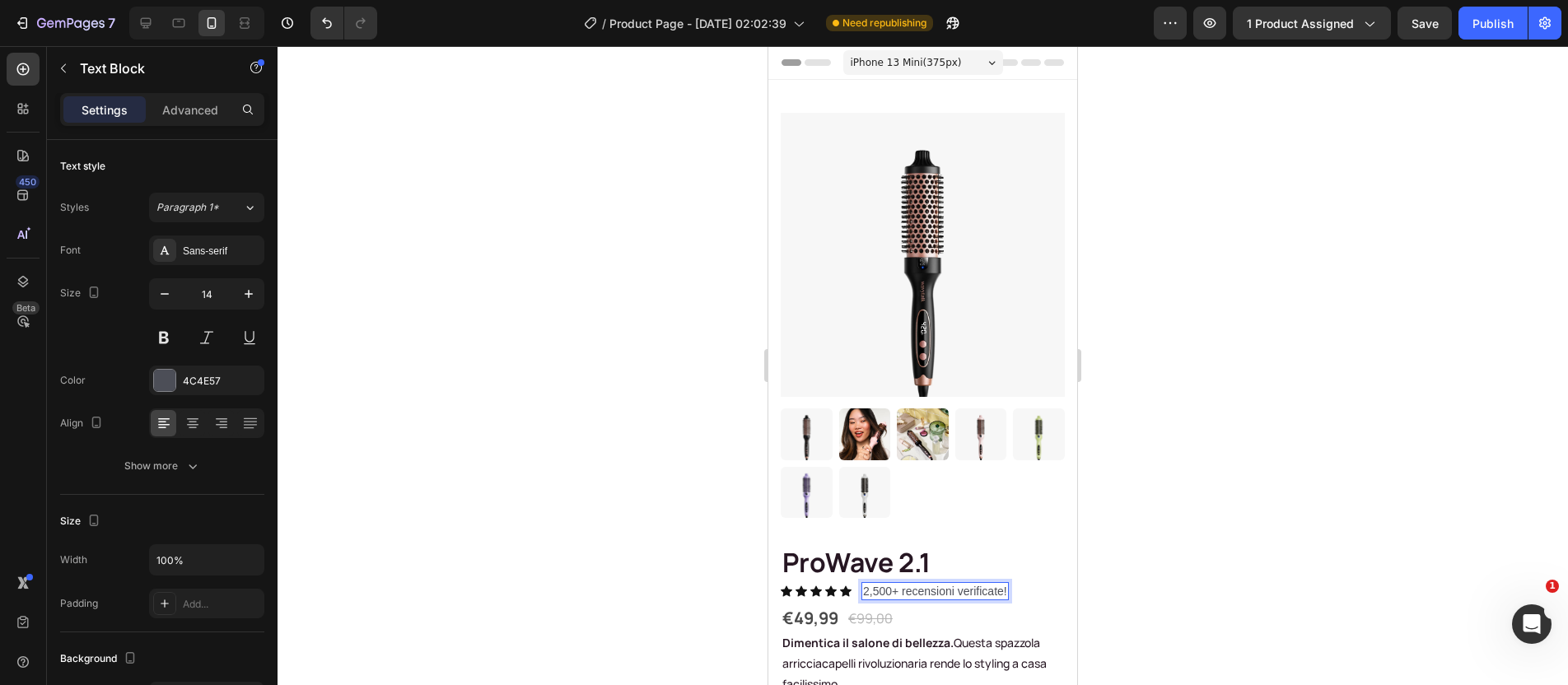
click at [1005, 584] on p "2,500+ recensioni verificate!" at bounding box center [935, 591] width 144 height 15
click at [1135, 469] on div at bounding box center [922, 366] width 1290 height 639
click at [942, 584] on p "2,500+ recensioni verificate" at bounding box center [933, 591] width 141 height 15
click at [909, 584] on p "2,500+ recensioni verificate" at bounding box center [933, 591] width 141 height 15
click at [968, 584] on p "2,500+ Recensioni verificate" at bounding box center [936, 591] width 145 height 15
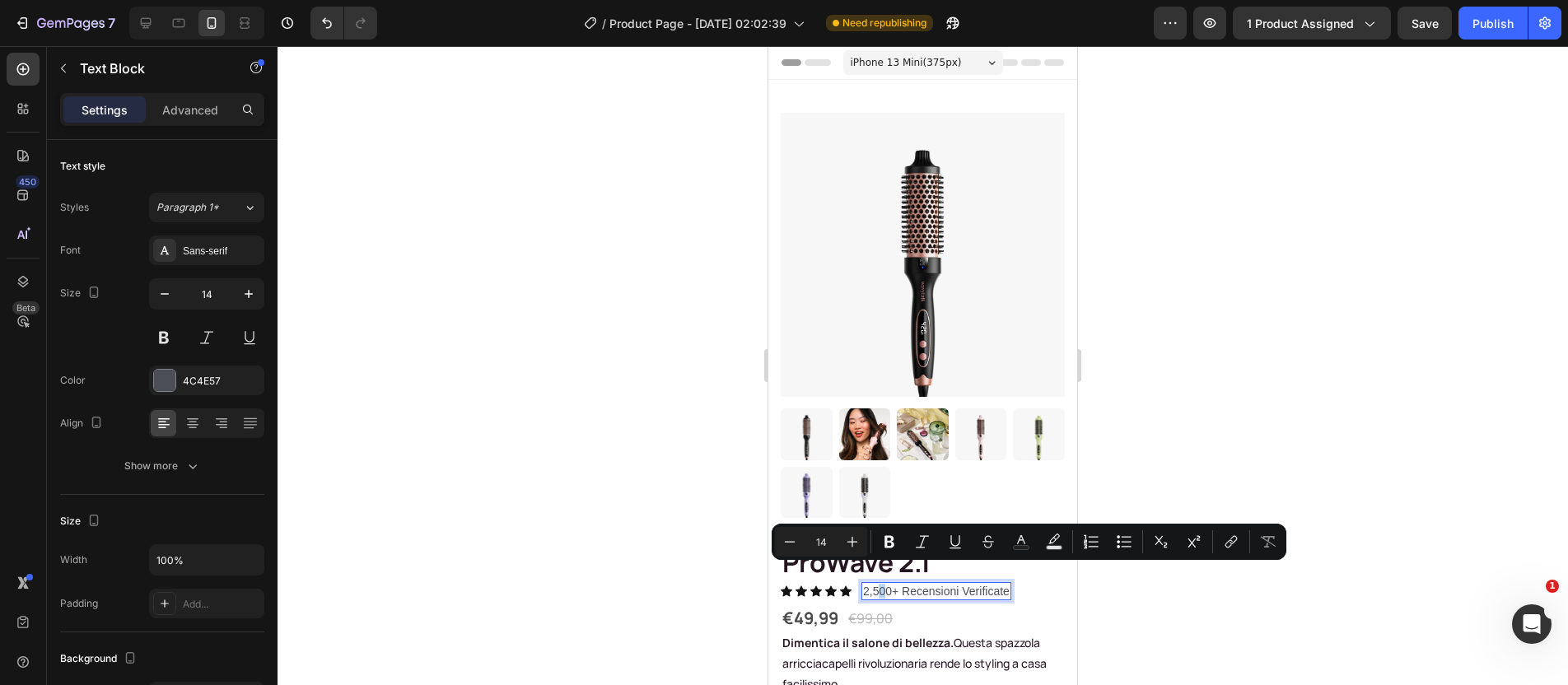
click at [881, 584] on p "2,500+ Recensioni Verificate" at bounding box center [937, 591] width 147 height 15
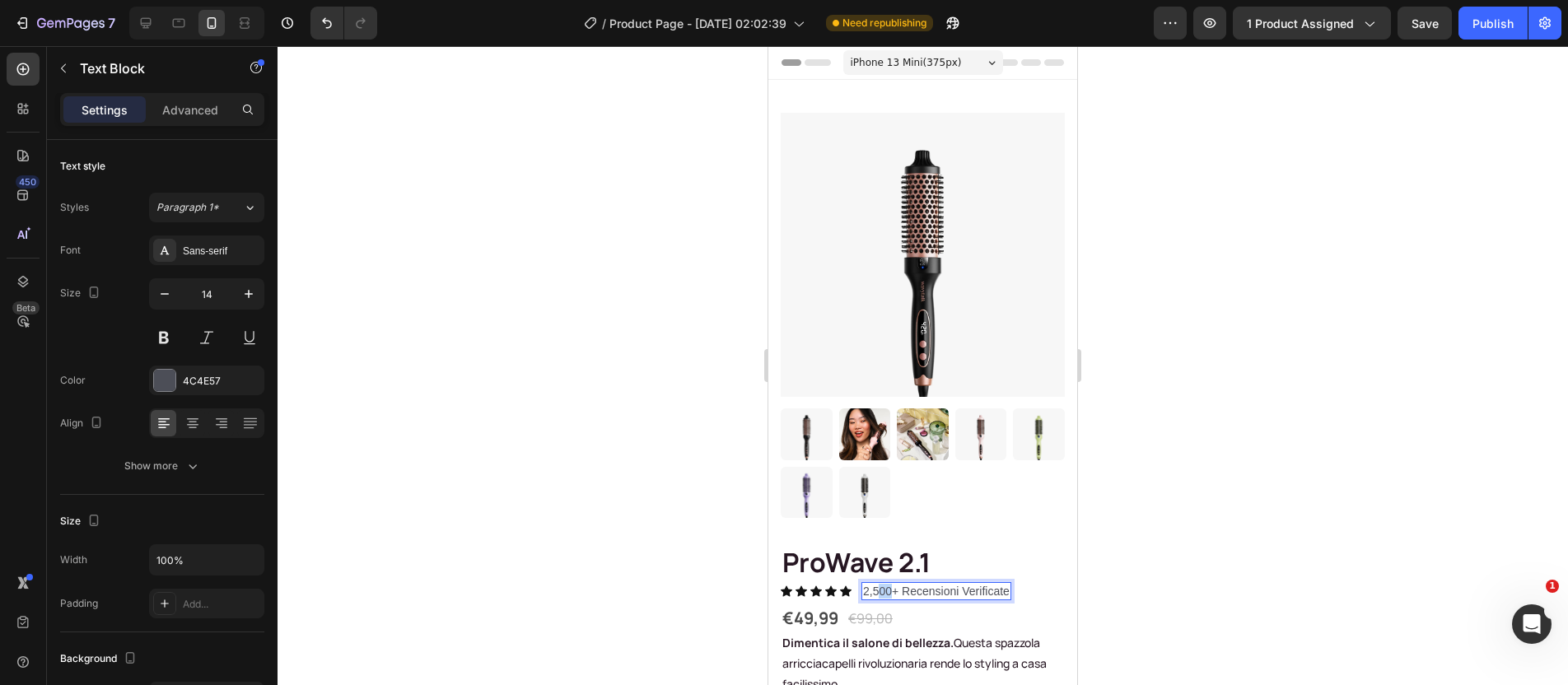
drag, startPoint x: 893, startPoint y: 575, endPoint x: 881, endPoint y: 574, distance: 12.0
click at [881, 584] on p "2,500+ Recensioni Verificate" at bounding box center [937, 591] width 147 height 15
click at [1281, 578] on div at bounding box center [922, 366] width 1290 height 639
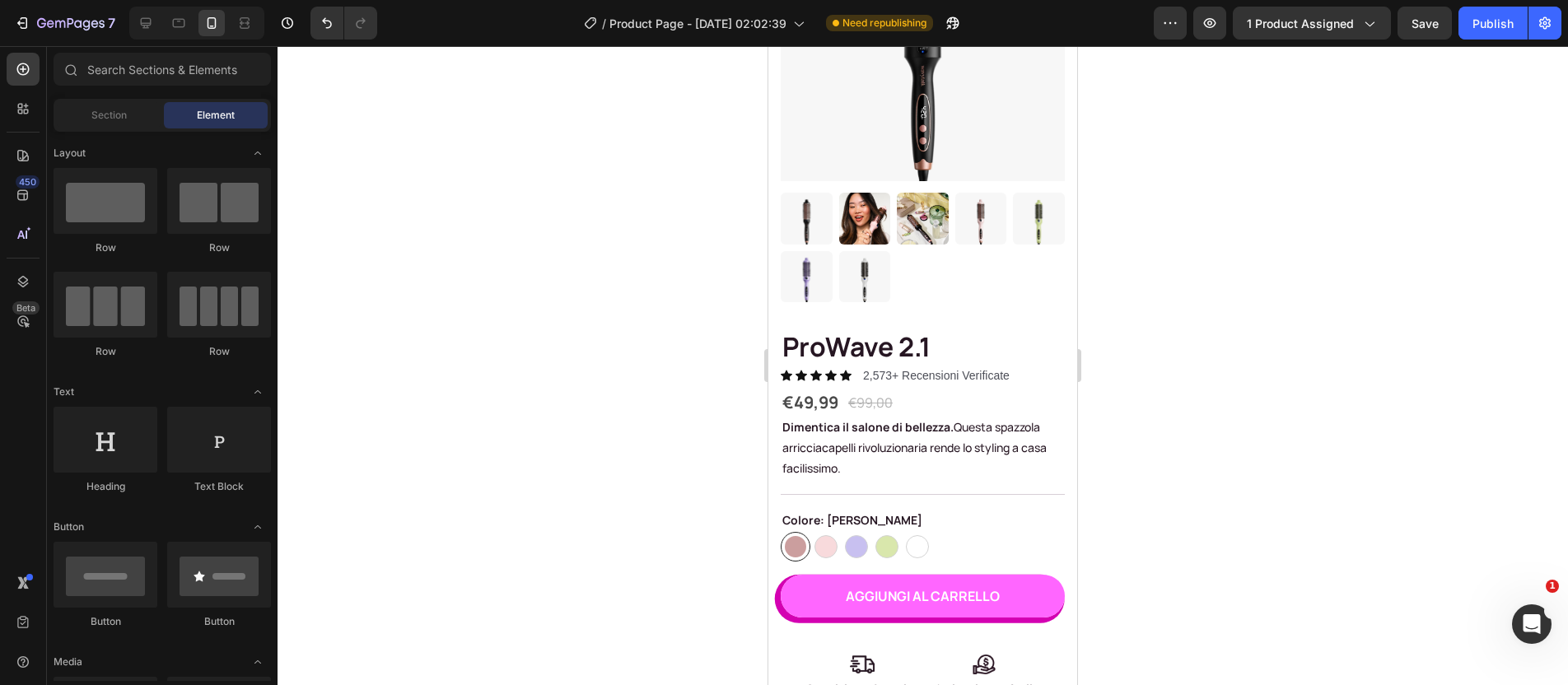
scroll to position [132, 0]
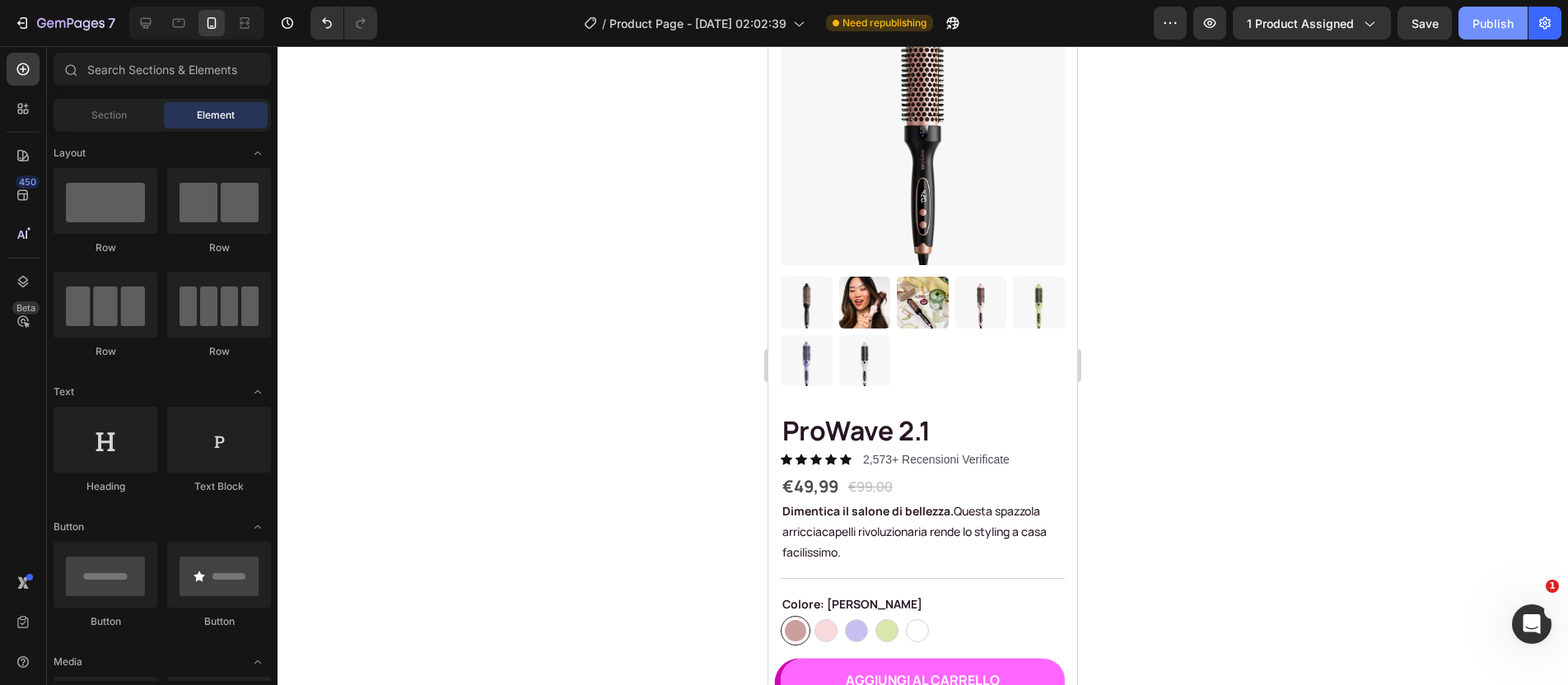
drag, startPoint x: 1491, startPoint y: 20, endPoint x: 1478, endPoint y: 26, distance: 14.3
click at [1491, 20] on div "Publish" at bounding box center [1494, 23] width 41 height 17
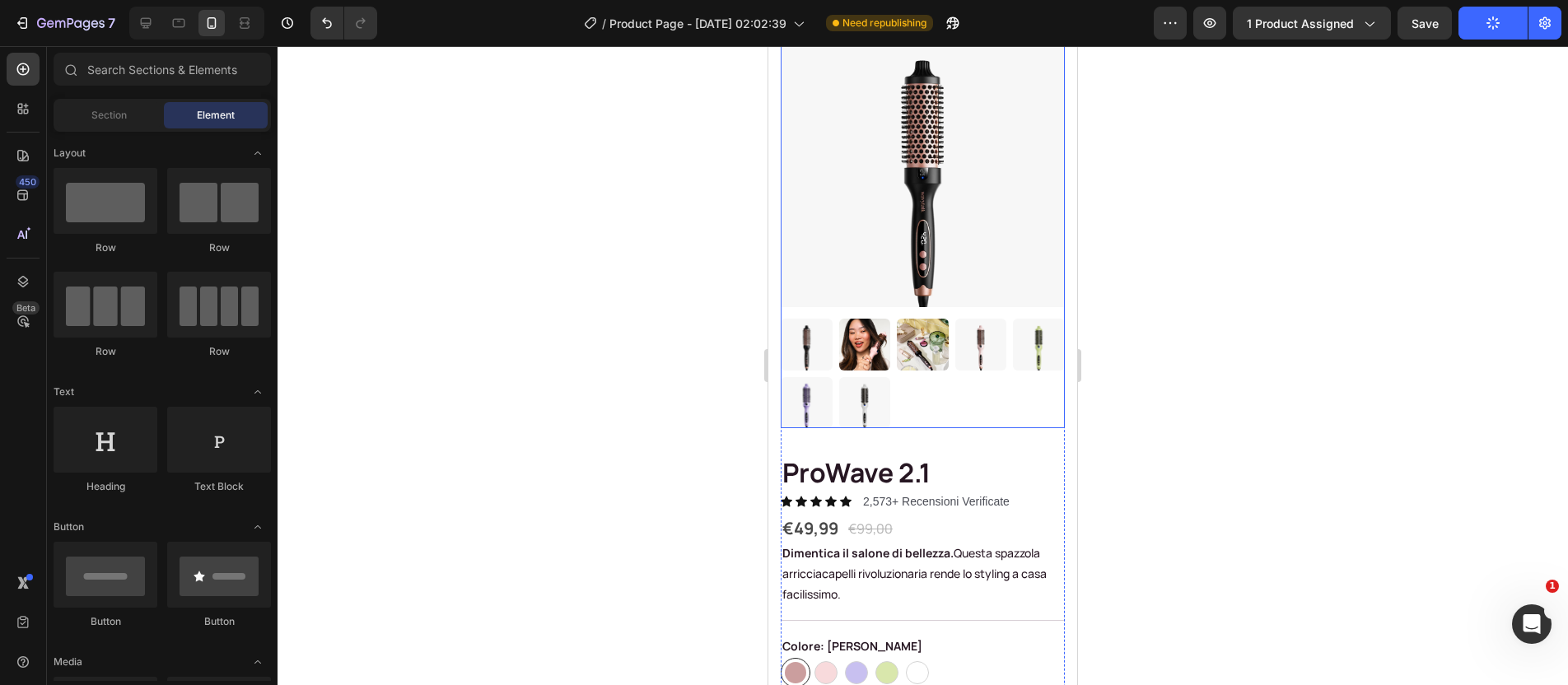
scroll to position [0, 0]
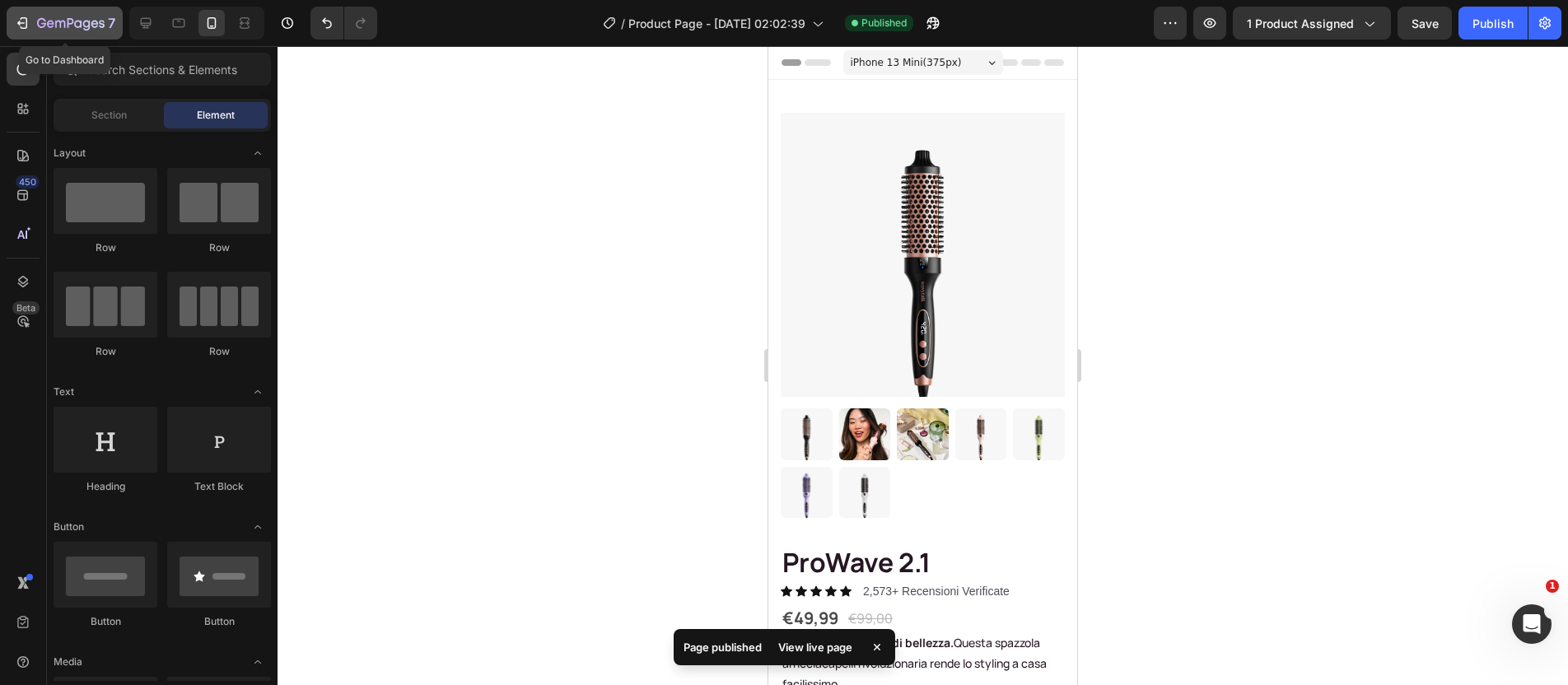
click at [39, 25] on icon "button" at bounding box center [41, 22] width 9 height 10
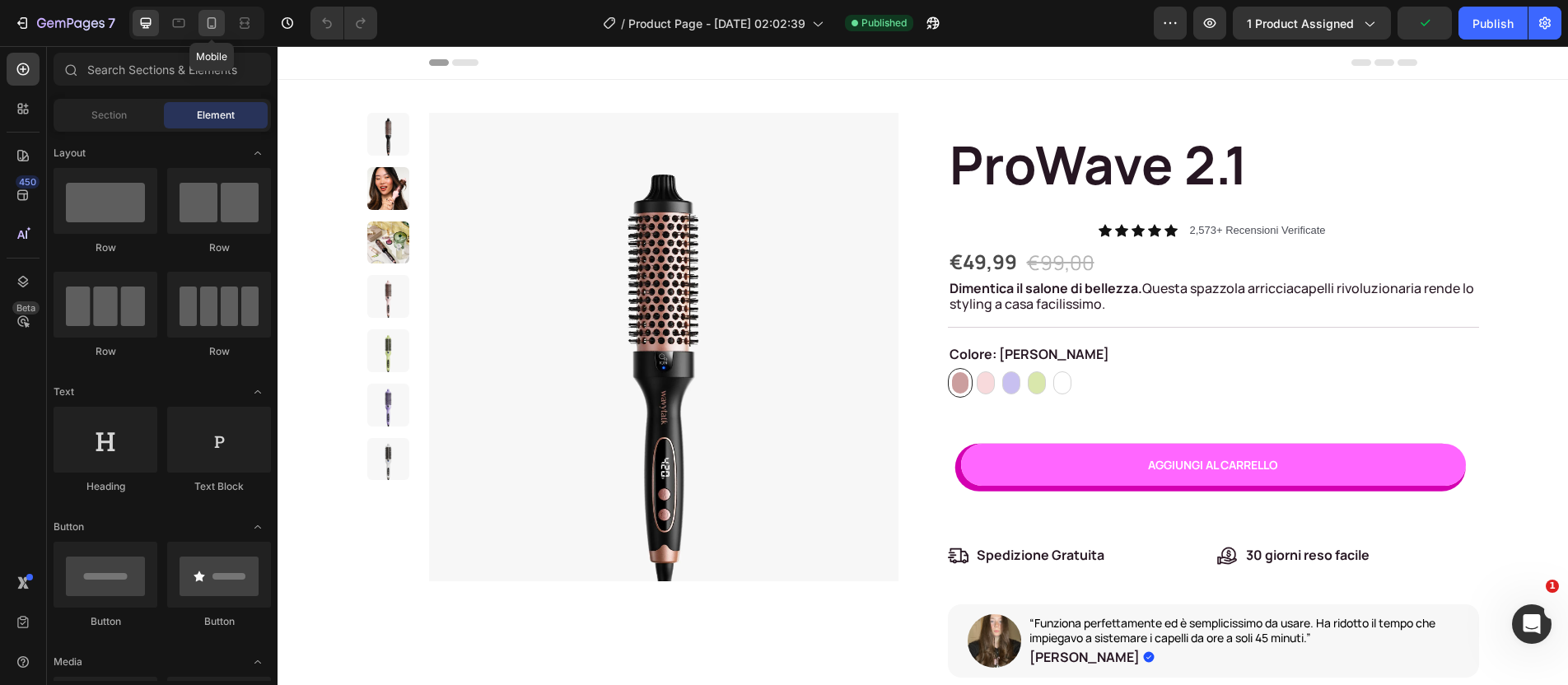
click at [205, 31] on div at bounding box center [211, 22] width 26 height 26
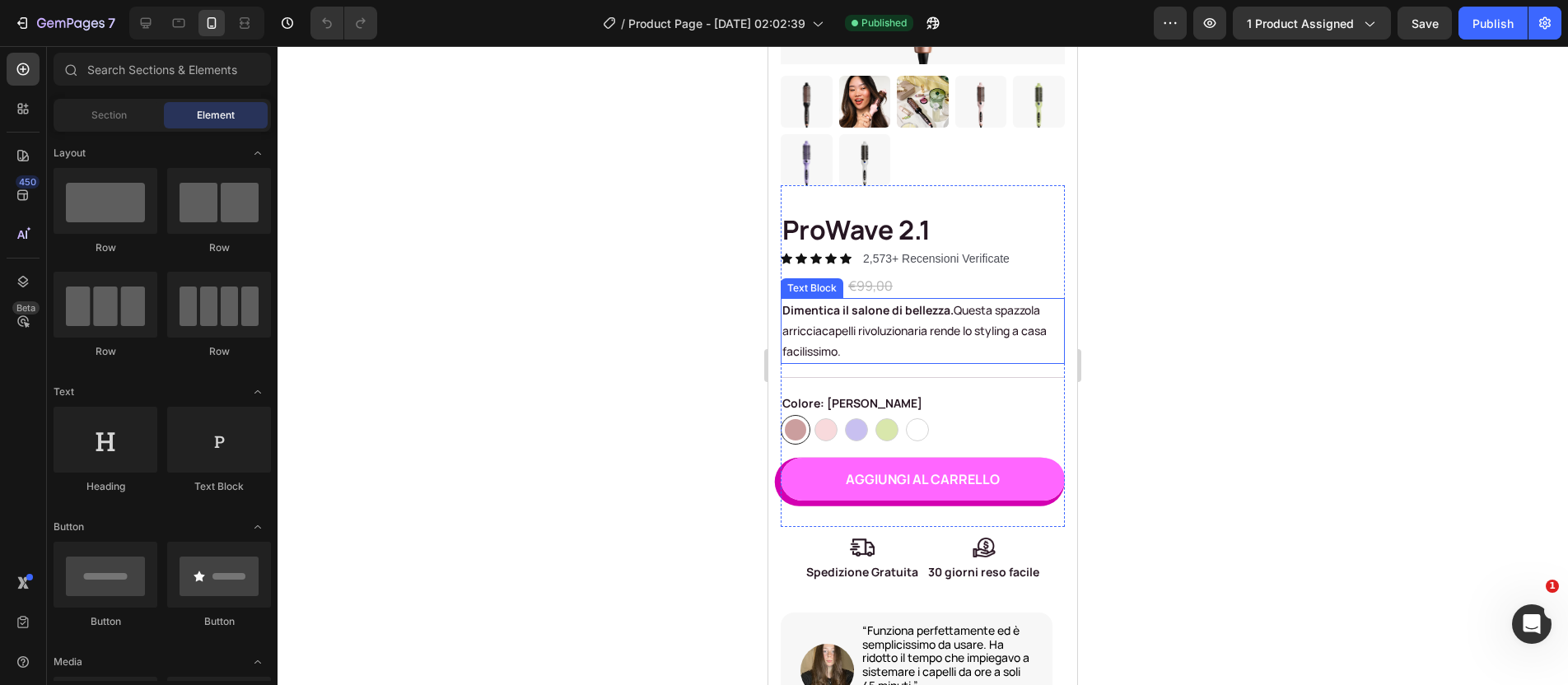
scroll to position [368, 0]
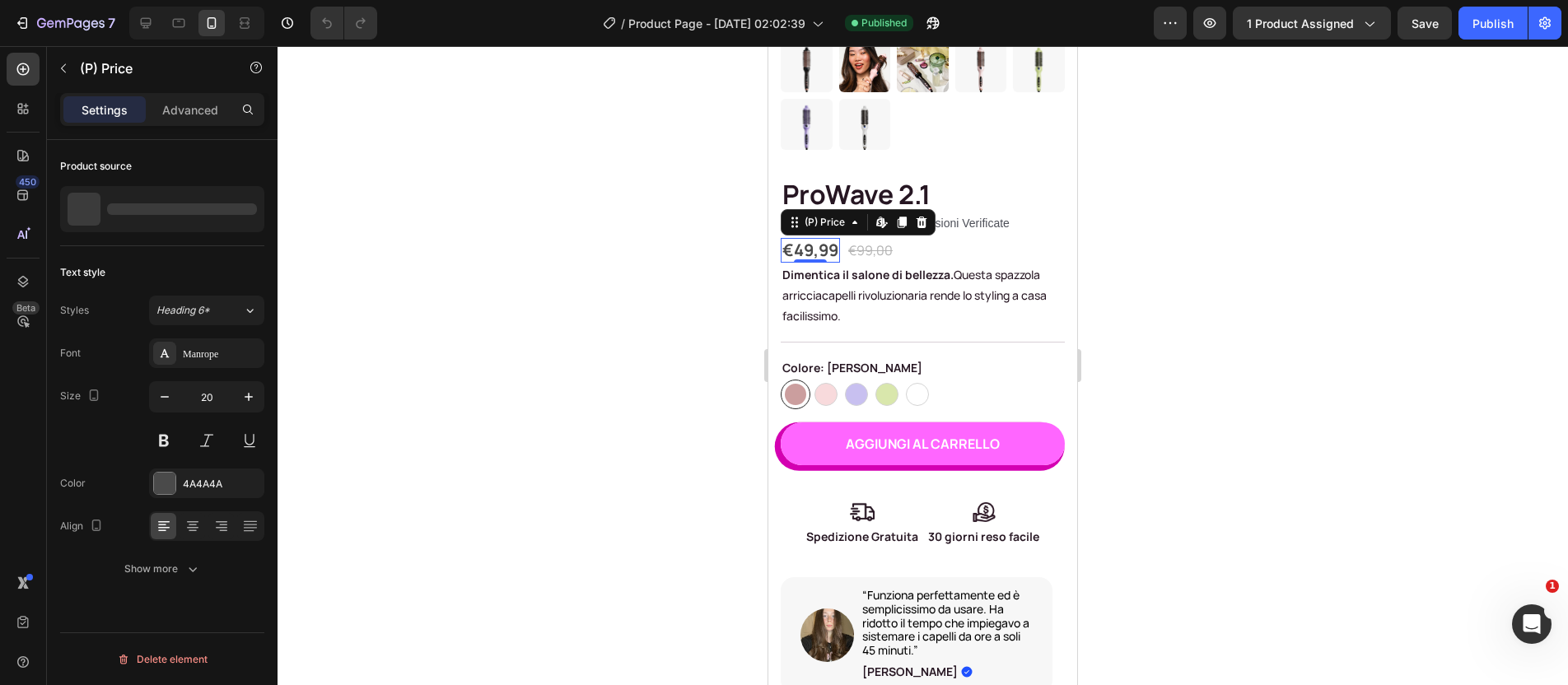
click at [817, 238] on div "€49,99" at bounding box center [810, 251] width 59 height 25
click at [960, 238] on div "€49,99 (P) Price (P) Price €99,00 (P) Price (P) Price Row 0" at bounding box center [922, 251] width 284 height 25
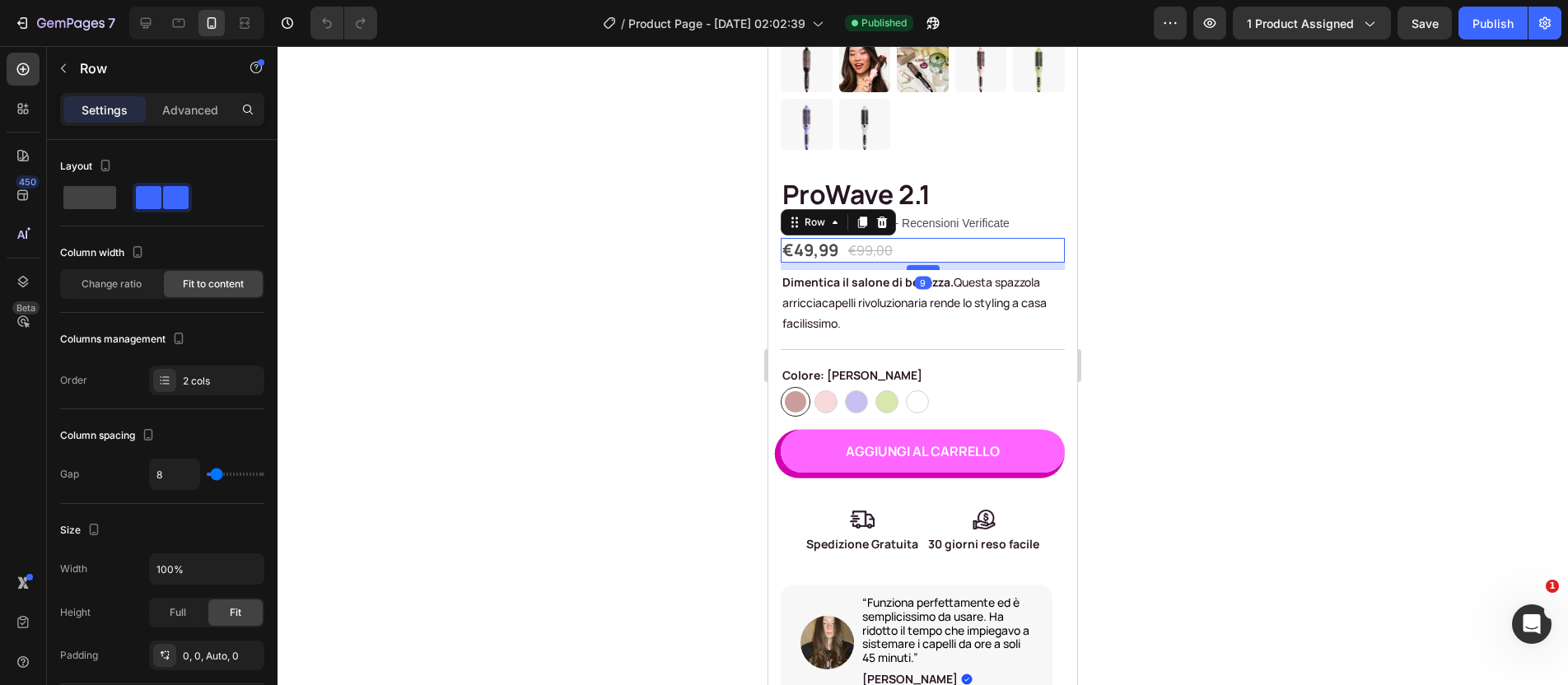
drag, startPoint x: 914, startPoint y: 244, endPoint x: 924, endPoint y: 252, distance: 12.8
click at [924, 265] on div at bounding box center [923, 268] width 33 height 5
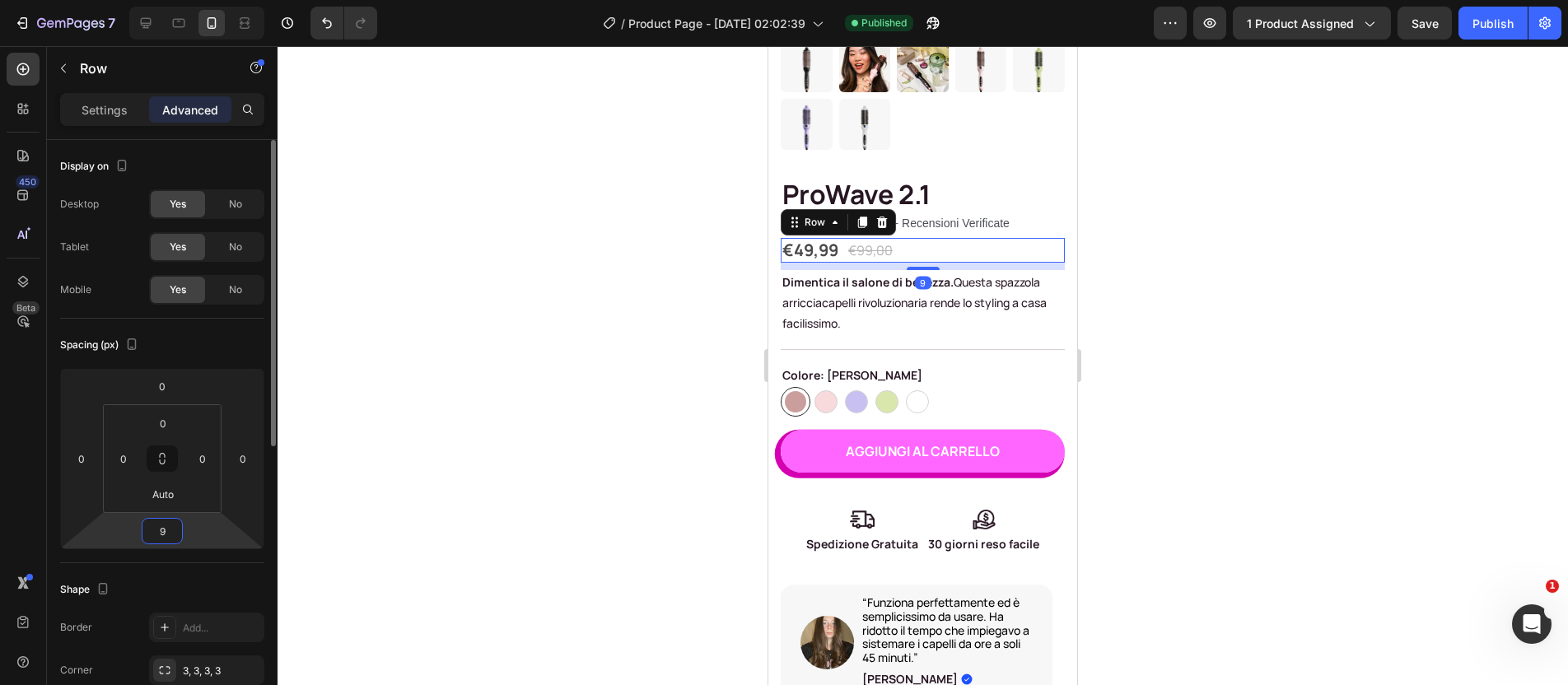
click at [169, 534] on input "9" at bounding box center [162, 531] width 33 height 25
type input "10"
click at [166, 381] on input "0" at bounding box center [162, 387] width 33 height 25
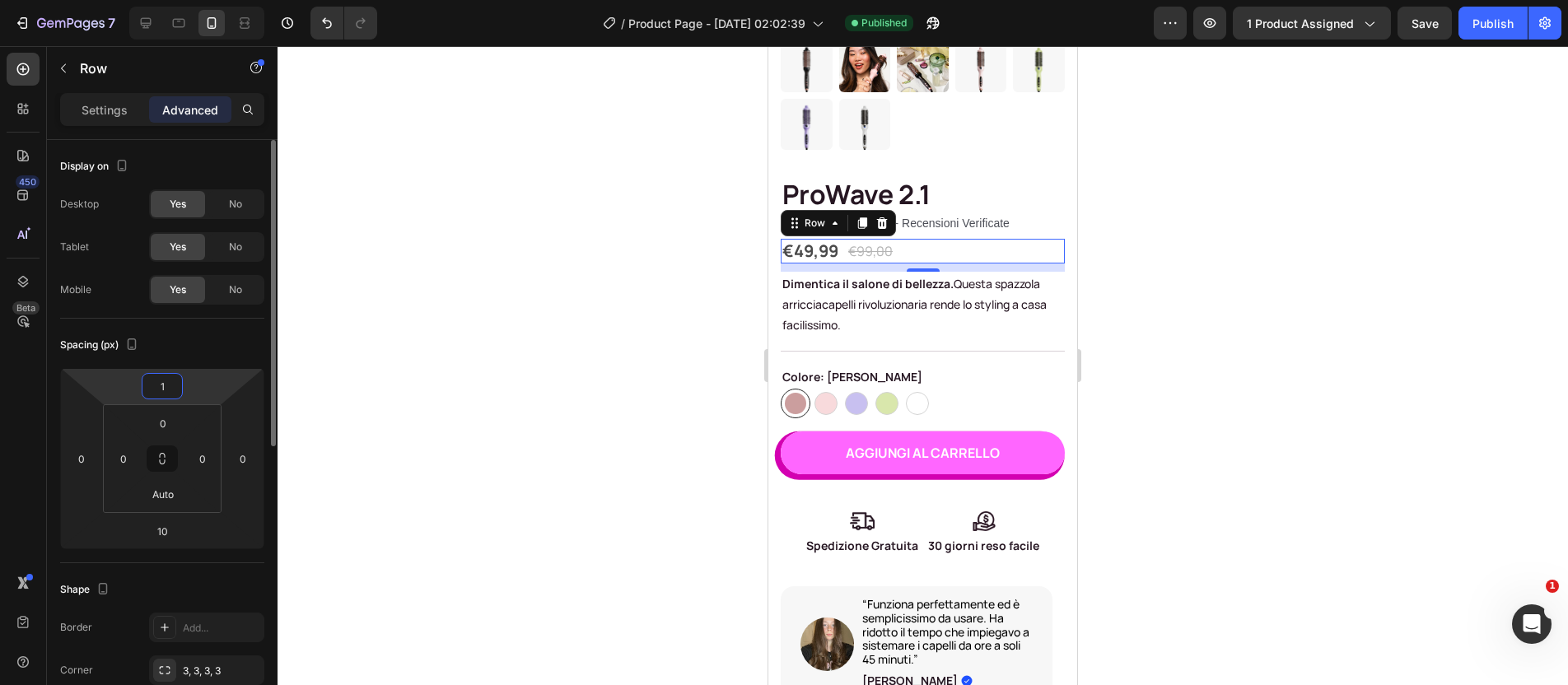
type input "10"
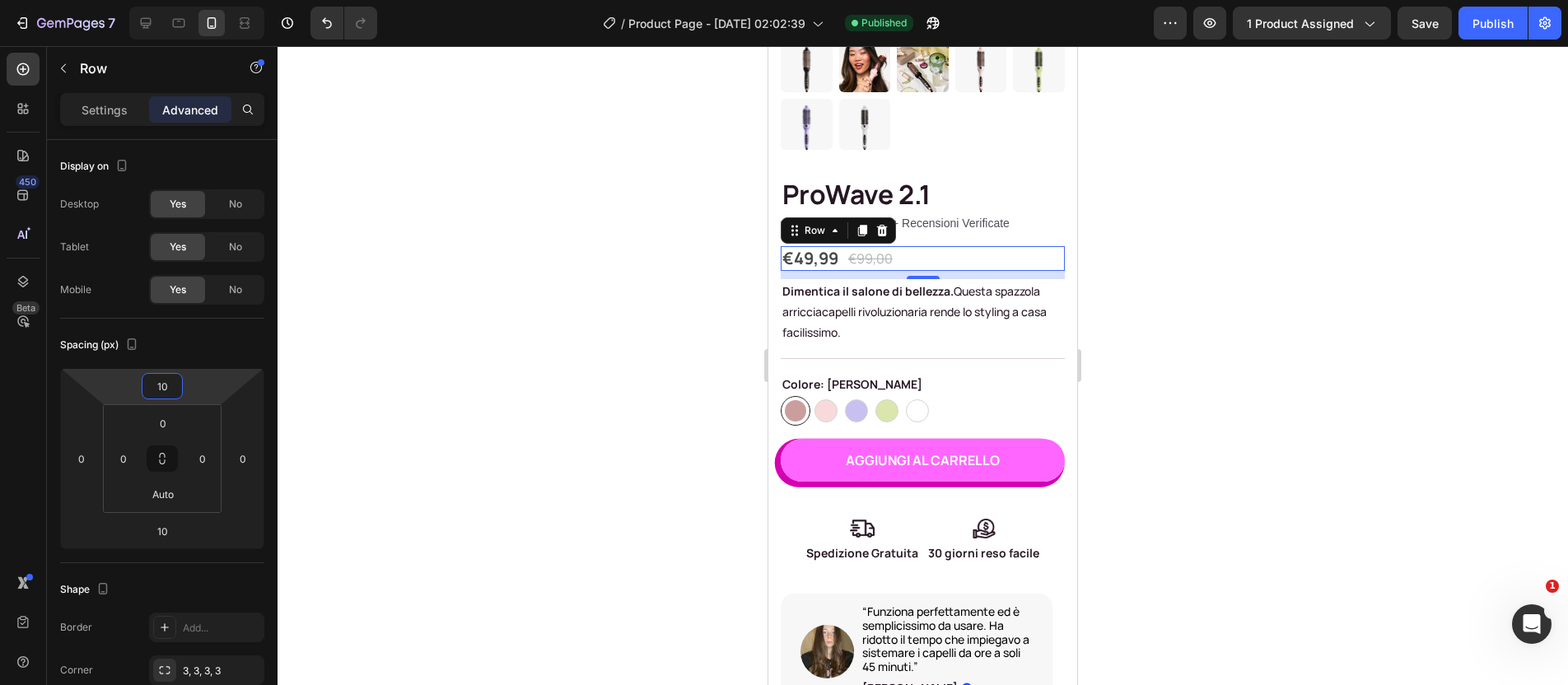
click at [1184, 305] on div at bounding box center [922, 366] width 1290 height 639
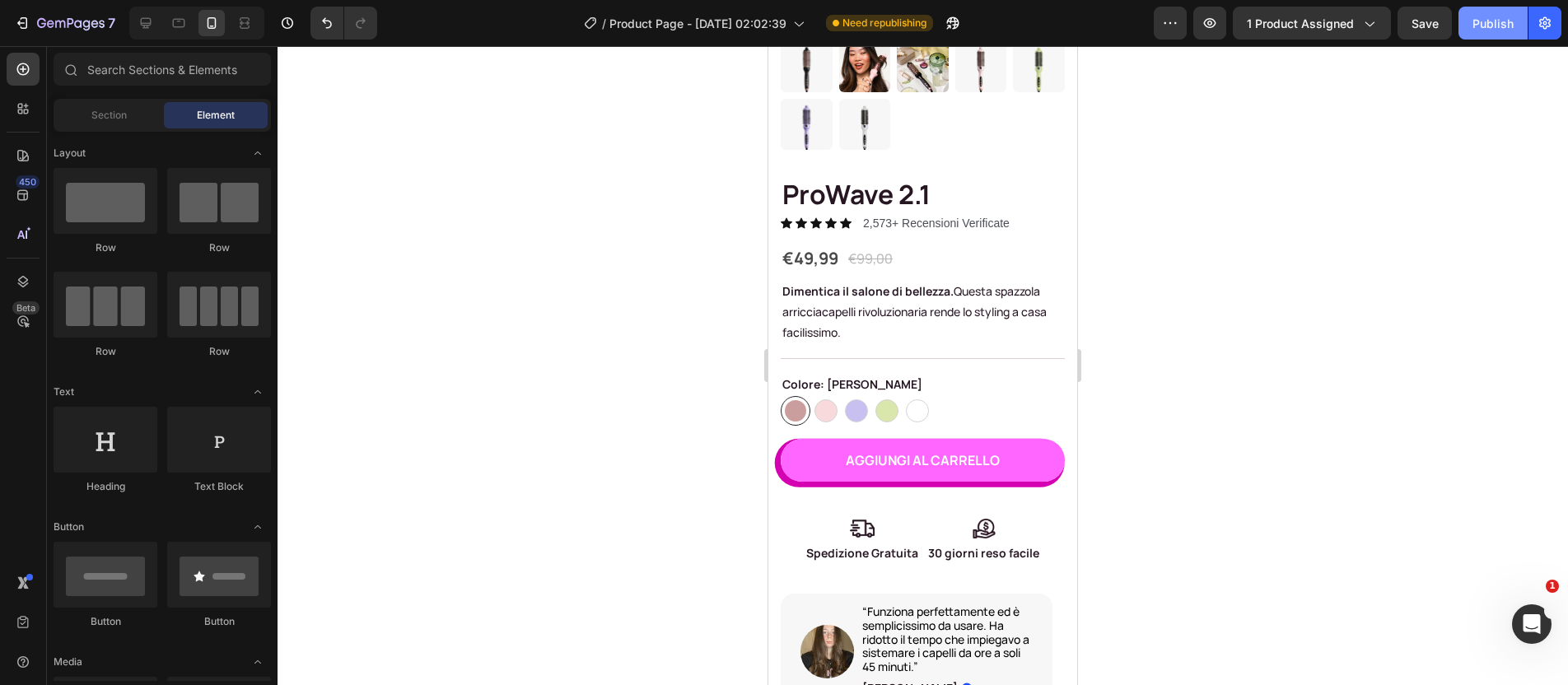
click at [1490, 25] on div "Publish" at bounding box center [1494, 23] width 41 height 17
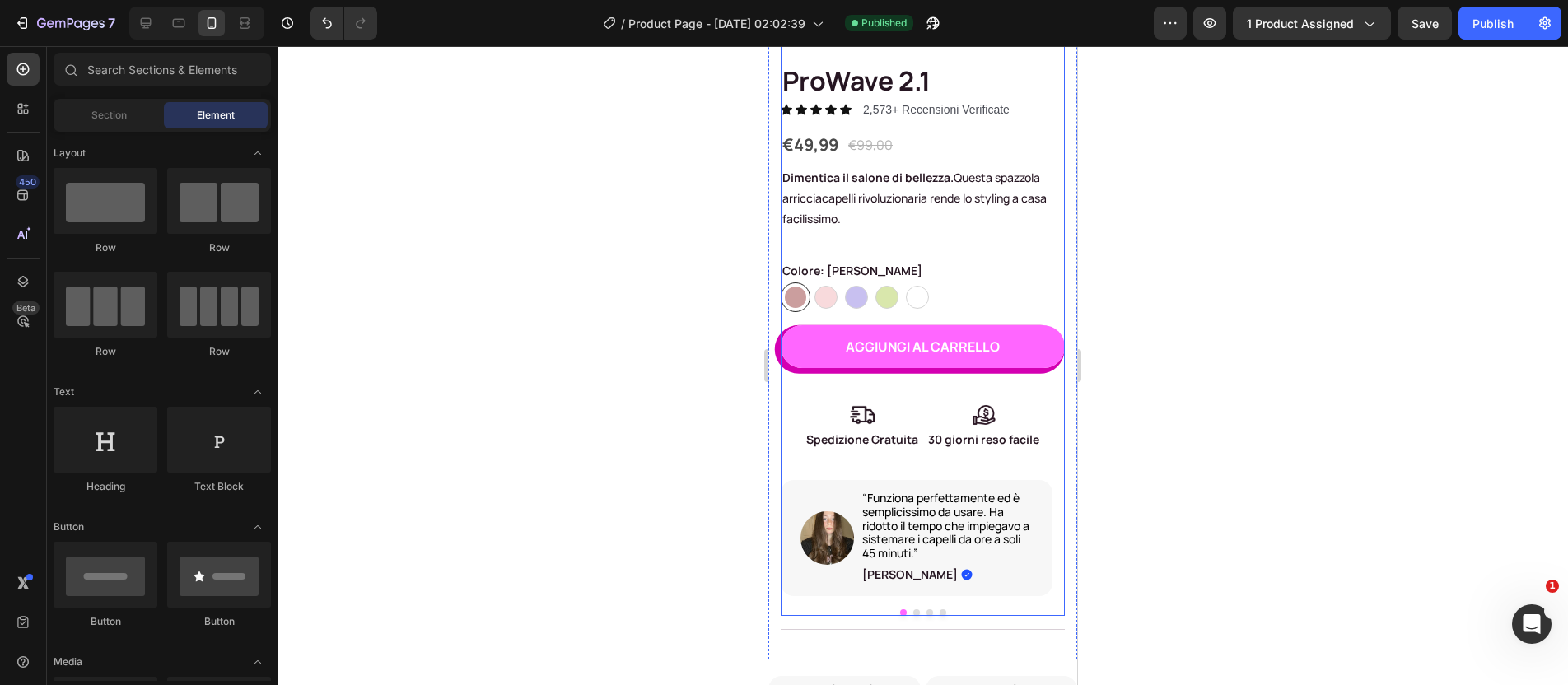
scroll to position [664, 0]
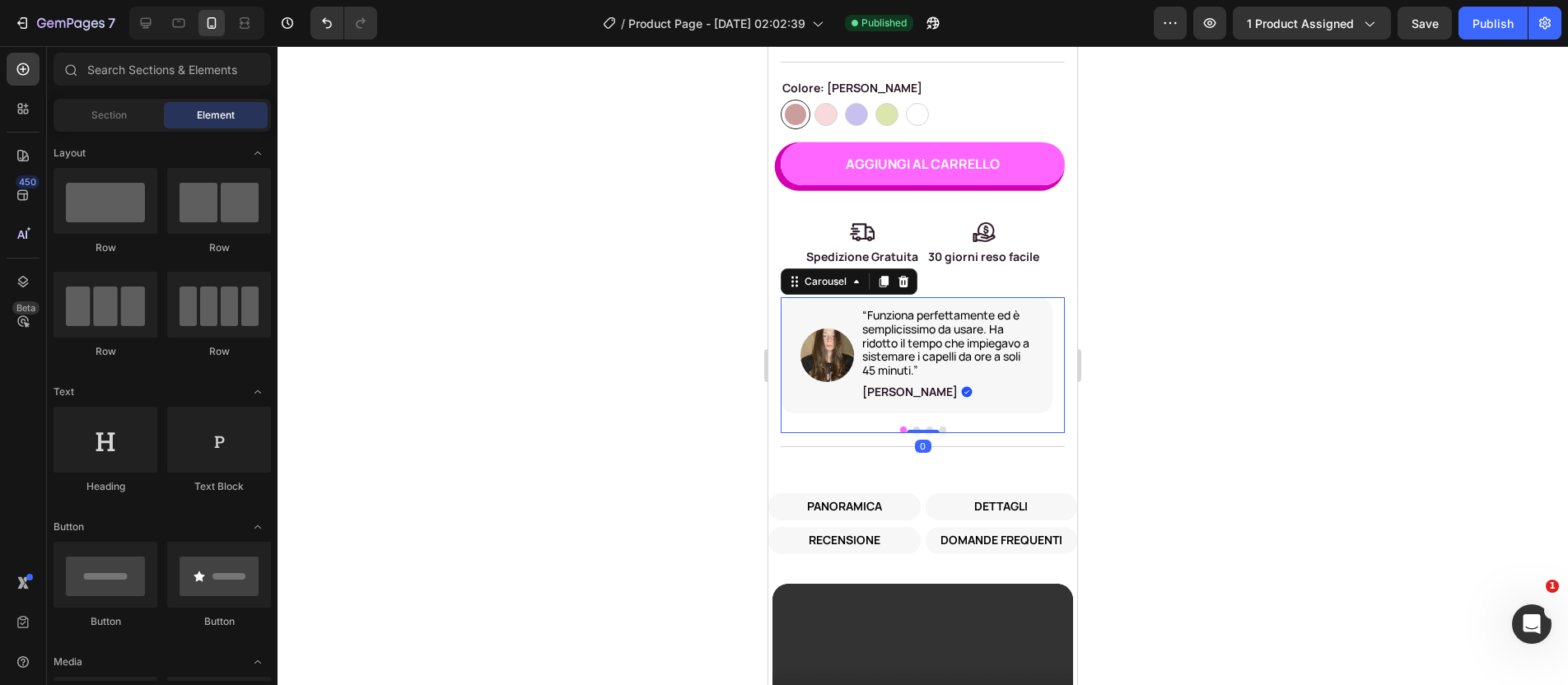
click at [959, 406] on div "Image “Funziona perfettamente ed è semplicissimo da usare. Ha ridotto il tempo …" at bounding box center [922, 365] width 284 height 136
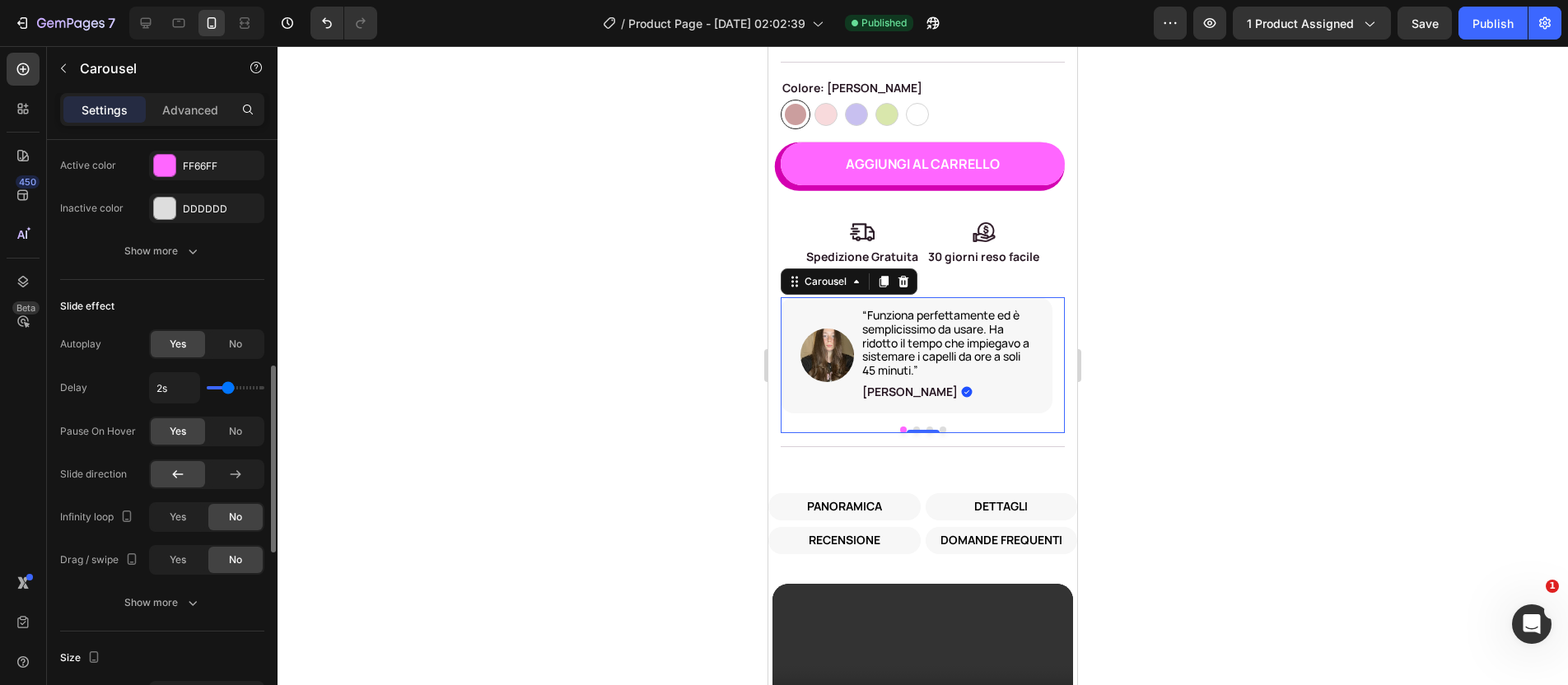
scroll to position [715, 0]
click at [232, 347] on span "No" at bounding box center [236, 341] width 13 height 15
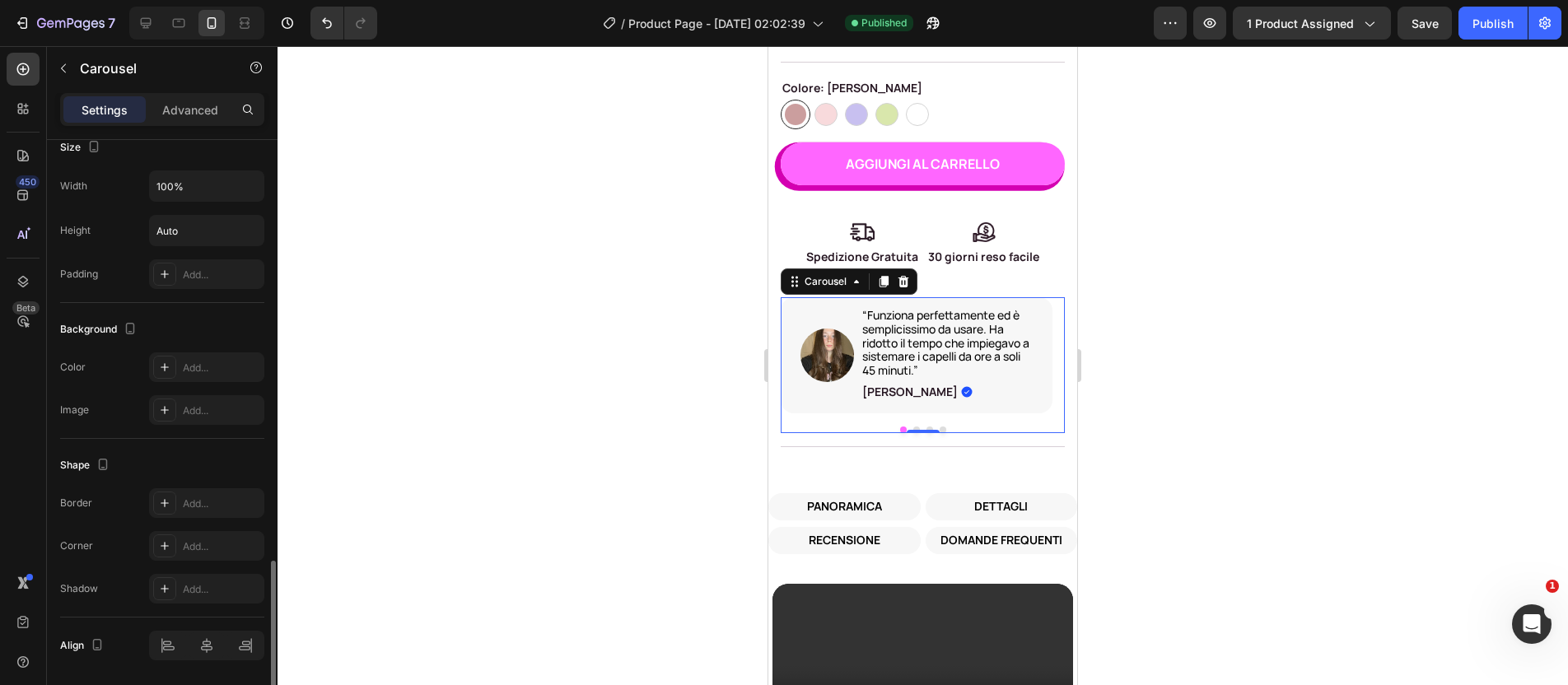
scroll to position [1190, 0]
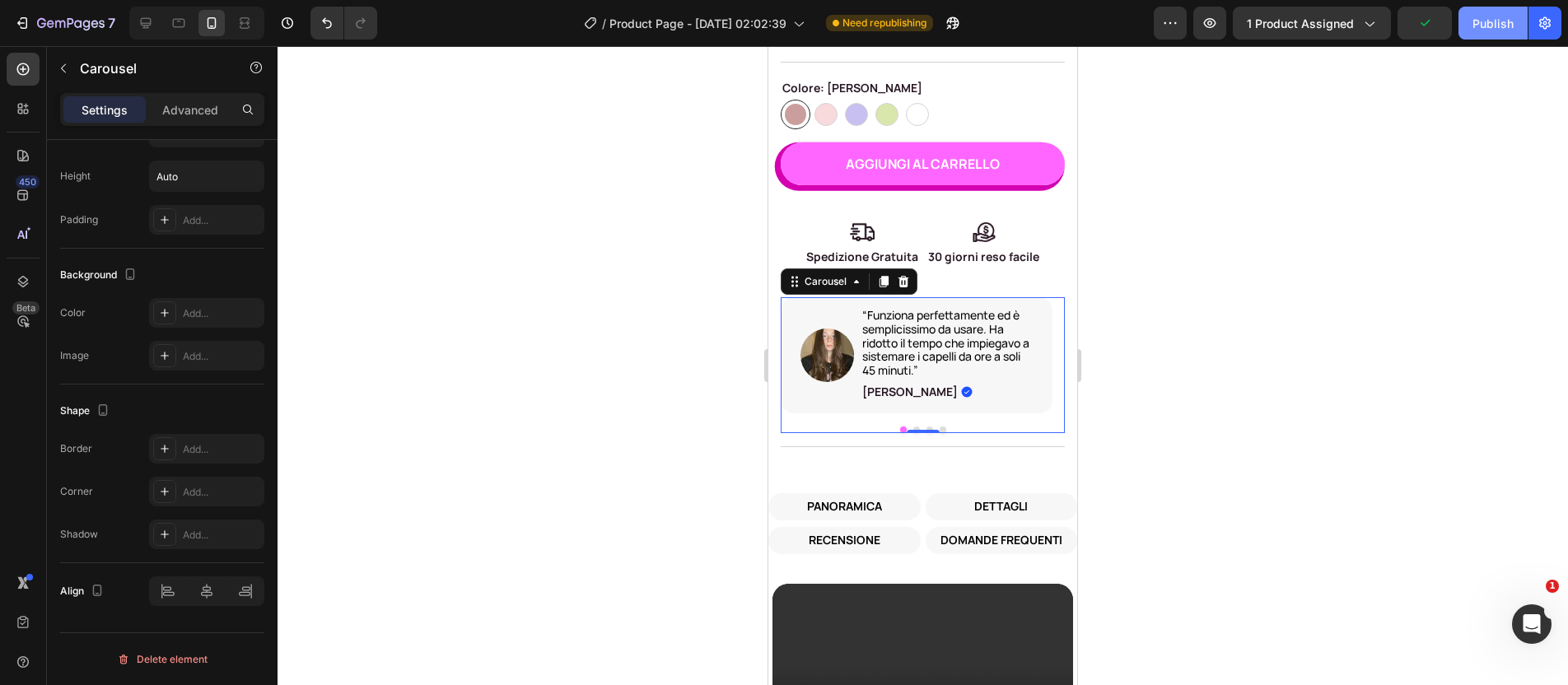
click at [1507, 19] on div "Publish" at bounding box center [1494, 23] width 41 height 17
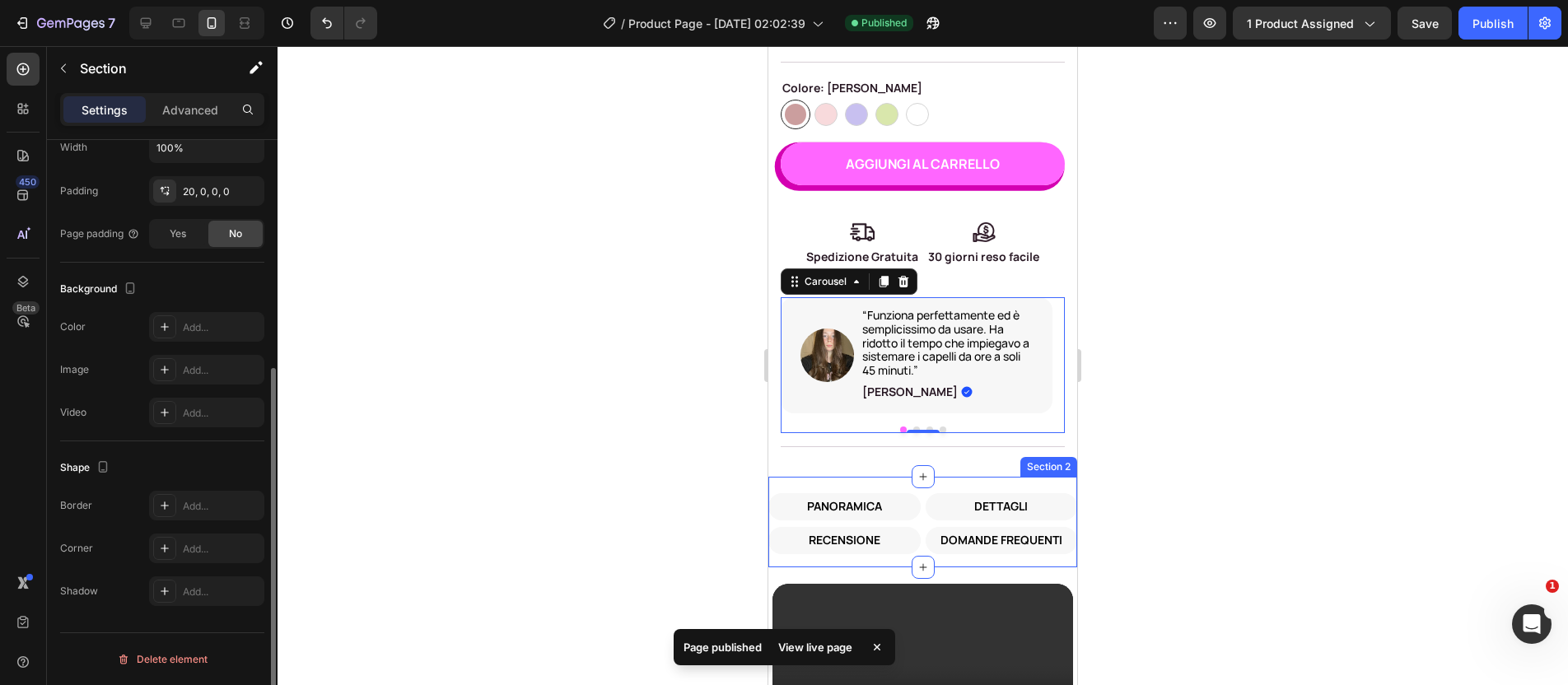
scroll to position [0, 0]
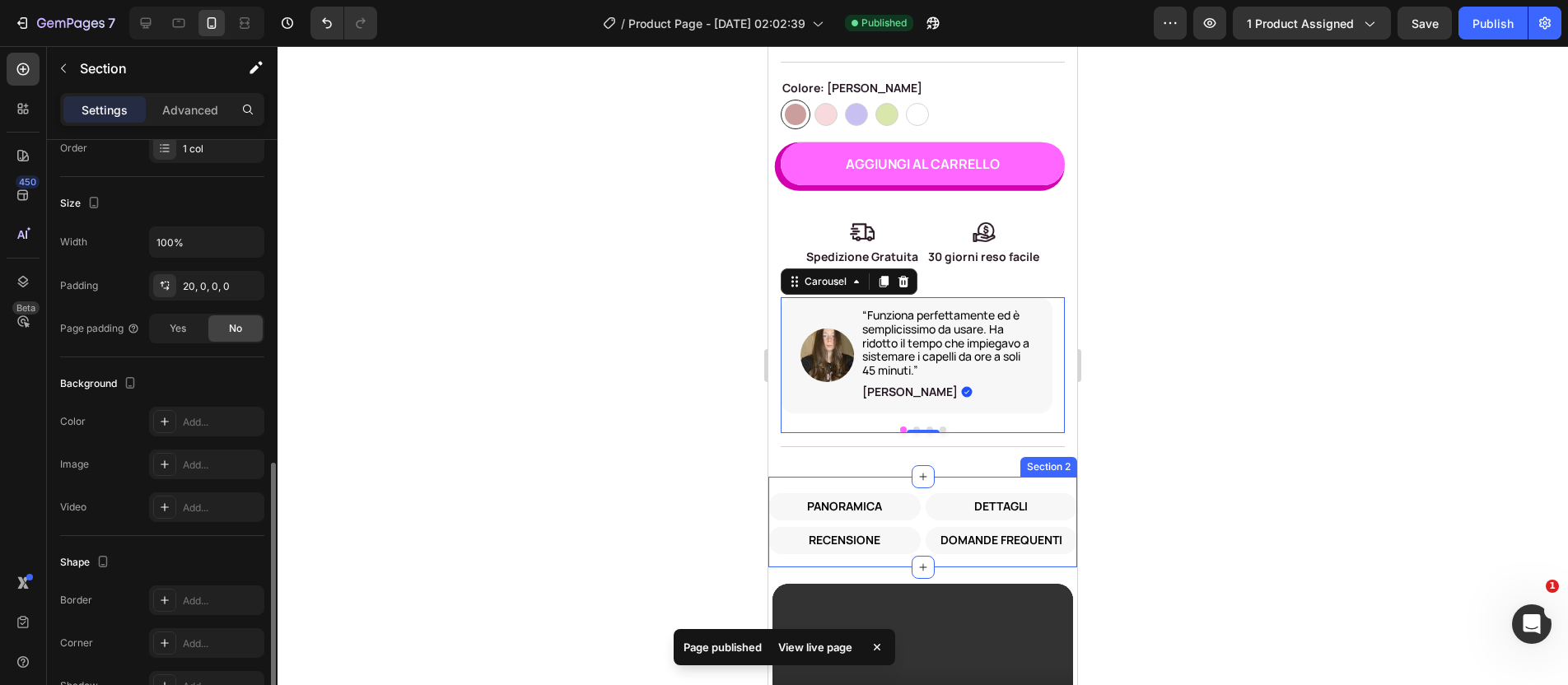
click at [981, 477] on div "PANORAMICA Button DETTAGLI Button RECENSIONE Button DOMANDE FREQUENTI Button Ro…" at bounding box center [922, 522] width 309 height 90
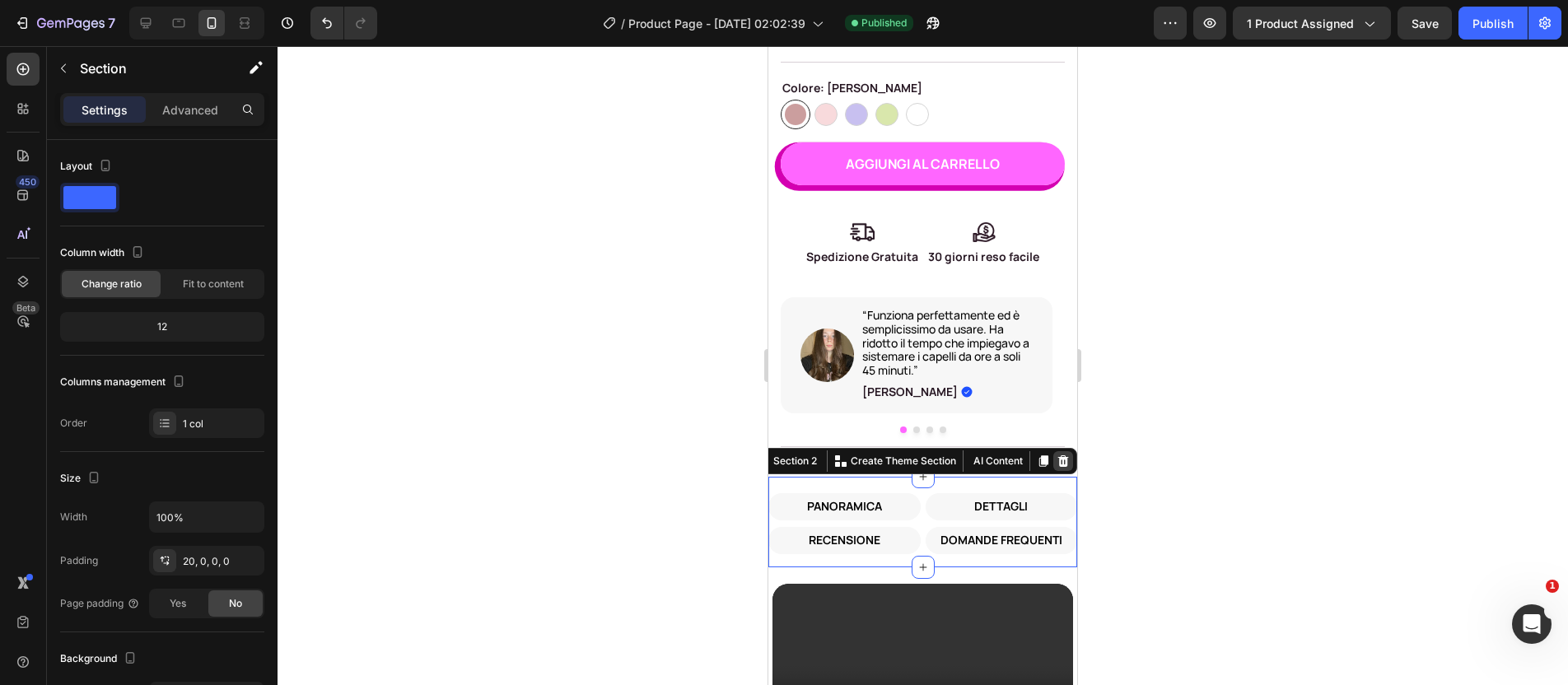
click at [1057, 455] on icon at bounding box center [1063, 461] width 13 height 13
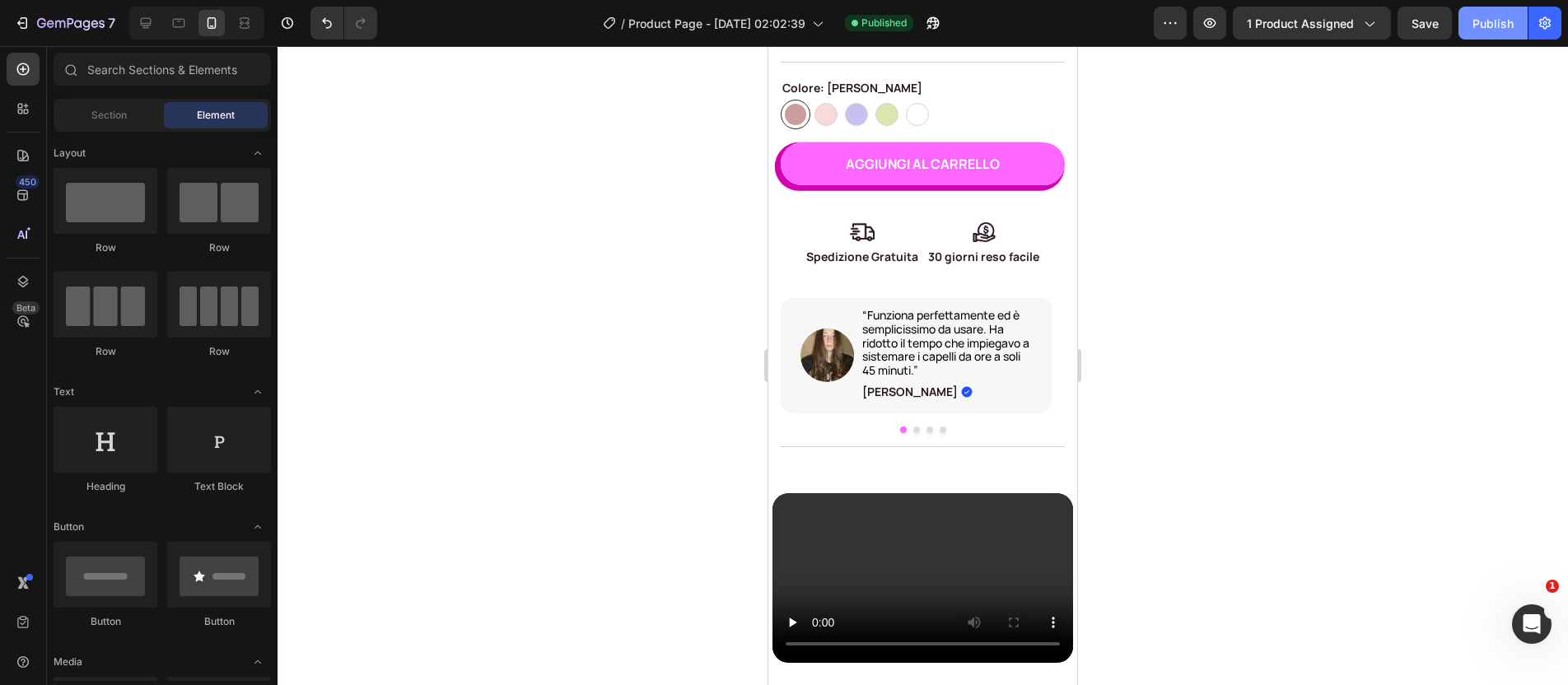
click at [1495, 33] on button "Publish" at bounding box center [1493, 22] width 69 height 33
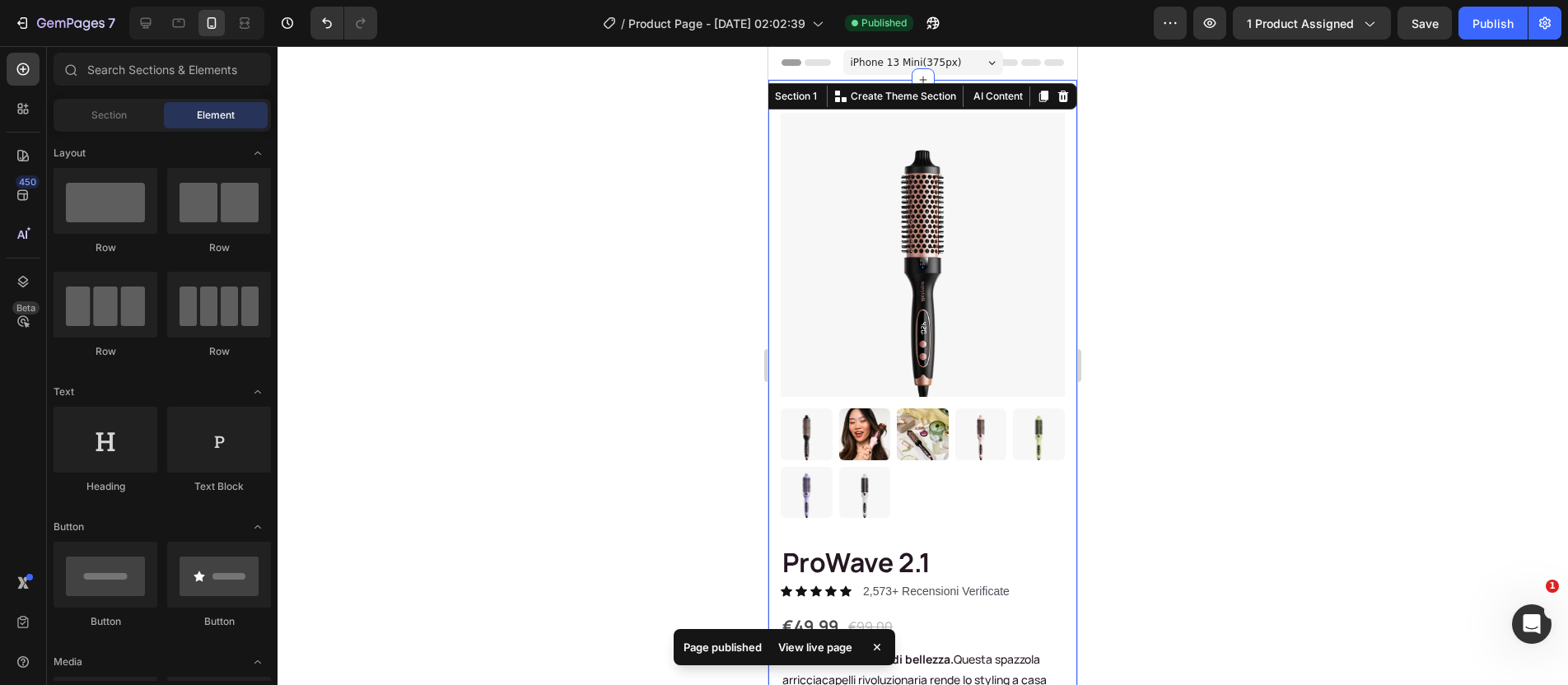
click at [961, 103] on div "Product Images & Gallery ProWave 2.1 (P) Title Icon Icon Icon Icon Icon Icon Li…" at bounding box center [922, 611] width 309 height 1062
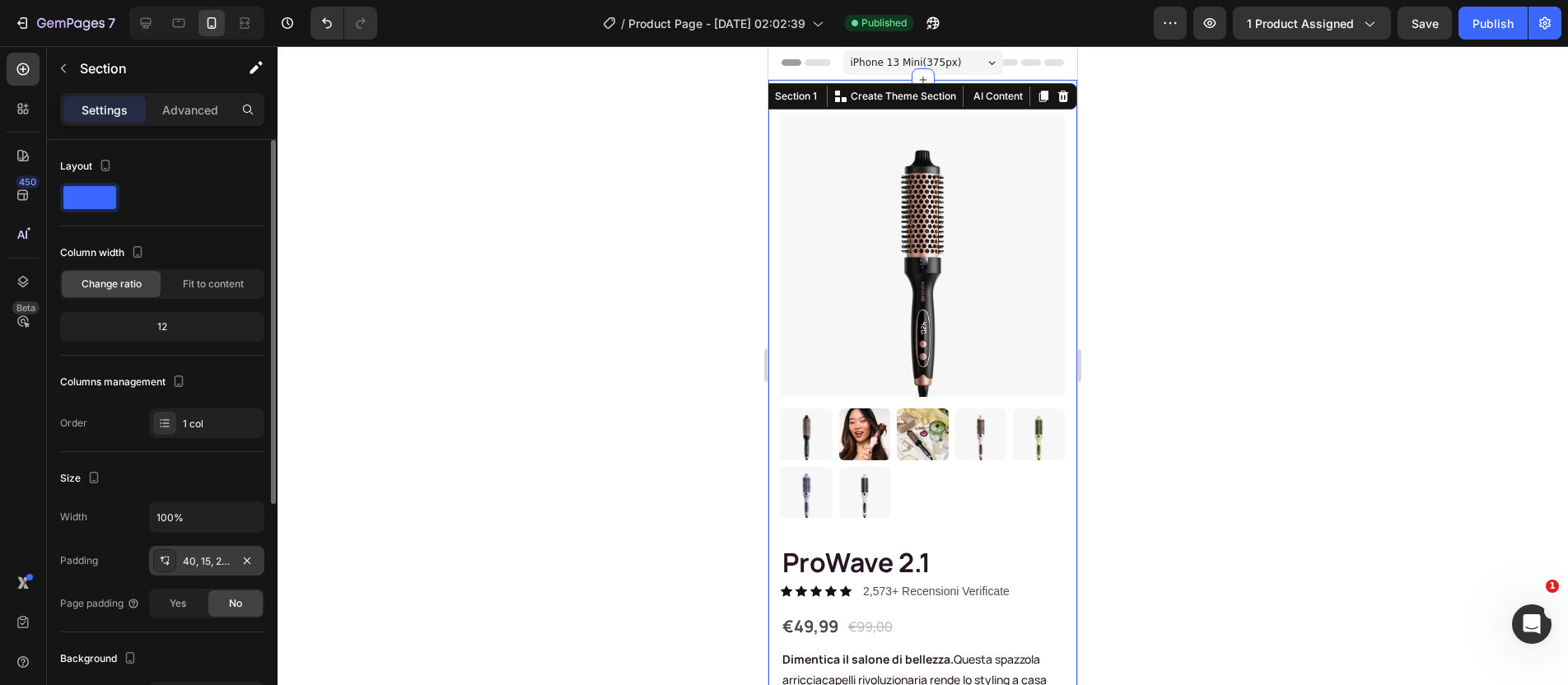
scroll to position [28, 0]
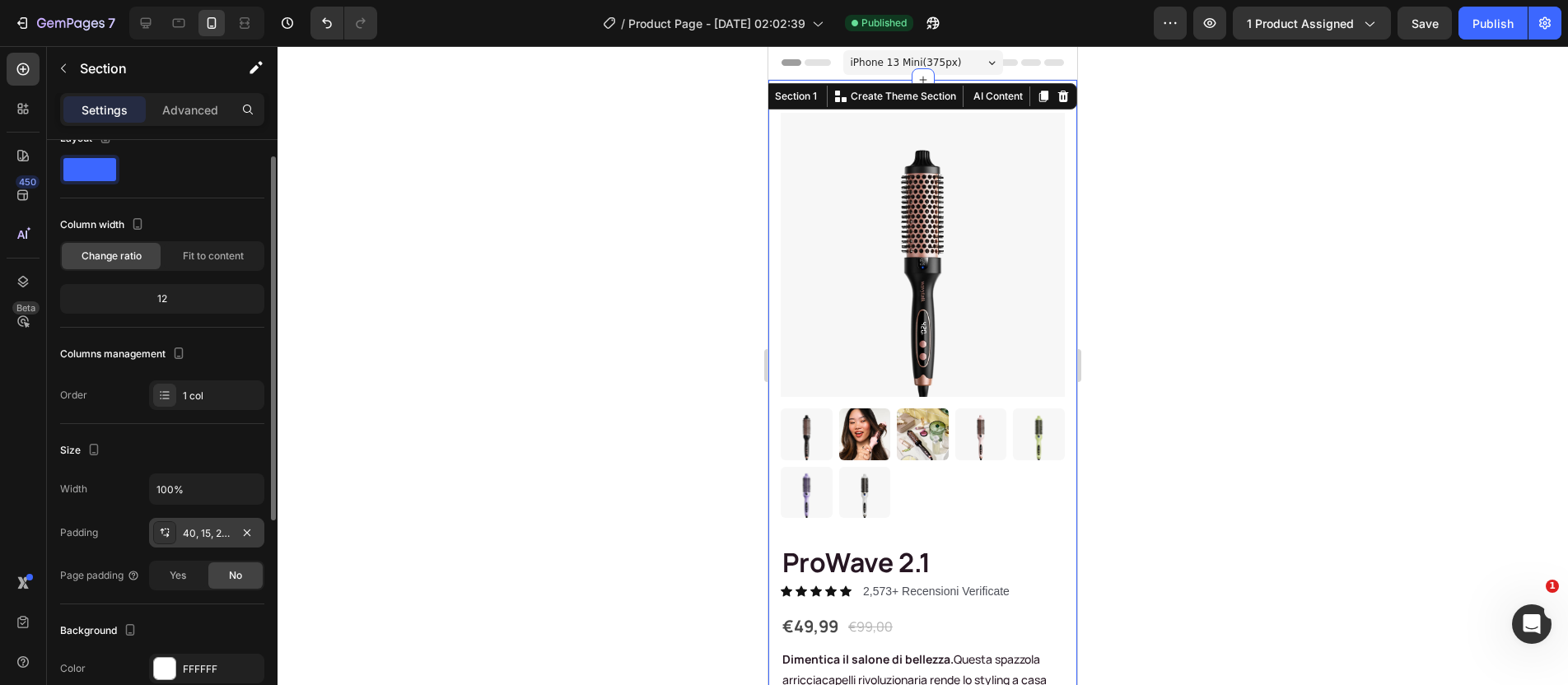
click at [208, 537] on div "40, 15, 20, 15" at bounding box center [206, 534] width 47 height 15
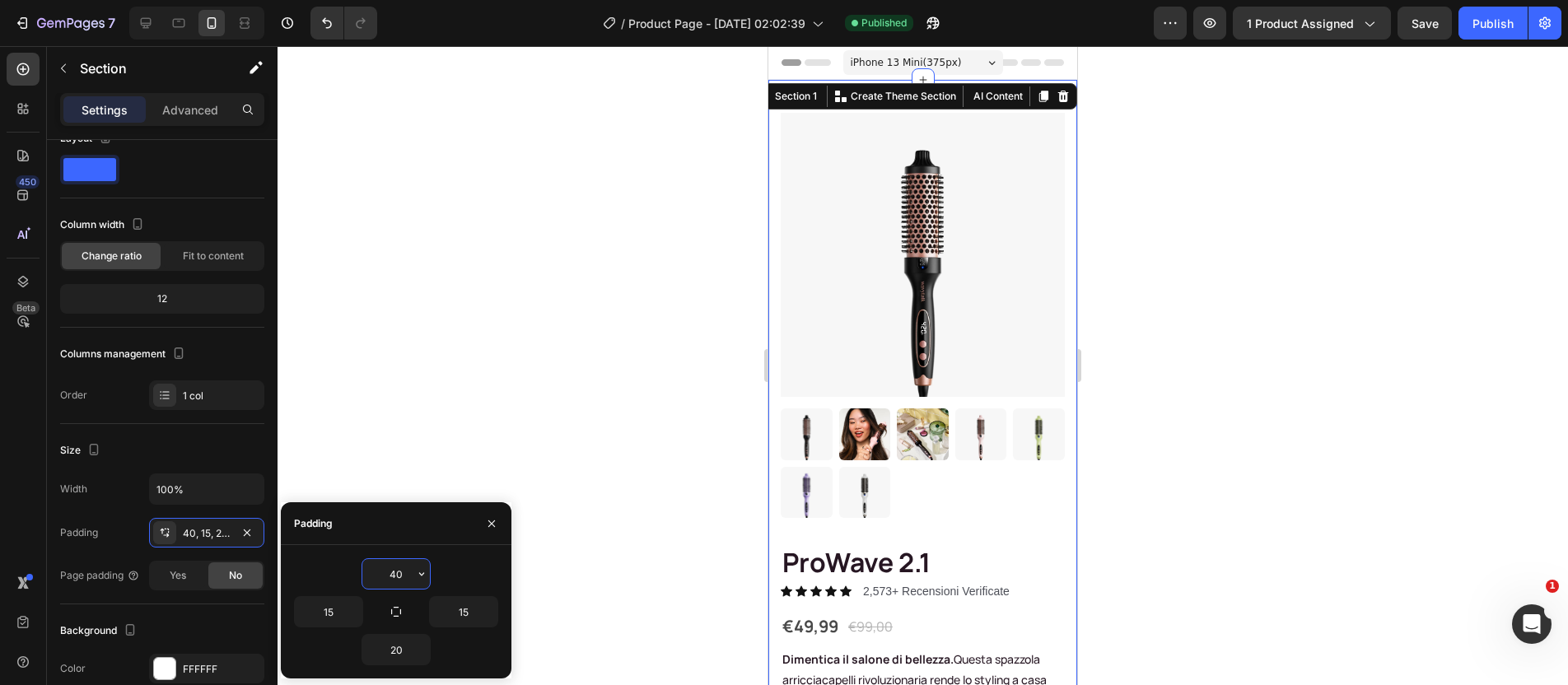
click at [398, 580] on input "40" at bounding box center [396, 574] width 67 height 30
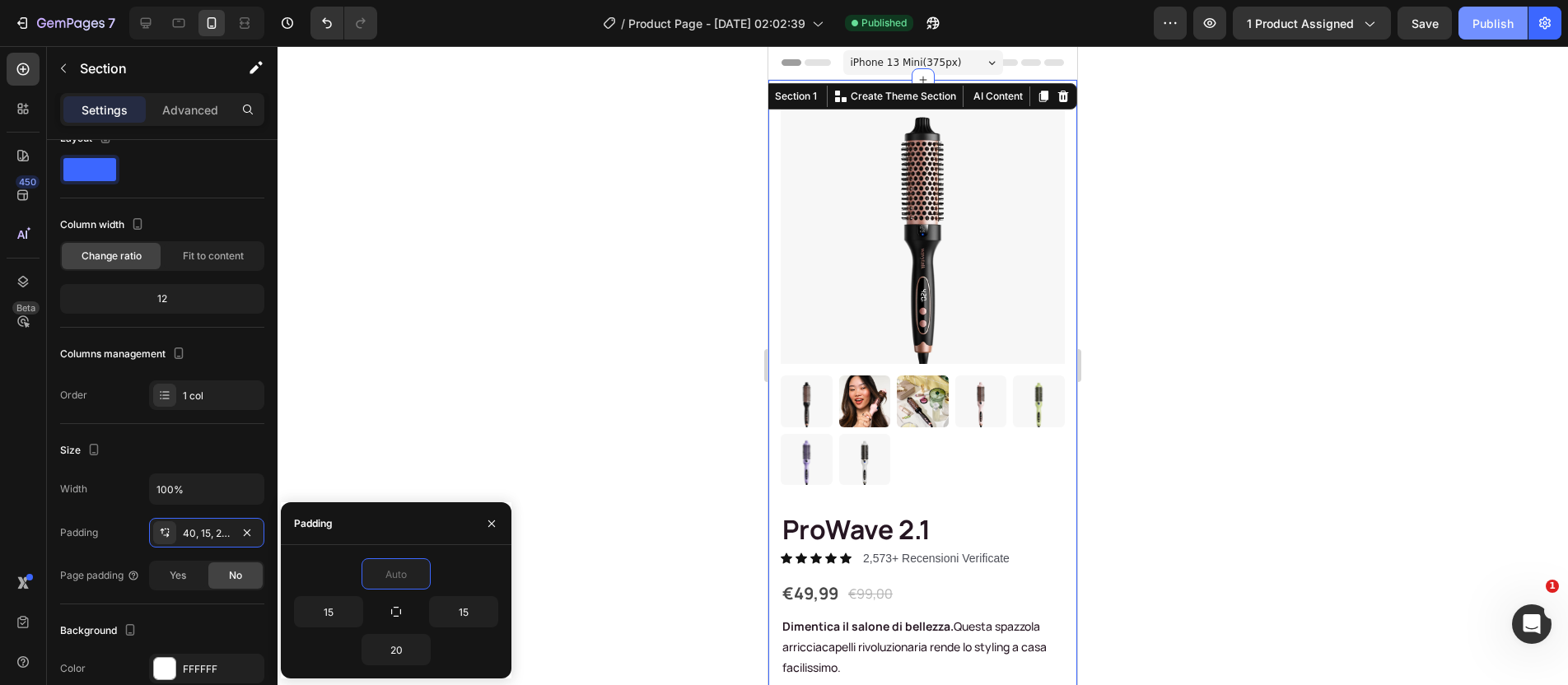
click at [1498, 22] on div "Publish" at bounding box center [1494, 23] width 41 height 17
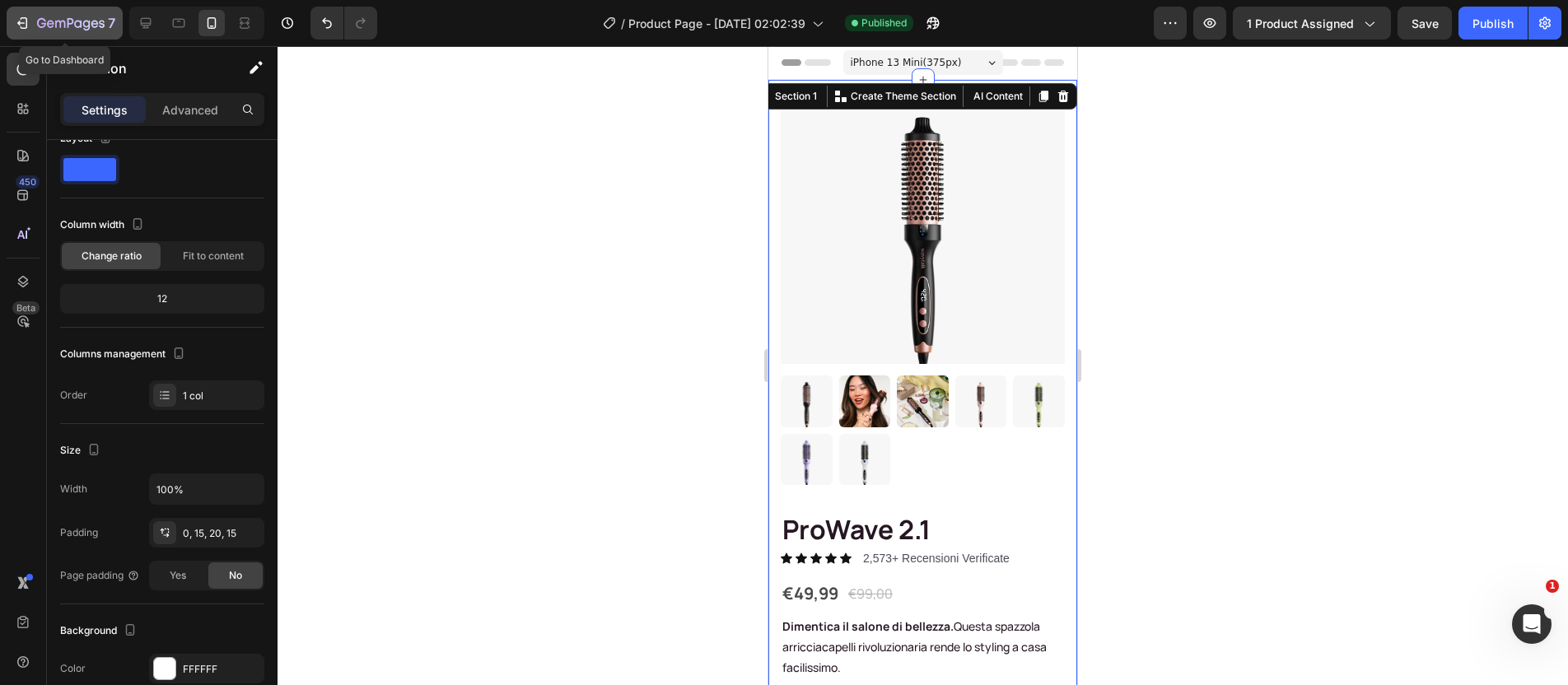
click at [25, 18] on icon "button" at bounding box center [24, 22] width 7 height 12
